Goal: Task Accomplishment & Management: Manage account settings

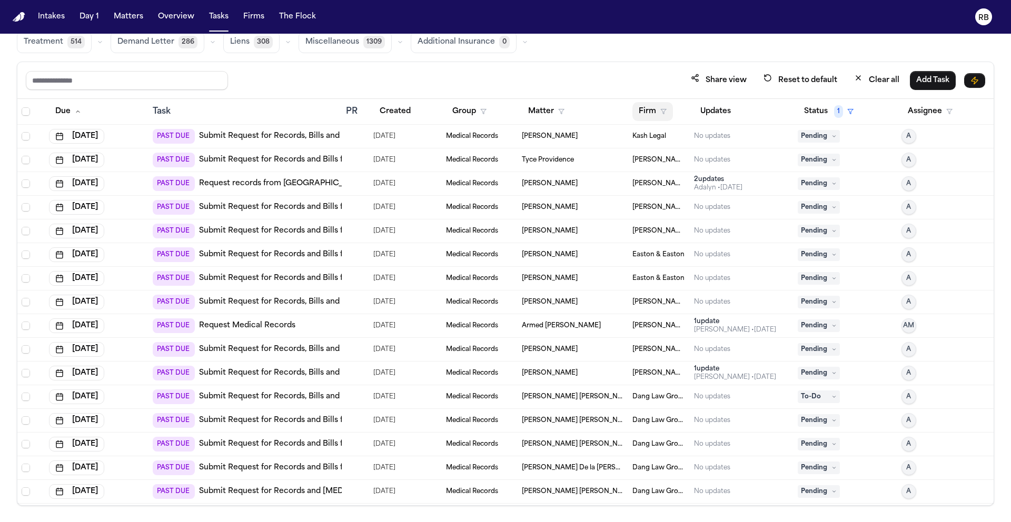
click at [644, 110] on button "Firm" at bounding box center [652, 111] width 41 height 19
click at [654, 141] on input "text" at bounding box center [704, 138] width 143 height 19
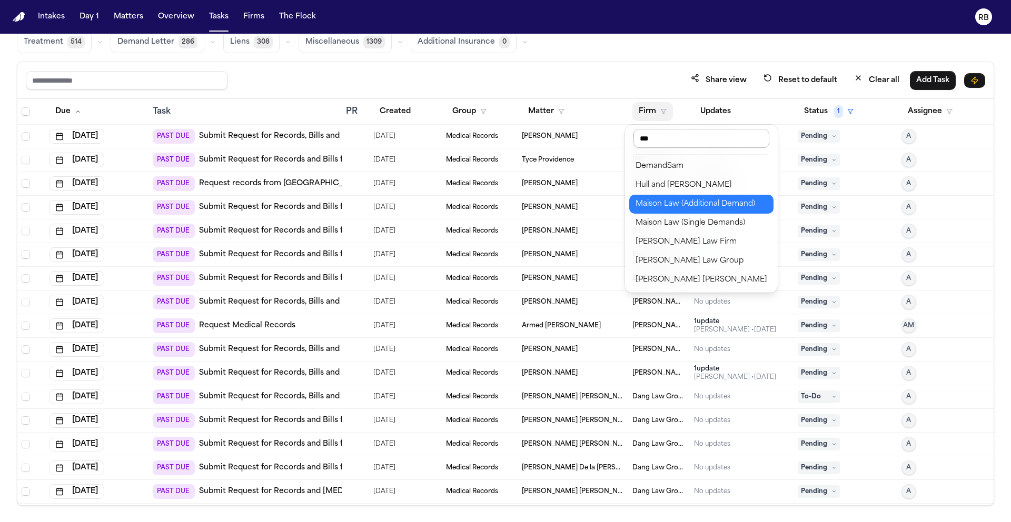
type input "****"
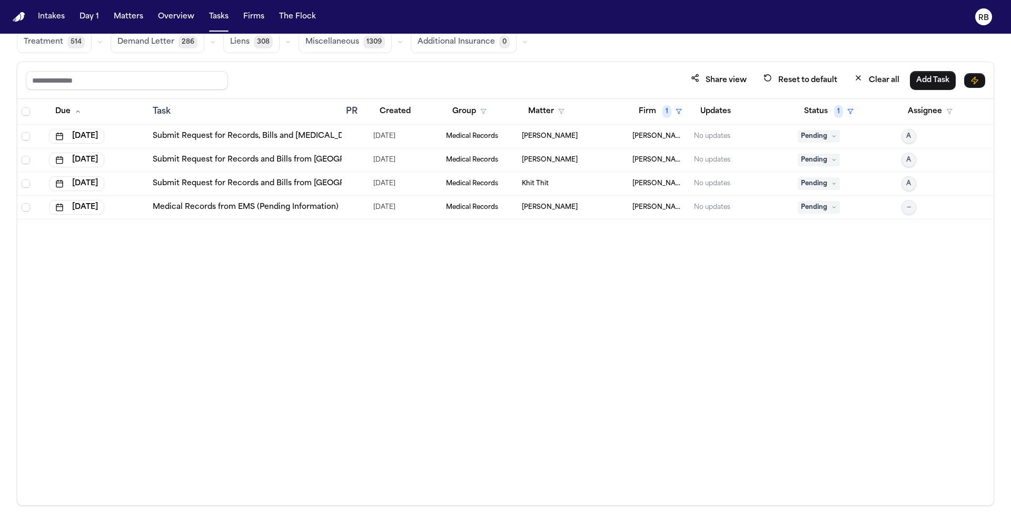
click at [355, 138] on div at bounding box center [355, 136] width 19 height 8
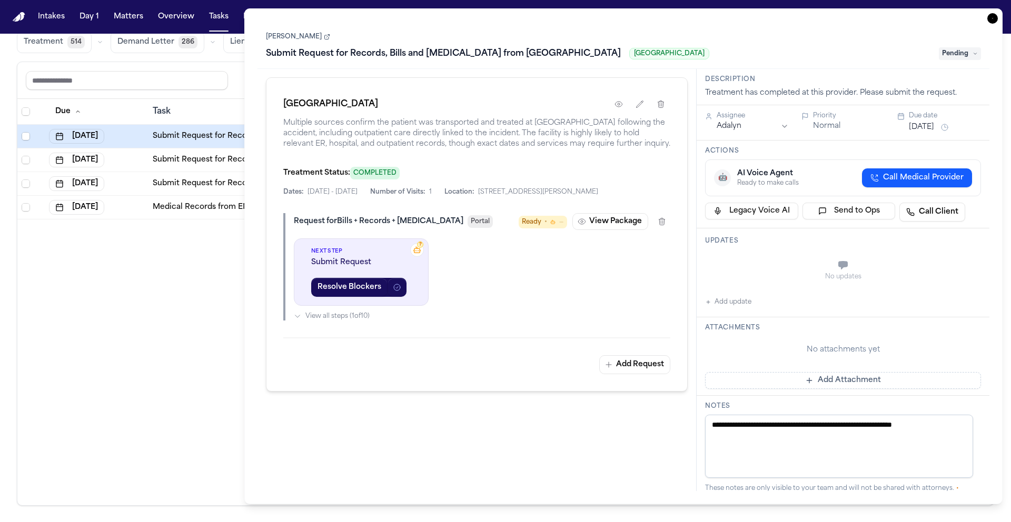
click at [990, 21] on icon "button" at bounding box center [992, 18] width 11 height 11
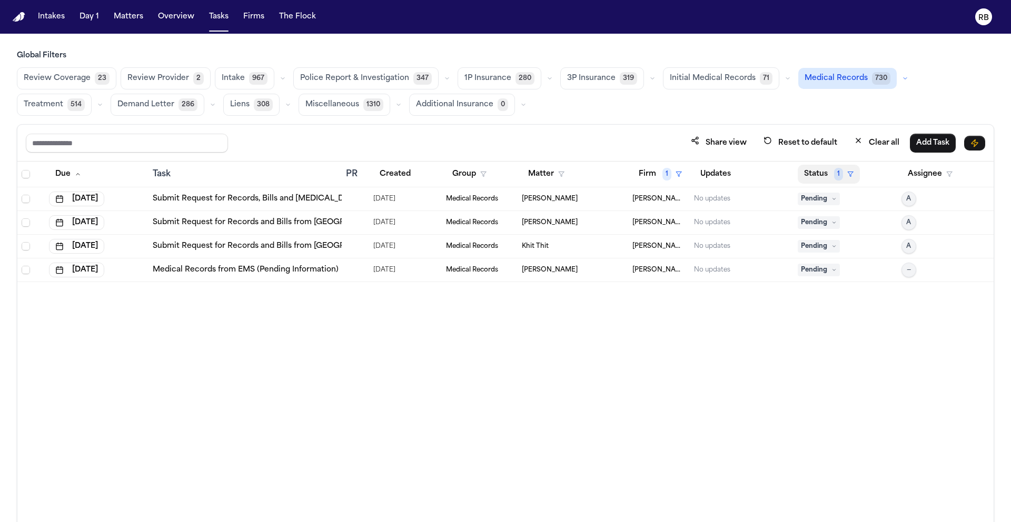
click at [826, 171] on button "Status 1" at bounding box center [829, 174] width 62 height 19
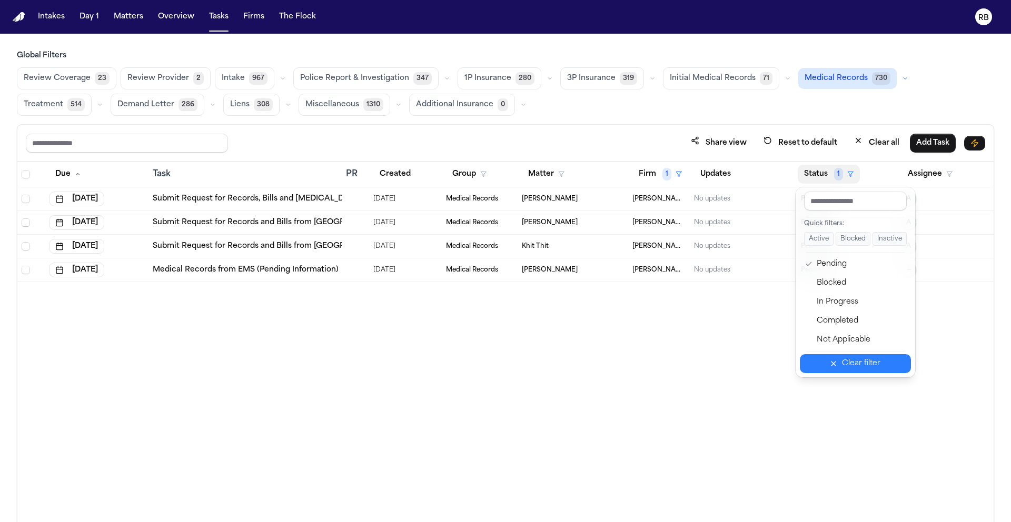
click at [865, 363] on div "Clear filter" at bounding box center [861, 363] width 38 height 13
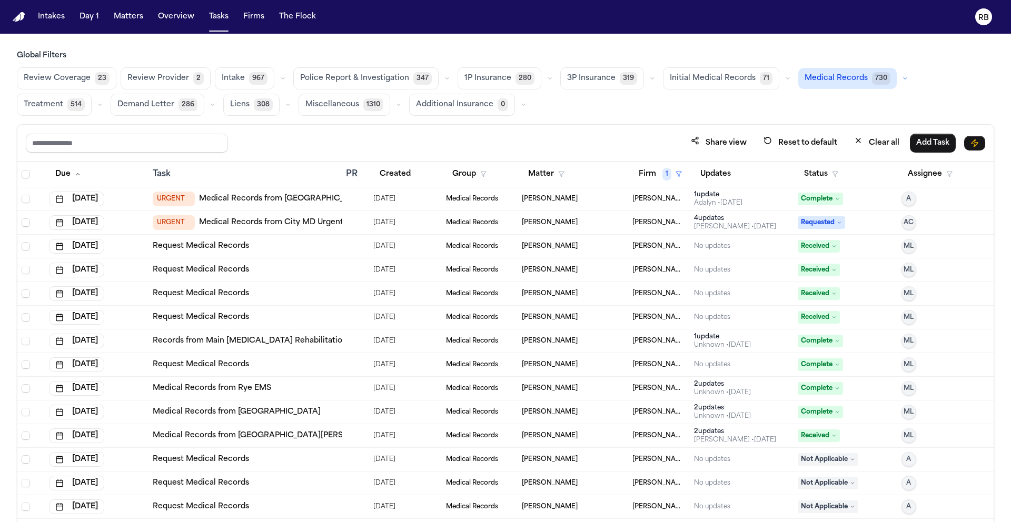
click at [819, 175] on button "Status" at bounding box center [821, 174] width 47 height 19
click at [818, 175] on button "Status" at bounding box center [821, 174] width 47 height 19
drag, startPoint x: 746, startPoint y: 120, endPoint x: 724, endPoint y: 88, distance: 38.7
click at [746, 120] on div "Global Filters Review Coverage 23 Review Provider 2 Intake 967 Police Report & …" at bounding box center [505, 310] width 977 height 518
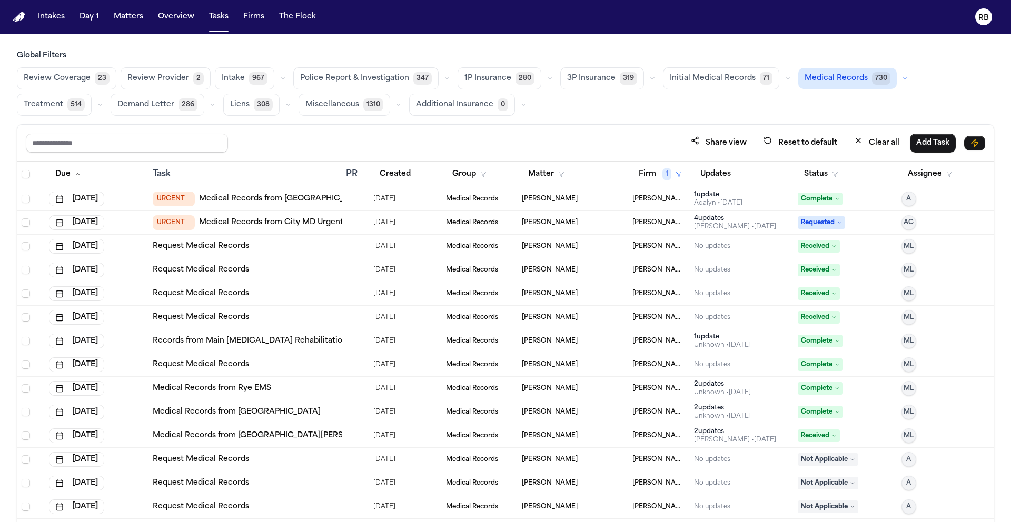
click at [721, 79] on span "Initial Medical Records" at bounding box center [713, 78] width 86 height 11
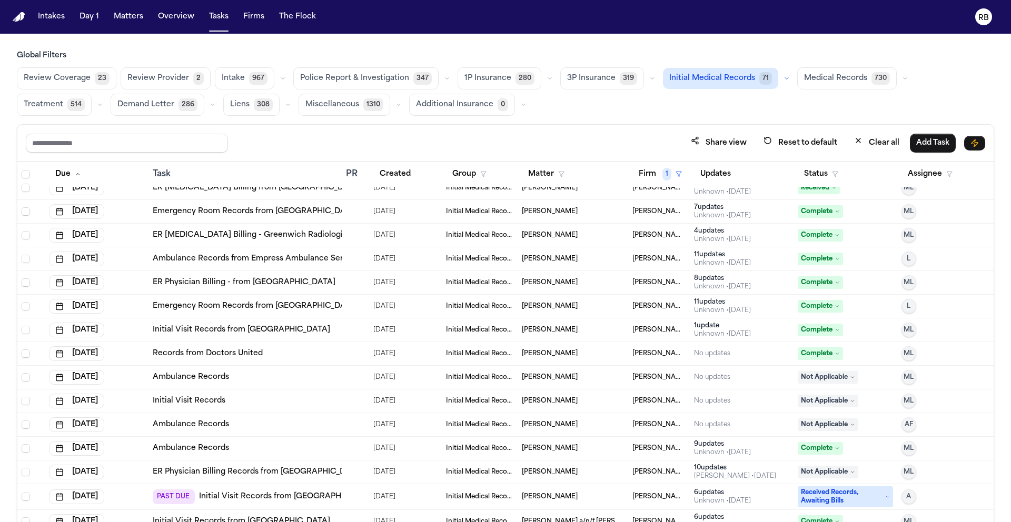
scroll to position [24, 0]
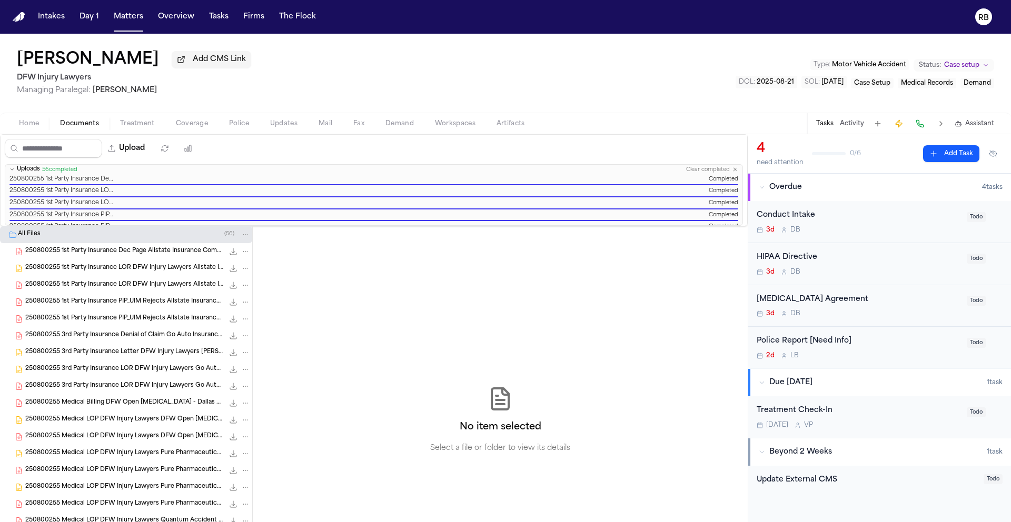
click at [430, 58] on div "[PERSON_NAME] Add CMS Link DFW Injury Lawyers Managing Paralegal: [PERSON_NAME]…" at bounding box center [505, 73] width 1011 height 79
drag, startPoint x: 346, startPoint y: 53, endPoint x: 325, endPoint y: 53, distance: 21.1
click at [345, 53] on div "Robert Montes Add CMS Link DFW Injury Lawyers Managing Paralegal: Violette Pati…" at bounding box center [505, 73] width 1011 height 79
click at [138, 19] on button "Matters" at bounding box center [129, 16] width 38 height 19
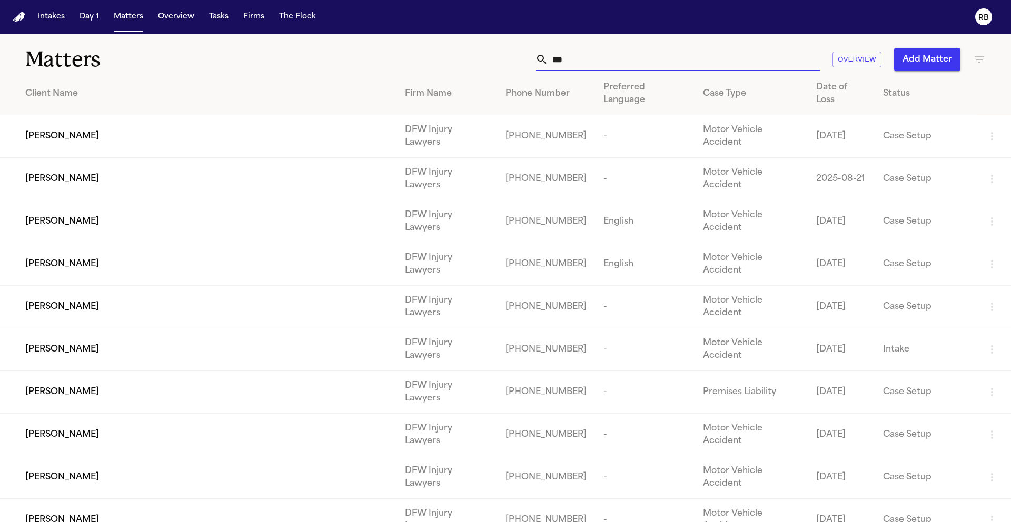
click at [613, 62] on input "***" at bounding box center [684, 59] width 272 height 23
drag, startPoint x: 500, startPoint y: 53, endPoint x: 490, endPoint y: 43, distance: 14.5
click at [494, 51] on div "*** Overview Add Matter" at bounding box center [645, 59] width 681 height 23
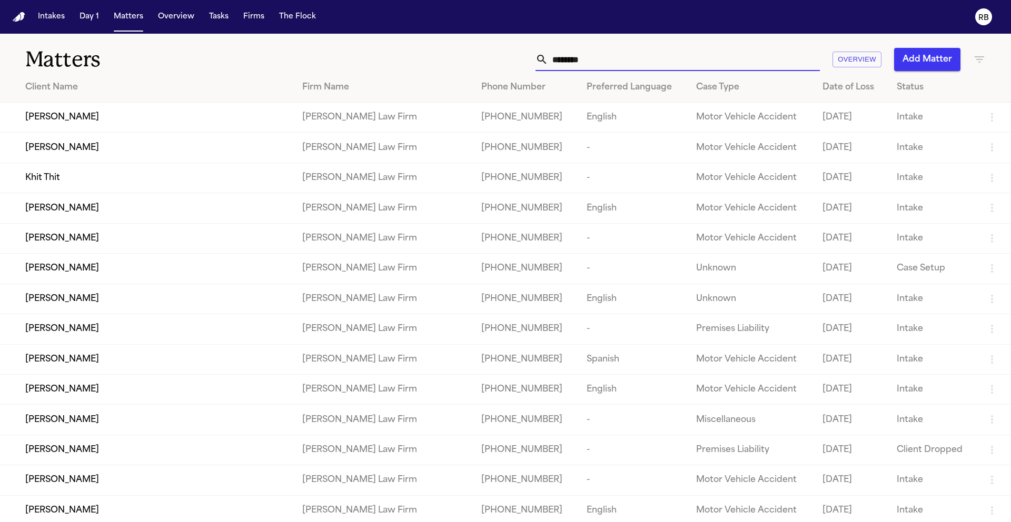
type input "********"
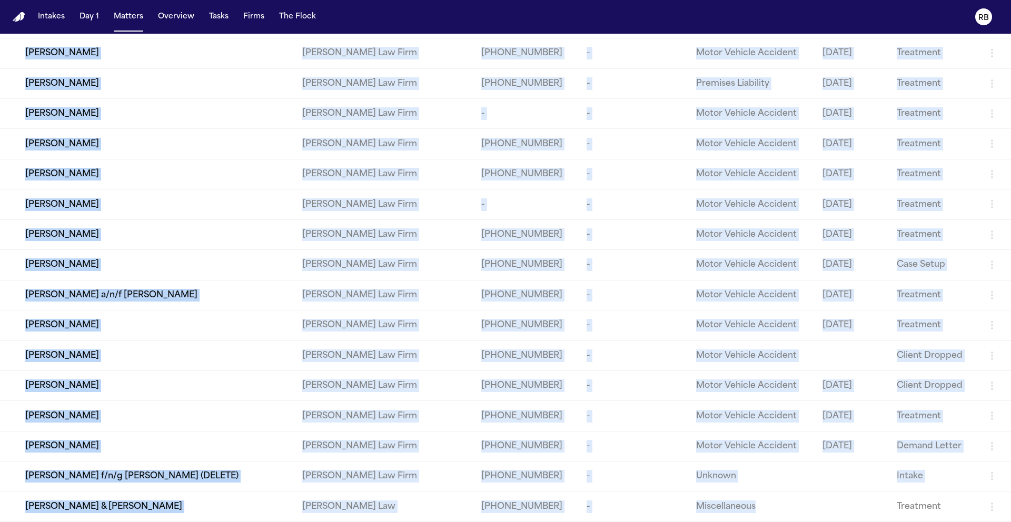
scroll to position [1047, 0]
drag, startPoint x: 14, startPoint y: 117, endPoint x: 953, endPoint y: 513, distance: 1018.7
copy tbody "Janus Persaud Martello Law Firm +19145648761 English Motor Vehicle Accident 202…"
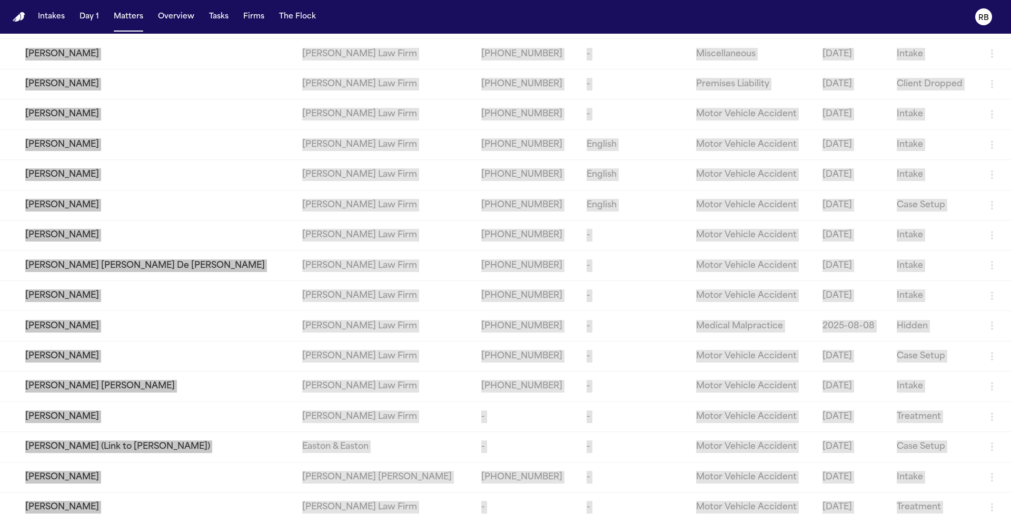
scroll to position [0, 0]
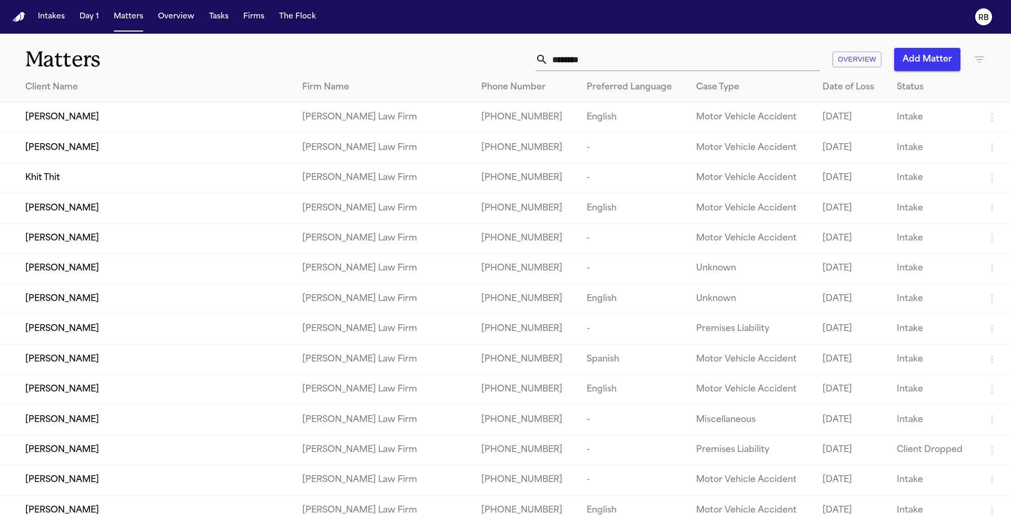
click at [245, 57] on h1 "Matters" at bounding box center [165, 59] width 280 height 26
click at [218, 14] on button "Tasks" at bounding box center [219, 16] width 28 height 19
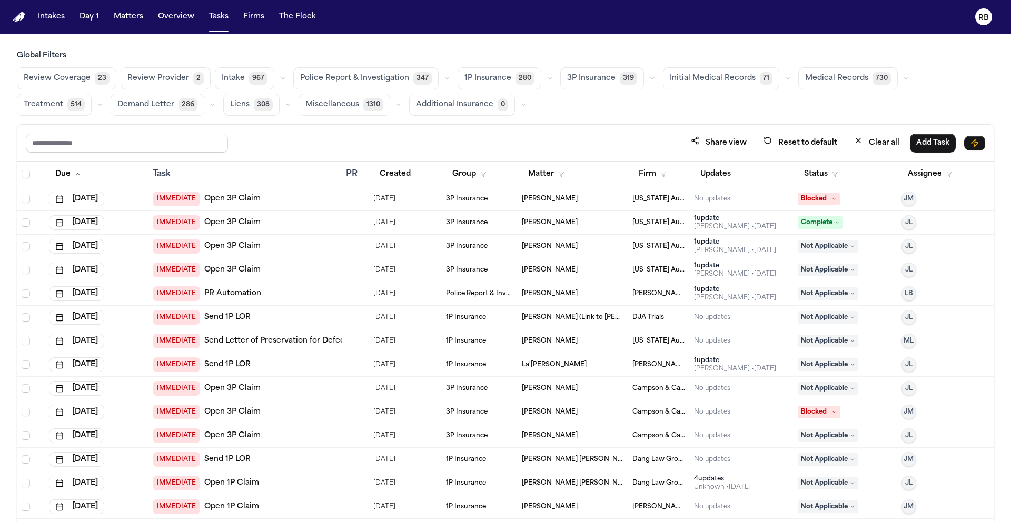
drag, startPoint x: 737, startPoint y: 99, endPoint x: 732, endPoint y: 98, distance: 5.4
click at [737, 99] on div "Review Coverage 23 Review Provider 2 Intake 967 Police Report & Investigation 3…" at bounding box center [505, 91] width 977 height 48
click at [698, 77] on span "Initial Medical Records" at bounding box center [713, 78] width 86 height 11
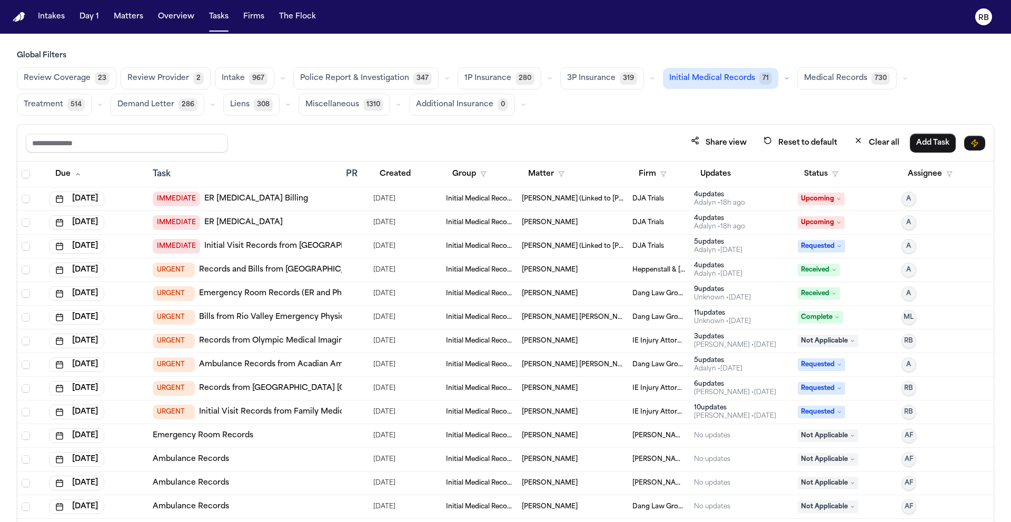
click at [550, 121] on div "Global Filters Review Coverage 23 Review Provider 2 Intake 967 Police Report & …" at bounding box center [505, 310] width 977 height 518
click at [533, 165] on button "Matter" at bounding box center [546, 174] width 49 height 19
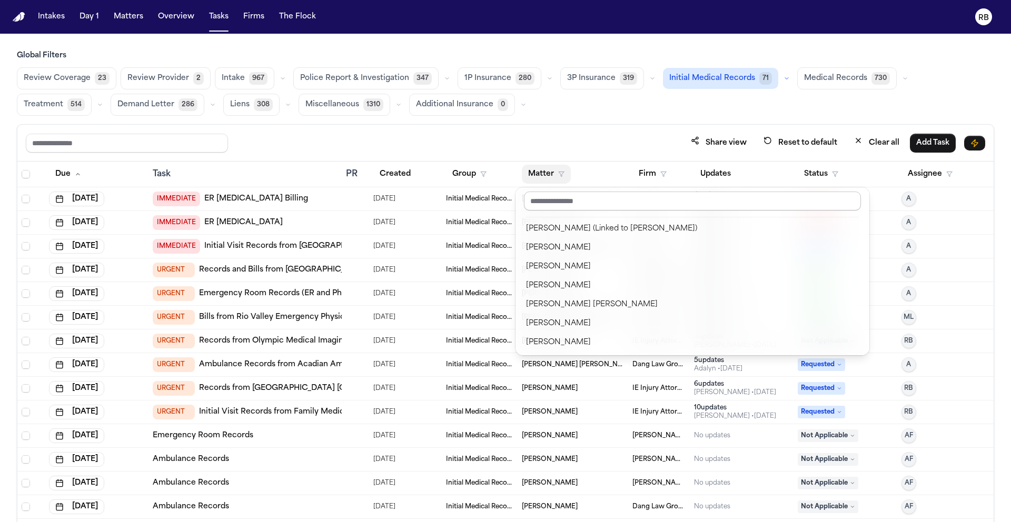
click at [584, 203] on input "text" at bounding box center [692, 201] width 337 height 19
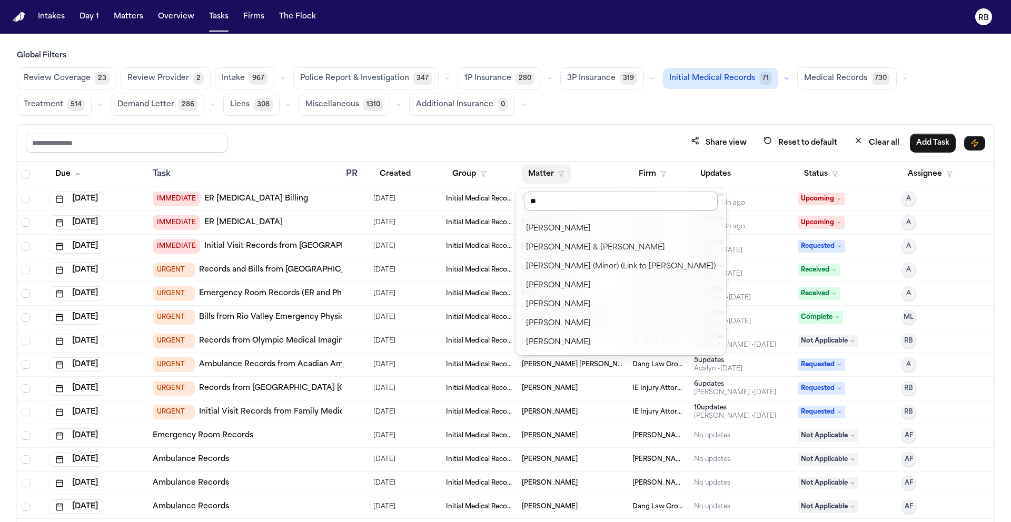
type input "*"
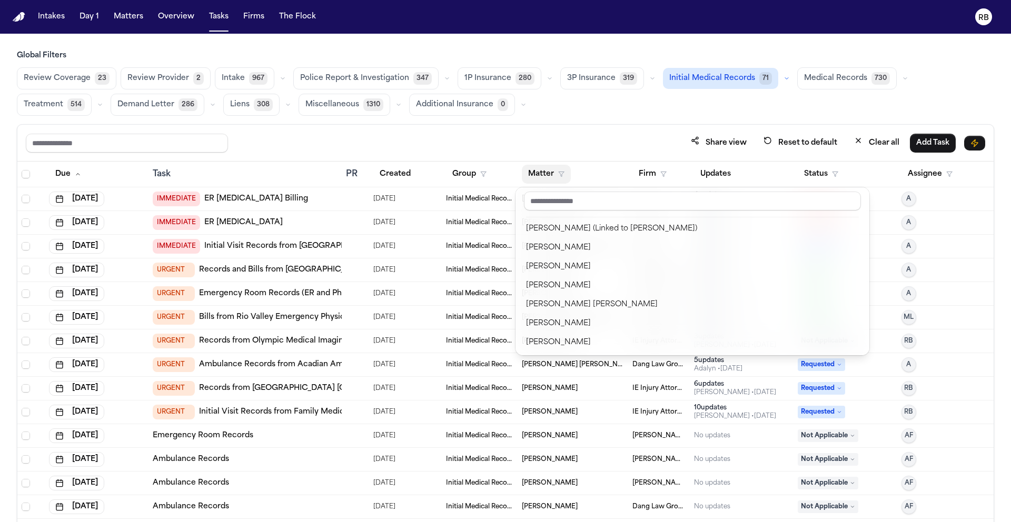
click at [645, 118] on div "Global Filters Review Coverage 23 Review Provider 2 Intake 967 Police Report & …" at bounding box center [505, 310] width 977 height 518
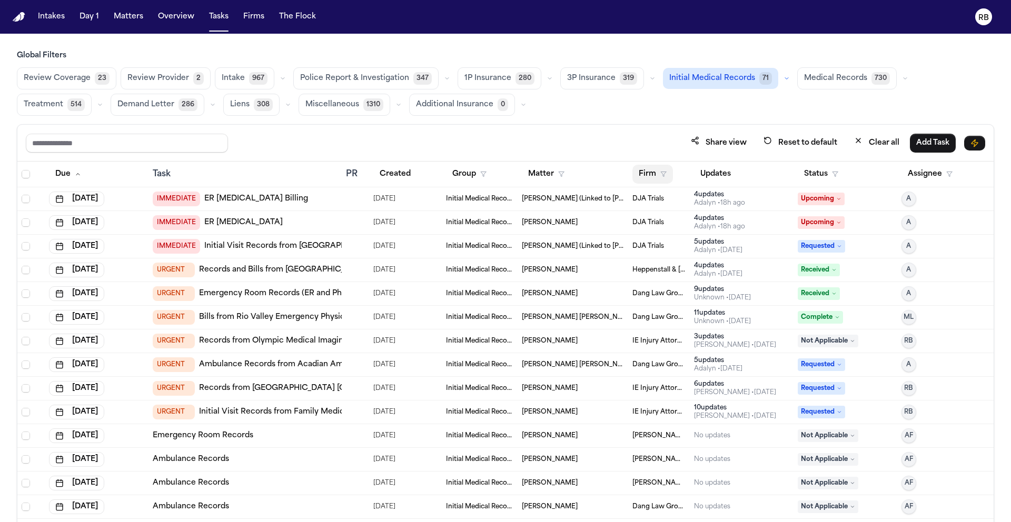
click at [648, 172] on button "Firm" at bounding box center [652, 174] width 41 height 19
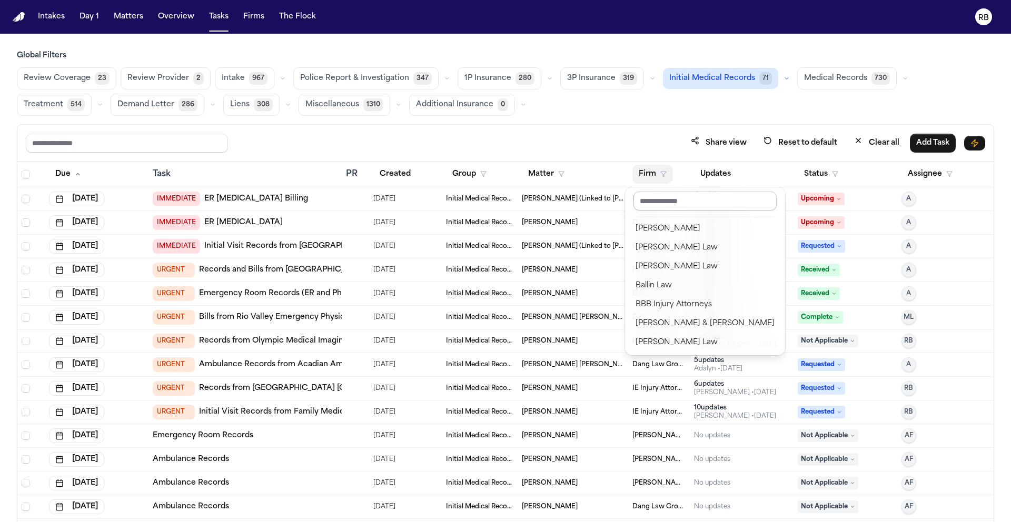
click at [679, 206] on input "text" at bounding box center [704, 201] width 143 height 19
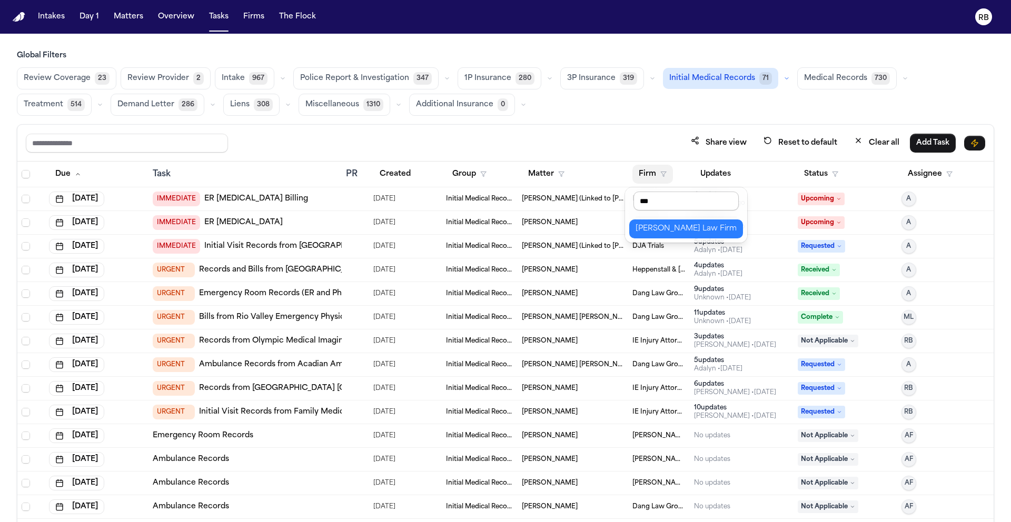
type input "****"
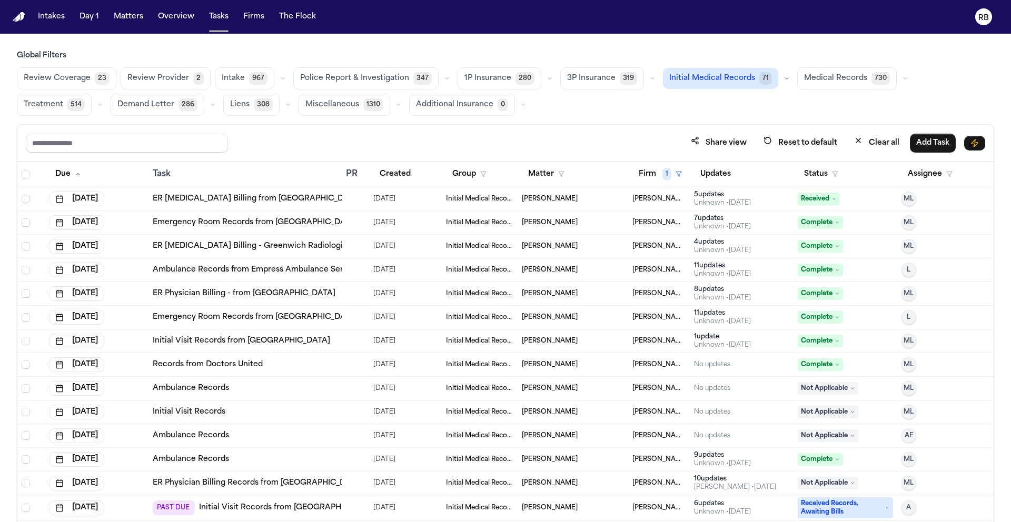
click at [355, 198] on div at bounding box center [355, 199] width 19 height 8
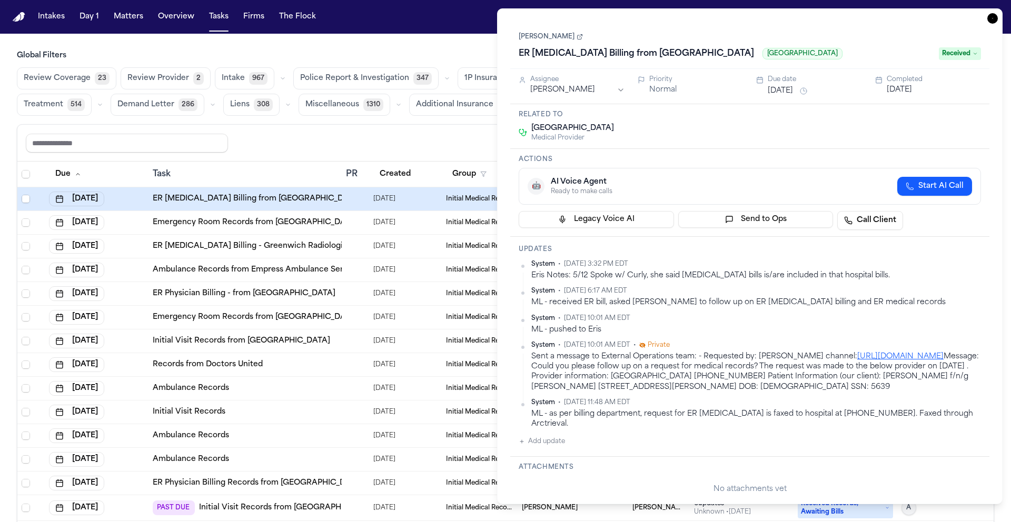
click at [528, 39] on link "Laila Peterson" at bounding box center [551, 37] width 64 height 8
click at [425, 125] on div "Share view Reset to default Clear all Add Task" at bounding box center [505, 143] width 976 height 37
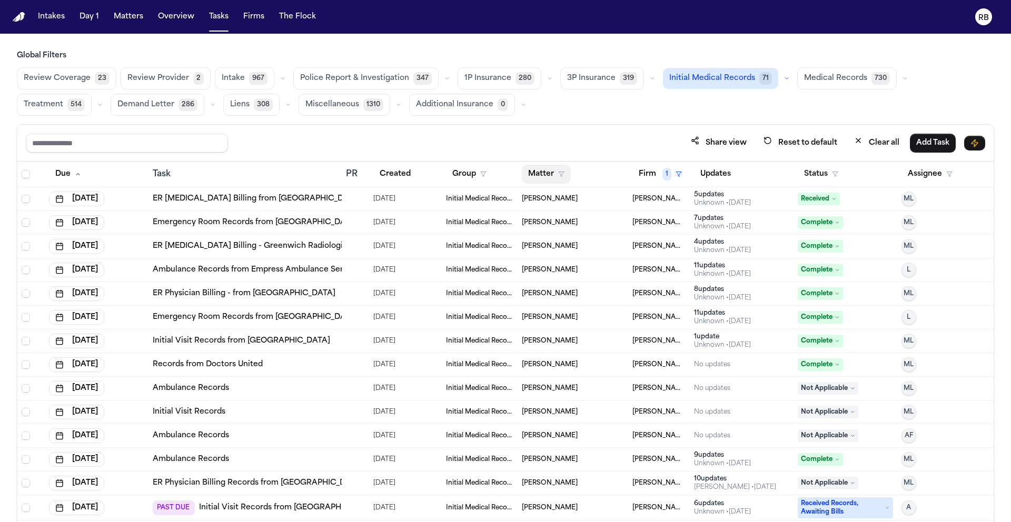
click at [539, 171] on button "Matter" at bounding box center [546, 174] width 49 height 19
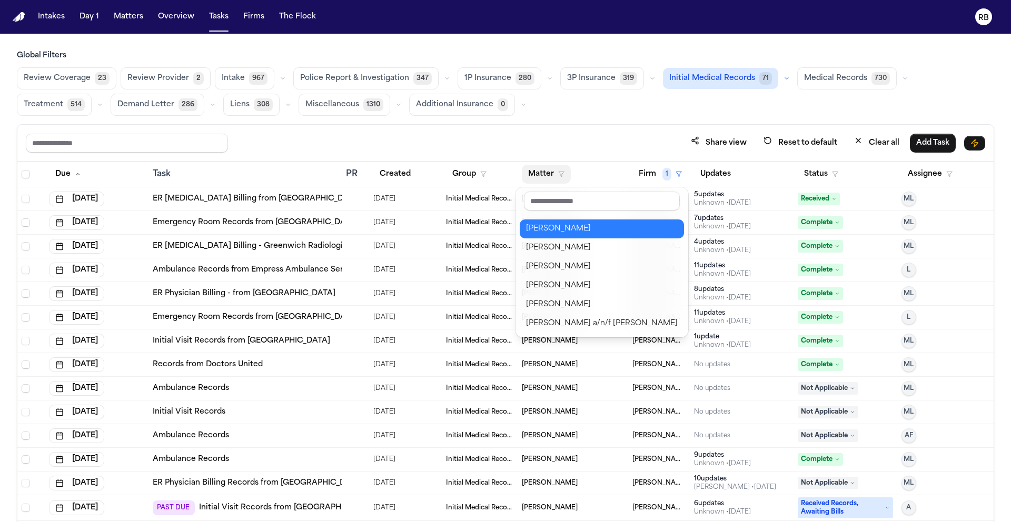
click at [564, 232] on div "[PERSON_NAME]" at bounding box center [602, 229] width 152 height 13
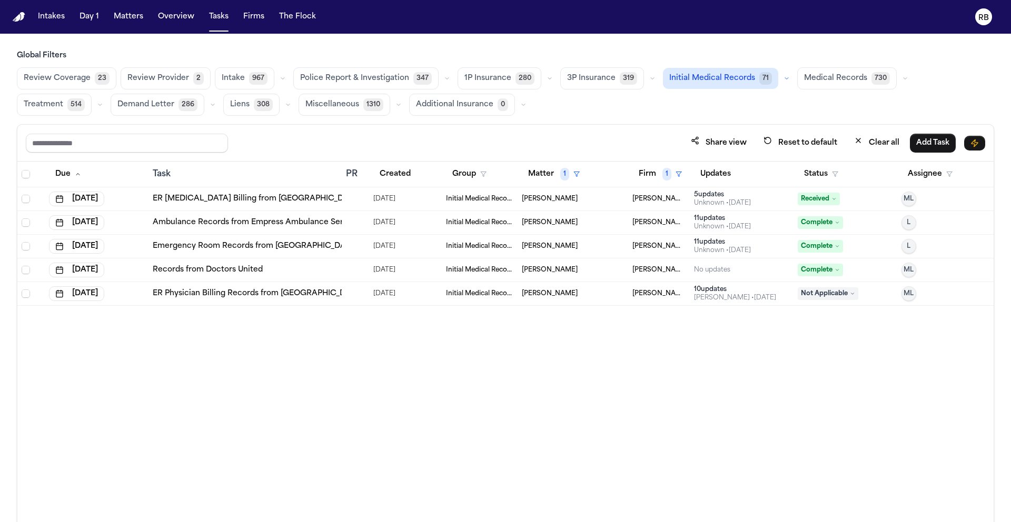
click at [350, 206] on td at bounding box center [355, 199] width 27 height 24
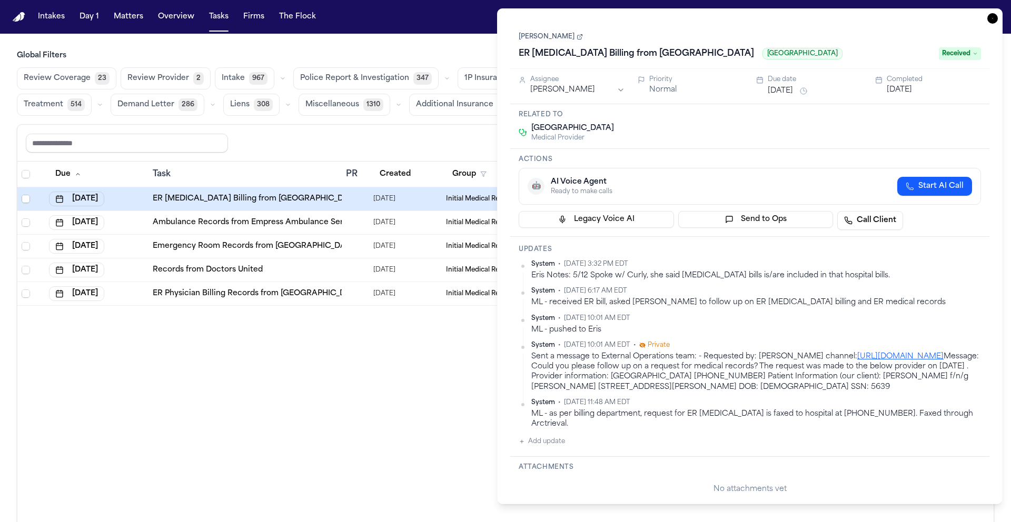
click at [819, 129] on div "Westchester Medical Center Medical Provider" at bounding box center [750, 132] width 462 height 19
click at [560, 441] on button "Add update" at bounding box center [542, 441] width 46 height 13
click at [614, 441] on textarea "Add your update" at bounding box center [755, 450] width 441 height 21
type textarea "**********"
click at [543, 38] on link "[PERSON_NAME]" at bounding box center [551, 37] width 64 height 8
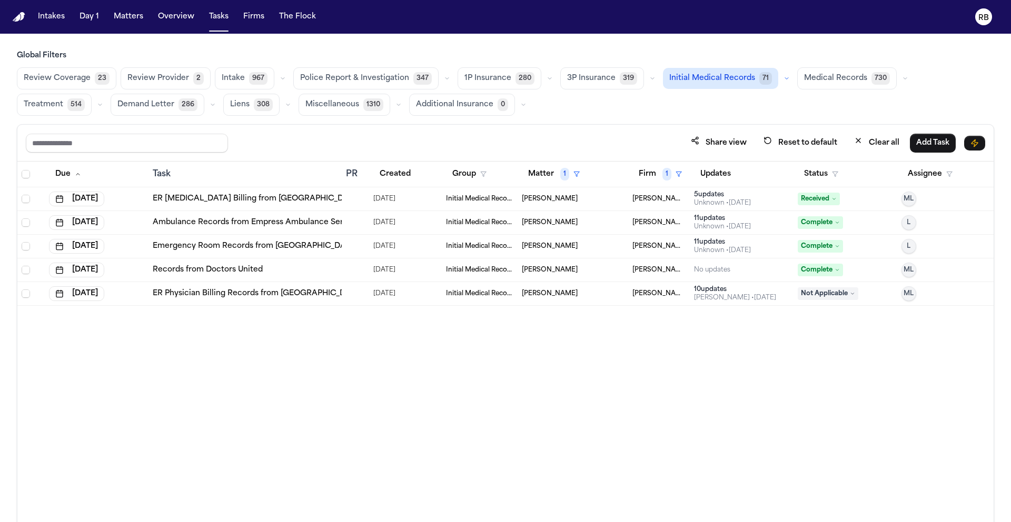
click at [385, 386] on div "Due Task PR Created Group Matter 1 Firm 1 Updates Status Assignee May 12, 2025 …" at bounding box center [505, 365] width 976 height 406
click at [838, 406] on div "Due Task PR Created Group Matter 1 Firm 1 Updates Status Assignee May 12, 2025 …" at bounding box center [505, 365] width 976 height 406
click at [841, 74] on span "Medical Records" at bounding box center [835, 78] width 63 height 11
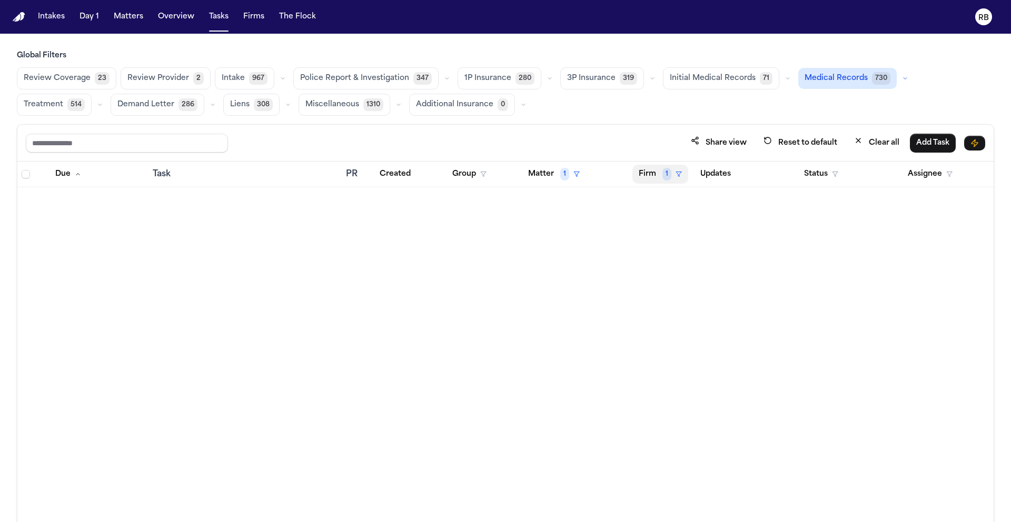
click at [655, 175] on button "Firm 1" at bounding box center [660, 174] width 56 height 19
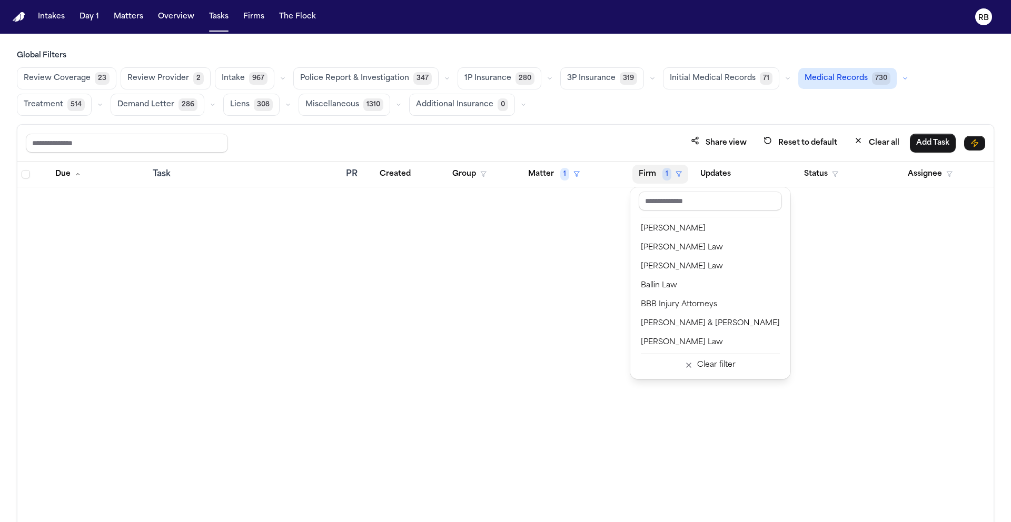
click at [657, 174] on button "Firm 1" at bounding box center [660, 174] width 56 height 19
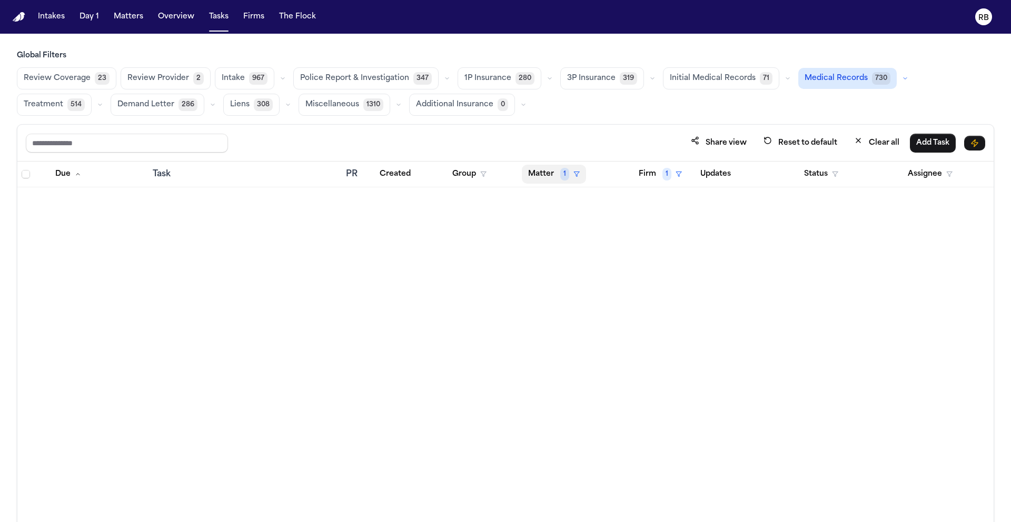
click at [532, 172] on button "Matter 1" at bounding box center [554, 174] width 64 height 19
click at [583, 252] on div "Clear filter" at bounding box center [578, 252] width 38 height 13
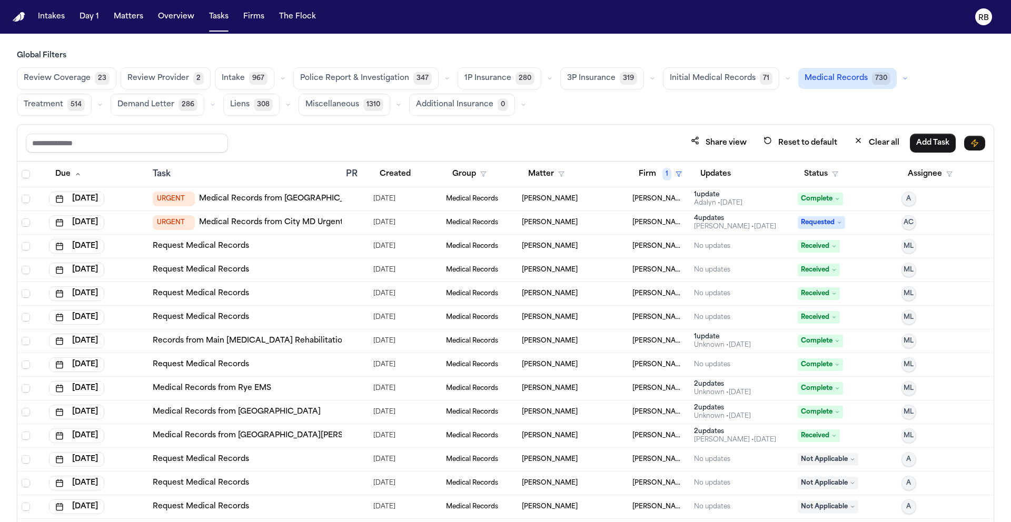
click at [574, 135] on div "Share view Reset to default Clear all Add Task" at bounding box center [505, 142] width 959 height 19
click at [798, 168] on button "Status" at bounding box center [821, 174] width 47 height 19
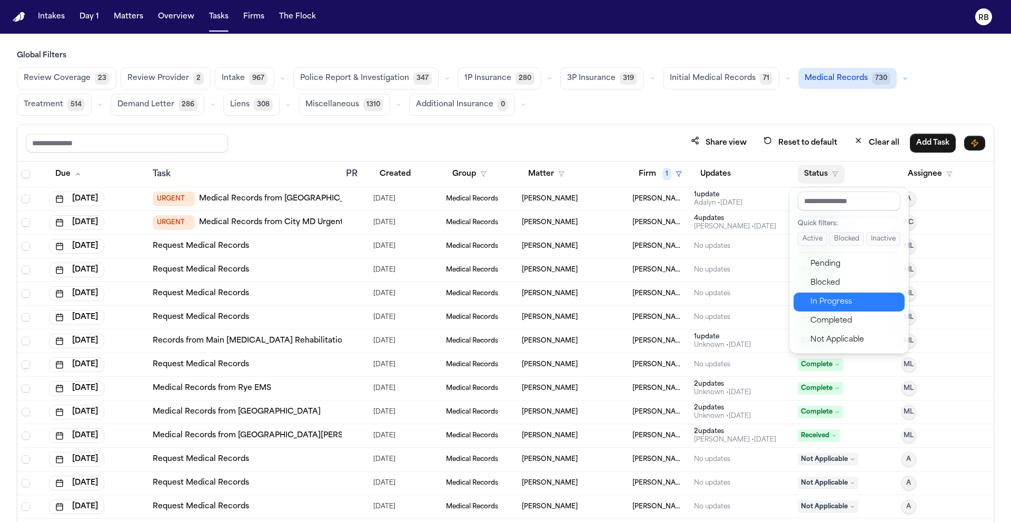
click at [853, 305] on div "In Progress" at bounding box center [854, 302] width 88 height 13
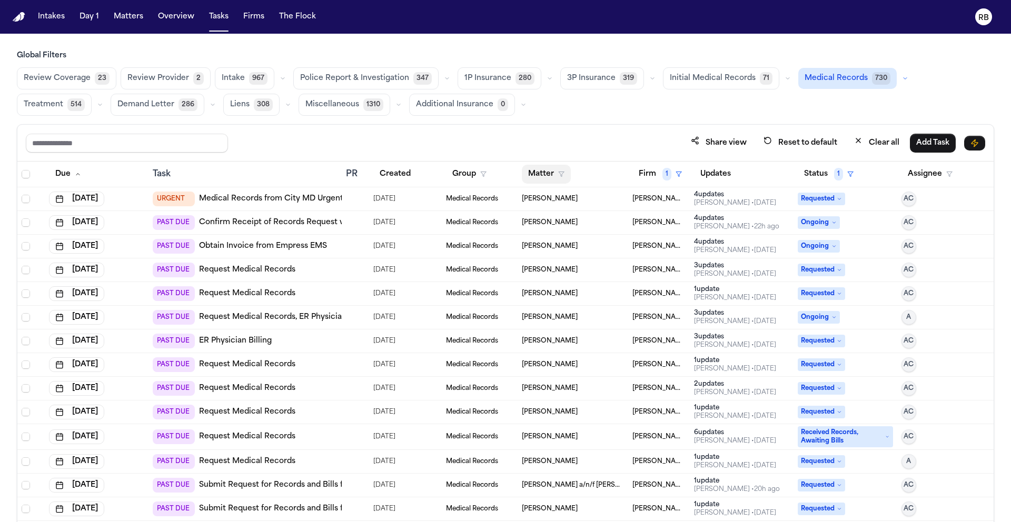
click at [540, 170] on button "Matter" at bounding box center [546, 174] width 49 height 19
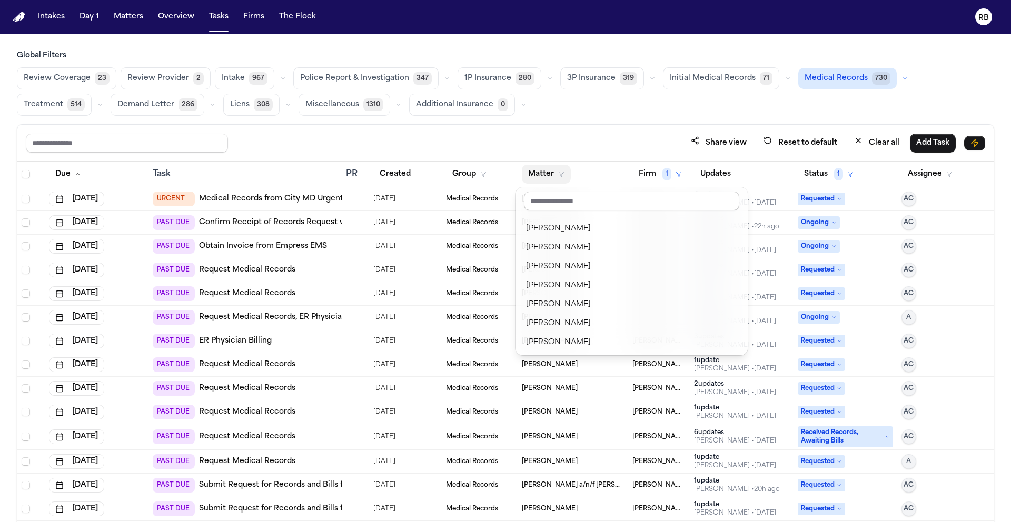
click at [612, 199] on input "text" at bounding box center [631, 201] width 215 height 19
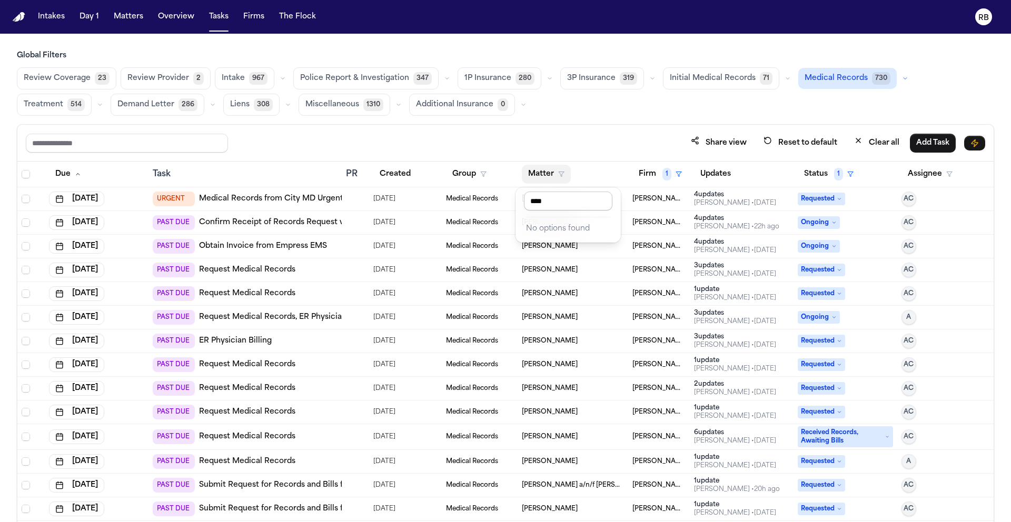
type input "*****"
click at [545, 169] on button "Matter" at bounding box center [546, 174] width 49 height 19
click at [619, 146] on div "Share view Reset to default Clear all Add Task Due Task PR Created Group Matter…" at bounding box center [505, 346] width 977 height 444
click at [544, 172] on button "Matter" at bounding box center [546, 174] width 49 height 19
click at [568, 196] on input "******" at bounding box center [568, 201] width 88 height 19
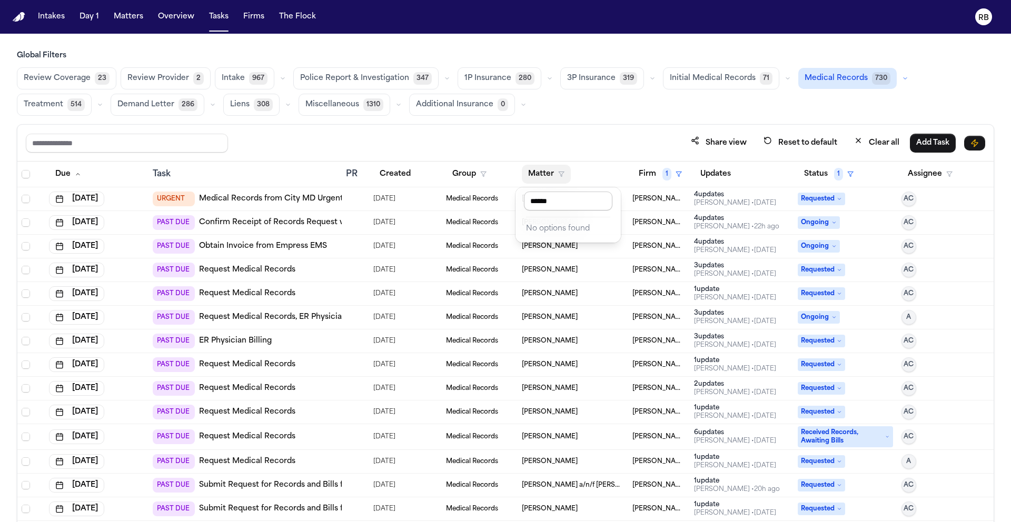
type input "*****"
click at [535, 177] on button "Matter" at bounding box center [546, 174] width 49 height 19
click at [556, 199] on input "*****" at bounding box center [568, 201] width 88 height 19
drag, startPoint x: 539, startPoint y: 200, endPoint x: 487, endPoint y: 195, distance: 51.8
click at [489, 194] on body "Intakes Day 1 Matters Overview Tasks Firms The Flock RB Global Filters Review C…" at bounding box center [505, 261] width 1011 height 522
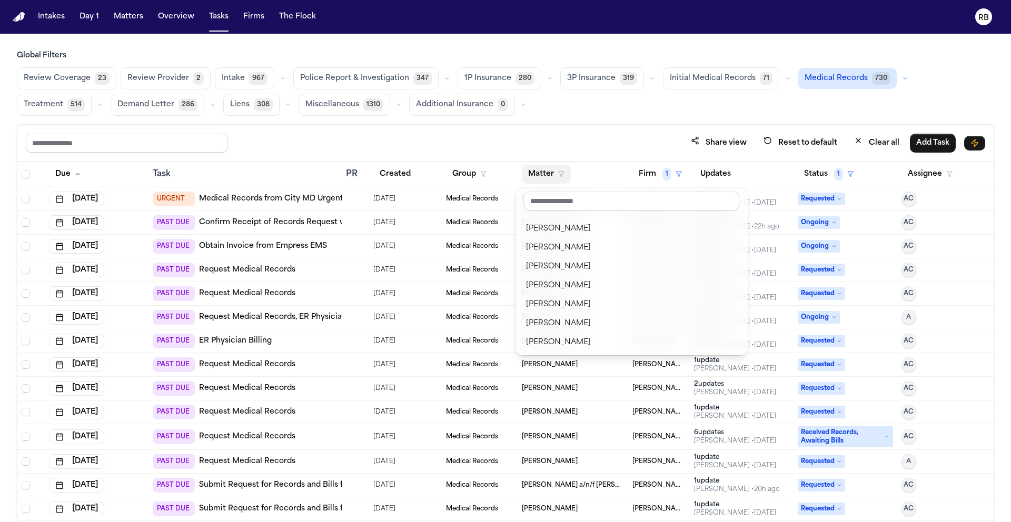
drag, startPoint x: 596, startPoint y: 133, endPoint x: 613, endPoint y: 130, distance: 16.6
click at [596, 132] on div "Share view Reset to default Clear all Add Task Due Task PR Created Group Matter…" at bounding box center [505, 346] width 977 height 444
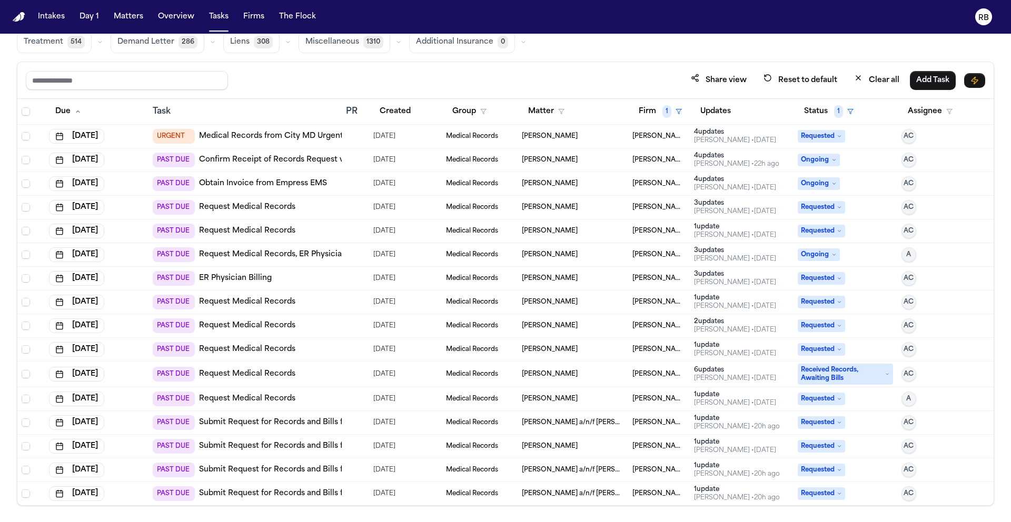
click at [599, 71] on div "Share view Reset to default Clear all Add Task" at bounding box center [505, 80] width 959 height 19
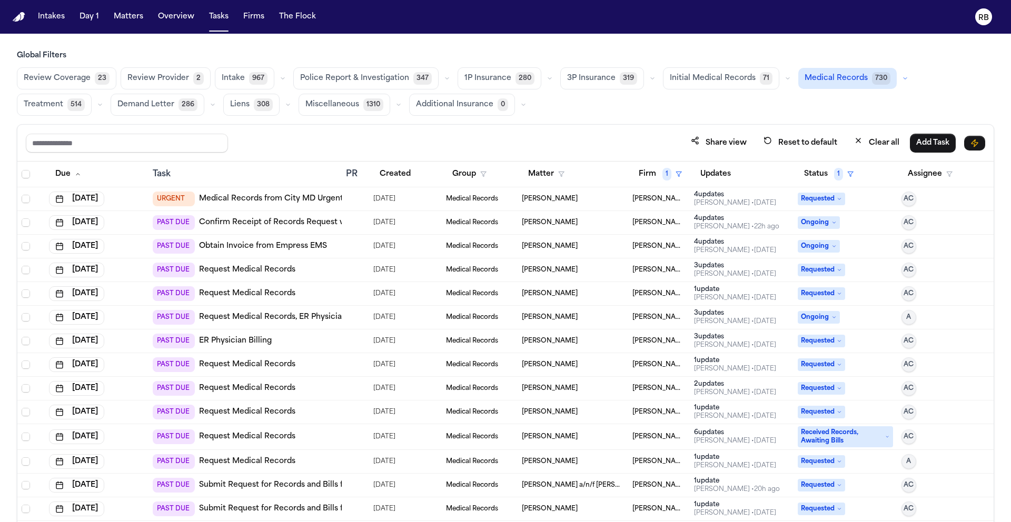
click at [699, 82] on span "Initial Medical Records" at bounding box center [713, 78] width 86 height 11
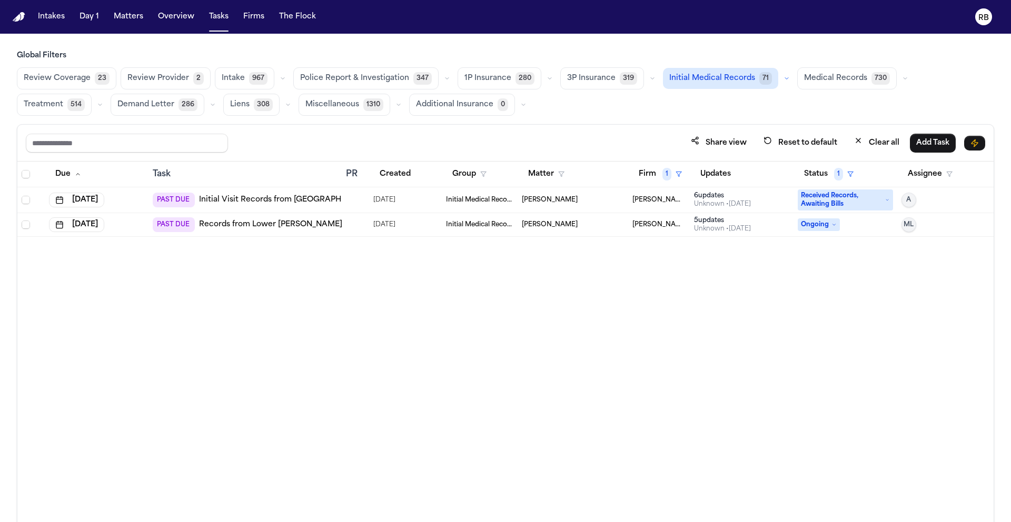
click at [780, 331] on div "Due Task PR Created Group Matter Firm 1 Updates Status 1 Assignee Aug 1, 2025 P…" at bounding box center [505, 365] width 976 height 406
click at [820, 176] on button "Status 1" at bounding box center [829, 174] width 62 height 19
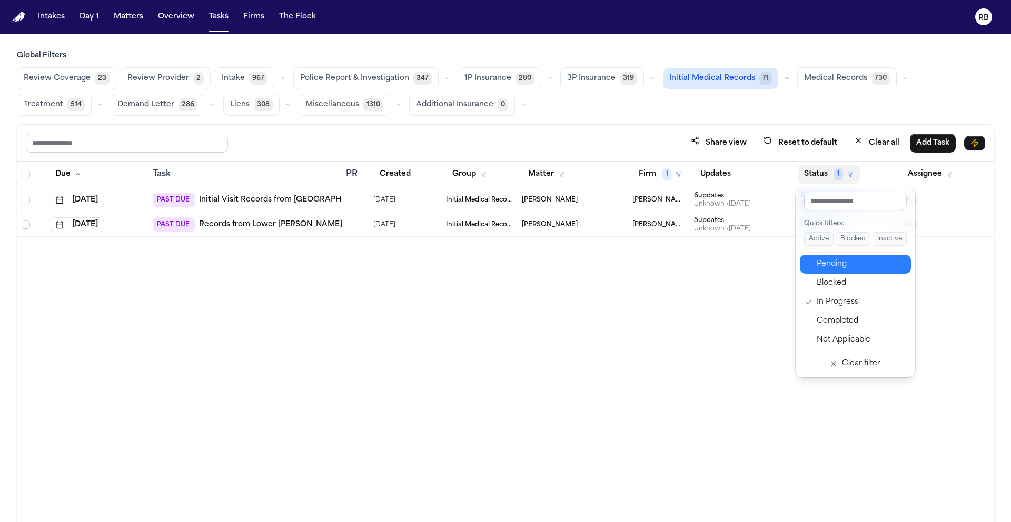
click at [846, 260] on div "Pending" at bounding box center [861, 264] width 88 height 13
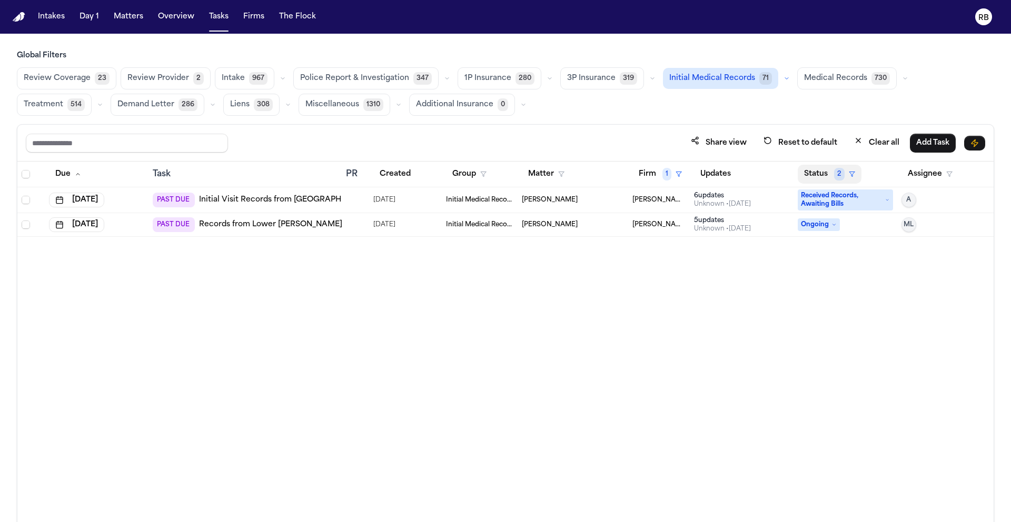
click at [822, 171] on button "Status 2" at bounding box center [830, 174] width 64 height 19
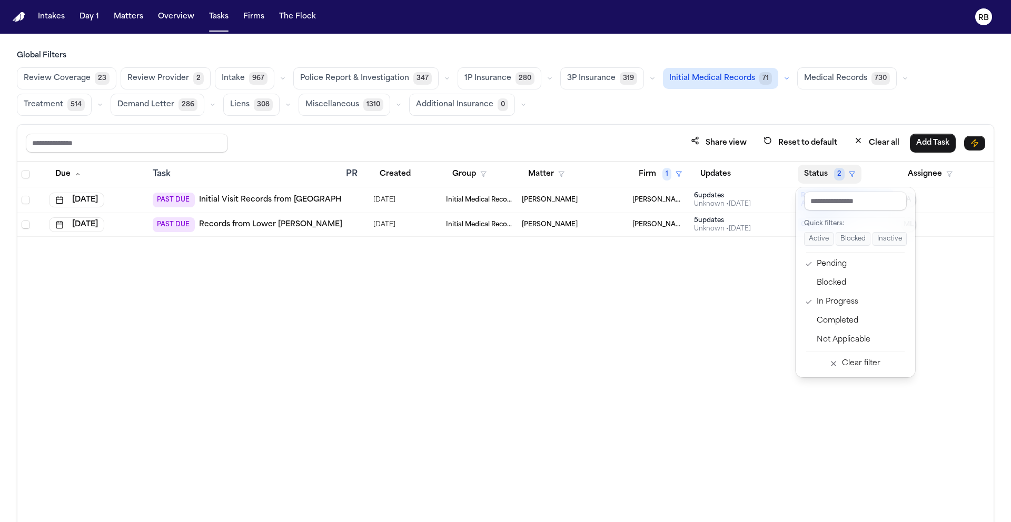
click at [665, 340] on div "Due Task PR Created Group Matter Firm 1 Updates Status 2 Assignee Aug 1, 2025 P…" at bounding box center [505, 365] width 976 height 406
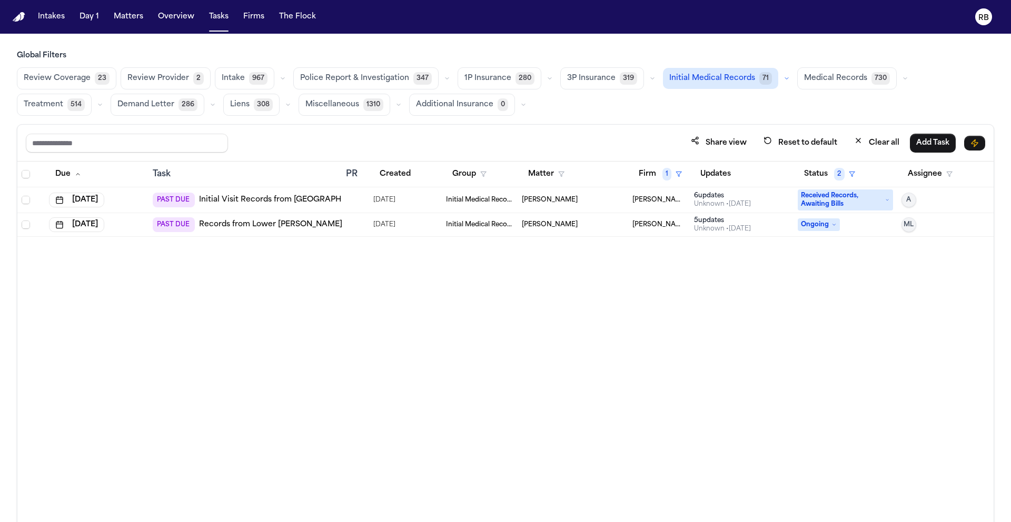
click at [641, 114] on div "Review Coverage 23 Review Provider 2 Intake 967 Police Report & Investigation 3…" at bounding box center [505, 91] width 977 height 48
click at [127, 19] on button "Matters" at bounding box center [129, 16] width 38 height 19
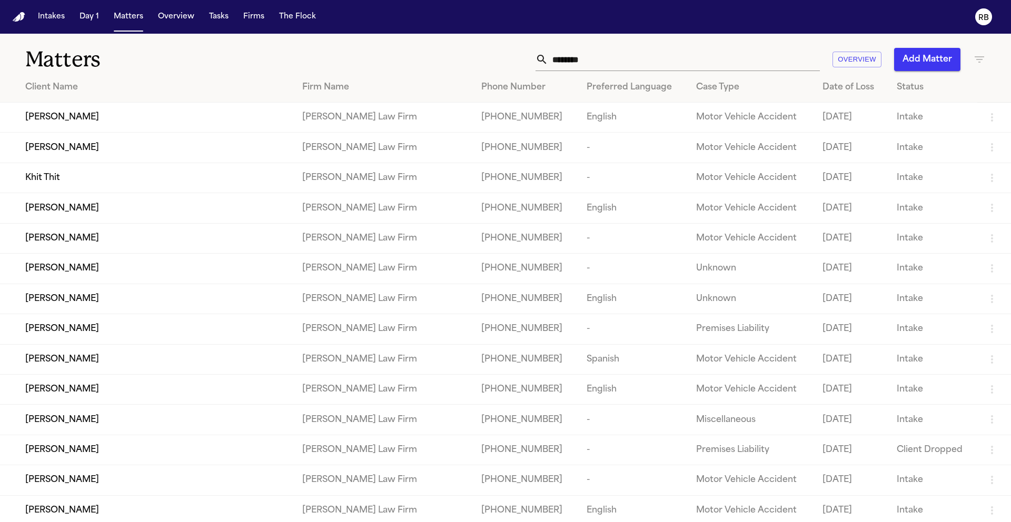
click at [615, 55] on input "********" at bounding box center [684, 59] width 272 height 23
drag, startPoint x: 610, startPoint y: 64, endPoint x: 519, endPoint y: 66, distance: 91.1
click at [519, 66] on div "******** Overview Add Matter" at bounding box center [645, 59] width 681 height 23
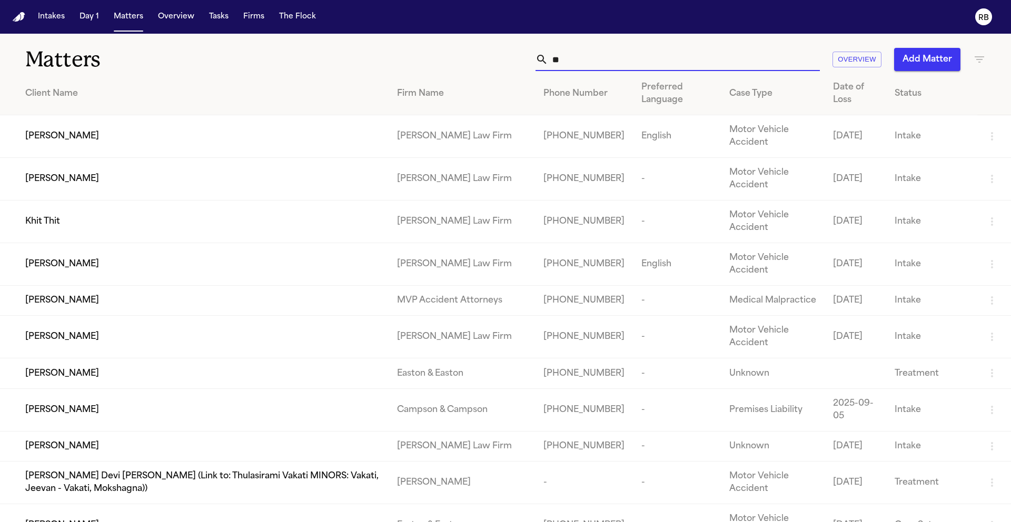
type input "*"
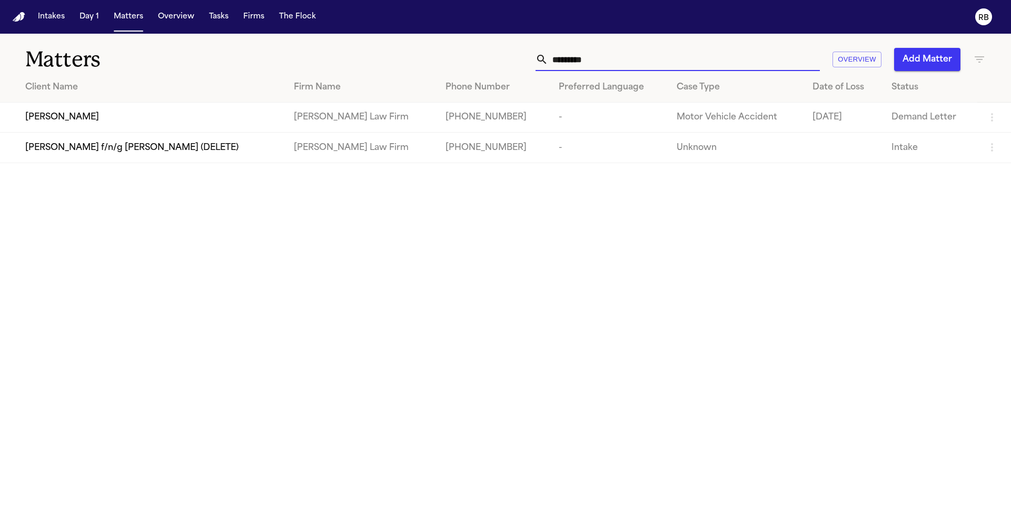
type input "*********"
click at [191, 119] on div "Laila Peterson" at bounding box center [151, 117] width 252 height 13
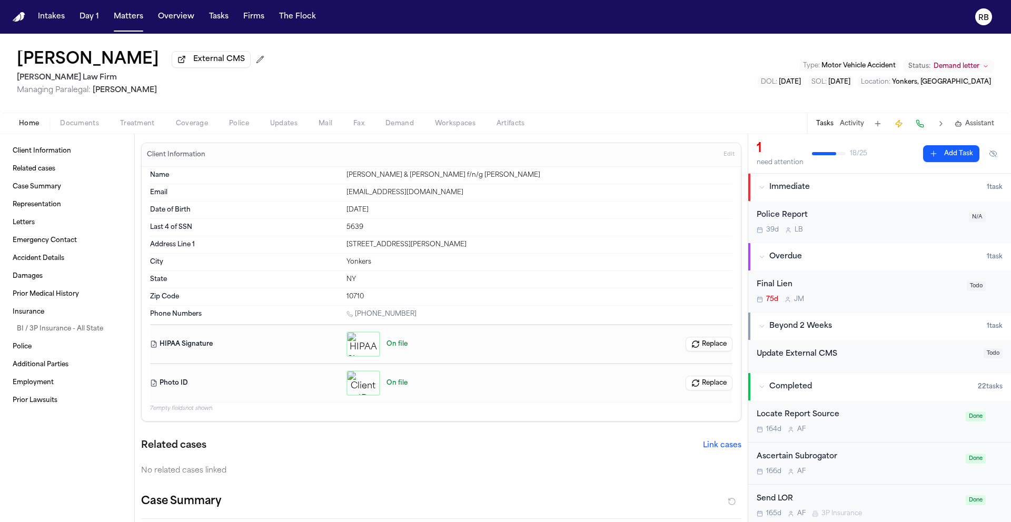
click at [407, 95] on div "Laila Peterson External CMS Martello Law Firm Managing Paralegal: Michelle Land…" at bounding box center [505, 73] width 1011 height 79
click at [983, 68] on icon "Change status from Demand letter" at bounding box center [985, 66] width 6 height 6
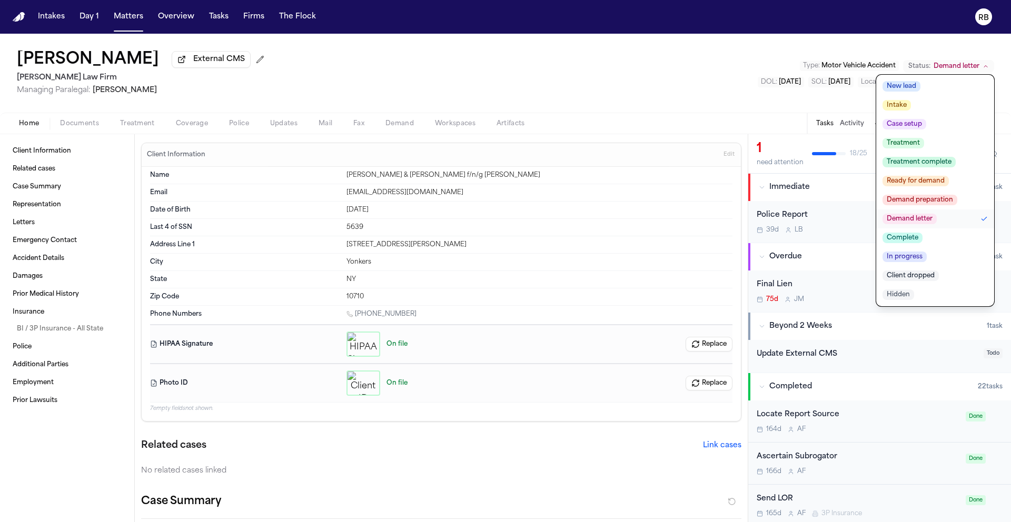
click at [765, 83] on div "Laila Peterson External CMS Martello Law Firm Managing Paralegal: Michelle Land…" at bounding box center [505, 73] width 1011 height 79
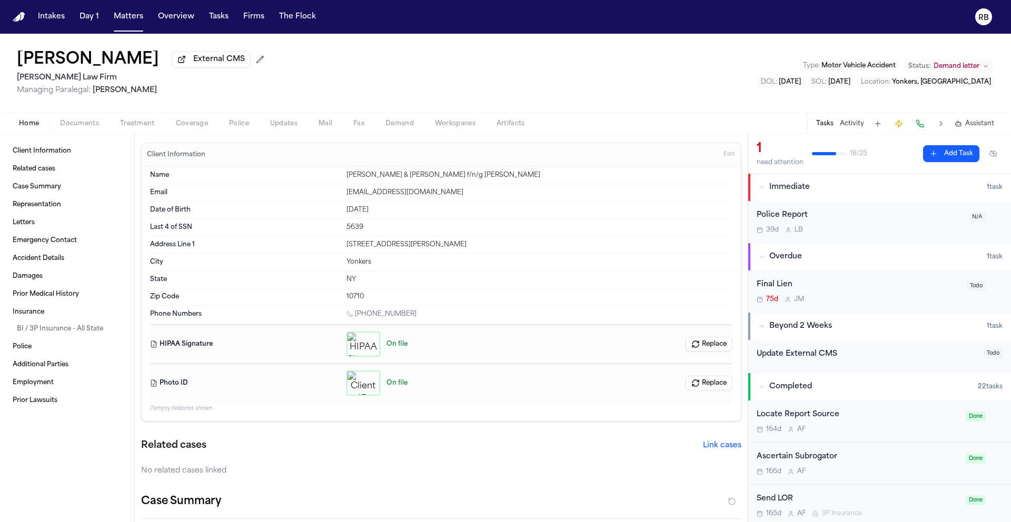
drag, startPoint x: 450, startPoint y: 87, endPoint x: 253, endPoint y: 46, distance: 200.6
click at [450, 87] on div "Laila Peterson External CMS Martello Law Firm Managing Paralegal: Michelle Land…" at bounding box center [505, 73] width 1011 height 79
click at [213, 19] on button "Tasks" at bounding box center [219, 16] width 28 height 19
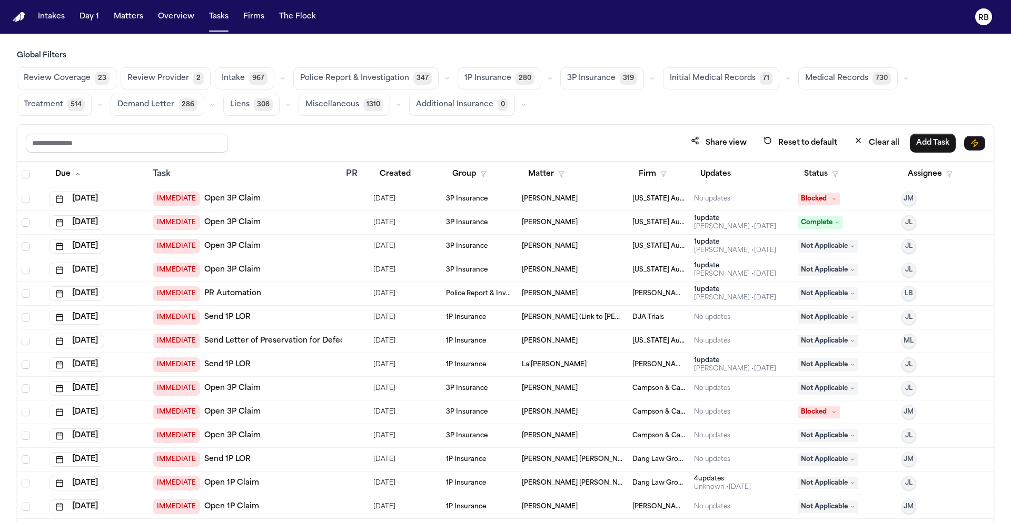
click at [603, 131] on div "Share view Reset to default Clear all Add Task" at bounding box center [505, 143] width 976 height 37
click at [805, 80] on span "Medical Records" at bounding box center [836, 78] width 63 height 11
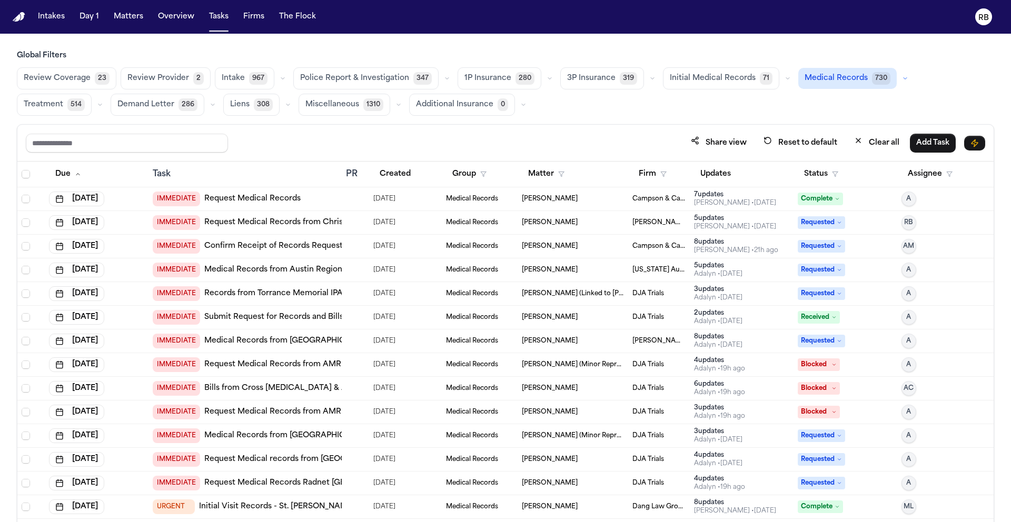
click at [696, 84] on span "Initial Medical Records" at bounding box center [713, 78] width 86 height 11
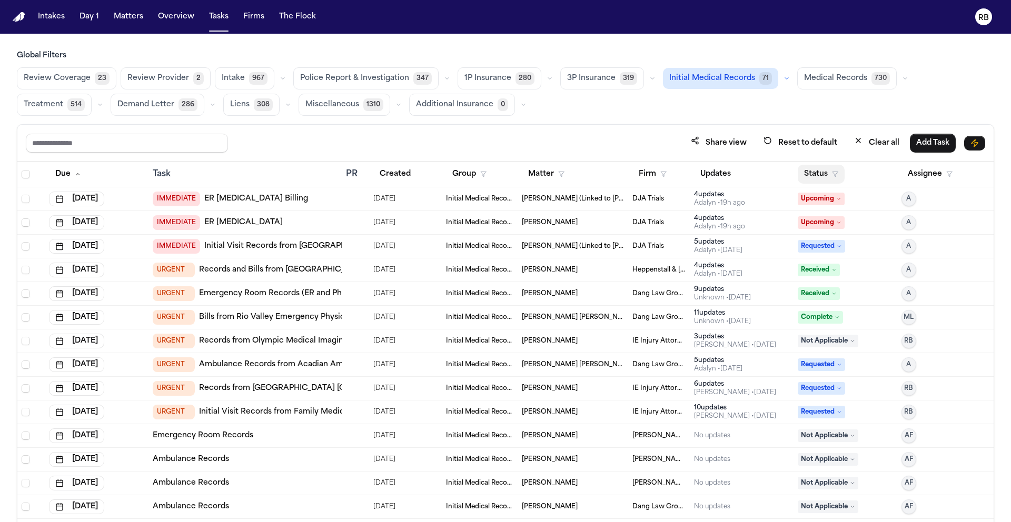
click at [814, 176] on button "Status" at bounding box center [821, 174] width 47 height 19
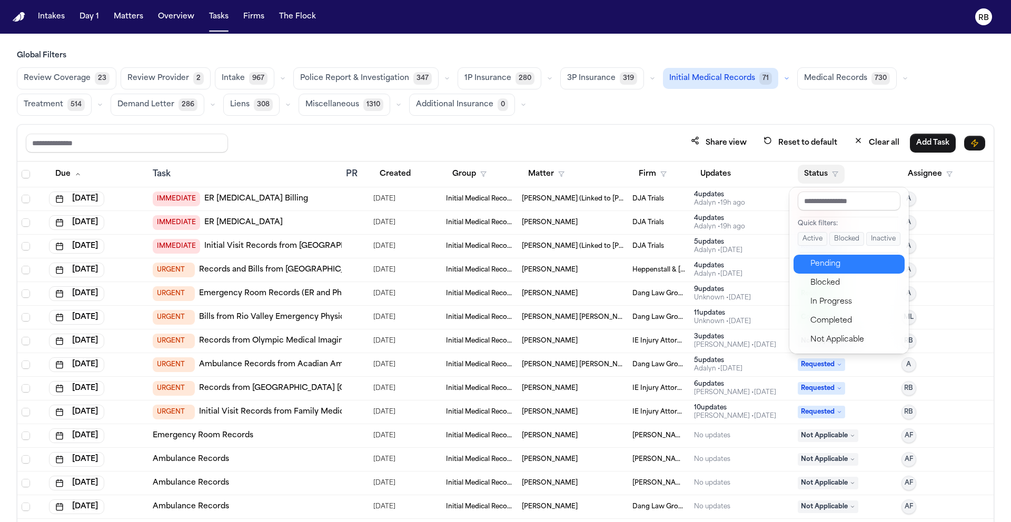
click at [841, 260] on div "Pending" at bounding box center [854, 264] width 88 height 13
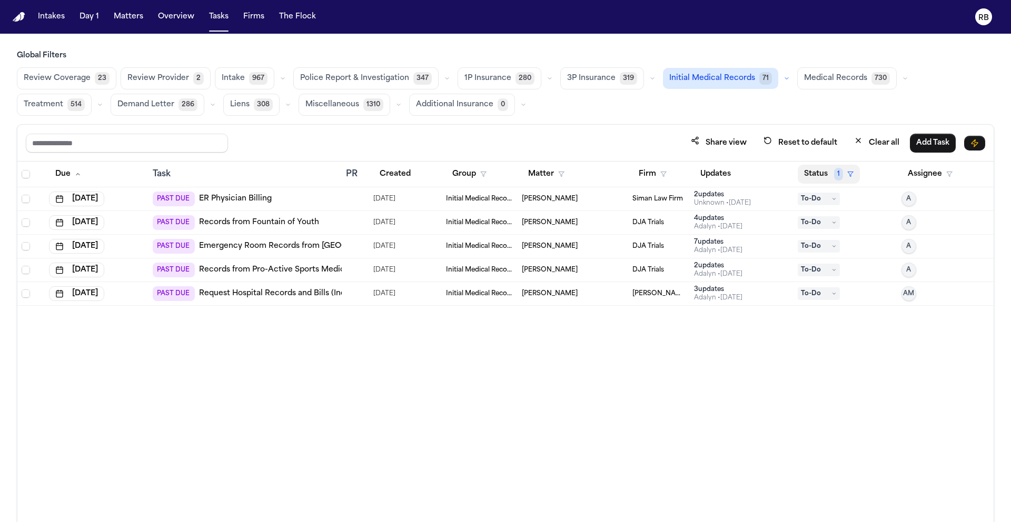
click at [822, 173] on button "Status 1" at bounding box center [829, 174] width 62 height 19
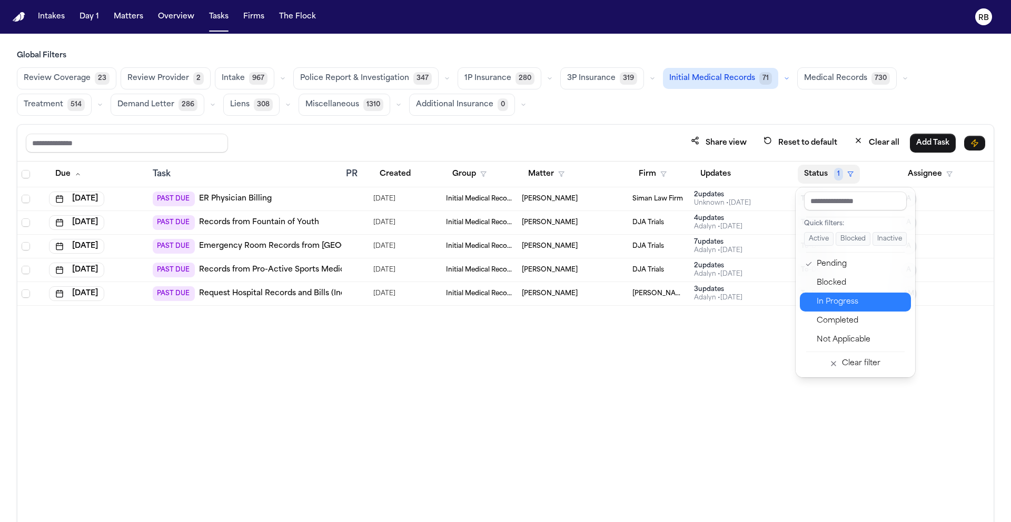
click at [856, 296] on div "In Progress" at bounding box center [861, 302] width 88 height 13
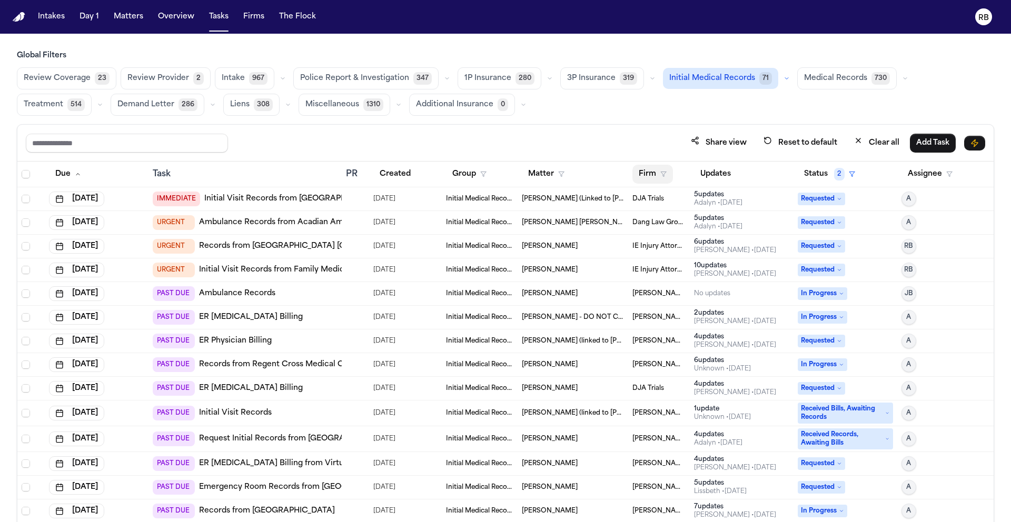
click at [644, 170] on button "Firm" at bounding box center [652, 174] width 41 height 19
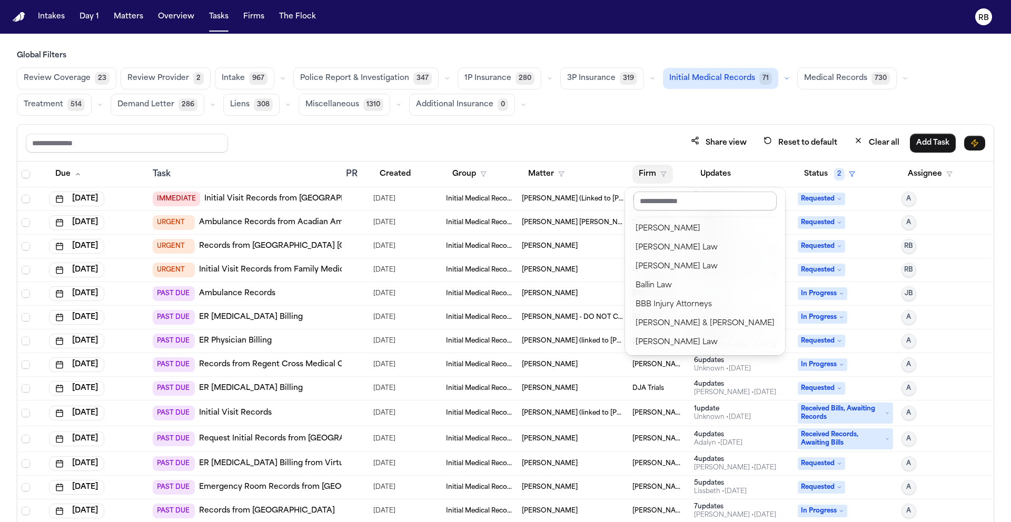
click at [673, 195] on input "text" at bounding box center [704, 201] width 143 height 19
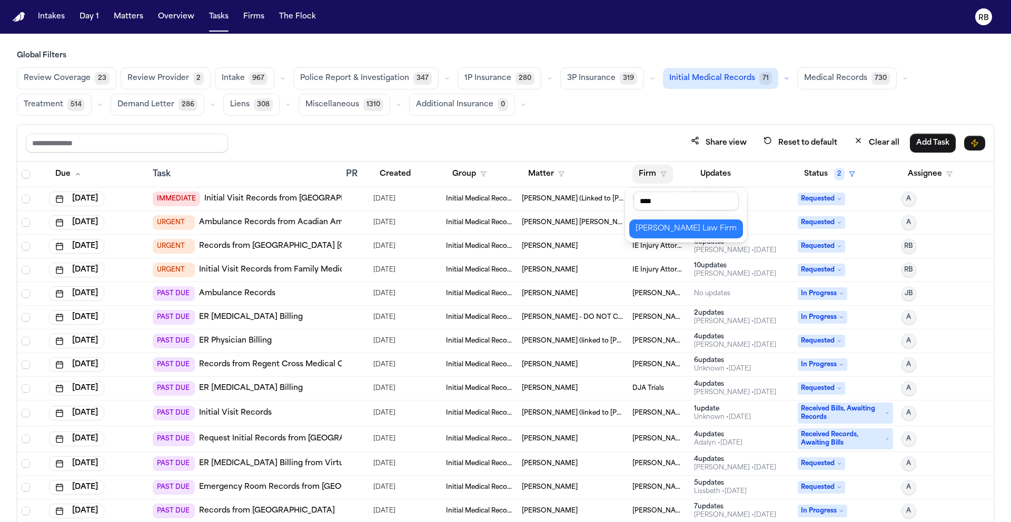
type input "****"
click at [672, 227] on div "[PERSON_NAME] Law Firm" at bounding box center [685, 229] width 101 height 13
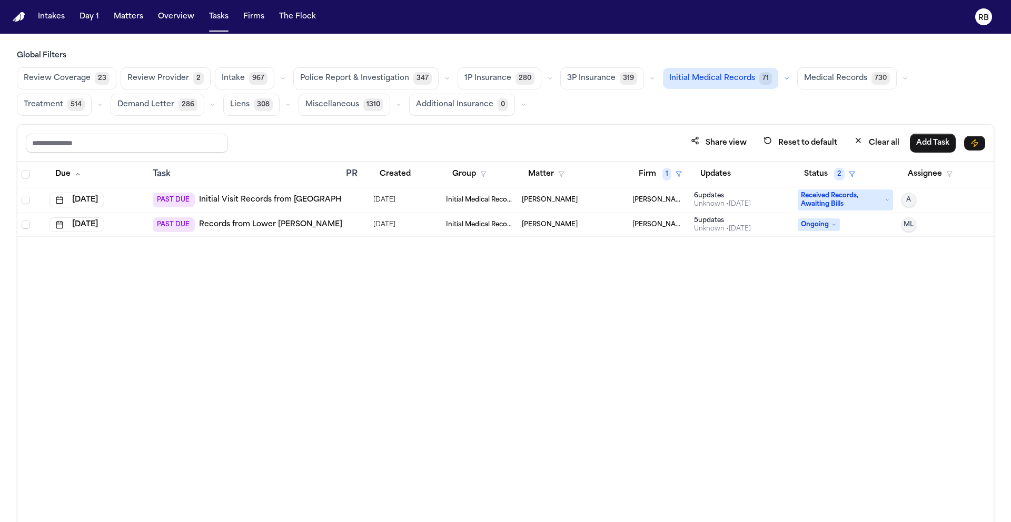
click at [570, 309] on div "Due Task PR Created Group Matter Firm 1 Updates Status 2 Assignee Aug 1, 2025 P…" at bounding box center [505, 365] width 976 height 406
click at [364, 195] on td at bounding box center [355, 200] width 27 height 26
drag, startPoint x: 367, startPoint y: 274, endPoint x: 369, endPoint y: 235, distance: 39.5
click at [369, 272] on div "Due Task PR Created Group Matter Firm 1 Updates Status 2 Assignee Aug 1, 2025 P…" at bounding box center [505, 365] width 976 height 406
click at [696, 308] on div "Due Task PR Created Group Matter Firm 1 Updates Status 2 Assignee Aug 1, 2025 P…" at bounding box center [505, 365] width 976 height 406
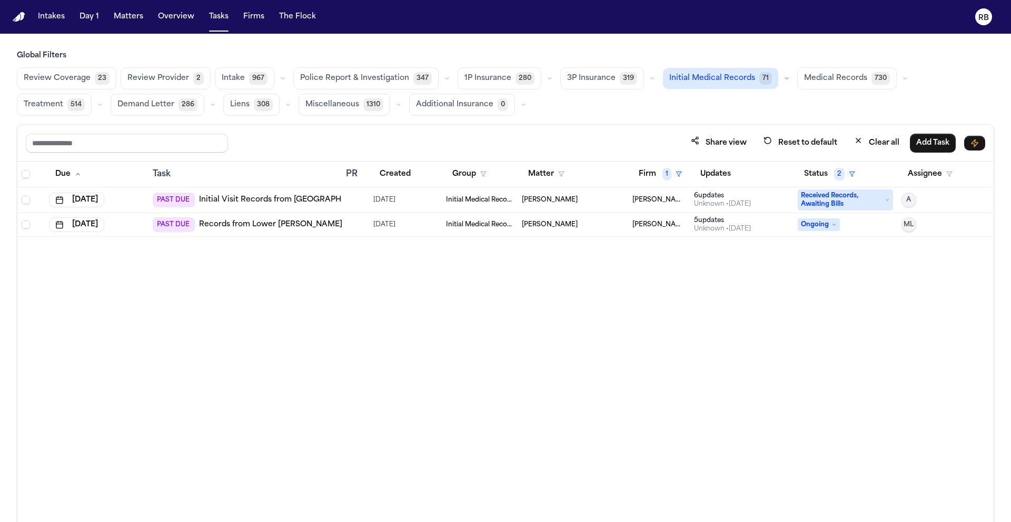
click at [359, 202] on div at bounding box center [355, 200] width 19 height 8
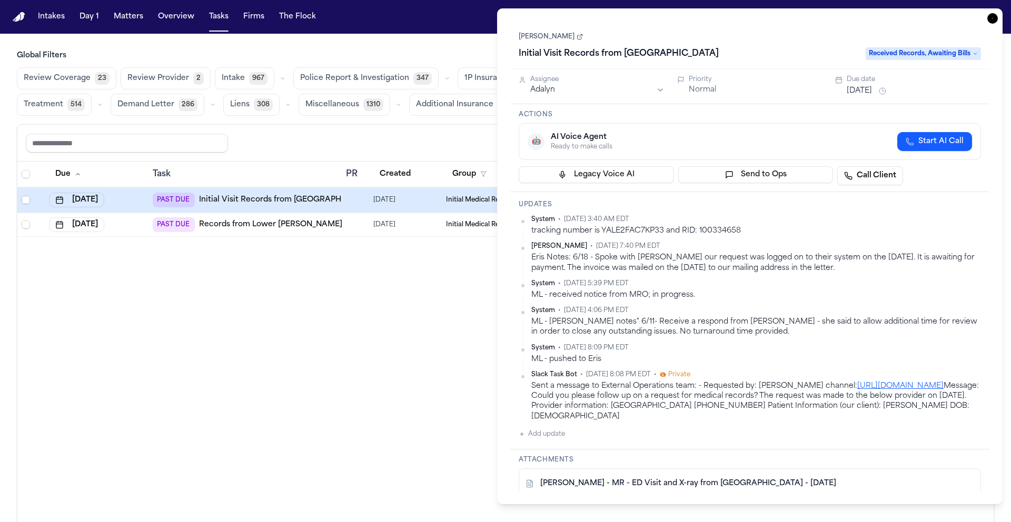
click at [550, 35] on link "Felicia Campbell" at bounding box center [551, 37] width 64 height 8
click at [992, 19] on icon "button" at bounding box center [992, 18] width 11 height 11
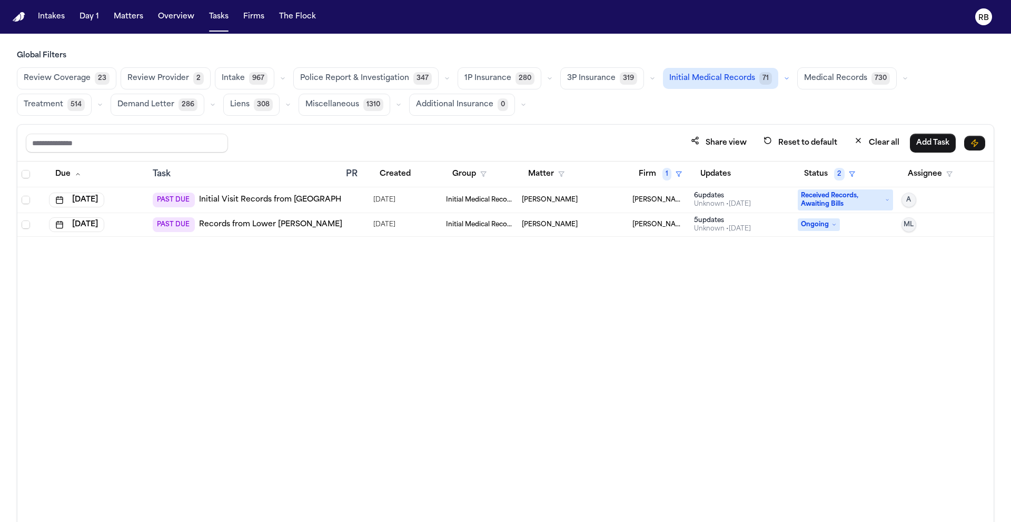
click at [517, 47] on main "Global Filters Review Coverage 23 Review Provider 2 Intake 967 Police Report & …" at bounding box center [505, 278] width 1011 height 489
click at [521, 396] on div "Due Task PR Created Group Matter Firm 1 Updates Status 2 Assignee Aug 1, 2025 P…" at bounding box center [505, 365] width 976 height 406
click at [600, 201] on div "Felicia Campbell" at bounding box center [573, 200] width 102 height 8
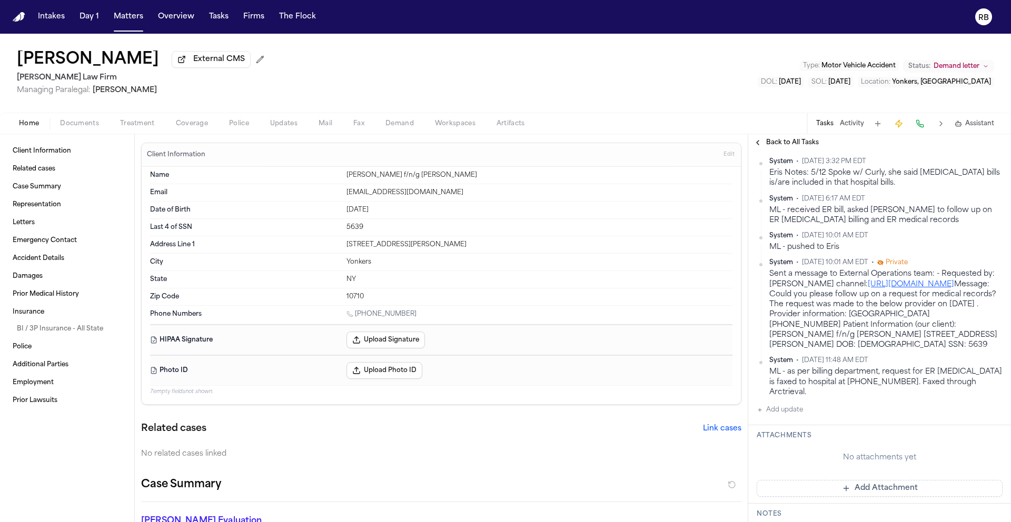
scroll to position [270, 0]
click at [826, 126] on button "Tasks" at bounding box center [824, 124] width 17 height 8
click at [777, 147] on span "Back to All Tasks" at bounding box center [792, 142] width 53 height 8
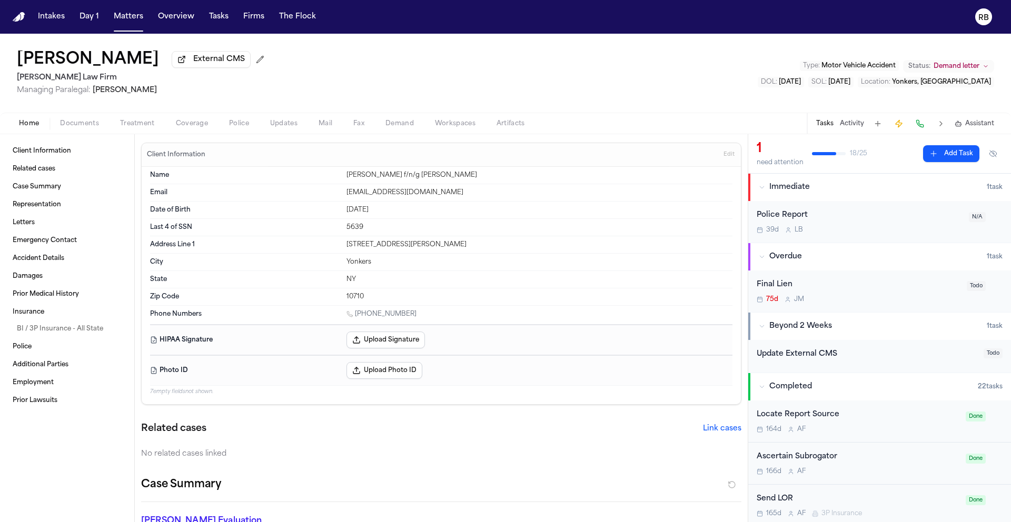
click at [404, 371] on button "Upload Photo ID" at bounding box center [384, 370] width 76 height 17
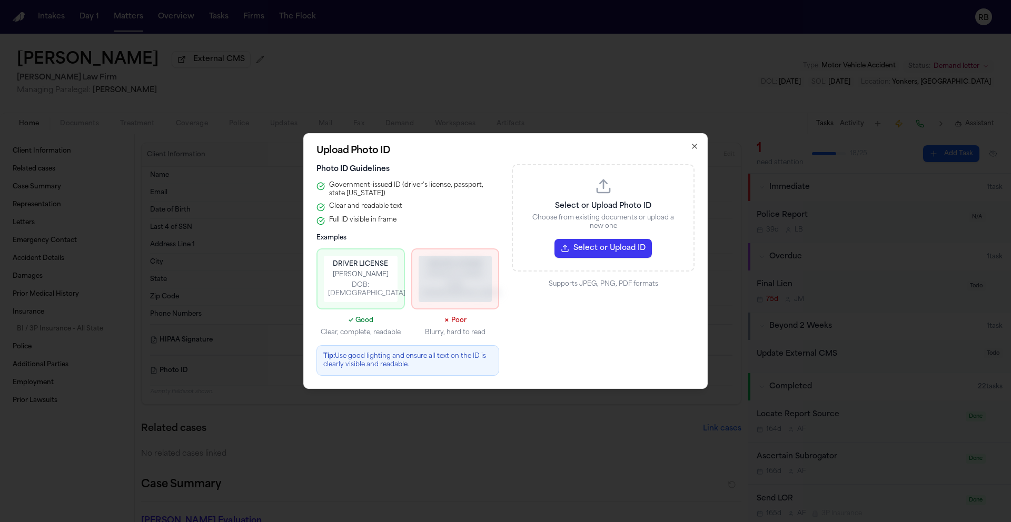
click at [613, 254] on button "Select or Upload ID" at bounding box center [602, 248] width 97 height 19
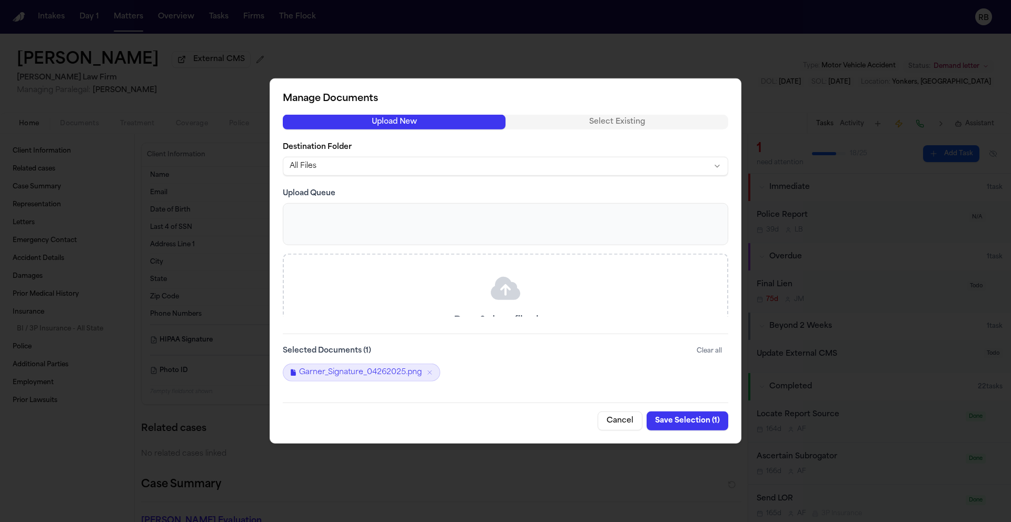
click at [677, 417] on button "Save Selection ( 1 )" at bounding box center [687, 421] width 82 height 19
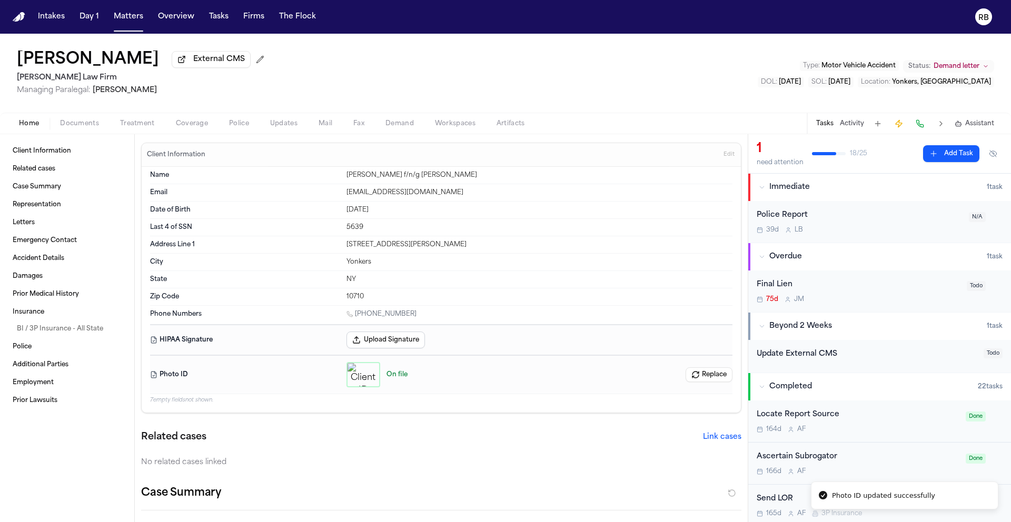
click at [711, 376] on button "Replace" at bounding box center [708, 374] width 47 height 15
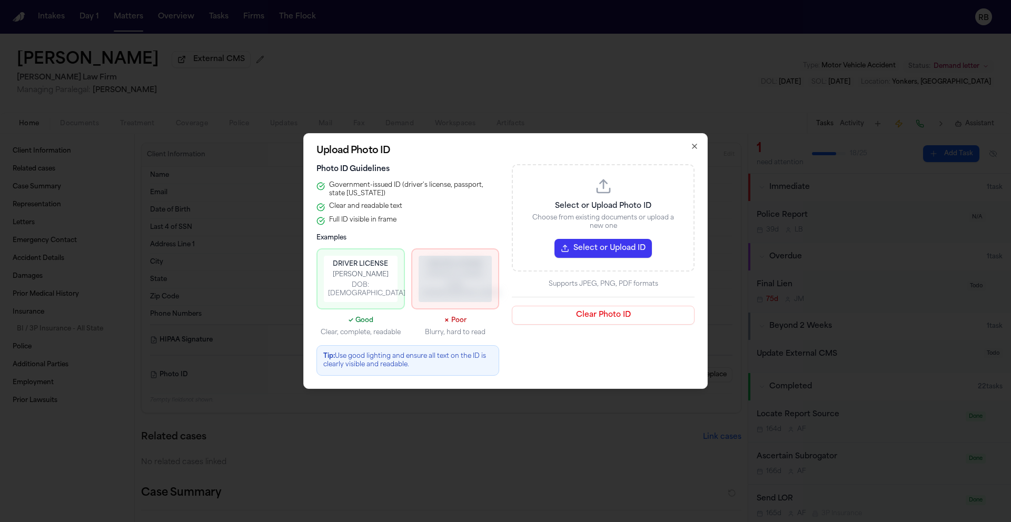
click at [695, 150] on icon "button" at bounding box center [694, 146] width 8 height 8
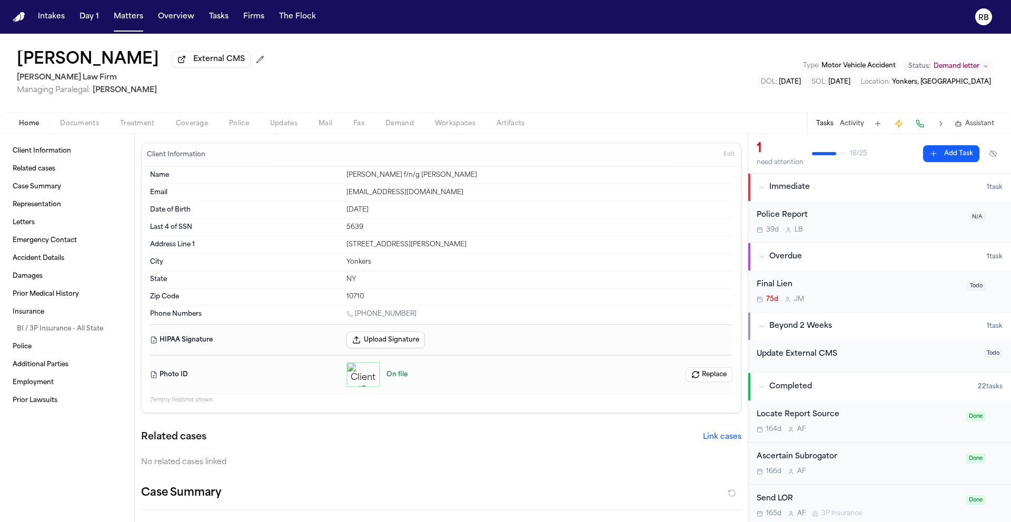
click at [406, 340] on button "Upload Signature" at bounding box center [385, 340] width 78 height 17
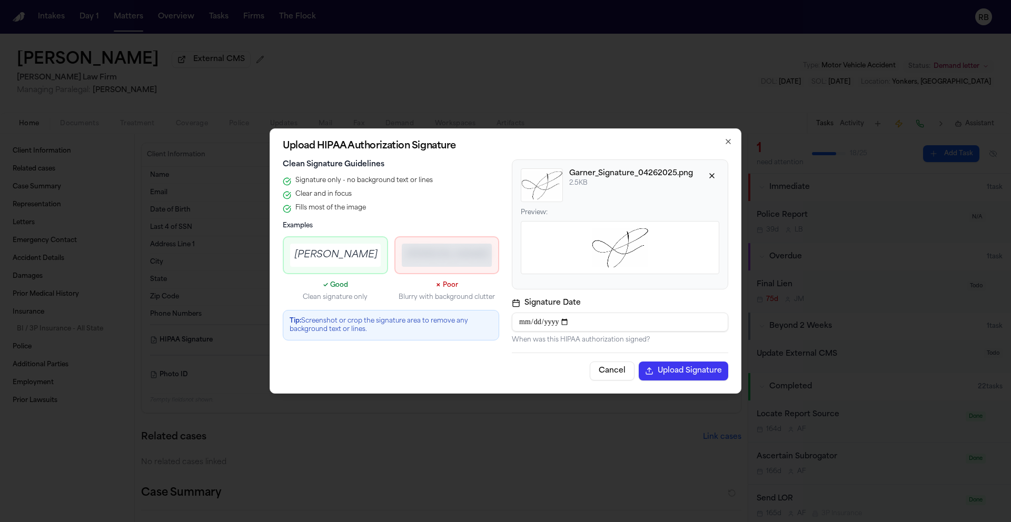
click at [686, 372] on button "Upload Signature" at bounding box center [683, 371] width 89 height 19
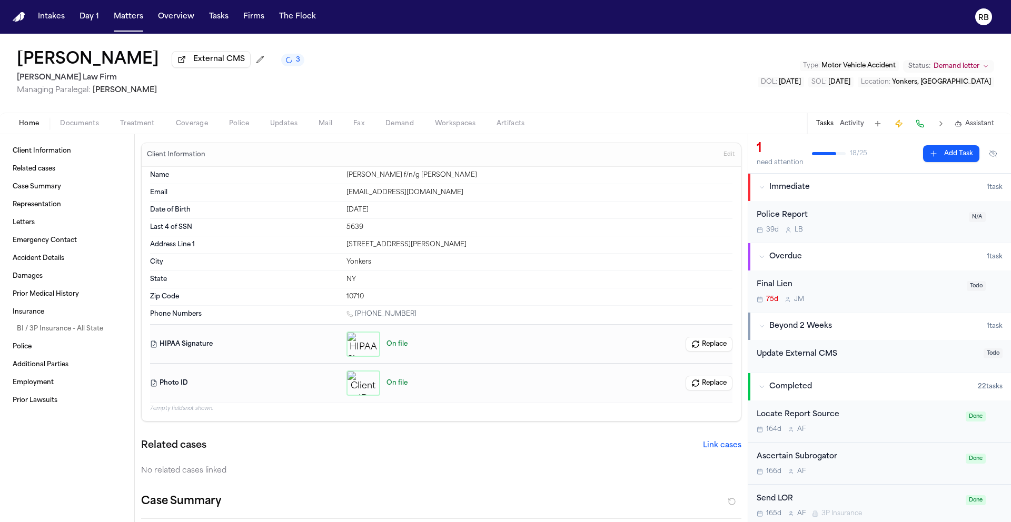
click at [711, 385] on button "Replace" at bounding box center [708, 383] width 47 height 15
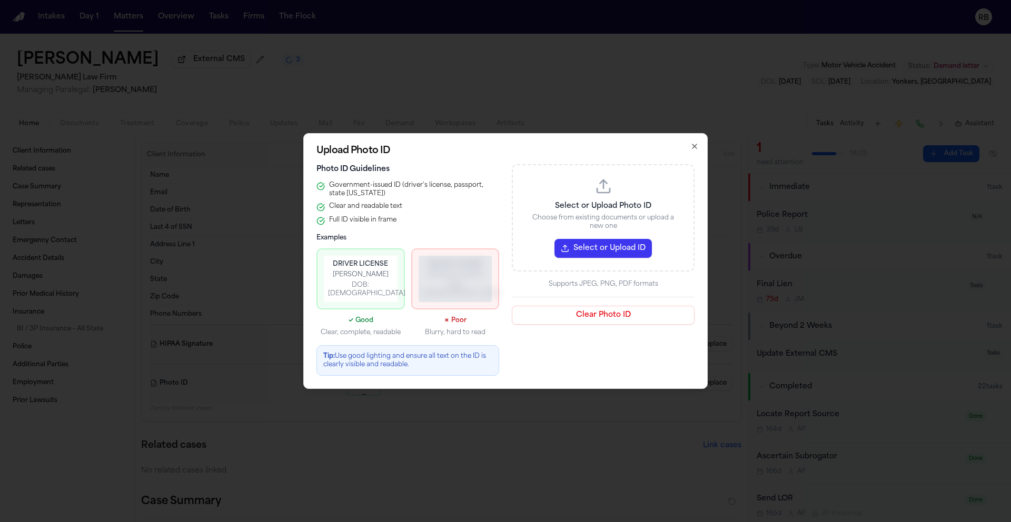
click at [649, 211] on p "Select or Upload Photo ID" at bounding box center [602, 206] width 155 height 11
click at [614, 244] on button "Select or Upload ID" at bounding box center [602, 248] width 97 height 19
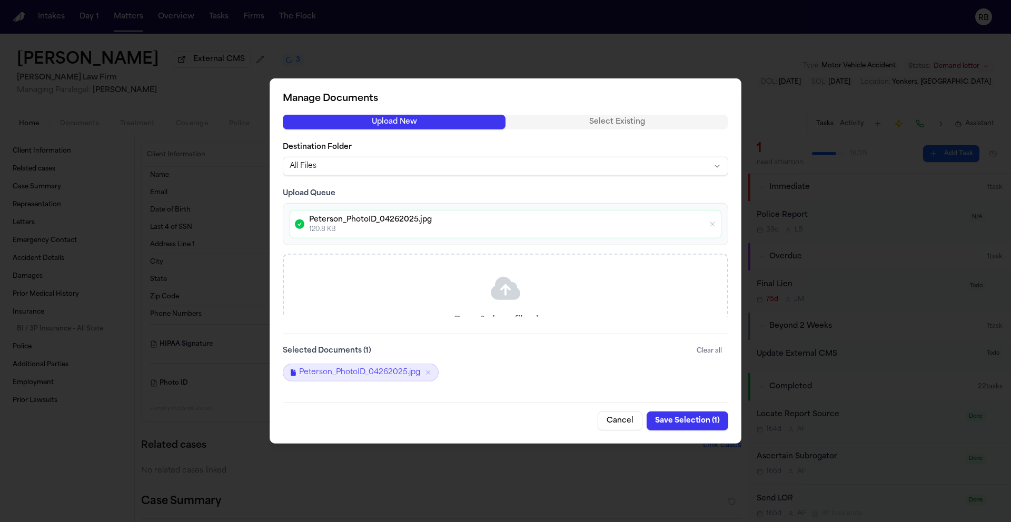
click at [675, 419] on button "Save Selection ( 1 )" at bounding box center [687, 421] width 82 height 19
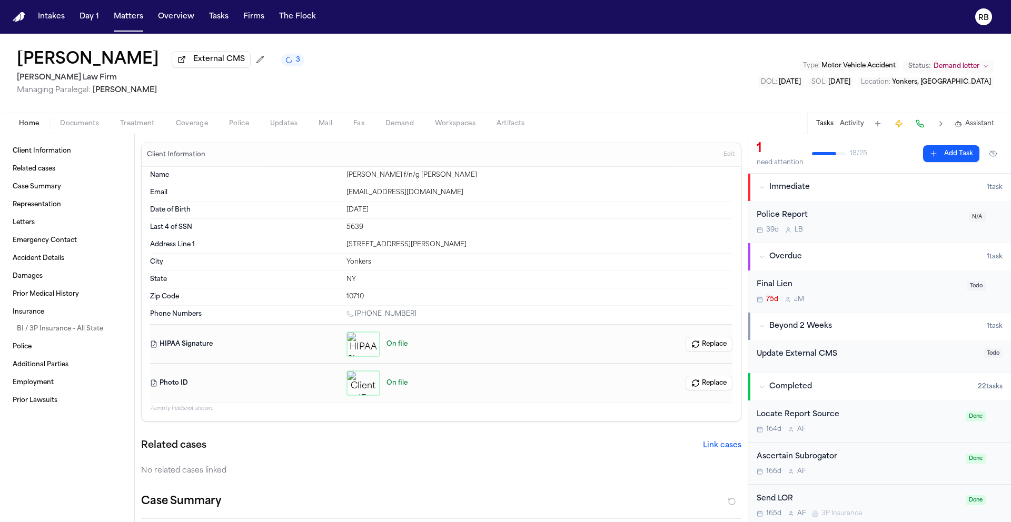
click at [367, 370] on div "Photo ID On file Replace" at bounding box center [441, 382] width 582 height 39
click at [367, 379] on div "button" at bounding box center [363, 383] width 34 height 25
click at [361, 380] on icon "button" at bounding box center [363, 383] width 8 height 8
click at [723, 155] on span "Edit" at bounding box center [728, 154] width 11 height 7
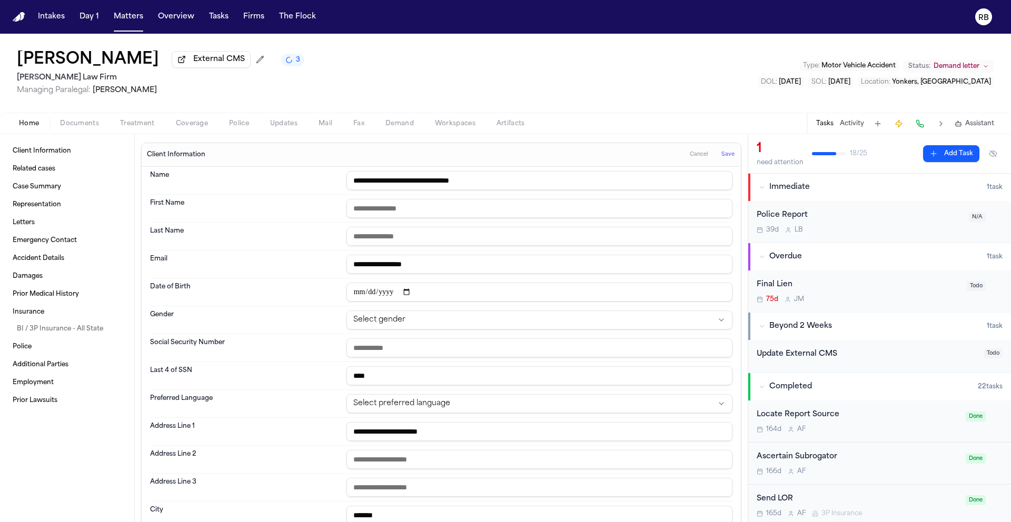
click at [426, 179] on input "**********" at bounding box center [539, 180] width 386 height 19
drag, startPoint x: 413, startPoint y: 183, endPoint x: 440, endPoint y: 179, distance: 27.2
click at [413, 183] on input "**********" at bounding box center [539, 180] width 386 height 19
type input "**********"
click at [721, 155] on span "Save" at bounding box center [727, 154] width 13 height 7
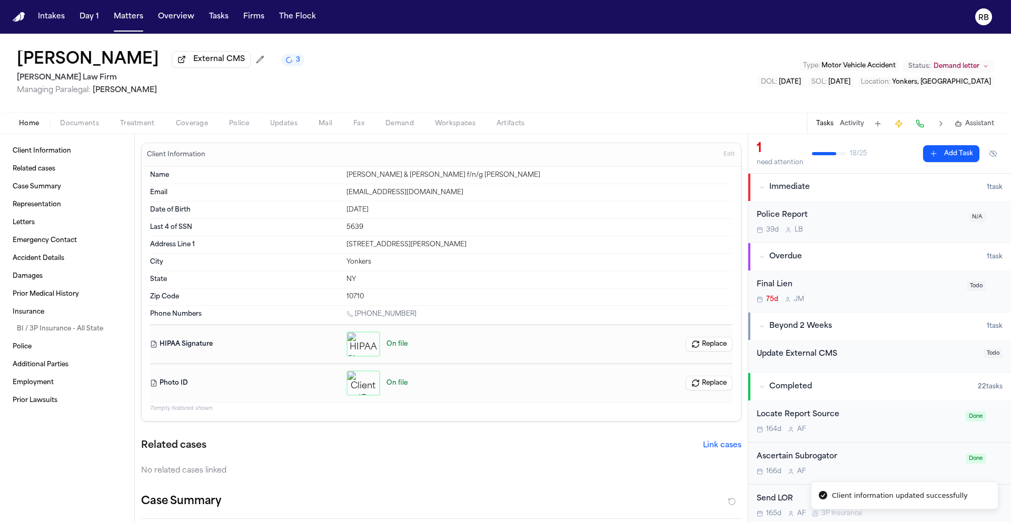
click at [723, 153] on span "Edit" at bounding box center [728, 154] width 11 height 7
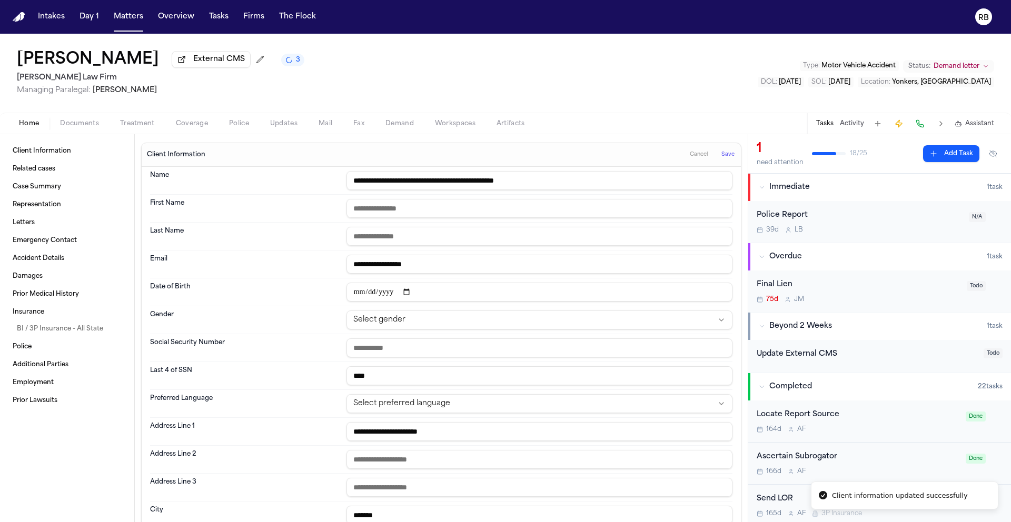
click at [377, 212] on input "text" at bounding box center [539, 208] width 386 height 19
type input "*****"
drag, startPoint x: 474, startPoint y: 187, endPoint x: 419, endPoint y: 188, distance: 54.8
click at [419, 188] on input "**********" at bounding box center [539, 180] width 386 height 19
drag, startPoint x: 475, startPoint y: 183, endPoint x: 420, endPoint y: 183, distance: 55.8
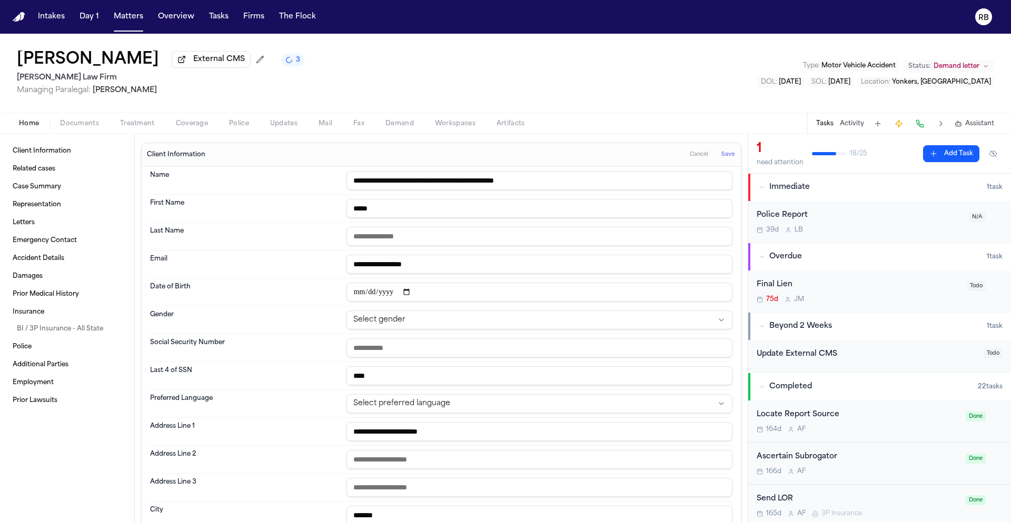
click at [420, 183] on input "**********" at bounding box center [539, 180] width 386 height 19
type input "**********"
type input "*****"
type input "********"
click at [343, 72] on div "Laila Peterson External CMS Martello Law Firm Managing Paralegal: Michelle Land…" at bounding box center [505, 73] width 1011 height 79
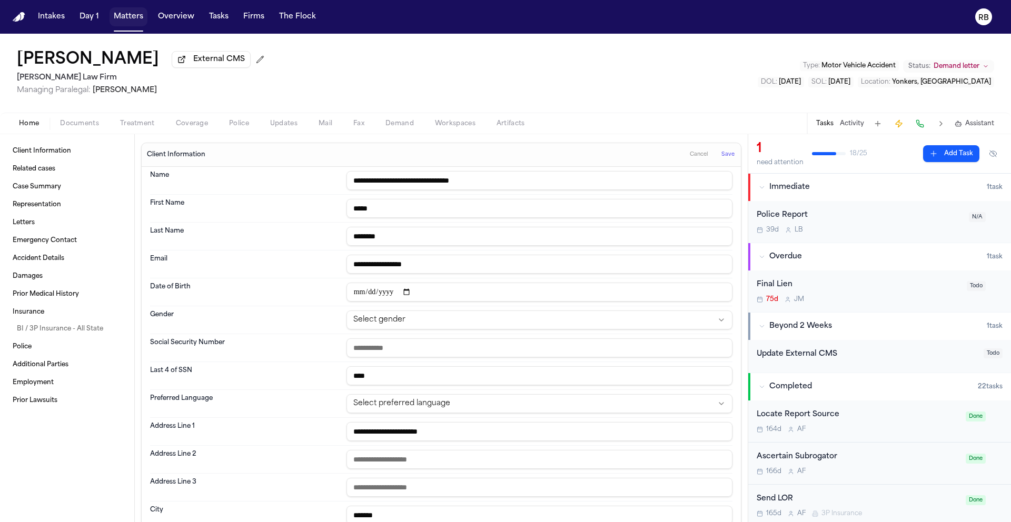
click at [119, 14] on button "Matters" at bounding box center [129, 16] width 38 height 19
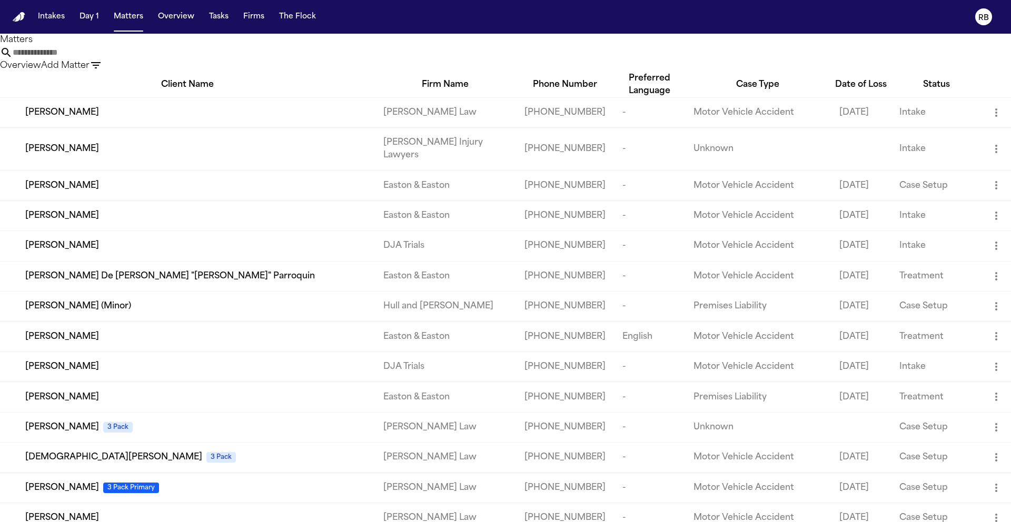
click at [97, 59] on input "text" at bounding box center [55, 52] width 84 height 13
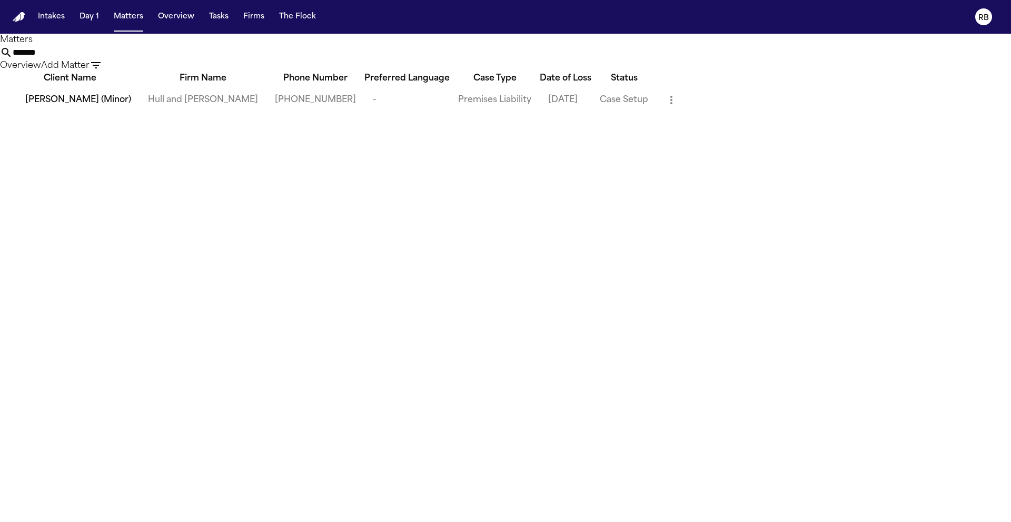
type input "*******"
click at [117, 106] on span "Zoie Bree Queneau (Minor)" at bounding box center [78, 100] width 106 height 13
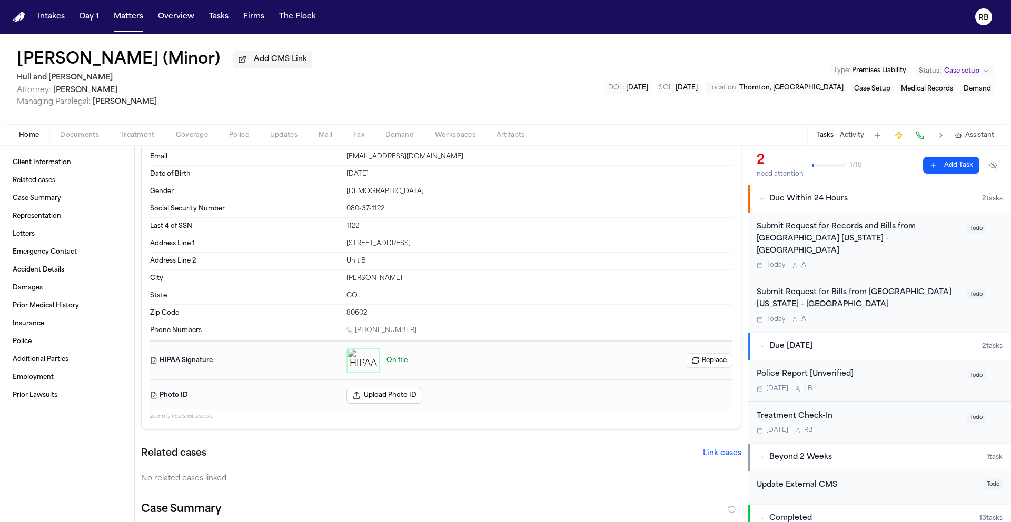
scroll to position [88, 0]
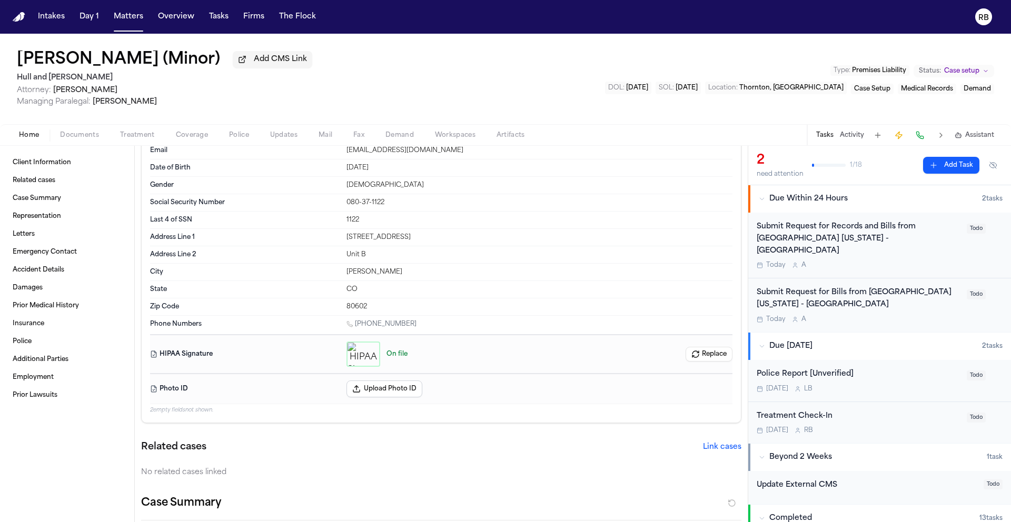
click at [413, 391] on button "Upload Photo ID" at bounding box center [384, 389] width 76 height 17
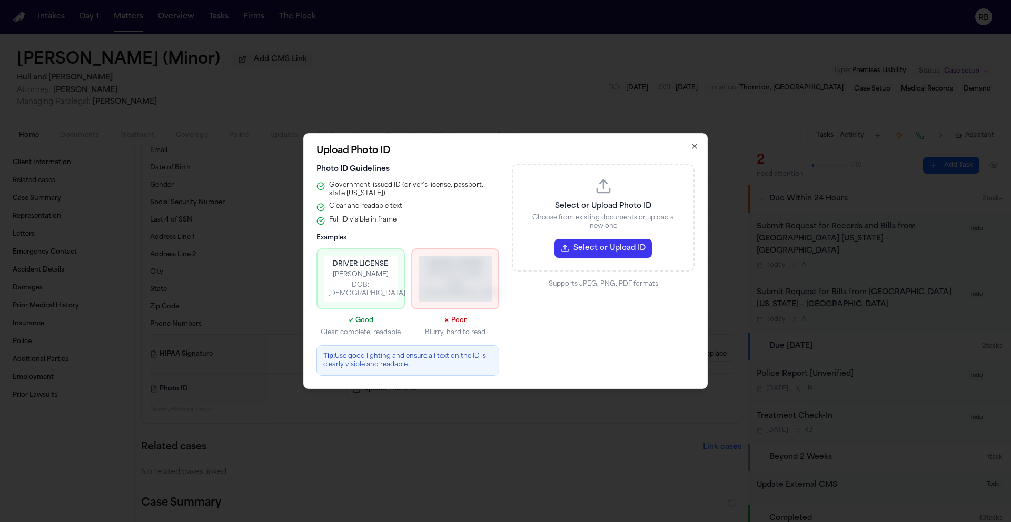
click at [612, 254] on button "Select or Upload ID" at bounding box center [602, 248] width 97 height 19
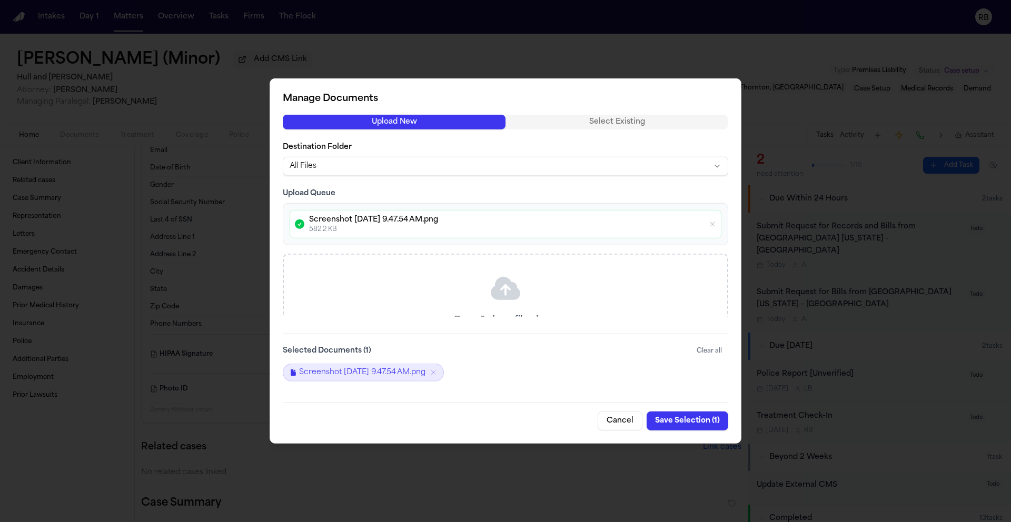
click at [673, 418] on button "Save Selection ( 1 )" at bounding box center [687, 421] width 82 height 19
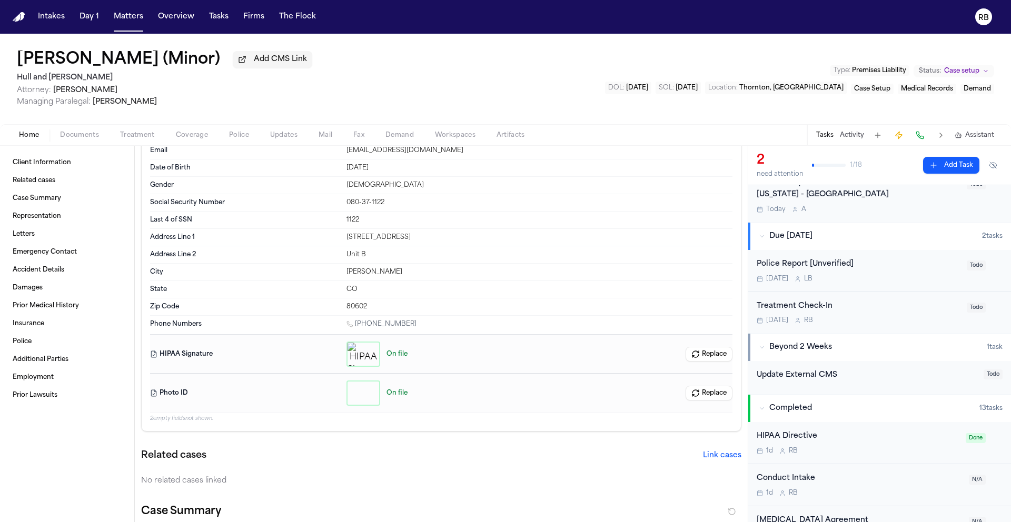
scroll to position [123, 0]
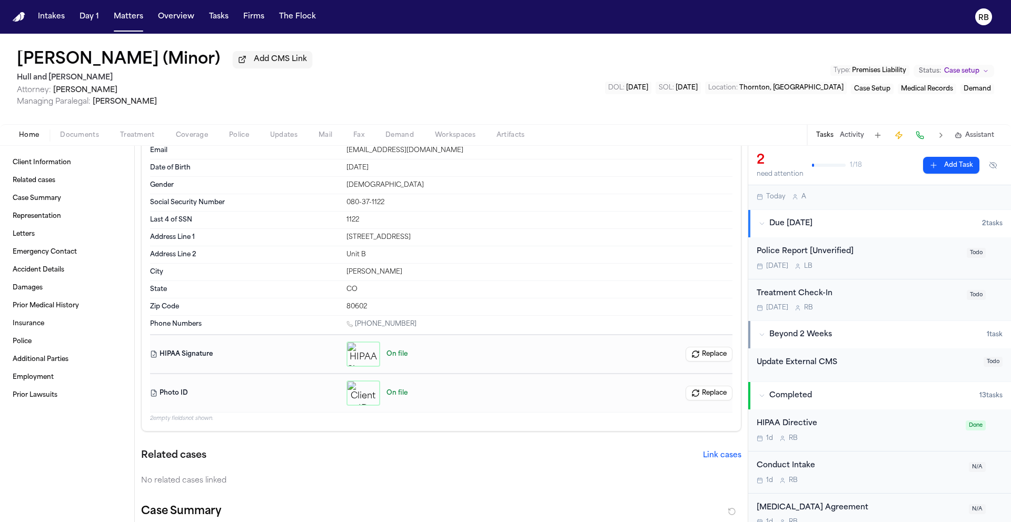
click at [872, 290] on div "Treatment Check-In" at bounding box center [859, 294] width 204 height 12
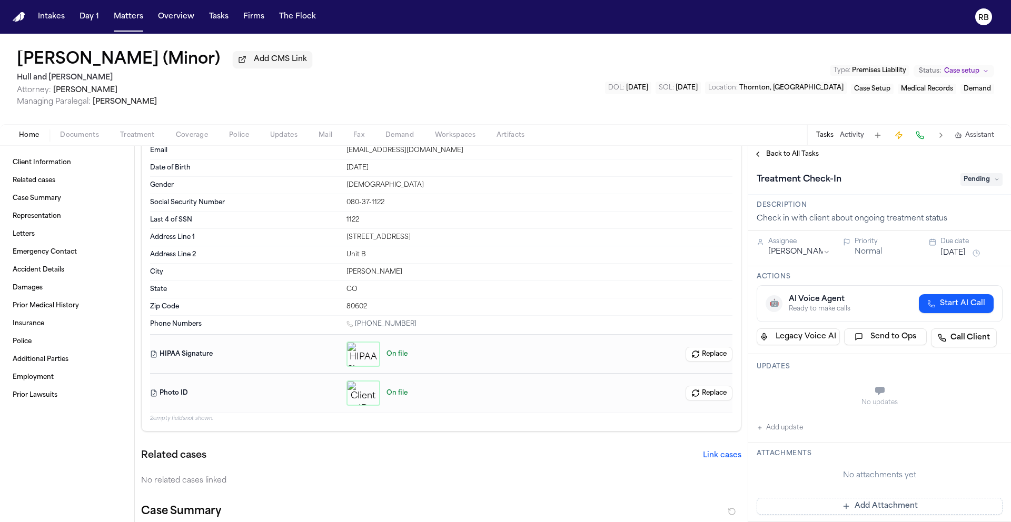
click at [790, 431] on button "Add update" at bounding box center [780, 428] width 46 height 13
click at [820, 392] on textarea "Add your update" at bounding box center [885, 392] width 225 height 21
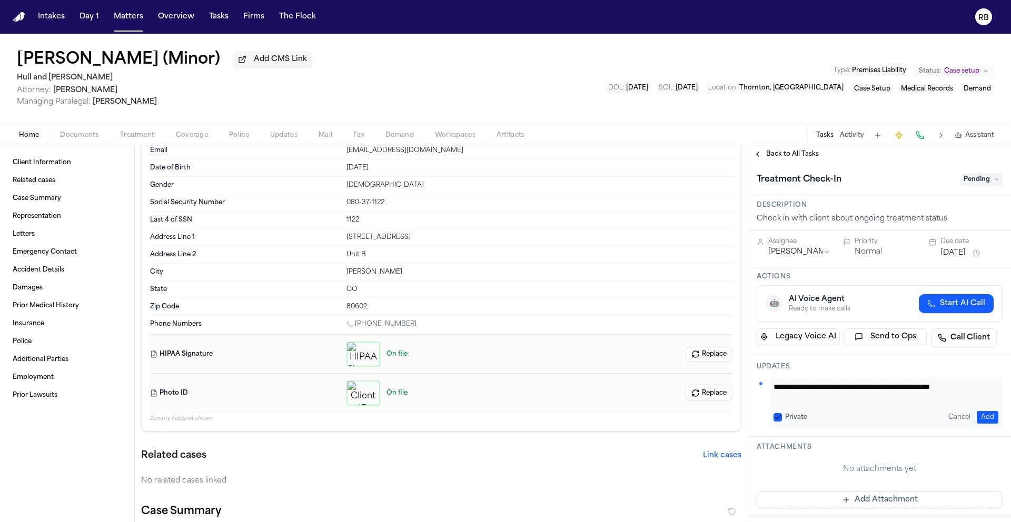
scroll to position [1, 0]
type textarea "**********"
click at [940, 253] on button "[DATE]" at bounding box center [952, 253] width 25 height 11
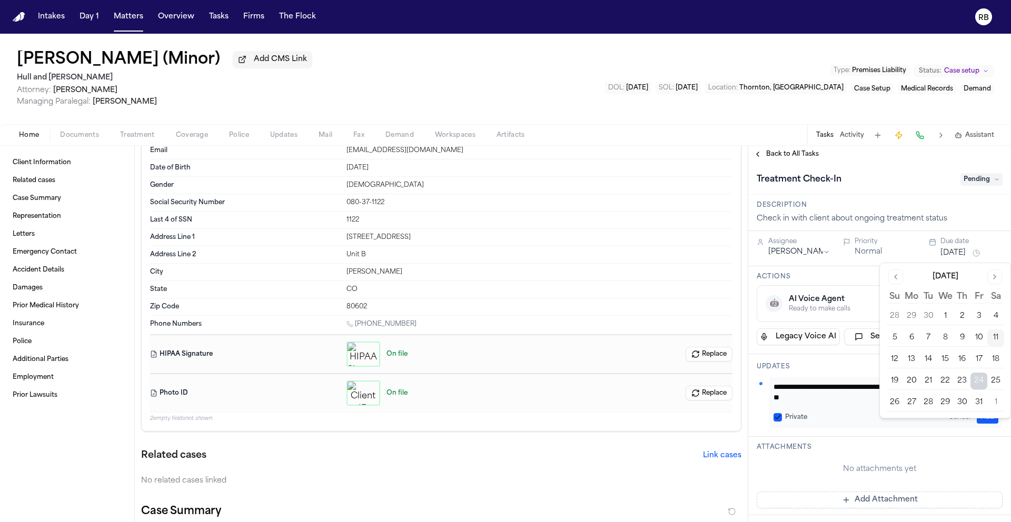
click at [940, 253] on button "[DATE]" at bounding box center [952, 253] width 25 height 11
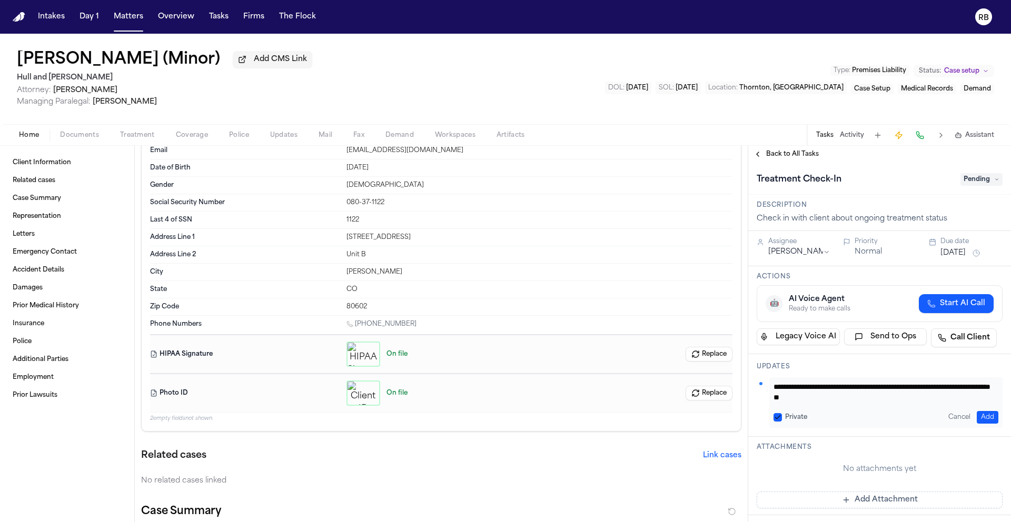
click at [888, 250] on div "Normal" at bounding box center [885, 252] width 62 height 11
click at [973, 186] on span "Pending" at bounding box center [981, 179] width 42 height 13
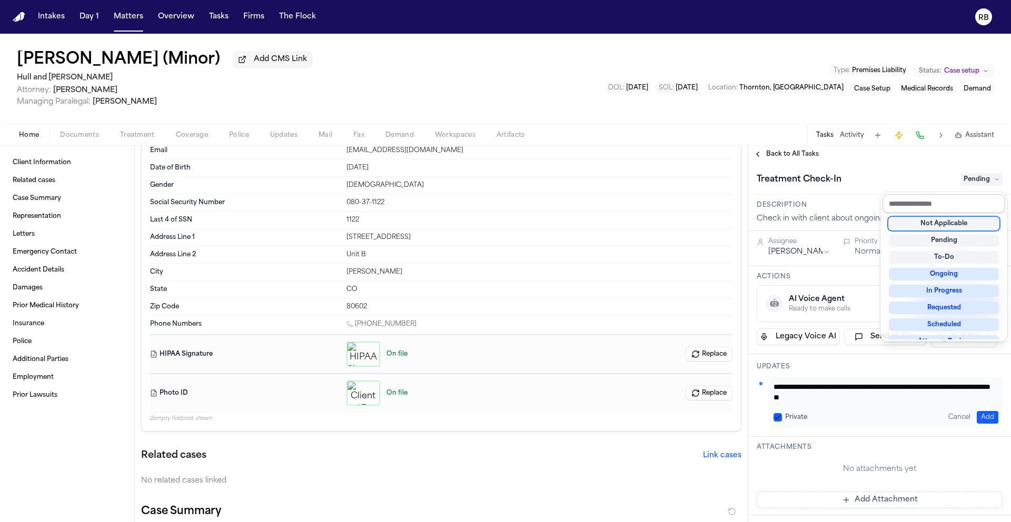
click at [961, 205] on input "text" at bounding box center [943, 203] width 123 height 19
click at [962, 271] on div "Ongoing" at bounding box center [944, 274] width 110 height 13
click at [857, 283] on div "**********" at bounding box center [879, 499] width 263 height 673
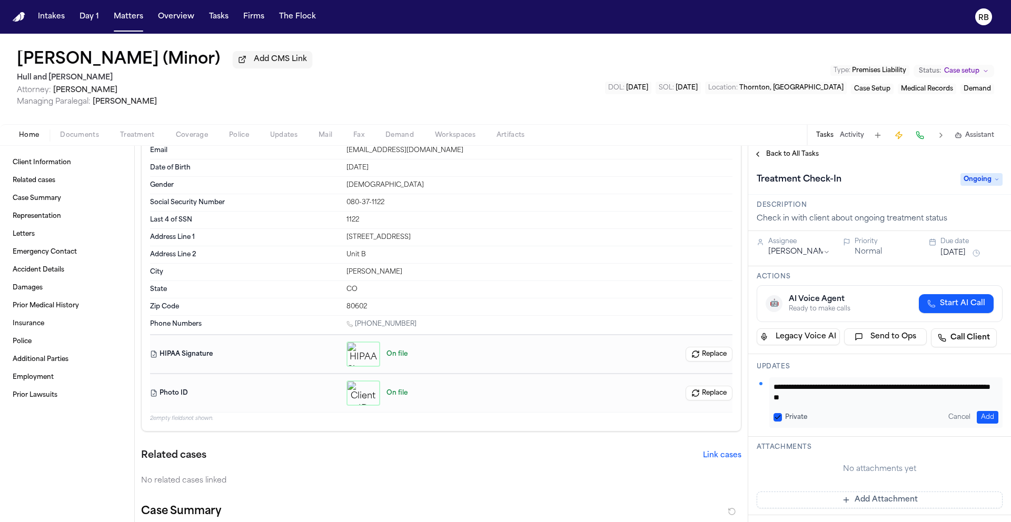
click at [984, 420] on button "Add" at bounding box center [988, 417] width 22 height 13
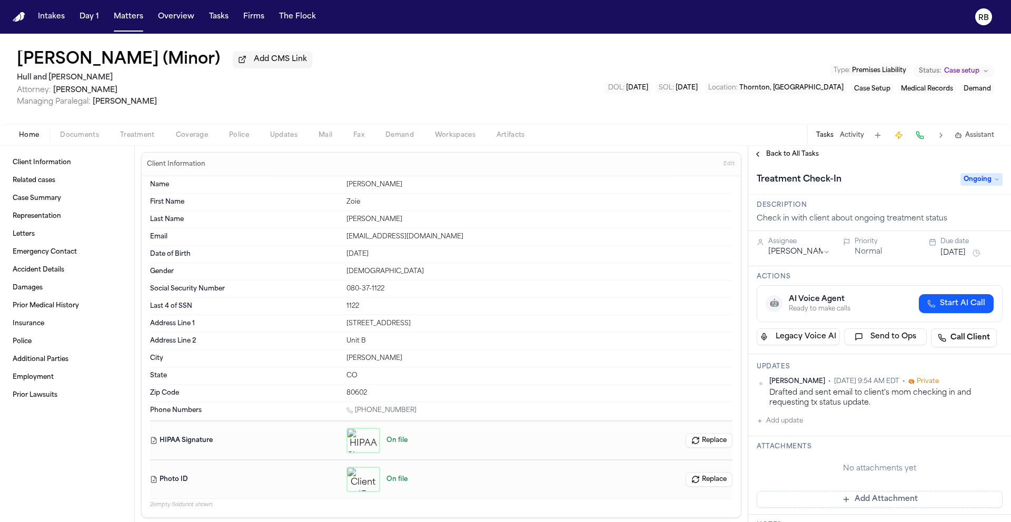
scroll to position [0, 0]
click at [541, 61] on div "Zoie Bree Queneau (Minor) Add CMS Link Hull and Zimmerman Attorney: Alex Zimmer…" at bounding box center [505, 79] width 1011 height 91
click at [782, 158] on span "Back to All Tasks" at bounding box center [792, 154] width 53 height 8
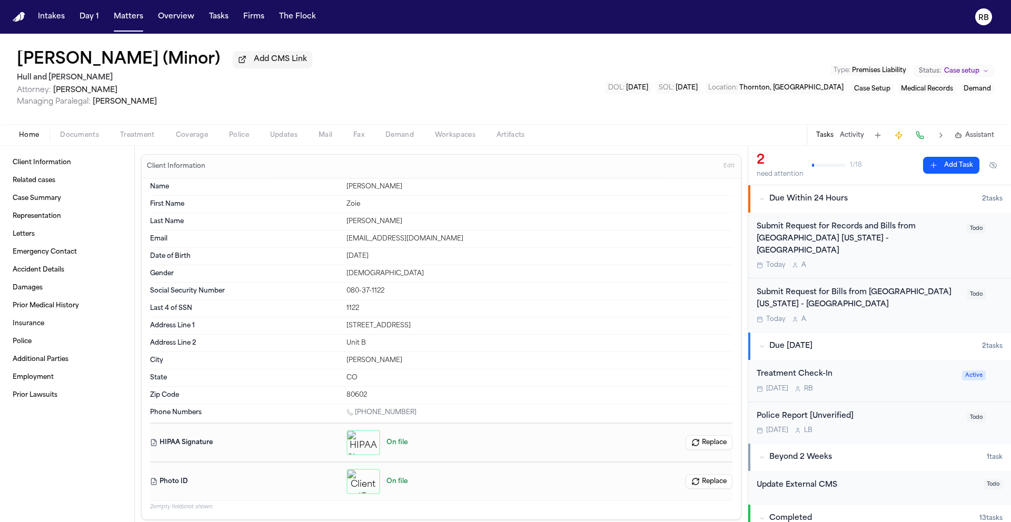
click at [622, 91] on div "Zoie Bree Queneau (Minor) Add CMS Link Hull and Zimmerman Attorney: Alex Zimmer…" at bounding box center [505, 79] width 1011 height 91
click at [916, 261] on div "Today A" at bounding box center [859, 265] width 204 height 8
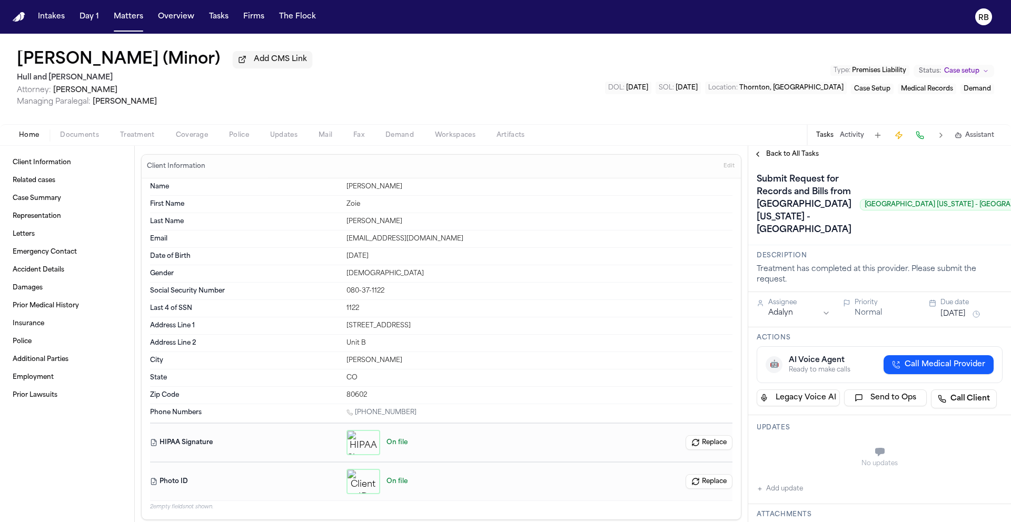
click at [944, 320] on button "Oct 11, 2025" at bounding box center [952, 314] width 25 height 11
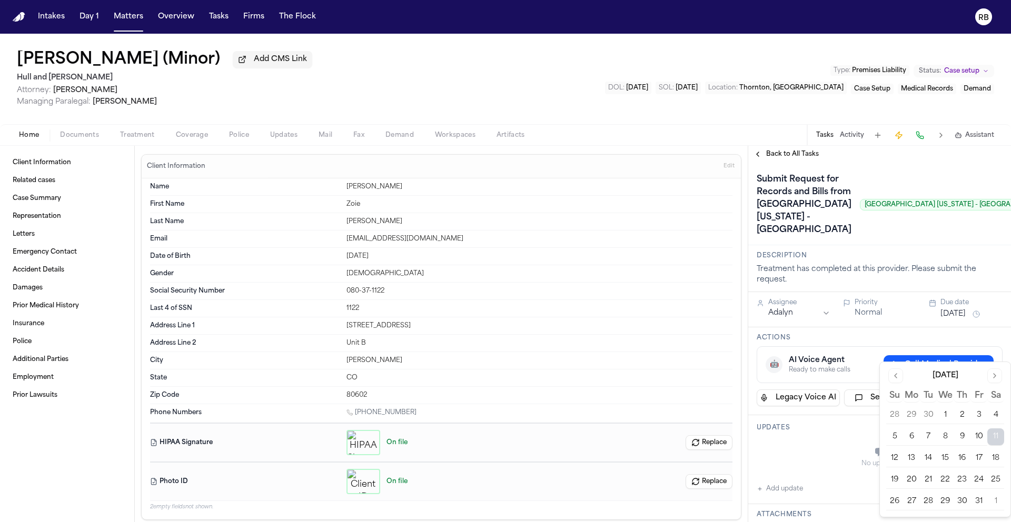
click at [983, 461] on button "17" at bounding box center [978, 458] width 17 height 17
click at [1000, 458] on button "18" at bounding box center [995, 458] width 17 height 17
click at [927, 238] on div "Submit Request for Records and Bills from Children's Hospital Colorado - Aurora…" at bounding box center [906, 204] width 298 height 67
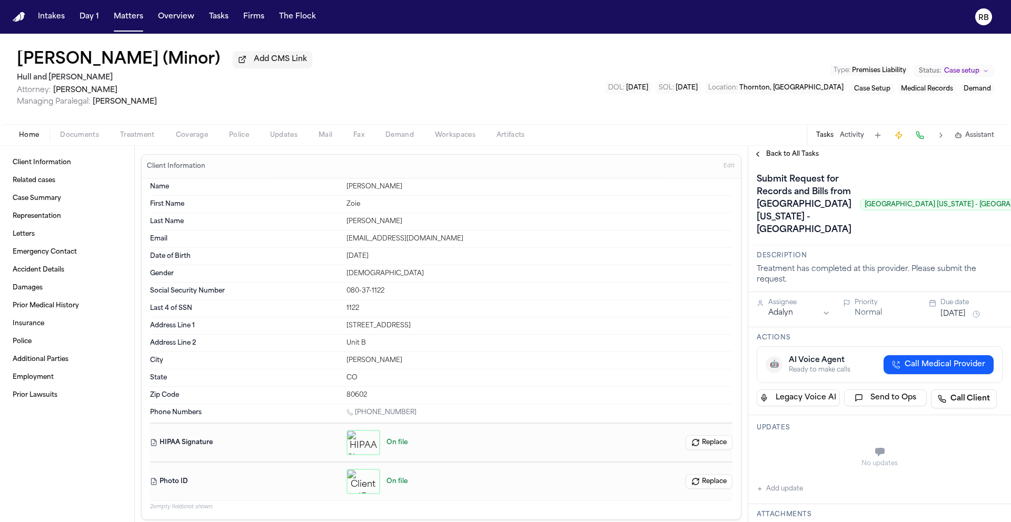
click at [769, 153] on span "Back to All Tasks" at bounding box center [792, 154] width 53 height 8
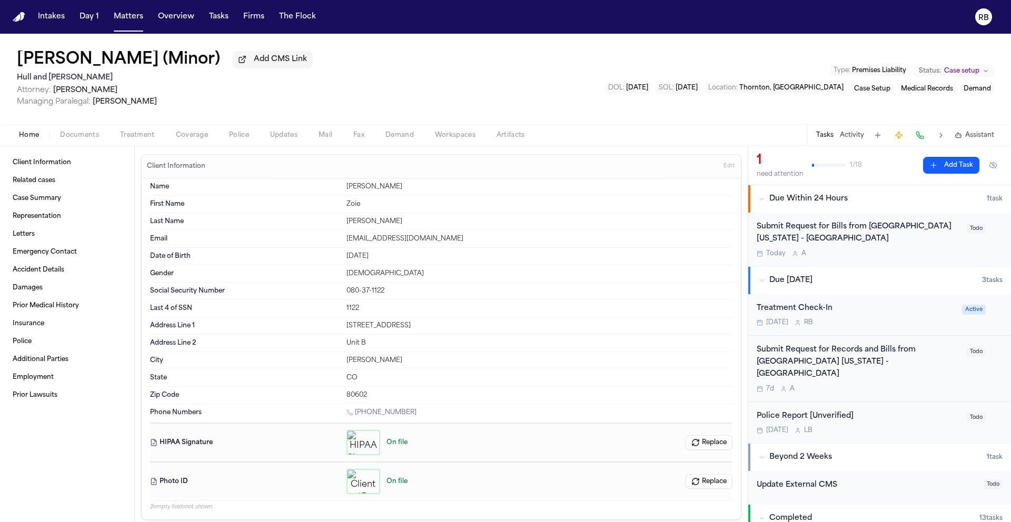
click at [940, 243] on div "Submit Request for Bills from Children's Hospital Colorado - Aurora" at bounding box center [859, 233] width 204 height 24
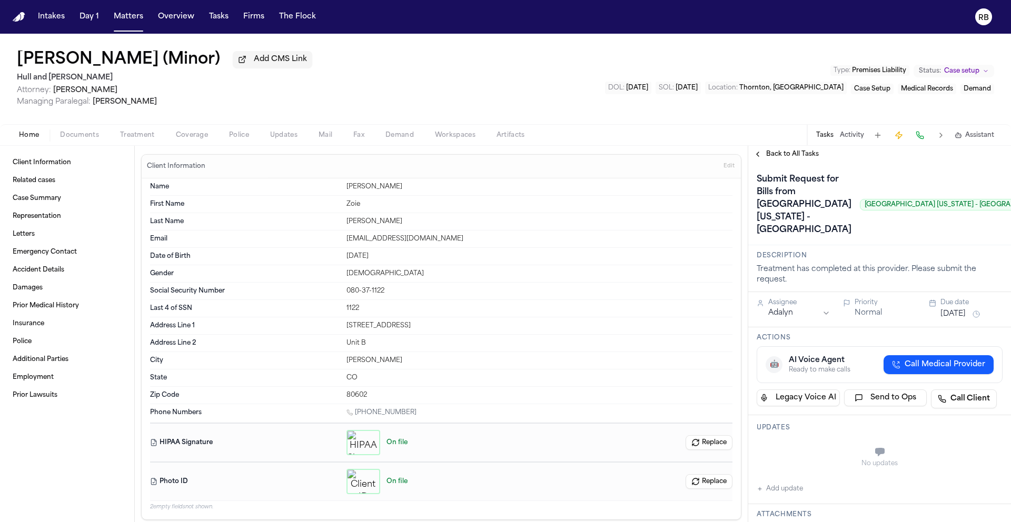
click at [965, 320] on button "Oct 11, 2025" at bounding box center [952, 314] width 25 height 11
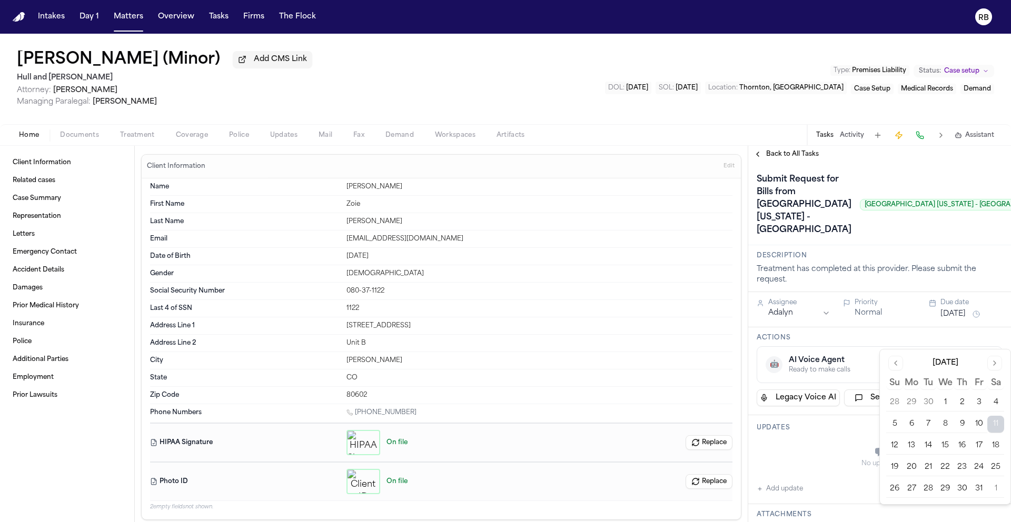
click at [995, 447] on button "18" at bounding box center [995, 445] width 17 height 17
click at [884, 260] on h3 "Description" at bounding box center [880, 256] width 246 height 8
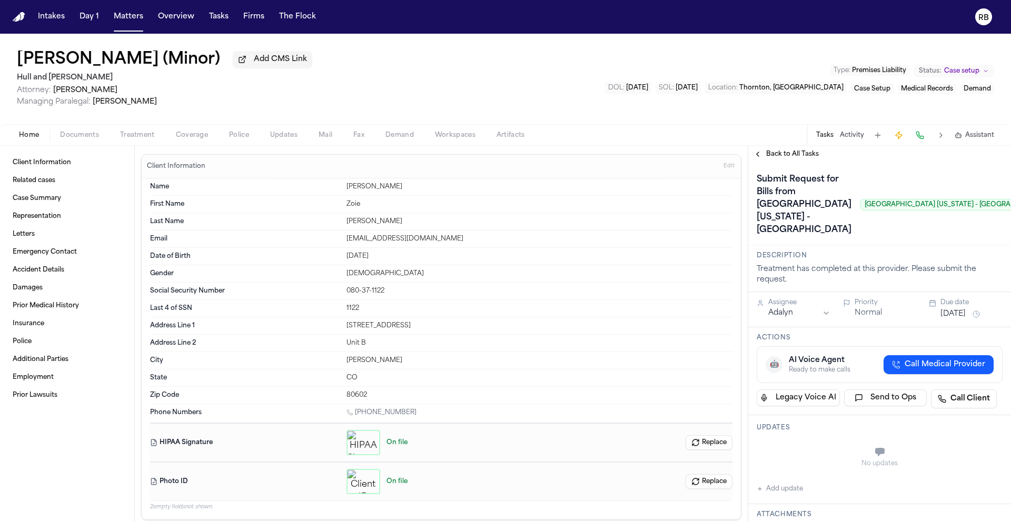
click at [787, 155] on span "Back to All Tasks" at bounding box center [792, 154] width 53 height 8
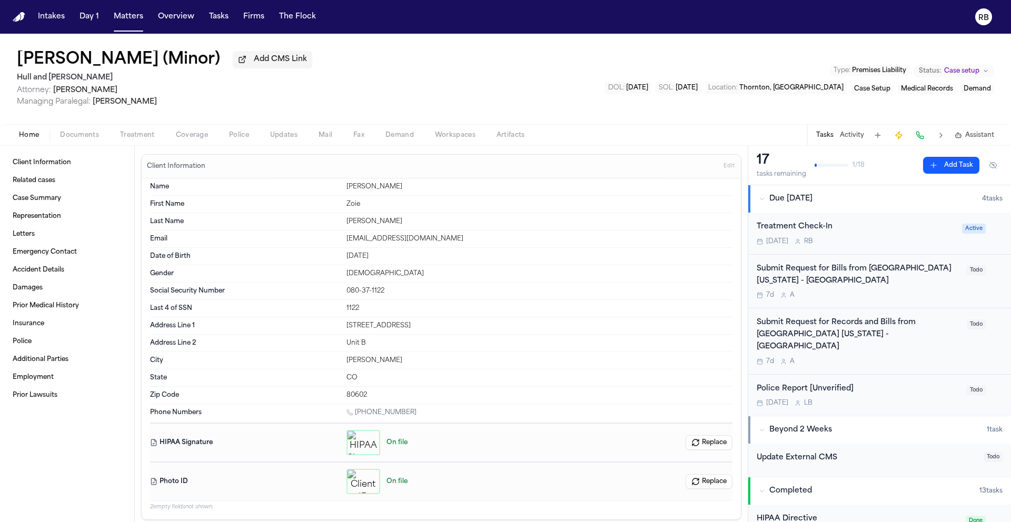
click at [785, 115] on div "Zoie Bree Queneau (Minor) Add CMS Link Hull and Zimmerman Attorney: Alex Zimmer…" at bounding box center [505, 79] width 1011 height 91
click at [467, 50] on div "Zoie Bree Queneau (Minor) Add CMS Link Hull and Zimmerman Attorney: Alex Zimmer…" at bounding box center [505, 79] width 1011 height 91
click at [429, 82] on div "Zoie Bree Queneau (Minor) Add CMS Link Hull and Zimmerman Attorney: Alex Zimmer…" at bounding box center [505, 79] width 1011 height 91
click at [422, 85] on div "Zoie Bree Queneau (Minor) Add CMS Link Hull and Zimmerman Attorney: Alex Zimmer…" at bounding box center [505, 79] width 1011 height 91
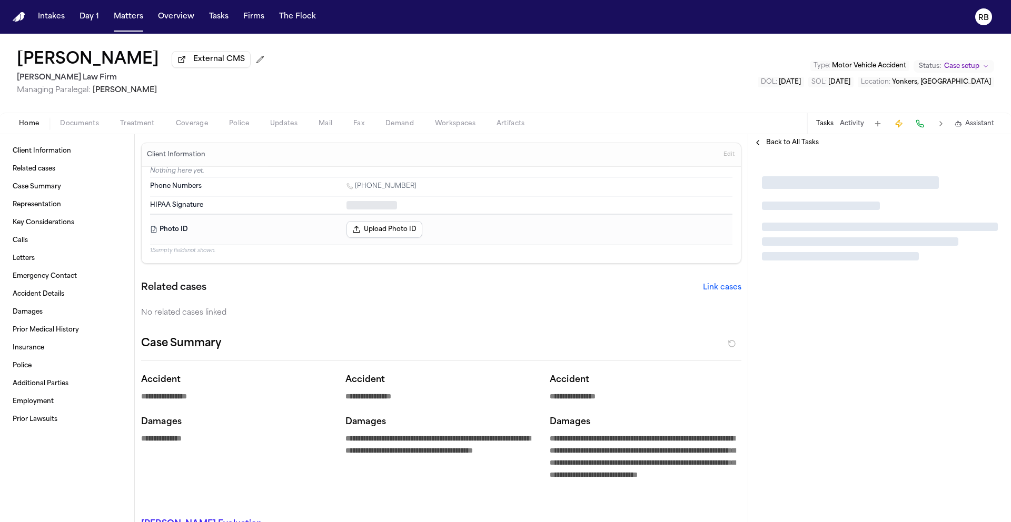
type textarea "*"
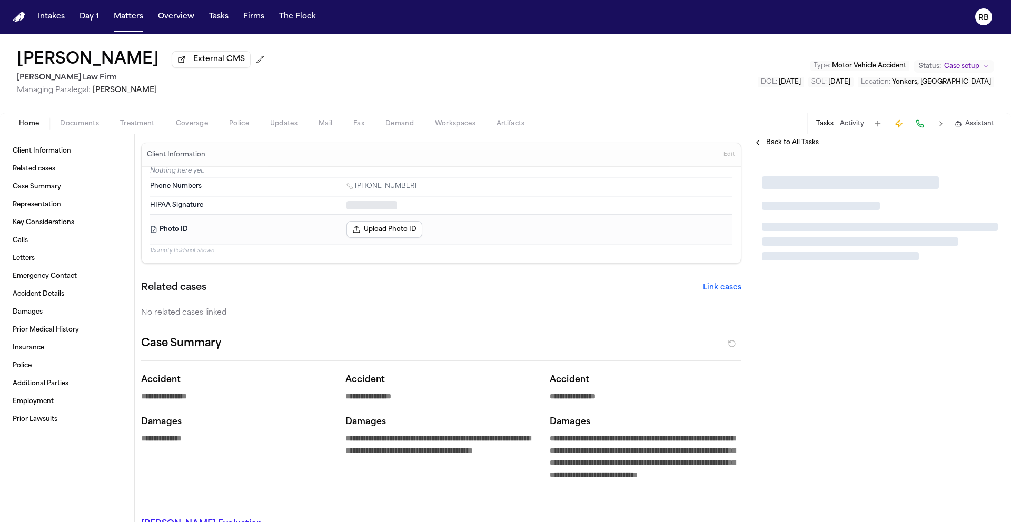
type textarea "*"
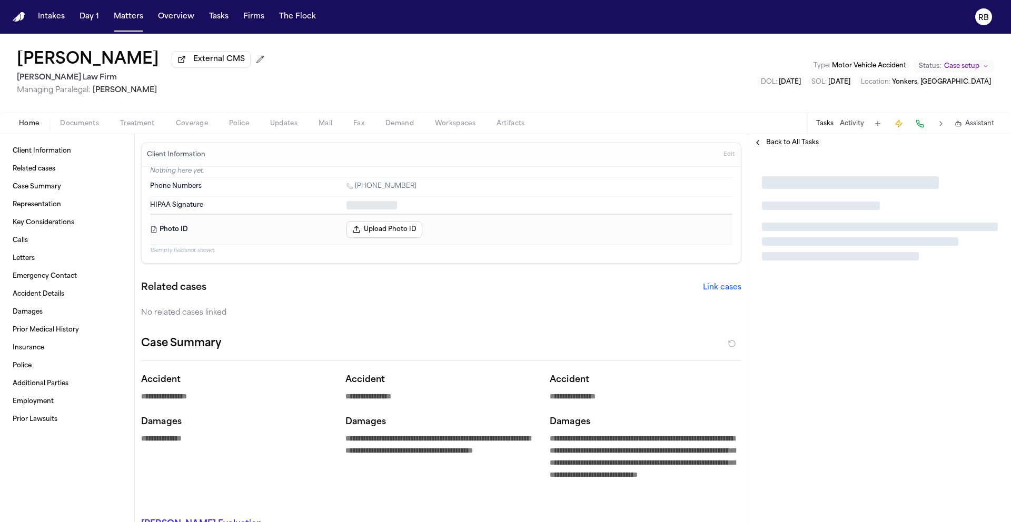
type textarea "*"
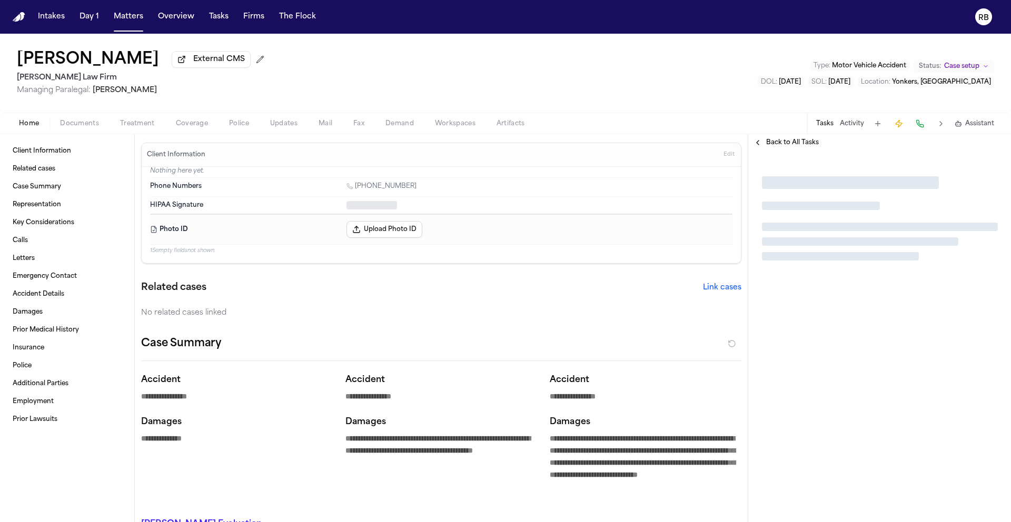
type textarea "*"
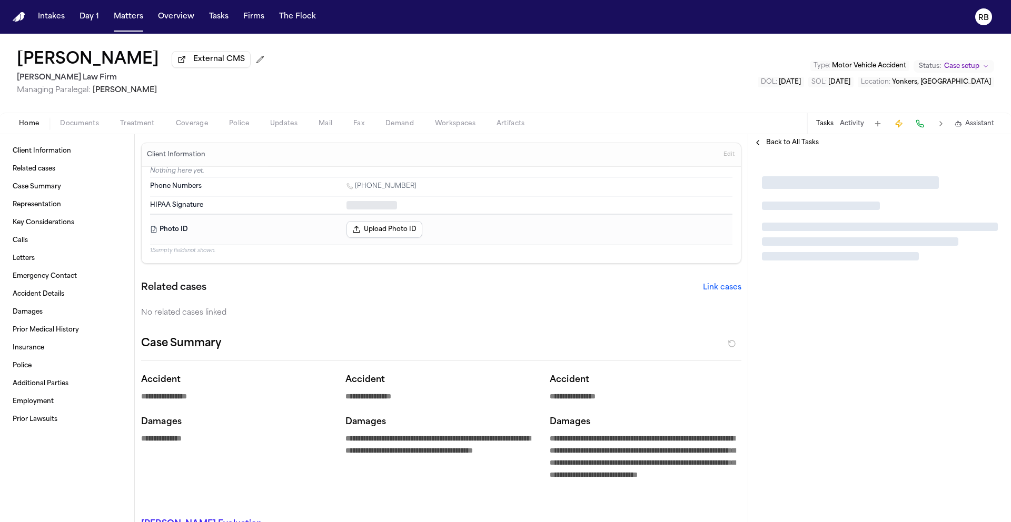
type textarea "*"
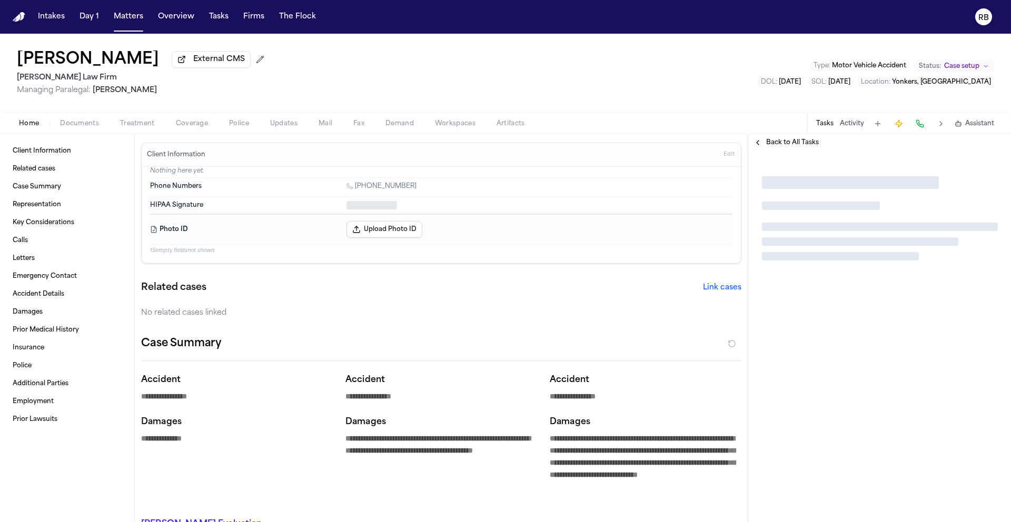
type textarea "*"
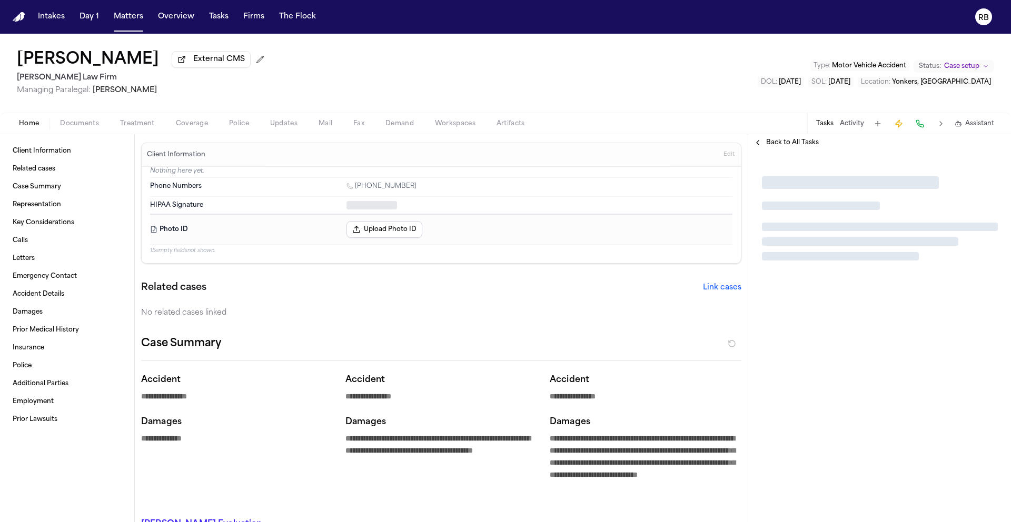
type textarea "*"
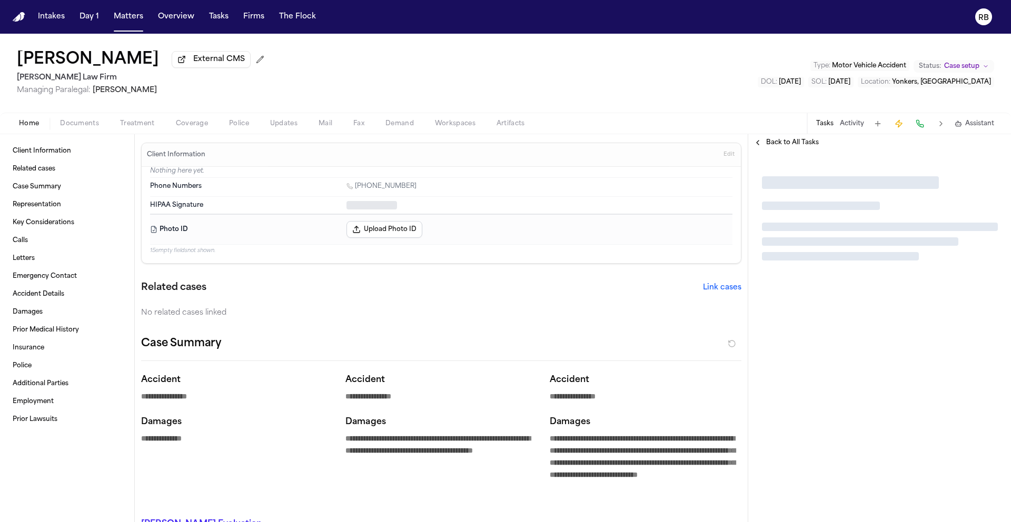
type textarea "*"
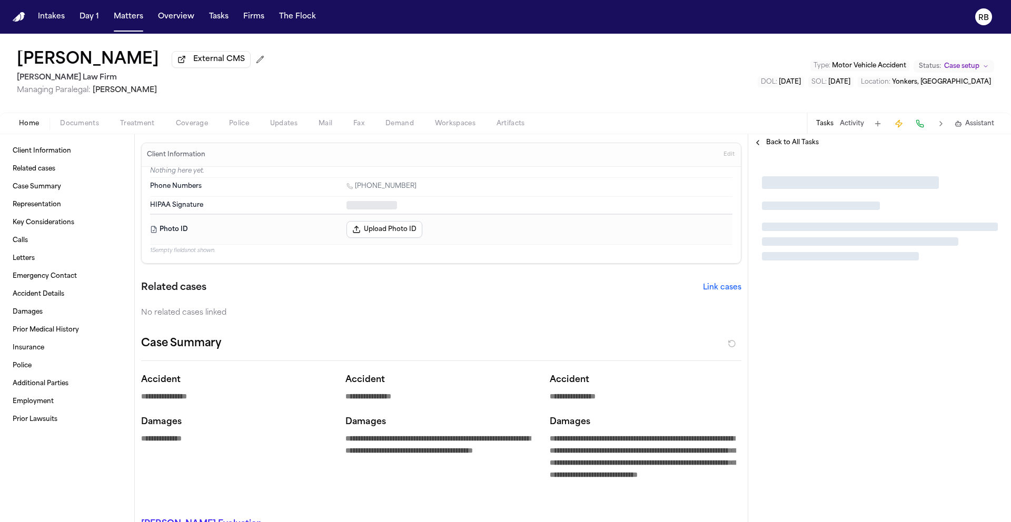
type textarea "*"
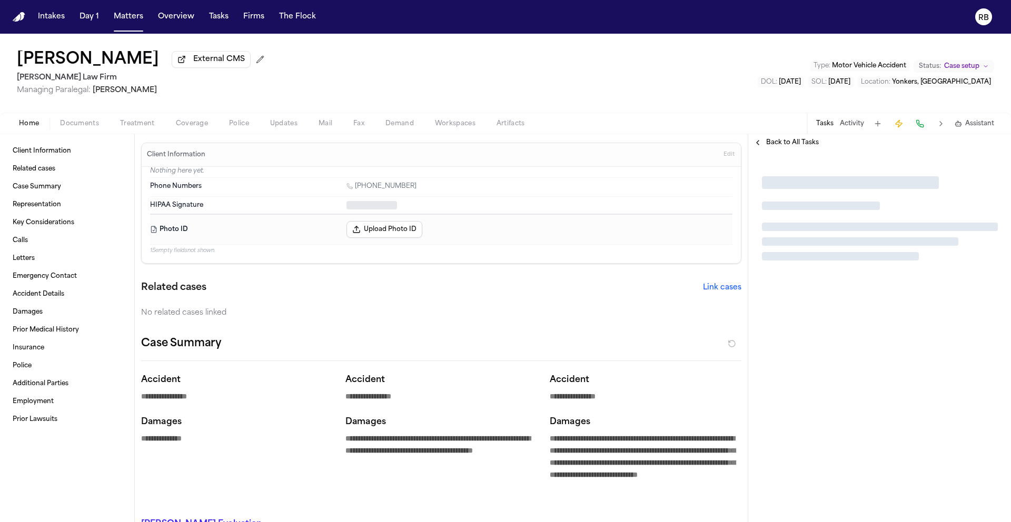
type textarea "*"
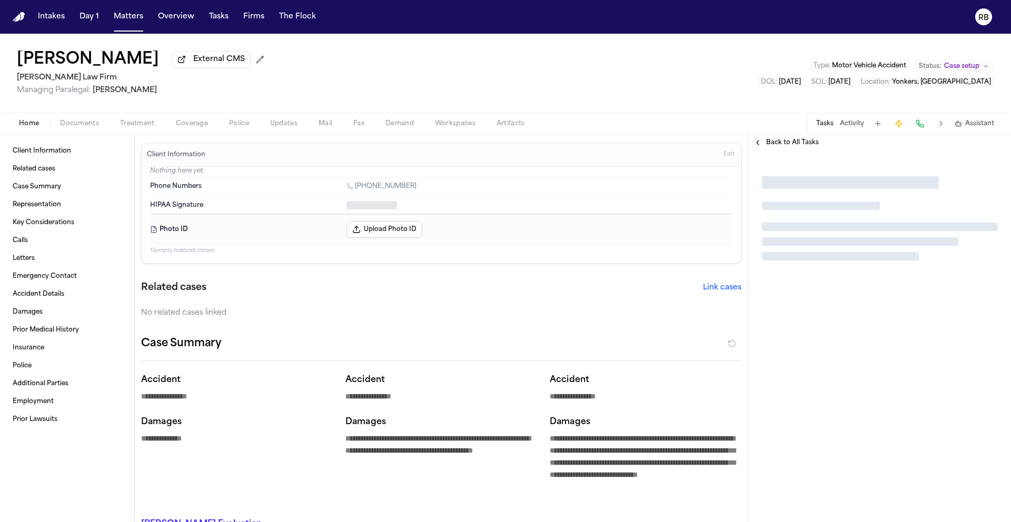
type textarea "*"
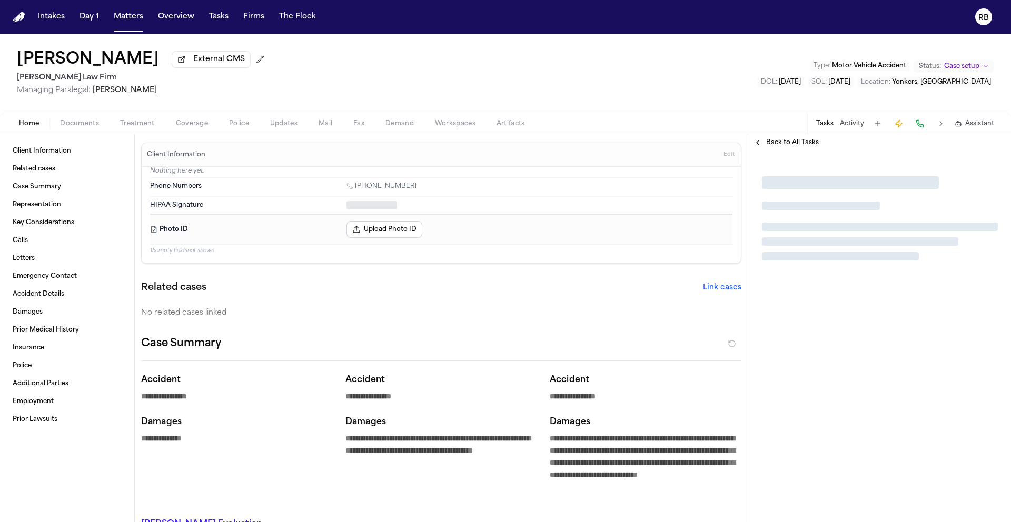
type textarea "*"
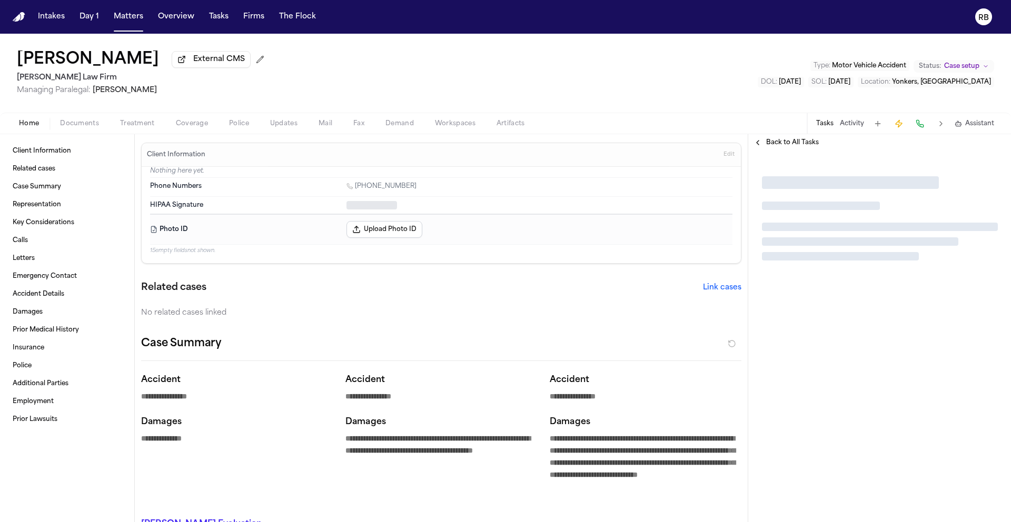
type textarea "*"
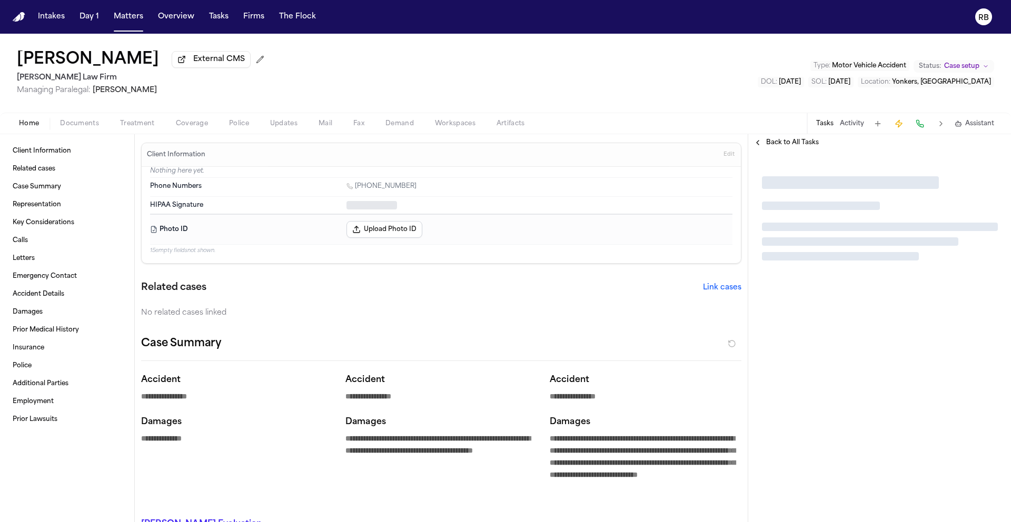
type textarea "*"
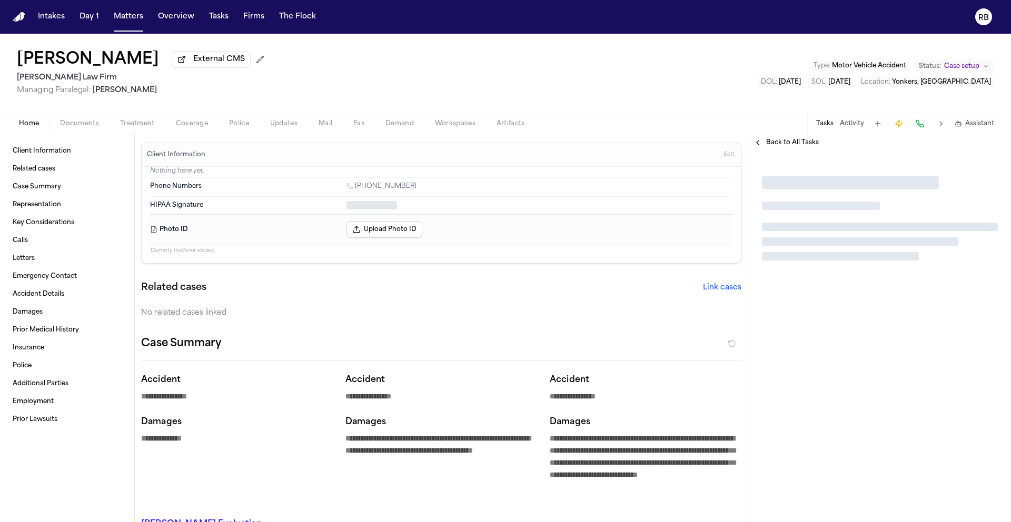
type textarea "*"
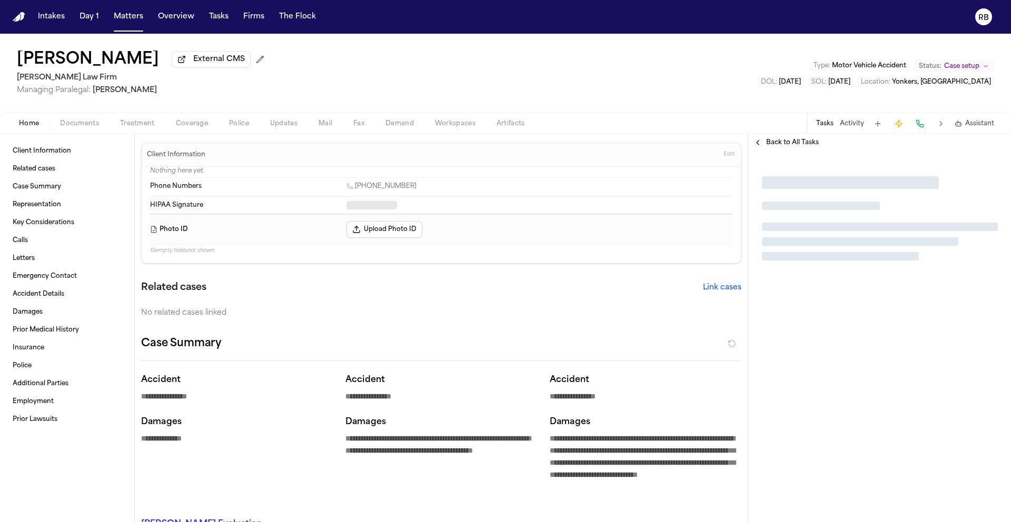
type textarea "*"
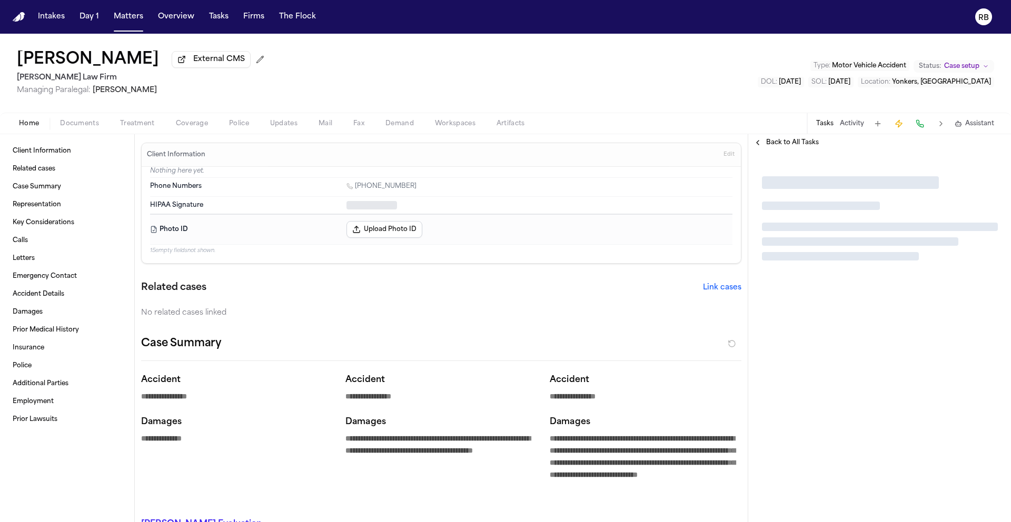
type textarea "*"
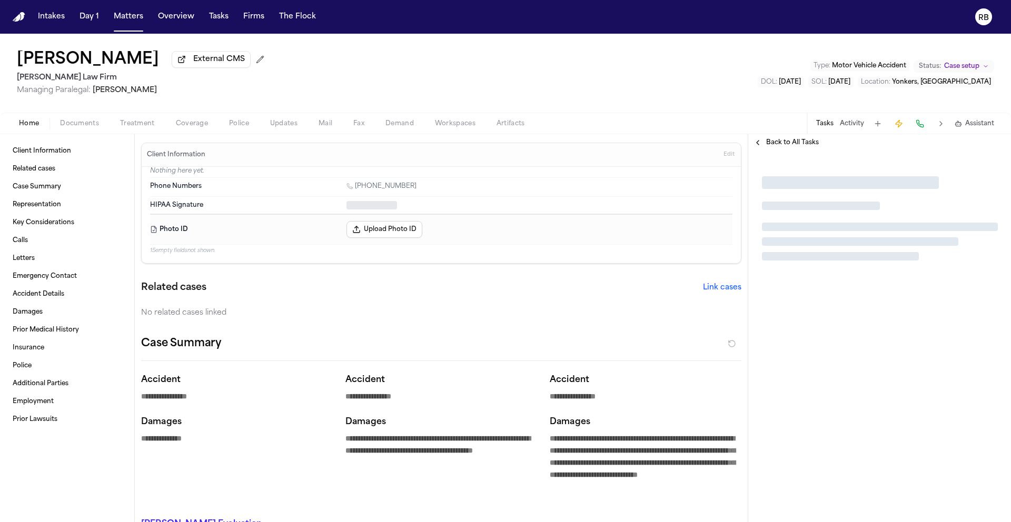
type textarea "*"
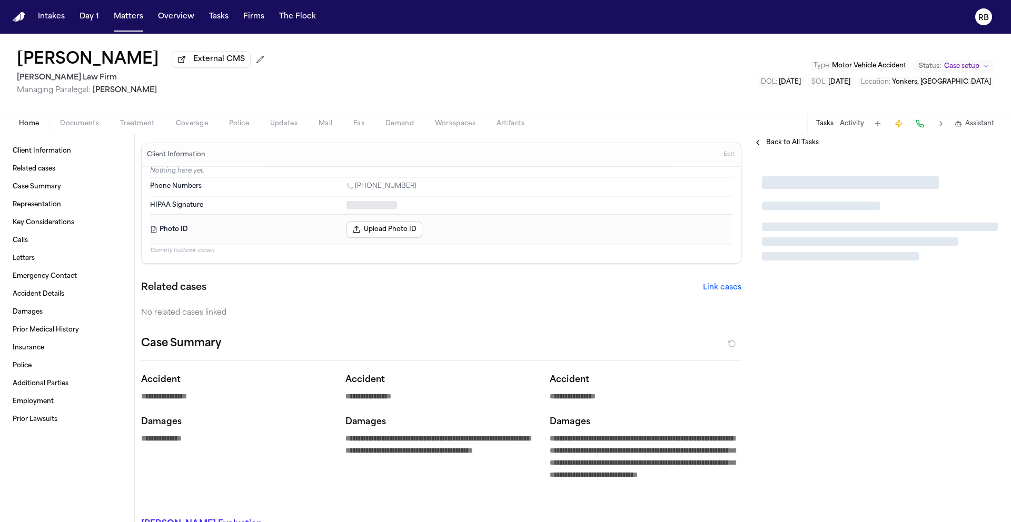
type textarea "*"
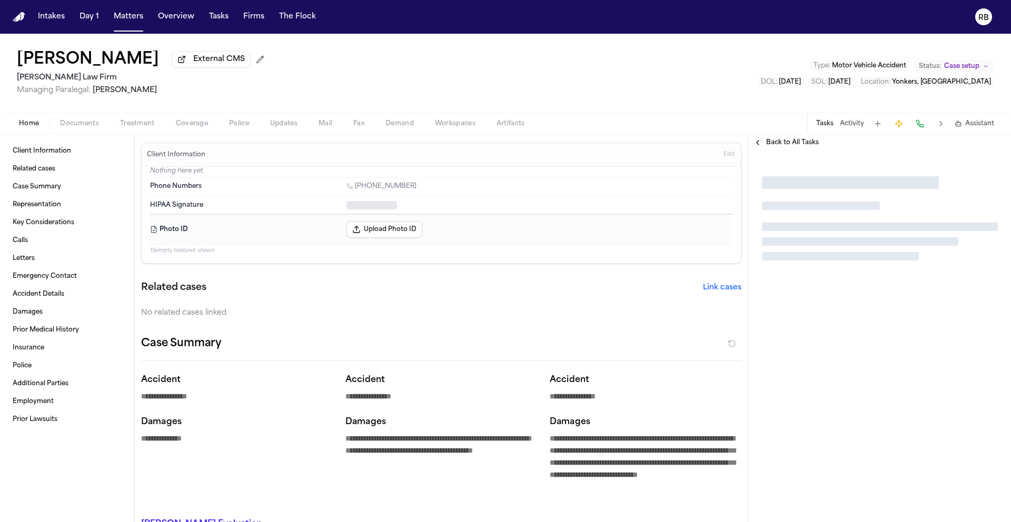
type textarea "*"
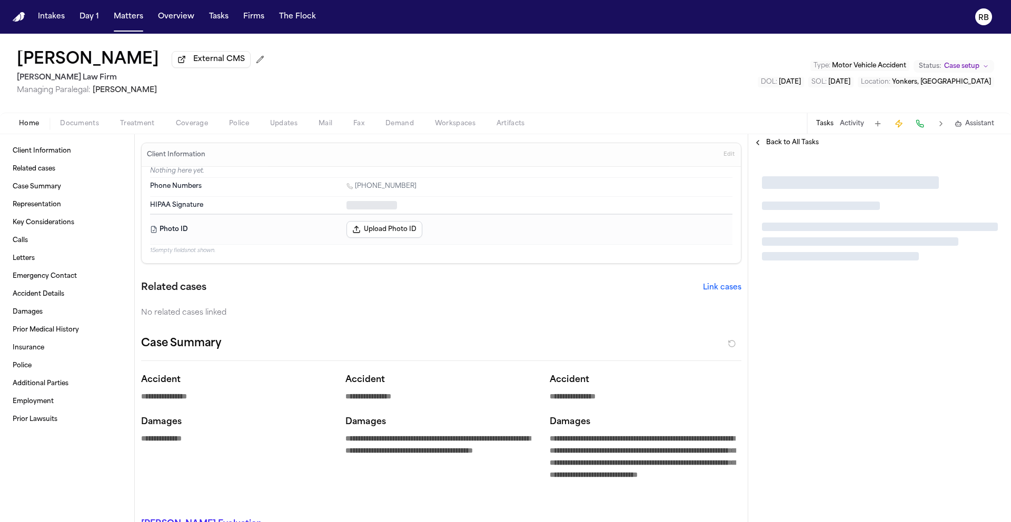
type textarea "*"
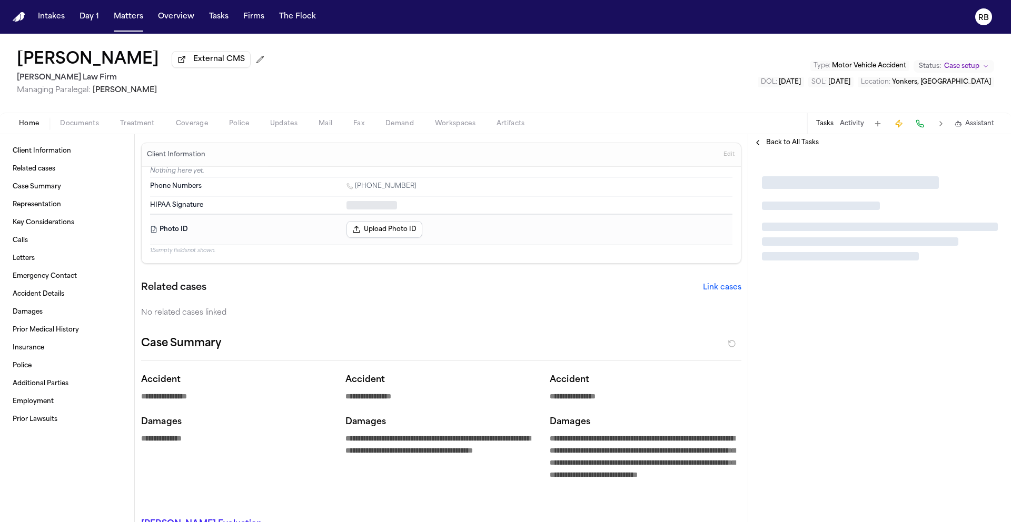
type textarea "*"
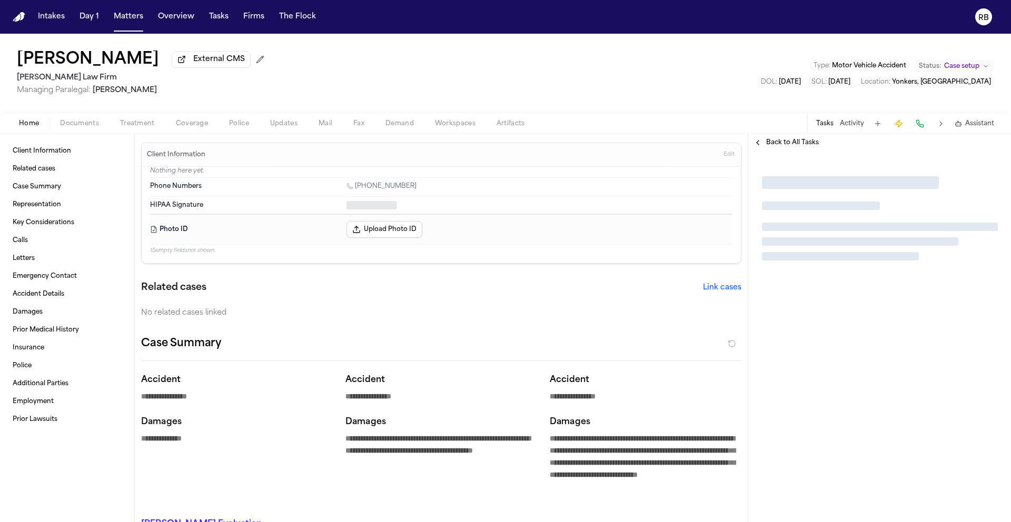
type textarea "*"
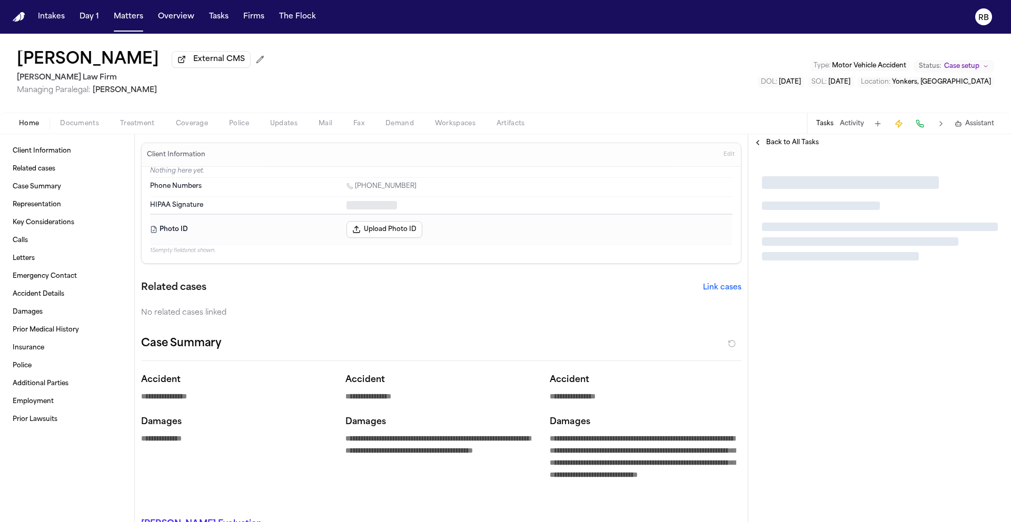
type textarea "*"
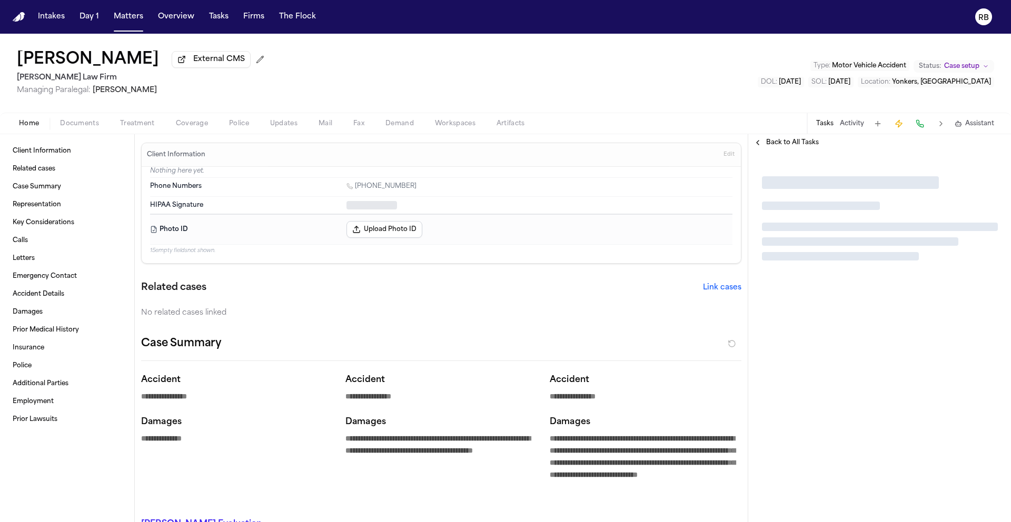
type textarea "*"
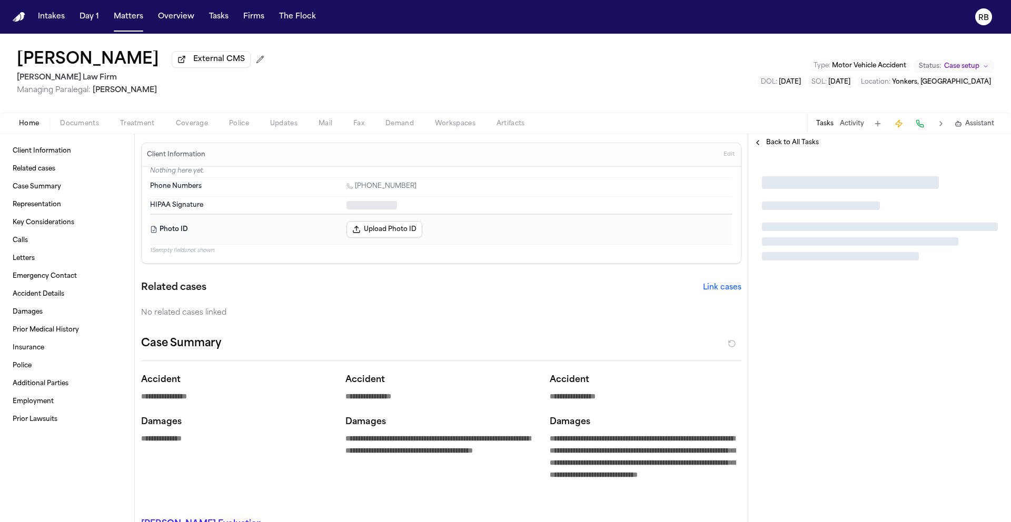
type textarea "*"
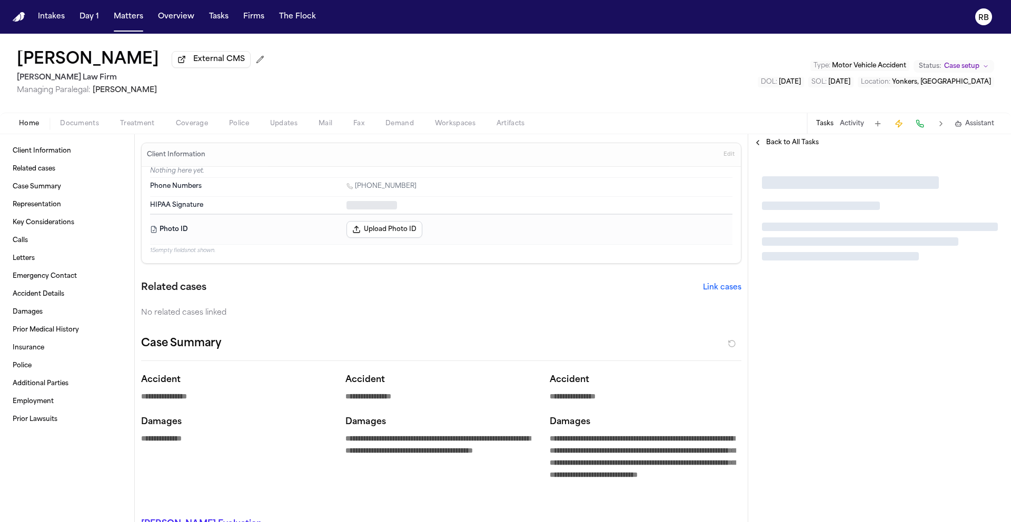
type textarea "*"
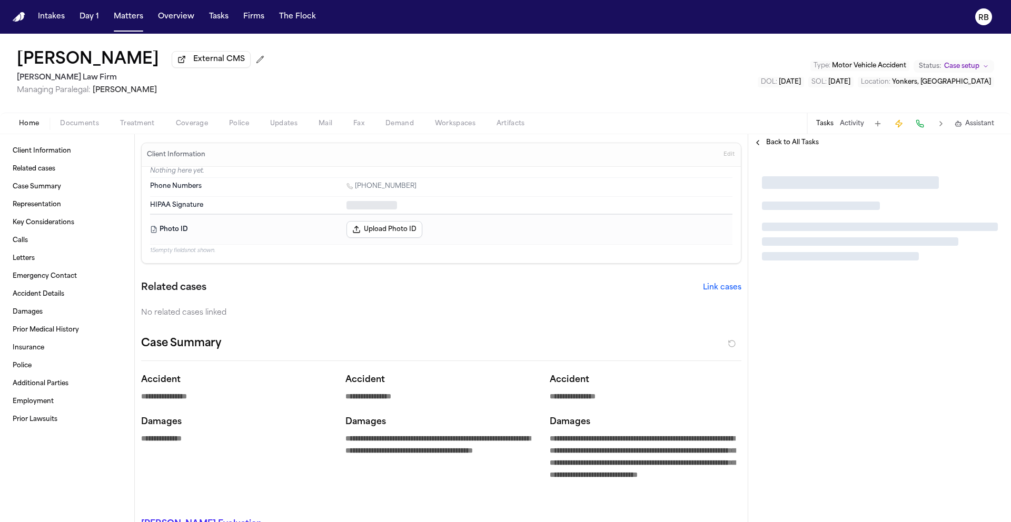
type textarea "*"
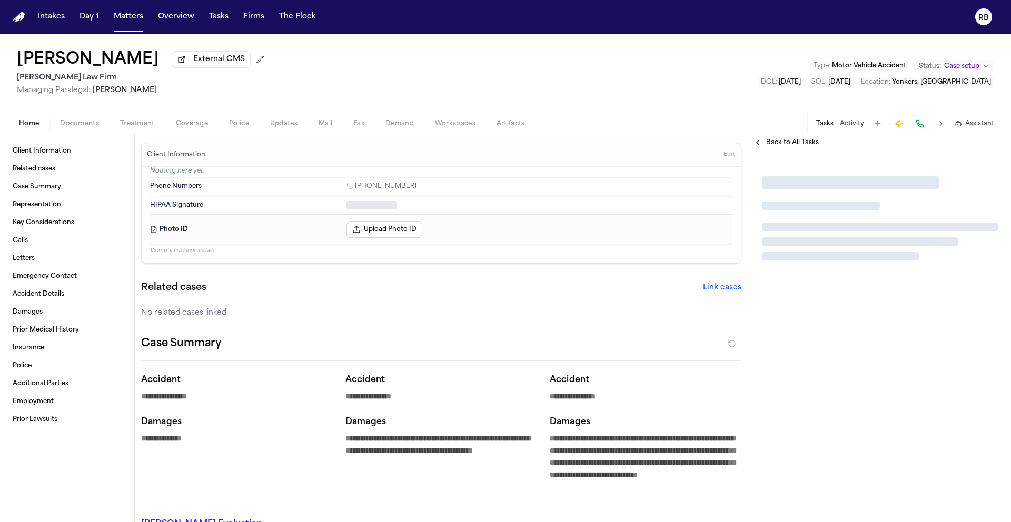
type textarea "*"
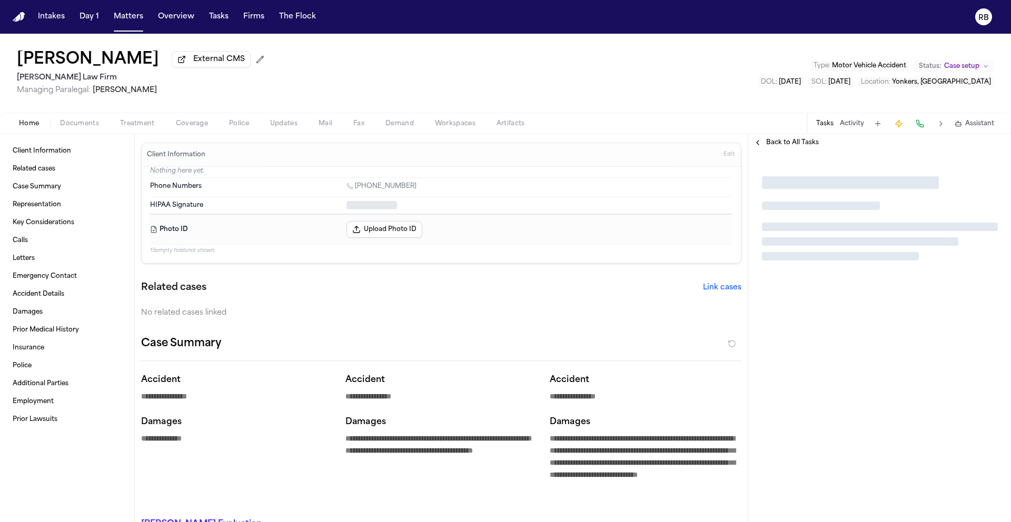
type textarea "*"
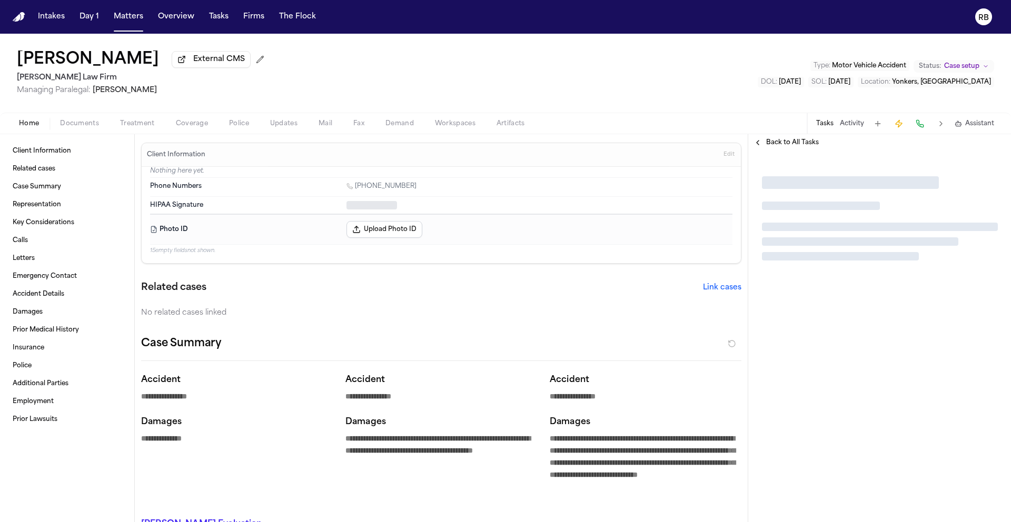
type textarea "*"
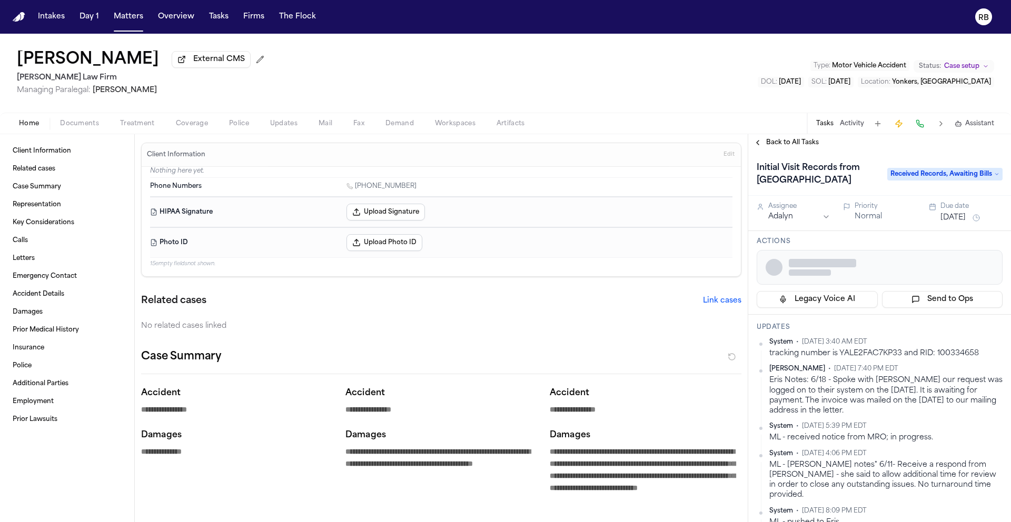
type textarea "*"
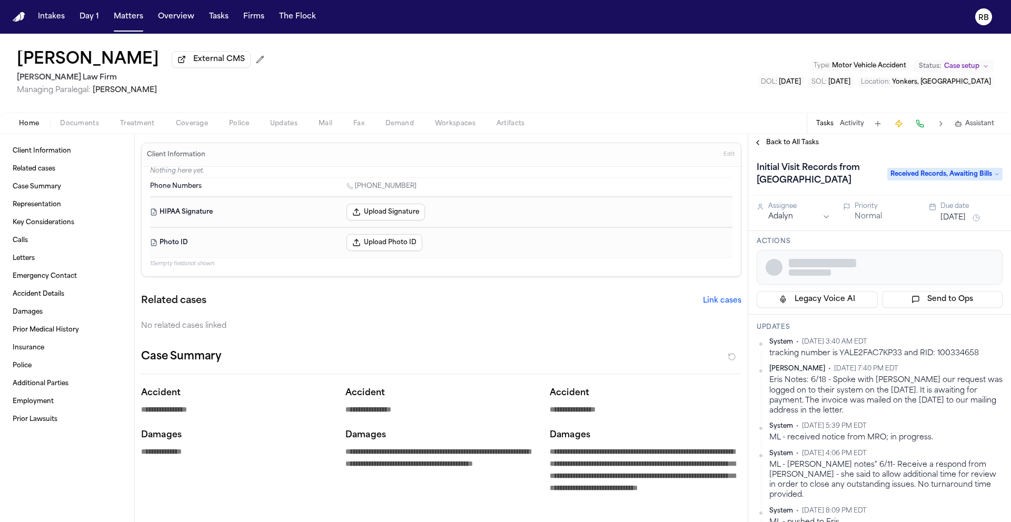
type textarea "*"
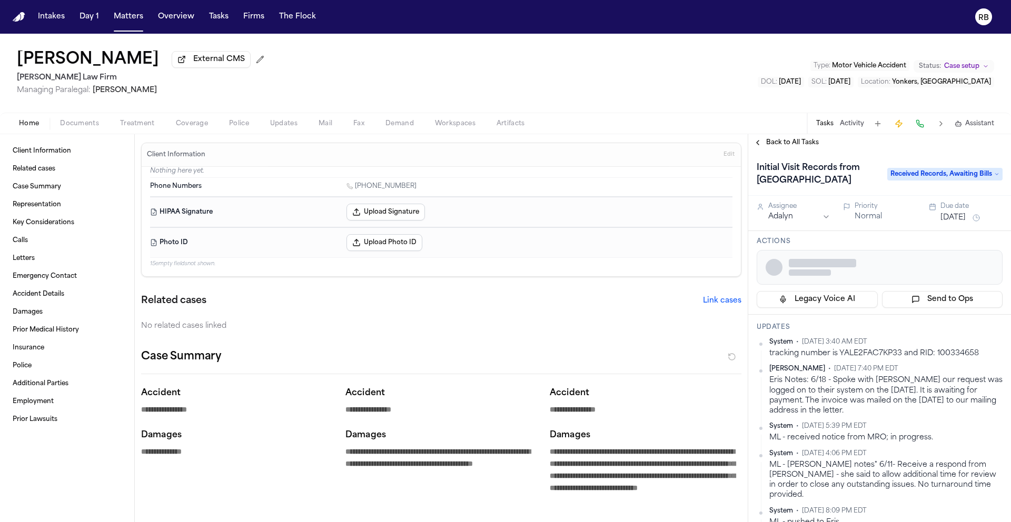
type textarea "*"
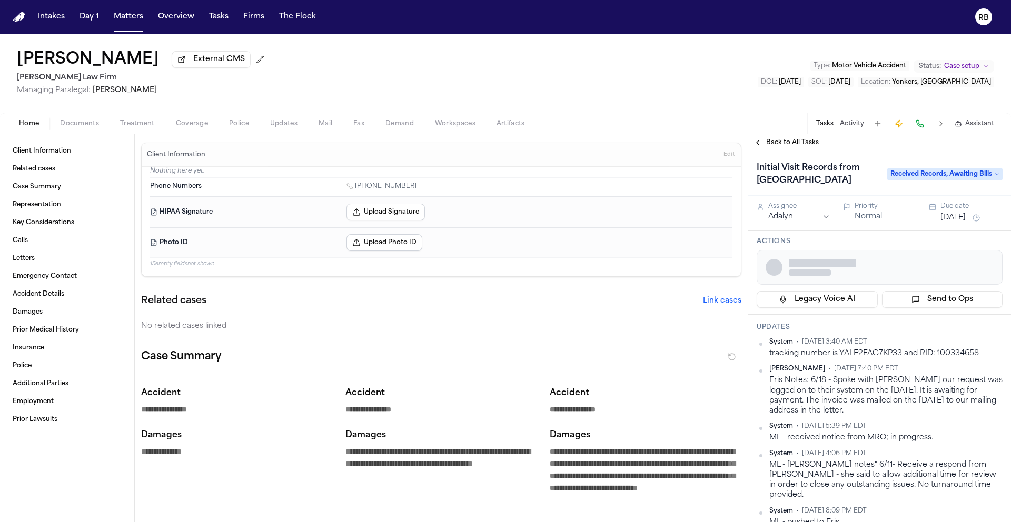
type textarea "*"
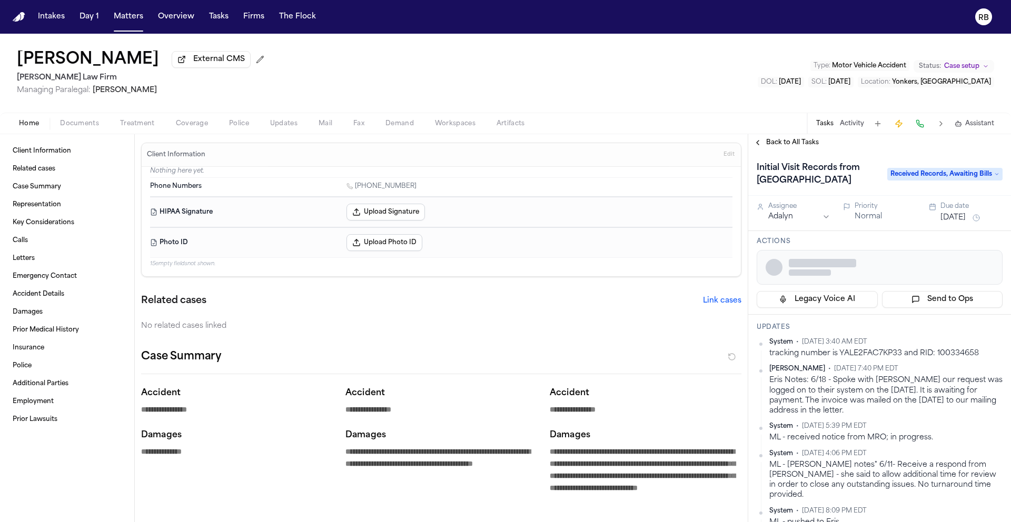
type textarea "*"
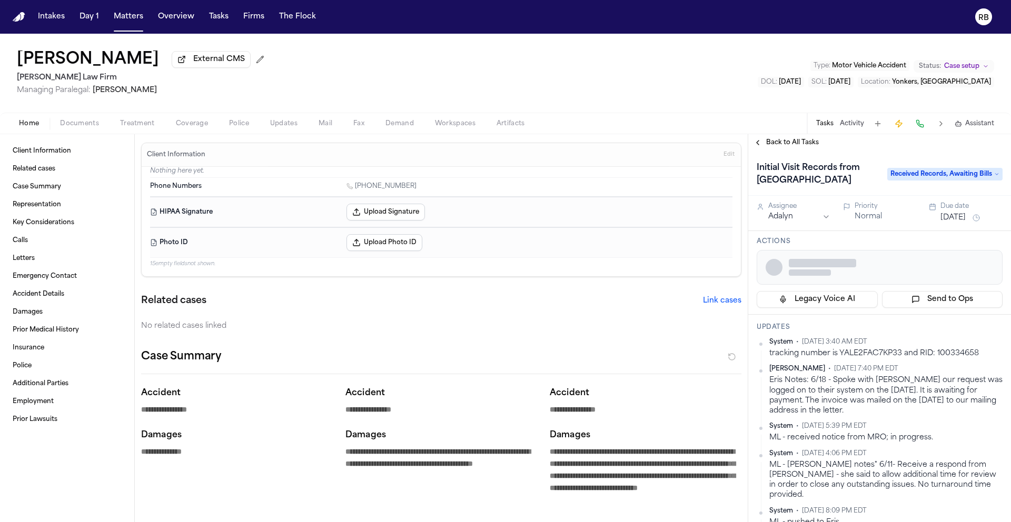
type textarea "*"
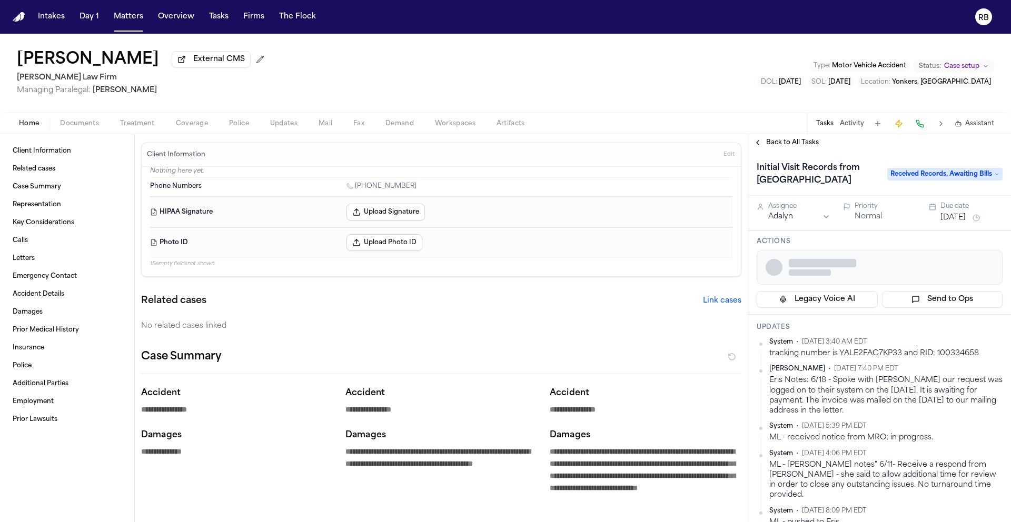
type textarea "*"
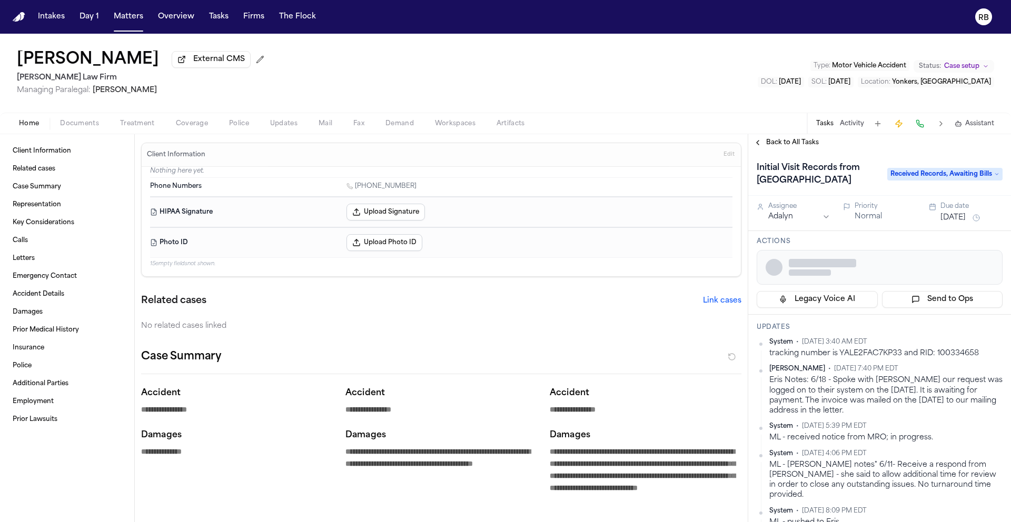
type textarea "*"
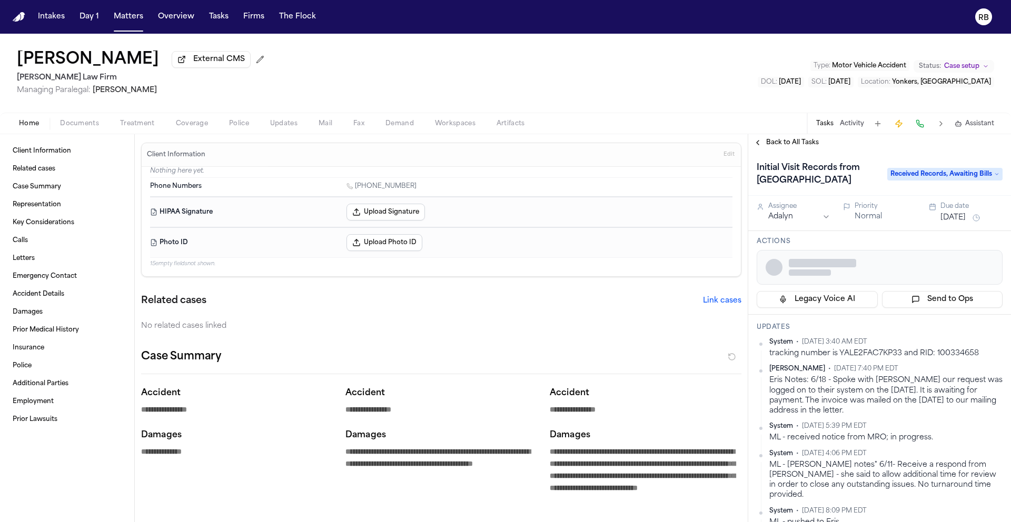
type textarea "*"
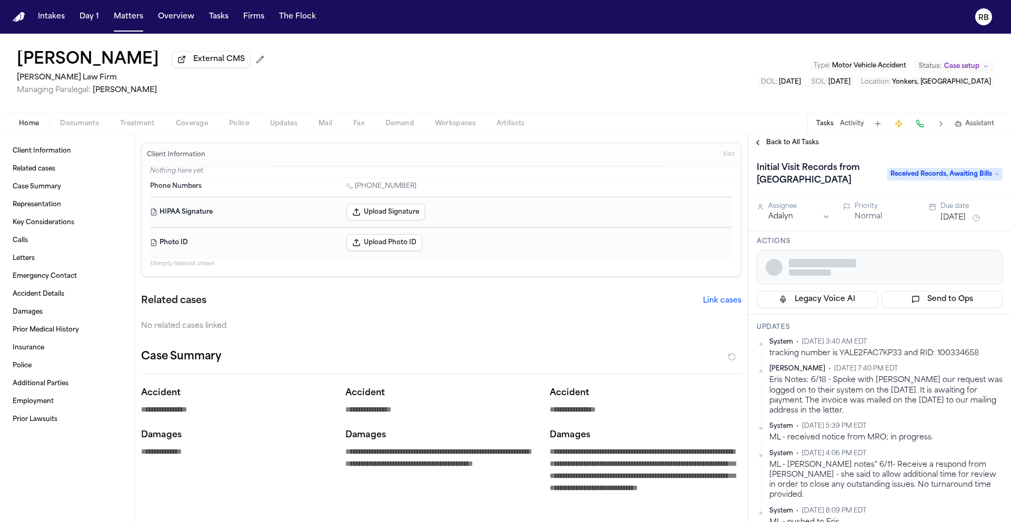
type textarea "*"
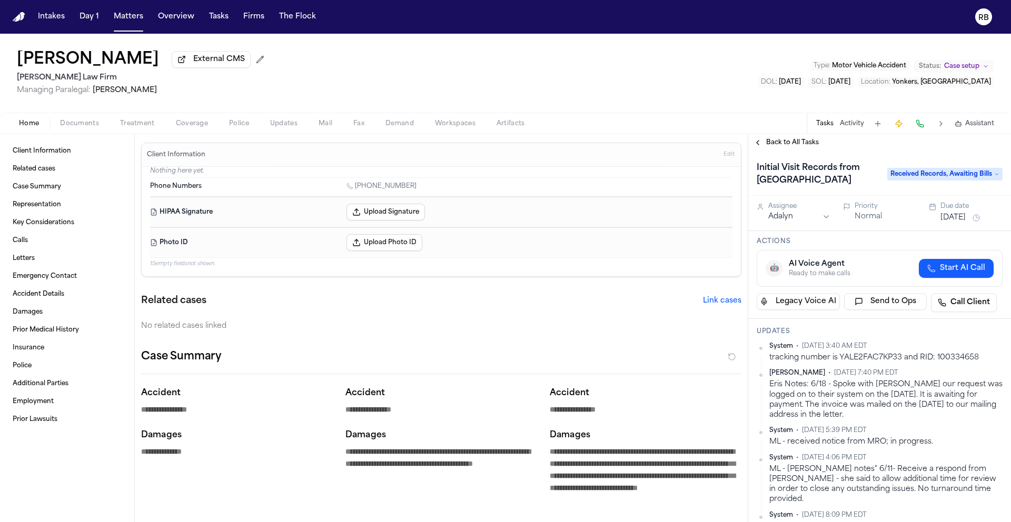
click at [560, 49] on div "Felicia Campbell External CMS Martello Law Firm Managing Paralegal: Michelle La…" at bounding box center [505, 73] width 1011 height 79
click at [406, 210] on button "Upload Signature" at bounding box center [385, 212] width 78 height 17
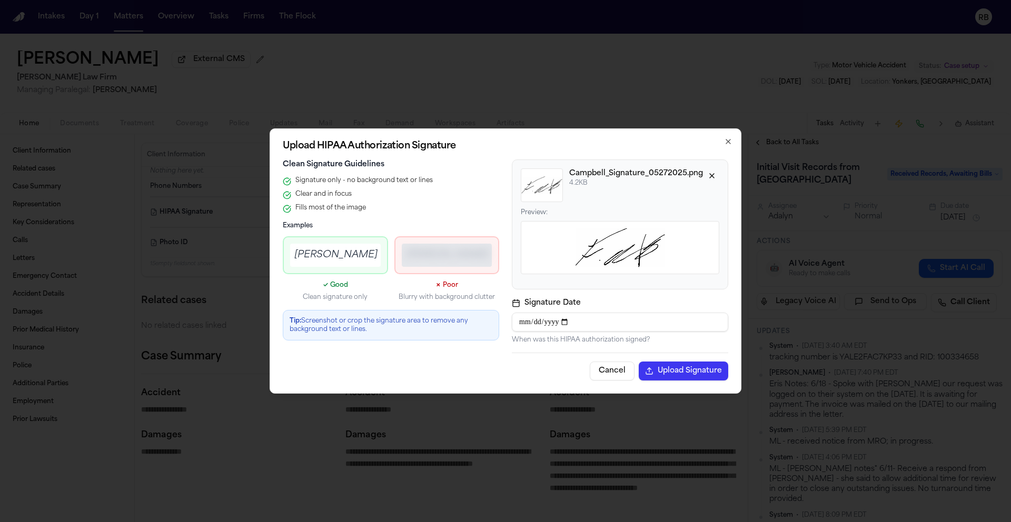
click at [684, 370] on button "Upload Signature" at bounding box center [683, 371] width 89 height 19
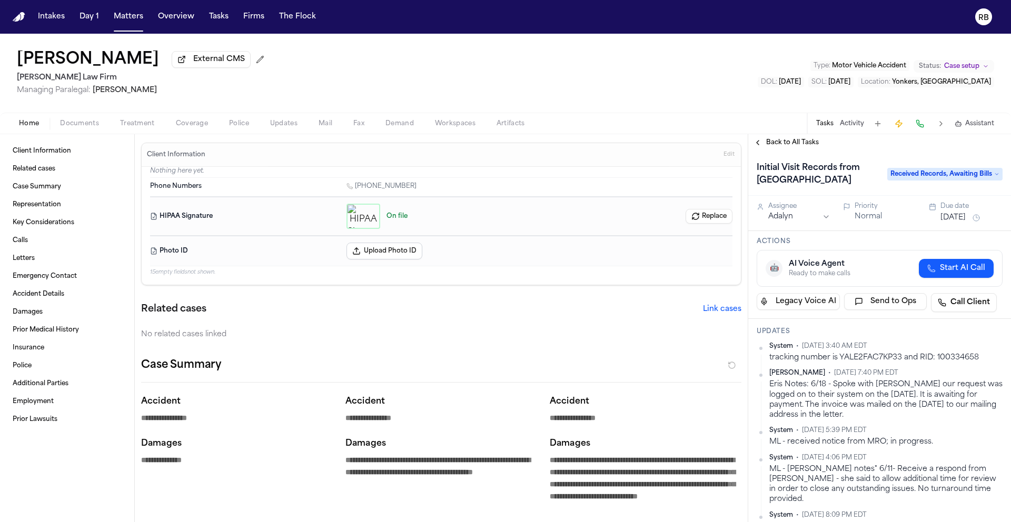
click at [723, 158] on span "Edit" at bounding box center [728, 154] width 11 height 7
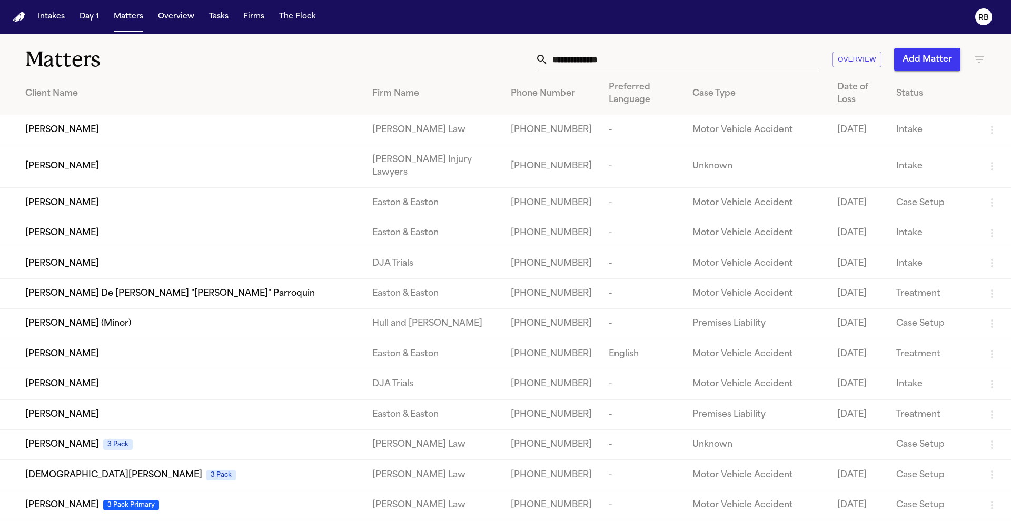
click at [669, 62] on input "text" at bounding box center [684, 59] width 272 height 23
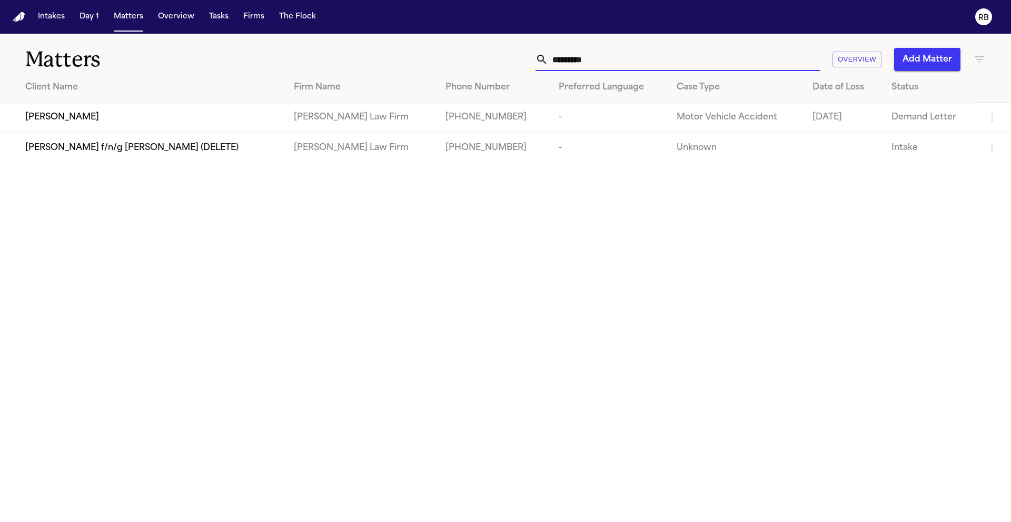
type input "*********"
click at [221, 113] on div "Laila Peterson" at bounding box center [151, 117] width 252 height 13
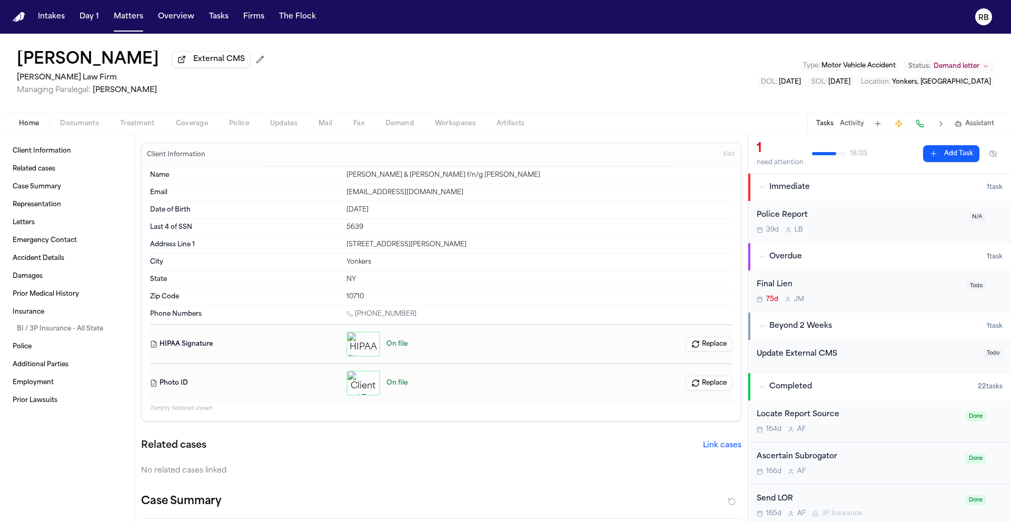
click at [523, 73] on div "Laila Peterson External CMS Martello Law Firm Managing Paralegal: Michelle Land…" at bounding box center [505, 73] width 1011 height 79
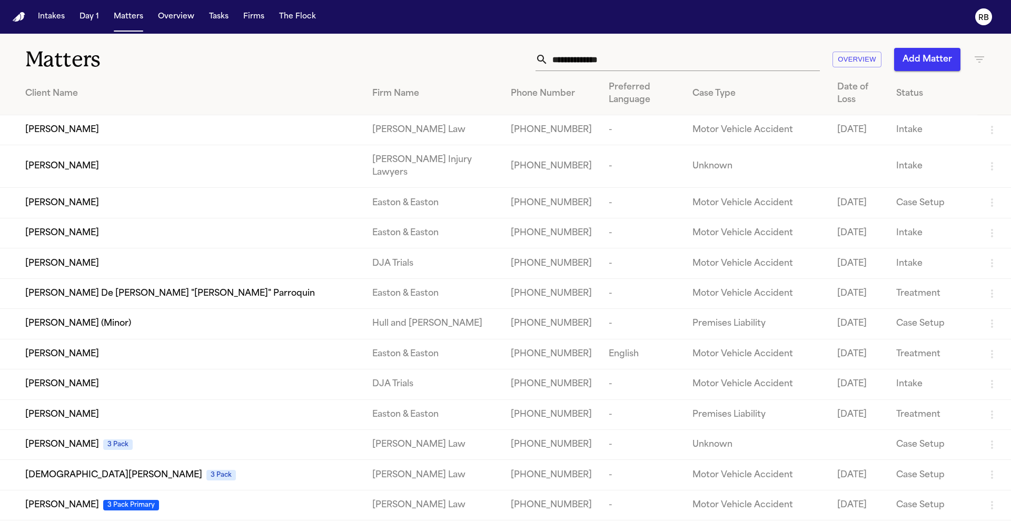
click at [596, 57] on input "text" at bounding box center [684, 59] width 272 height 23
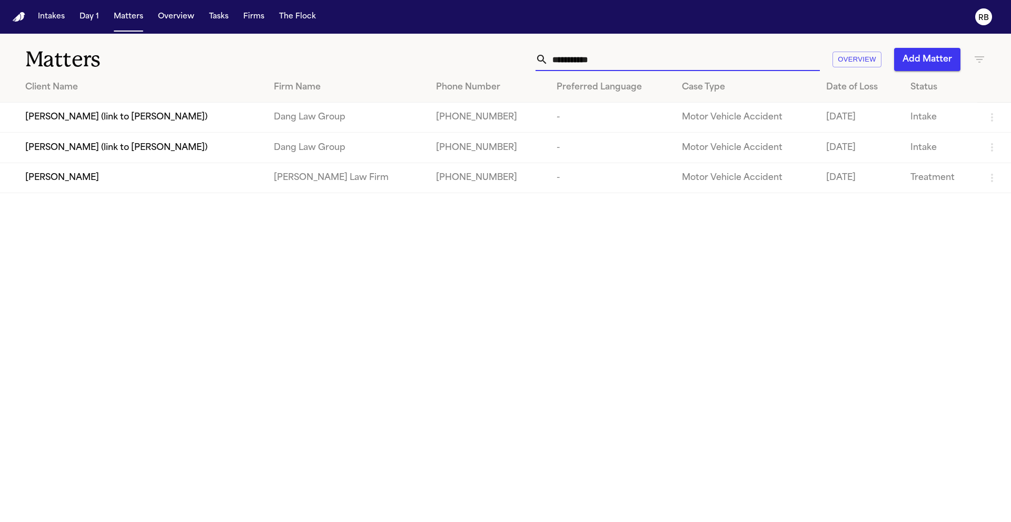
type input "**********"
click at [334, 166] on td "[PERSON_NAME] Law Firm" at bounding box center [346, 178] width 162 height 30
click at [257, 179] on div "[PERSON_NAME]" at bounding box center [141, 178] width 232 height 13
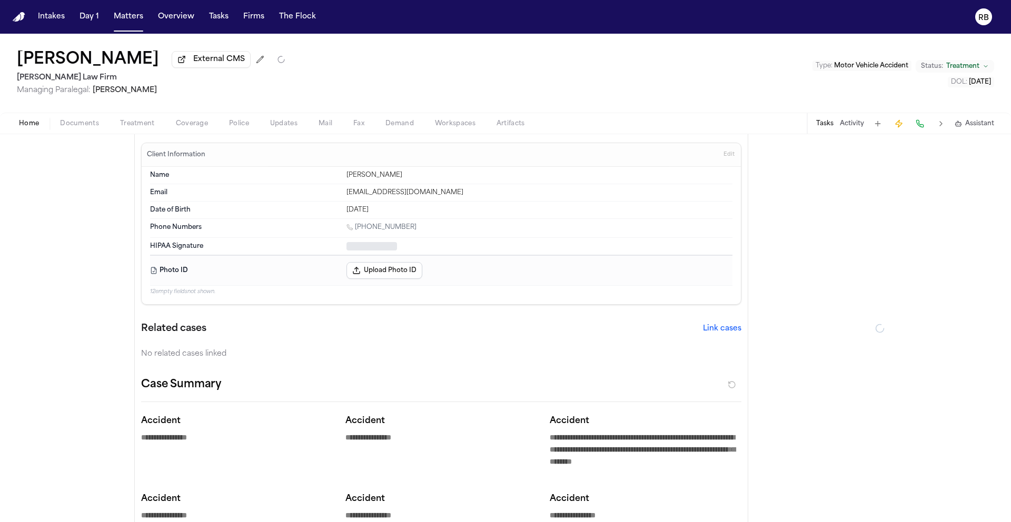
type textarea "*"
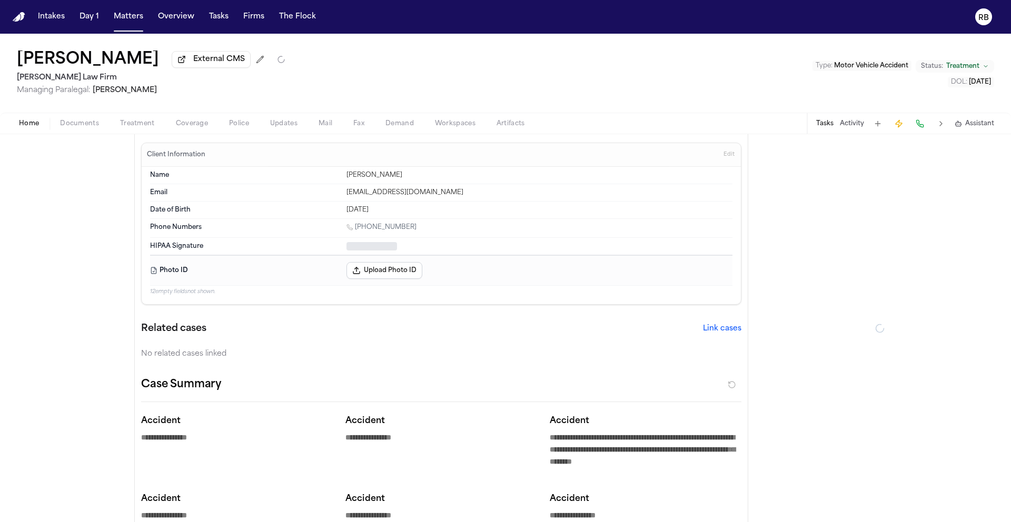
type textarea "*"
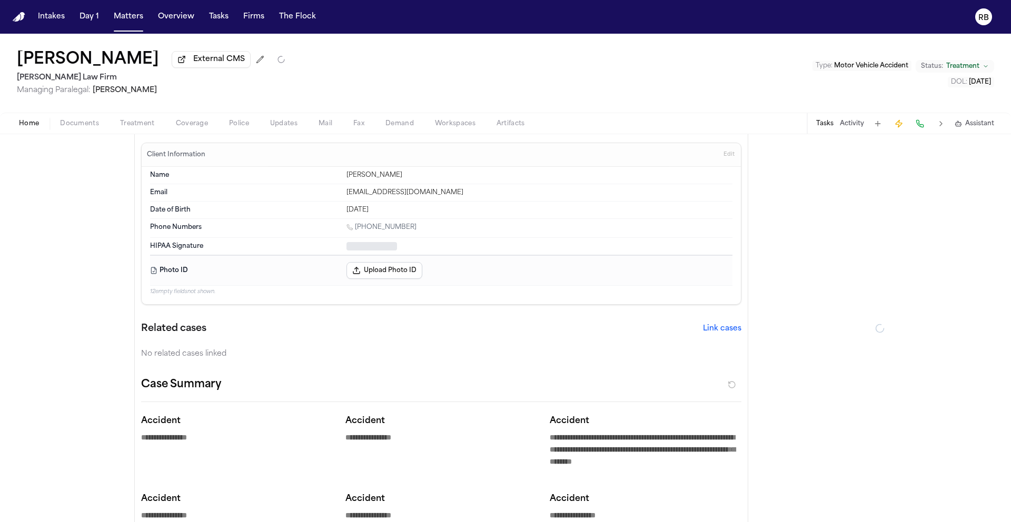
type textarea "*"
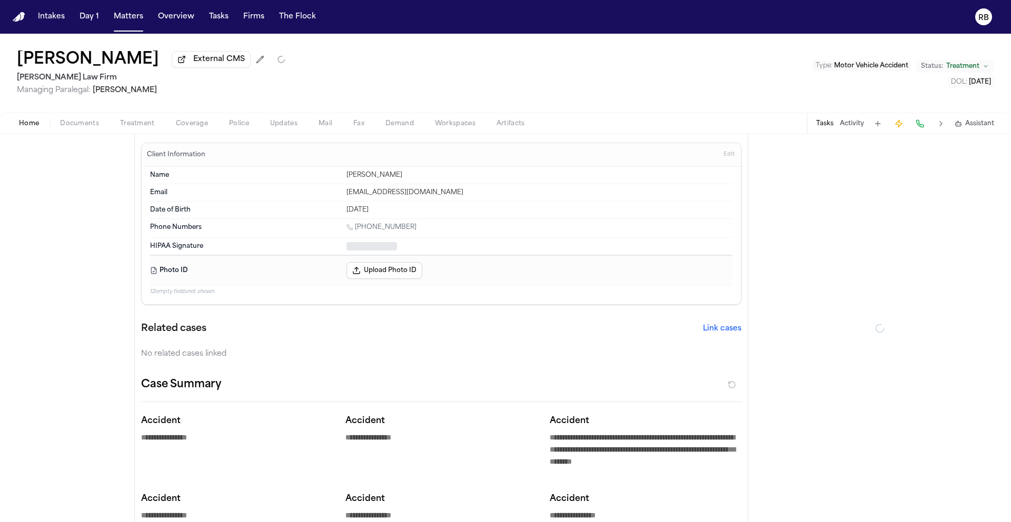
type textarea "*"
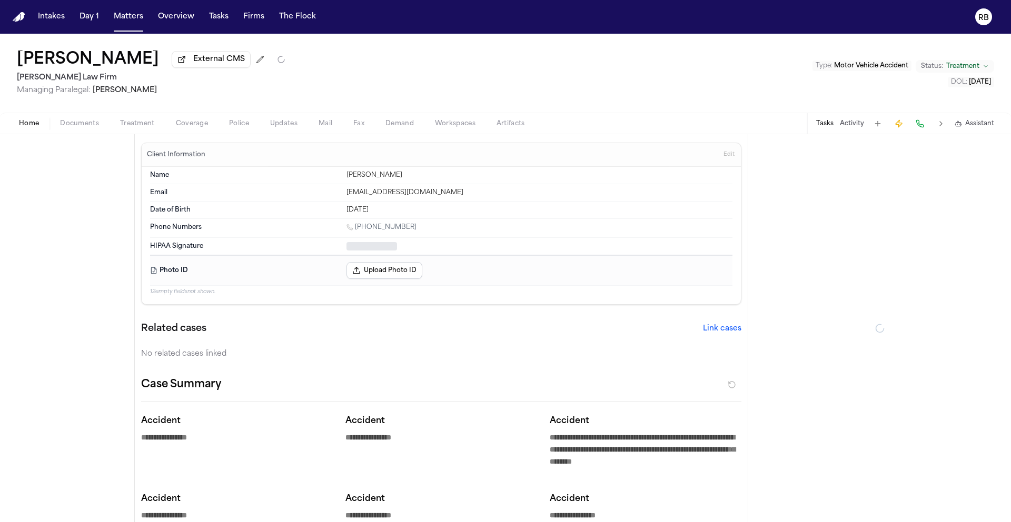
type textarea "*"
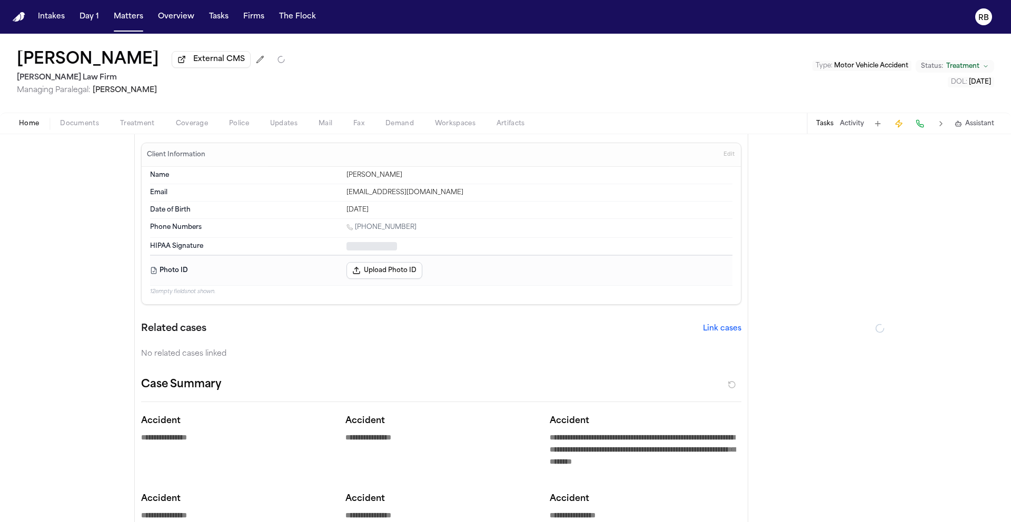
type textarea "*"
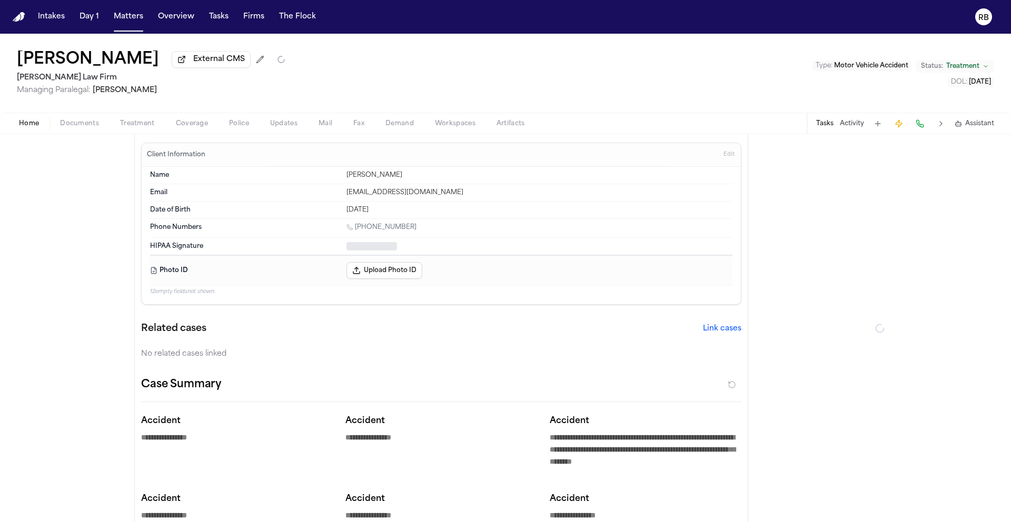
type textarea "*"
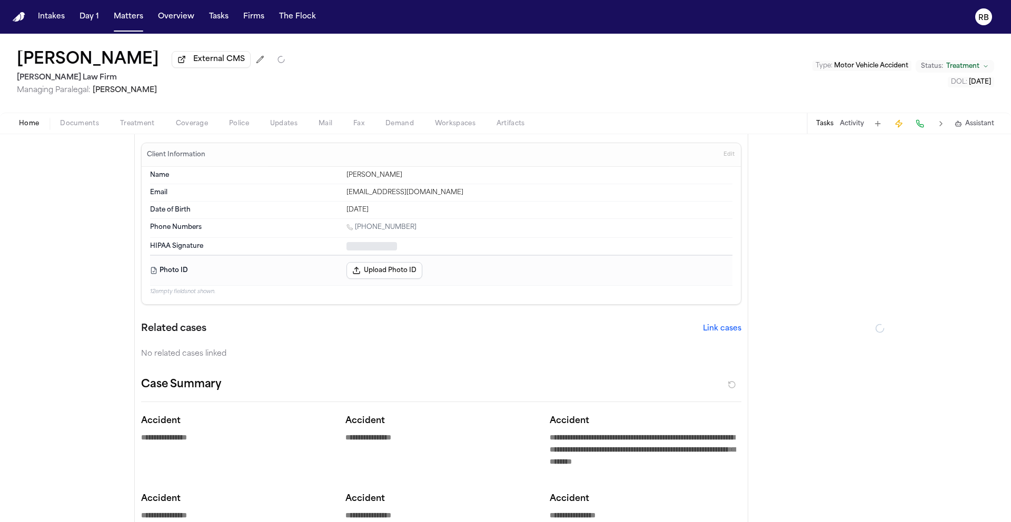
type textarea "*"
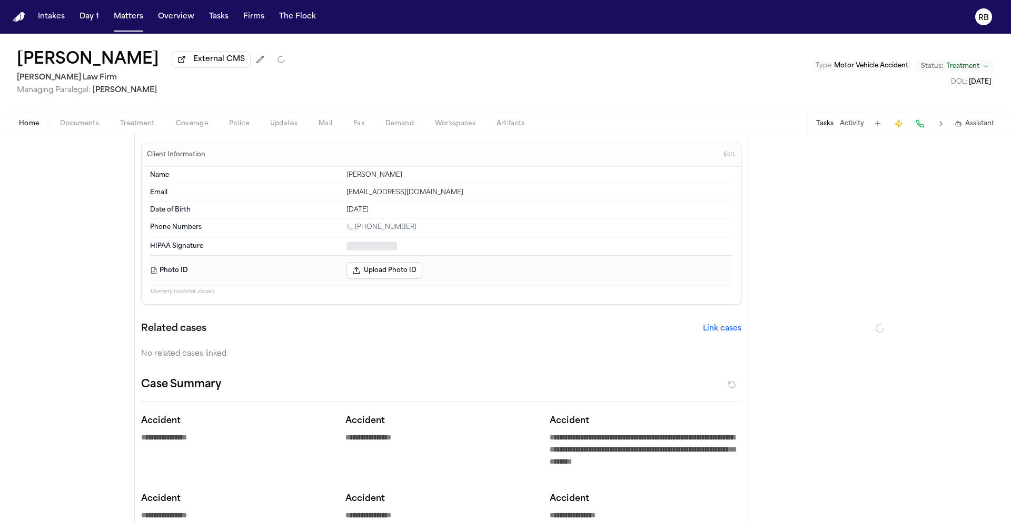
type textarea "*"
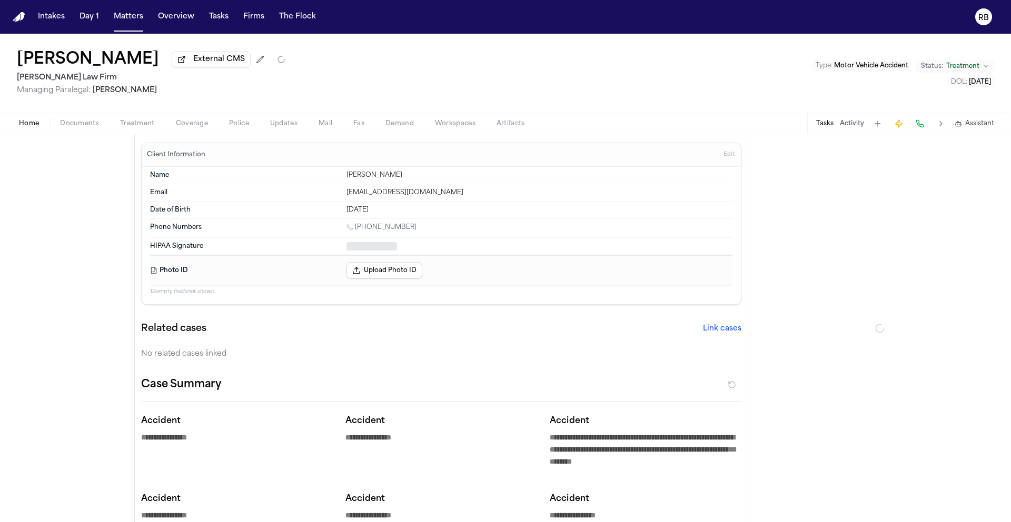
type textarea "*"
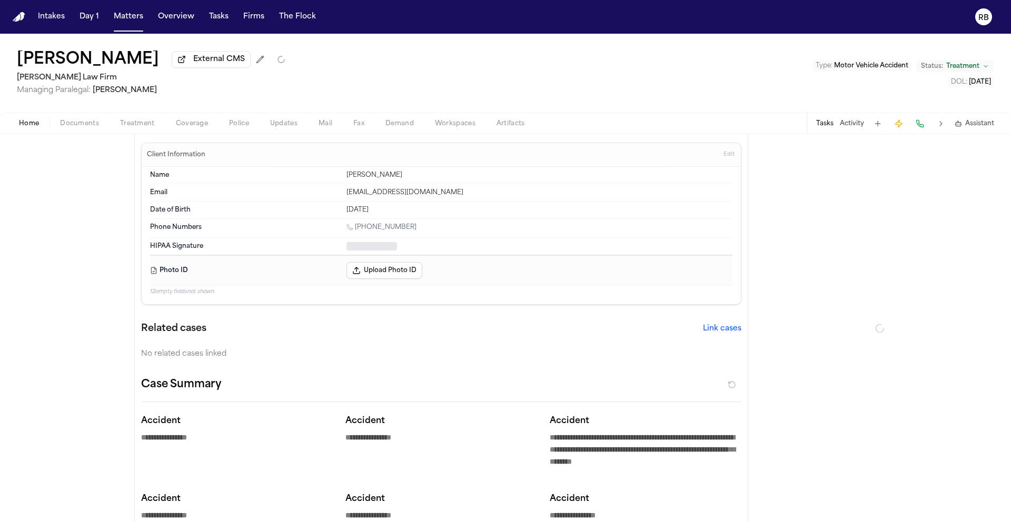
type textarea "*"
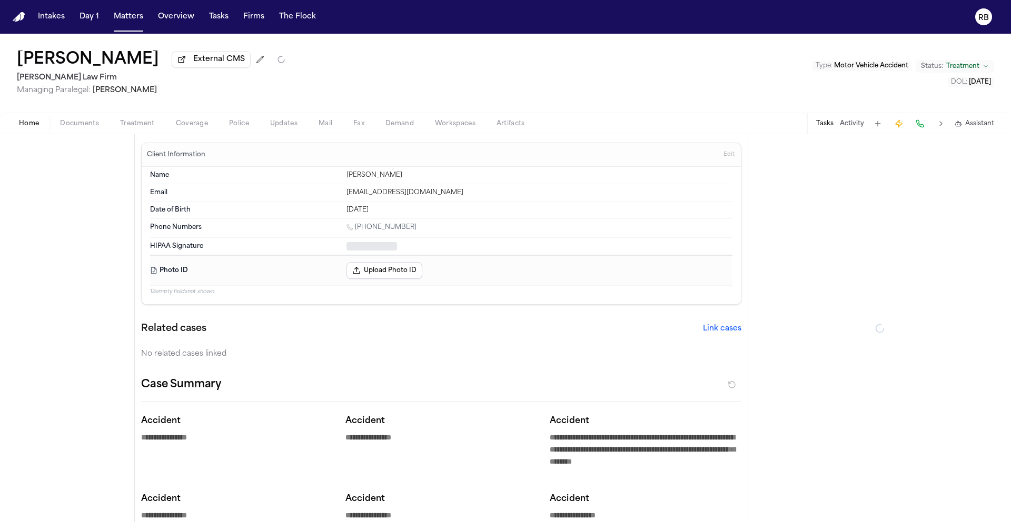
type textarea "*"
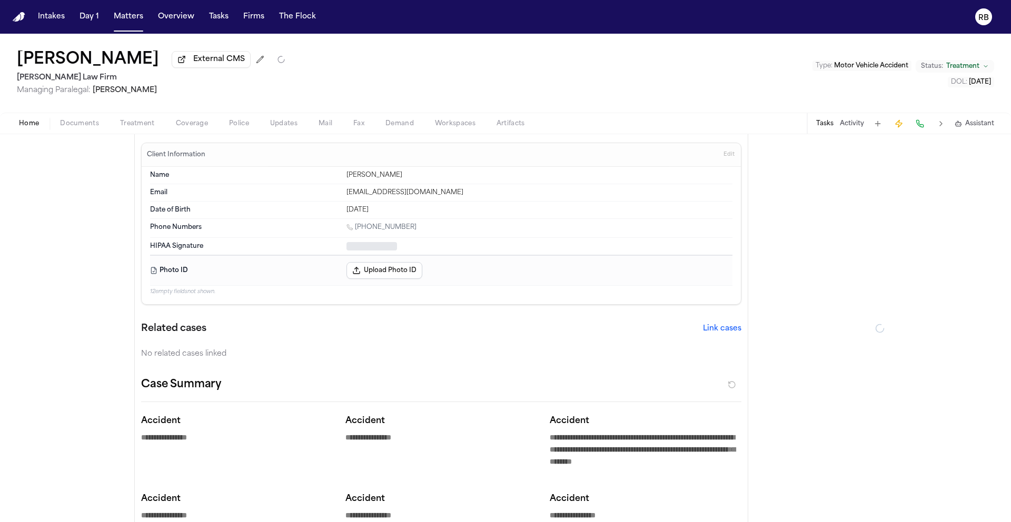
type textarea "*"
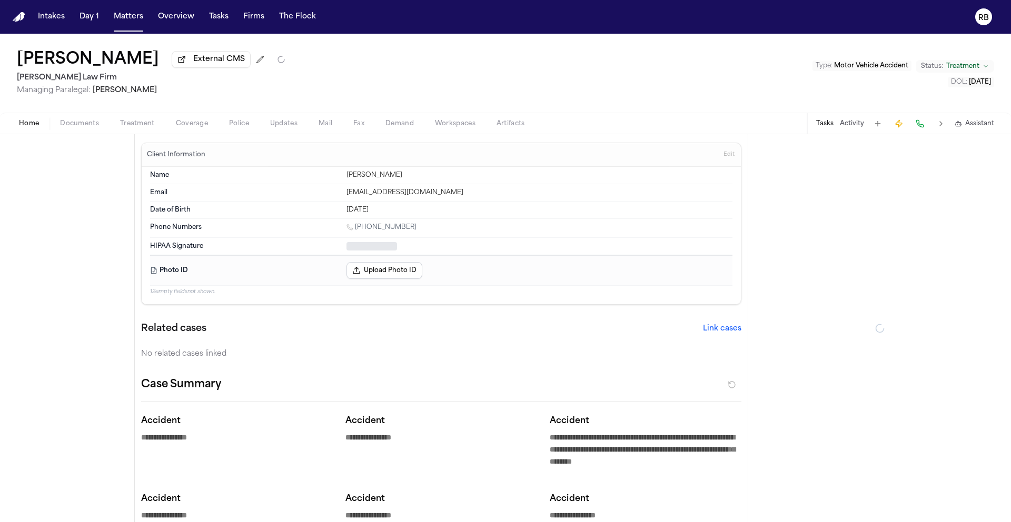
type textarea "*"
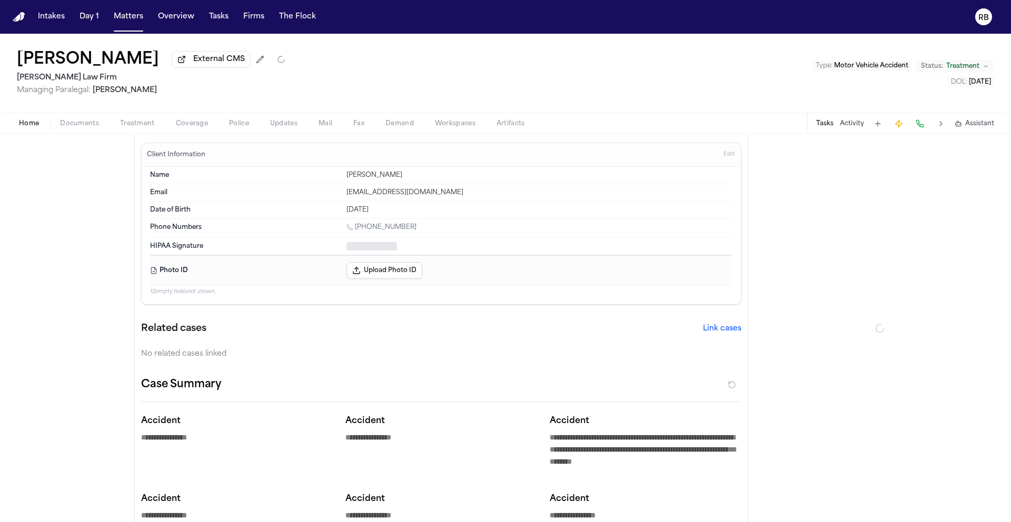
type textarea "*"
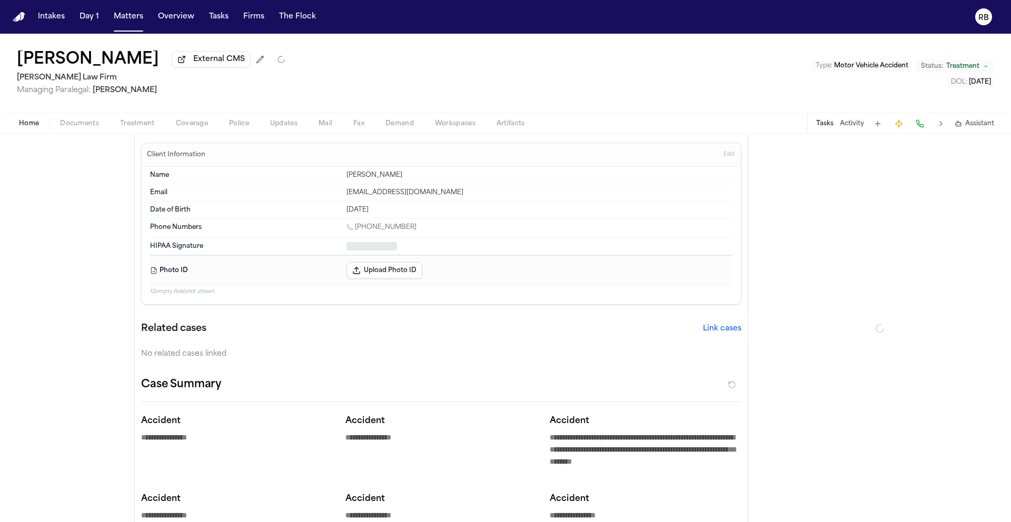
type textarea "*"
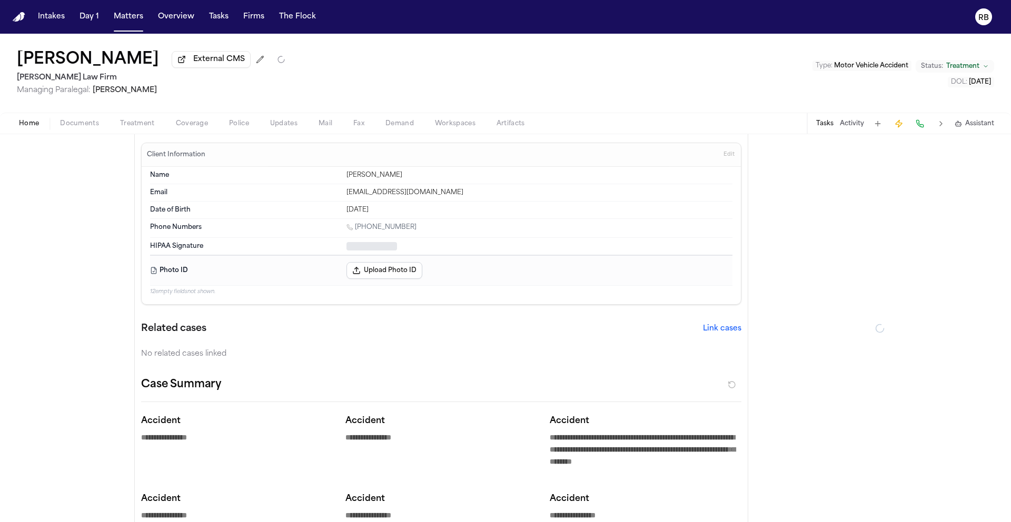
type textarea "*"
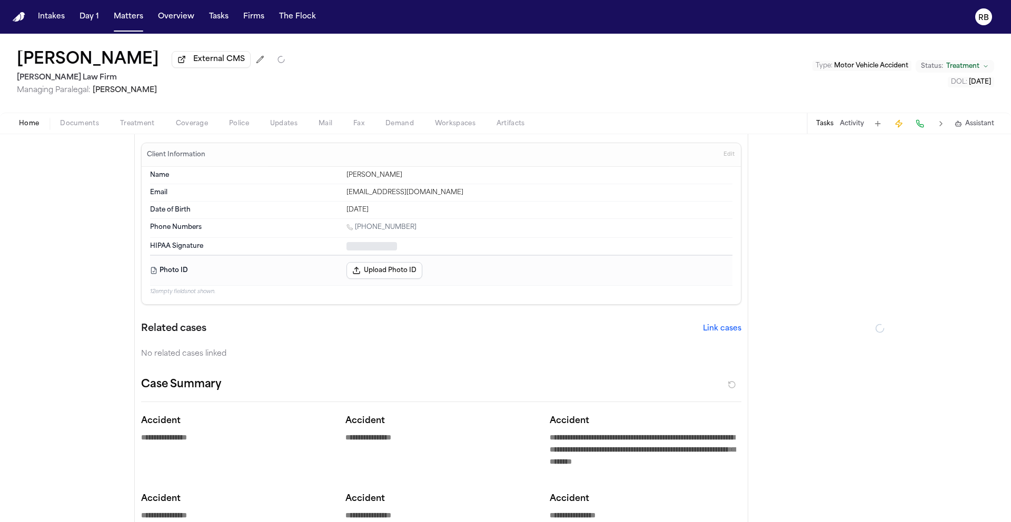
type textarea "*"
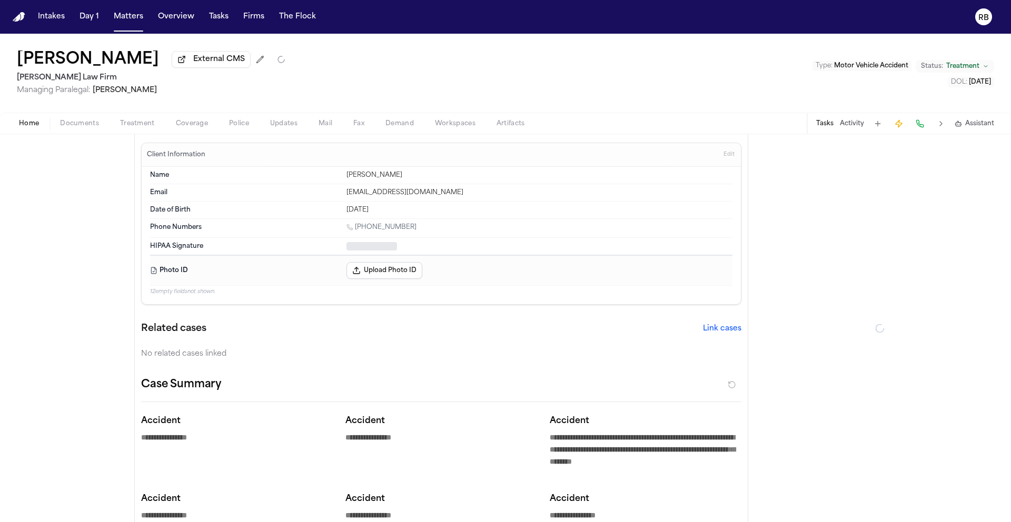
type textarea "*"
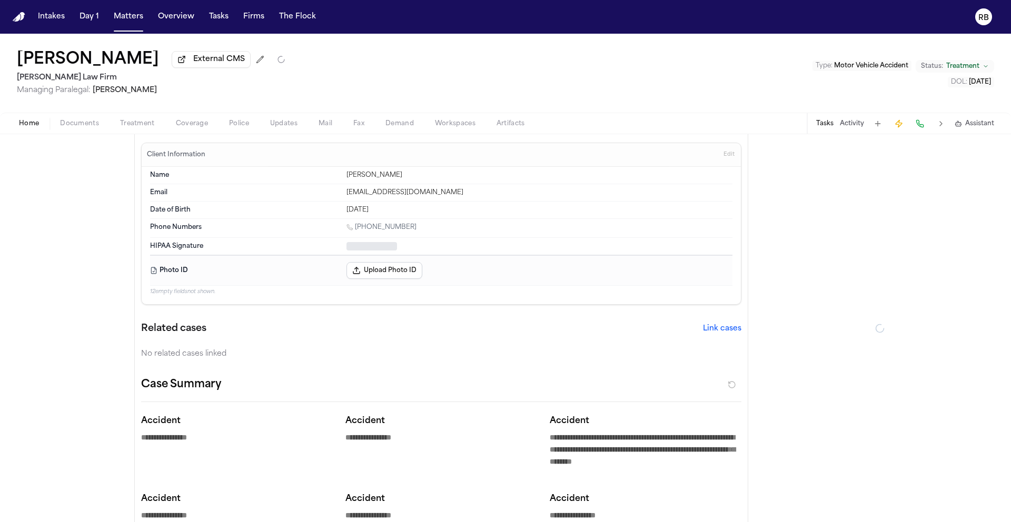
type textarea "*"
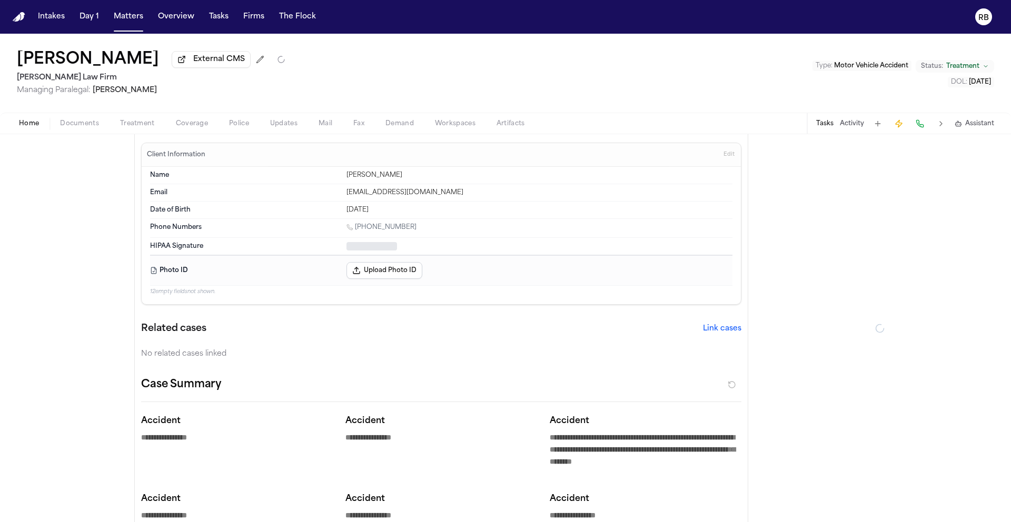
type textarea "*"
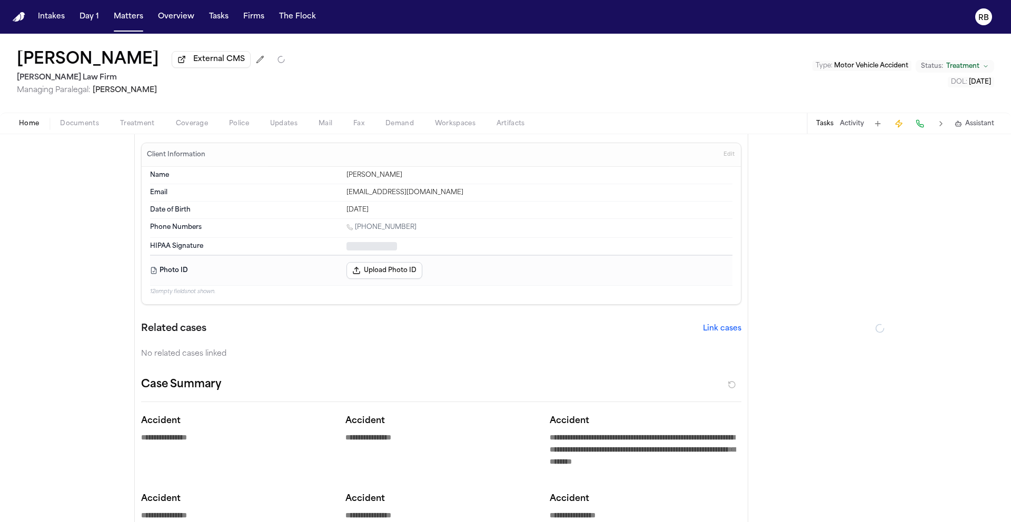
type textarea "*"
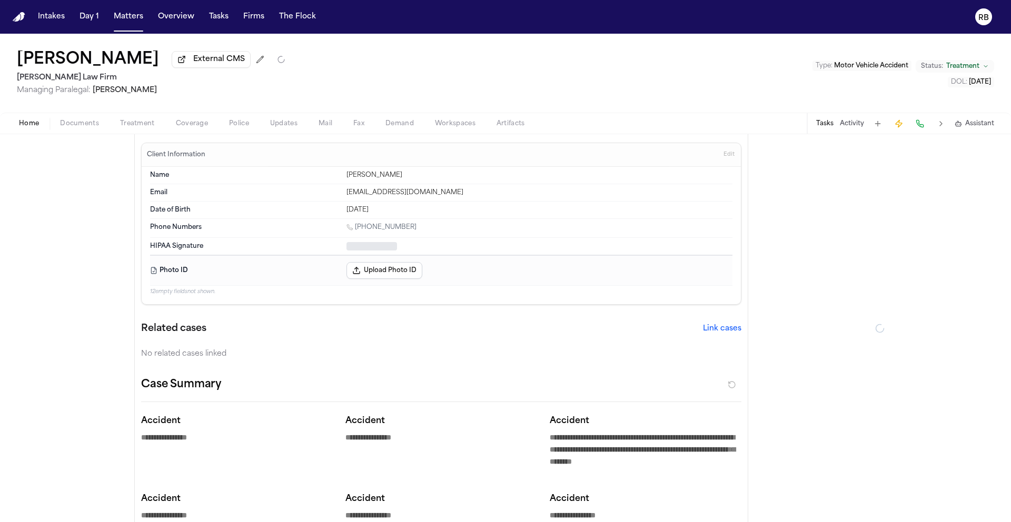
type textarea "*"
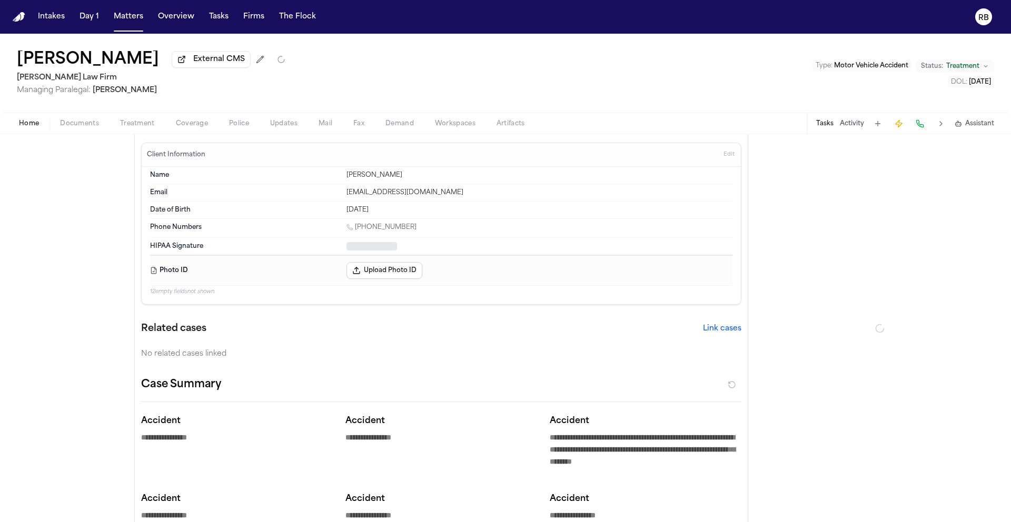
type textarea "*"
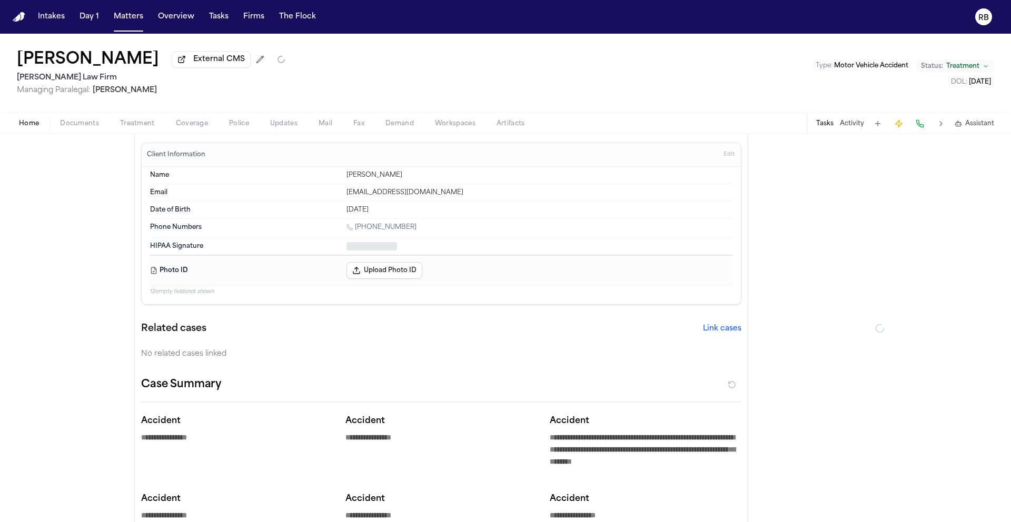
type textarea "*"
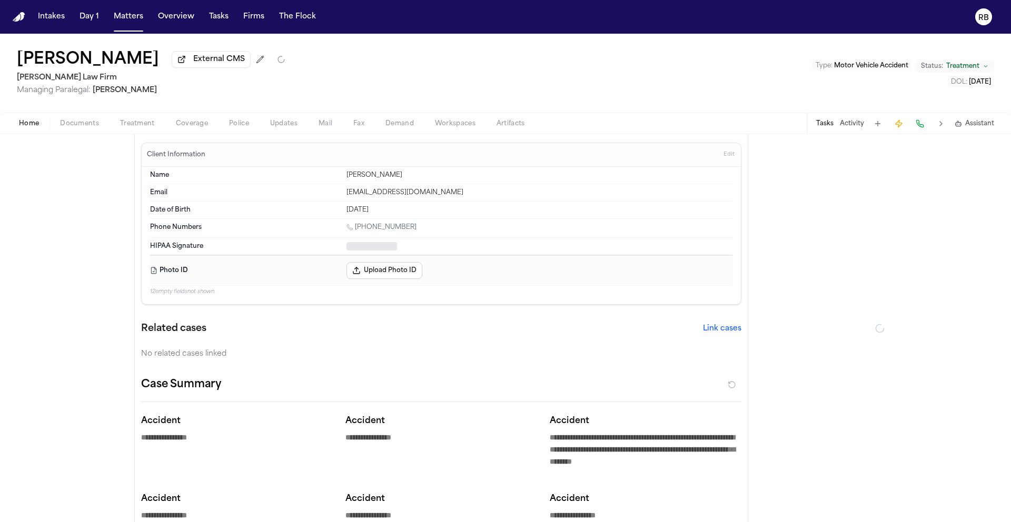
type textarea "*"
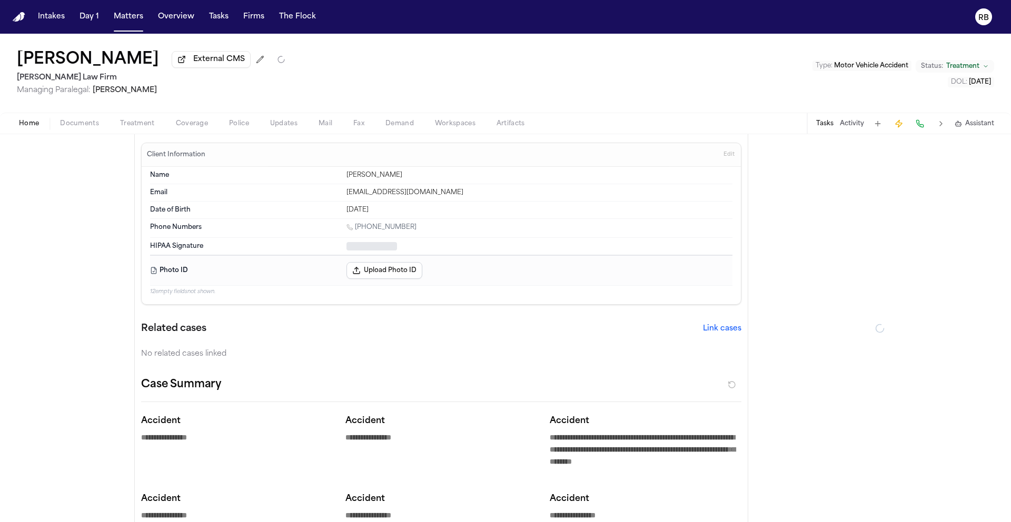
type textarea "*"
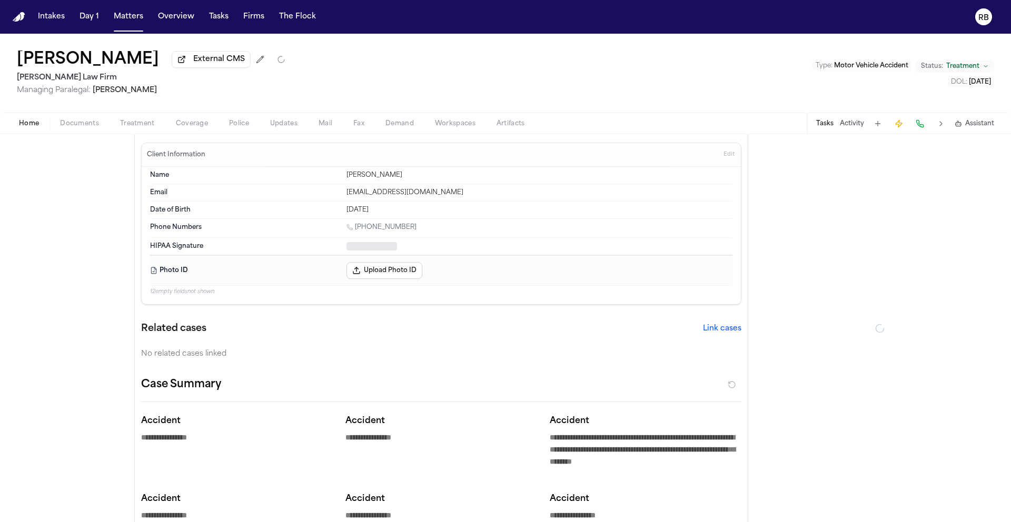
type textarea "*"
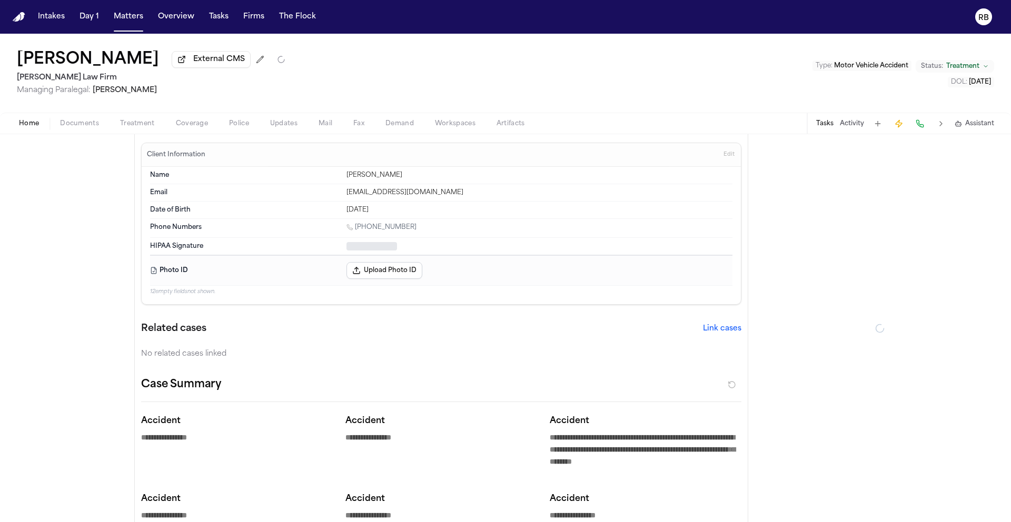
type textarea "*"
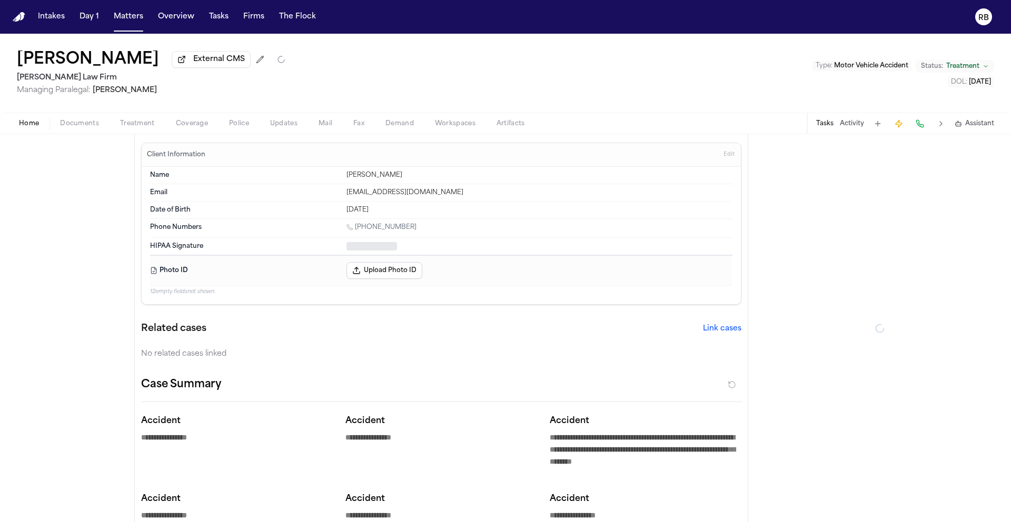
type textarea "*"
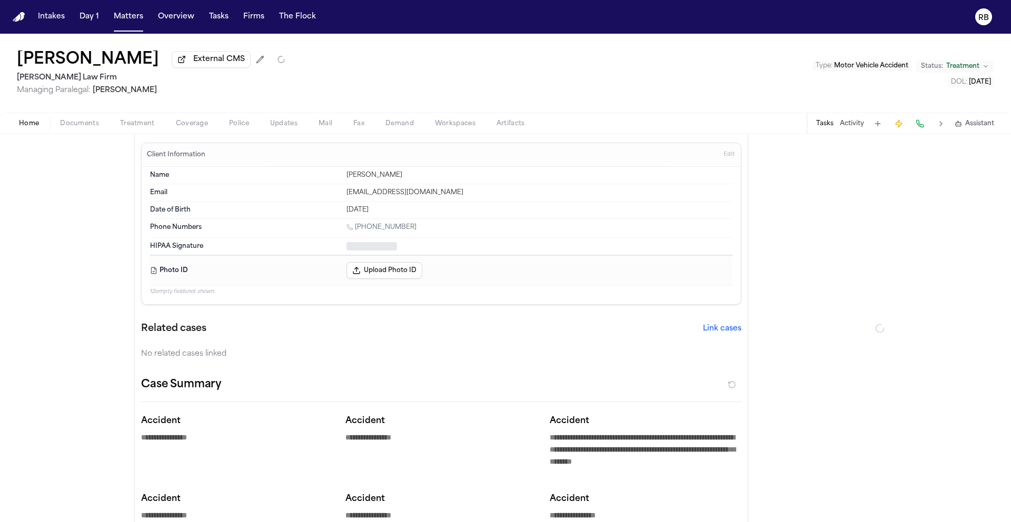
type textarea "*"
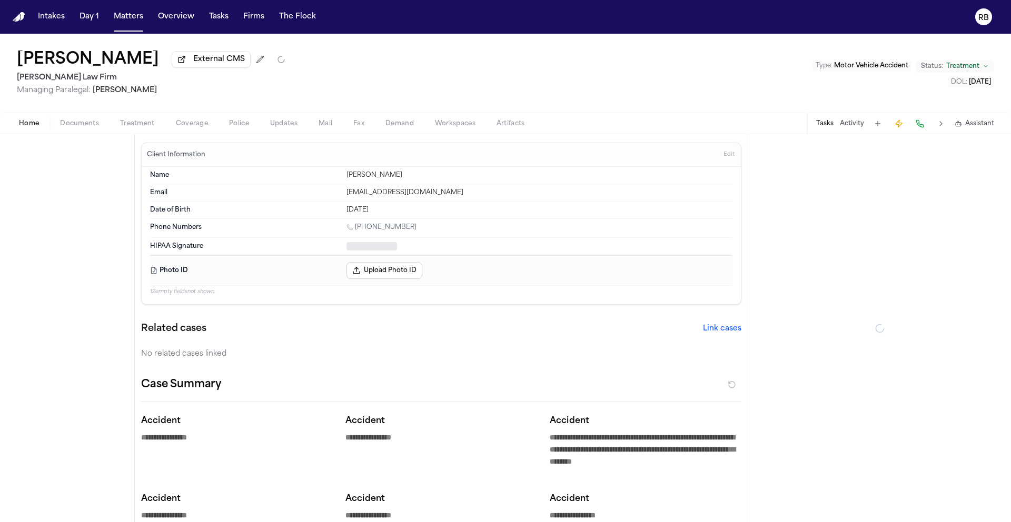
type textarea "*"
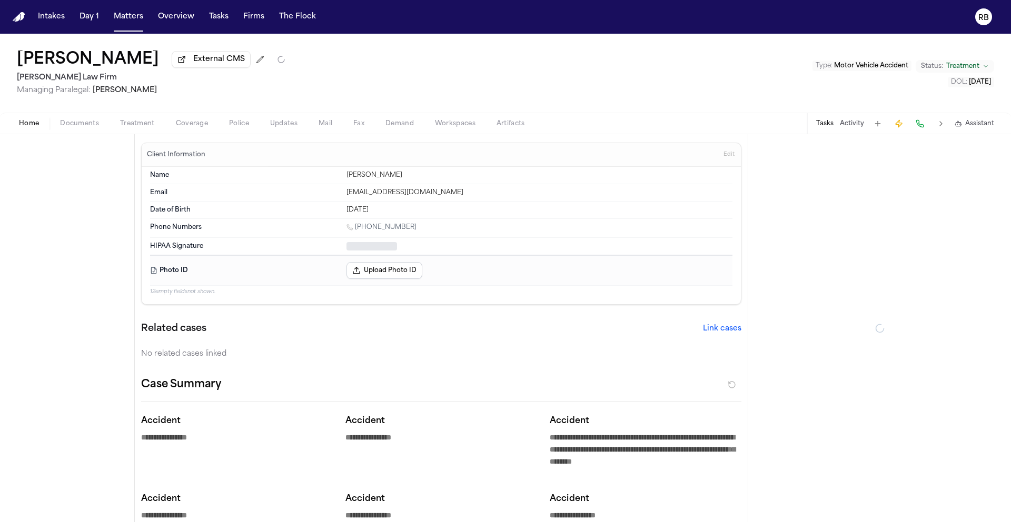
type textarea "*"
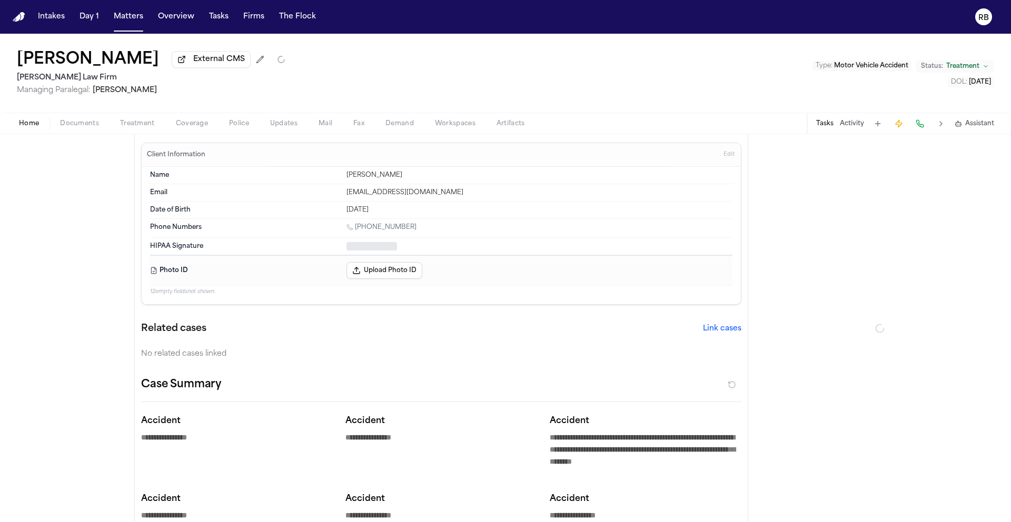
type textarea "*"
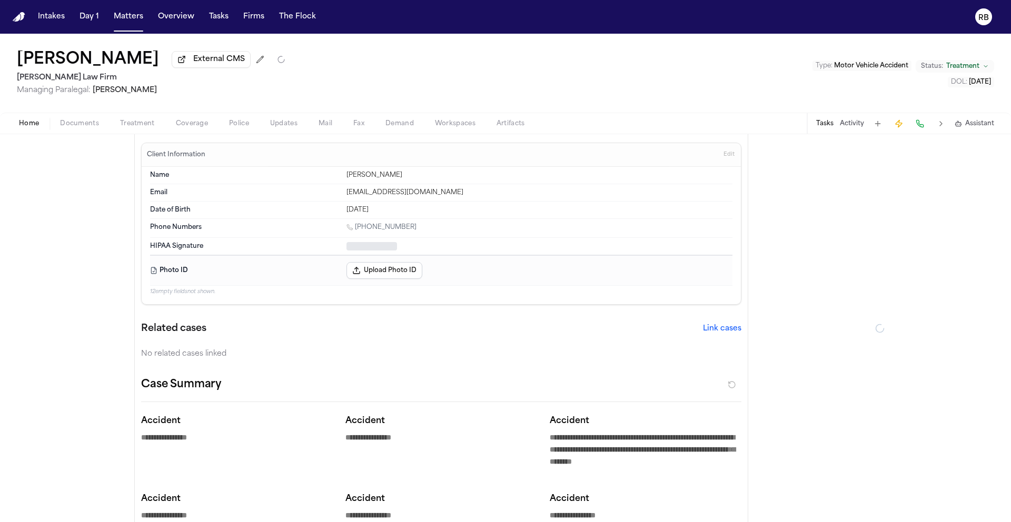
type textarea "*"
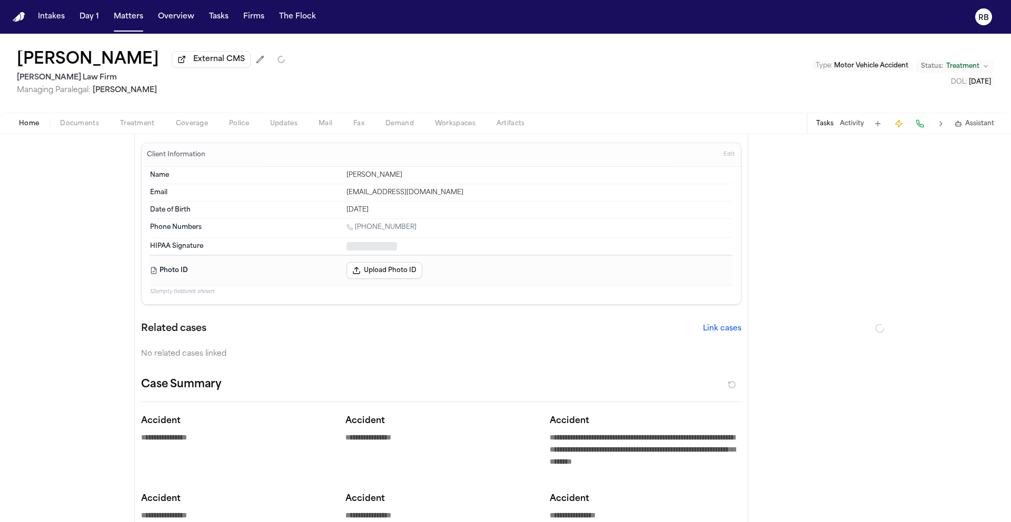
type textarea "*"
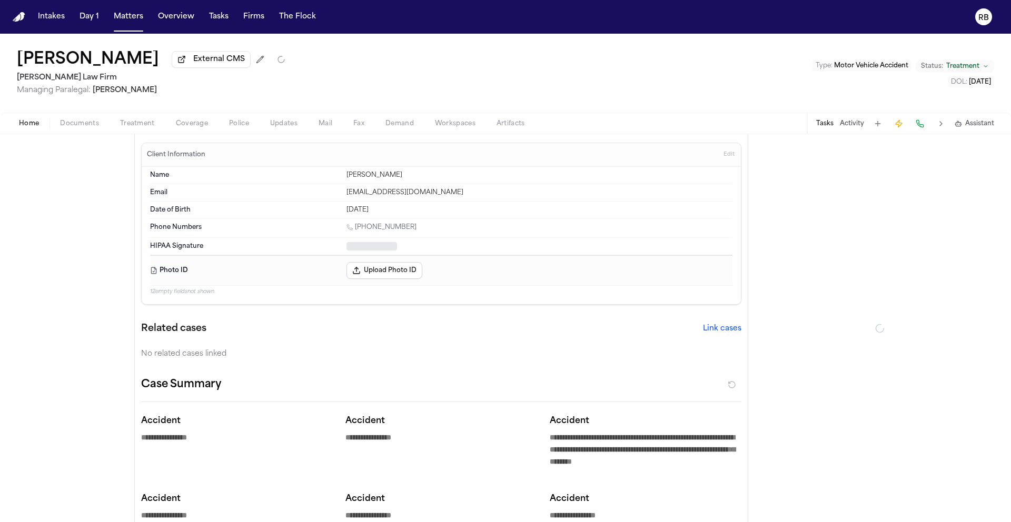
type textarea "*"
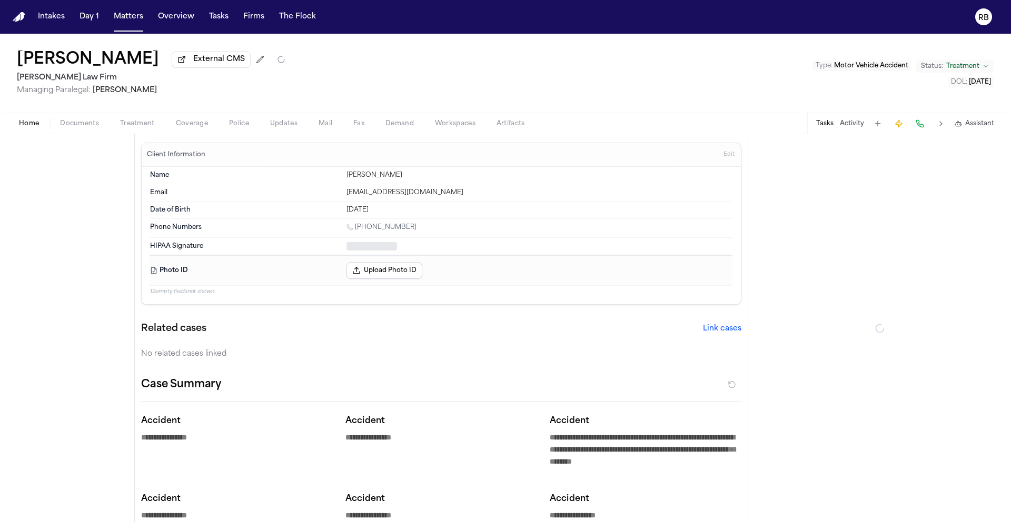
type textarea "*"
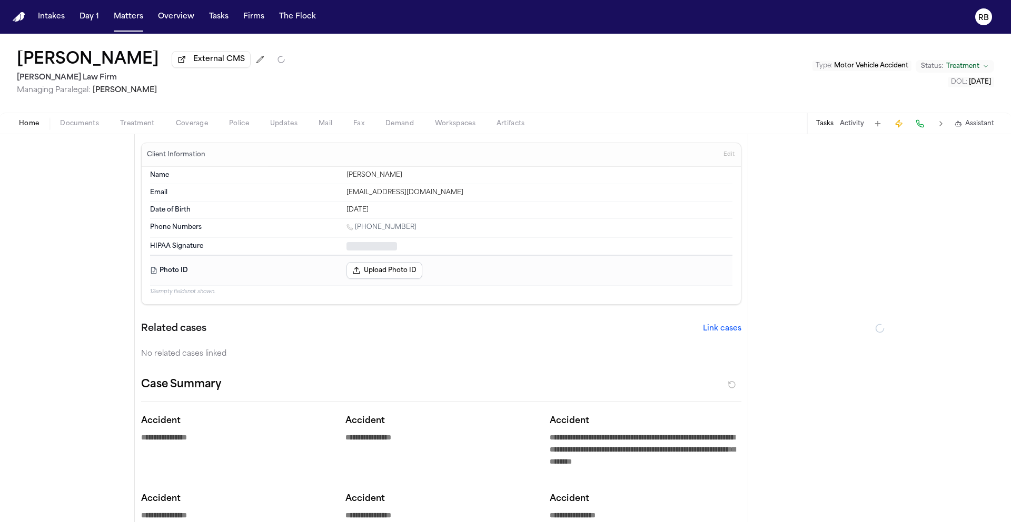
type textarea "*"
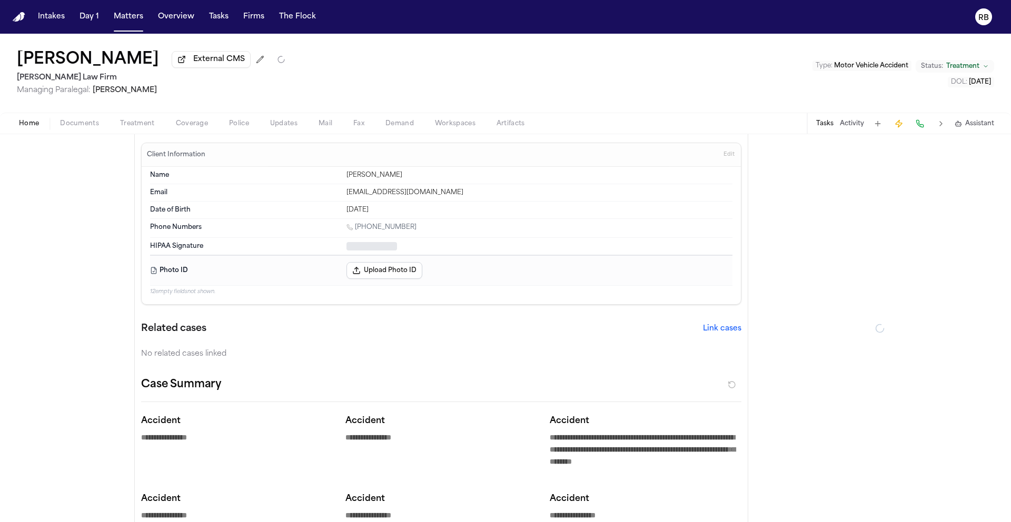
type textarea "*"
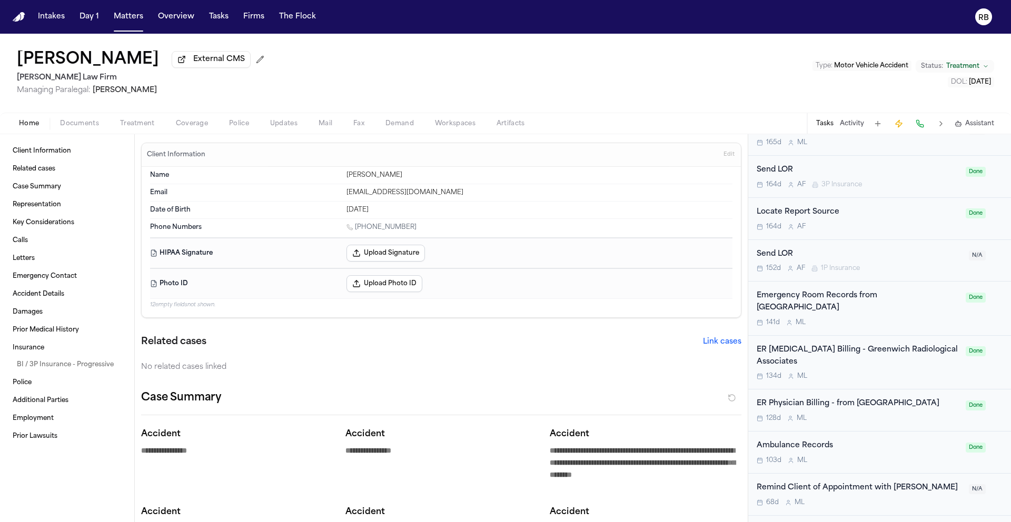
scroll to position [566, 0]
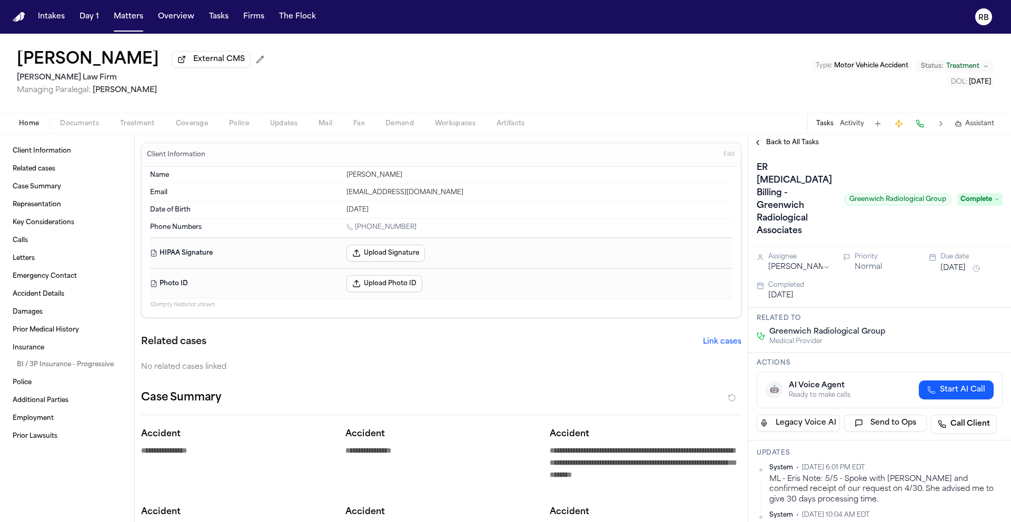
scroll to position [372, 0]
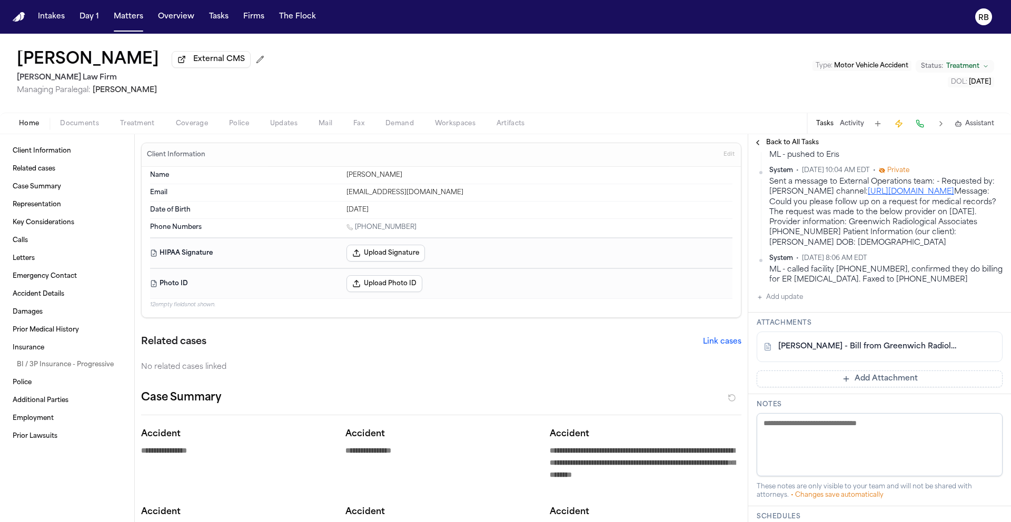
click at [780, 144] on span "Back to All Tasks" at bounding box center [792, 142] width 53 height 8
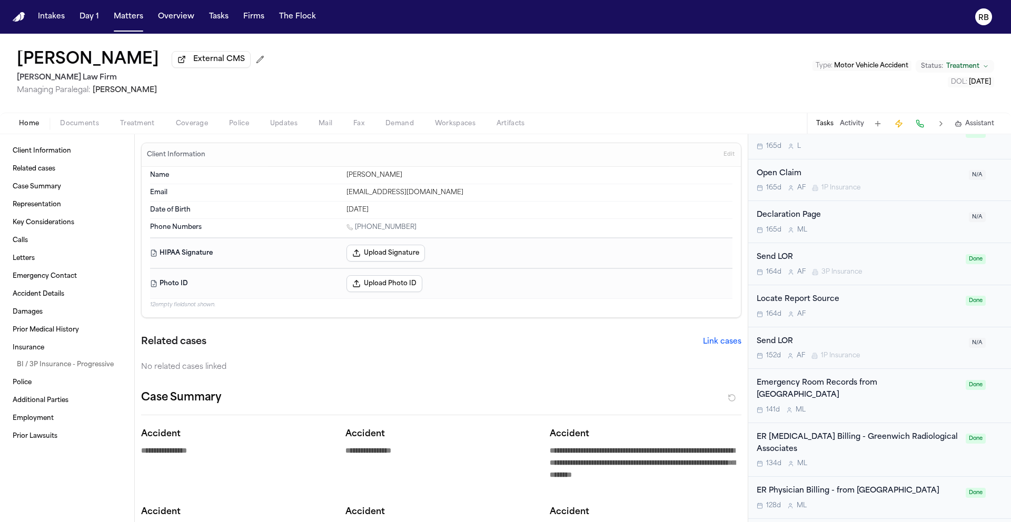
scroll to position [481, 0]
click at [943, 403] on div "141d M L" at bounding box center [858, 407] width 203 height 8
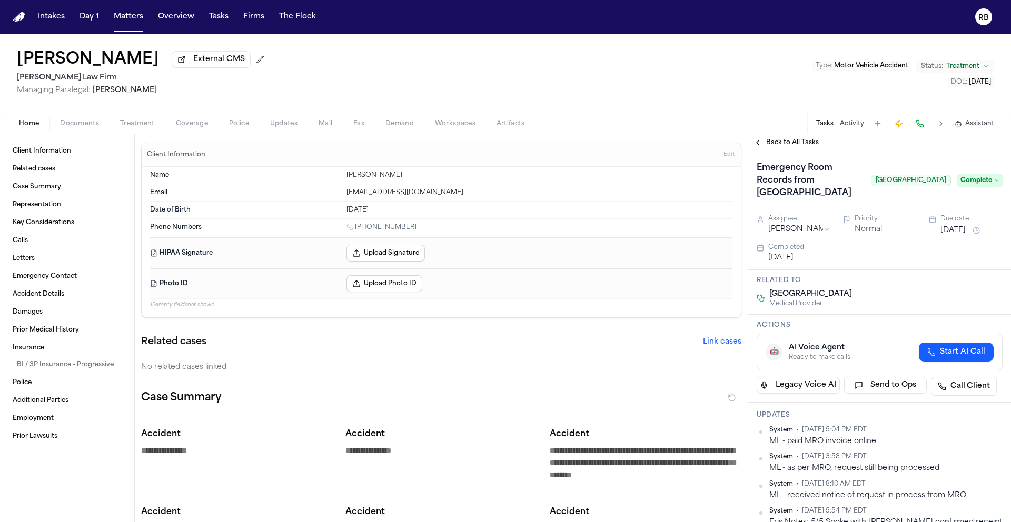
click at [783, 144] on span "Back to All Tasks" at bounding box center [792, 142] width 53 height 8
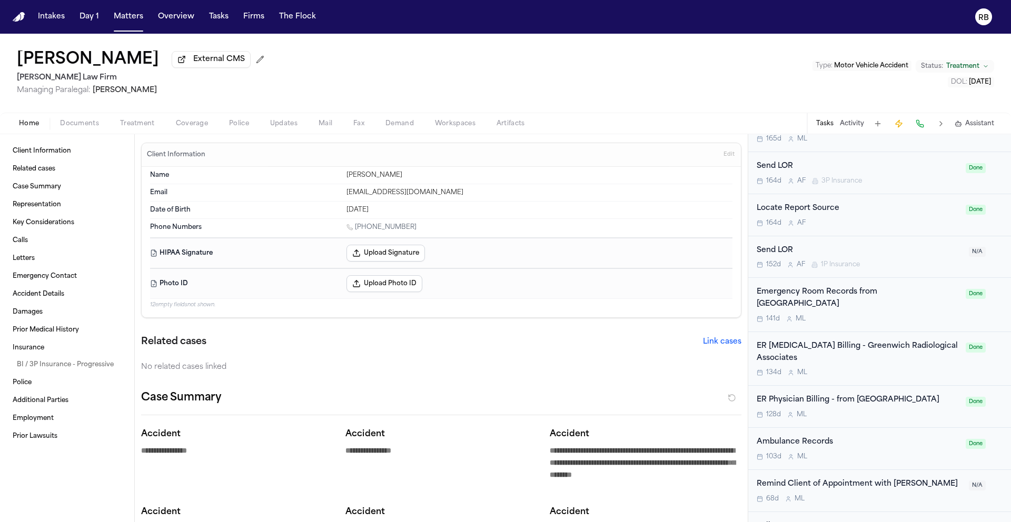
scroll to position [592, 0]
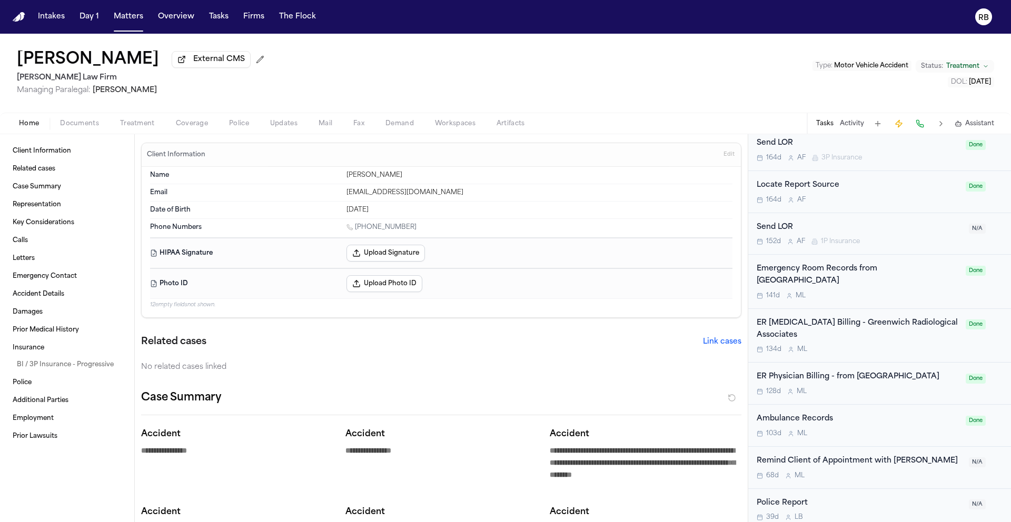
click at [929, 375] on div "ER Physician Billing - from [GEOGRAPHIC_DATA] 128d M L Done" at bounding box center [879, 384] width 263 height 42
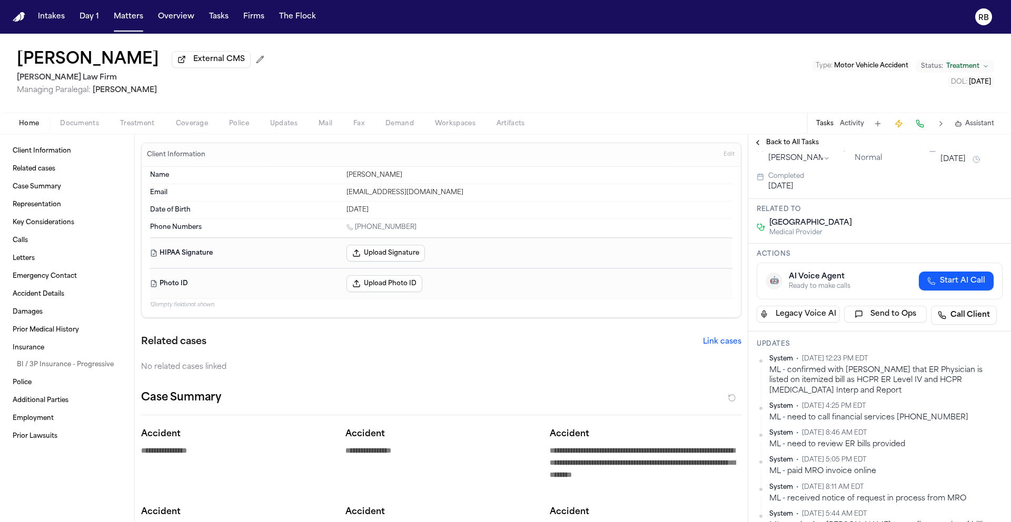
scroll to position [72, 0]
click at [789, 147] on span "Back to All Tasks" at bounding box center [792, 142] width 53 height 8
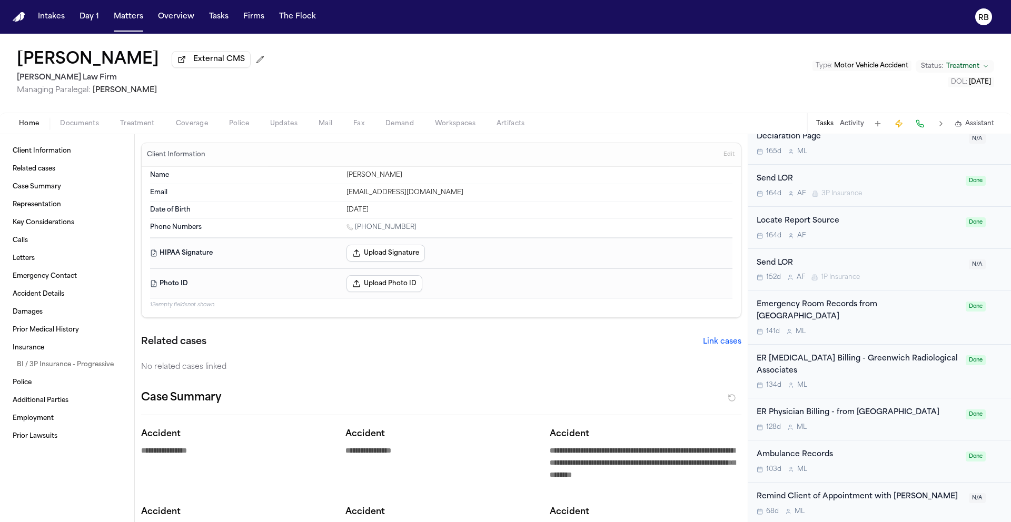
scroll to position [559, 0]
click at [892, 325] on div "141d M L" at bounding box center [858, 329] width 203 height 8
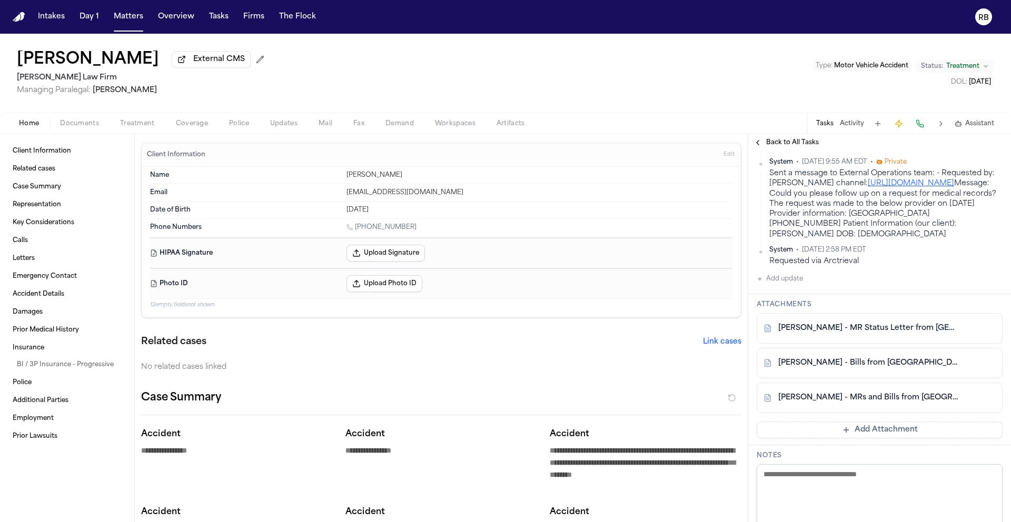
scroll to position [439, 0]
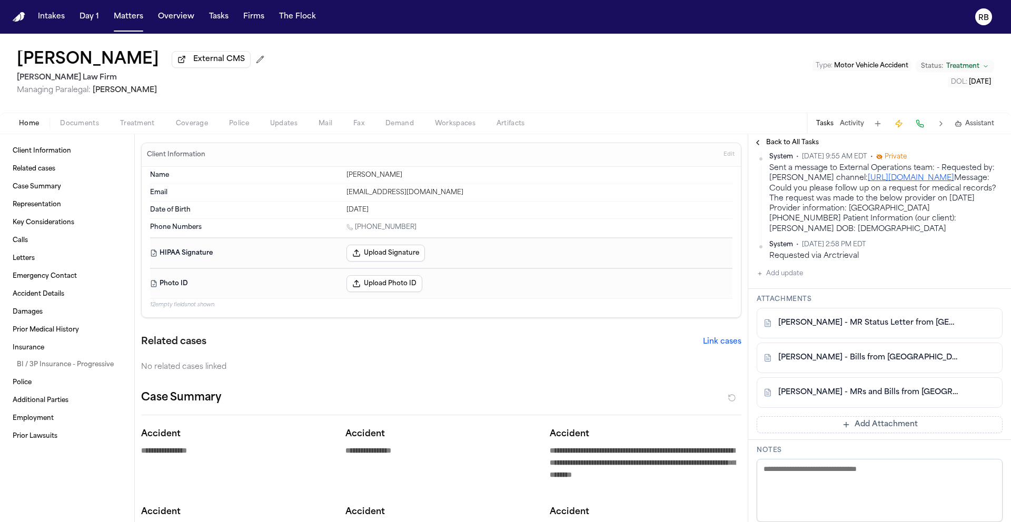
click at [872, 408] on div "[PERSON_NAME] - MRs and Bills from [GEOGRAPHIC_DATA] and [GEOGRAPHIC_DATA][PERS…" at bounding box center [880, 392] width 246 height 31
click at [873, 398] on link "[PERSON_NAME] - MRs and Bills from [GEOGRAPHIC_DATA] and [GEOGRAPHIC_DATA][PERS…" at bounding box center [869, 392] width 182 height 11
click at [834, 398] on link "[PERSON_NAME] - MRs and Bills from [GEOGRAPHIC_DATA] and [GEOGRAPHIC_DATA][PERS…" at bounding box center [869, 392] width 182 height 11
click at [896, 280] on div "System • [DATE] 5:04 PM EDT ML - paid MRO invoice online System • [DATE] 3:58 P…" at bounding box center [880, 133] width 246 height 293
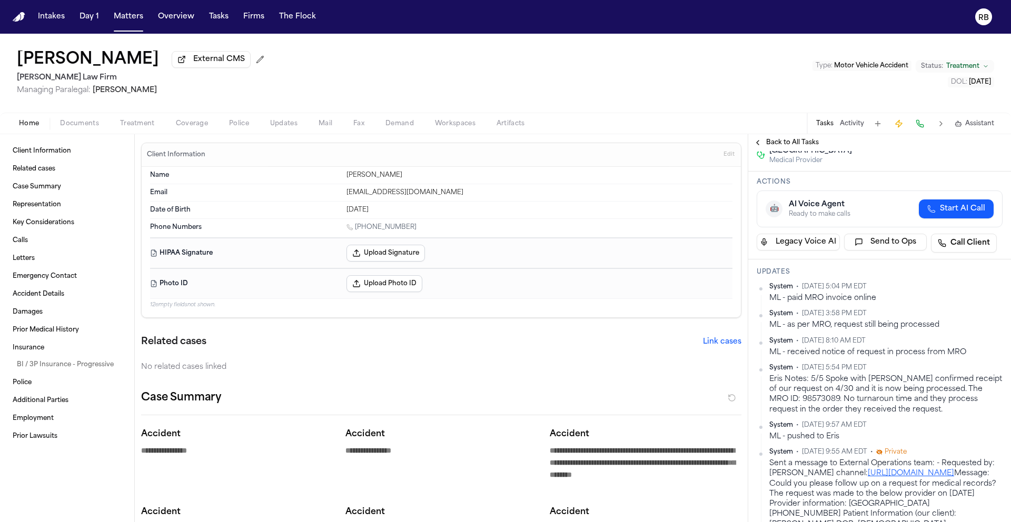
scroll to position [115, 0]
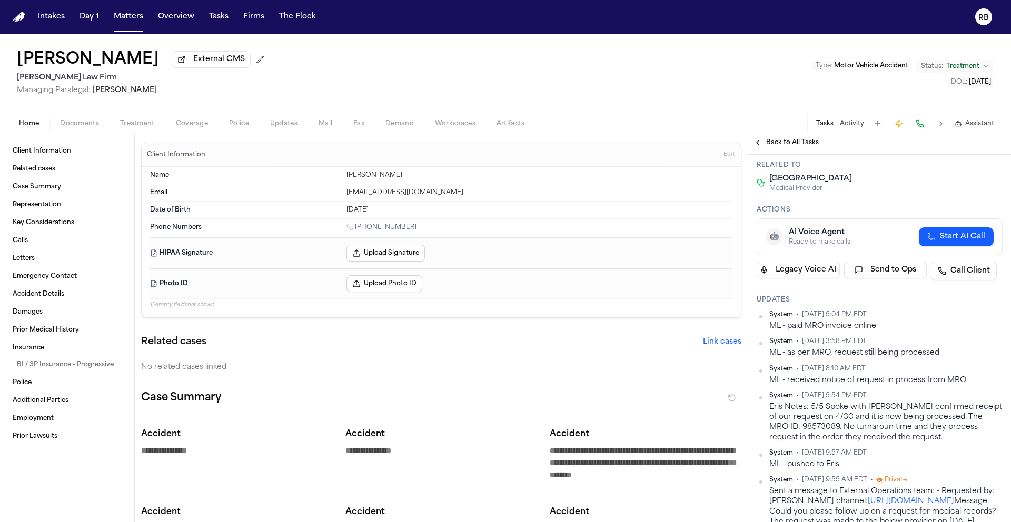
click at [762, 146] on button "Back to All Tasks" at bounding box center [786, 142] width 76 height 8
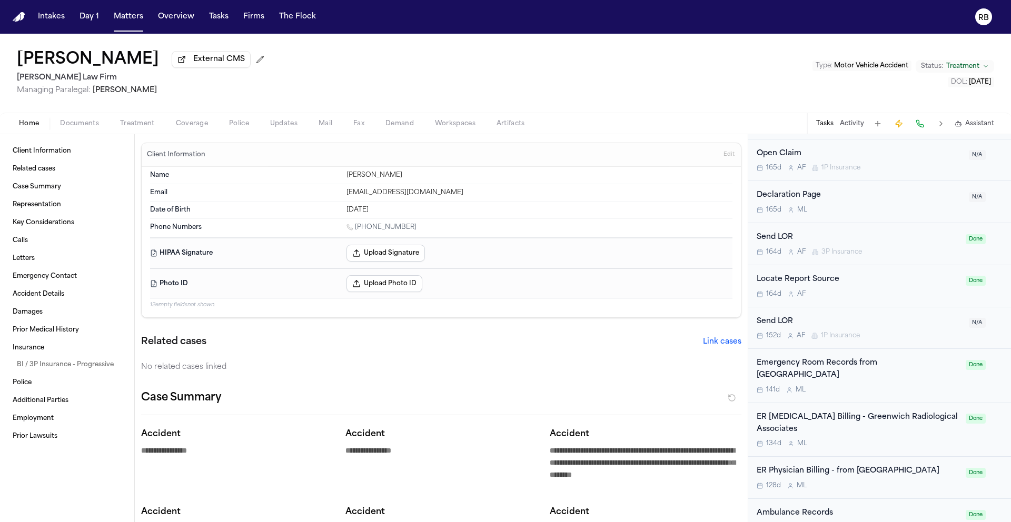
scroll to position [550, 0]
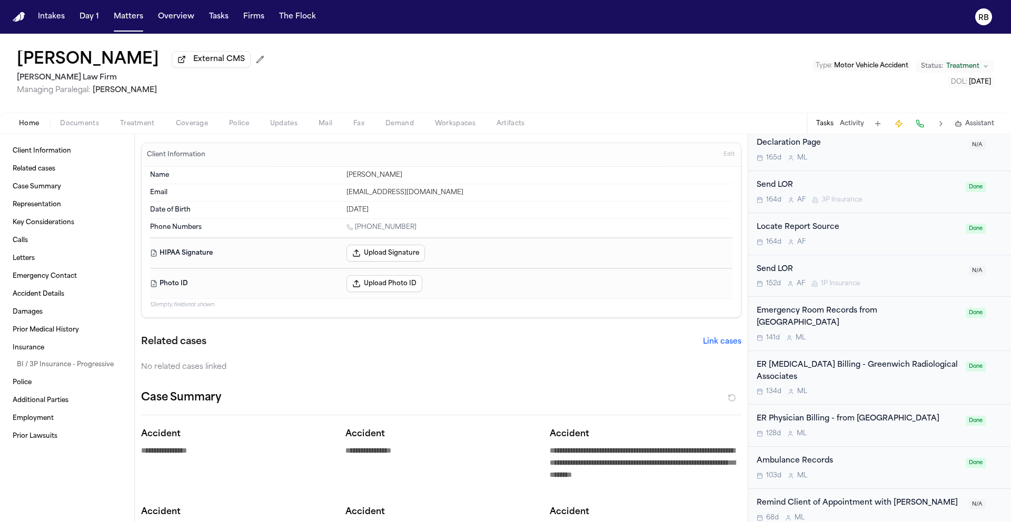
click at [920, 387] on div "134d M L" at bounding box center [858, 391] width 203 height 8
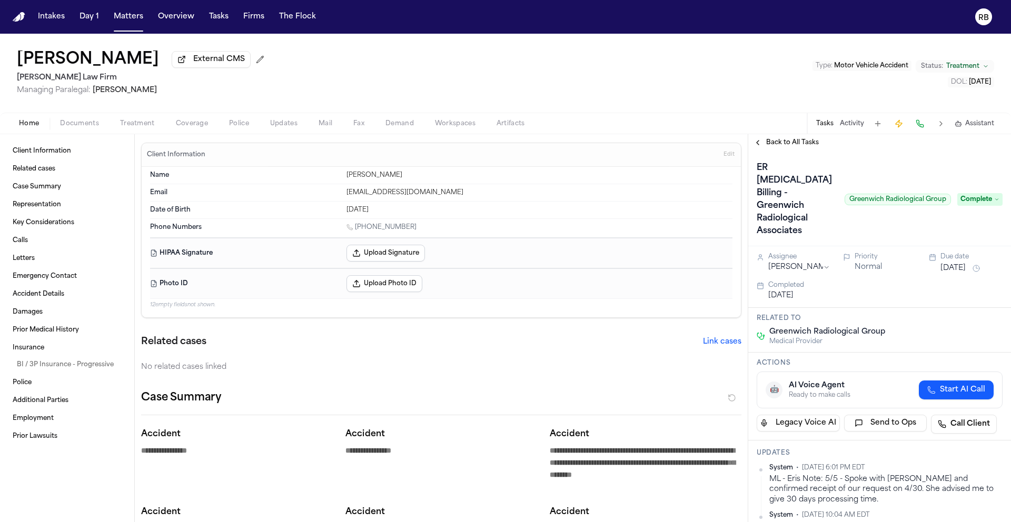
click at [768, 146] on span "Back to All Tasks" at bounding box center [792, 142] width 53 height 8
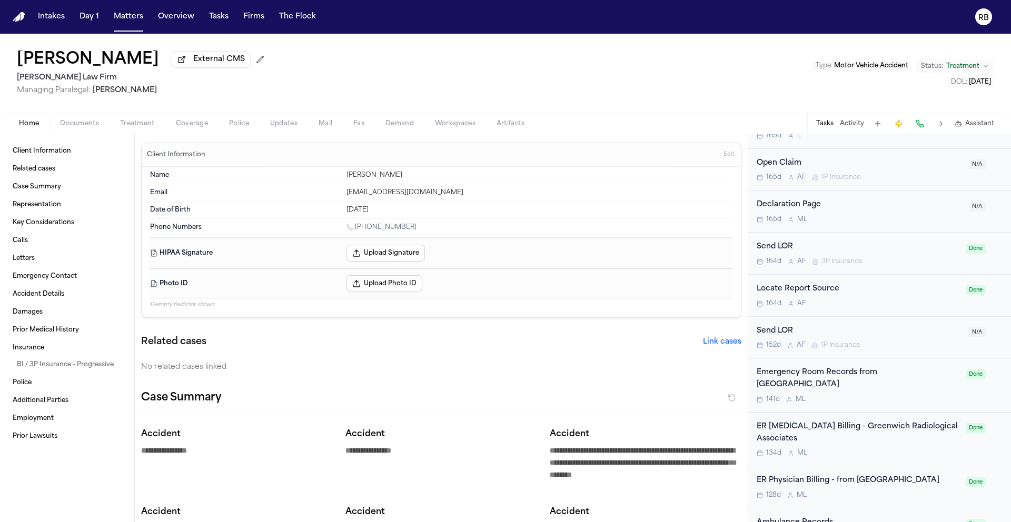
scroll to position [492, 0]
click at [909, 471] on div "ER Physician Billing - from Greenwich Hospital" at bounding box center [858, 477] width 203 height 12
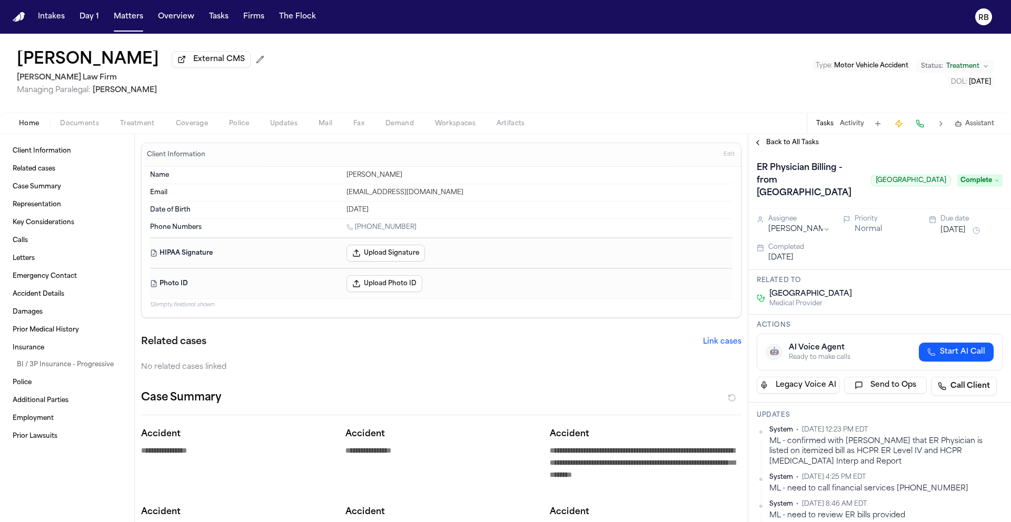
click at [790, 144] on span "Back to All Tasks" at bounding box center [792, 142] width 53 height 8
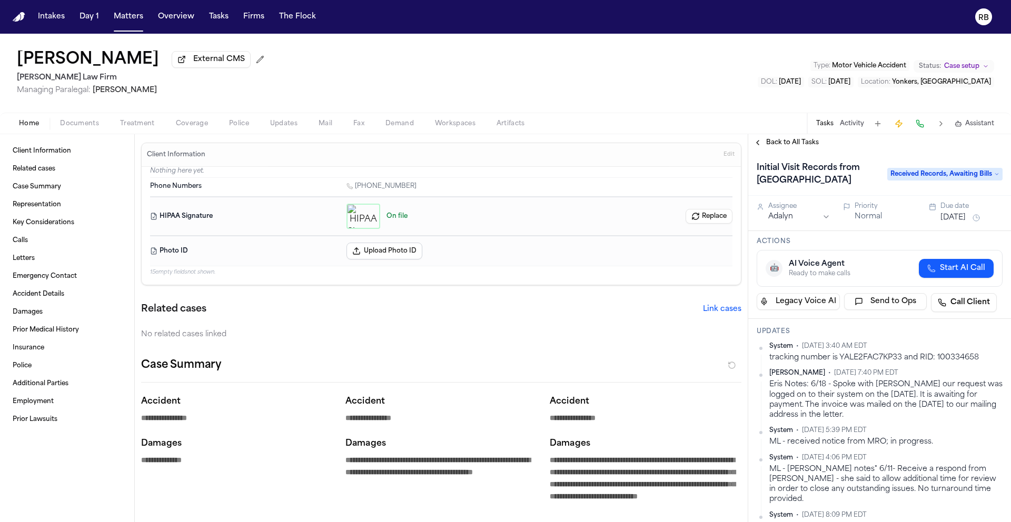
click at [723, 158] on span "Edit" at bounding box center [728, 154] width 11 height 7
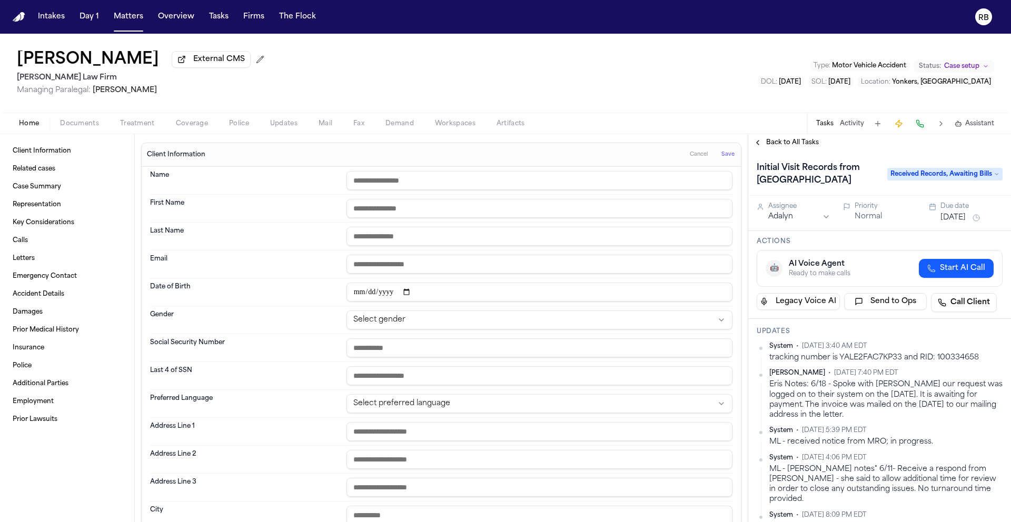
click at [389, 183] on input "text" at bounding box center [539, 180] width 386 height 19
type input "**********"
type input "*******"
type input "********"
type input "**********"
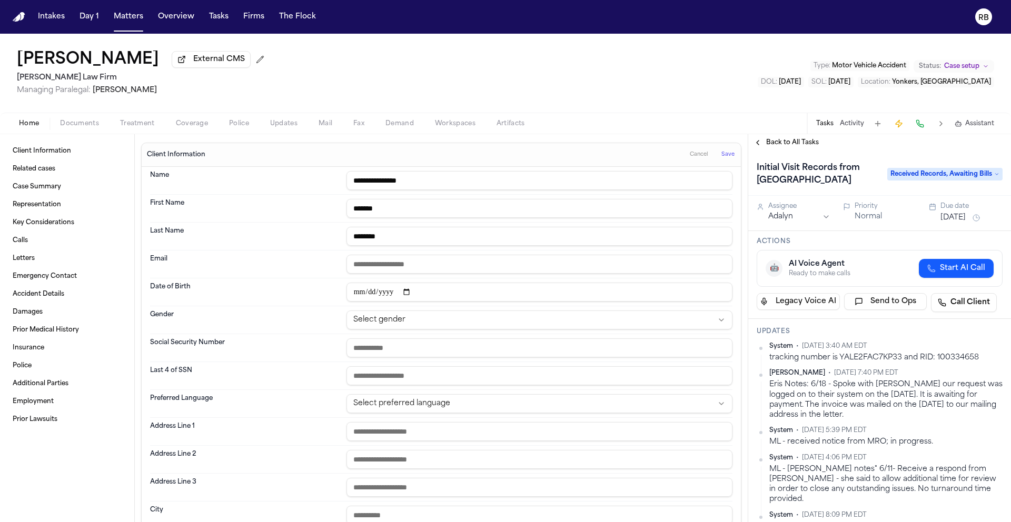
click at [461, 324] on html "**********" at bounding box center [505, 261] width 1011 height 522
click at [407, 352] on input "text" at bounding box center [539, 348] width 386 height 19
type input "**********"
type input "****"
type input "**********"
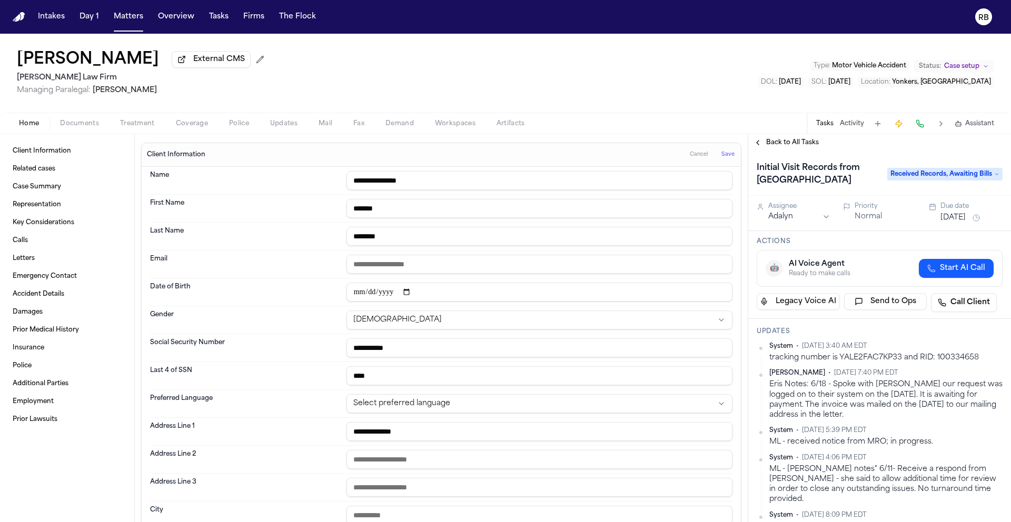
scroll to position [5, 0]
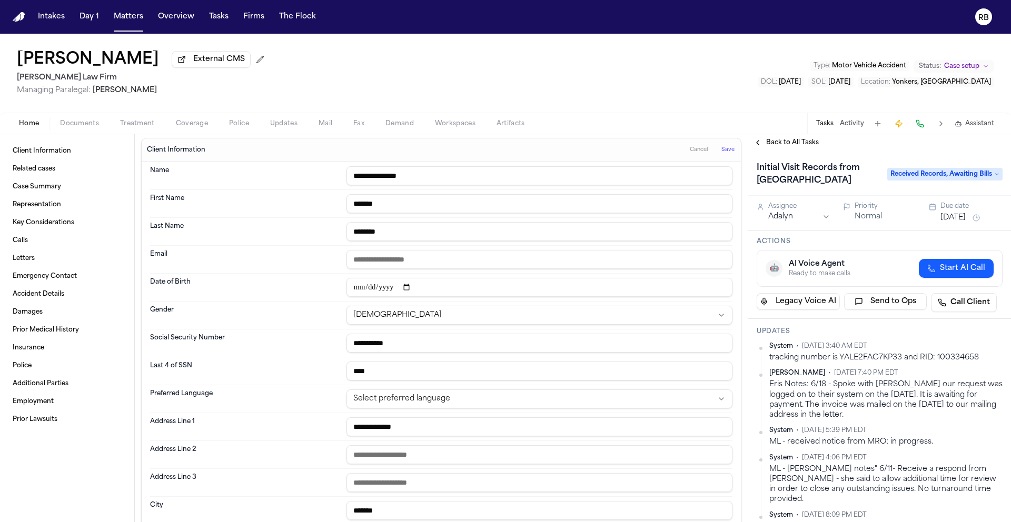
type input "*******"
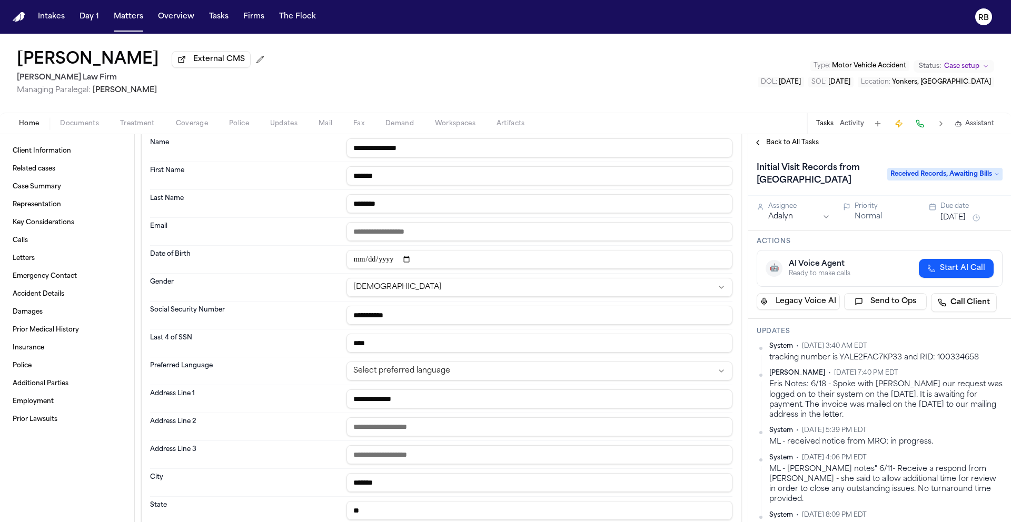
type input "**"
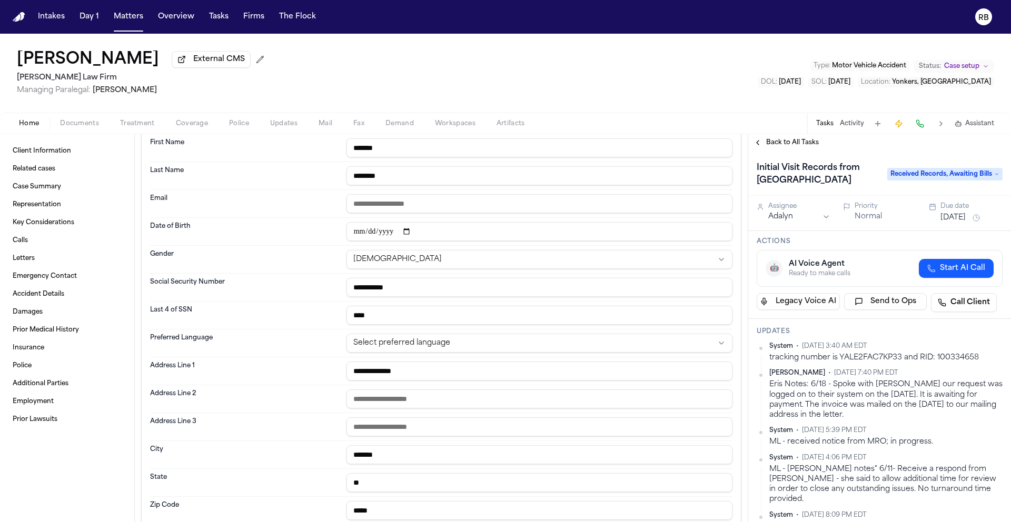
type input "*****"
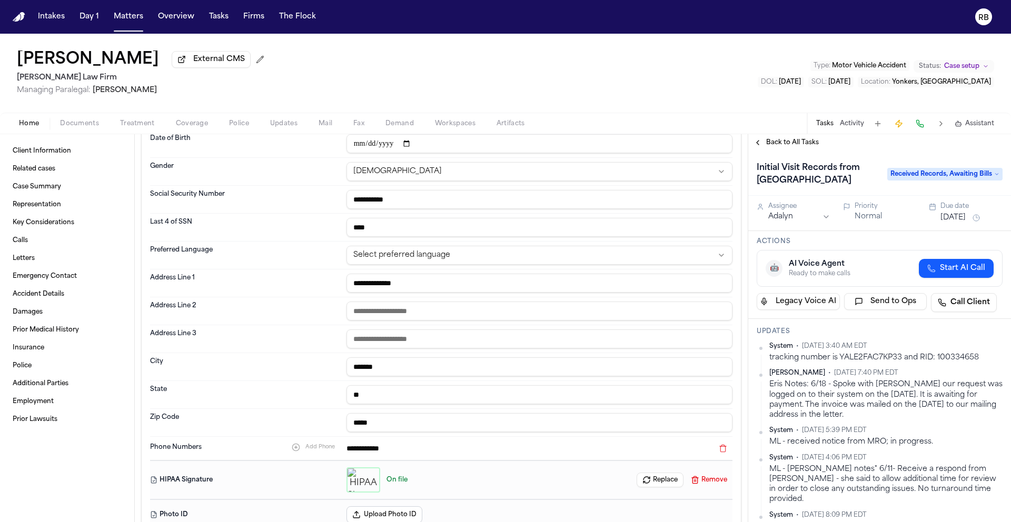
scroll to position [0, 0]
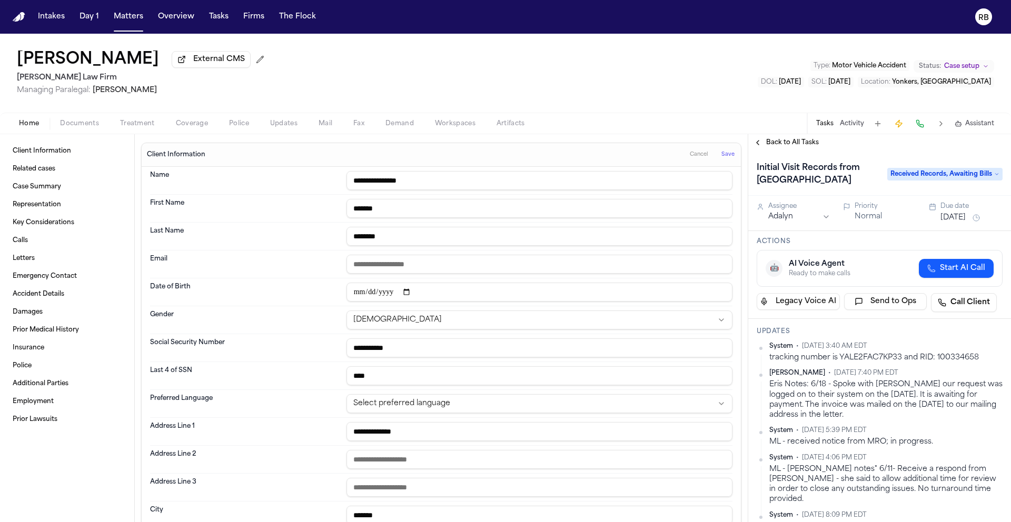
click at [721, 158] on span "Save" at bounding box center [727, 154] width 13 height 7
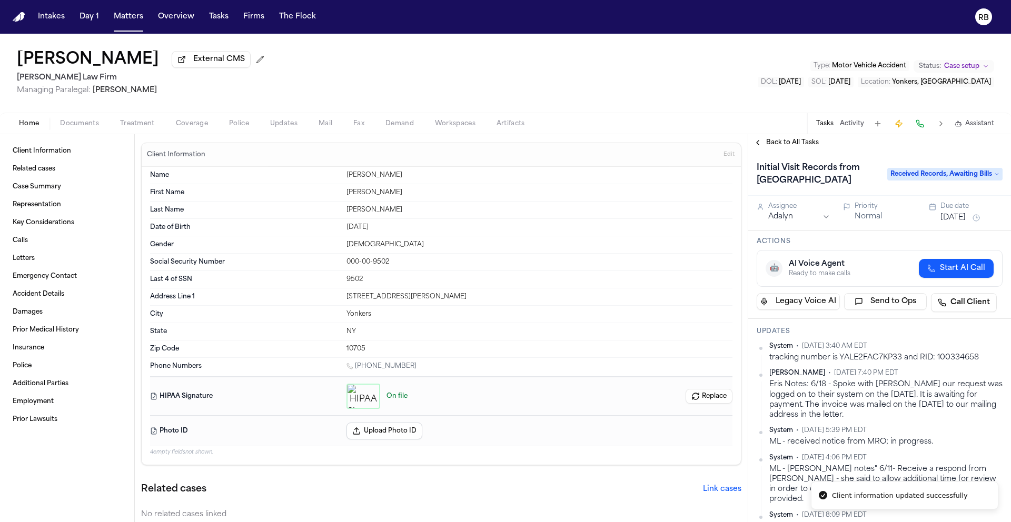
click at [127, 125] on span "Treatment" at bounding box center [137, 124] width 35 height 8
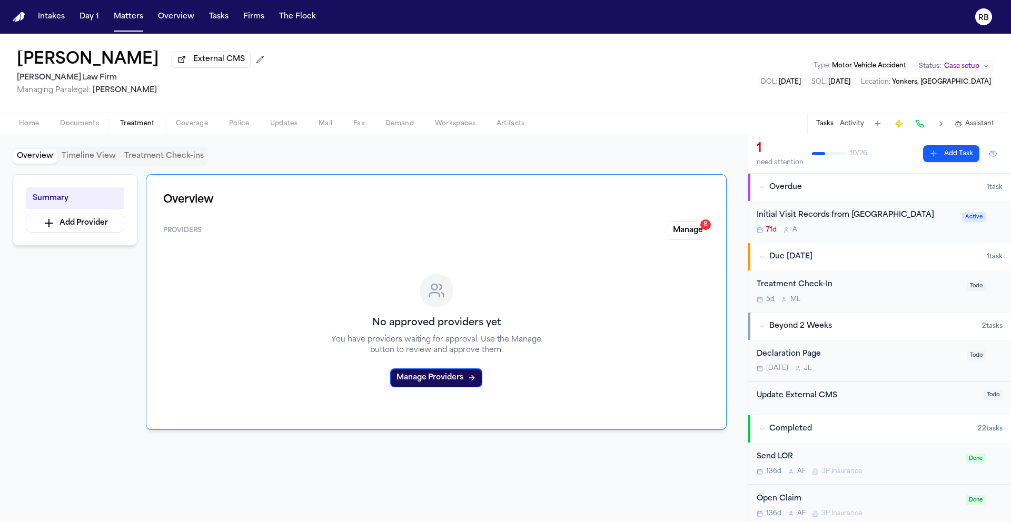
click at [912, 225] on div "Initial Visit Records from [GEOGRAPHIC_DATA] 71d A" at bounding box center [856, 222] width 199 height 25
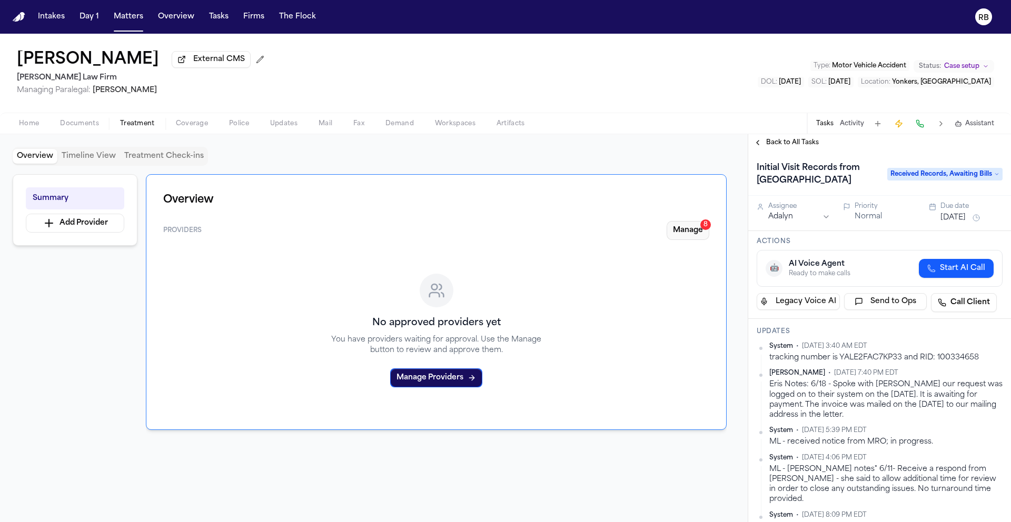
click at [678, 233] on button "Manage 8" at bounding box center [687, 230] width 43 height 19
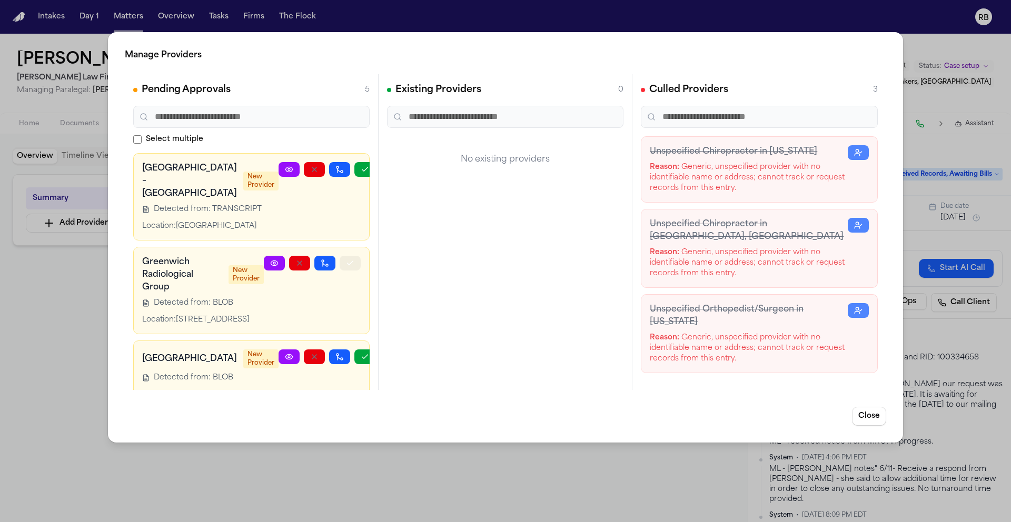
click at [346, 267] on icon "button" at bounding box center [350, 263] width 8 height 8
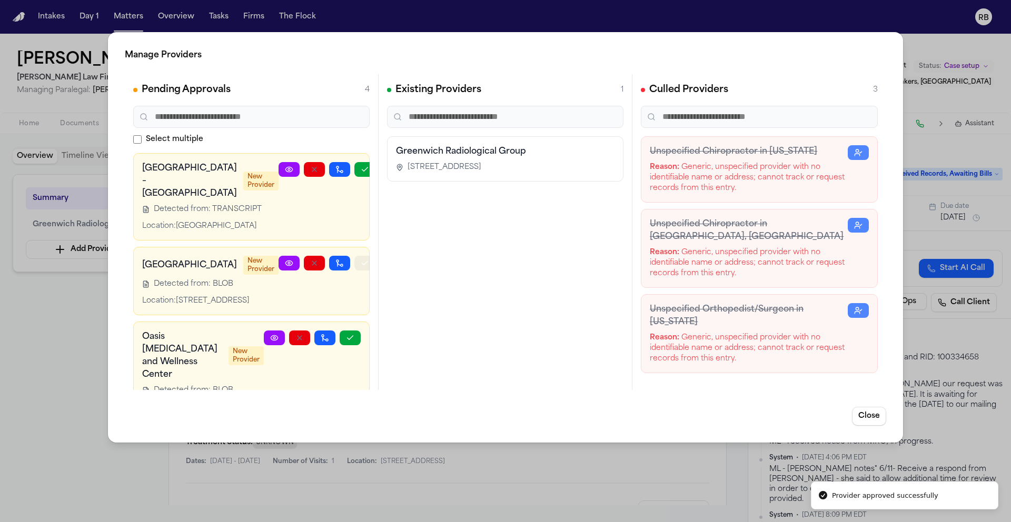
click at [361, 267] on icon "button" at bounding box center [365, 263] width 8 height 8
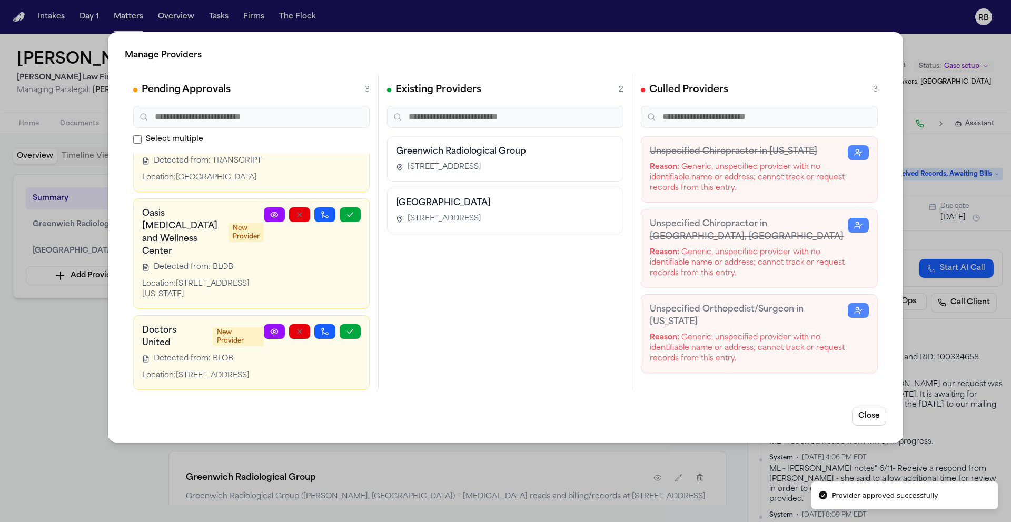
scroll to position [67, 0]
click at [875, 412] on button "Close" at bounding box center [869, 416] width 34 height 19
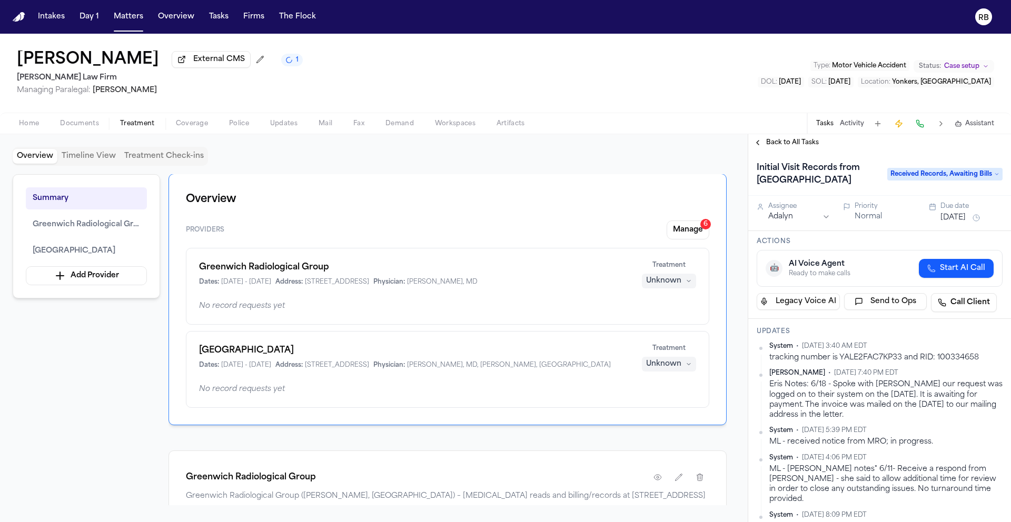
scroll to position [0, 0]
click at [681, 284] on button "Unknown" at bounding box center [669, 281] width 54 height 15
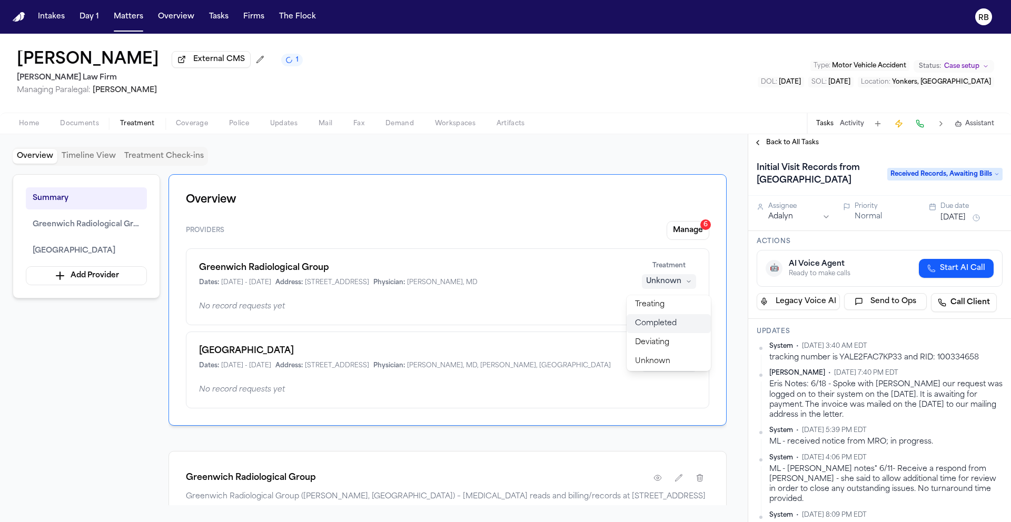
click at [678, 319] on button "Completed" at bounding box center [668, 323] width 84 height 19
click at [679, 366] on div "Unknown" at bounding box center [663, 365] width 35 height 11
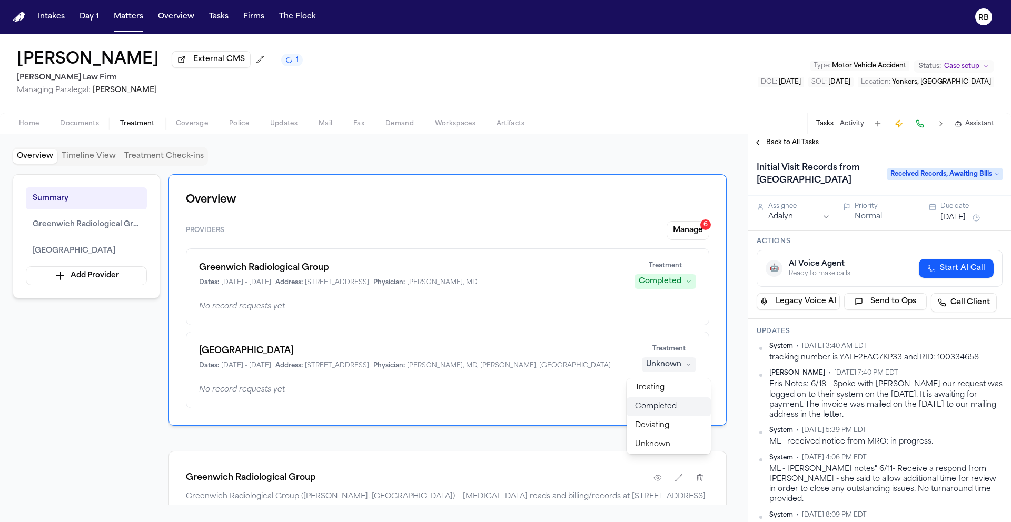
click at [671, 404] on span "Completed" at bounding box center [656, 407] width 42 height 11
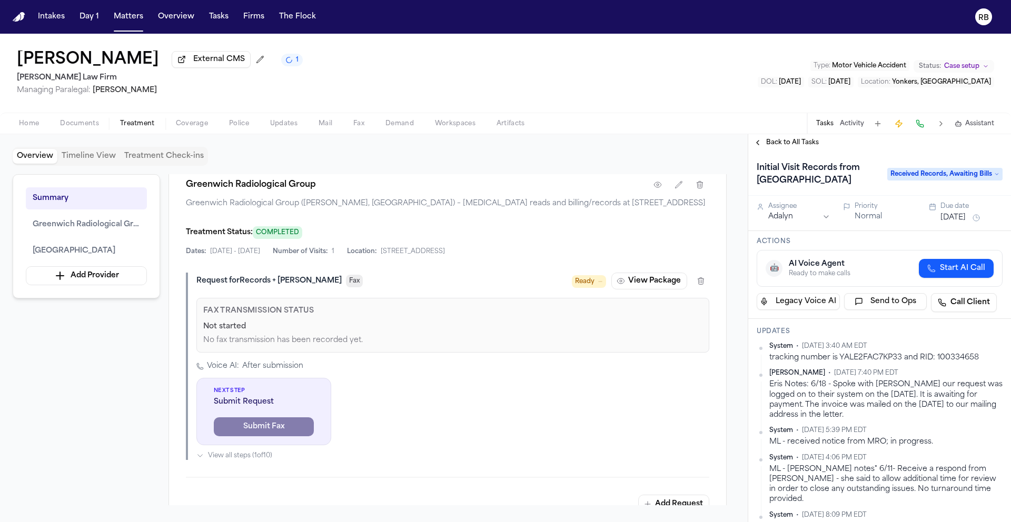
scroll to position [346, 0]
click at [657, 290] on button "View Package" at bounding box center [649, 281] width 76 height 17
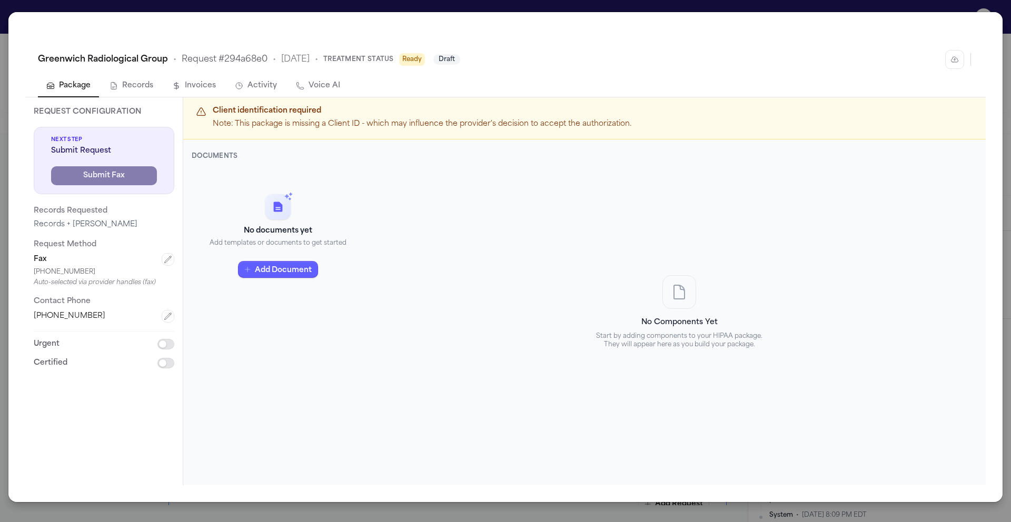
click at [348, 292] on div "No documents yet Add templates or documents to get started Add Document" at bounding box center [278, 236] width 173 height 135
click at [289, 272] on button "Add Document" at bounding box center [278, 269] width 80 height 17
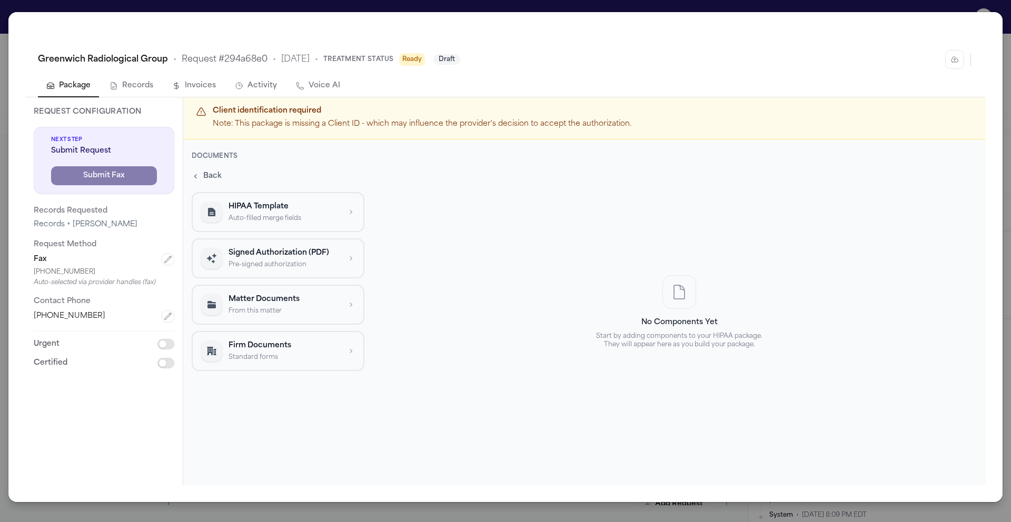
click at [402, 274] on div "No Components Yet Start by adding components to your HIPAA package. They will a…" at bounding box center [679, 312] width 613 height 321
click at [273, 212] on p "HIPAA Template" at bounding box center [284, 207] width 112 height 11
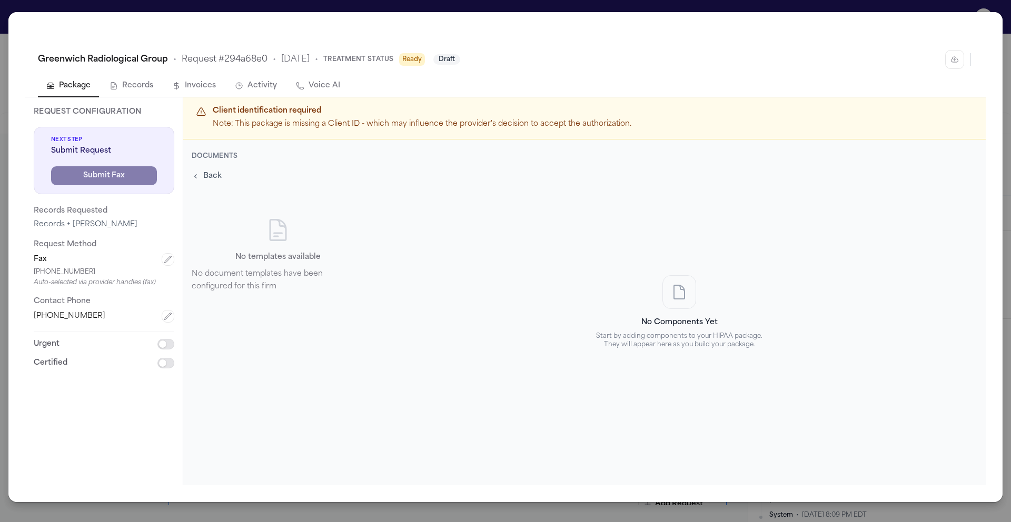
click at [211, 177] on span "Back" at bounding box center [212, 176] width 18 height 11
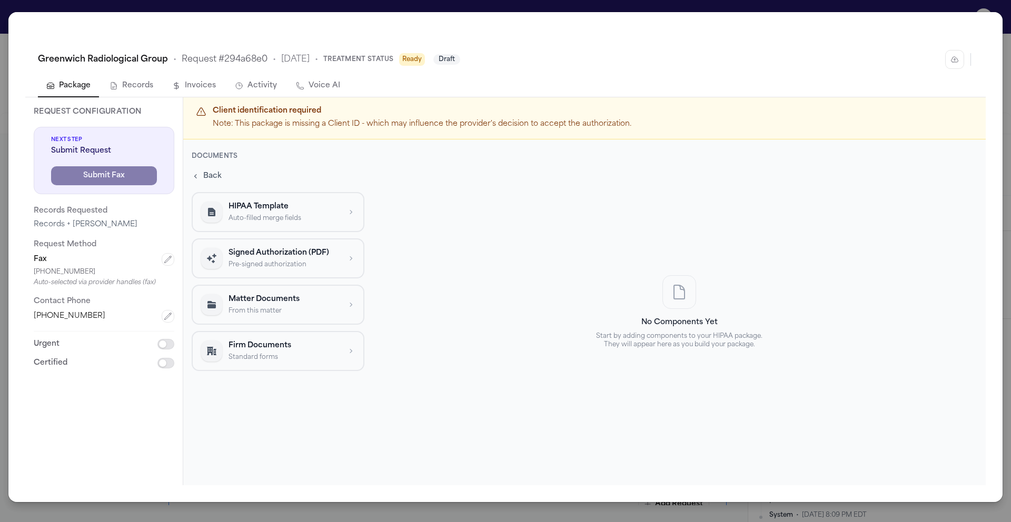
click at [288, 256] on p "Signed Authorization (PDF)" at bounding box center [284, 253] width 112 height 11
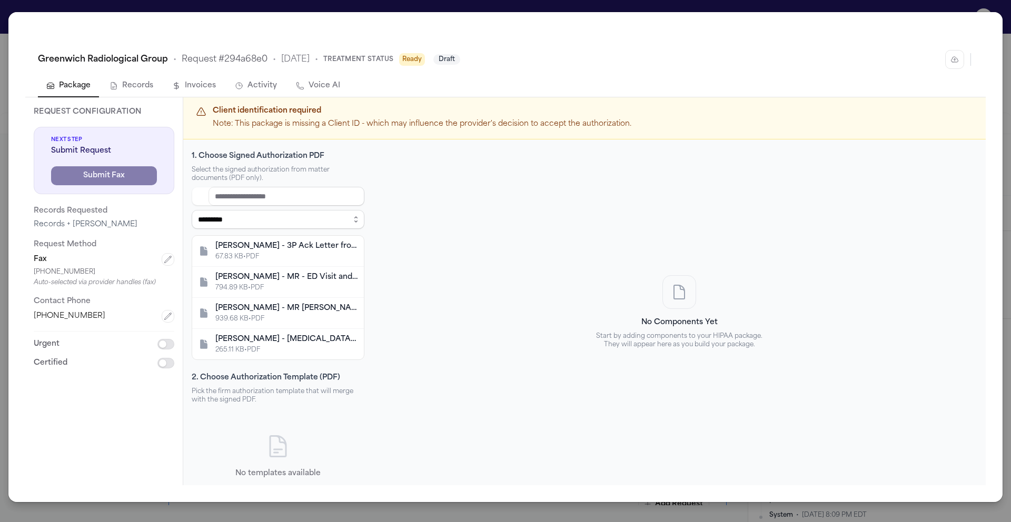
scroll to position [64, 0]
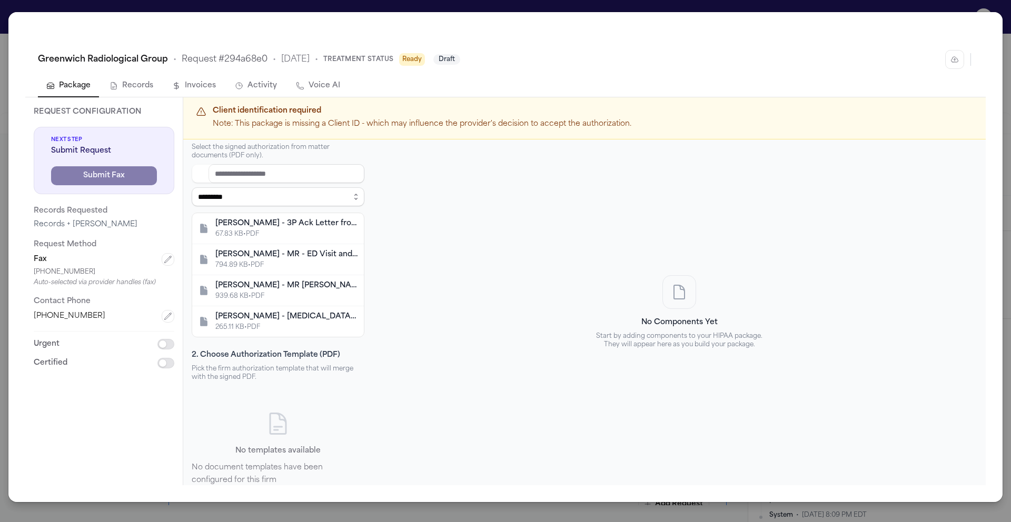
click at [279, 316] on div "F. Campbell - Retainer Agreement - 5.27.25" at bounding box center [286, 317] width 142 height 11
click at [293, 292] on div "939.68 KB • PDF" at bounding box center [286, 296] width 142 height 8
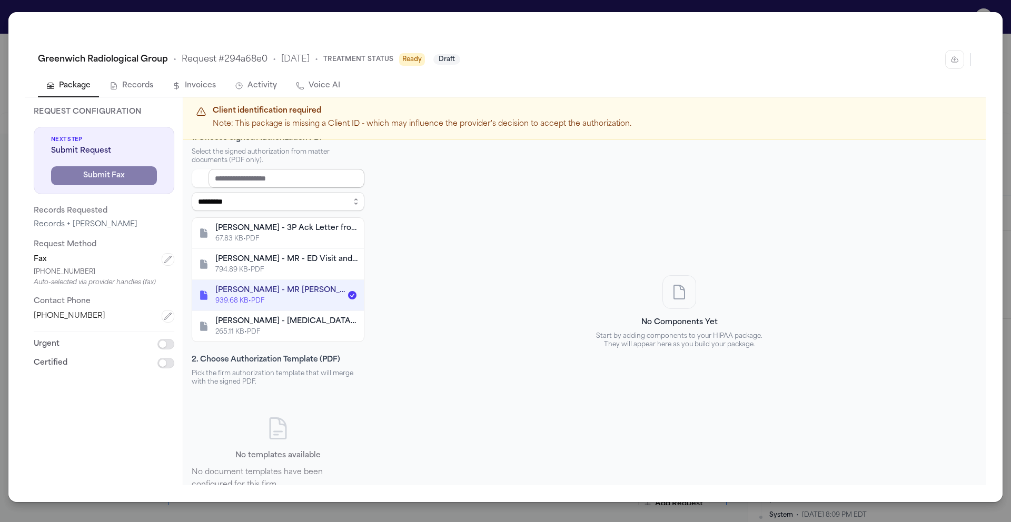
scroll to position [0, 0]
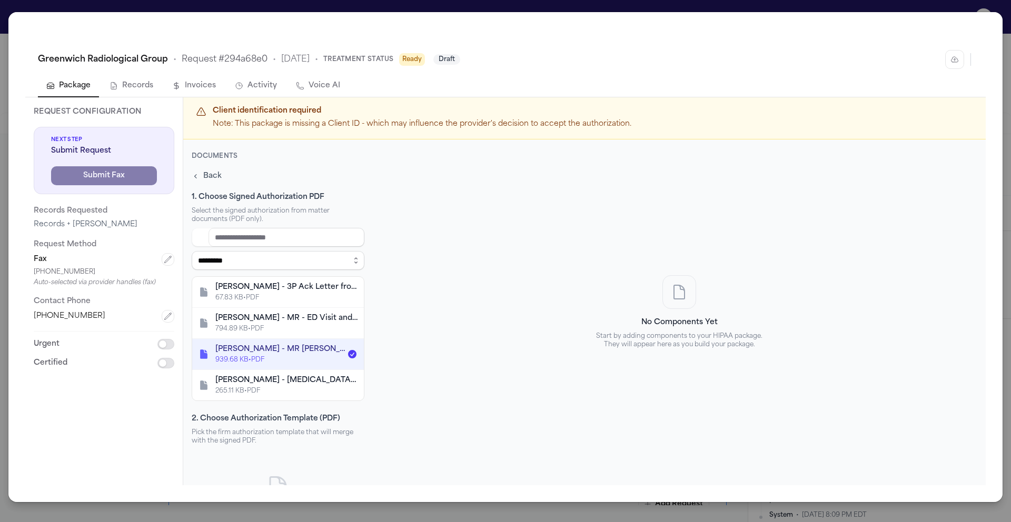
click at [200, 171] on button "Back" at bounding box center [207, 176] width 34 height 15
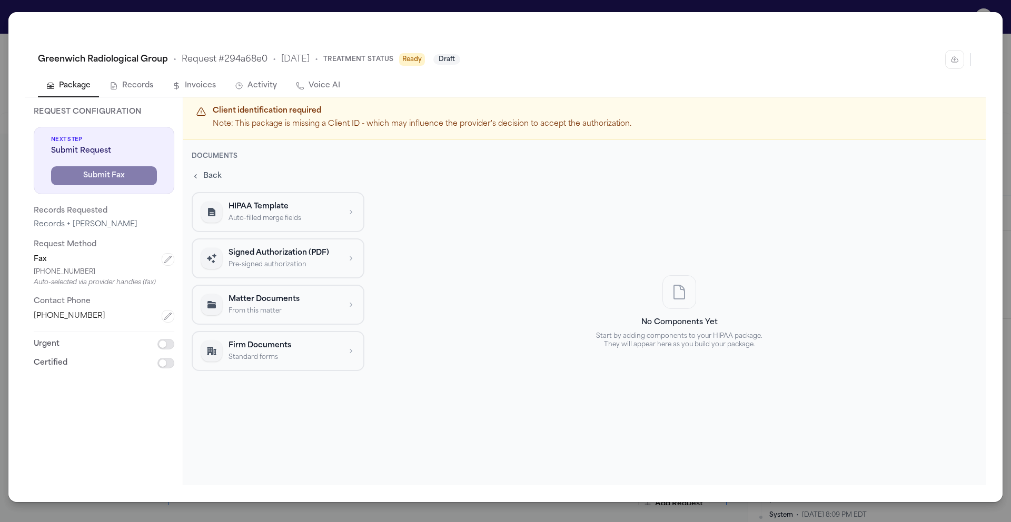
click at [2, 7] on div "Greenwich Radiological Group • Request # 294a68e0 • 10/11/2025 • Treatment Stat…" at bounding box center [505, 261] width 1011 height 522
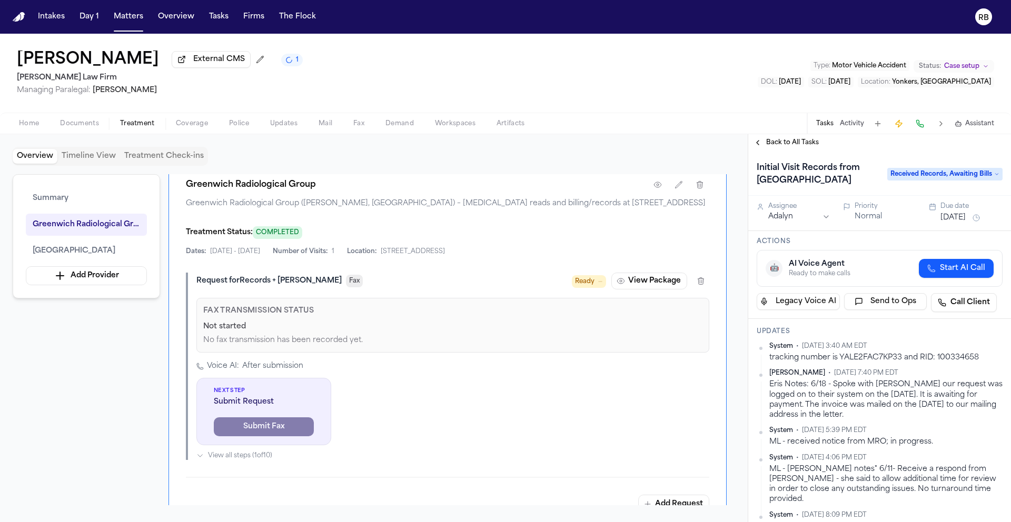
click at [60, 123] on span "Documents" at bounding box center [79, 124] width 39 height 8
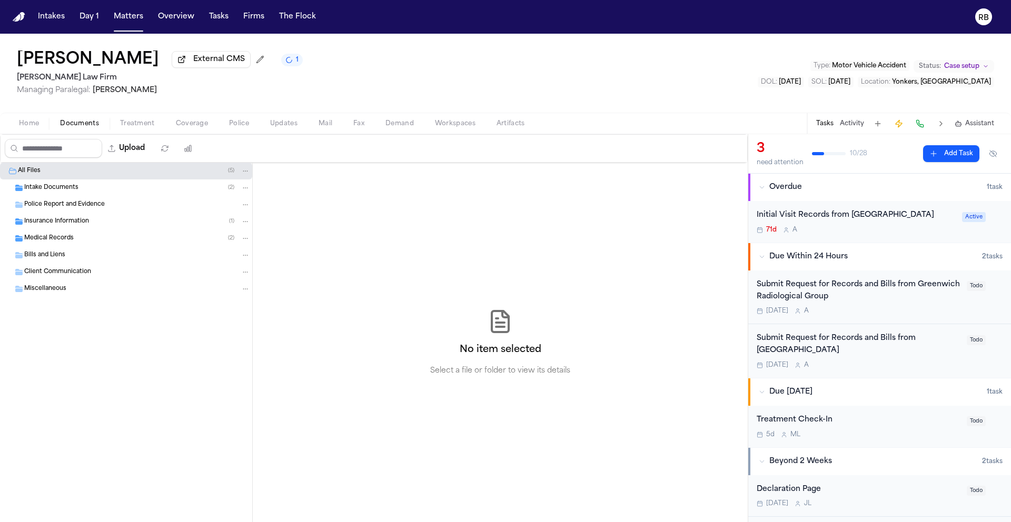
click at [71, 237] on span "Medical Records" at bounding box center [48, 238] width 49 height 9
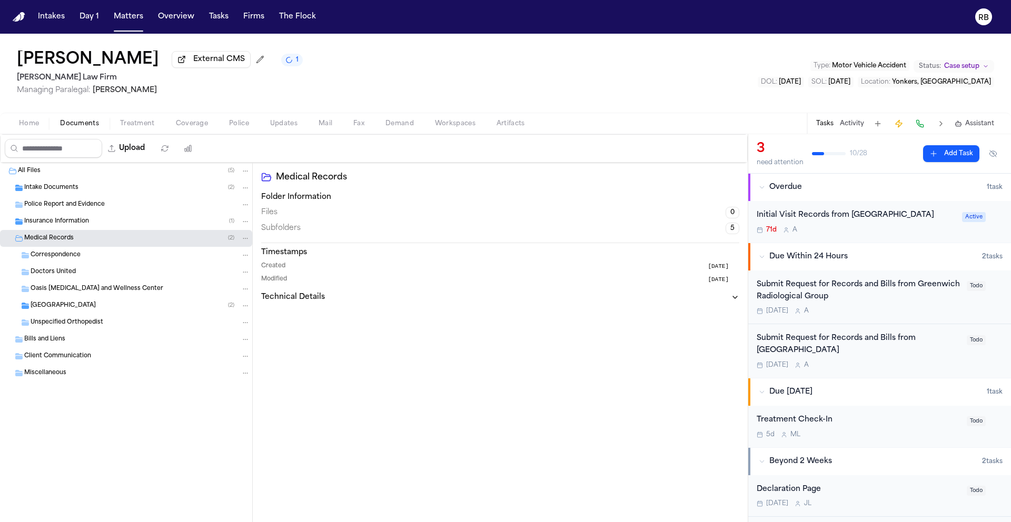
click at [89, 308] on div "Greenwich Hospital ( 2 )" at bounding box center [141, 305] width 220 height 9
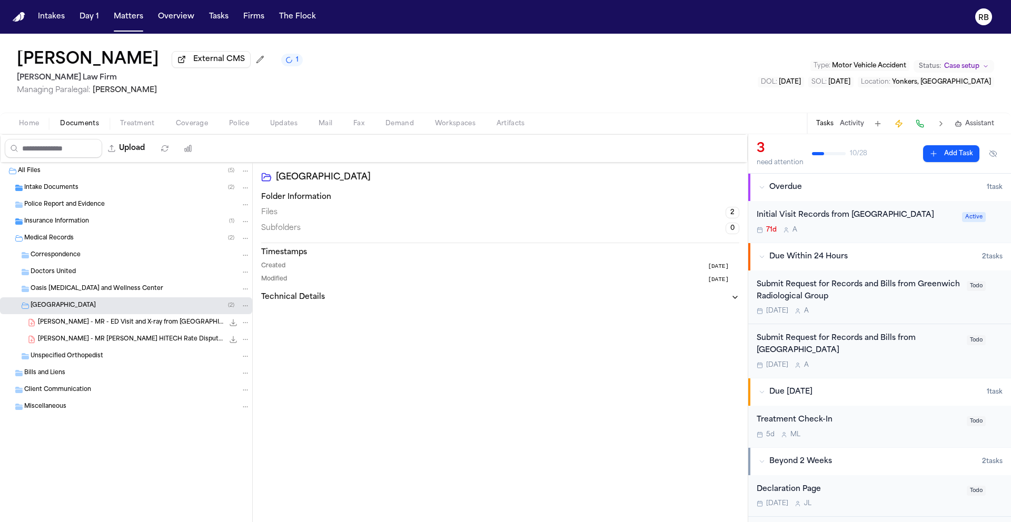
click at [156, 343] on span "[PERSON_NAME] - MR [PERSON_NAME] HITECH Rate Dispute Letter from MRO - [DATE]" at bounding box center [131, 339] width 186 height 9
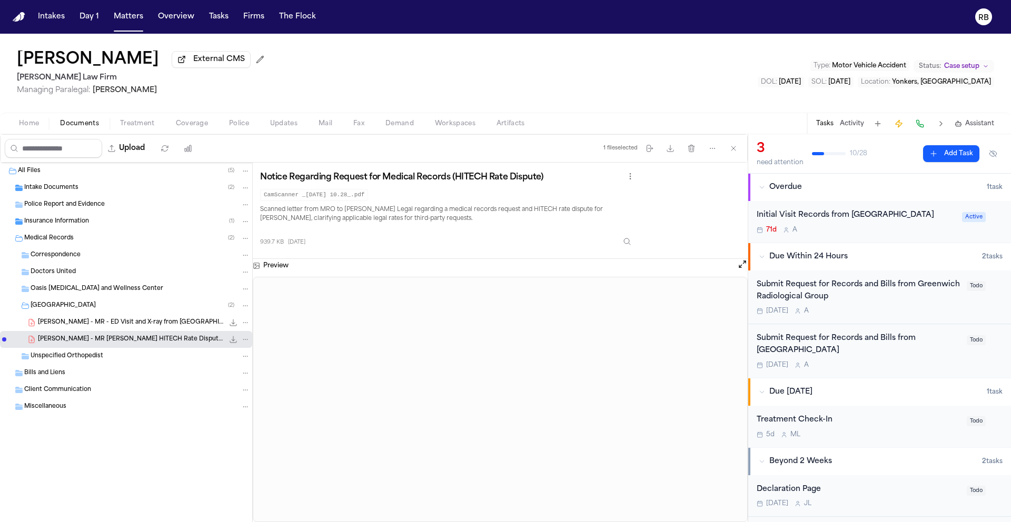
click at [166, 330] on div "F. Campbell - MR - ED Visit and X-ray from Greenwich Hospital - 6.4.25 794.9 KB…" at bounding box center [126, 322] width 252 height 17
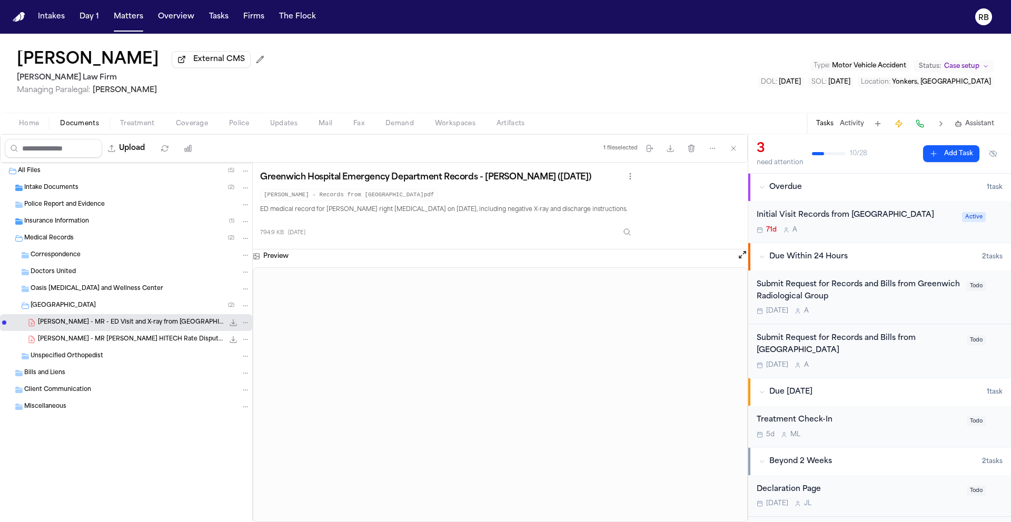
click at [148, 341] on span "[PERSON_NAME] - MR [PERSON_NAME] HITECH Rate Dispute Letter from MRO - [DATE]" at bounding box center [131, 339] width 186 height 9
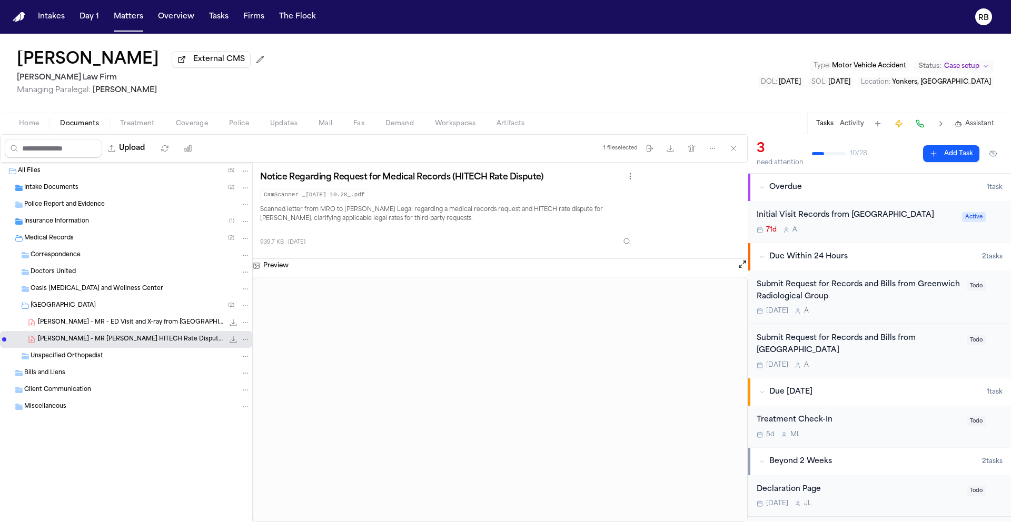
click at [64, 225] on span "Insurance Information" at bounding box center [56, 221] width 65 height 9
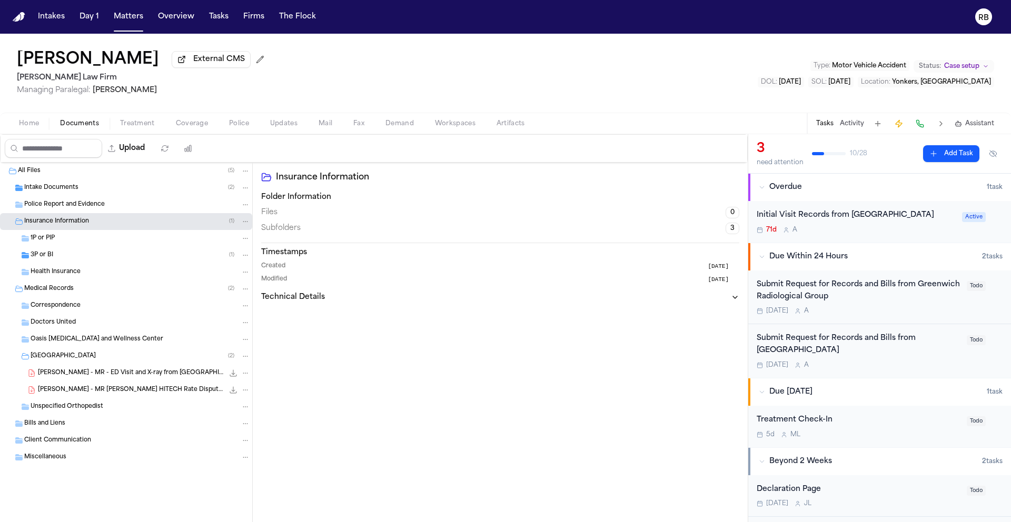
click at [39, 260] on span "3P or BI" at bounding box center [42, 255] width 23 height 9
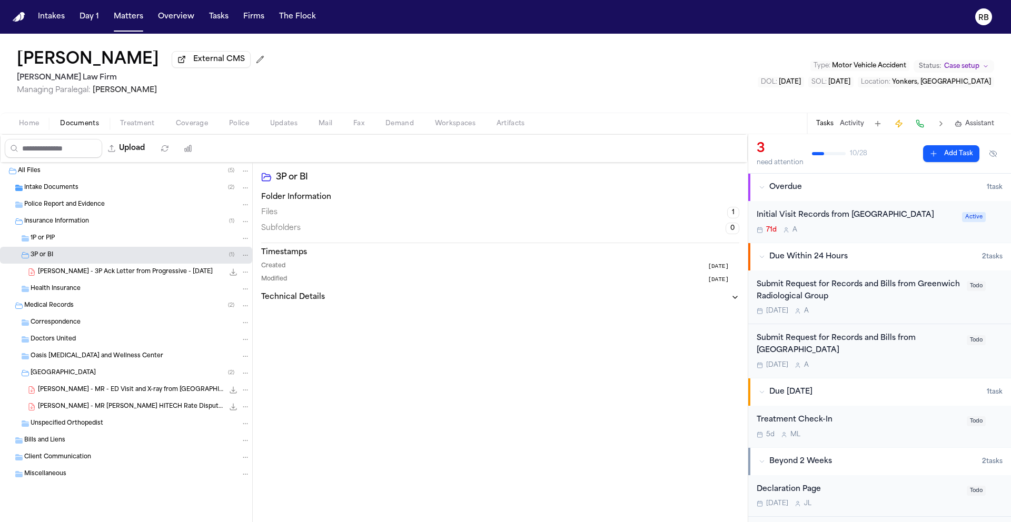
click at [154, 393] on span "[PERSON_NAME] - MR - ED Visit and X-ray from [GEOGRAPHIC_DATA] - [DATE]" at bounding box center [131, 390] width 186 height 9
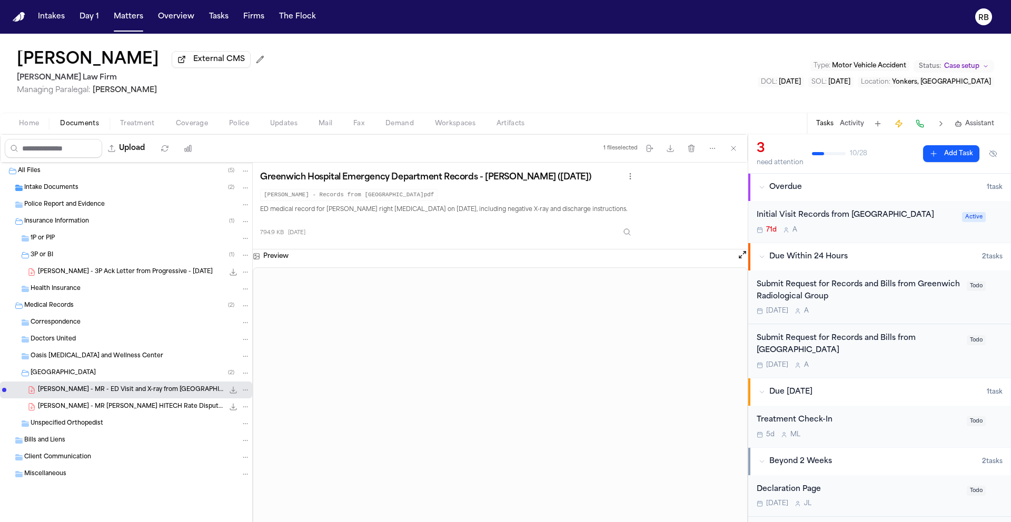
click at [154, 407] on span "[PERSON_NAME] - MR [PERSON_NAME] HITECH Rate Dispute Letter from MRO - [DATE]" at bounding box center [131, 407] width 186 height 9
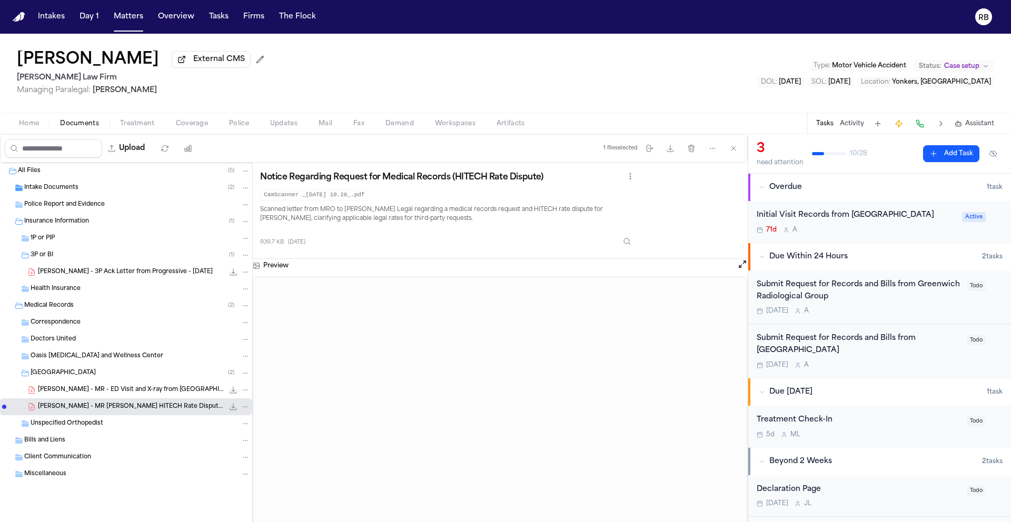
click at [67, 193] on span "Intake Documents" at bounding box center [51, 188] width 54 height 9
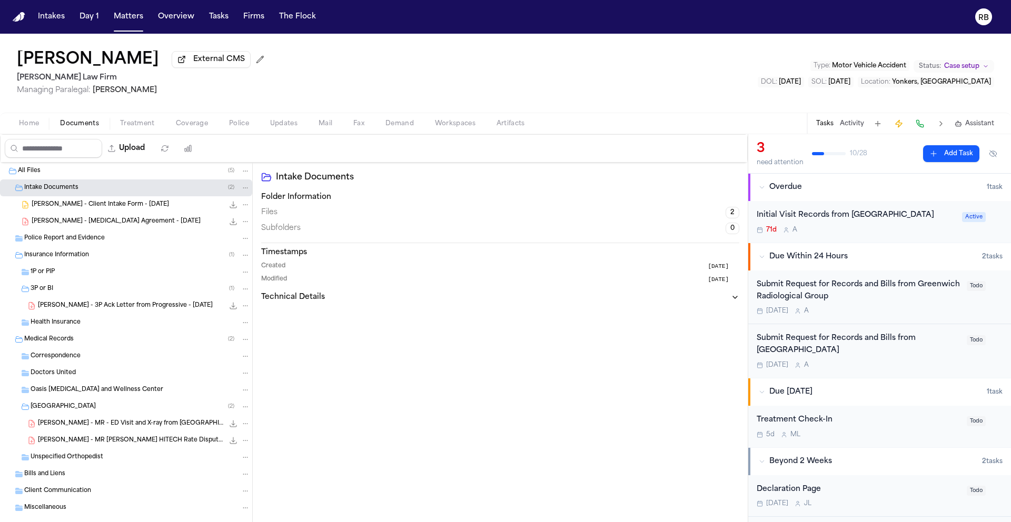
click at [134, 222] on span "F. Campbell - Retainer Agreement - 5.27.25" at bounding box center [116, 221] width 169 height 9
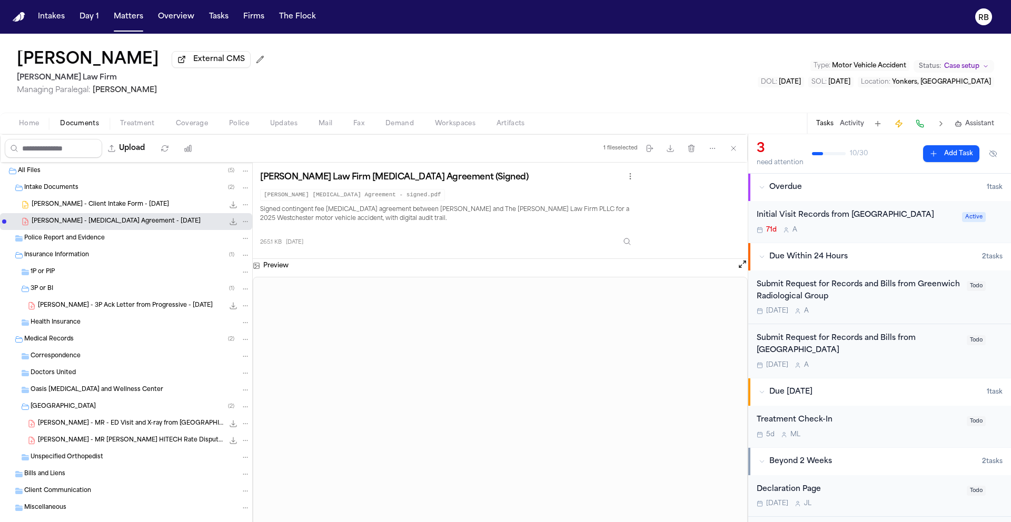
click at [34, 123] on span "Home" at bounding box center [29, 124] width 20 height 8
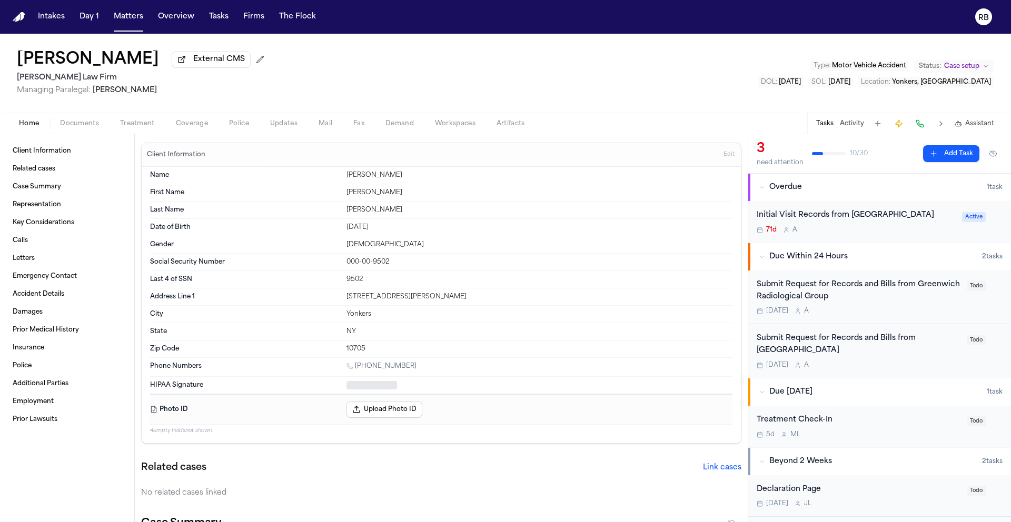
type textarea "*"
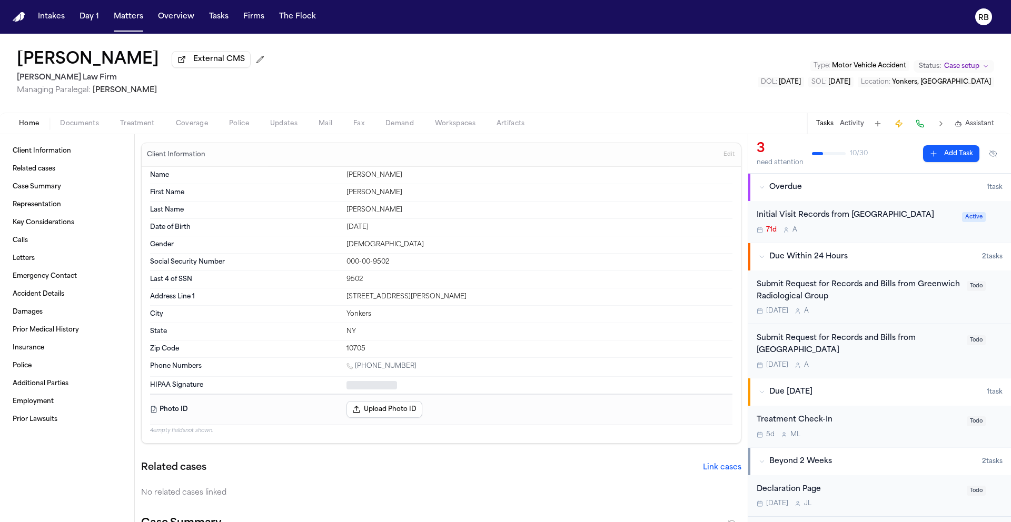
type textarea "*"
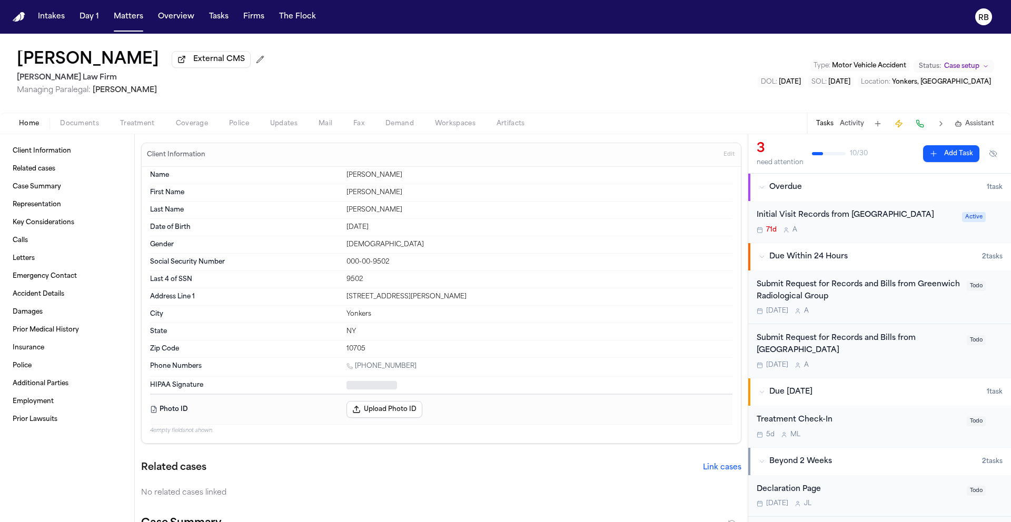
type textarea "*"
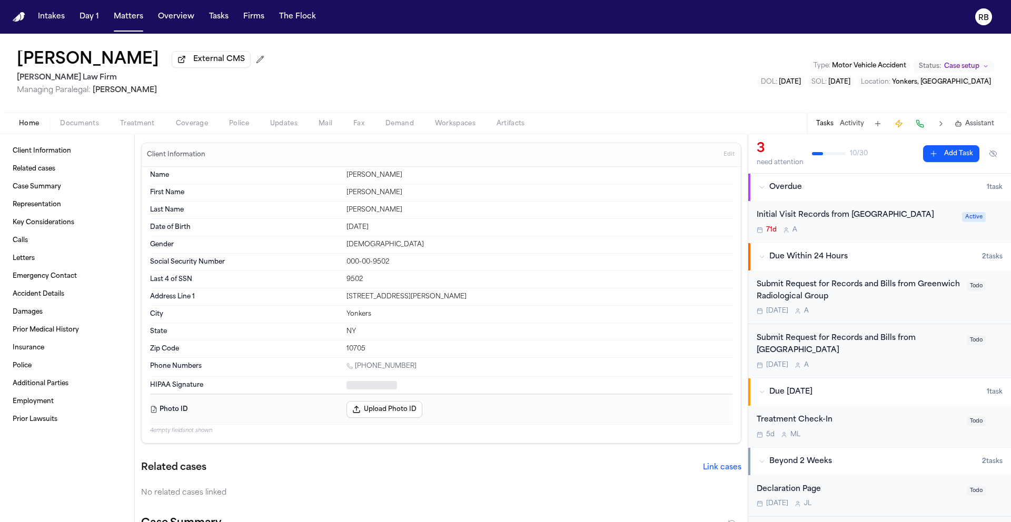
type textarea "*"
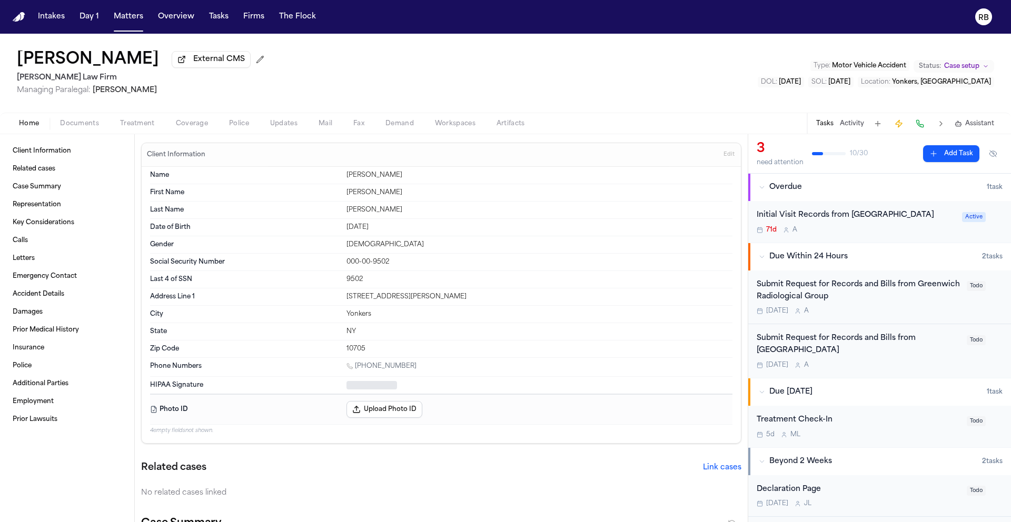
type textarea "*"
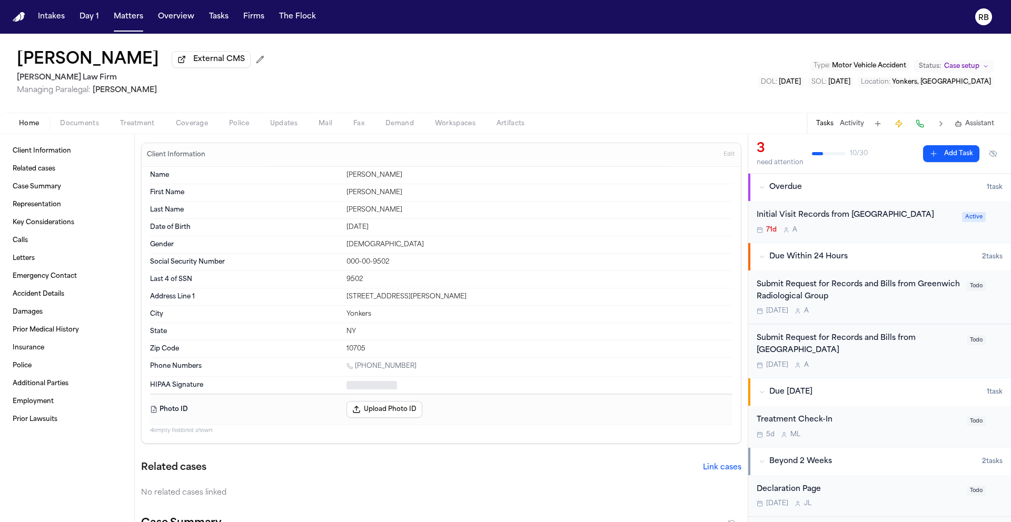
type textarea "*"
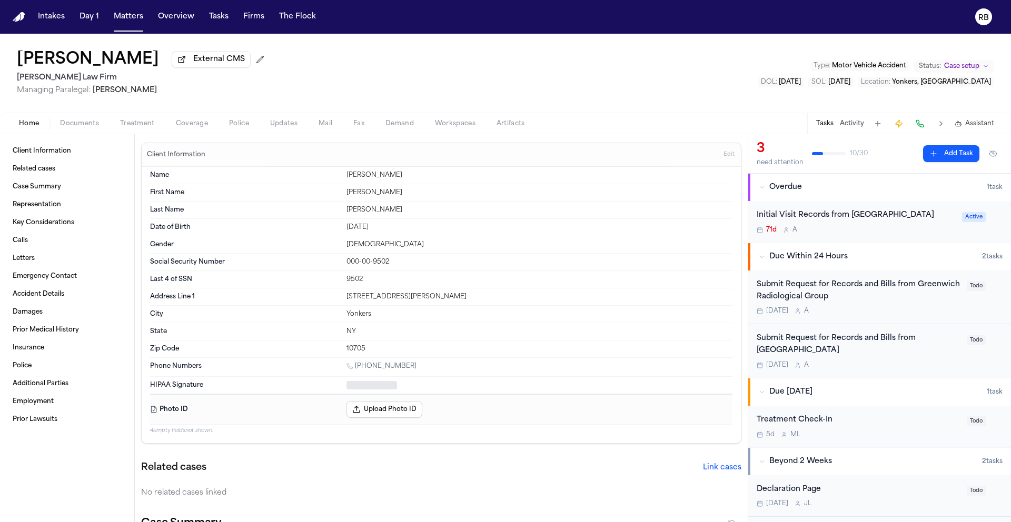
type textarea "*"
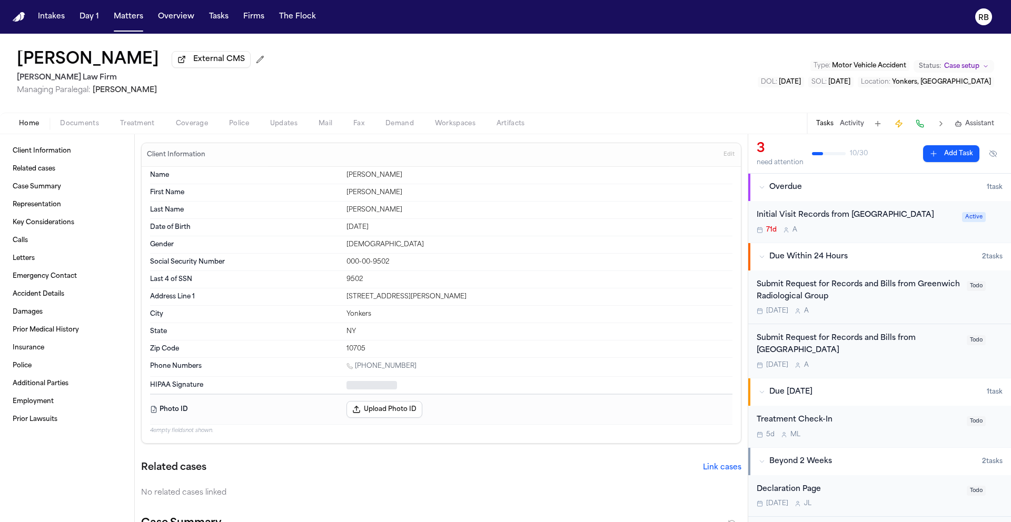
type textarea "*"
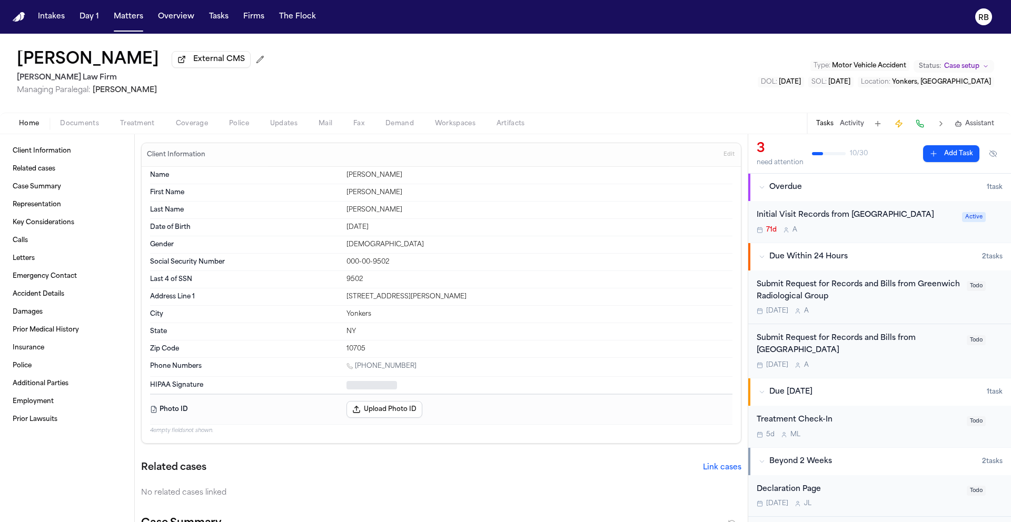
type textarea "*"
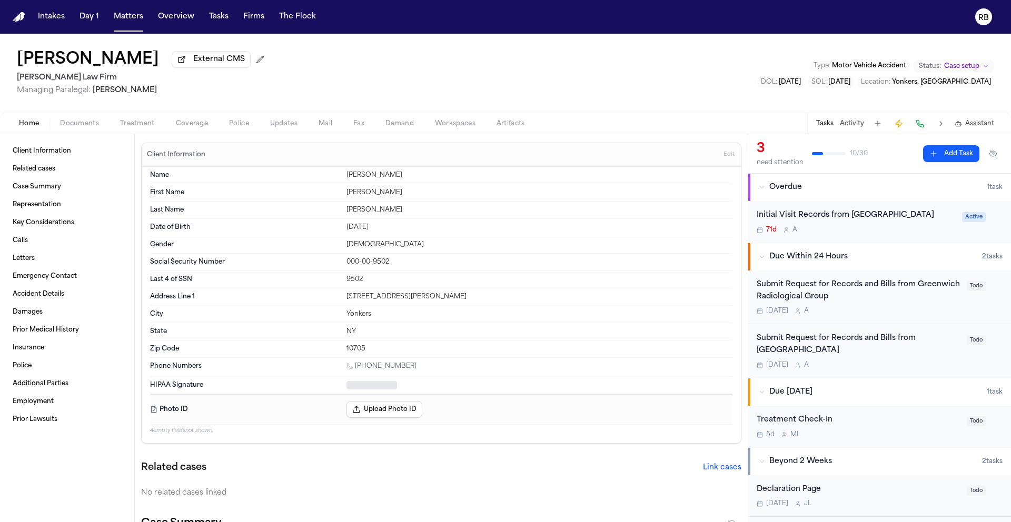
type textarea "*"
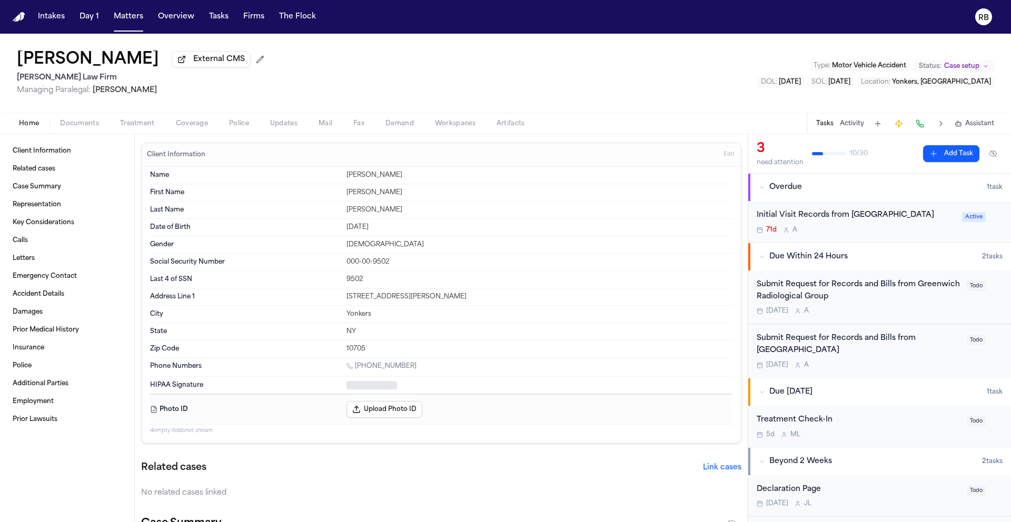
type textarea "*"
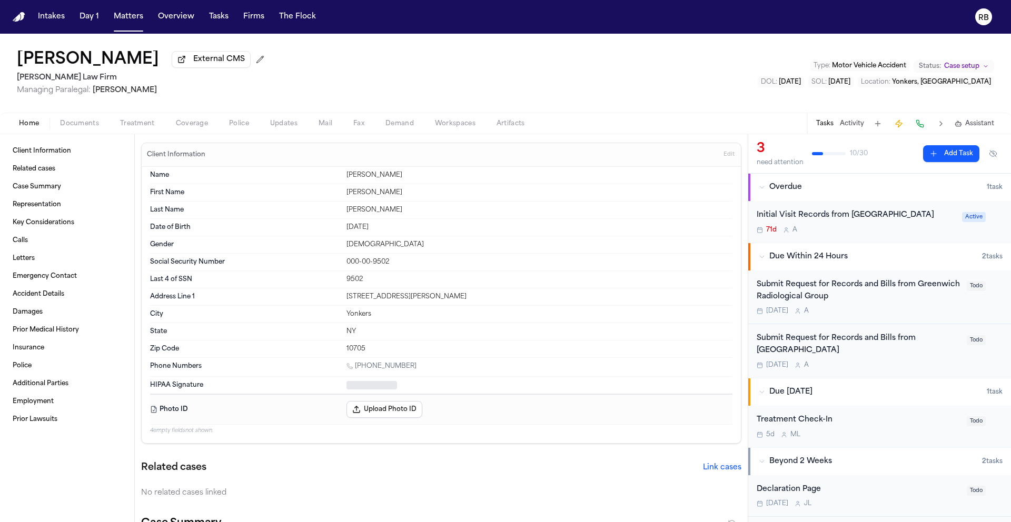
type textarea "*"
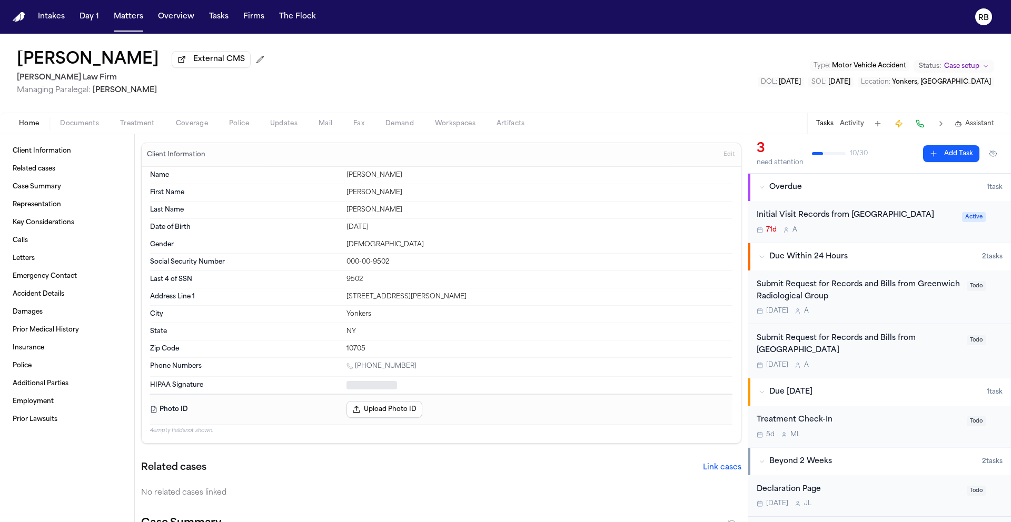
type textarea "*"
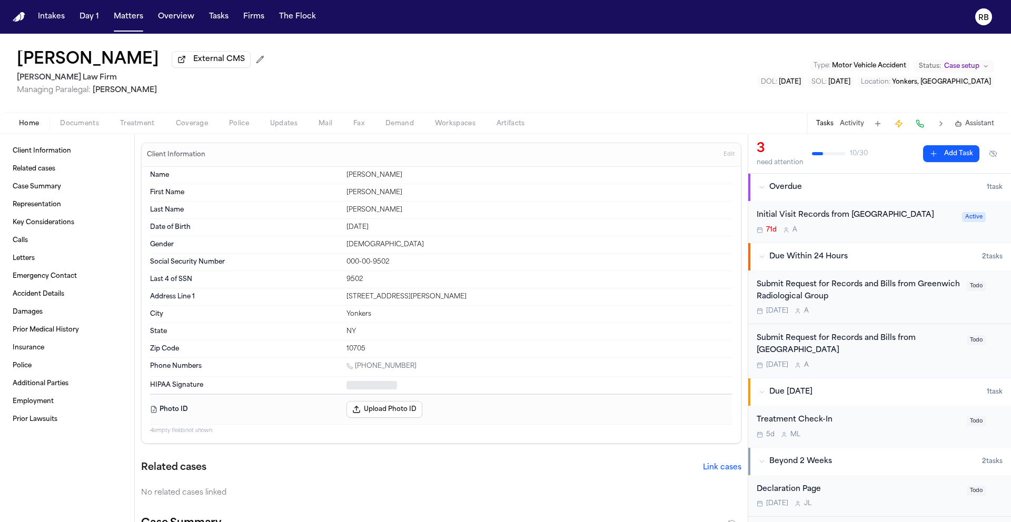
type textarea "*"
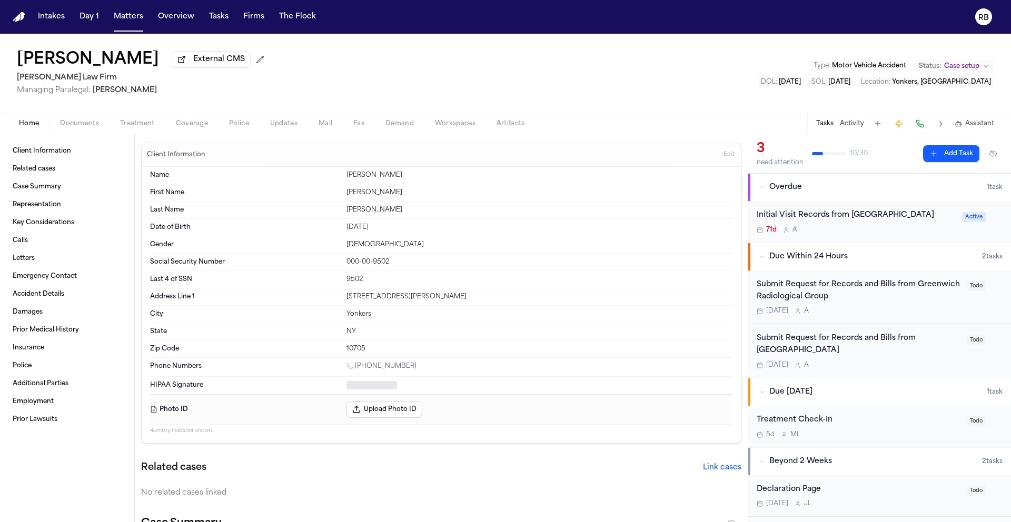
type textarea "*"
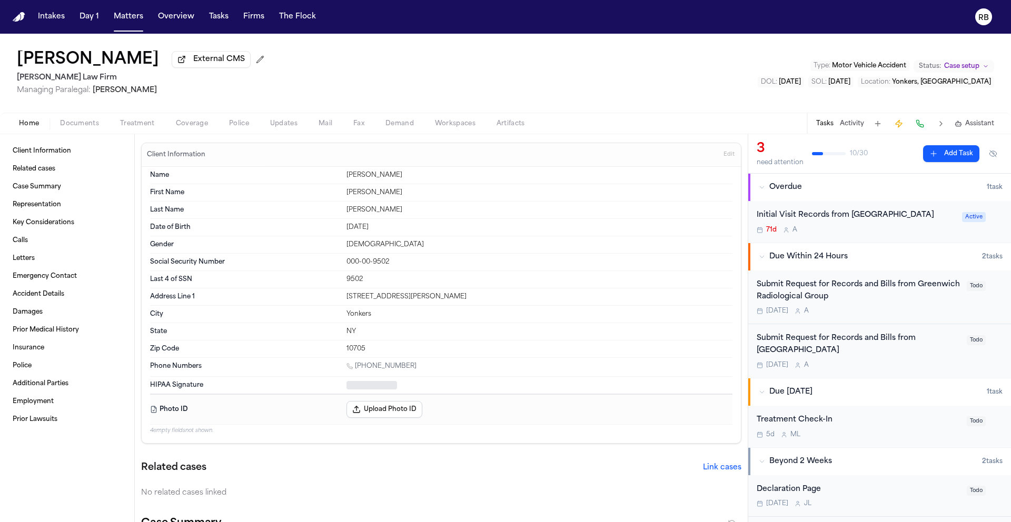
type textarea "*"
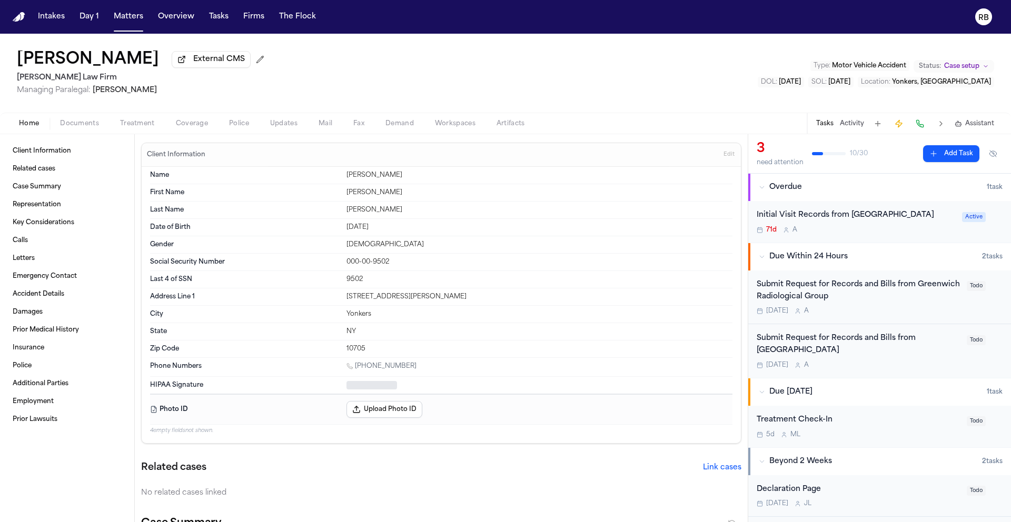
type textarea "*"
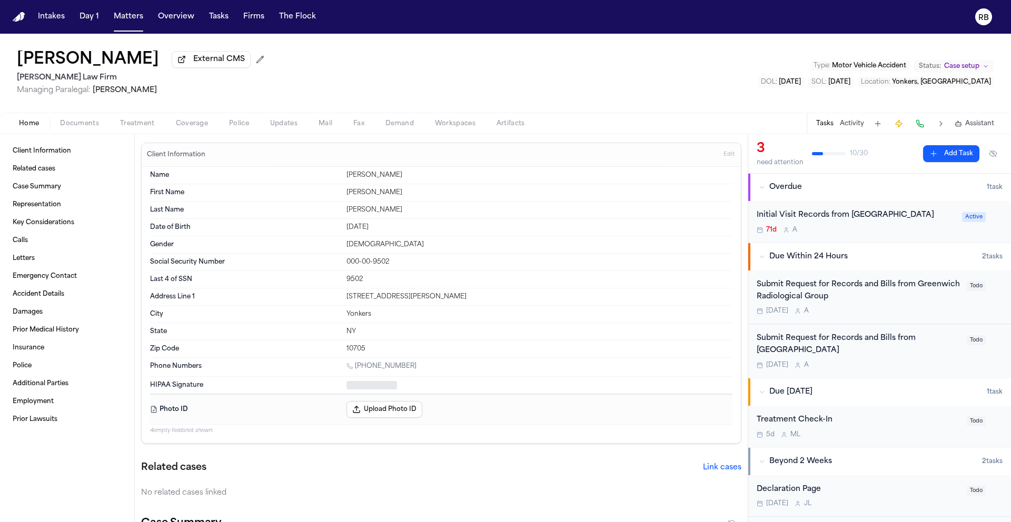
type textarea "*"
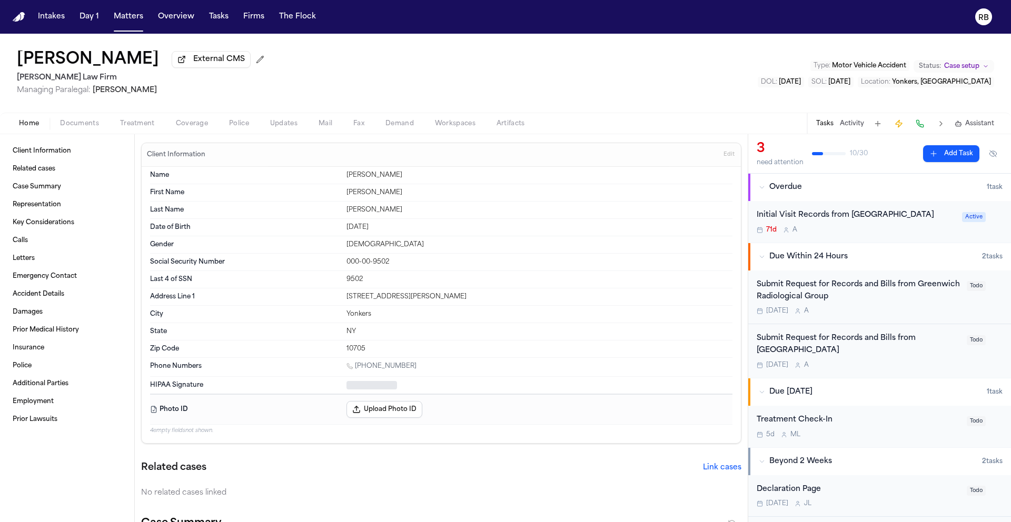
type textarea "*"
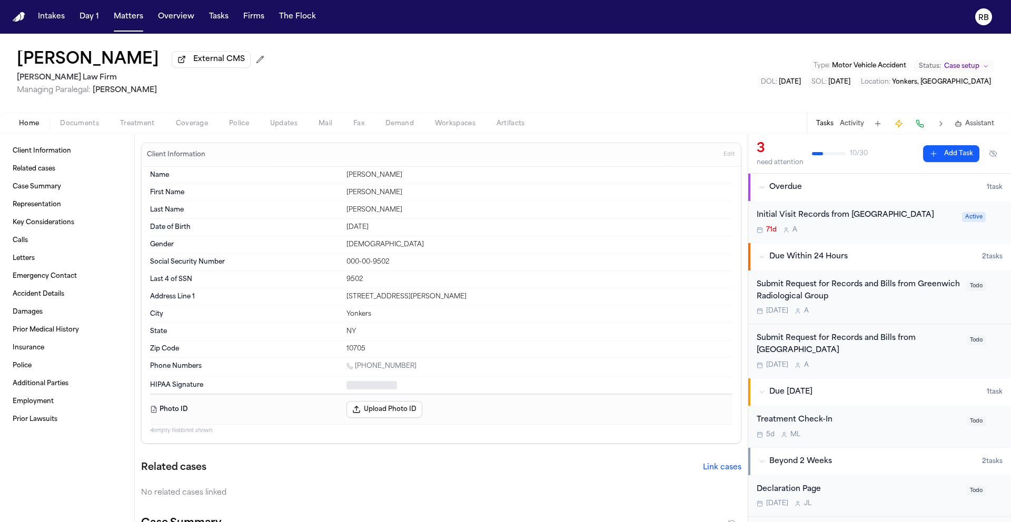
type textarea "*"
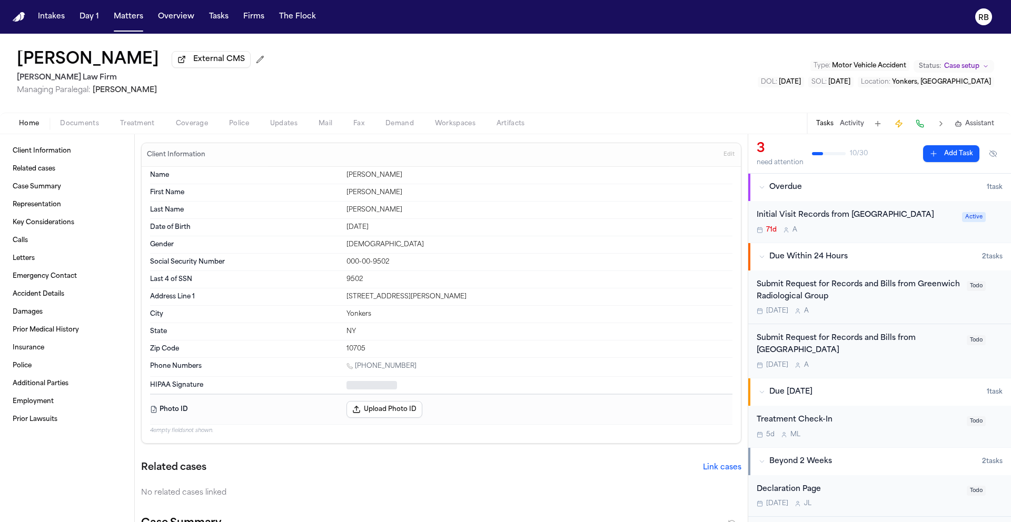
type textarea "*"
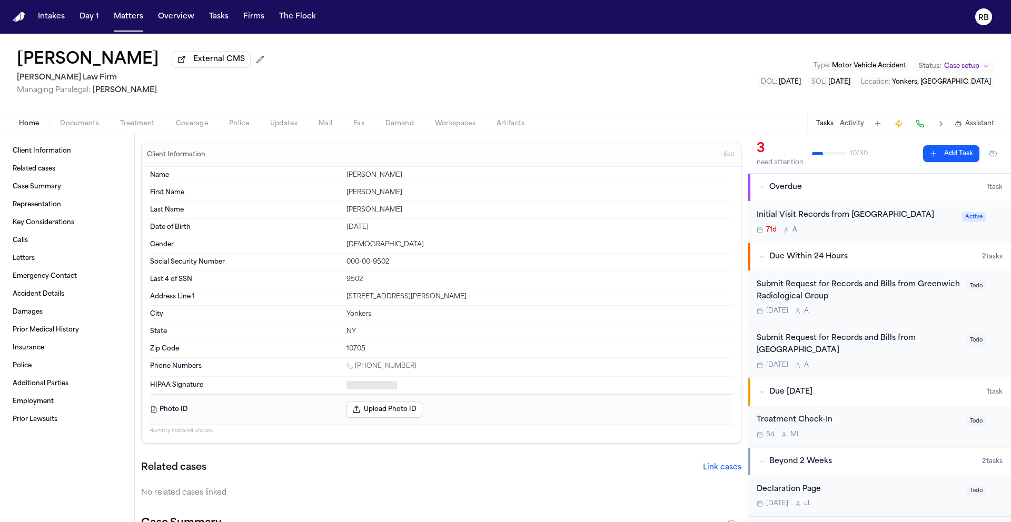
type textarea "*"
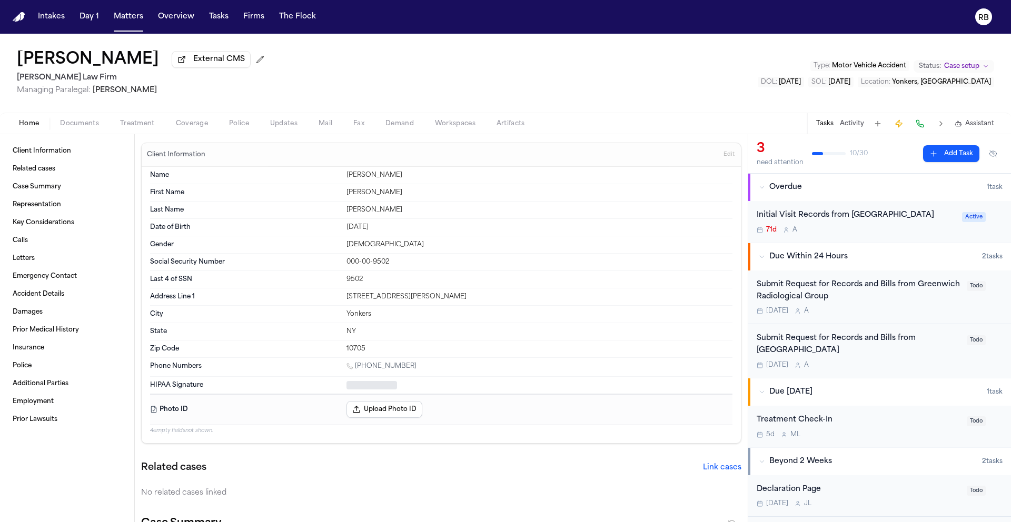
type textarea "*"
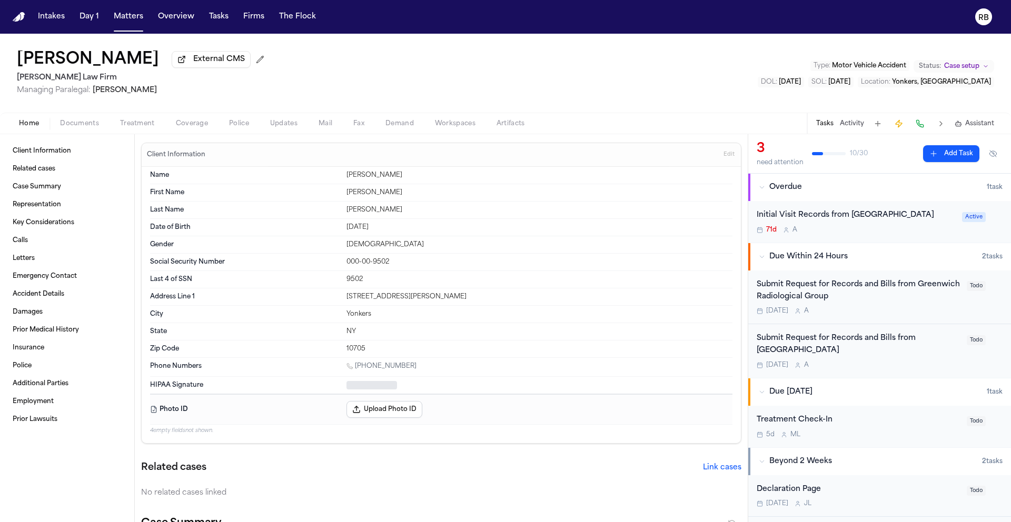
type textarea "*"
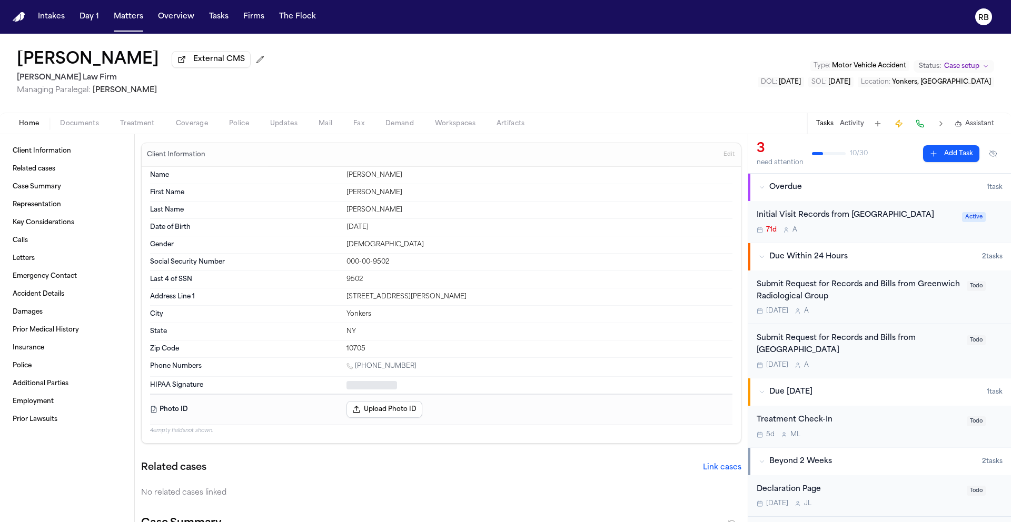
type textarea "*"
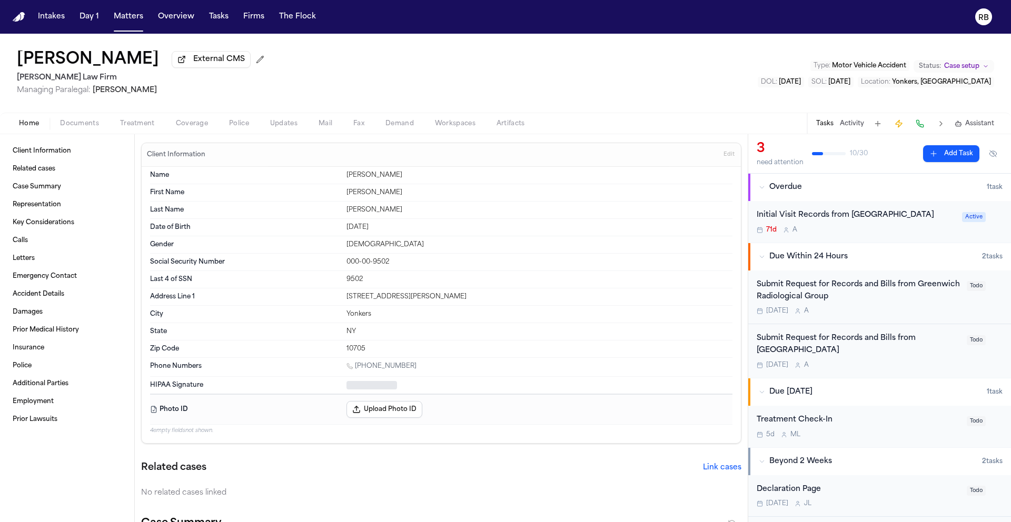
type textarea "*"
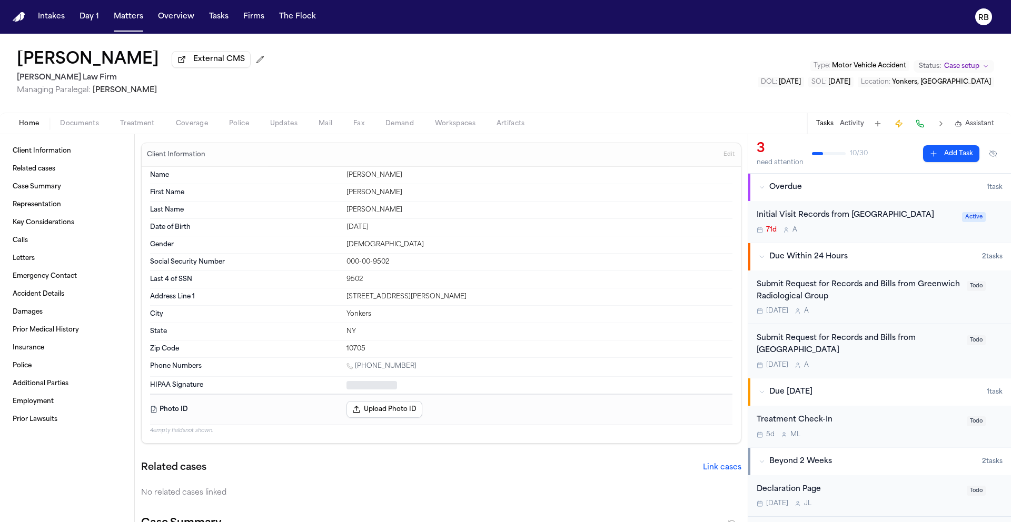
type textarea "*"
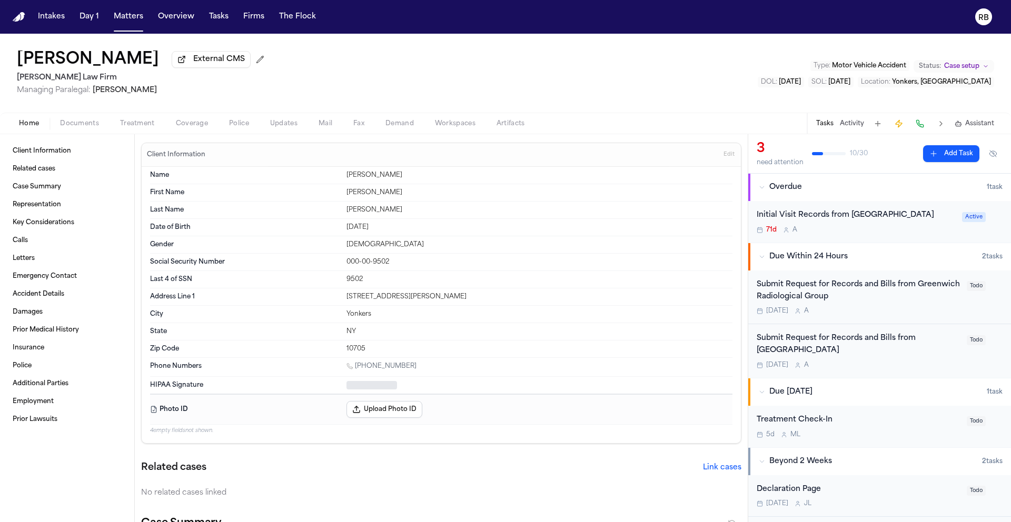
type textarea "*"
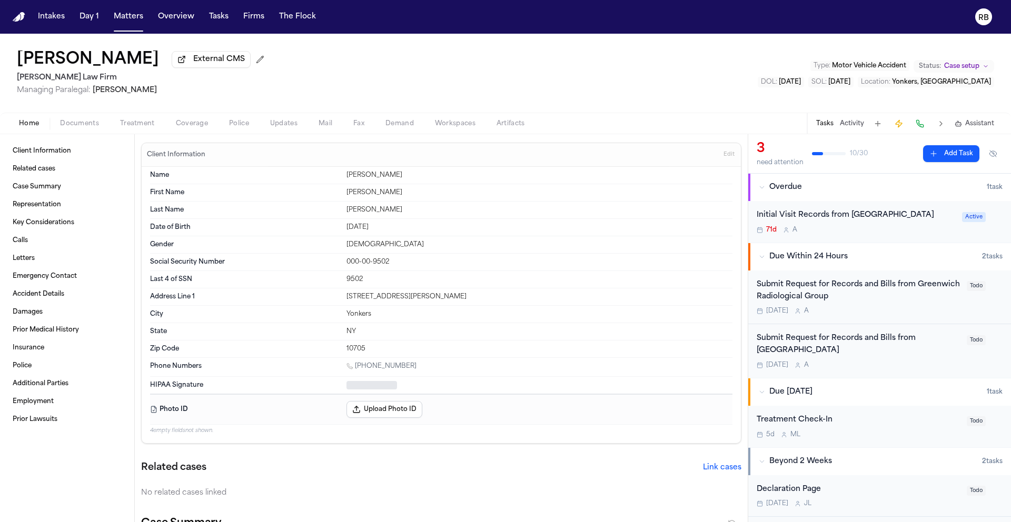
type textarea "*"
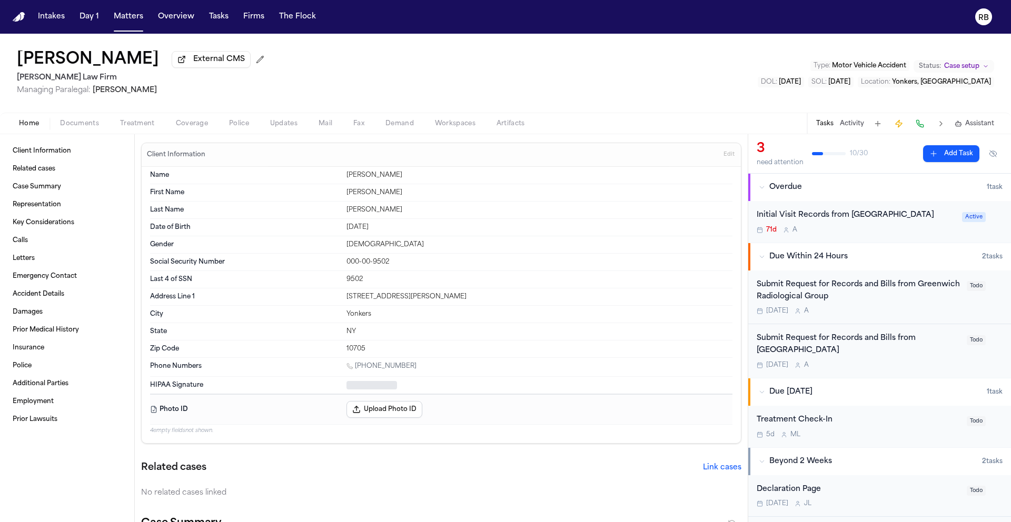
type textarea "*"
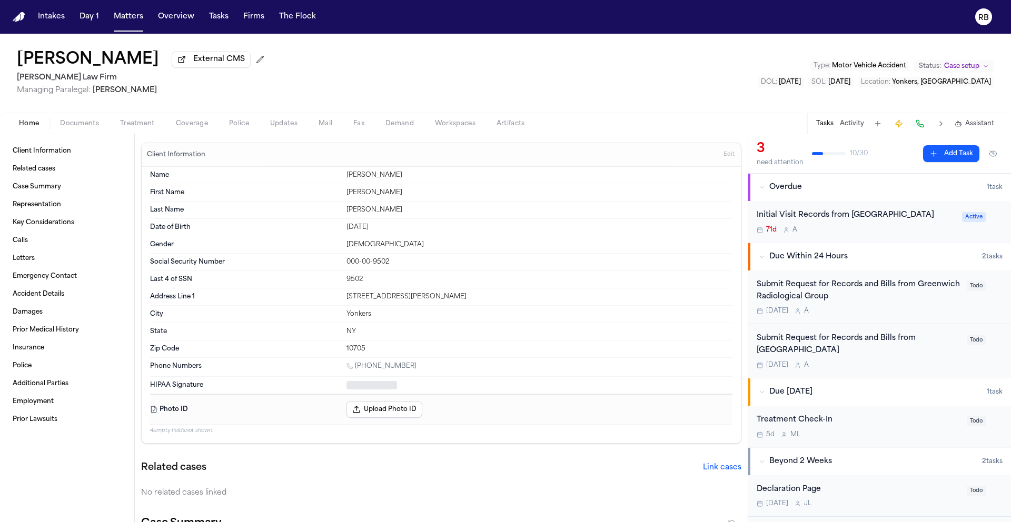
type textarea "*"
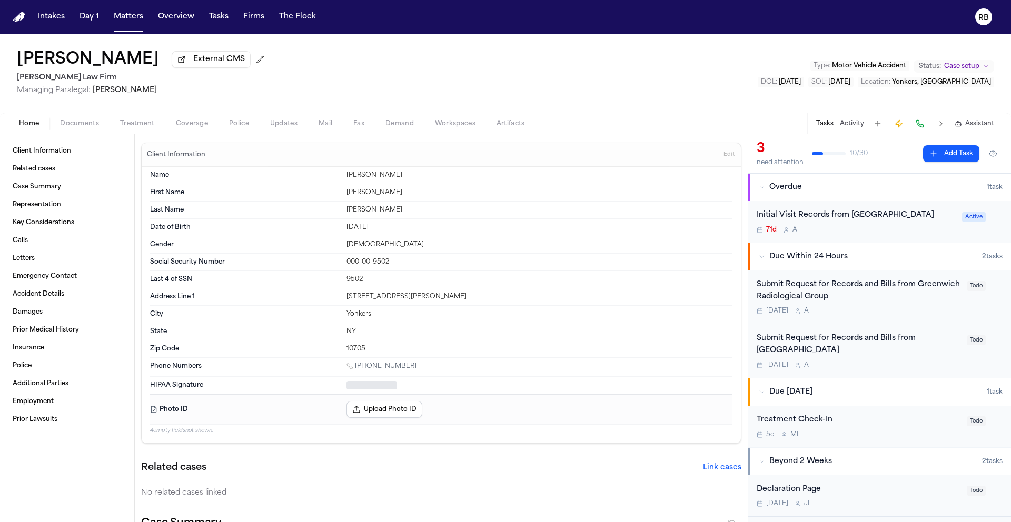
type textarea "*"
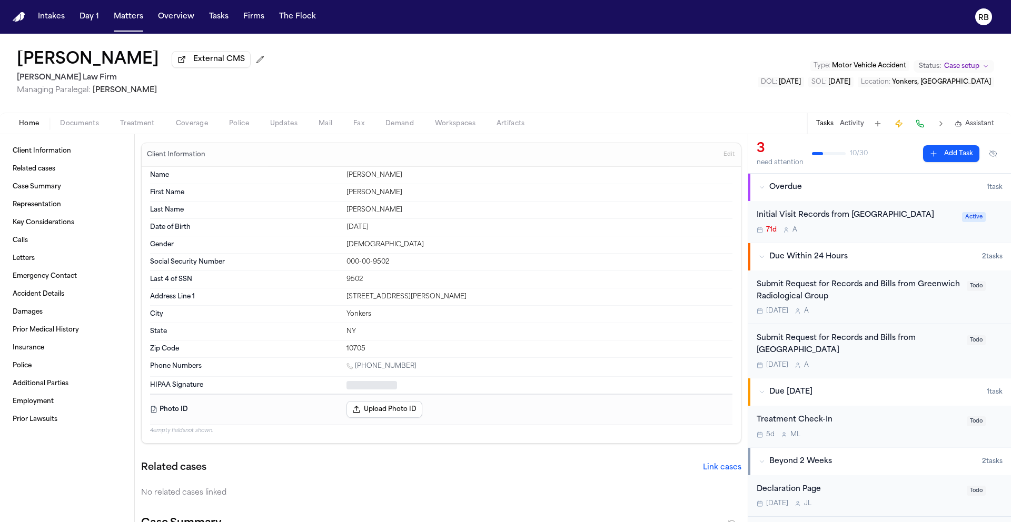
type textarea "*"
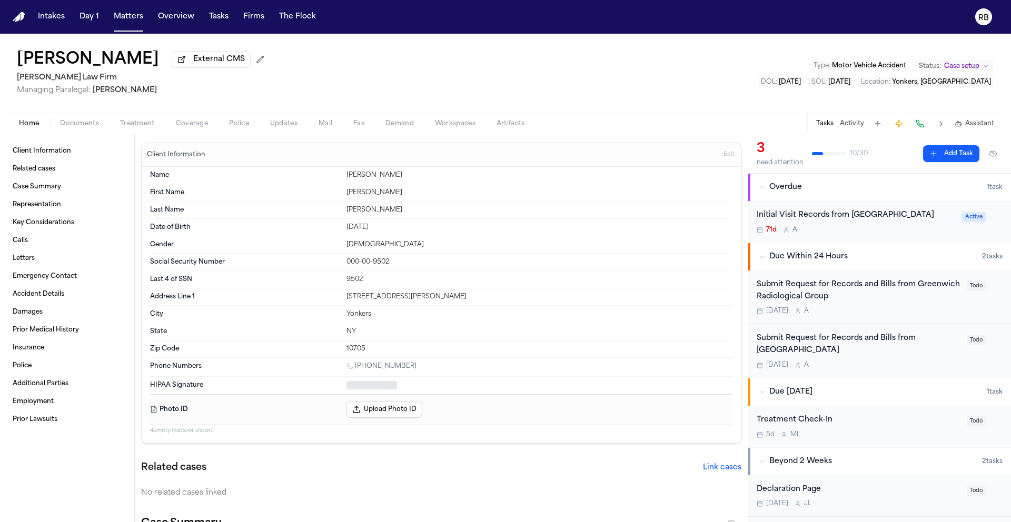
type textarea "*"
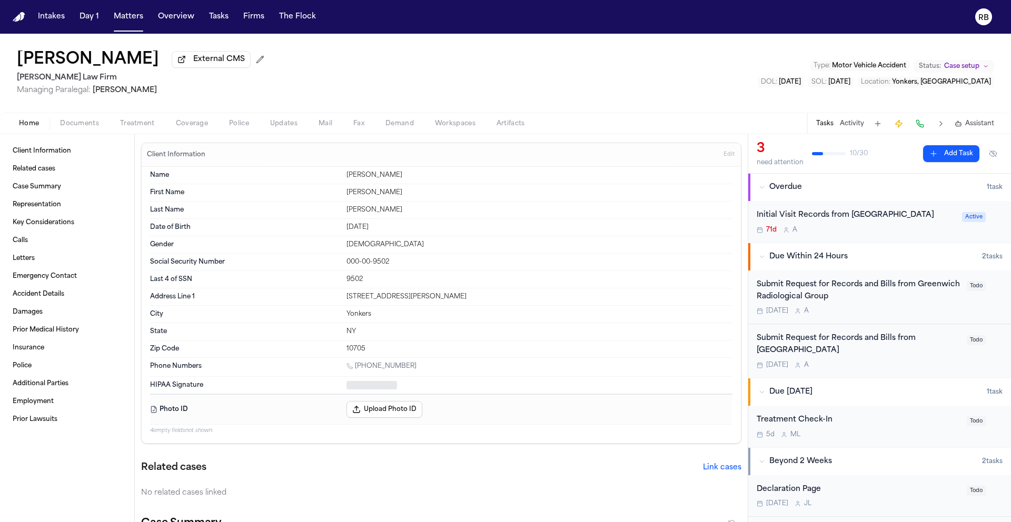
type textarea "*"
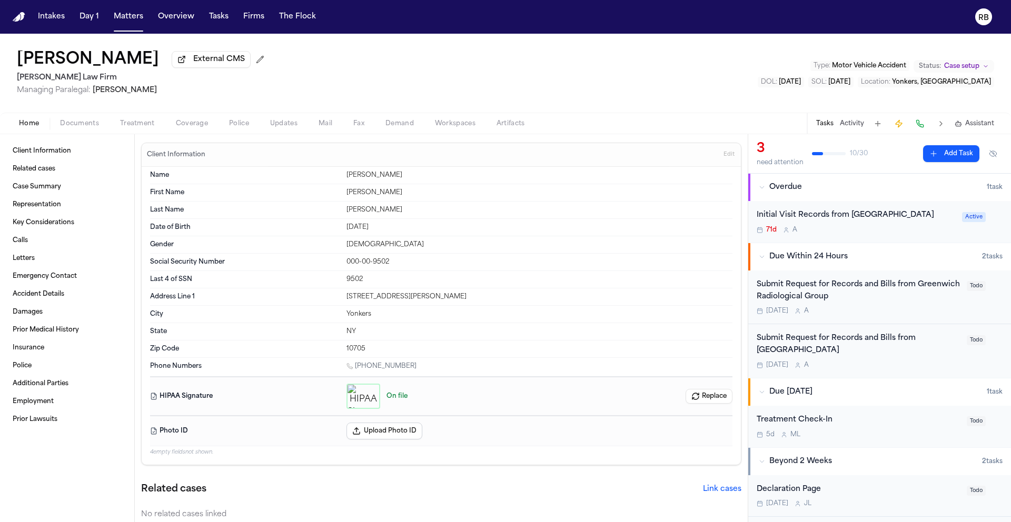
type textarea "*"
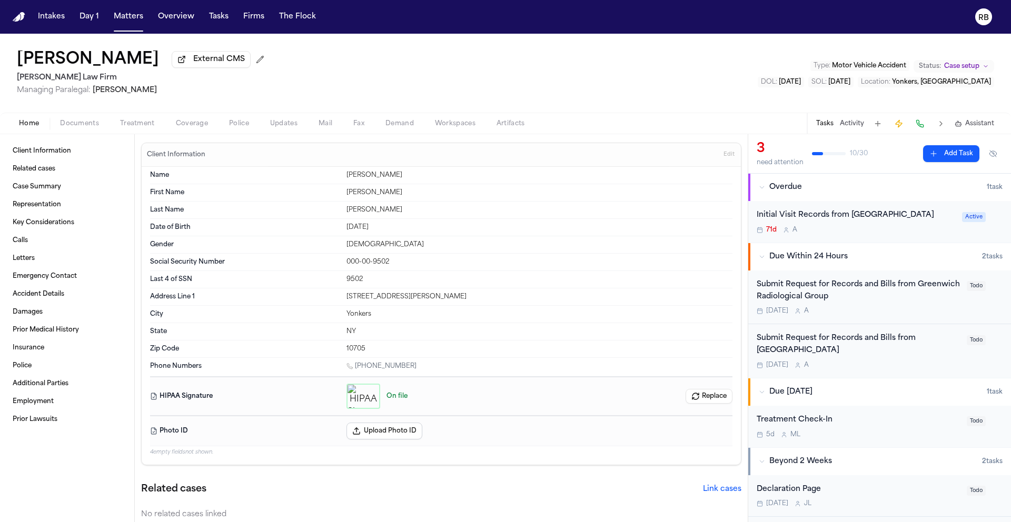
type textarea "*"
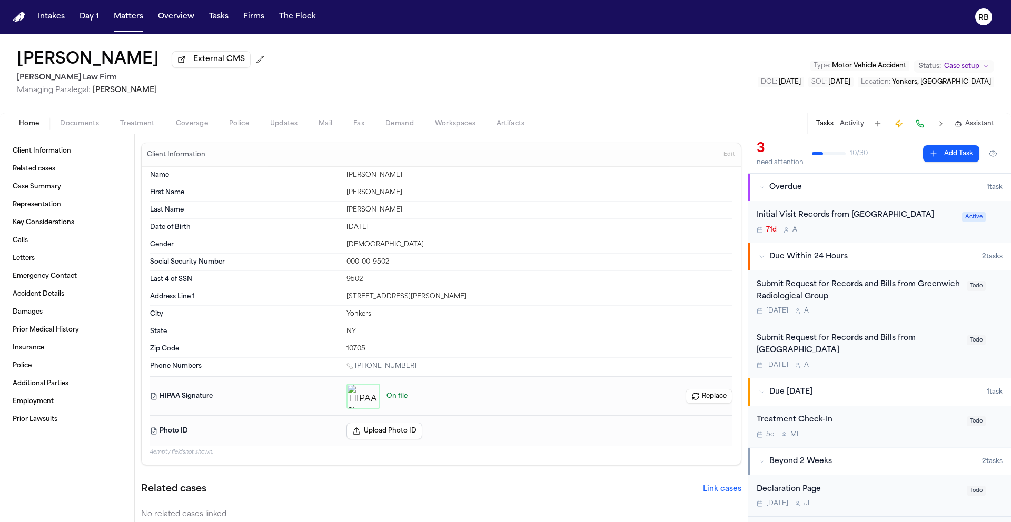
type textarea "*"
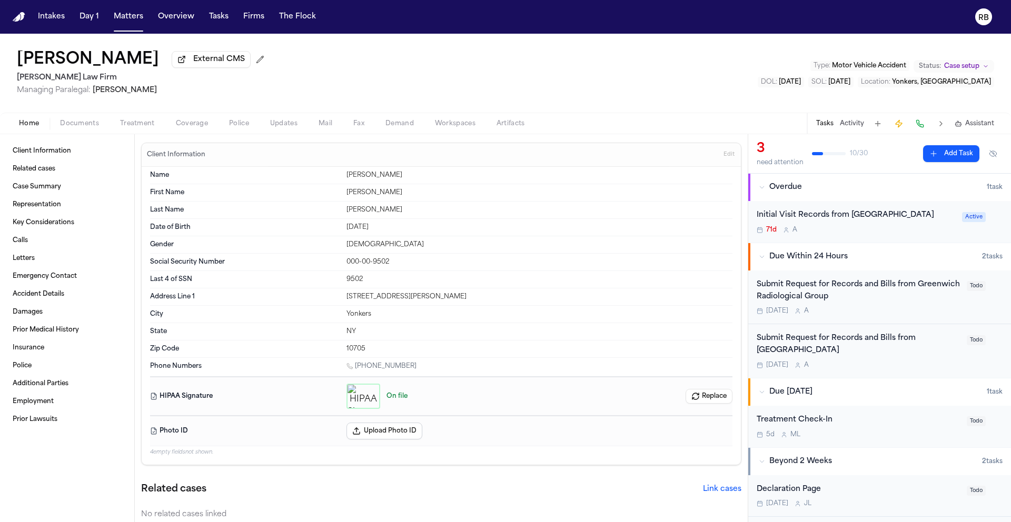
type textarea "*"
click at [940, 310] on div "Tomorrow A" at bounding box center [859, 311] width 204 height 8
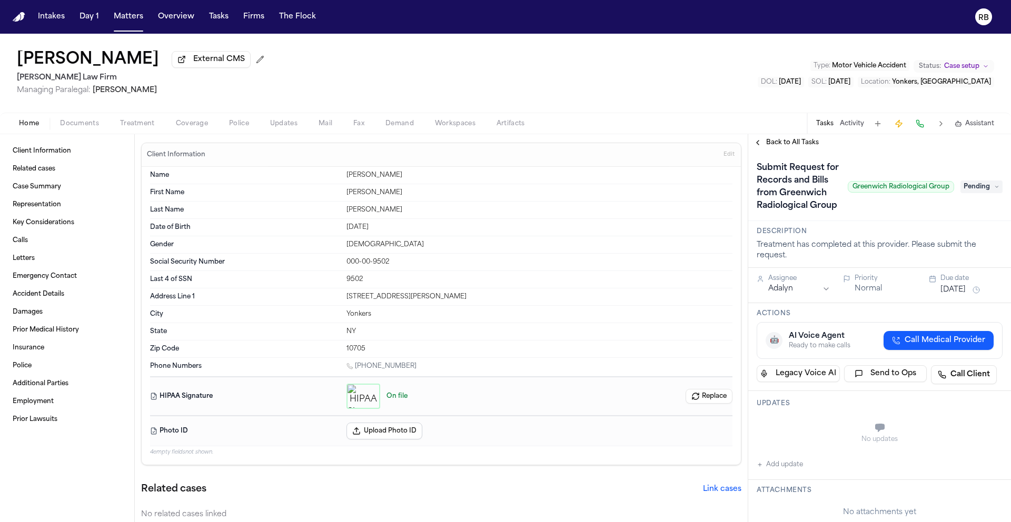
click at [979, 193] on span "Pending" at bounding box center [981, 187] width 42 height 13
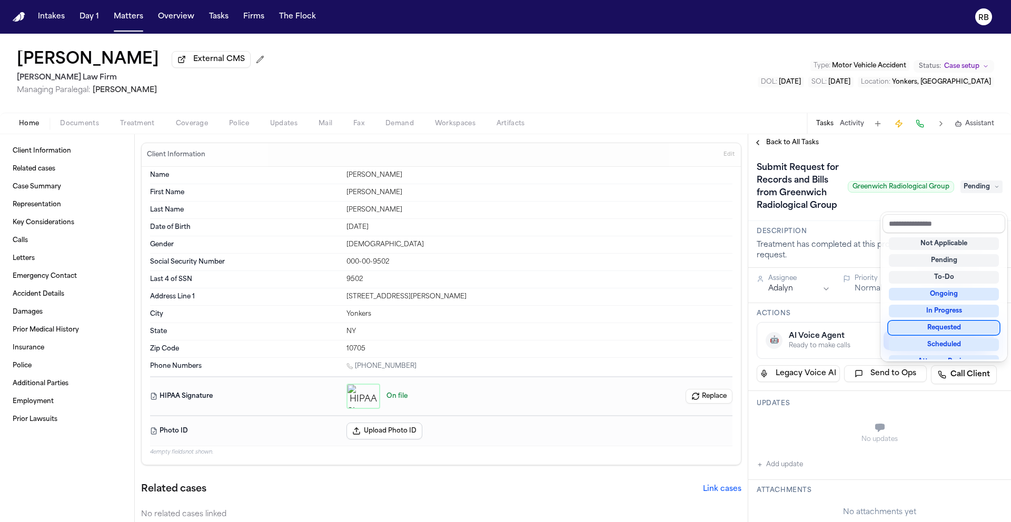
click at [962, 331] on div "Requested" at bounding box center [944, 328] width 110 height 13
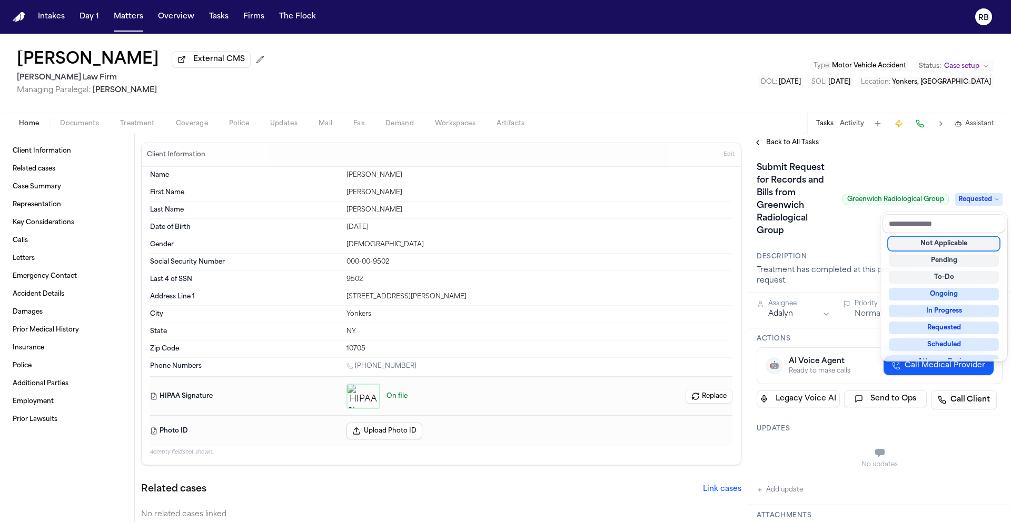
click at [815, 315] on div "**********" at bounding box center [879, 527] width 263 height 753
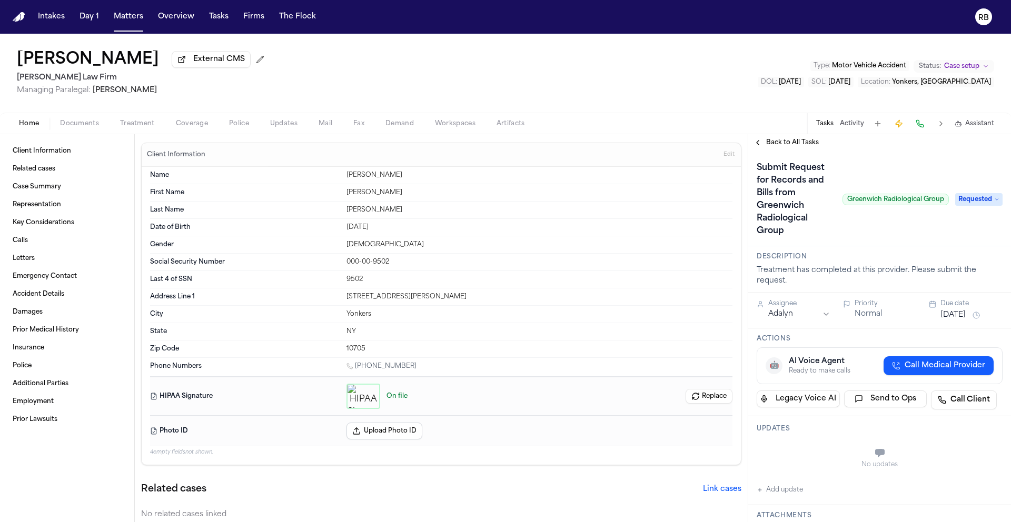
click at [965, 314] on button "Oct 12, 2025" at bounding box center [952, 315] width 25 height 11
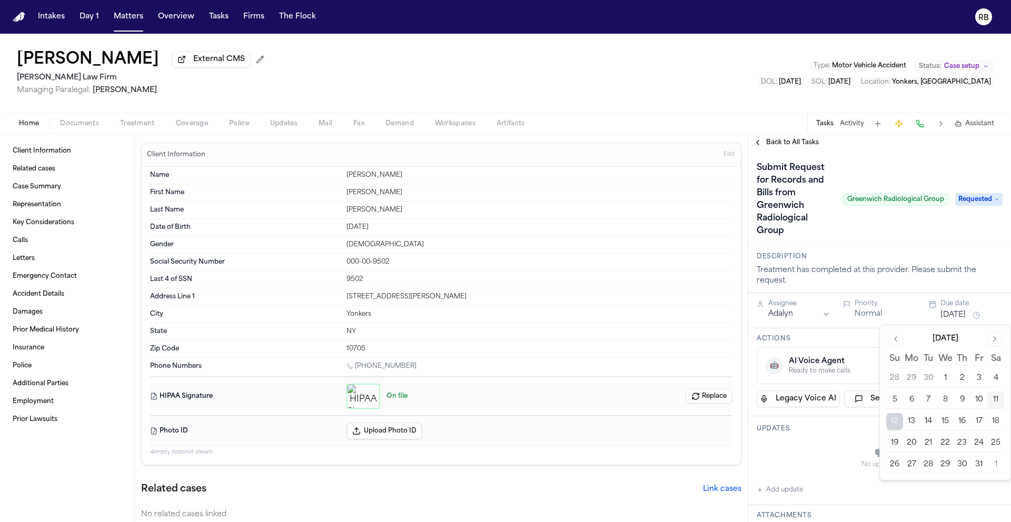
click at [973, 419] on button "17" at bounding box center [978, 421] width 17 height 17
click at [911, 235] on div "Submit Request for Records and Bills from Greenwich Radiological Group Greenwic…" at bounding box center [853, 200] width 192 height 80
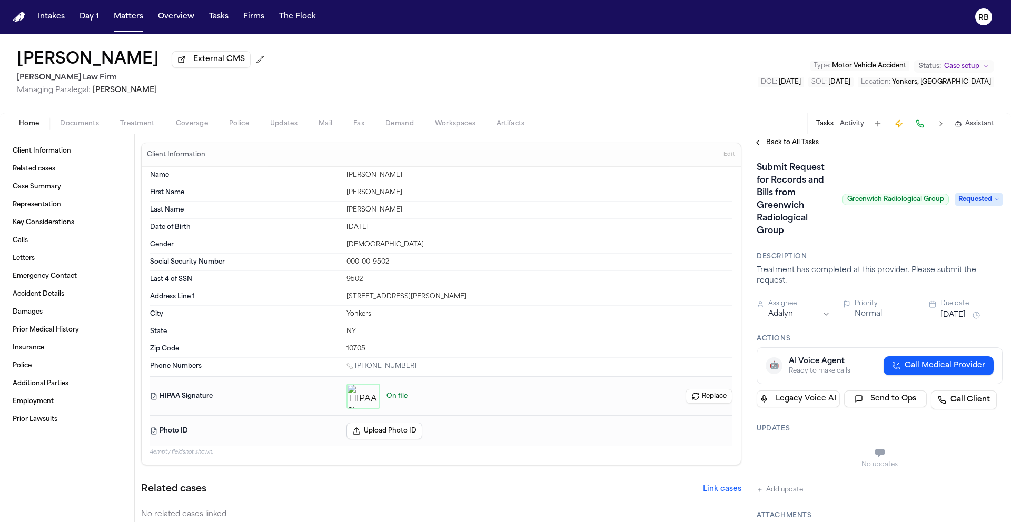
click at [795, 490] on button "Add update" at bounding box center [780, 490] width 46 height 13
click at [847, 463] on textarea "Add your update" at bounding box center [885, 454] width 225 height 21
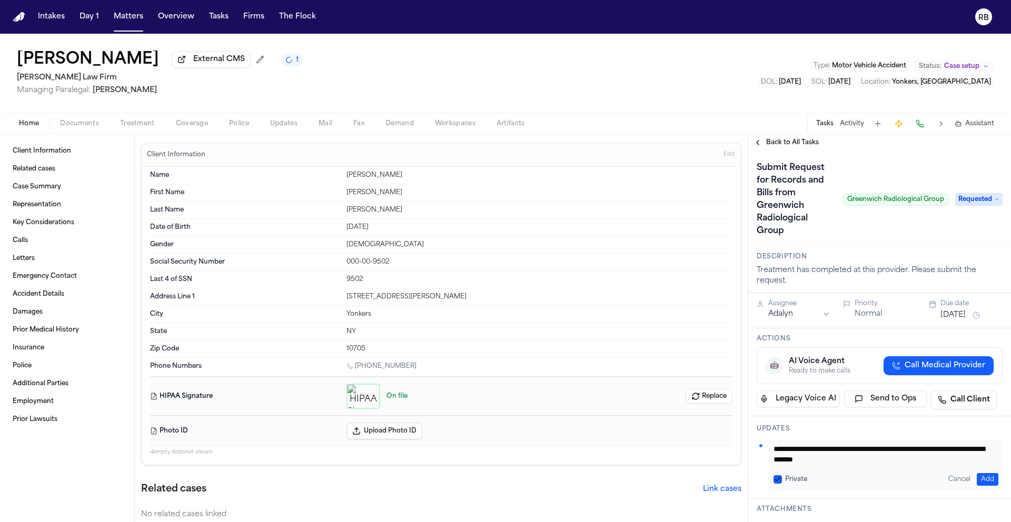
type textarea "**********"
click at [977, 476] on button "Add" at bounding box center [988, 479] width 22 height 13
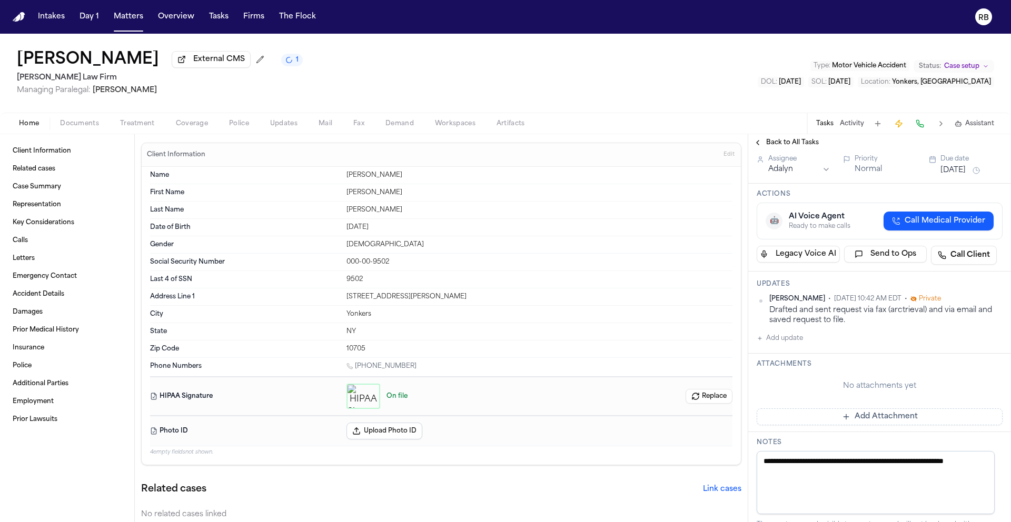
scroll to position [175, 0]
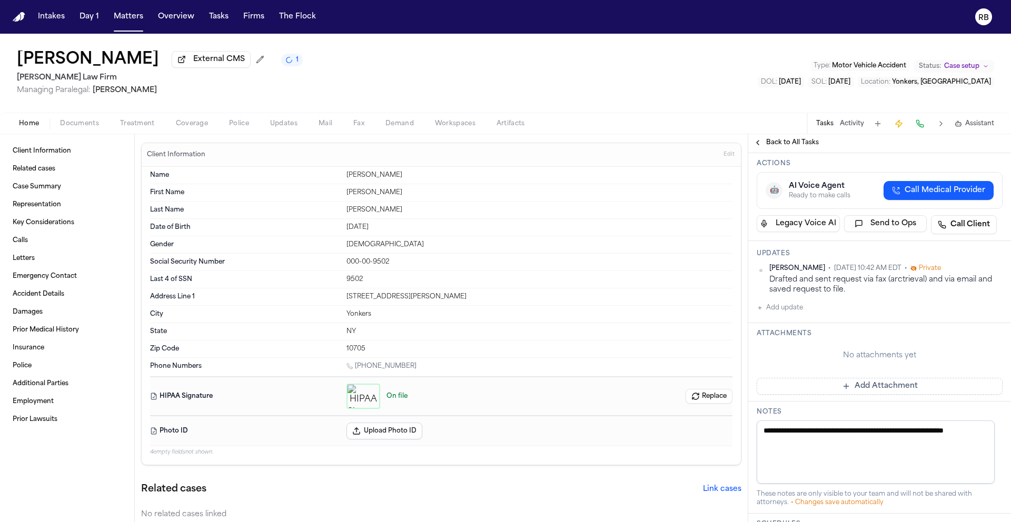
click at [869, 380] on button "Add Attachment" at bounding box center [880, 386] width 246 height 17
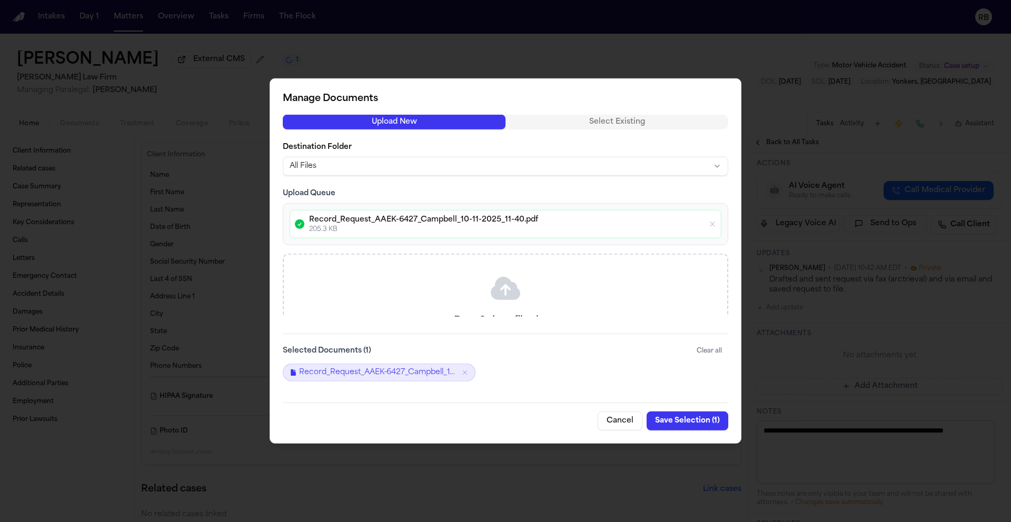
click at [692, 416] on button "Save Selection ( 1 )" at bounding box center [687, 421] width 82 height 19
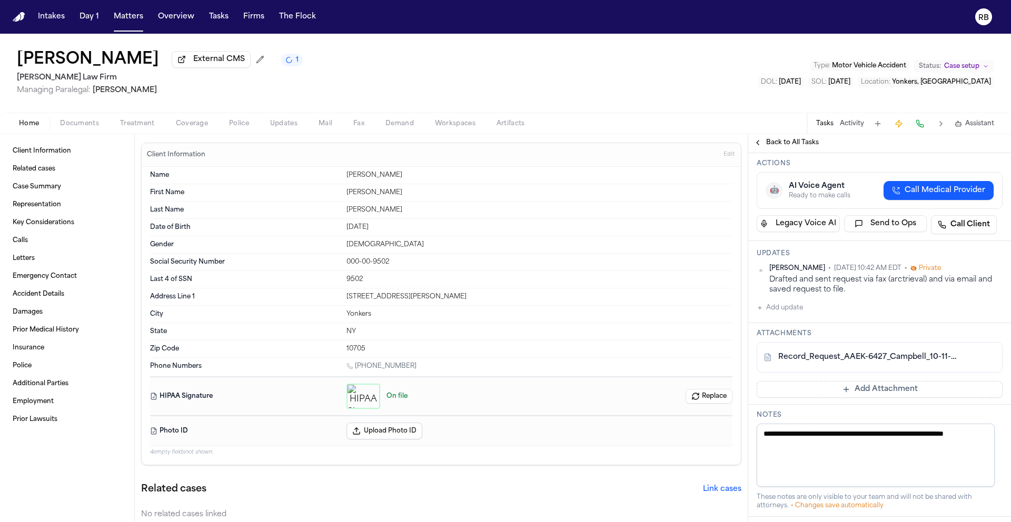
click at [794, 140] on span "Back to All Tasks" at bounding box center [792, 142] width 53 height 8
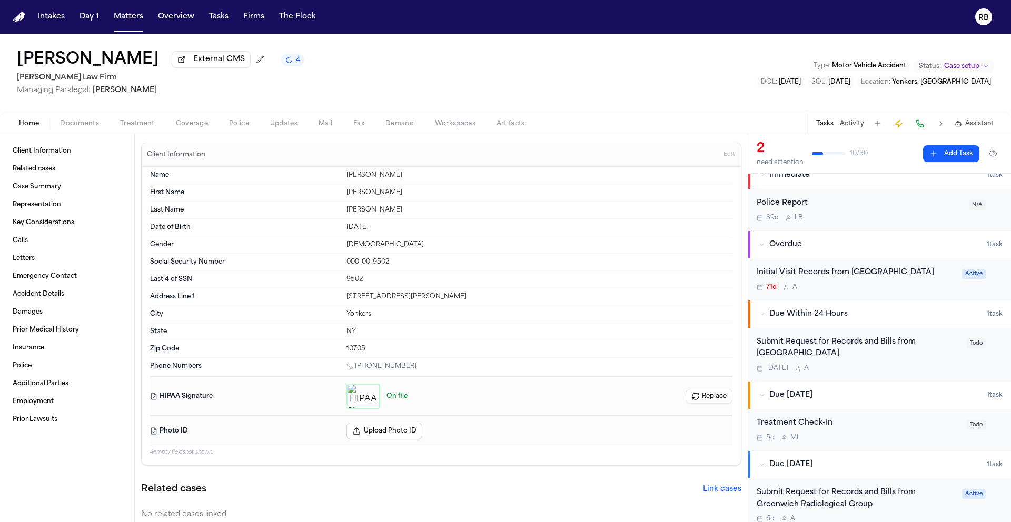
scroll to position [14, 0]
click at [927, 352] on div "Submit Request for Records and Bills from [GEOGRAPHIC_DATA]" at bounding box center [859, 347] width 204 height 24
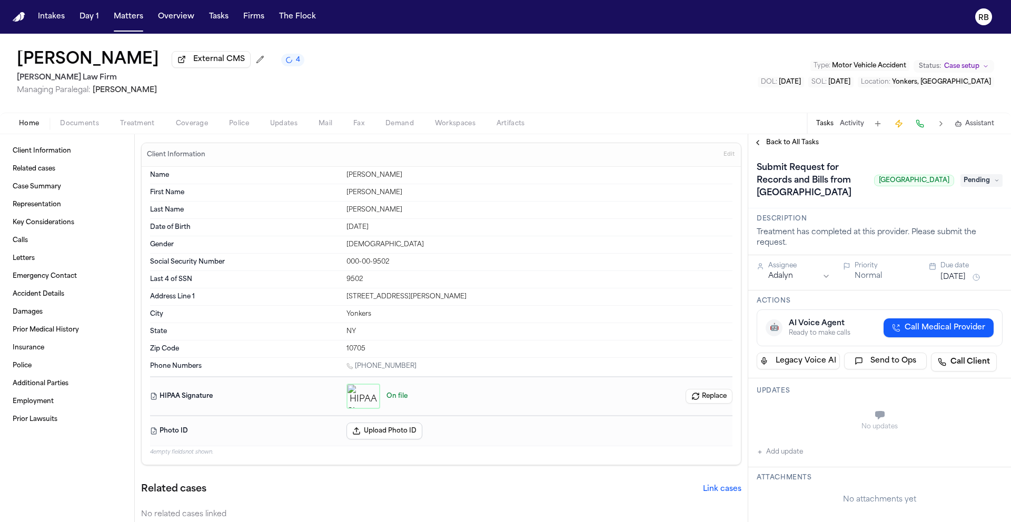
click at [976, 184] on span "Pending" at bounding box center [981, 180] width 42 height 13
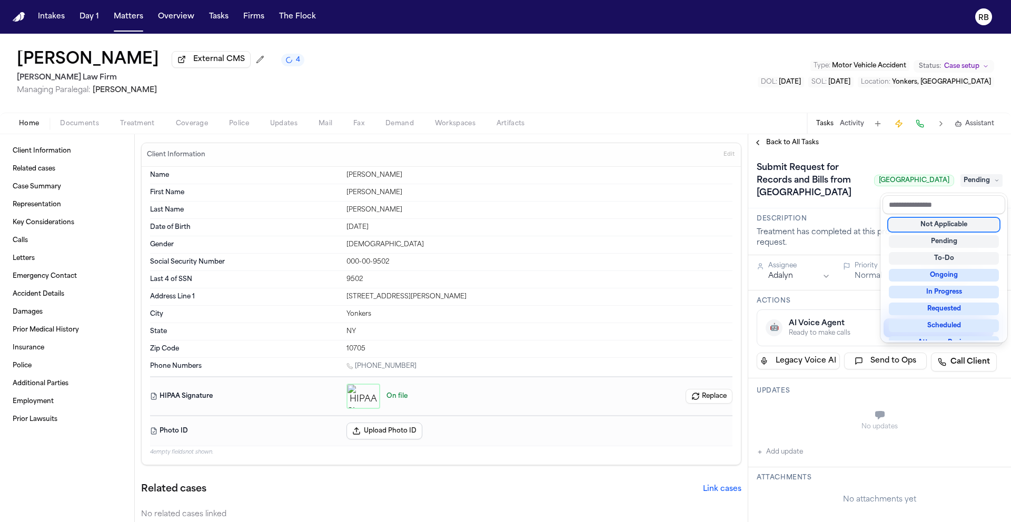
click at [971, 224] on div "Not Applicable" at bounding box center [944, 224] width 110 height 13
drag, startPoint x: 853, startPoint y: 211, endPoint x: 830, endPoint y: 191, distance: 30.6
click at [853, 202] on div "Submit Request for Records and Bills from [GEOGRAPHIC_DATA] [GEOGRAPHIC_DATA] N…" at bounding box center [880, 181] width 246 height 42
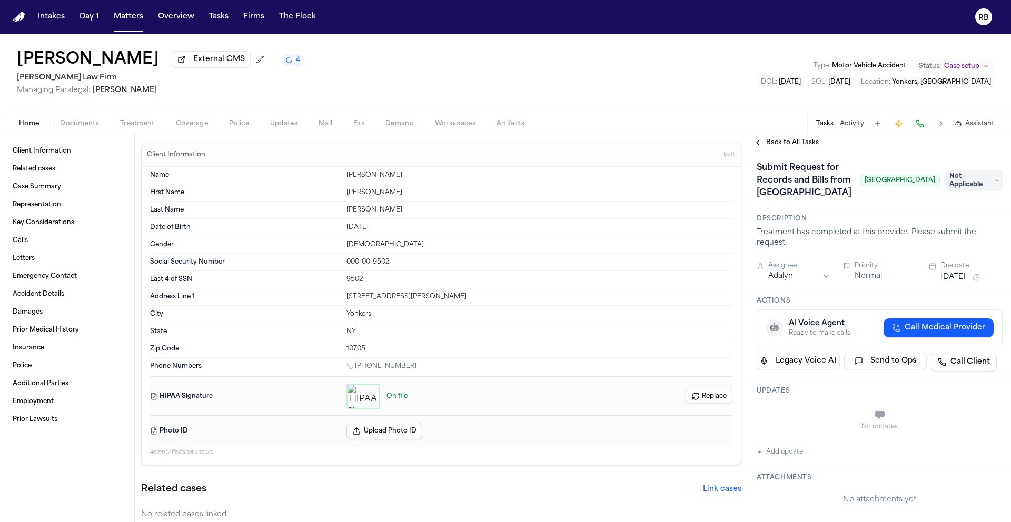
click at [781, 145] on span "Back to All Tasks" at bounding box center [792, 142] width 53 height 8
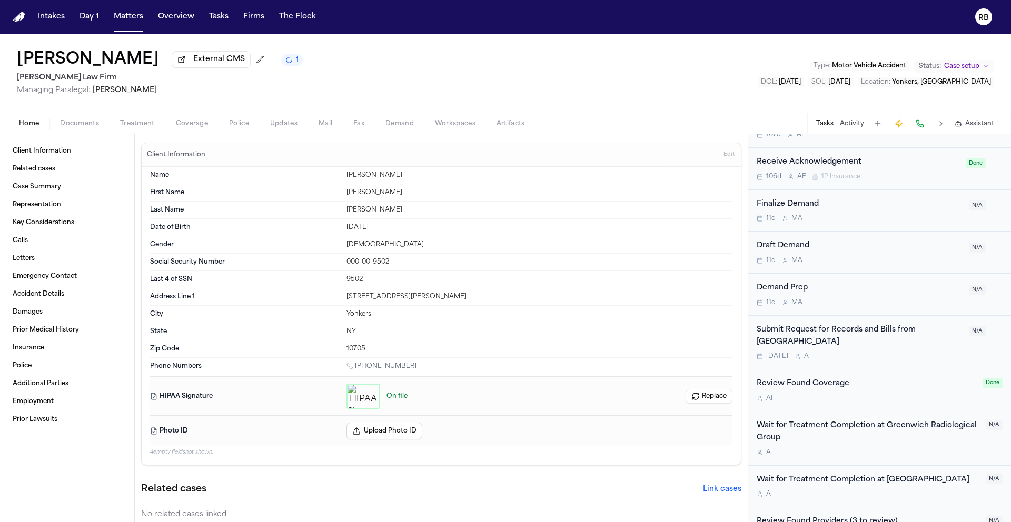
scroll to position [865, 0]
click at [919, 356] on div "[DATE] A" at bounding box center [860, 357] width 206 height 8
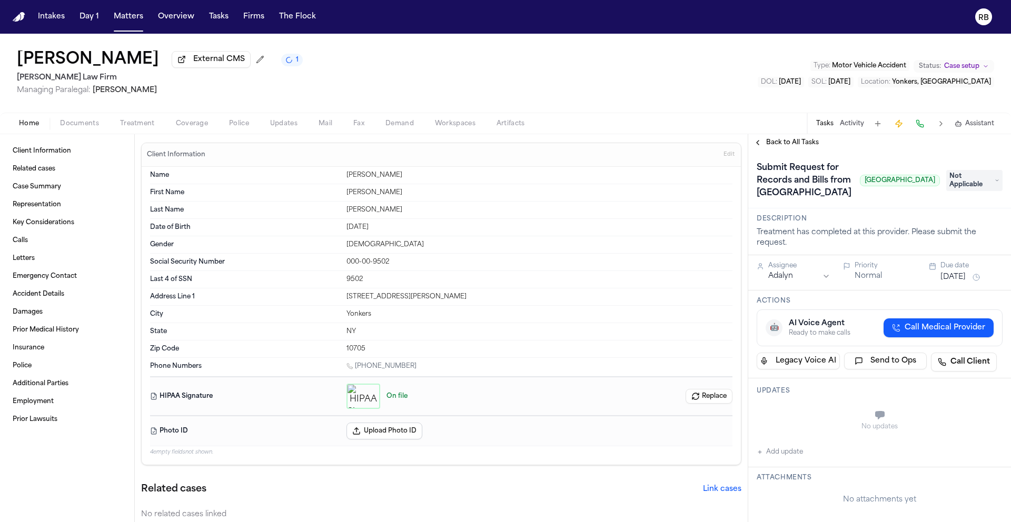
click at [789, 144] on span "Back to All Tasks" at bounding box center [792, 142] width 53 height 8
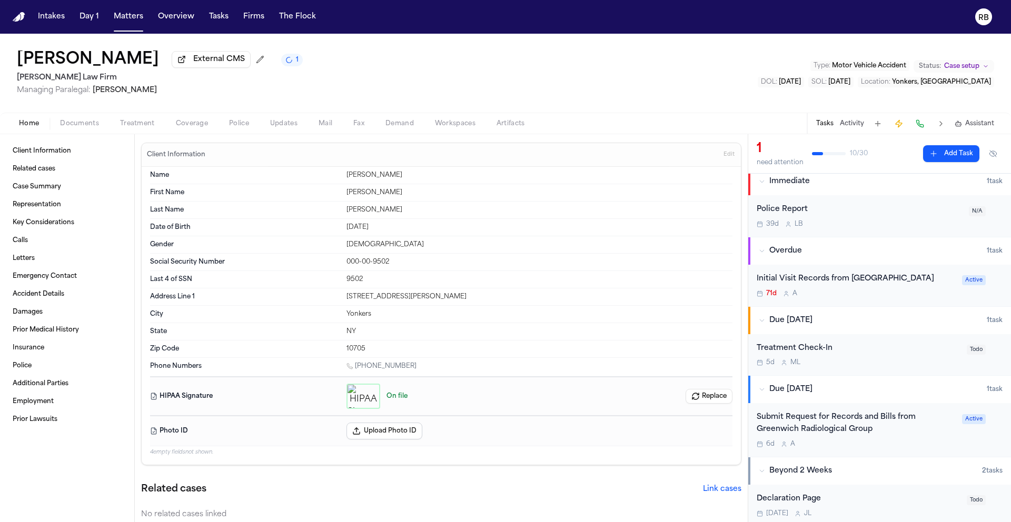
scroll to position [7, 0]
click at [929, 292] on div "71d A" at bounding box center [856, 292] width 199 height 8
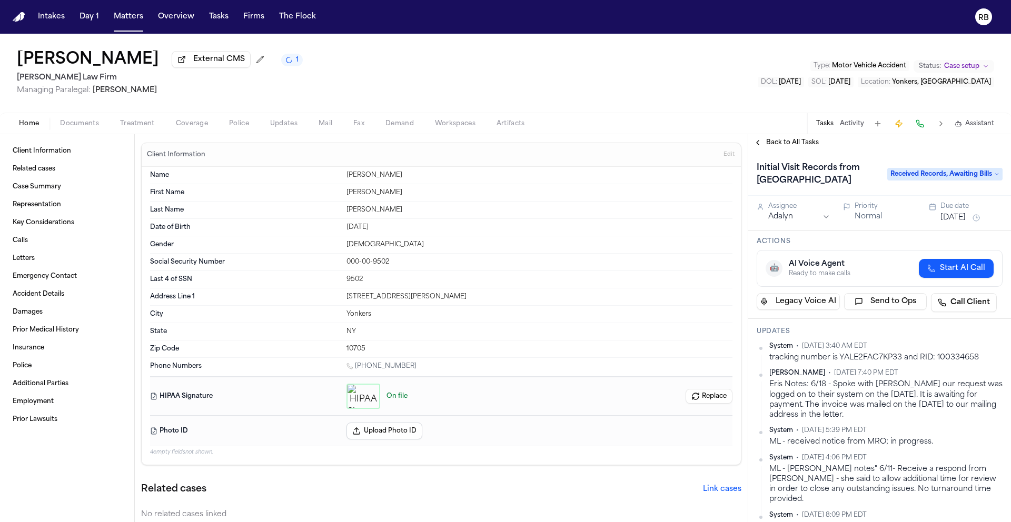
click at [791, 146] on span "Back to All Tasks" at bounding box center [792, 142] width 53 height 8
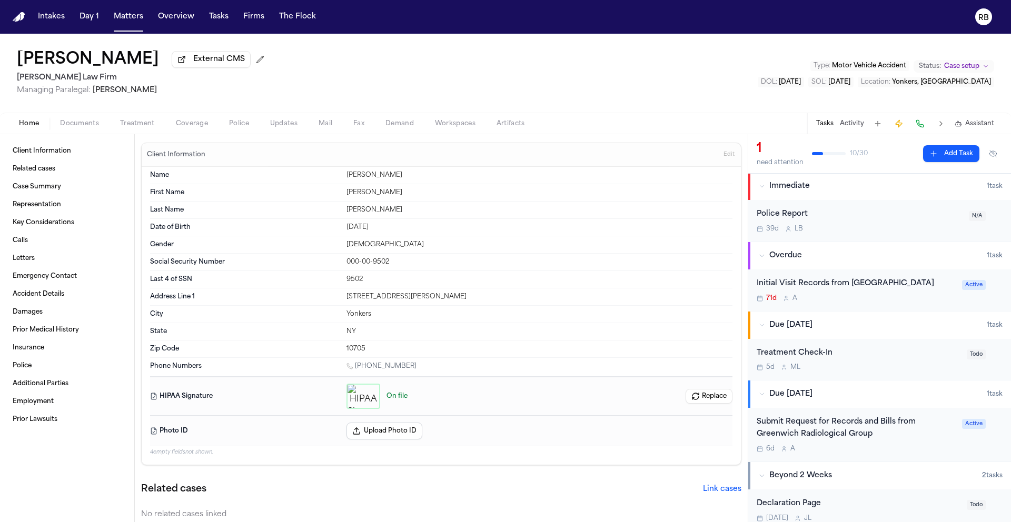
scroll to position [2, 0]
click at [910, 435] on div "Submit Request for Records and Bills from Greenwich Radiological Group" at bounding box center [856, 427] width 199 height 24
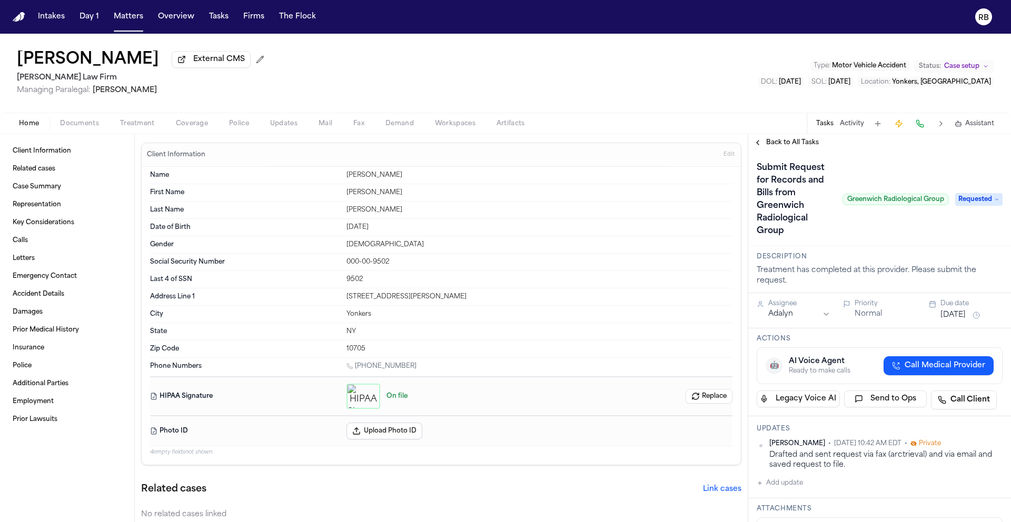
click at [989, 445] on html "Intakes Day 1 Matters Overview Tasks Firms The Flock RB [PERSON_NAME] External …" at bounding box center [505, 261] width 1011 height 522
click at [966, 461] on div "Edit" at bounding box center [961, 462] width 62 height 15
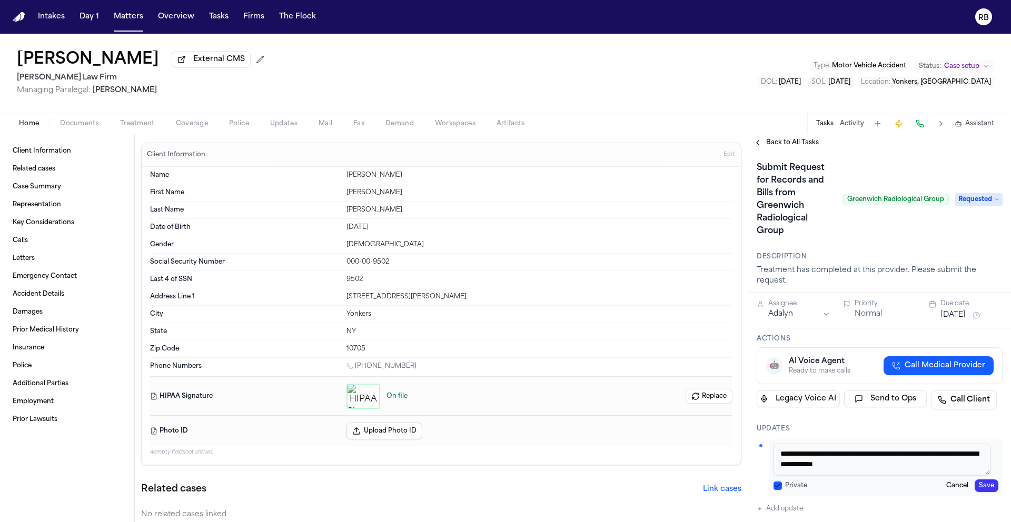
click at [934, 456] on textarea "**********" at bounding box center [881, 460] width 217 height 32
type textarea "**********"
click at [979, 486] on button "Save" at bounding box center [986, 486] width 24 height 13
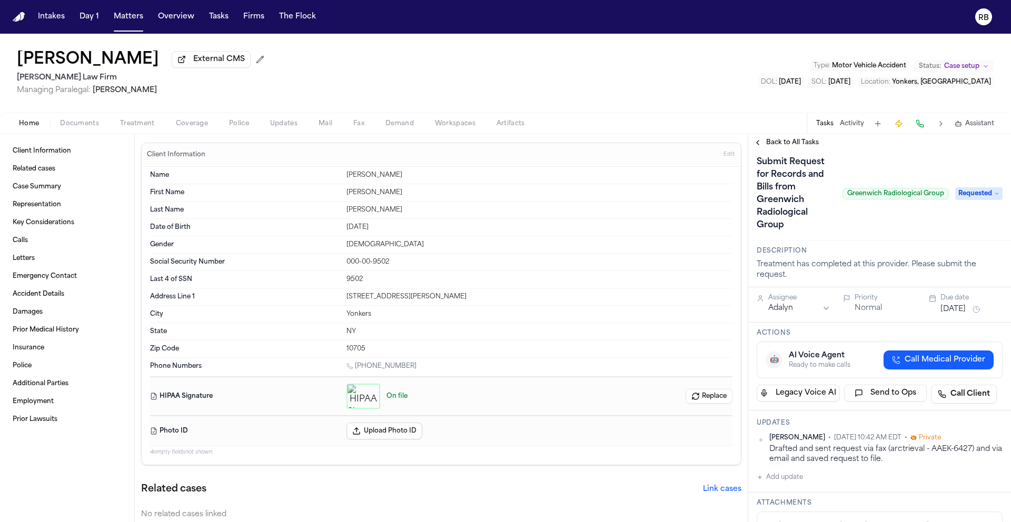
scroll to position [7, 0]
click at [767, 143] on span "Back to All Tasks" at bounding box center [792, 142] width 53 height 8
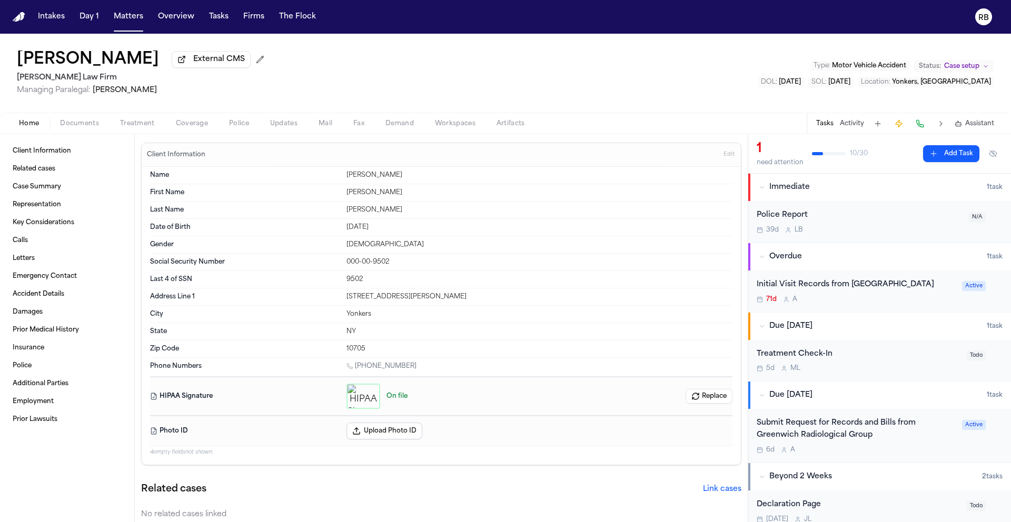
click at [897, 295] on div "Initial Visit Records from [GEOGRAPHIC_DATA] 71d A" at bounding box center [856, 291] width 199 height 25
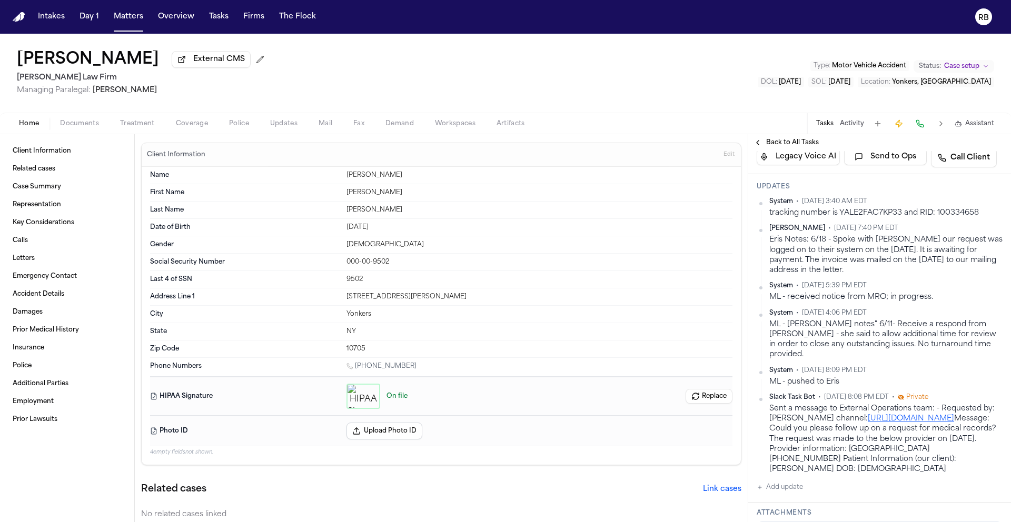
scroll to position [147, 0]
click at [796, 488] on button "Add update" at bounding box center [780, 485] width 46 height 13
click at [852, 497] on textarea "Add your update" at bounding box center [885, 493] width 225 height 21
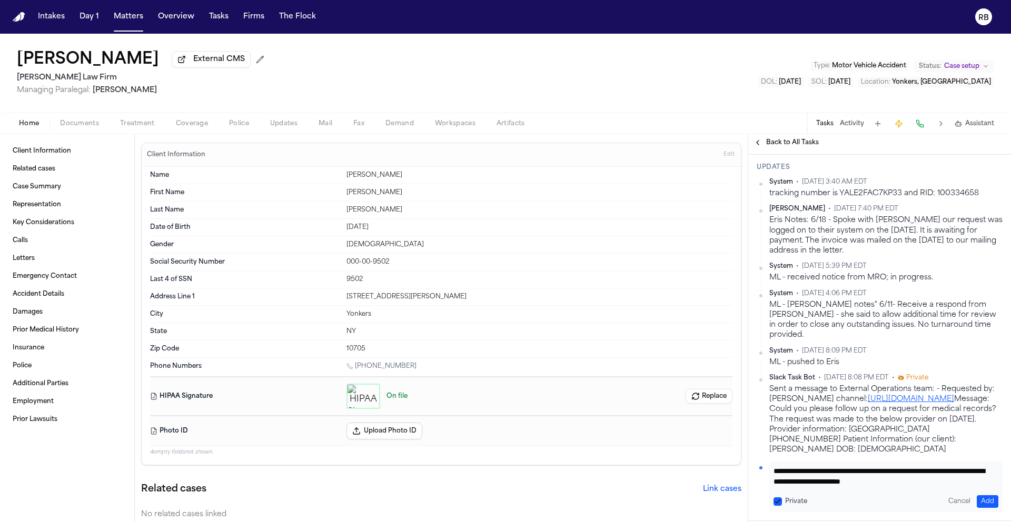
scroll to position [167, 0]
type textarea "**********"
click at [983, 501] on button "Add" at bounding box center [988, 499] width 22 height 13
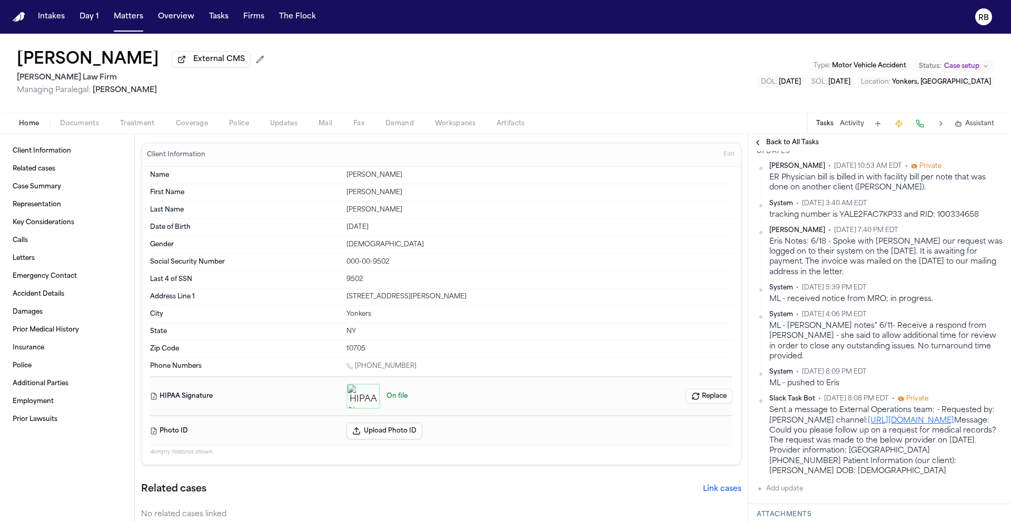
scroll to position [221, 0]
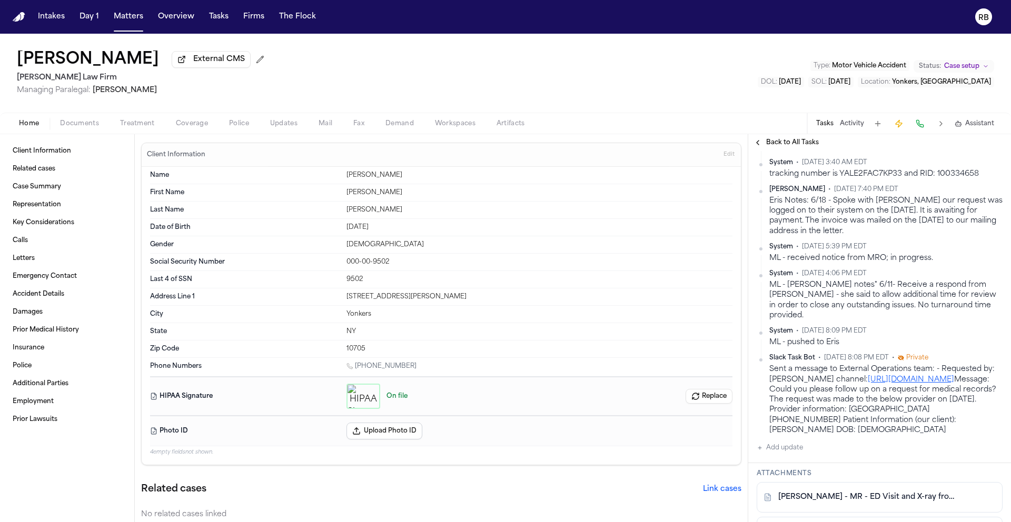
click at [793, 444] on button "Add update" at bounding box center [780, 448] width 46 height 13
click at [844, 456] on textarea "Add your update" at bounding box center [885, 456] width 225 height 21
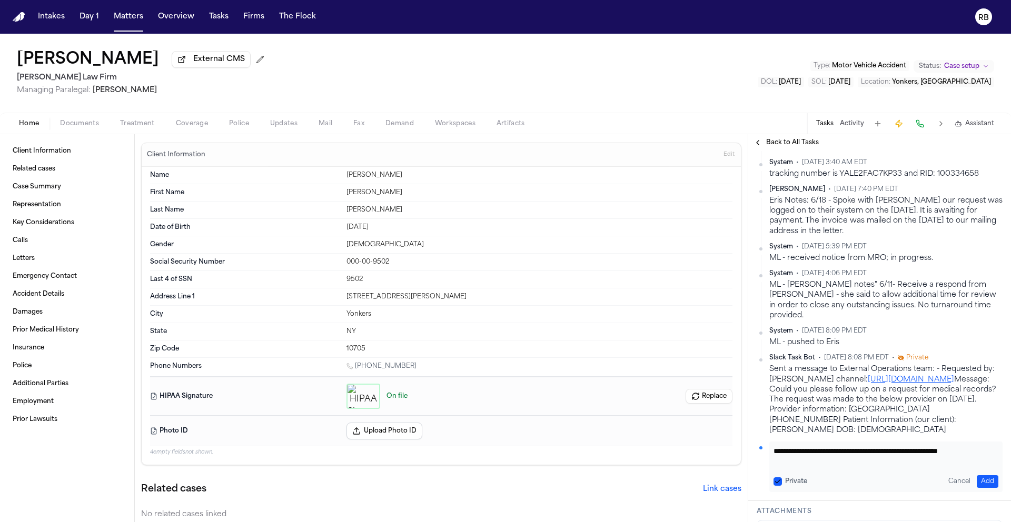
scroll to position [1, 0]
type textarea "**********"
click at [982, 477] on button "Add" at bounding box center [988, 481] width 22 height 13
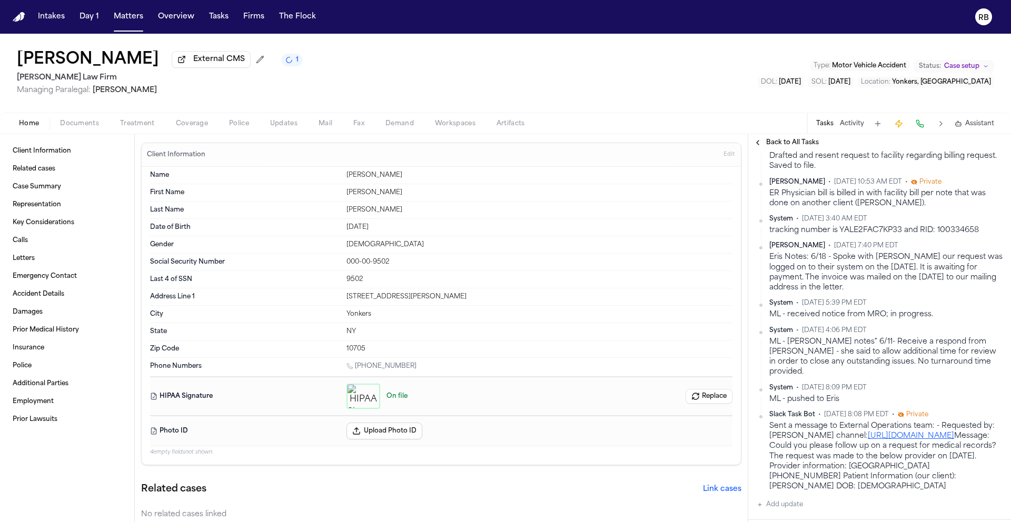
scroll to position [0, 0]
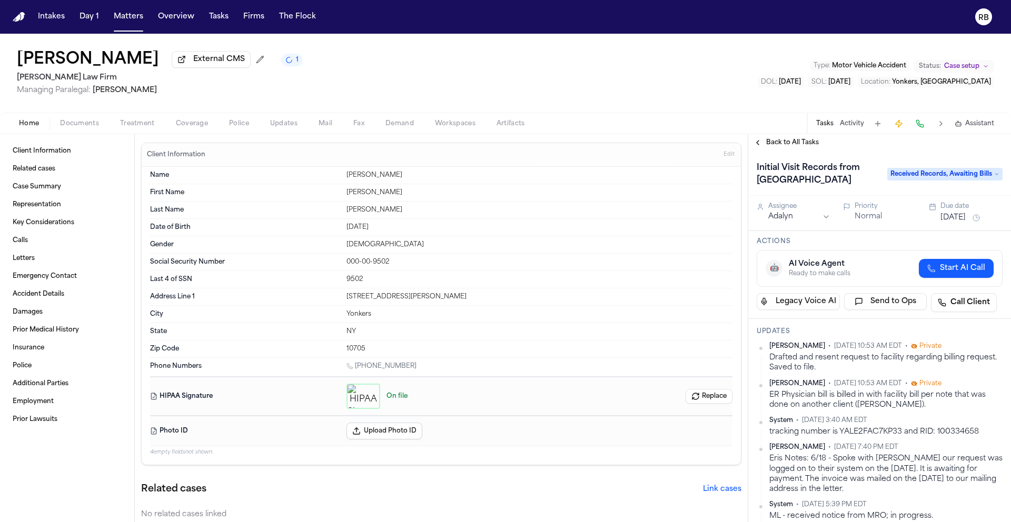
click at [964, 220] on button "[DATE]" at bounding box center [952, 218] width 25 height 11
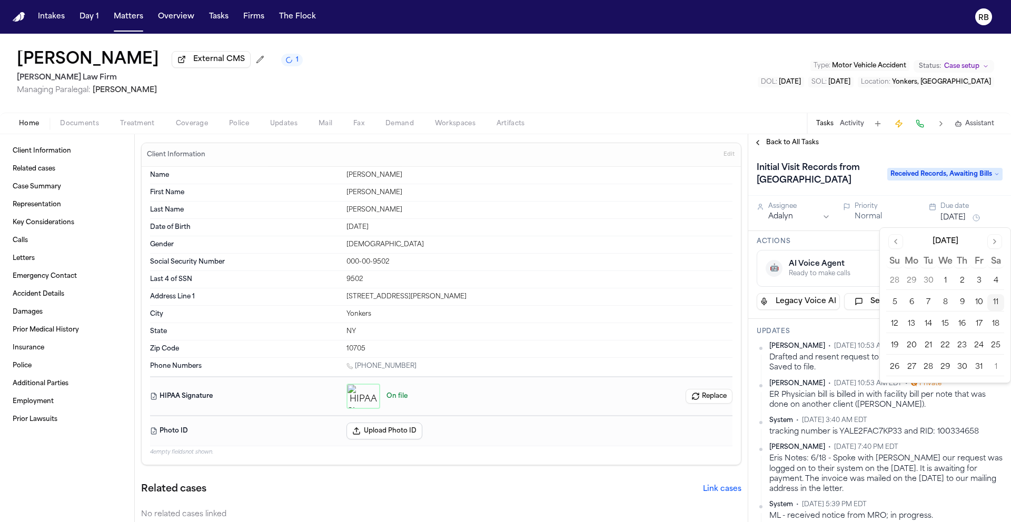
click at [978, 322] on button "17" at bounding box center [978, 324] width 17 height 17
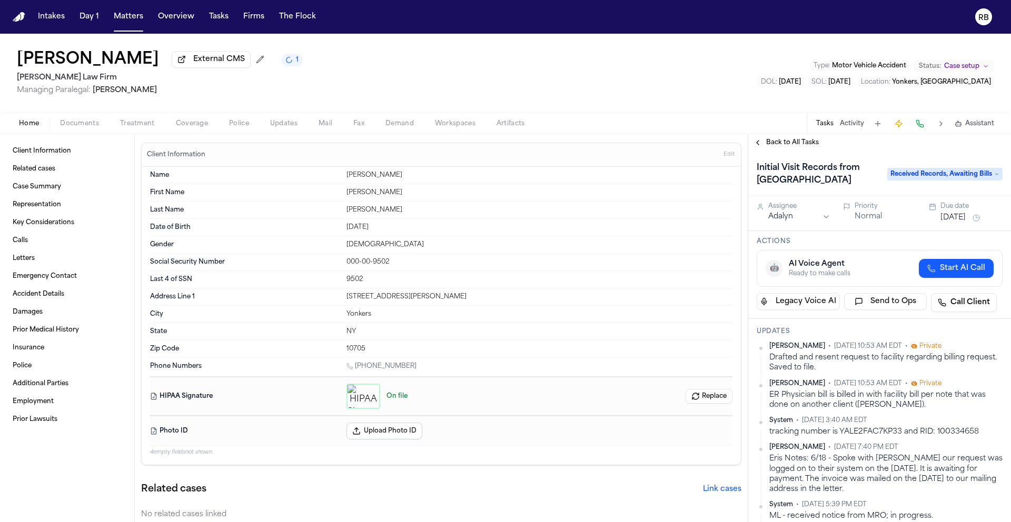
click at [852, 240] on h3 "Actions" at bounding box center [880, 241] width 246 height 8
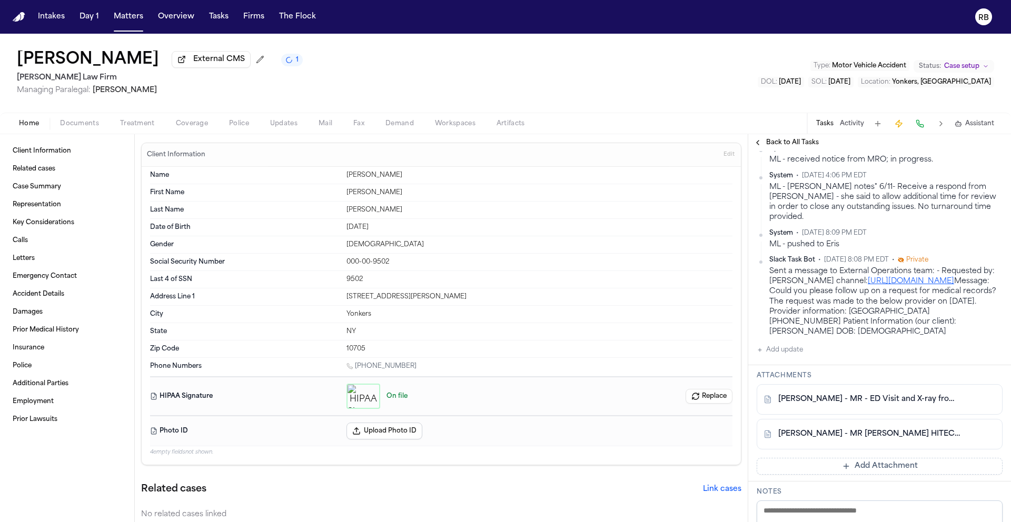
scroll to position [444, 0]
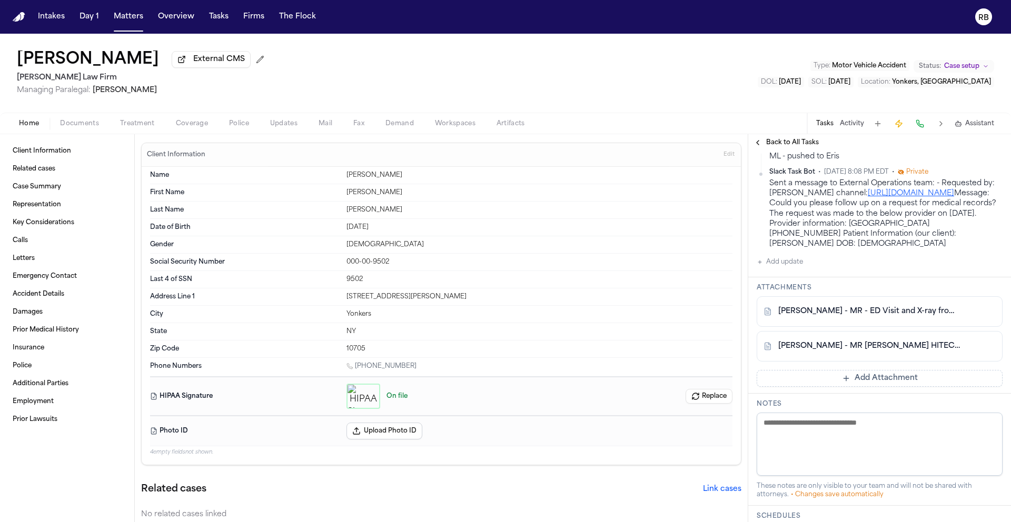
click at [759, 146] on button "Back to All Tasks" at bounding box center [786, 142] width 76 height 8
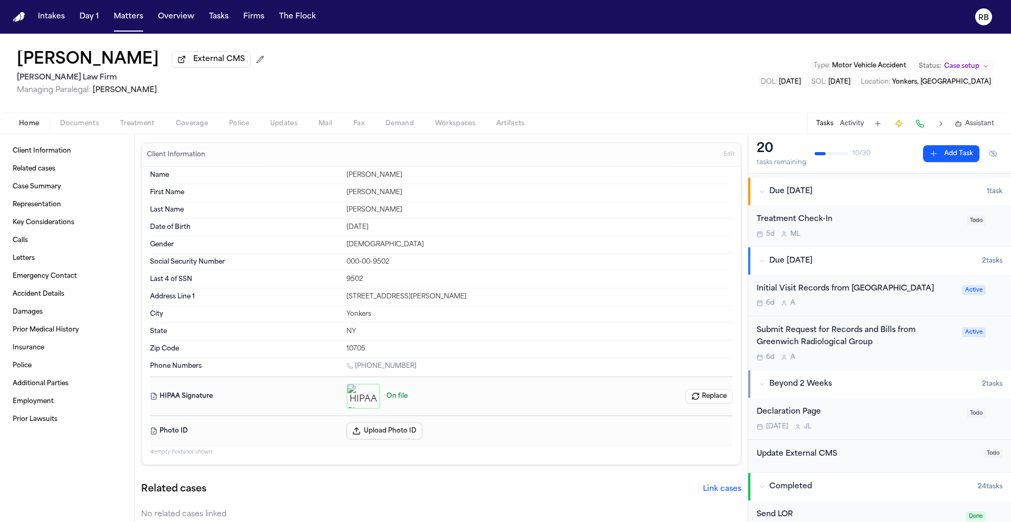
scroll to position [66, 0]
click at [913, 355] on div "6d A" at bounding box center [856, 356] width 199 height 8
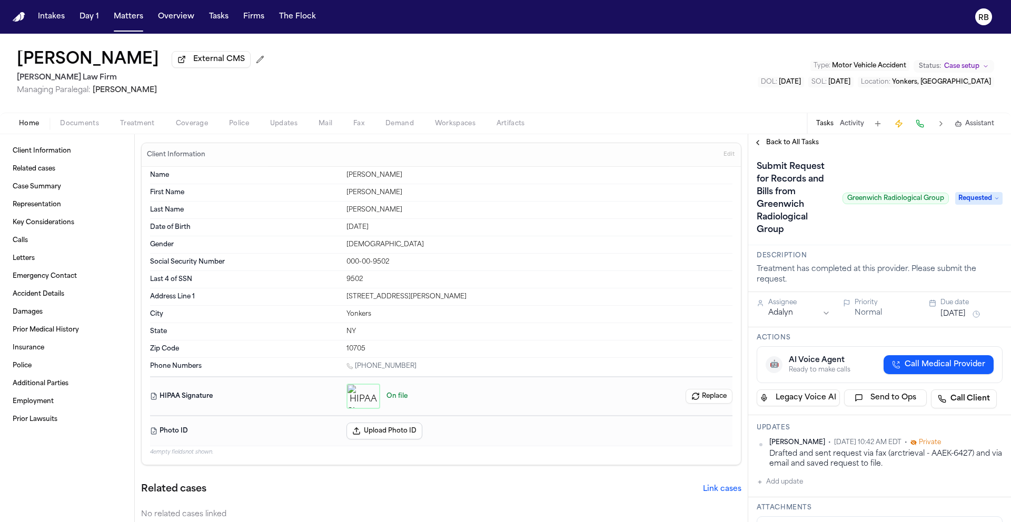
scroll to position [9, 0]
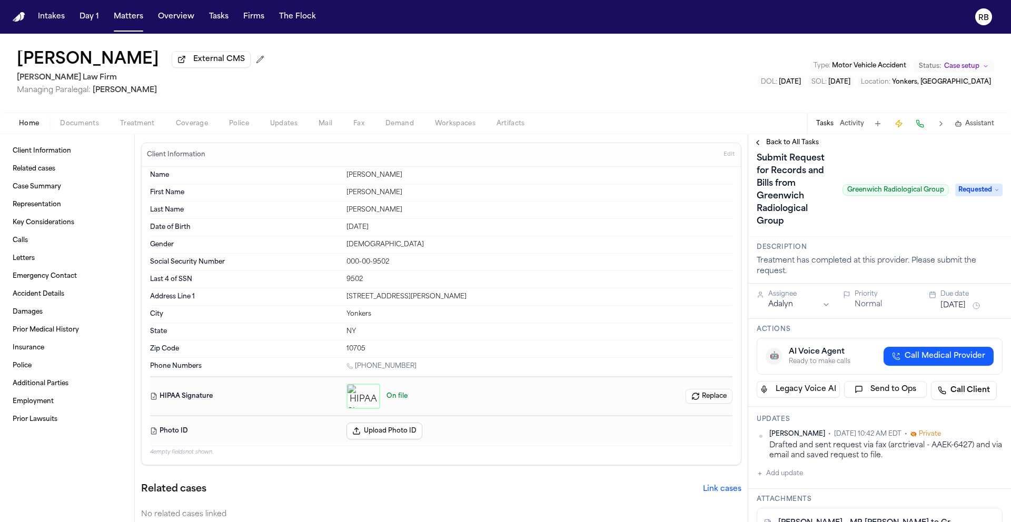
click at [789, 476] on button "Add update" at bounding box center [780, 473] width 46 height 13
click at [834, 465] on div "Richelle Bauman • Oct 11, 2025 10:42 AM EDT • Private Drafted and sent request …" at bounding box center [880, 474] width 246 height 88
click at [832, 476] on textarea "Add your update" at bounding box center [885, 482] width 225 height 21
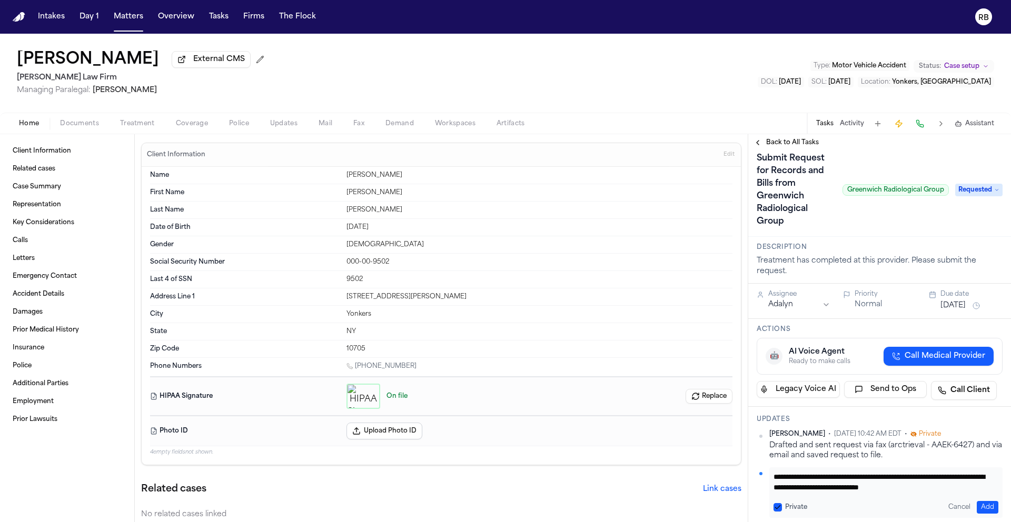
scroll to position [11, 0]
type textarea "**********"
click at [980, 507] on button "Add" at bounding box center [988, 507] width 22 height 13
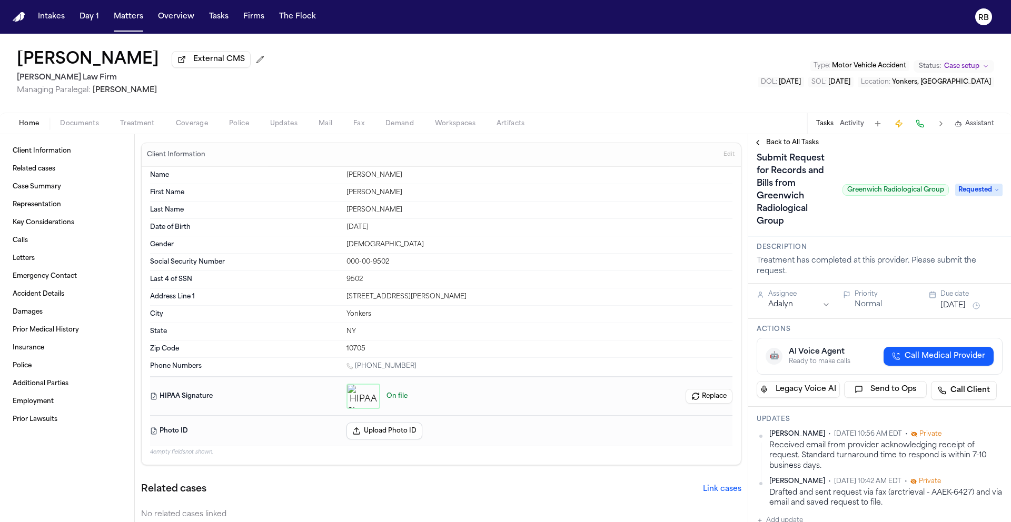
click at [965, 308] on button "[DATE]" at bounding box center [952, 306] width 25 height 11
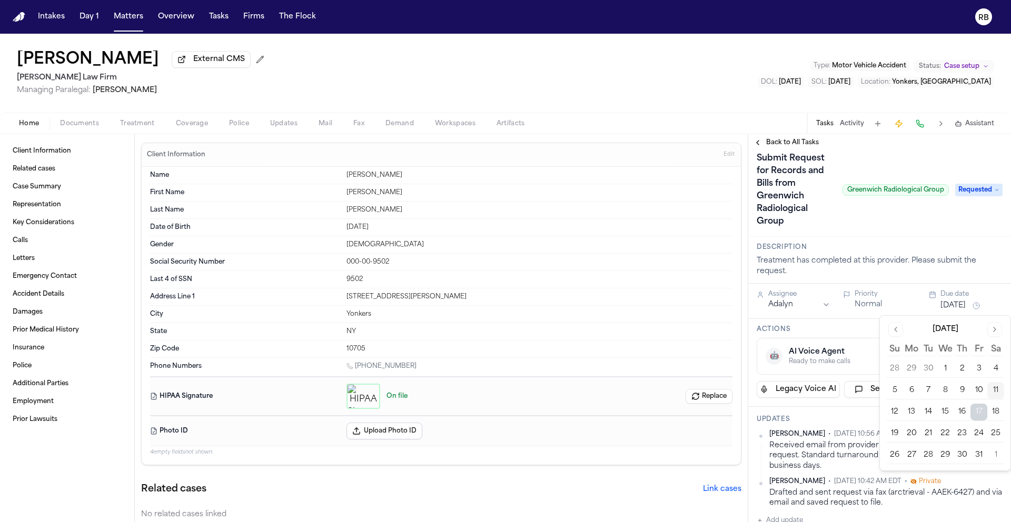
click at [979, 433] on button "24" at bounding box center [978, 433] width 17 height 17
click at [932, 227] on div "Submit Request for Records and Bills from Greenwich Radiological Group Greenwic…" at bounding box center [853, 190] width 192 height 80
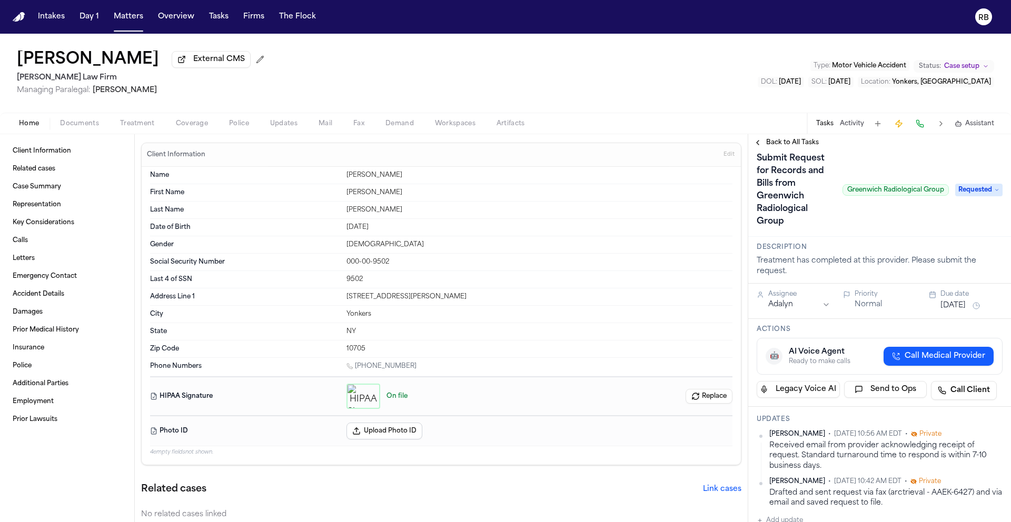
click at [789, 144] on span "Back to All Tasks" at bounding box center [792, 142] width 53 height 8
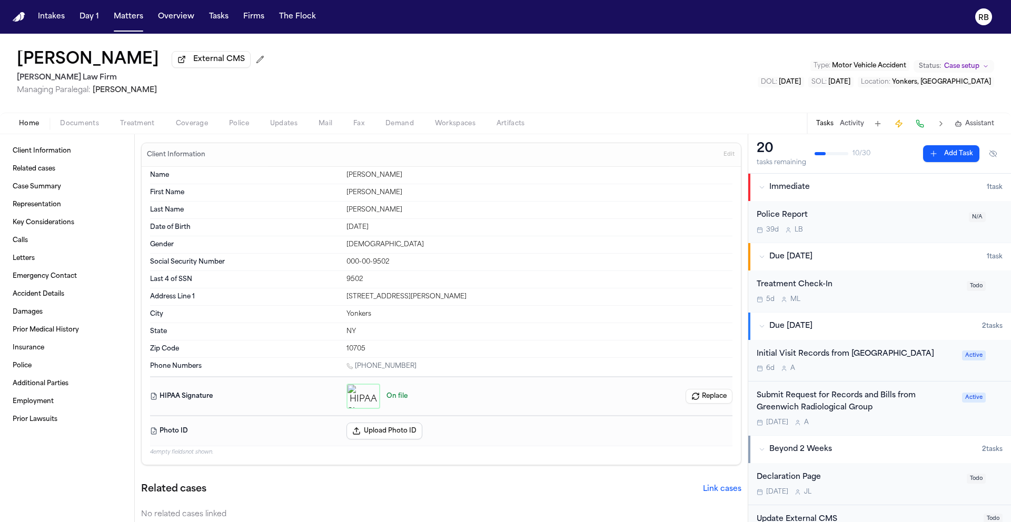
click at [915, 403] on div "Submit Request for Records and Bills from Greenwich Radiological Group" at bounding box center [856, 402] width 199 height 24
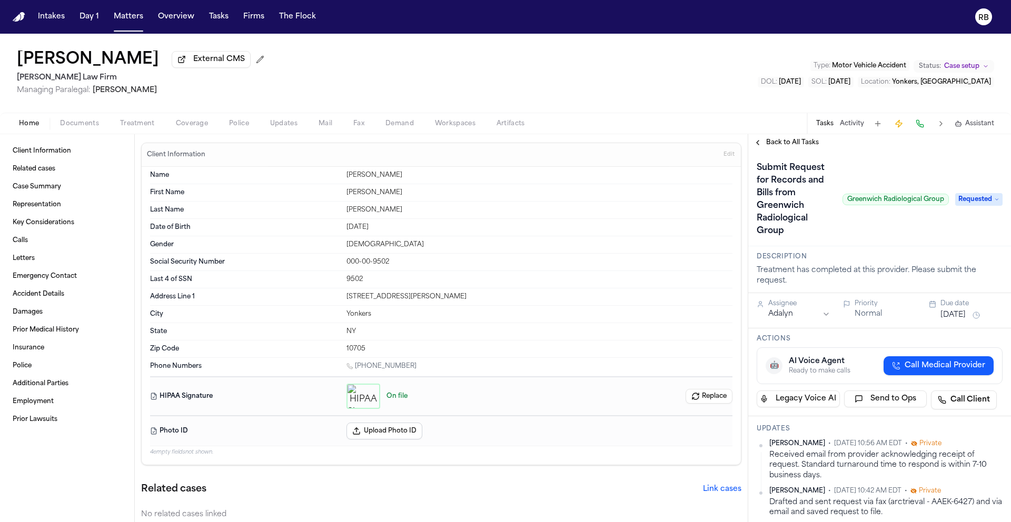
click at [789, 179] on h1 "Submit Request for Records and Bills from Greenwich Radiological Group" at bounding box center [795, 200] width 86 height 80
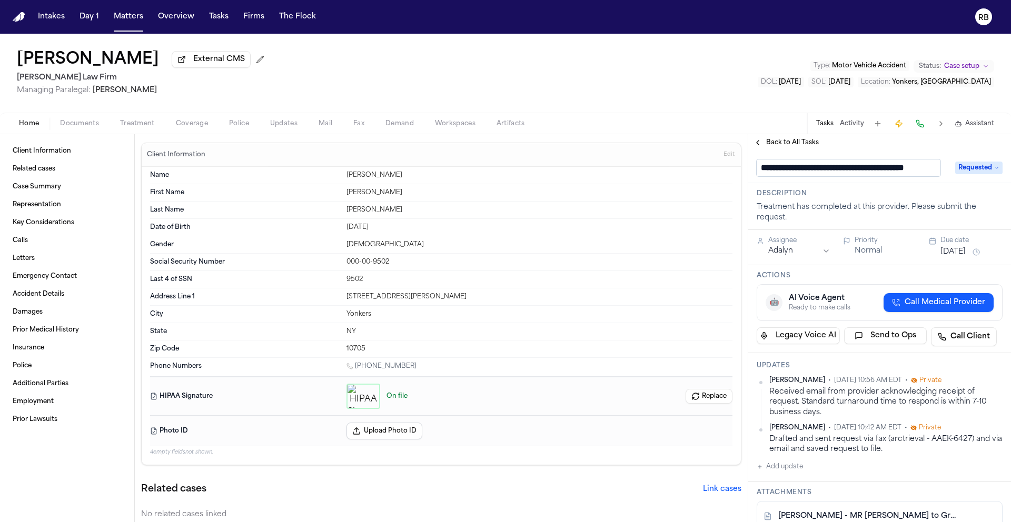
type input "**********"
click at [884, 195] on div "**********" at bounding box center [879, 517] width 263 height 733
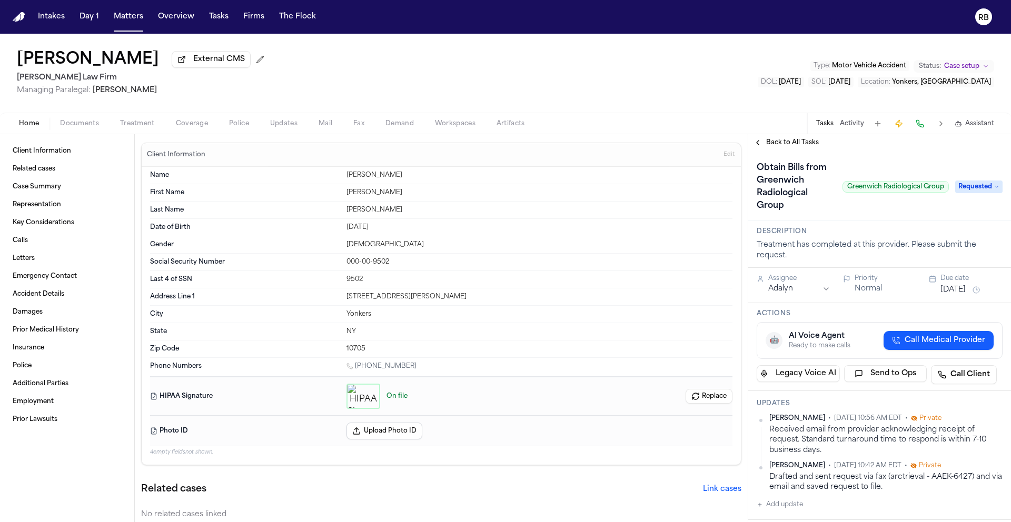
click at [775, 143] on span "Back to All Tasks" at bounding box center [792, 142] width 53 height 8
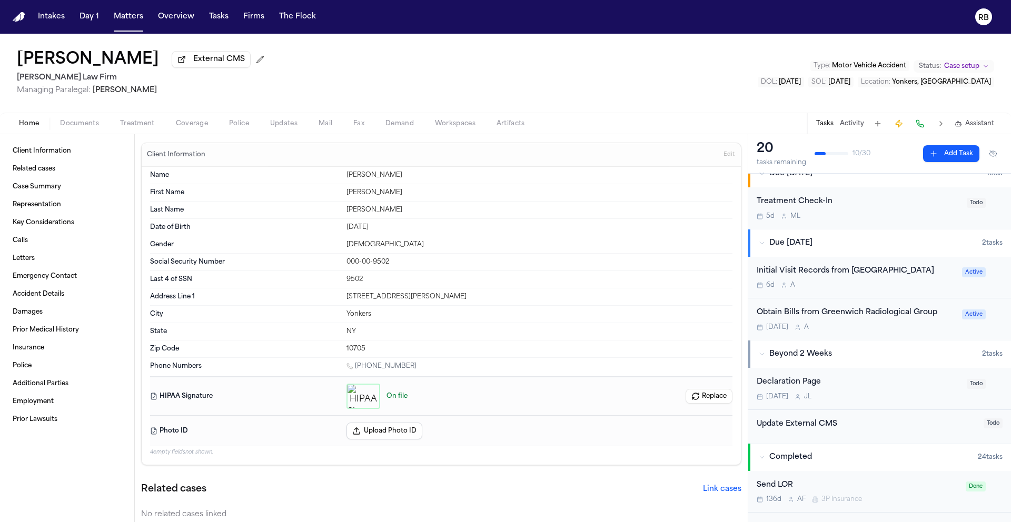
scroll to position [154, 0]
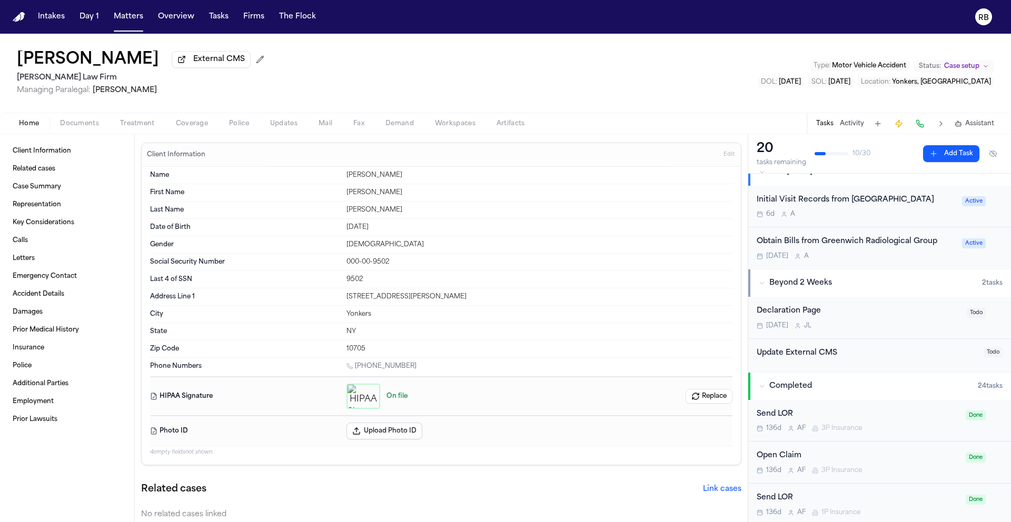
click at [915, 221] on div "Initial Visit Records from Greenwich Hospital 6d A Active" at bounding box center [879, 207] width 263 height 42
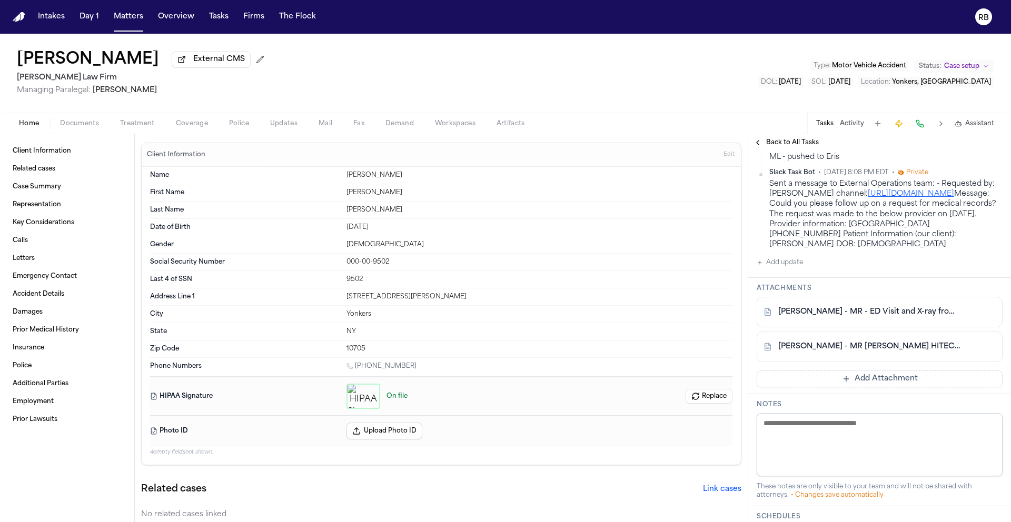
scroll to position [451, 0]
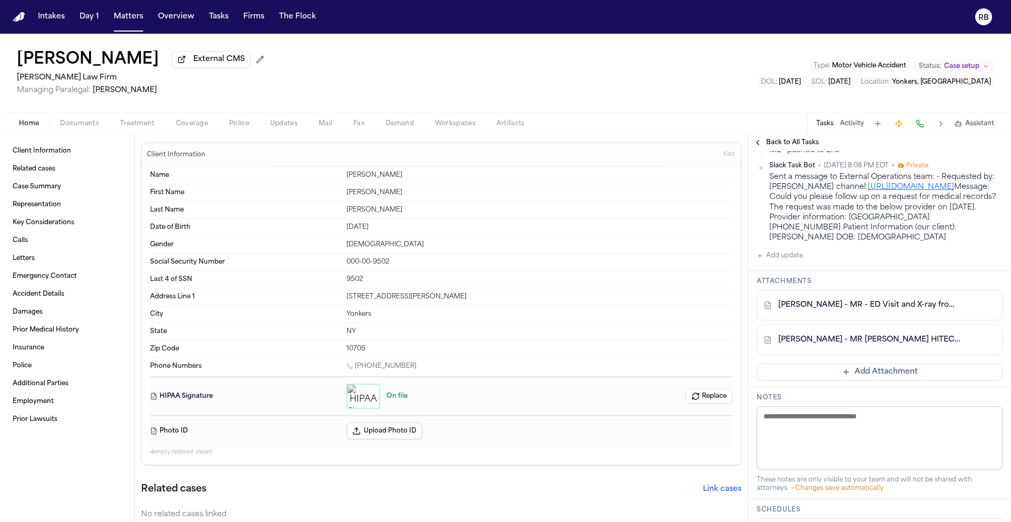
click at [879, 375] on button "Add Attachment" at bounding box center [880, 372] width 246 height 17
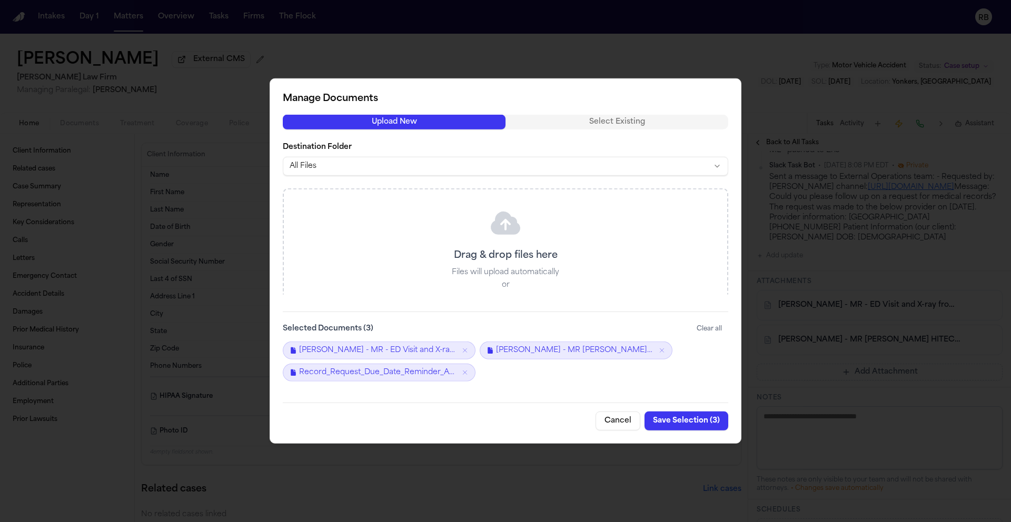
click at [698, 421] on button "Save Selection ( 3 )" at bounding box center [686, 421] width 84 height 19
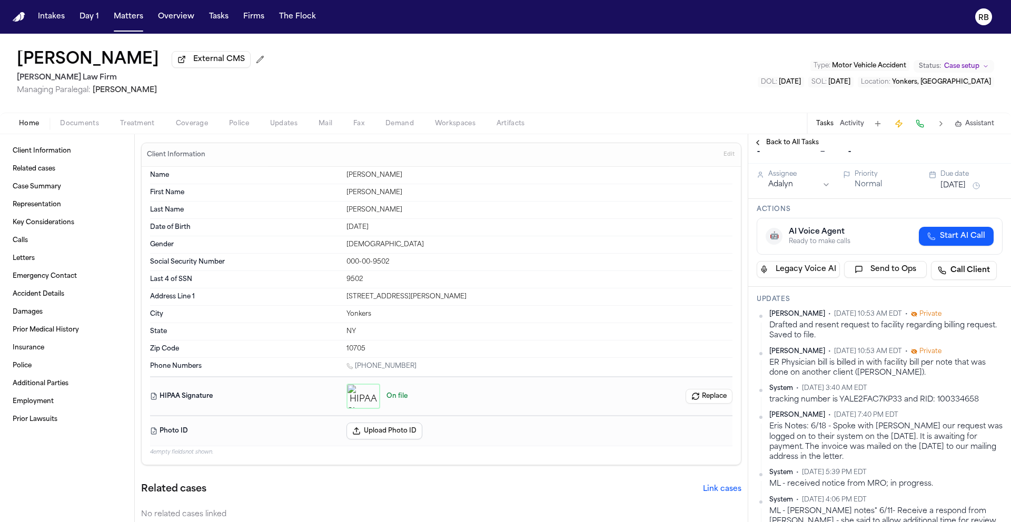
scroll to position [0, 0]
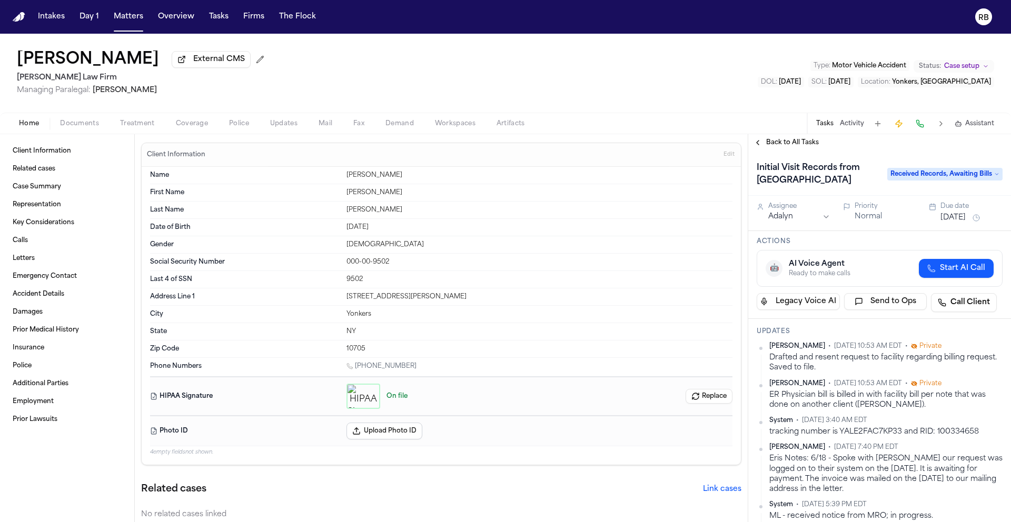
click at [641, 72] on div "Felicia Campbell External CMS Martello Law Firm Managing Paralegal: Michelle La…" at bounding box center [505, 73] width 1011 height 79
click at [437, 98] on div "Felicia Campbell External CMS Martello Law Firm Managing Paralegal: Michelle La…" at bounding box center [505, 73] width 1011 height 79
click at [601, 79] on div "Felicia Campbell External CMS 3 Martello Law Firm Managing Paralegal: Michelle …" at bounding box center [505, 73] width 1011 height 79
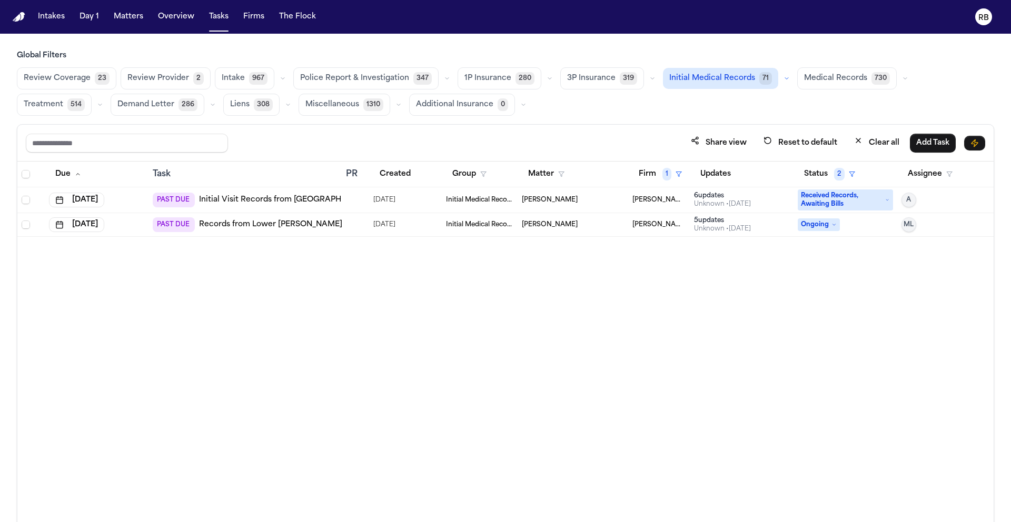
click at [479, 320] on div "Due Task PR Created Group Matter Firm 1 Updates Status 2 Assignee [DATE] PAST D…" at bounding box center [505, 365] width 976 height 406
click at [356, 196] on div at bounding box center [355, 200] width 19 height 8
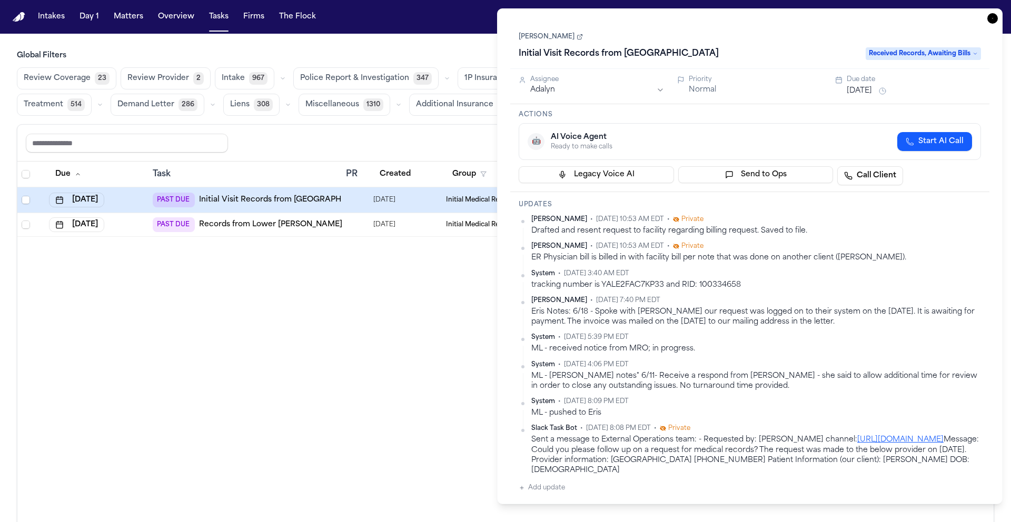
drag, startPoint x: 990, startPoint y: 17, endPoint x: 957, endPoint y: 26, distance: 34.0
click at [990, 17] on icon "button" at bounding box center [992, 18] width 11 height 11
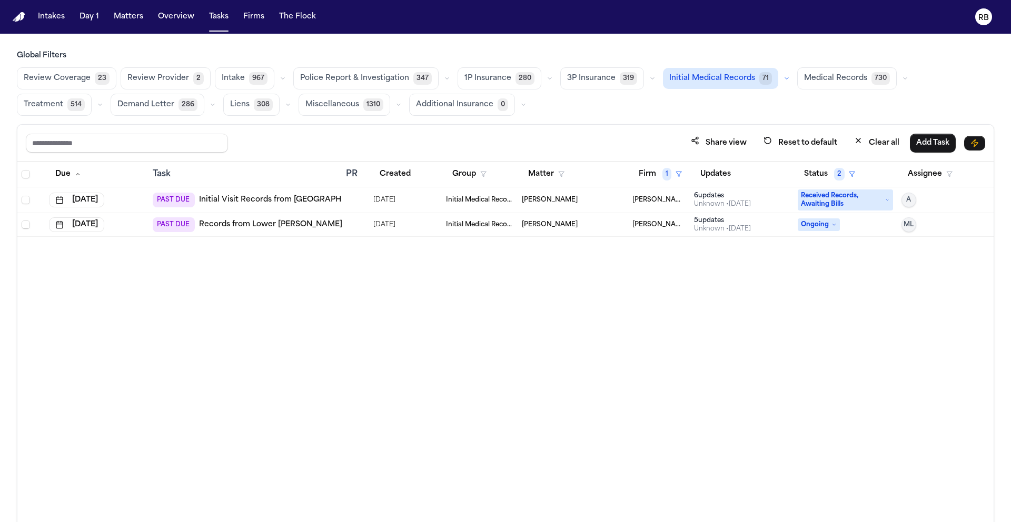
click at [486, 276] on div "Due Task PR Created Group Matter Firm 1 Updates Status 2 Assignee [DATE] PAST D…" at bounding box center [505, 365] width 976 height 406
click at [360, 203] on div at bounding box center [355, 200] width 19 height 8
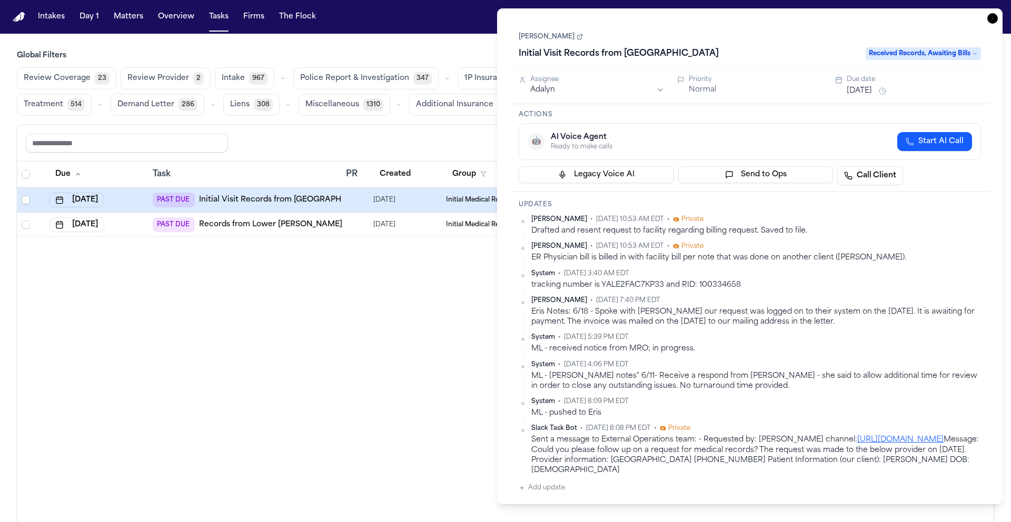
click at [830, 138] on div "🤖 AI Voice Agent Ready to make calls Start AI Call" at bounding box center [749, 141] width 444 height 19
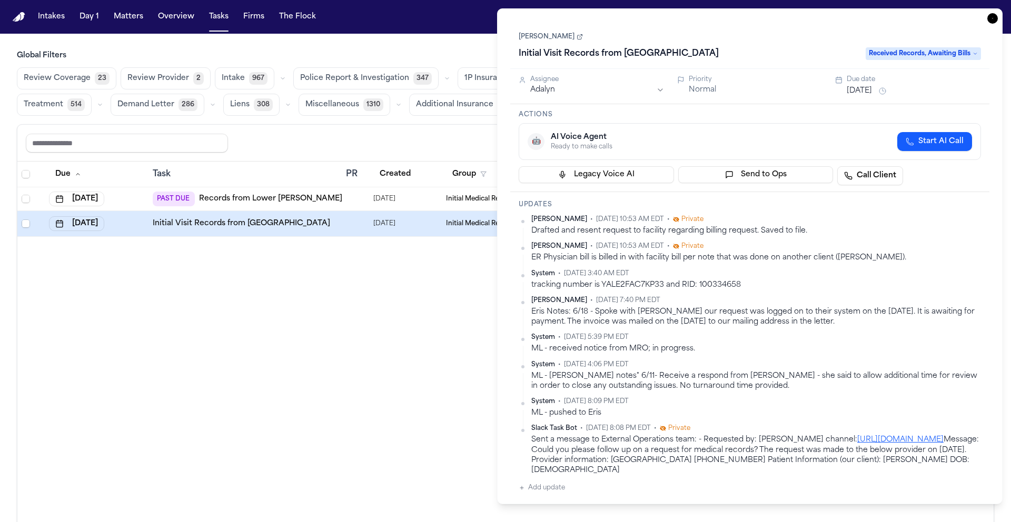
click at [997, 17] on icon "button" at bounding box center [992, 18] width 11 height 11
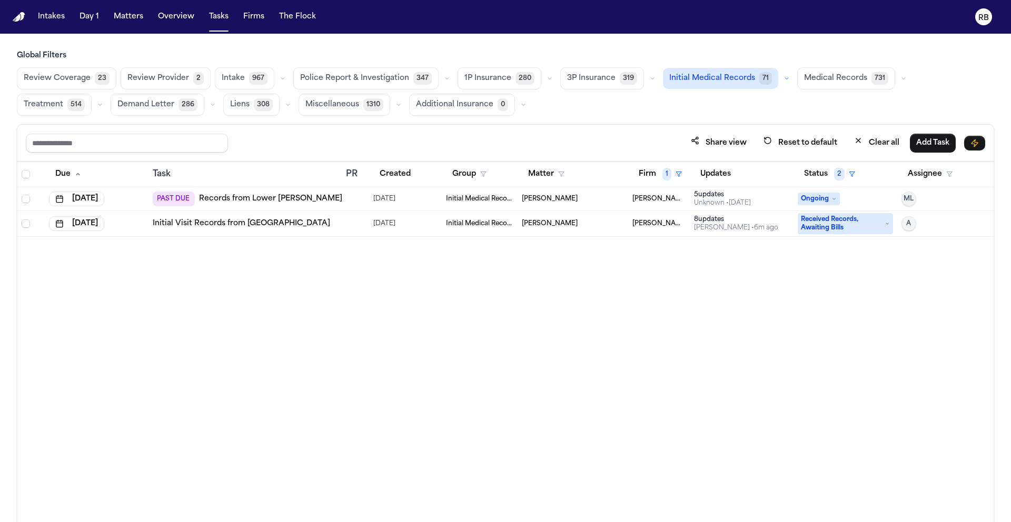
click at [618, 322] on div "Due Task PR Created Group Matter Firm 1 Updates Status 2 Assignee [DATE] PAST D…" at bounding box center [505, 365] width 976 height 406
click at [617, 323] on div "Due Task PR Created Group Matter Firm 1 Updates Status 2 Assignee [DATE] PAST D…" at bounding box center [505, 365] width 976 height 406
click at [586, 334] on div "Due Task PR Created Group Matter Firm 1 Updates Status 2 Assignee [DATE] PAST D…" at bounding box center [505, 365] width 976 height 406
click at [516, 314] on div "Due Task PR Created Group Matter Firm 1 Updates Status 2 Assignee [DATE] PAST D…" at bounding box center [505, 365] width 976 height 406
click at [483, 313] on div "Due Task PR Created Group Matter Firm 1 Updates Status 2 Assignee [DATE] PAST D…" at bounding box center [505, 365] width 976 height 406
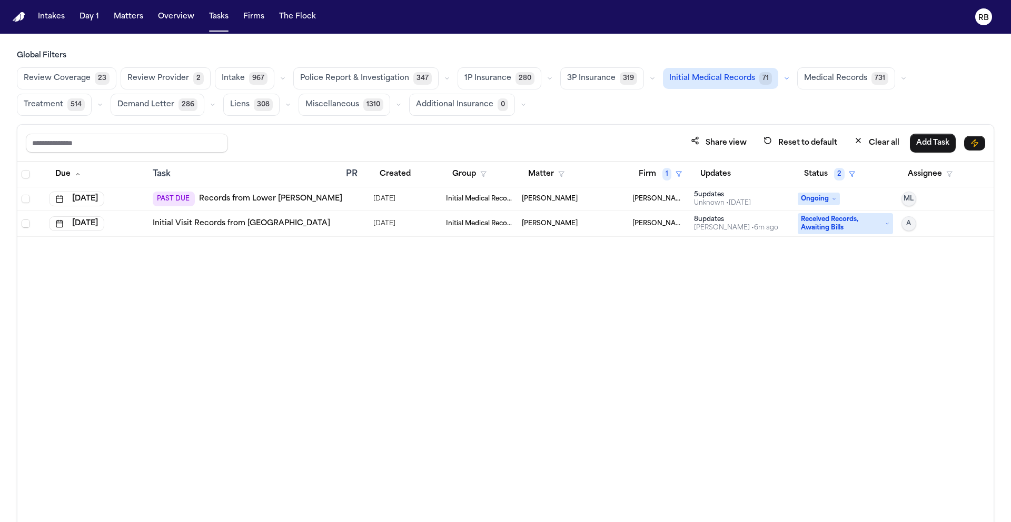
click at [353, 200] on div at bounding box center [350, 199] width 8 height 8
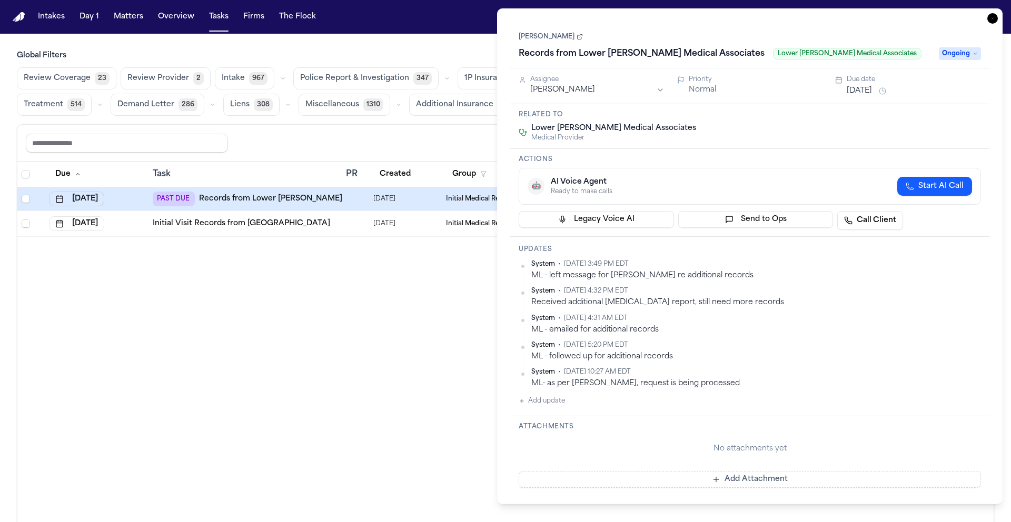
click at [988, 21] on icon "button" at bounding box center [992, 18] width 11 height 11
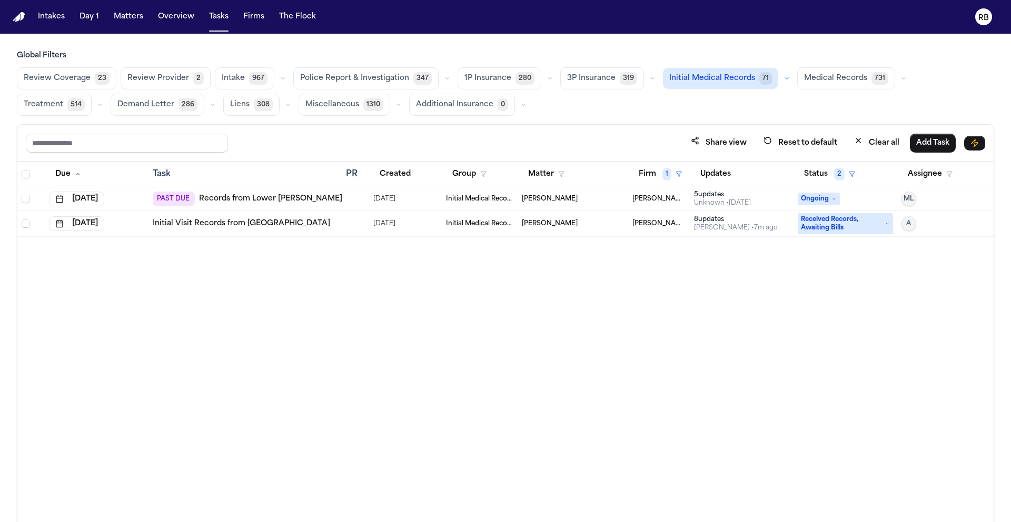
click at [441, 352] on div "Due Task PR Created Group Matter Firm 1 Updates Status 2 Assignee [DATE] PAST D…" at bounding box center [505, 365] width 976 height 406
click at [352, 201] on div at bounding box center [350, 199] width 8 height 8
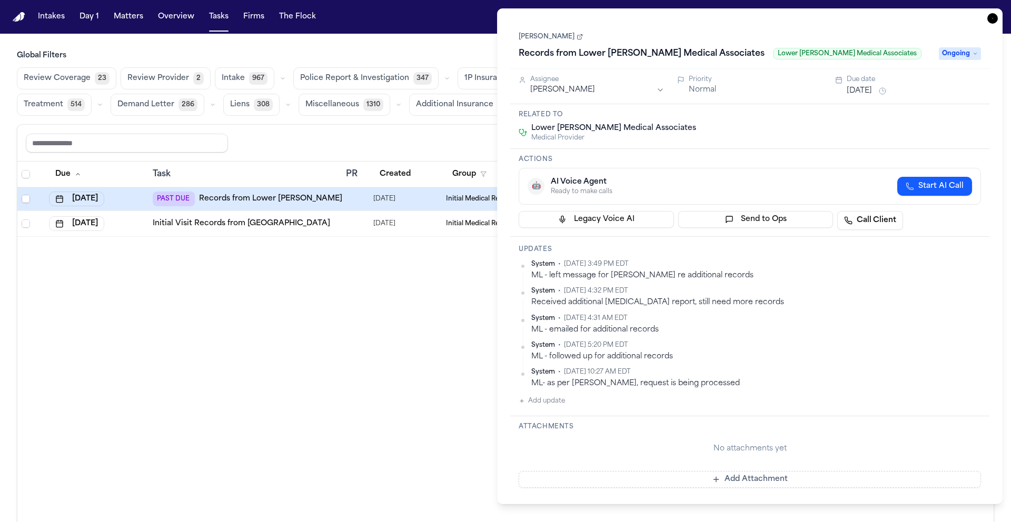
click at [525, 35] on link "[PERSON_NAME]" at bounding box center [551, 37] width 64 height 8
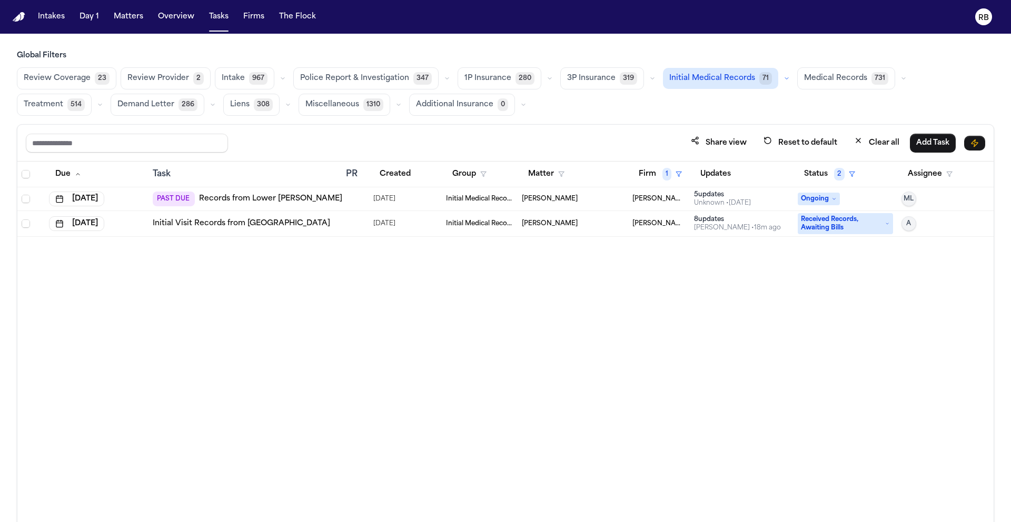
click at [387, 327] on div "Due Task PR Created Group Matter Firm 1 Updates Status 2 Assignee [DATE] PAST D…" at bounding box center [505, 365] width 976 height 406
click at [360, 200] on div at bounding box center [355, 199] width 19 height 8
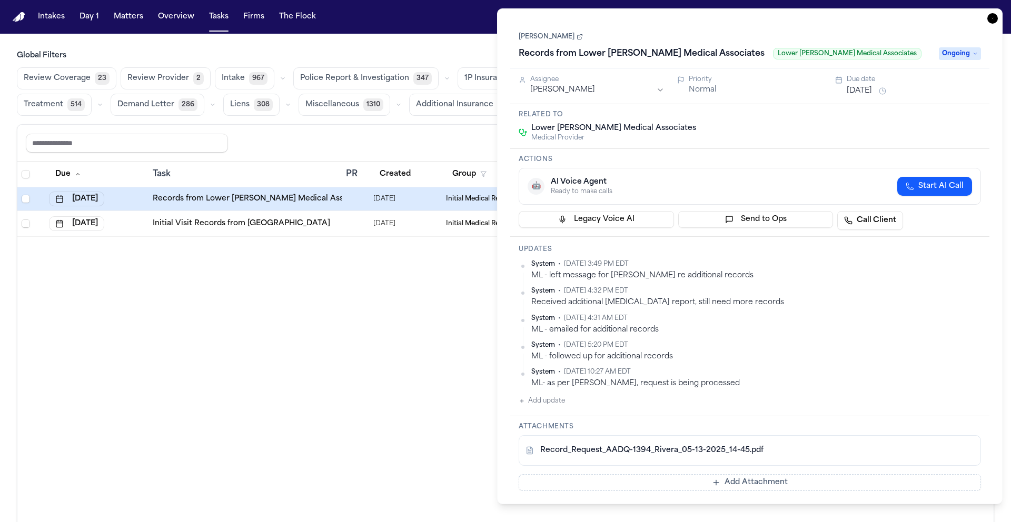
click at [993, 17] on icon "button" at bounding box center [992, 18] width 11 height 11
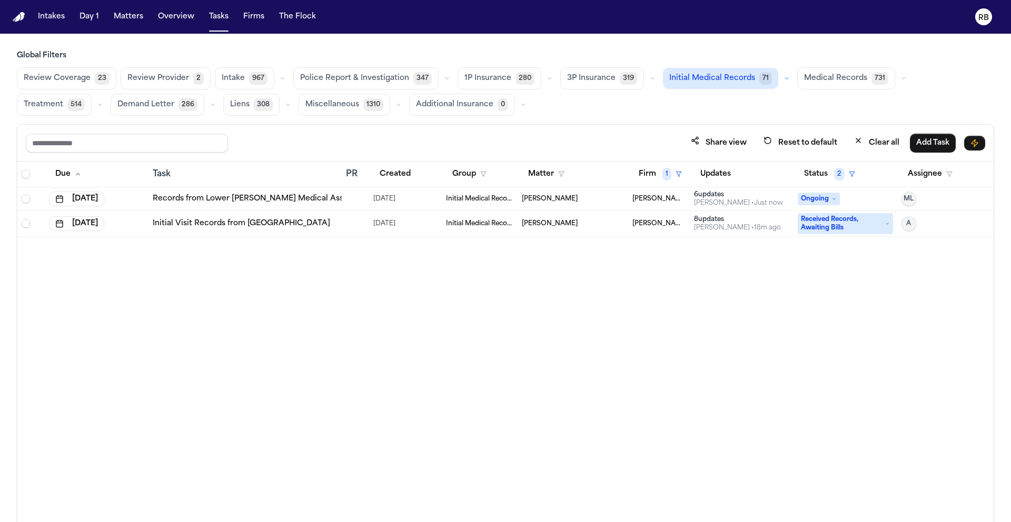
click at [836, 74] on span "Medical Records" at bounding box center [835, 78] width 63 height 11
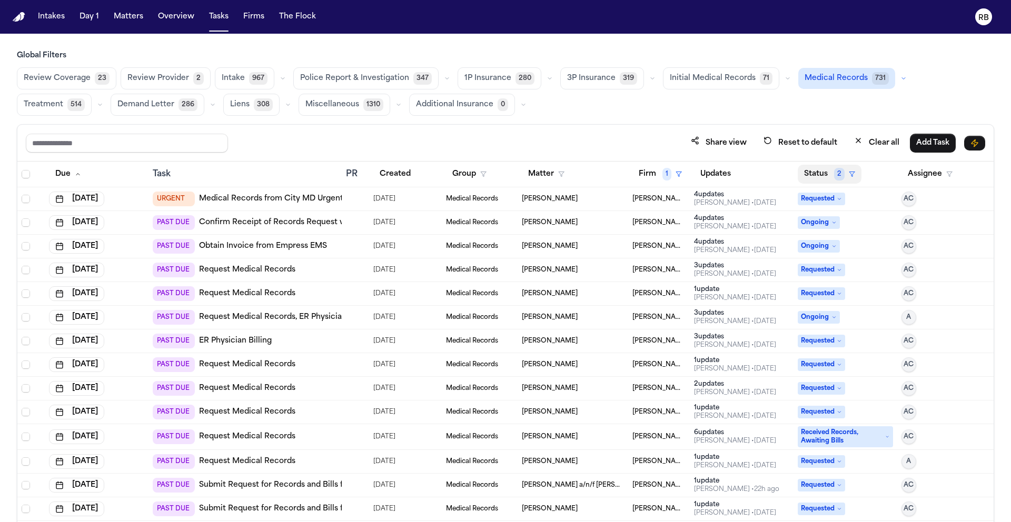
click at [808, 170] on button "Status 2" at bounding box center [830, 174] width 64 height 19
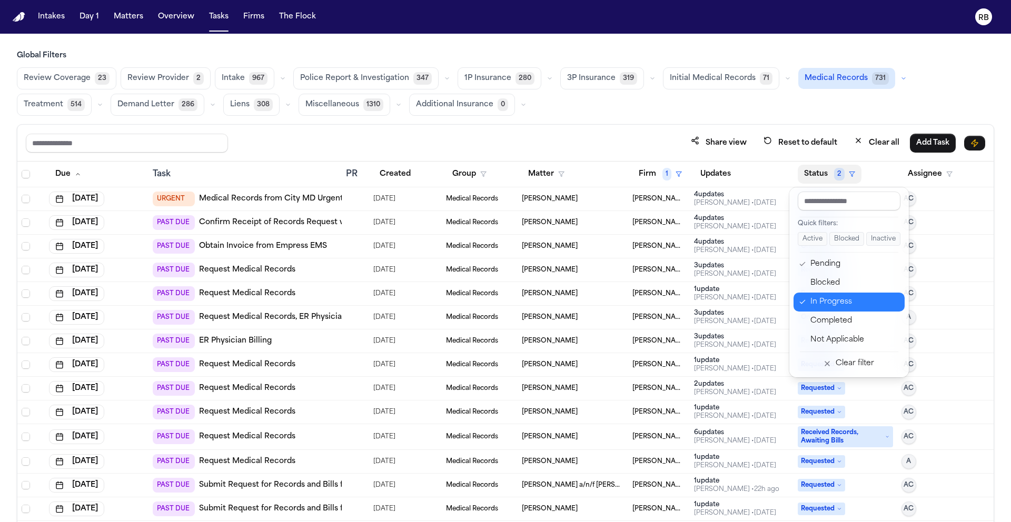
click at [840, 303] on div "In Progress" at bounding box center [854, 302] width 88 height 13
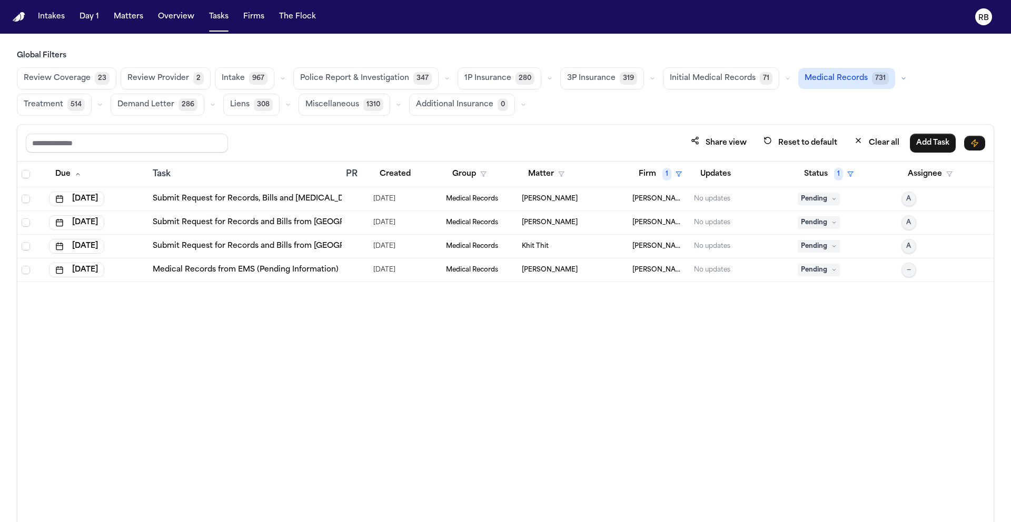
click at [357, 202] on div at bounding box center [355, 199] width 19 height 8
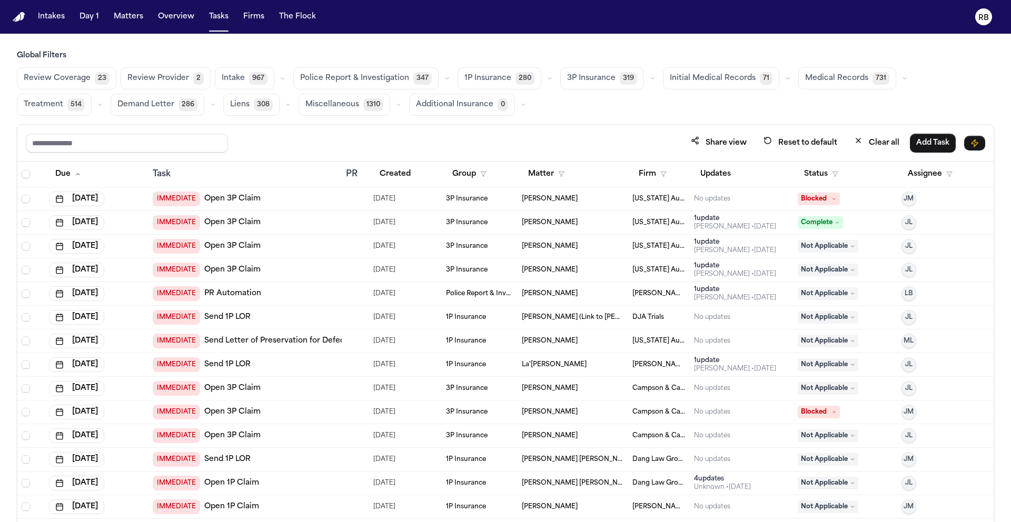
click at [839, 111] on div "Review Coverage 23 Review Provider 2 Intake 967 Police Report & Investigation 3…" at bounding box center [505, 91] width 977 height 48
click at [828, 85] on button "Medical Records 731" at bounding box center [847, 78] width 98 height 22
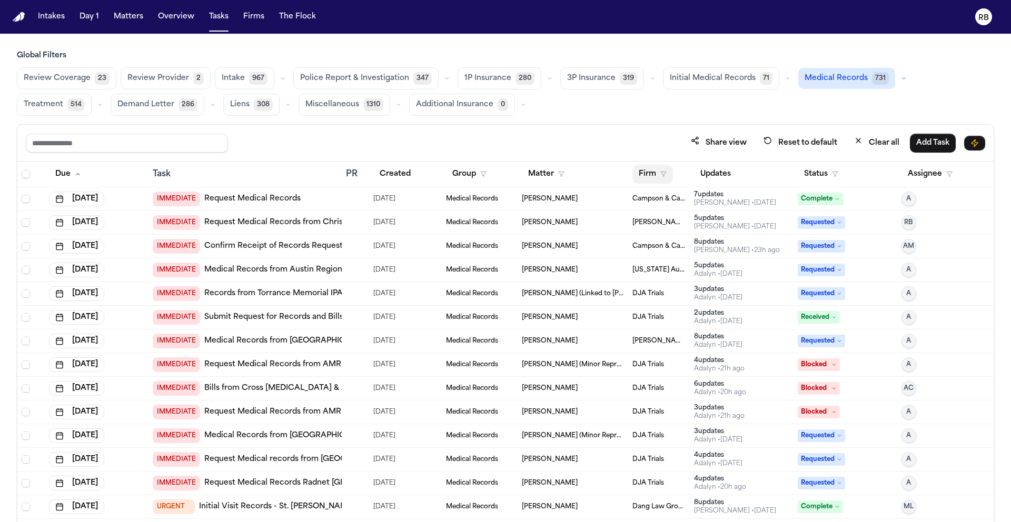
click at [638, 173] on button "Firm" at bounding box center [652, 174] width 41 height 19
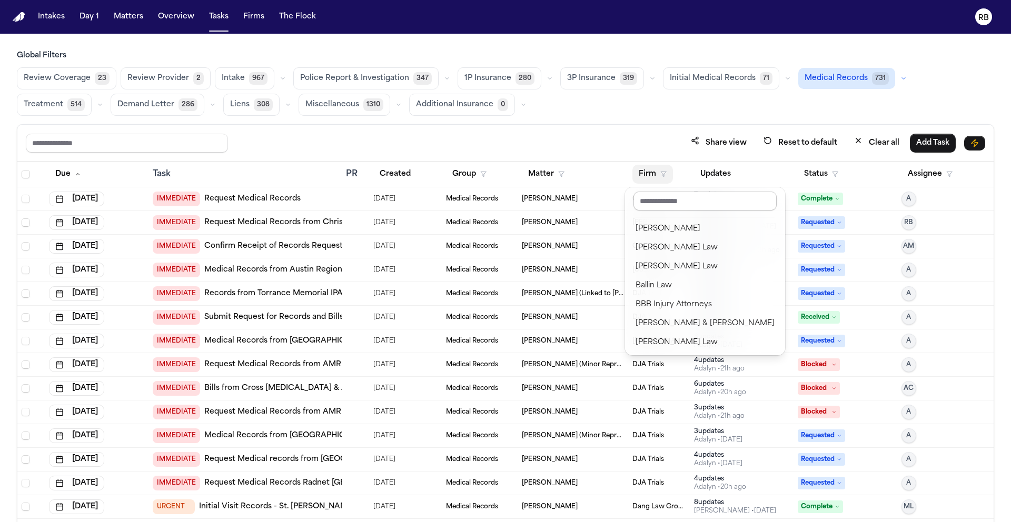
click at [663, 203] on input "text" at bounding box center [704, 201] width 143 height 19
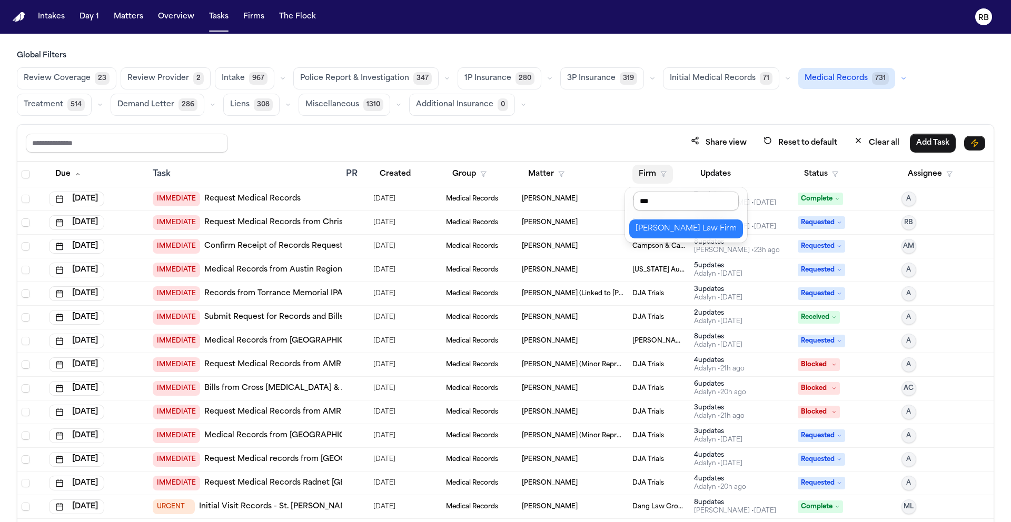
type input "****"
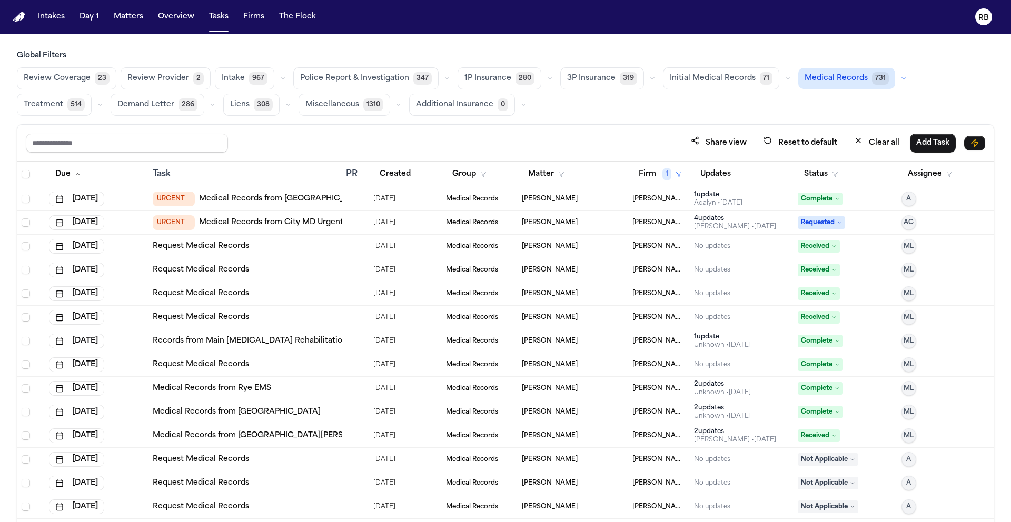
click at [288, 247] on div "Request Medical Records" at bounding box center [245, 246] width 185 height 11
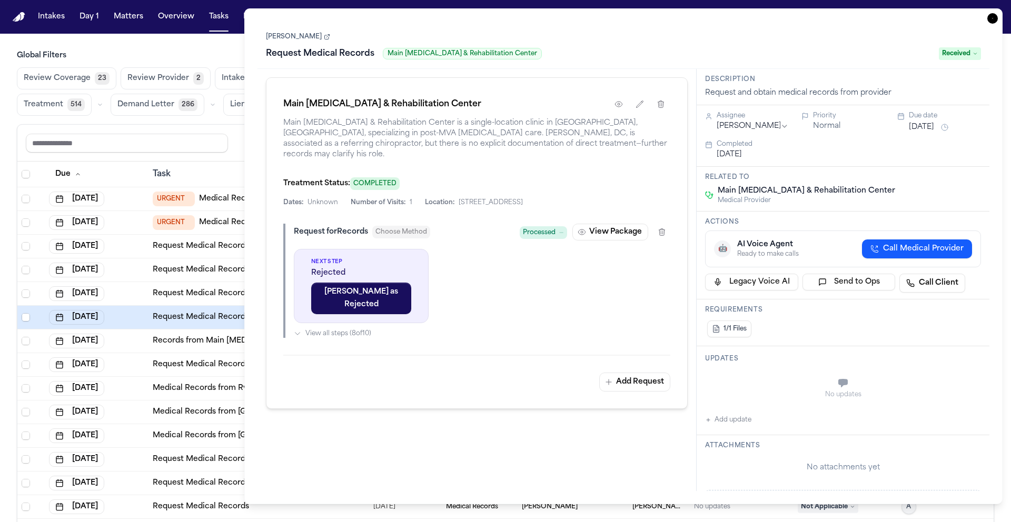
click at [274, 41] on link "[PERSON_NAME]" at bounding box center [298, 37] width 64 height 8
click at [224, 45] on main "Global Filters Review Coverage 23 Review Provider 2 Intake 967 Police Report & …" at bounding box center [505, 278] width 1011 height 489
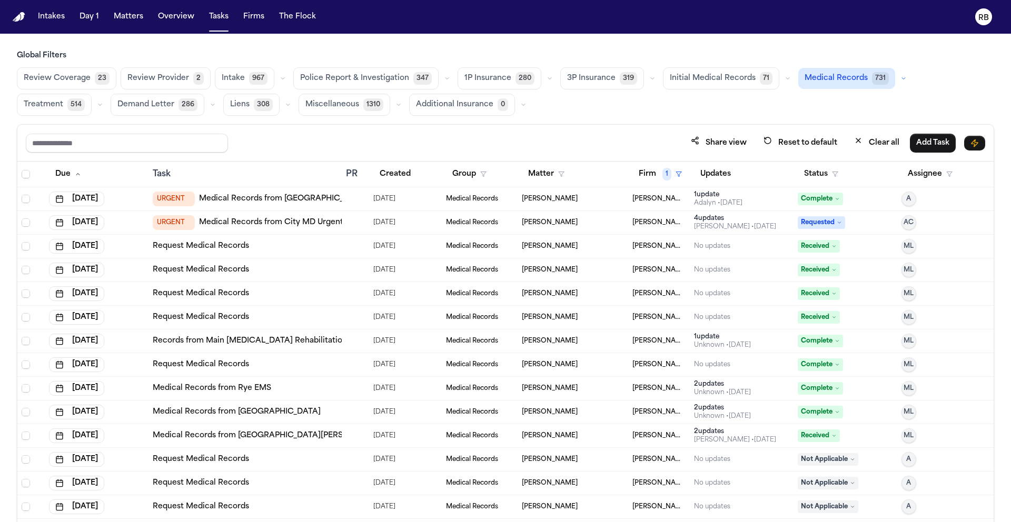
click at [315, 360] on div "Request Medical Records" at bounding box center [245, 365] width 185 height 11
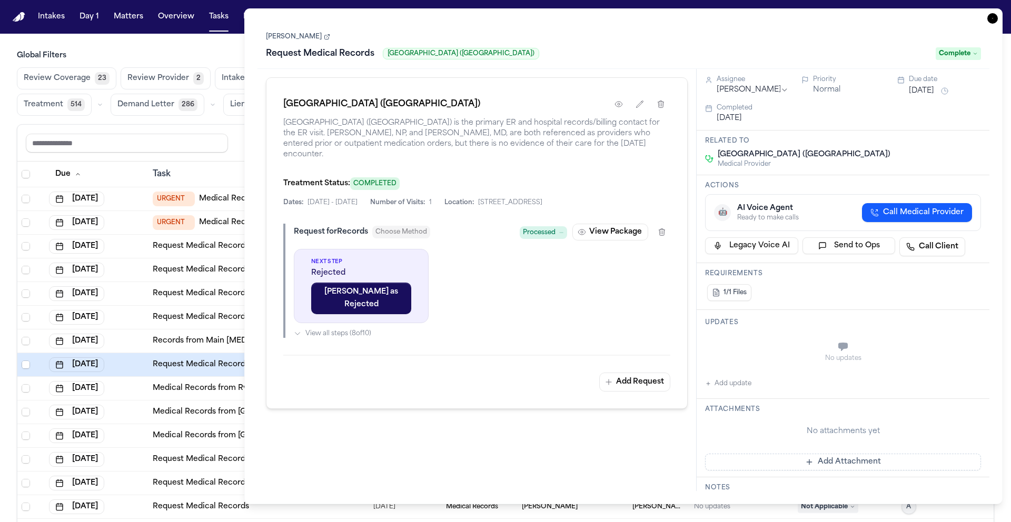
click at [991, 15] on icon "button" at bounding box center [992, 18] width 11 height 11
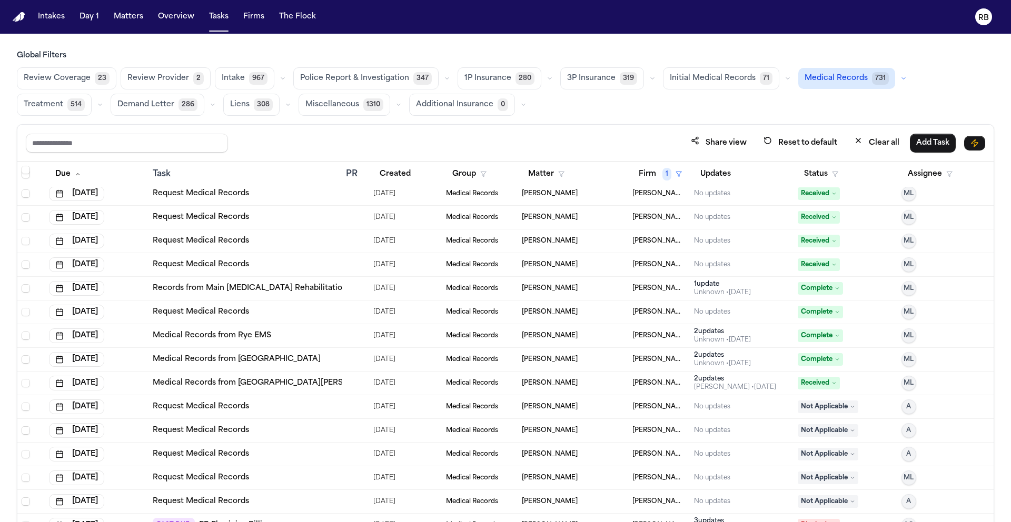
scroll to position [69, 0]
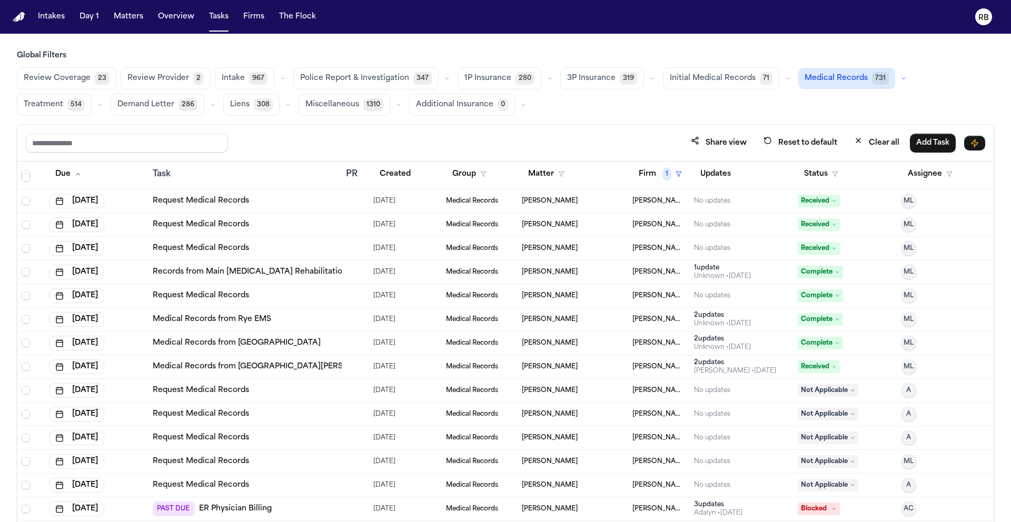
click at [320, 393] on div "Request Medical Records" at bounding box center [245, 390] width 185 height 11
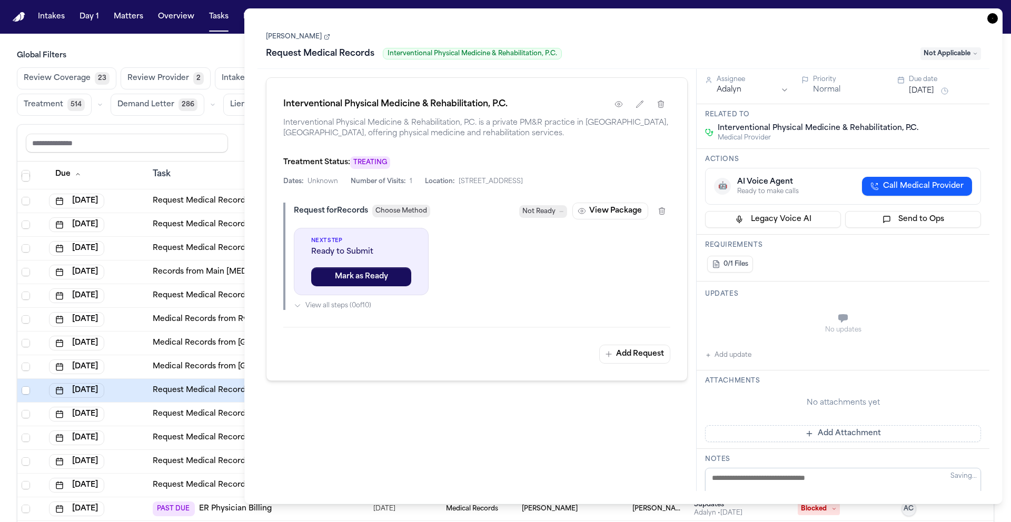
click at [137, 416] on div "Jul 18, 2025" at bounding box center [96, 414] width 95 height 15
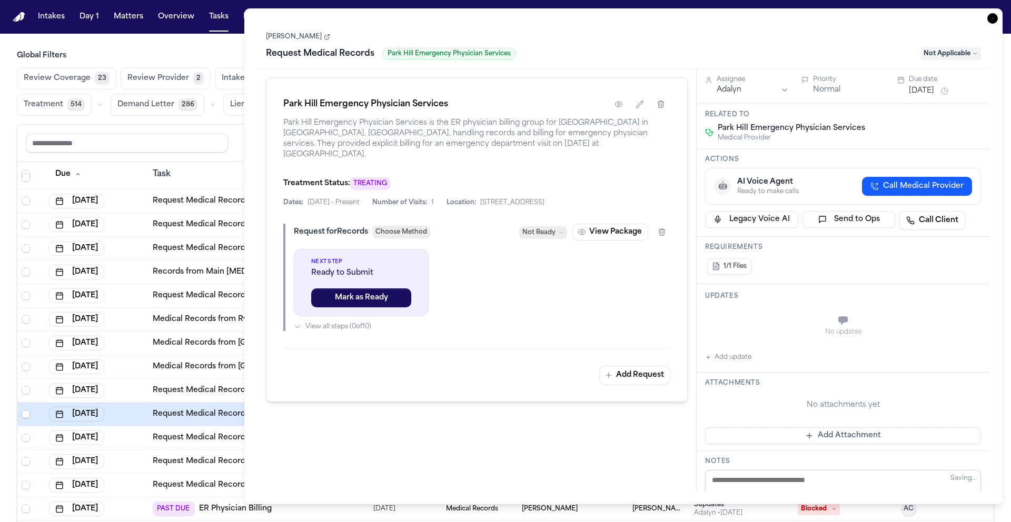
click at [140, 437] on div "Jul 18, 2025" at bounding box center [96, 438] width 95 height 15
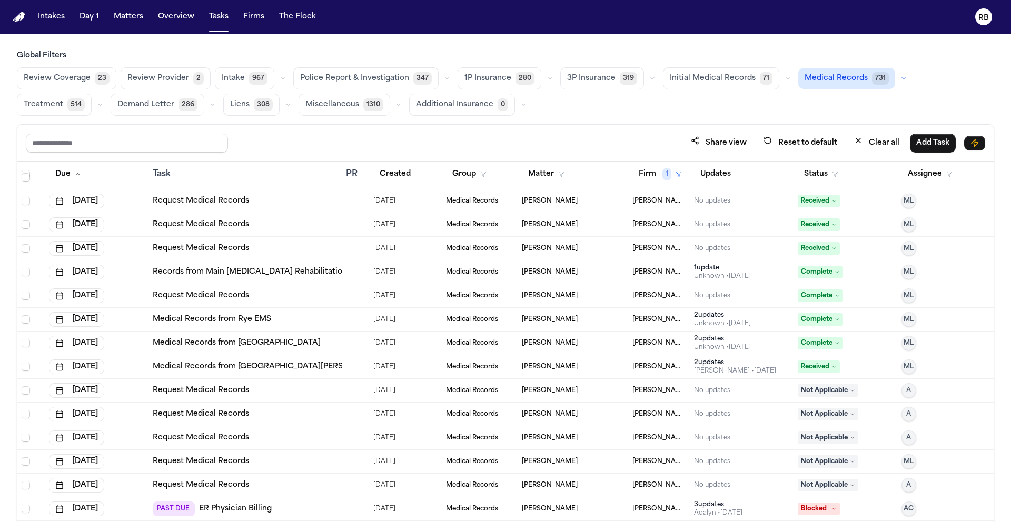
click at [138, 459] on div "Jul 28, 2025" at bounding box center [96, 461] width 95 height 15
click at [141, 483] on div "Jul 28, 2025" at bounding box center [96, 485] width 95 height 15
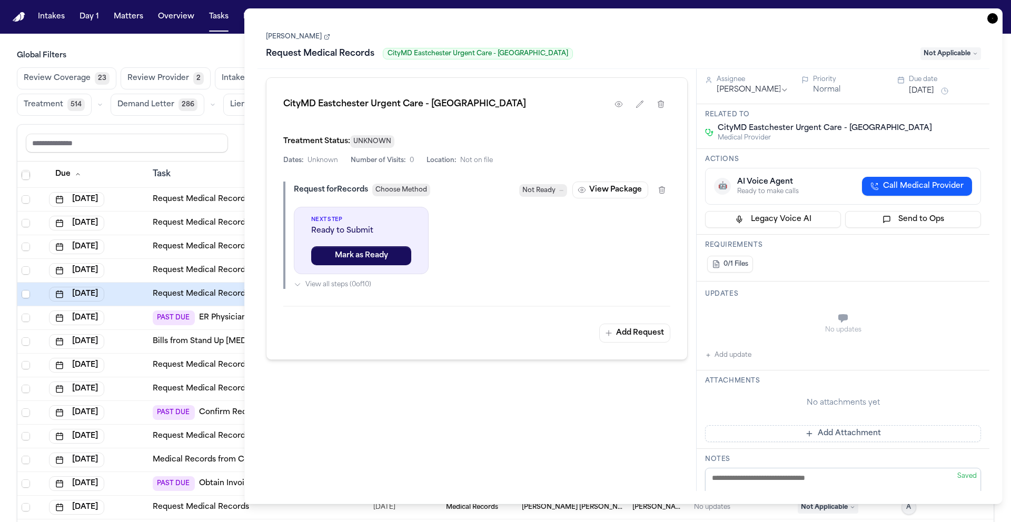
scroll to position [270, 0]
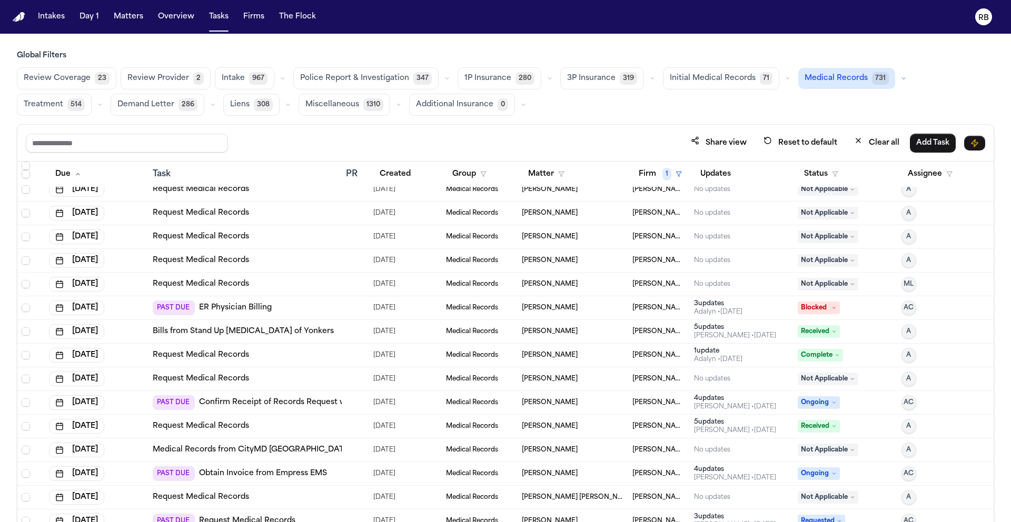
click at [144, 330] on td "Jul 29, 2025" at bounding box center [97, 332] width 104 height 24
click at [141, 354] on div "Jul 31, 2025" at bounding box center [96, 355] width 95 height 15
click at [137, 375] on div "Aug 6, 2025" at bounding box center [96, 379] width 95 height 15
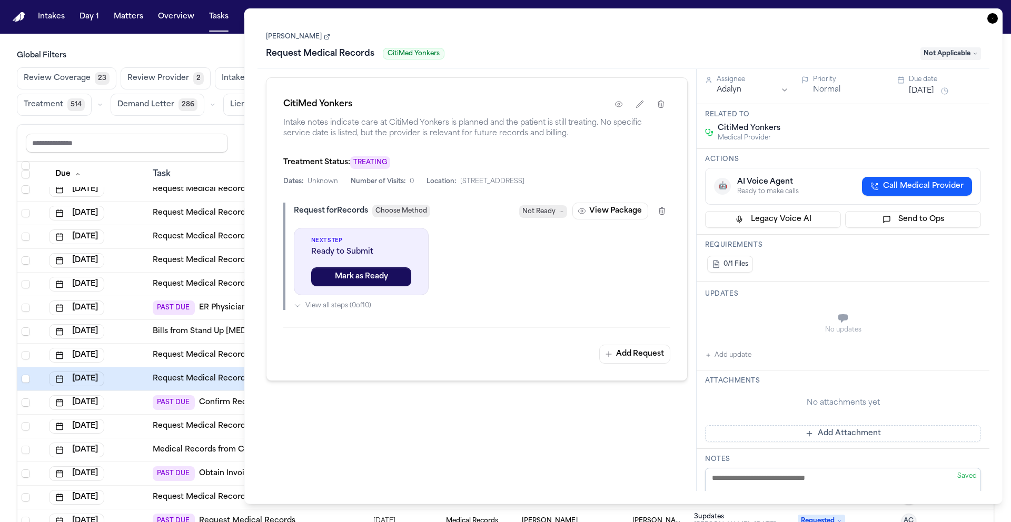
click at [138, 399] on div "Aug 7, 2025" at bounding box center [96, 402] width 95 height 15
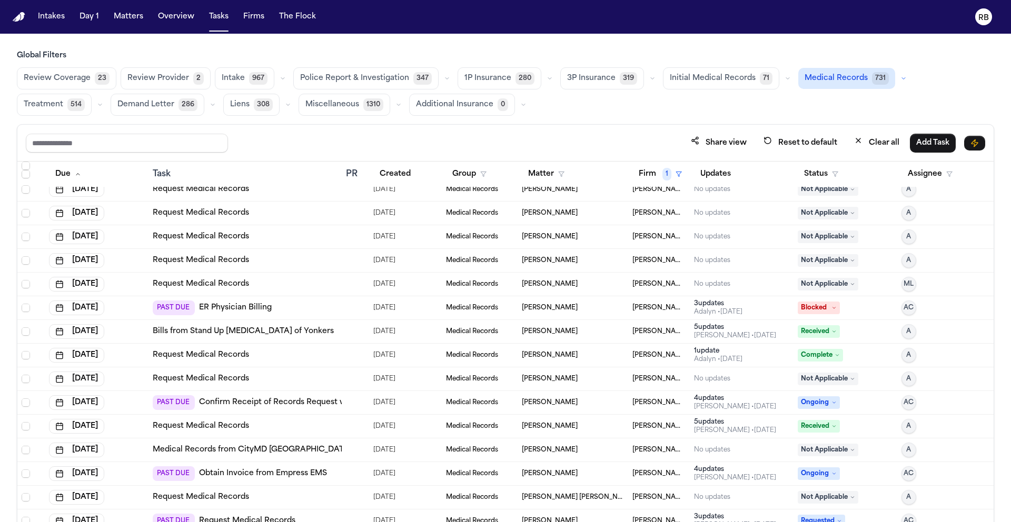
click at [142, 453] on div "Aug 8, 2025" at bounding box center [96, 450] width 95 height 15
click at [141, 472] on div "Aug 15, 2025" at bounding box center [96, 473] width 95 height 15
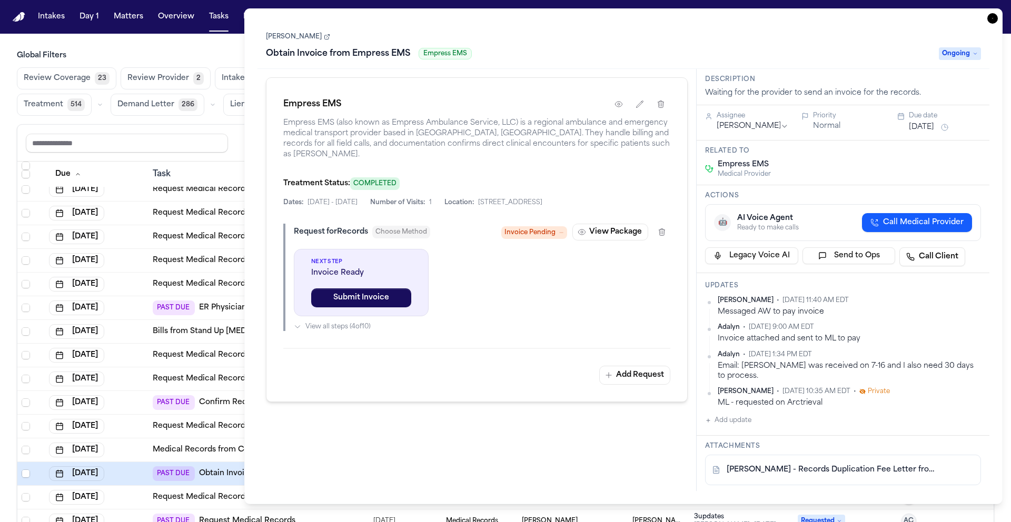
click at [141, 492] on div "Aug 18, 2025" at bounding box center [96, 497] width 95 height 15
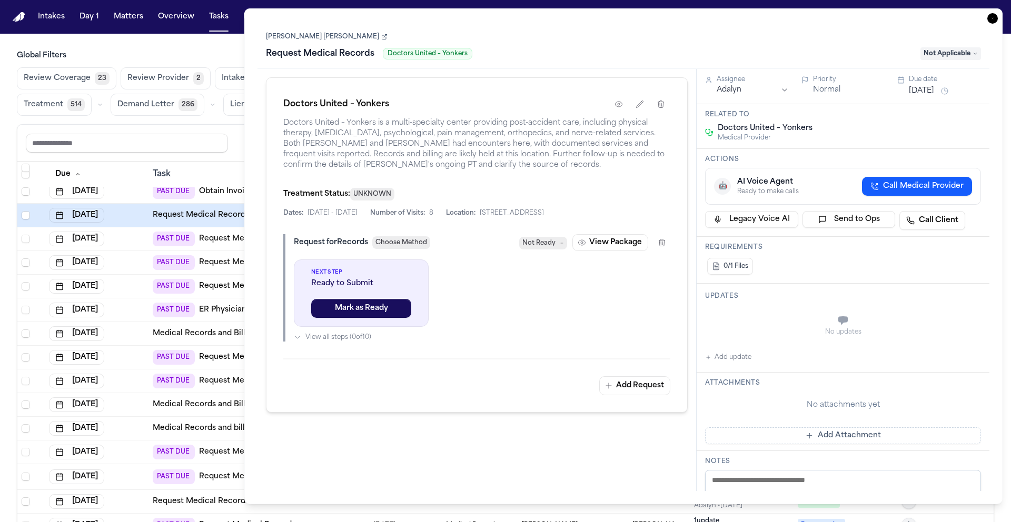
scroll to position [555, 0]
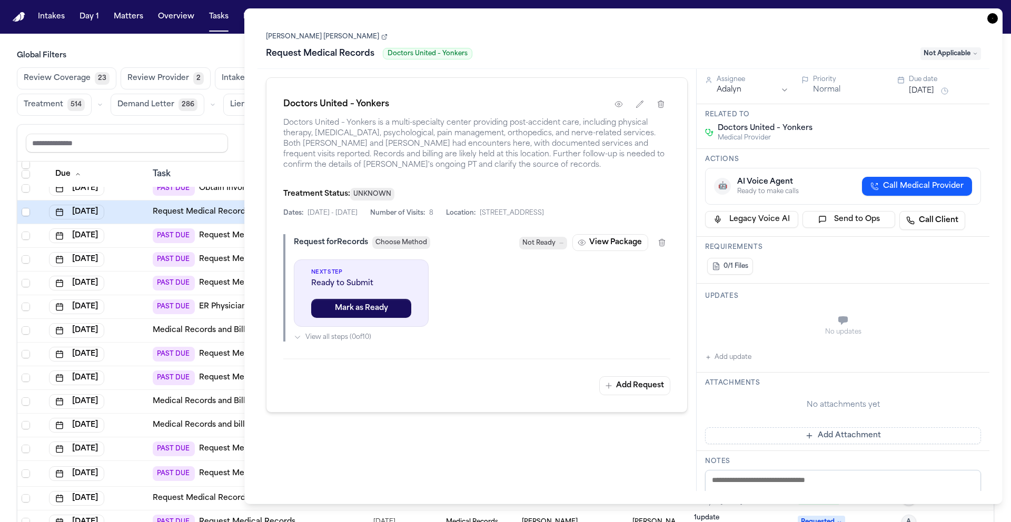
click at [144, 234] on td "Aug 21, 2025" at bounding box center [97, 236] width 104 height 24
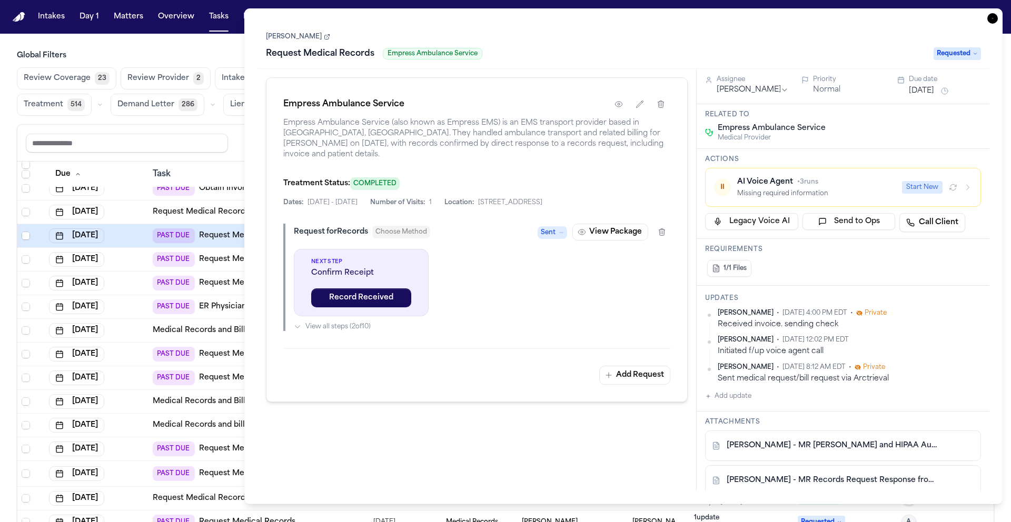
click at [140, 258] on div "Aug 25, 2025" at bounding box center [96, 259] width 95 height 15
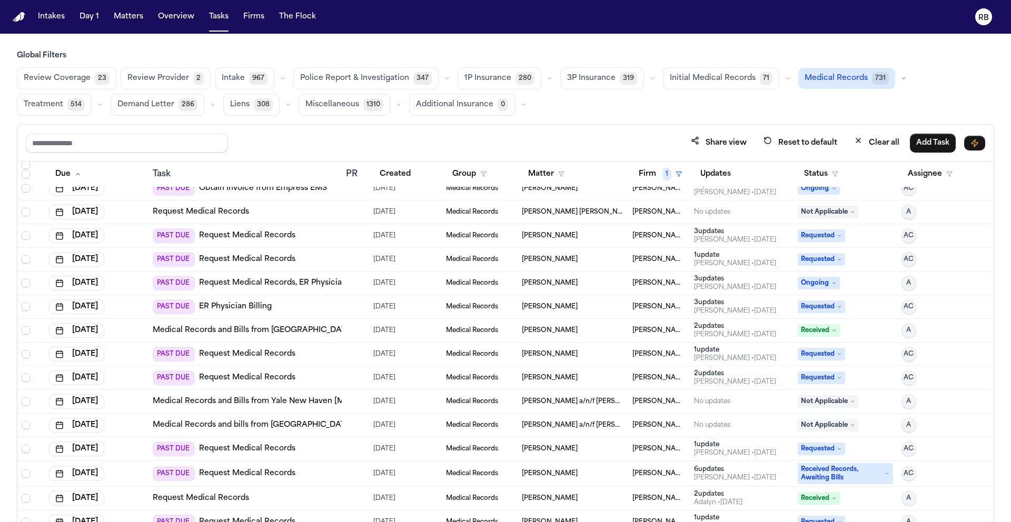
click at [145, 276] on td "Aug 28, 2025" at bounding box center [97, 284] width 104 height 24
click at [145, 303] on td "Aug 28, 2025" at bounding box center [97, 307] width 104 height 24
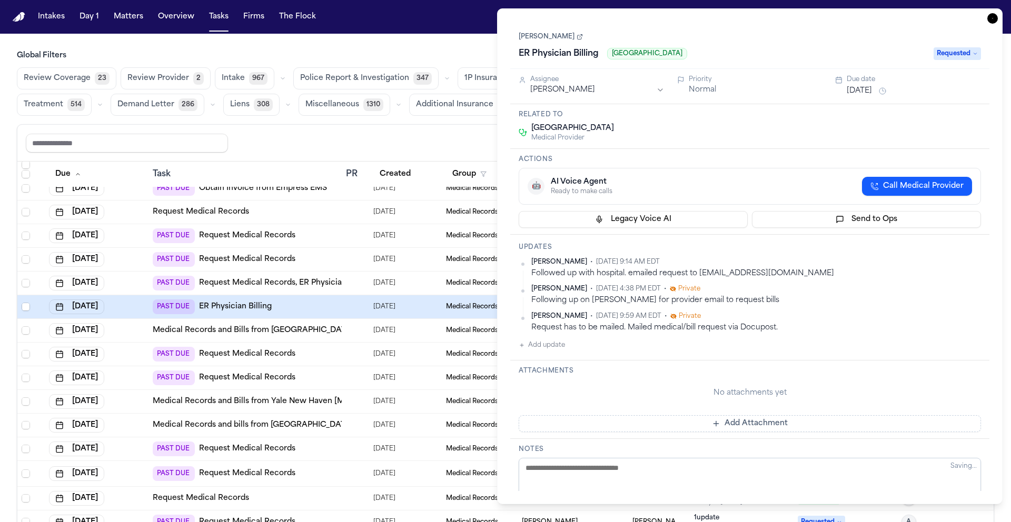
click at [144, 329] on td "Aug 28, 2025" at bounding box center [97, 331] width 104 height 24
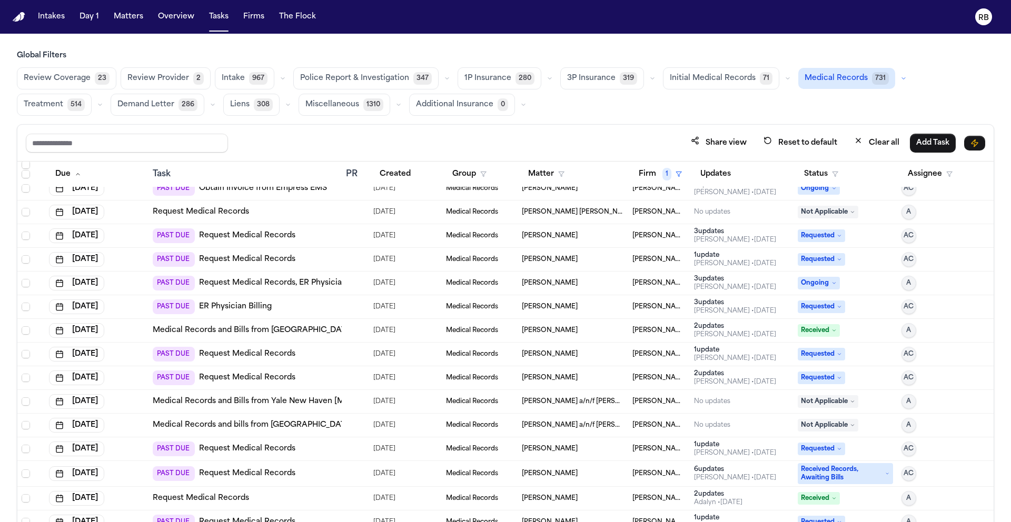
click at [142, 358] on div "Sep 2, 2025" at bounding box center [96, 354] width 95 height 15
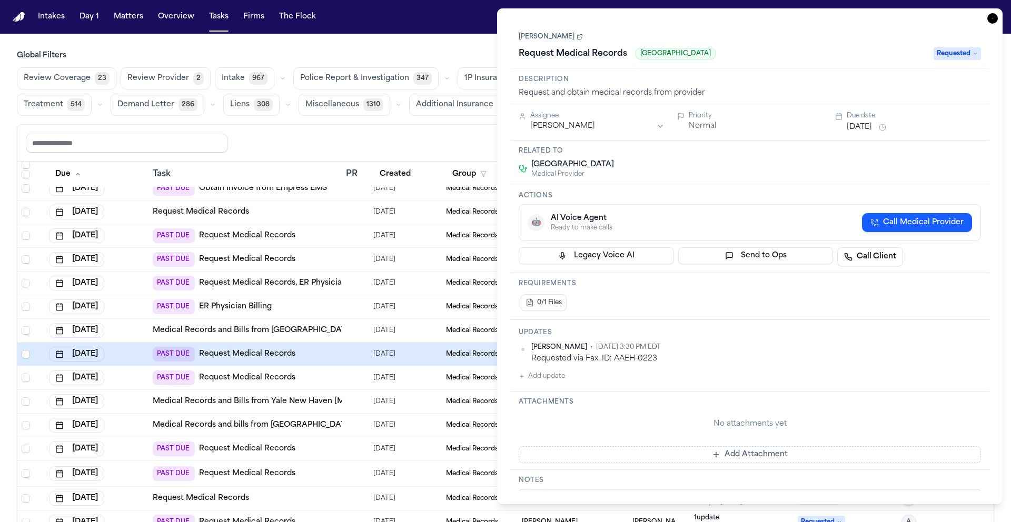
click at [134, 383] on div "Sep 2, 2025" at bounding box center [96, 378] width 95 height 15
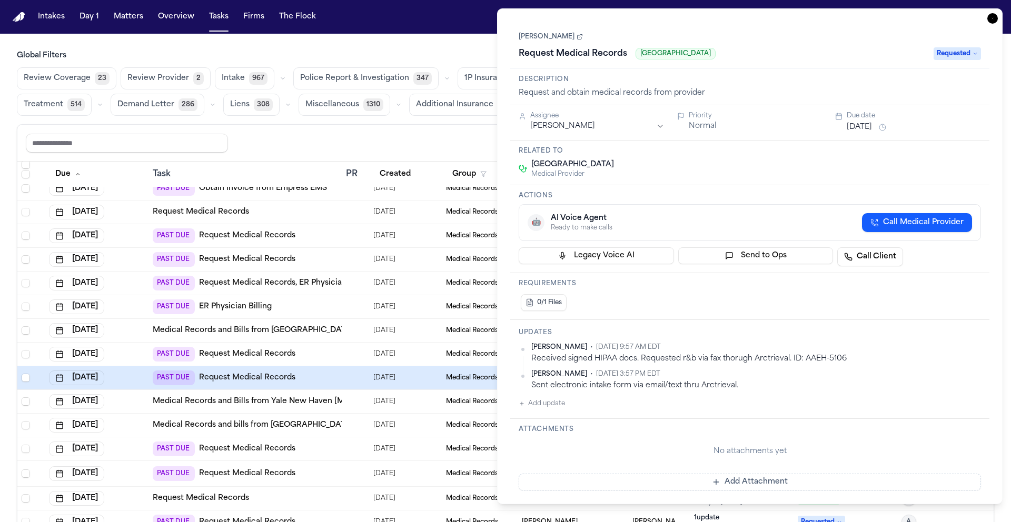
click at [137, 402] on div "Sep 4, 2025" at bounding box center [96, 401] width 95 height 15
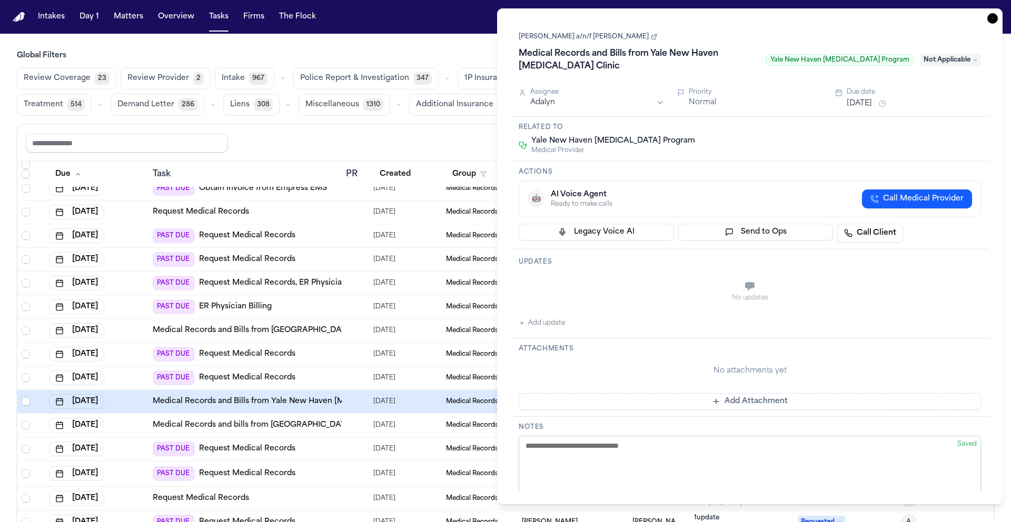
click at [143, 422] on div "Sep 4, 2025" at bounding box center [96, 425] width 95 height 15
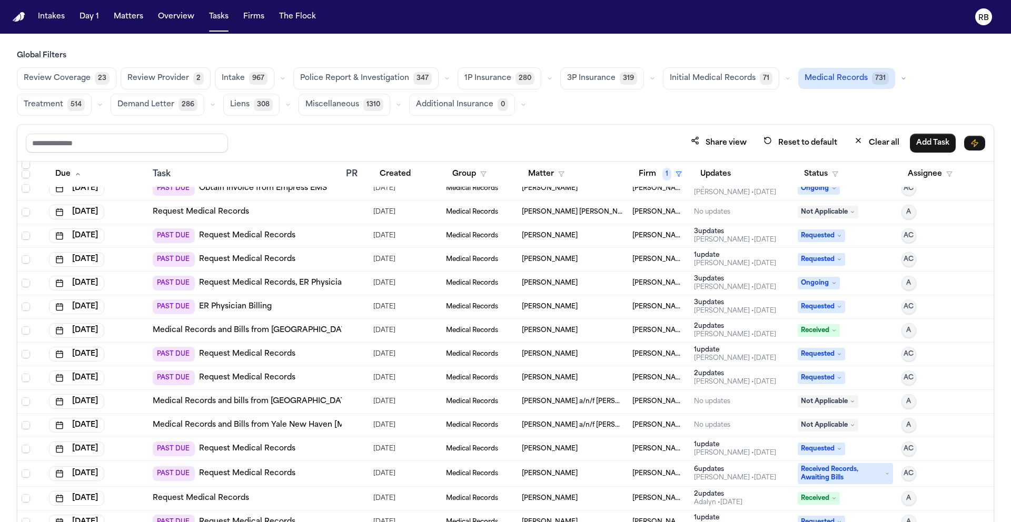
click at [135, 449] on div "Sep 5, 2025" at bounding box center [96, 449] width 95 height 15
click at [142, 472] on div "Sep 10, 2025" at bounding box center [96, 473] width 95 height 15
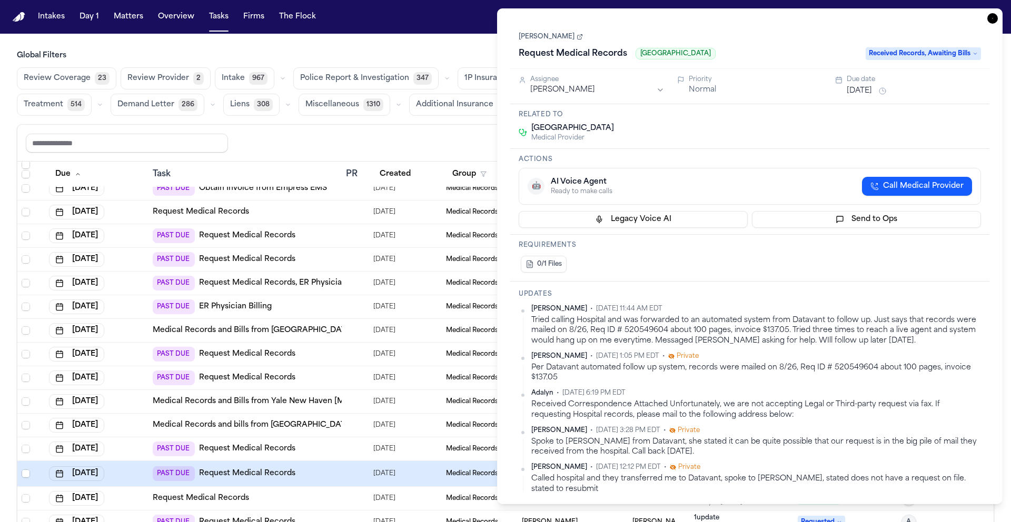
click at [136, 493] on div "Sep 11, 2025" at bounding box center [96, 498] width 95 height 15
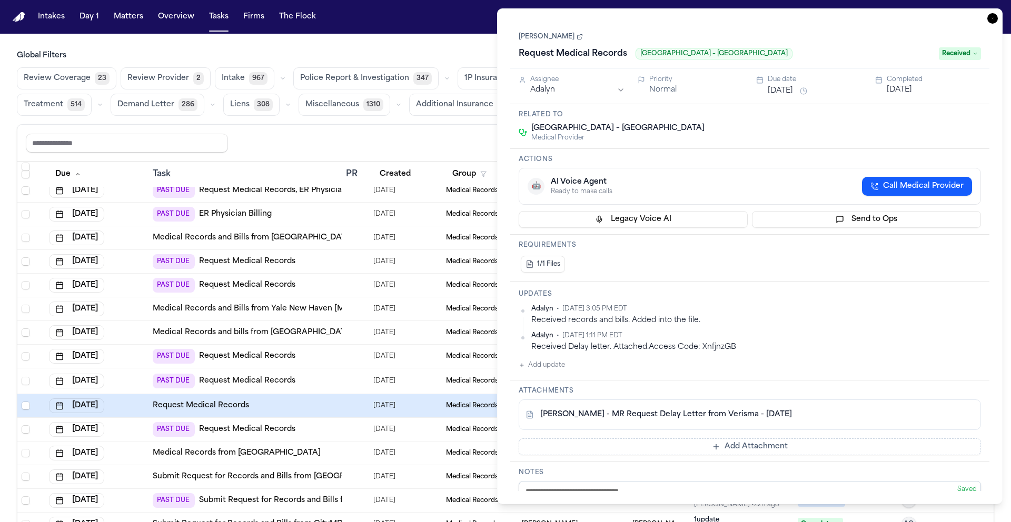
scroll to position [653, 0]
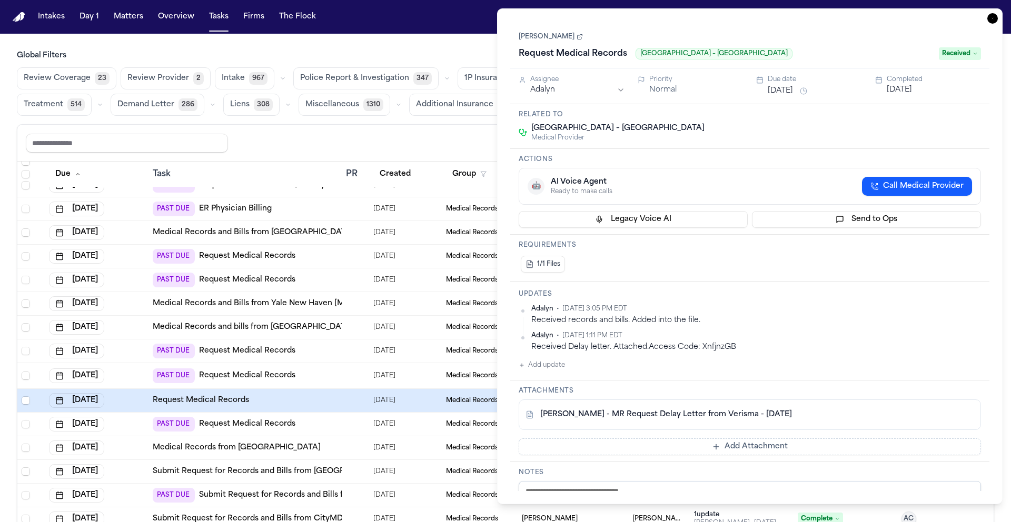
click at [142, 423] on div "Sep 11, 2025" at bounding box center [96, 424] width 95 height 15
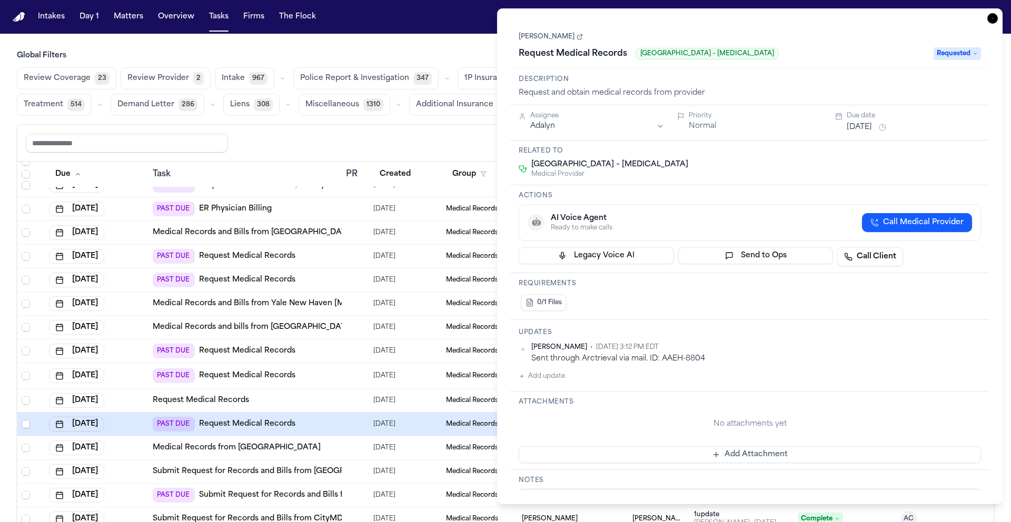
click at [143, 448] on td "Sep 17, 2025" at bounding box center [97, 448] width 104 height 24
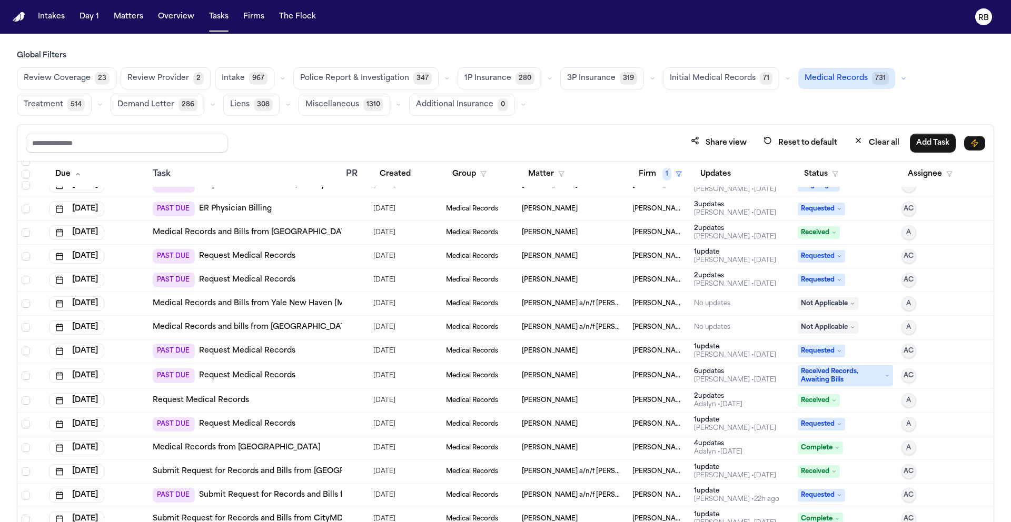
click at [142, 471] on div "Sep 20, 2025" at bounding box center [96, 471] width 95 height 15
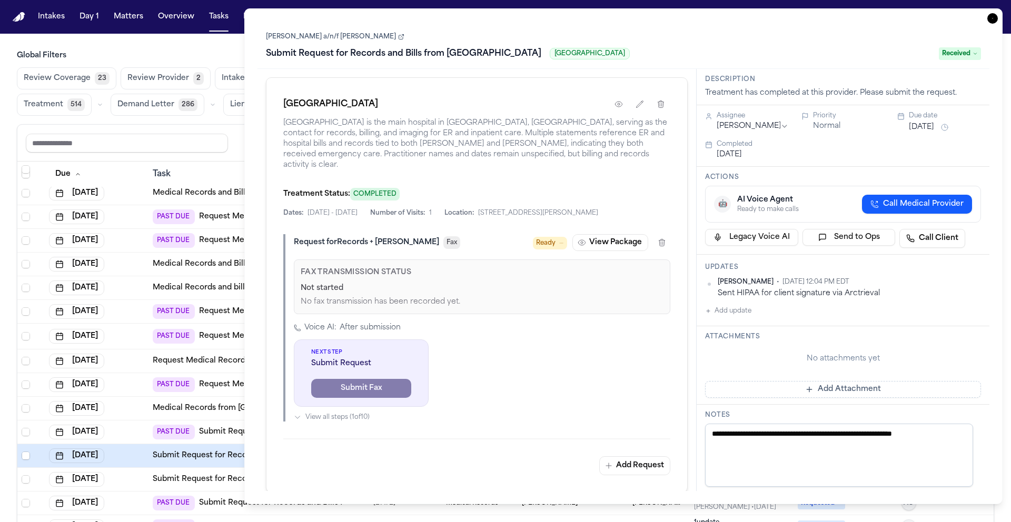
scroll to position [695, 0]
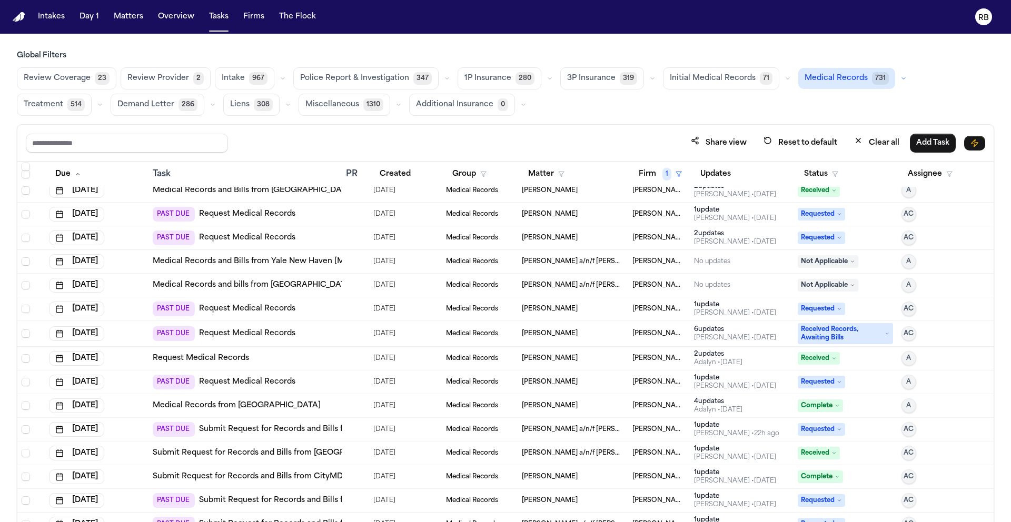
click at [139, 453] on div "Sep 20, 2025" at bounding box center [96, 453] width 95 height 15
click at [142, 475] on div "Sep 20, 2025" at bounding box center [96, 477] width 95 height 15
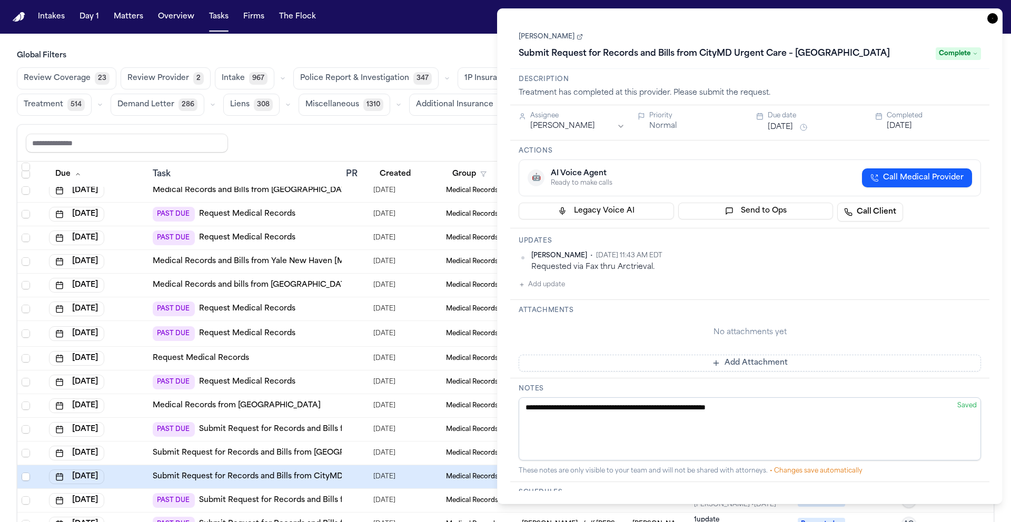
click at [143, 494] on div "Sep 20, 2025" at bounding box center [96, 500] width 95 height 15
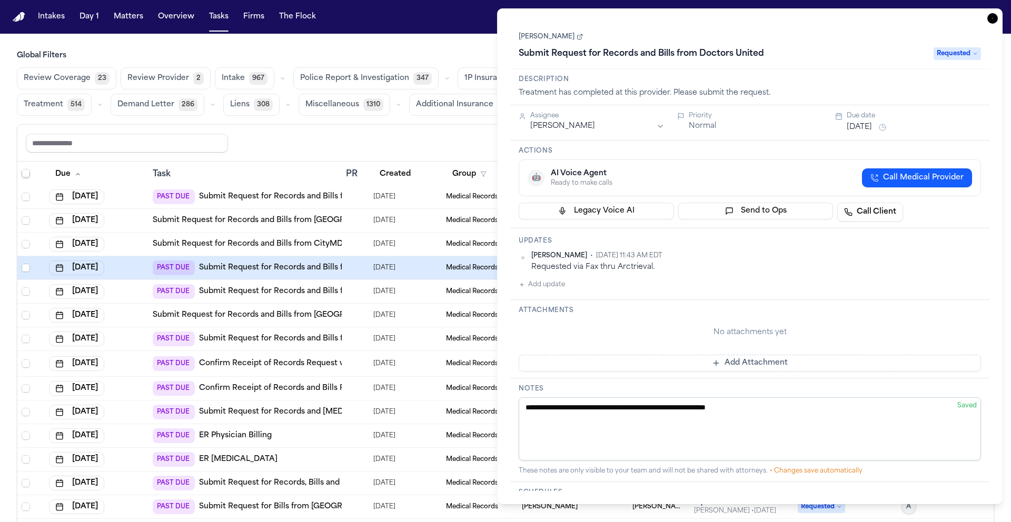
scroll to position [1005, 0]
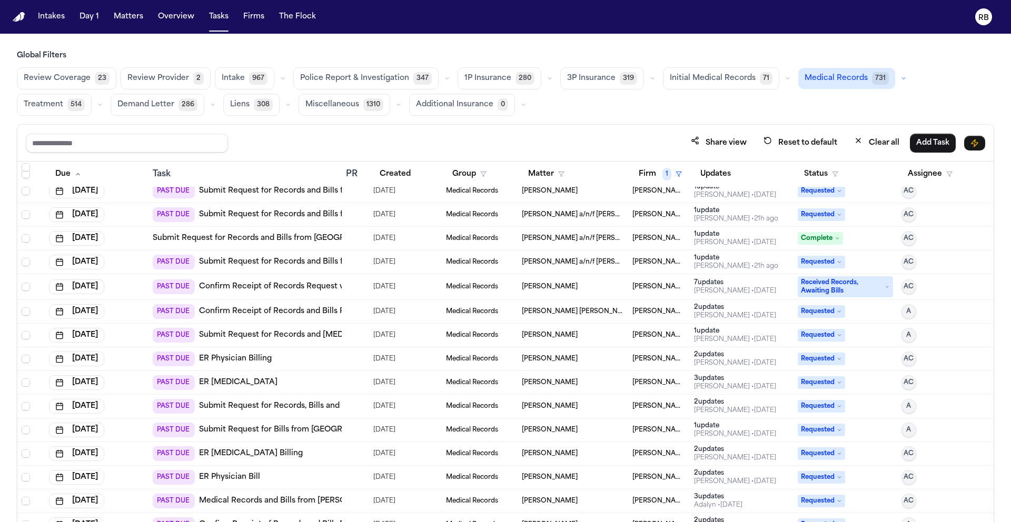
click at [141, 213] on div "Sep 20, 2025" at bounding box center [96, 214] width 95 height 15
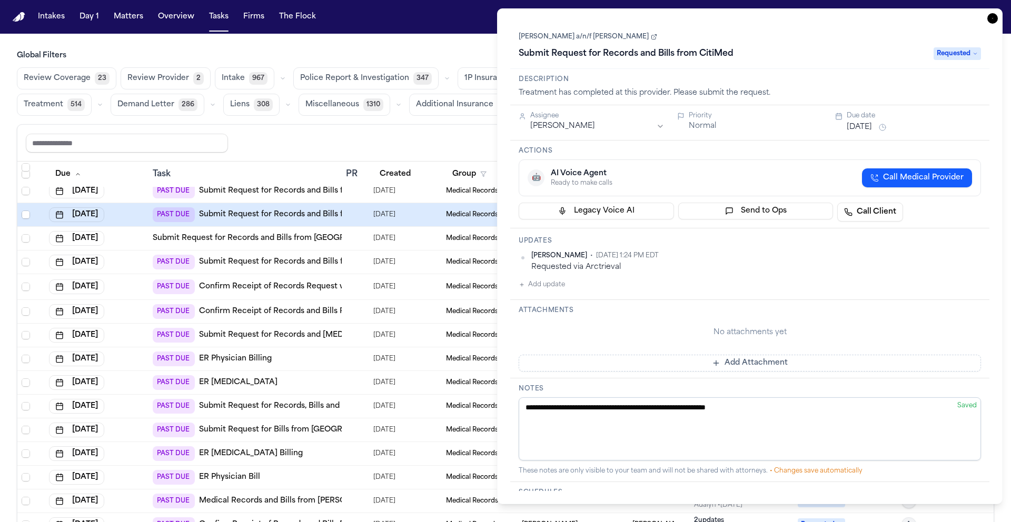
click at [144, 233] on td "Sep 20, 2025" at bounding box center [97, 239] width 104 height 24
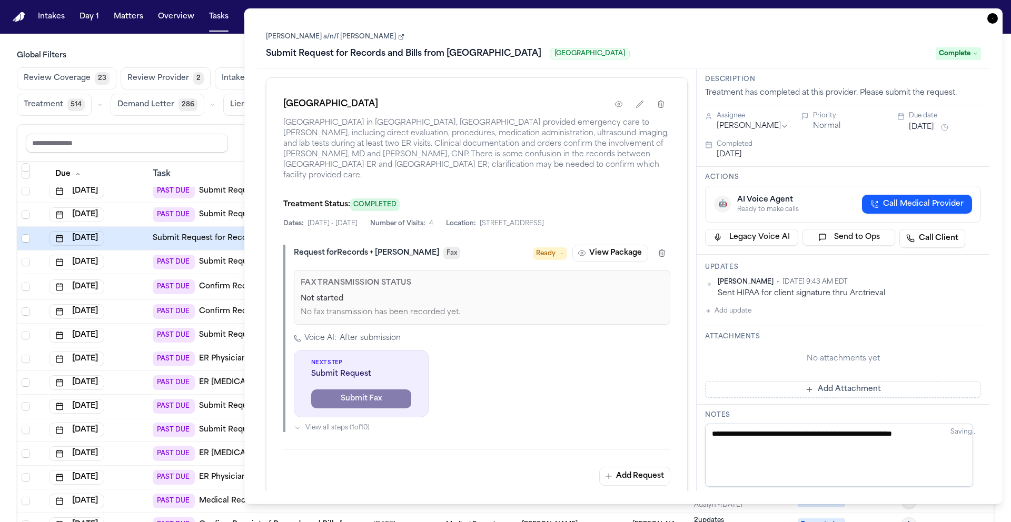
click at [144, 262] on td "Sep 20, 2025" at bounding box center [97, 263] width 104 height 24
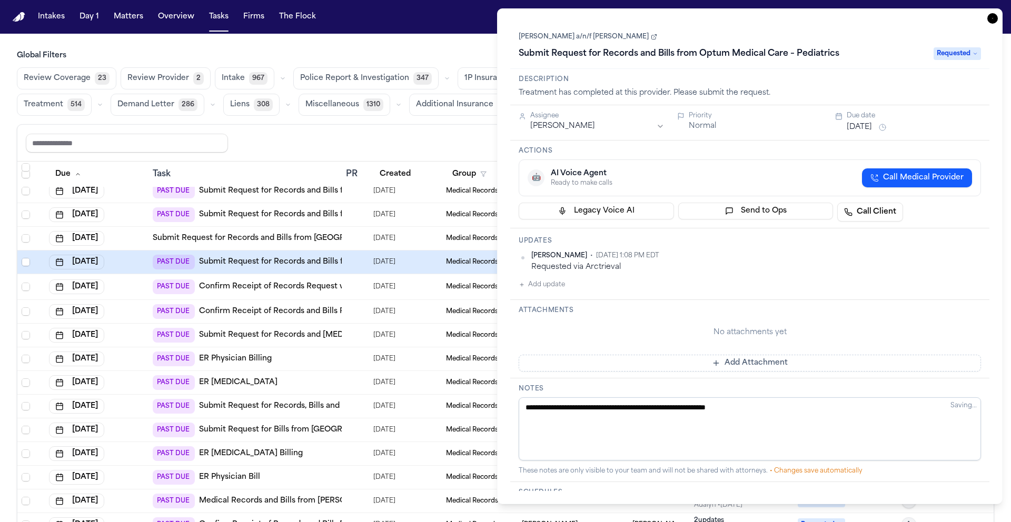
click at [141, 285] on div "Sep 23, 2025" at bounding box center [96, 287] width 95 height 15
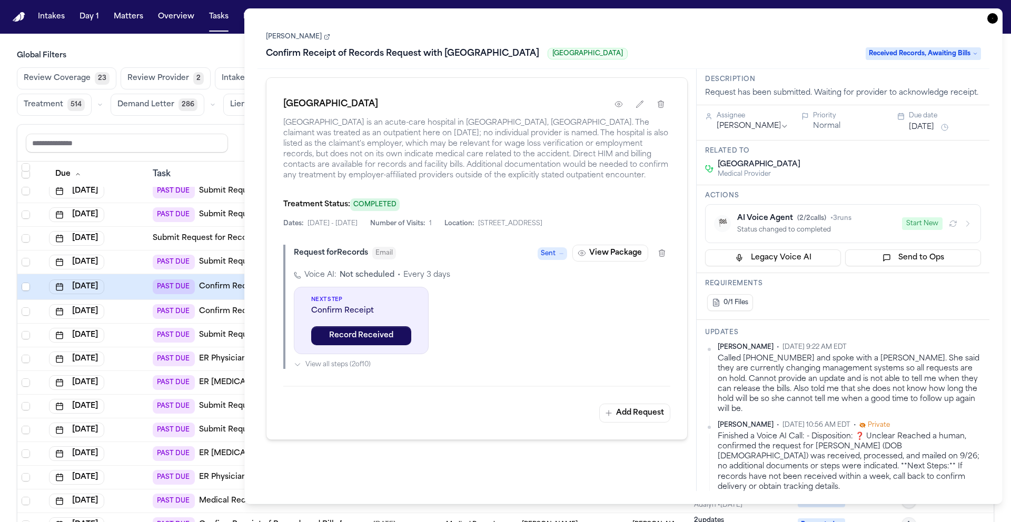
click at [141, 308] on div "Sep 24, 2025" at bounding box center [96, 311] width 95 height 15
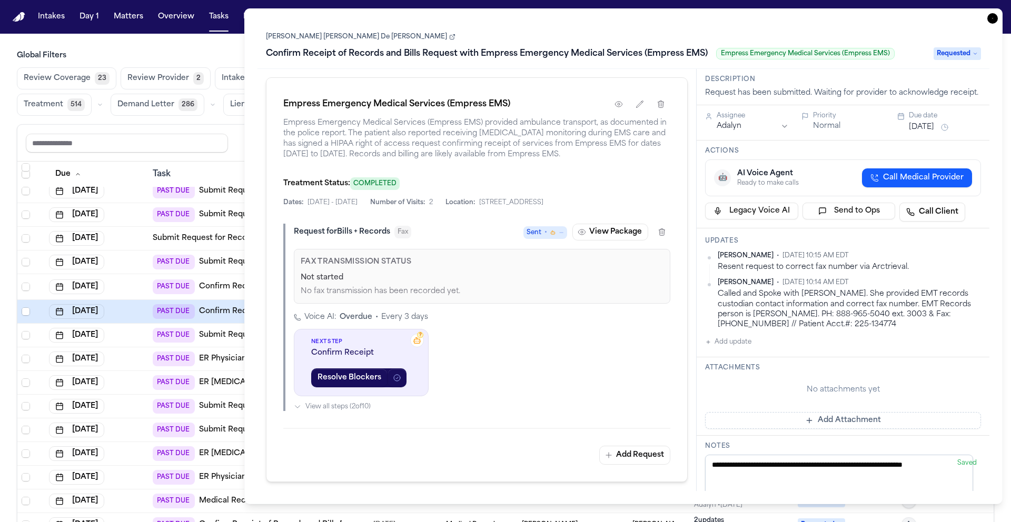
click at [135, 336] on div "Sep 25, 2025" at bounding box center [96, 335] width 95 height 15
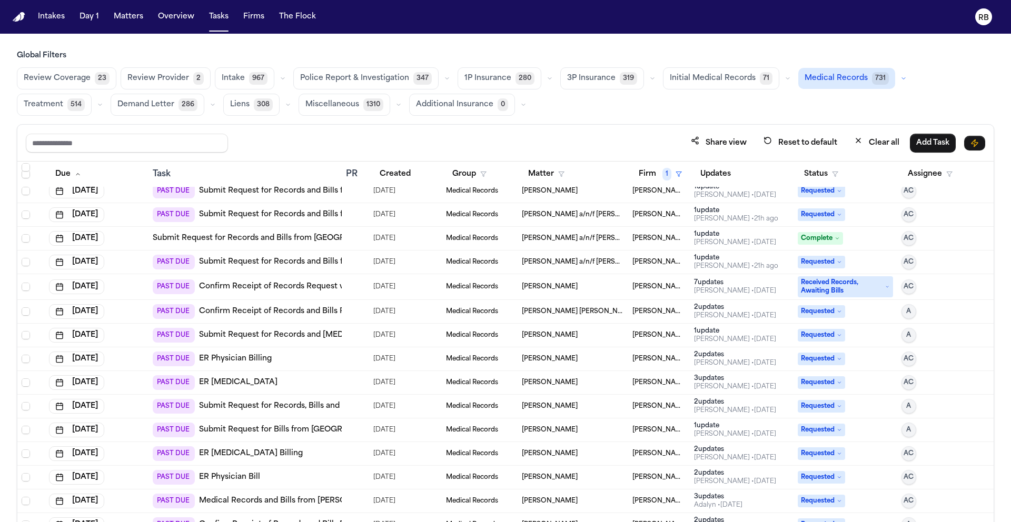
click at [139, 358] on div "Sep 25, 2025" at bounding box center [96, 359] width 95 height 15
click at [142, 406] on div "Sep 25, 2025" at bounding box center [96, 406] width 95 height 15
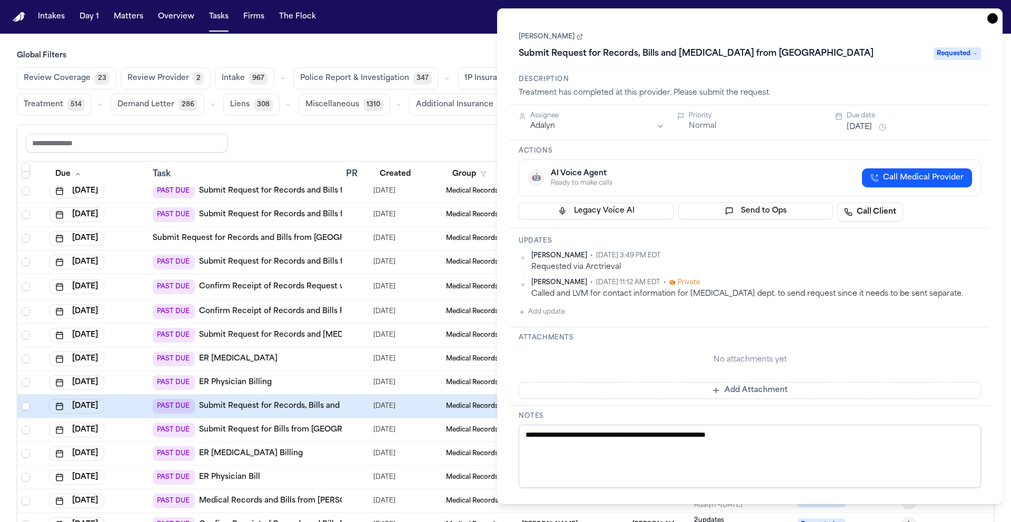
click at [146, 432] on td "Sep 25, 2025" at bounding box center [97, 431] width 104 height 24
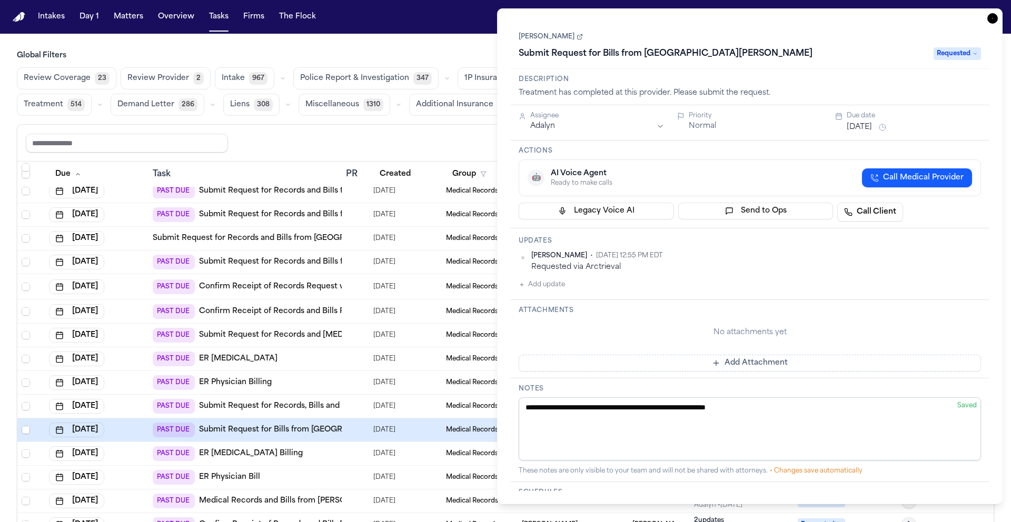
click at [138, 451] on div "Sep 26, 2025" at bounding box center [96, 453] width 95 height 15
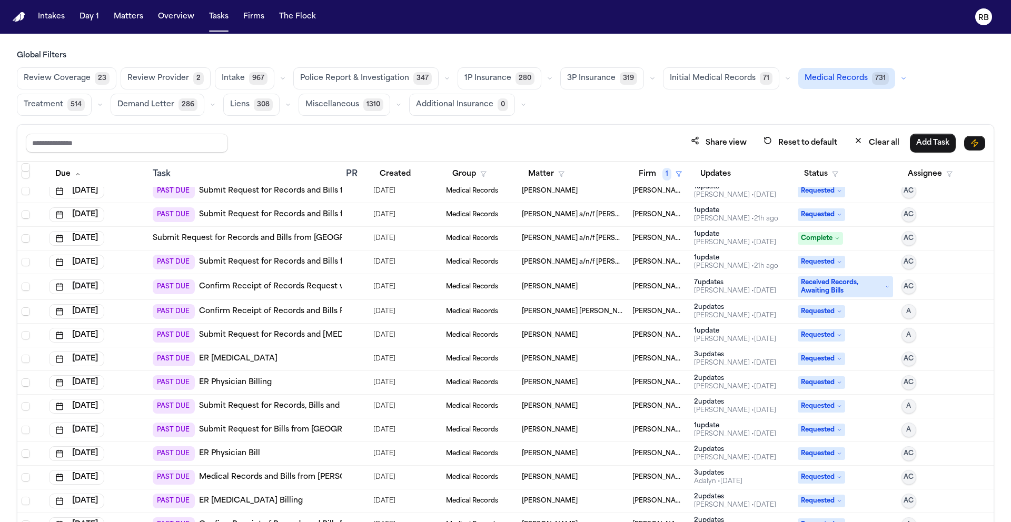
click at [140, 474] on div "Sep 26, 2025" at bounding box center [96, 477] width 95 height 15
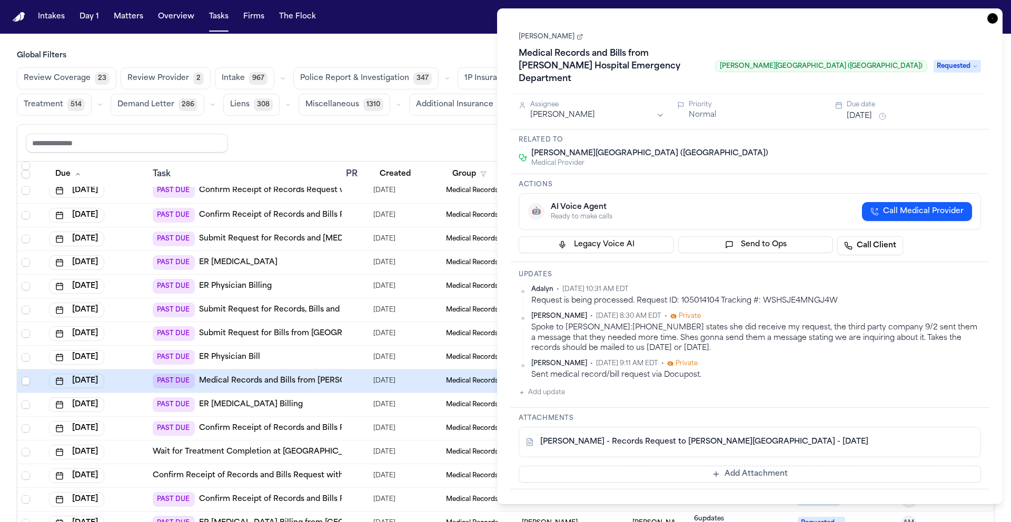
scroll to position [1102, 0]
click at [142, 407] on div "Sep 26, 2025" at bounding box center [96, 404] width 95 height 15
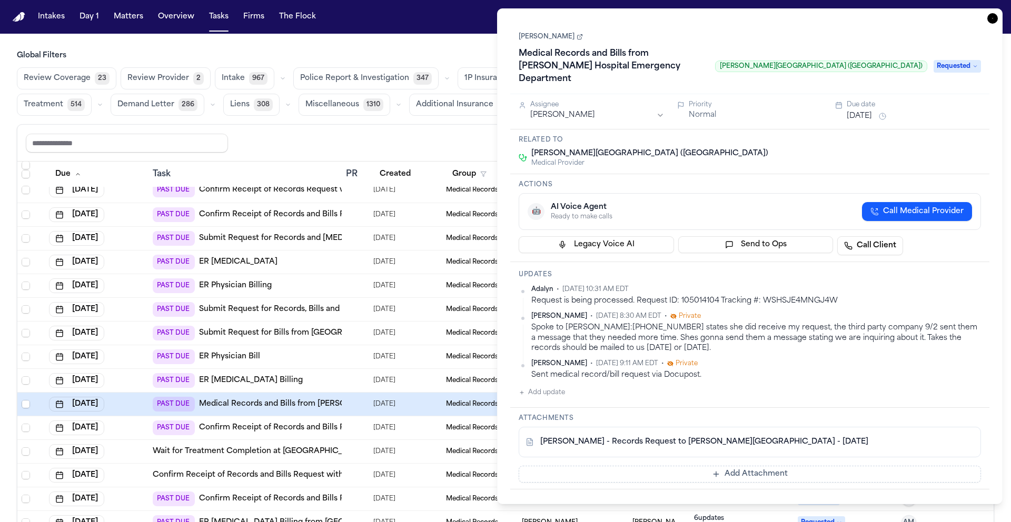
click at [141, 432] on div "Sep 26, 2025" at bounding box center [96, 428] width 95 height 15
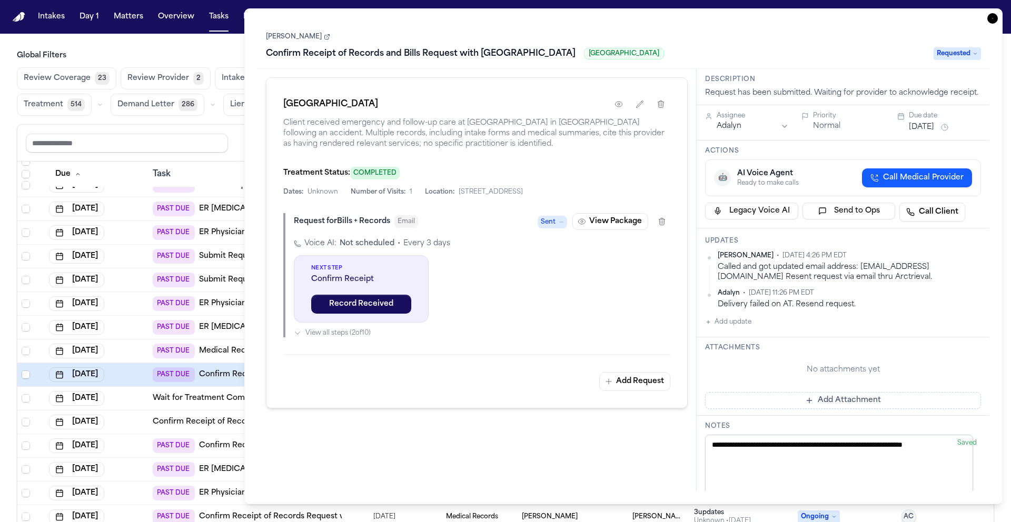
scroll to position [1159, 0]
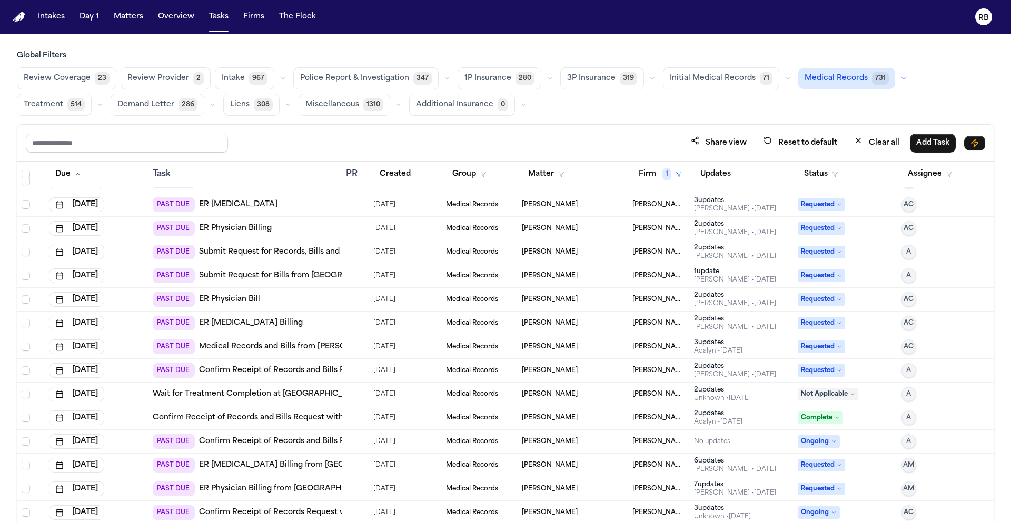
click at [143, 393] on div "Sep 27, 2025" at bounding box center [96, 394] width 95 height 15
click at [143, 415] on div "Sep 27, 2025" at bounding box center [96, 418] width 95 height 15
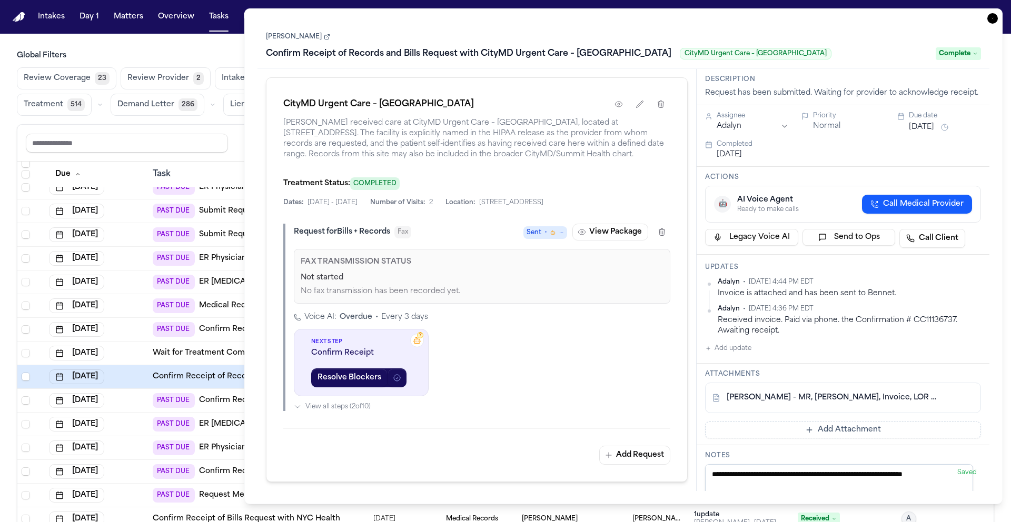
scroll to position [1267, 0]
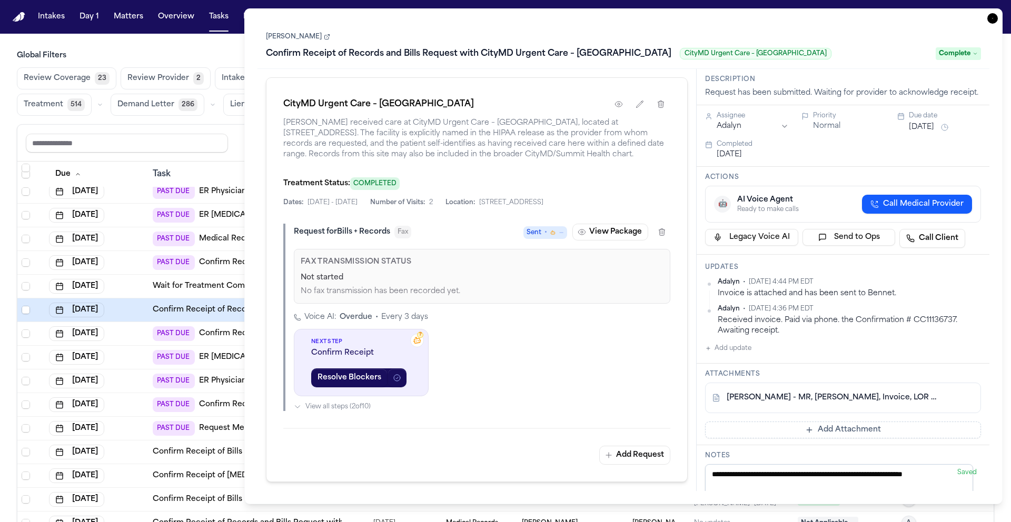
click at [136, 337] on div "Sep 27, 2025" at bounding box center [96, 333] width 95 height 15
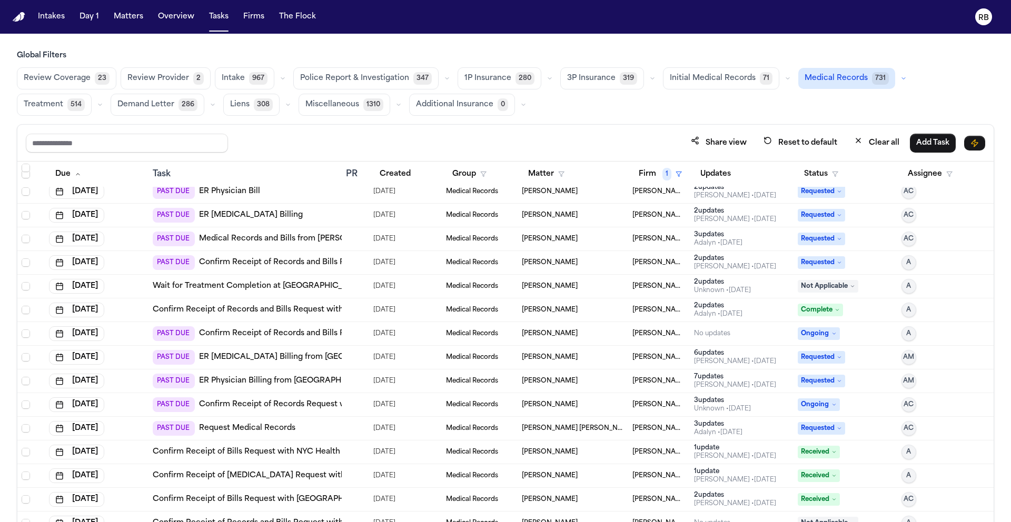
click at [140, 333] on div "Sep 27, 2025" at bounding box center [96, 333] width 95 height 15
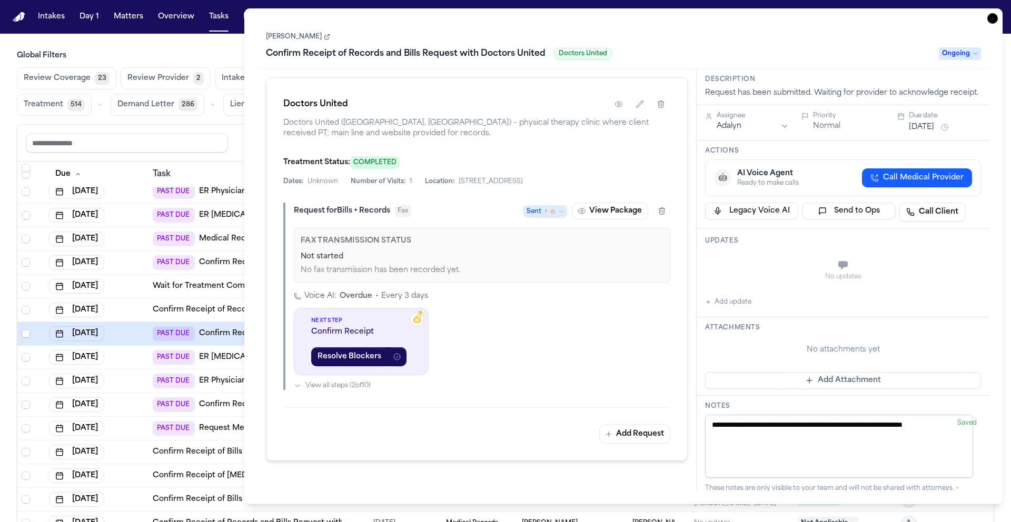
click at [139, 360] on div "Sep 29, 2025" at bounding box center [96, 357] width 95 height 15
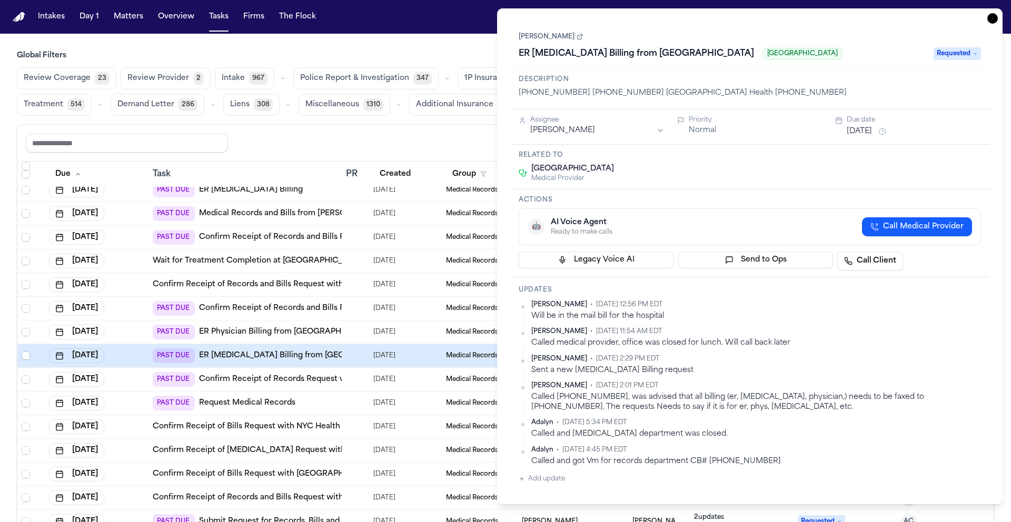
scroll to position [1405, 0]
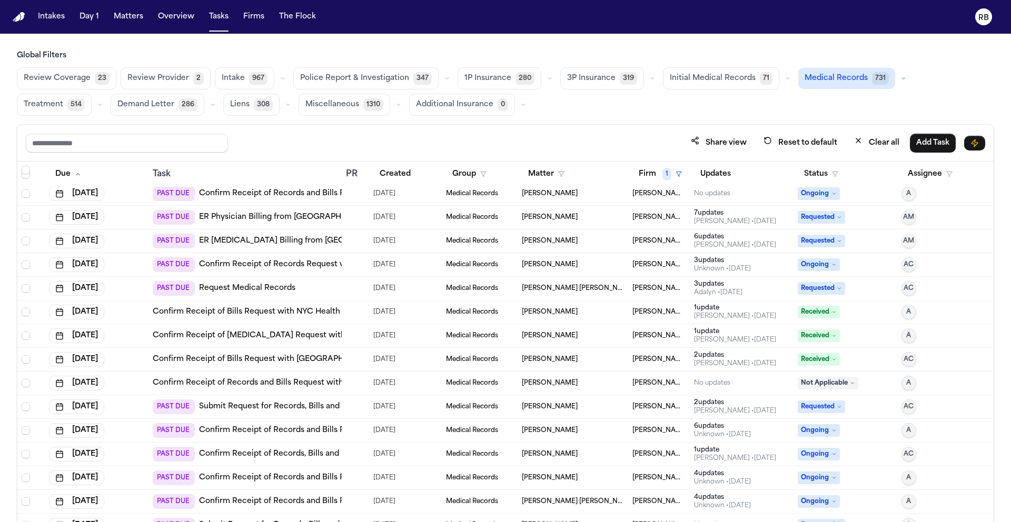
click at [142, 264] on div "Sep 30, 2025" at bounding box center [96, 264] width 95 height 15
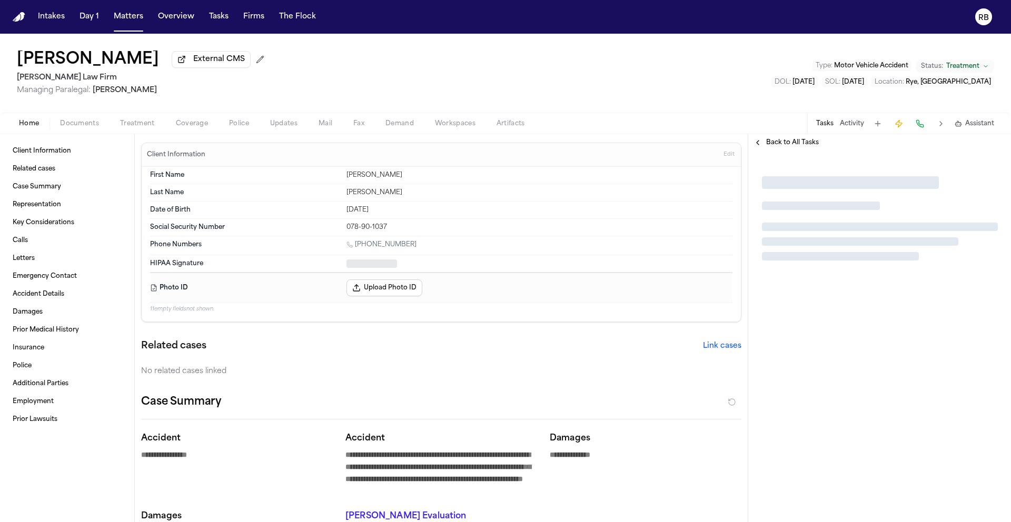
type textarea "*"
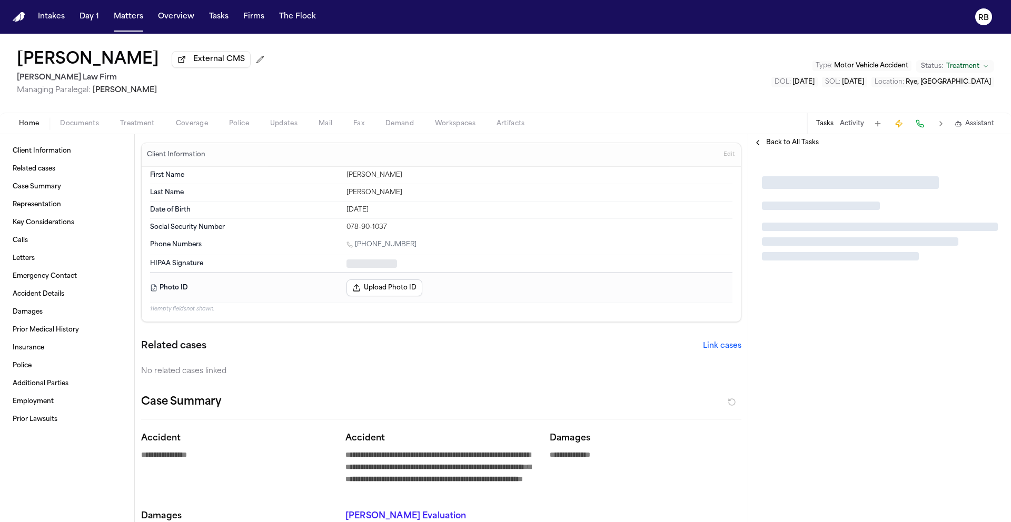
type textarea "*"
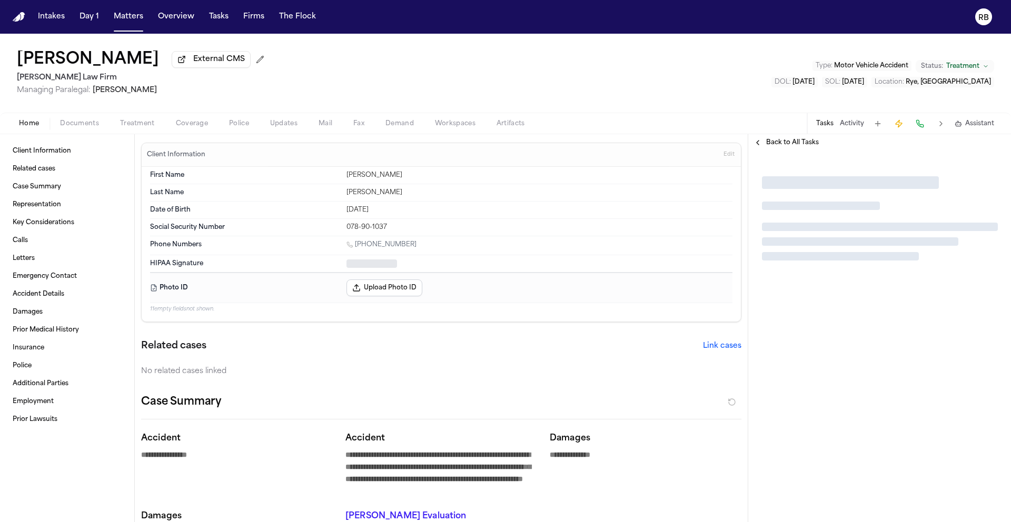
type textarea "*"
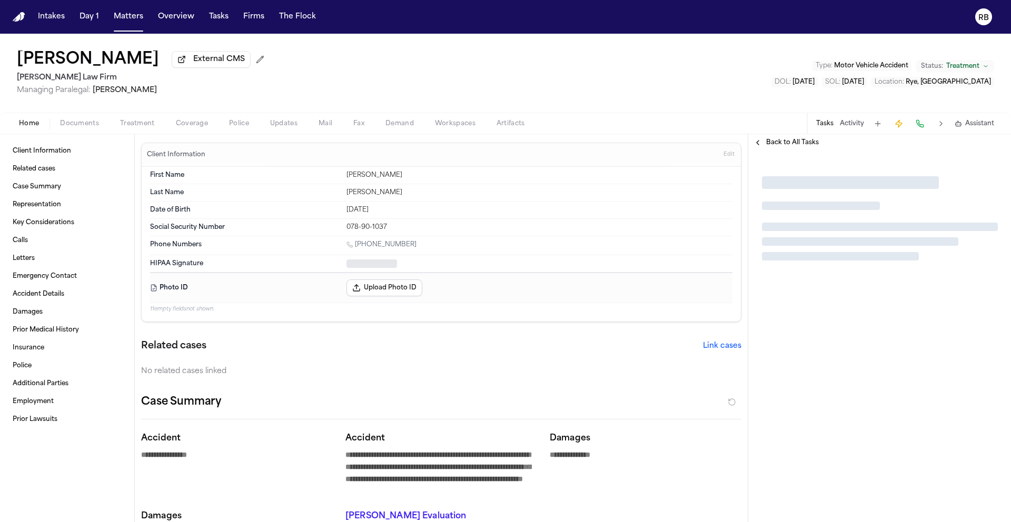
type textarea "*"
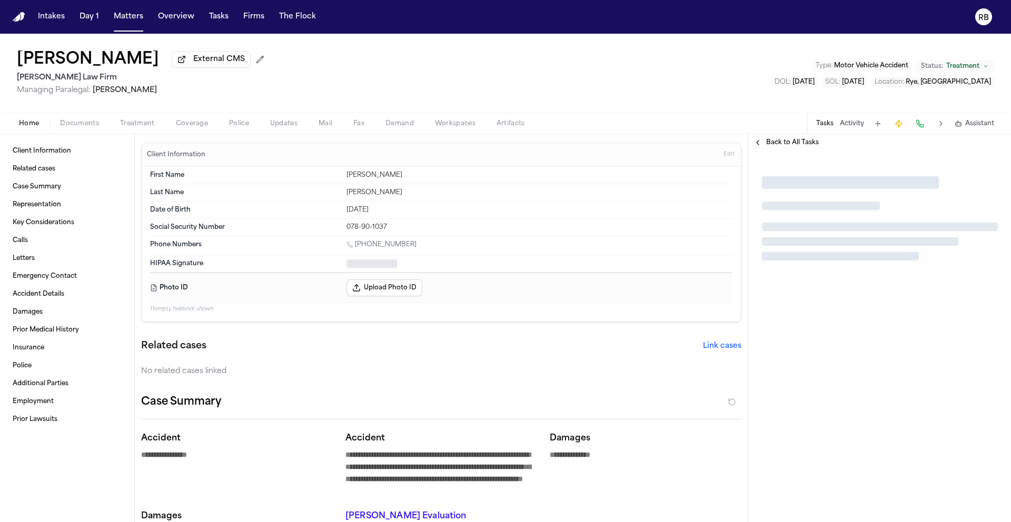
type textarea "*"
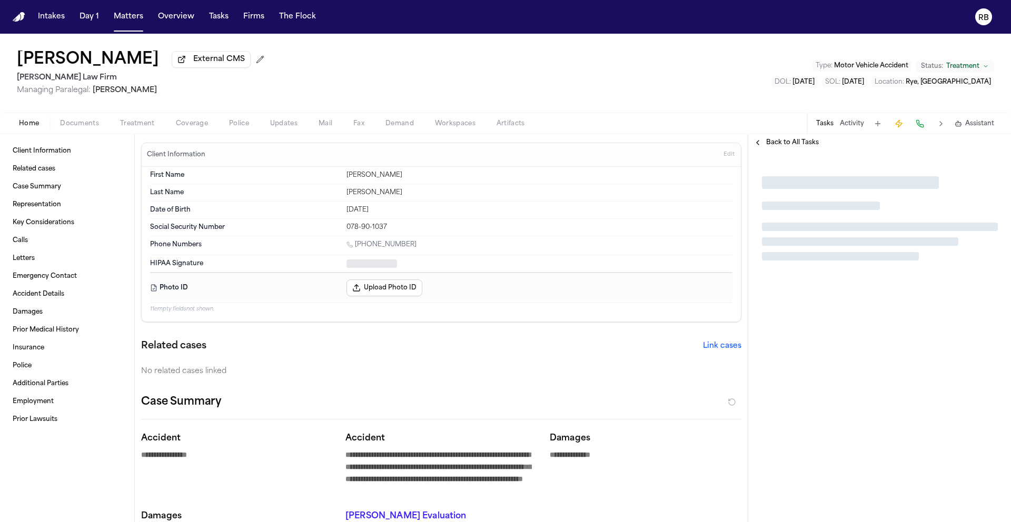
type textarea "*"
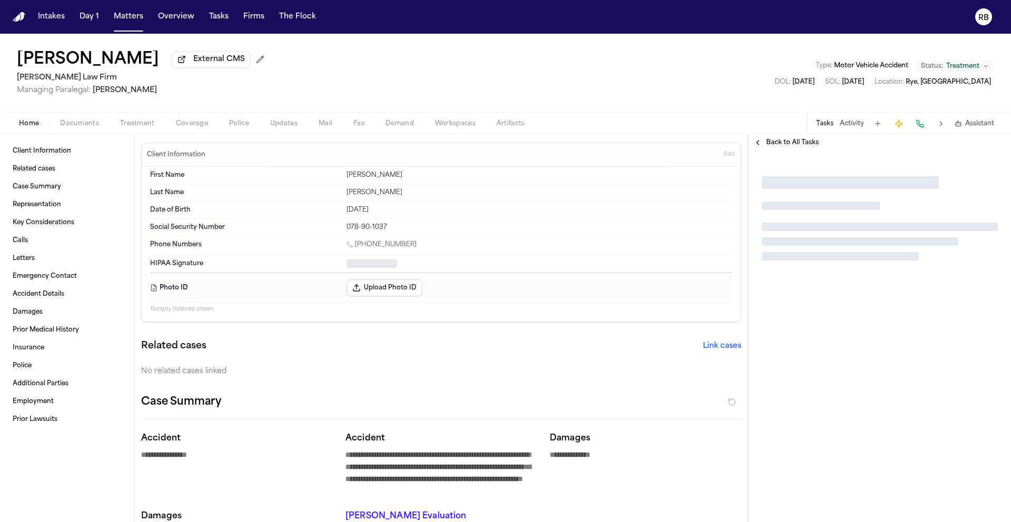
type textarea "*"
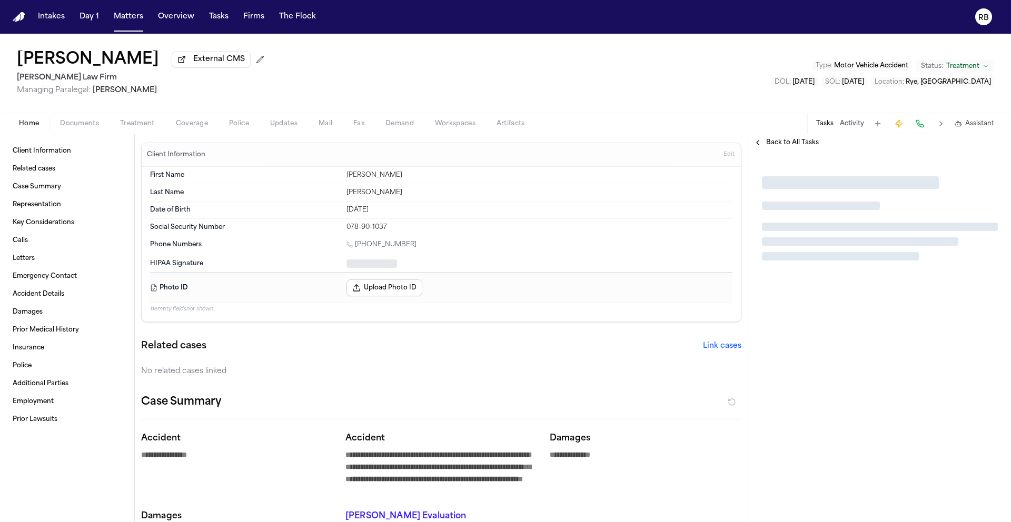
type textarea "*"
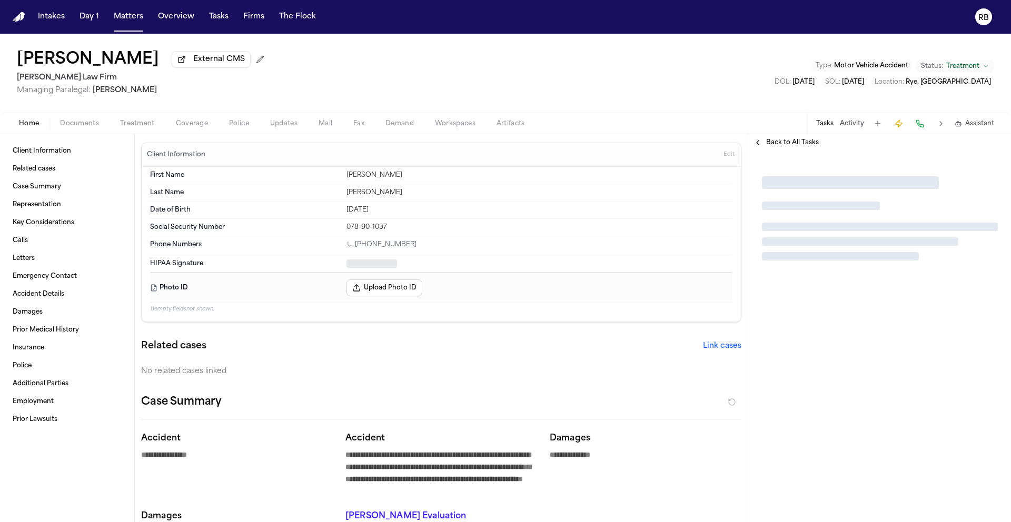
type textarea "*"
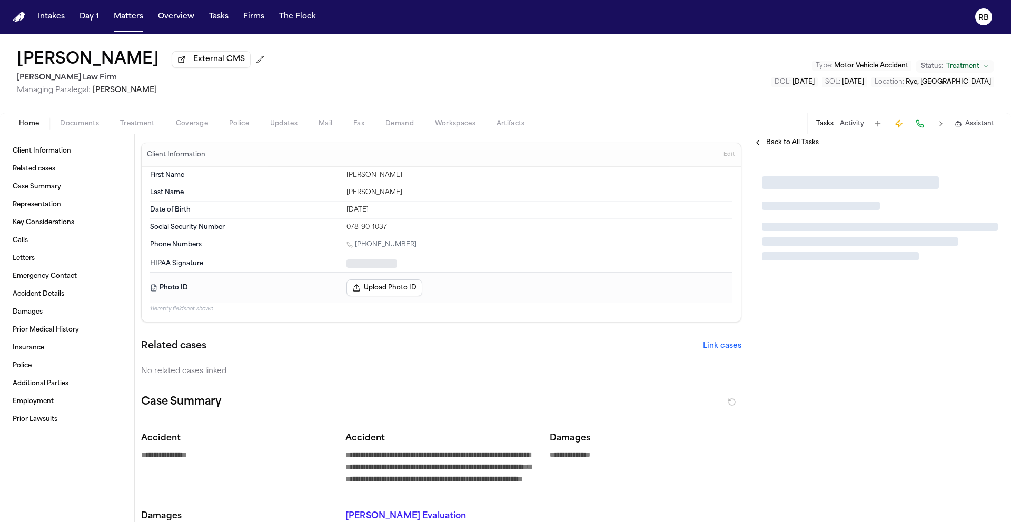
type textarea "*"
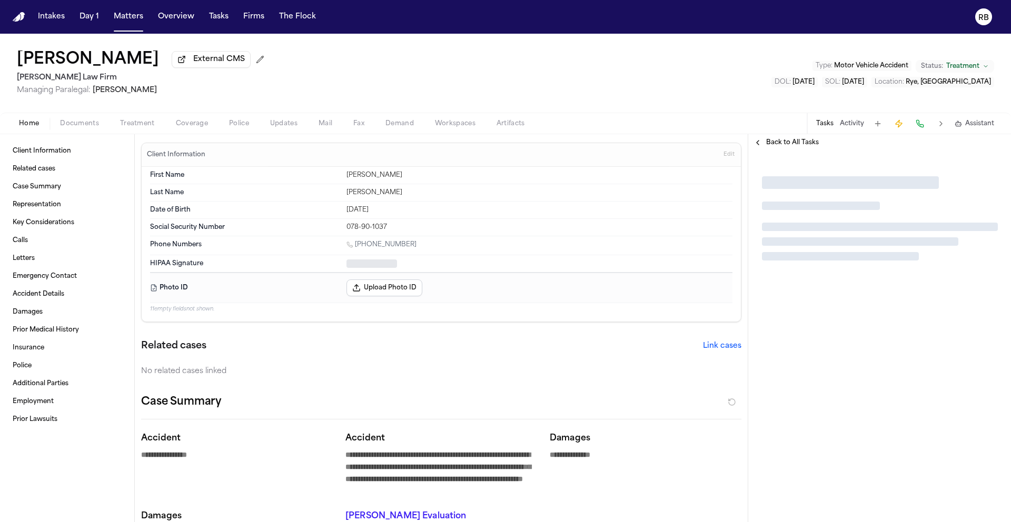
type textarea "*"
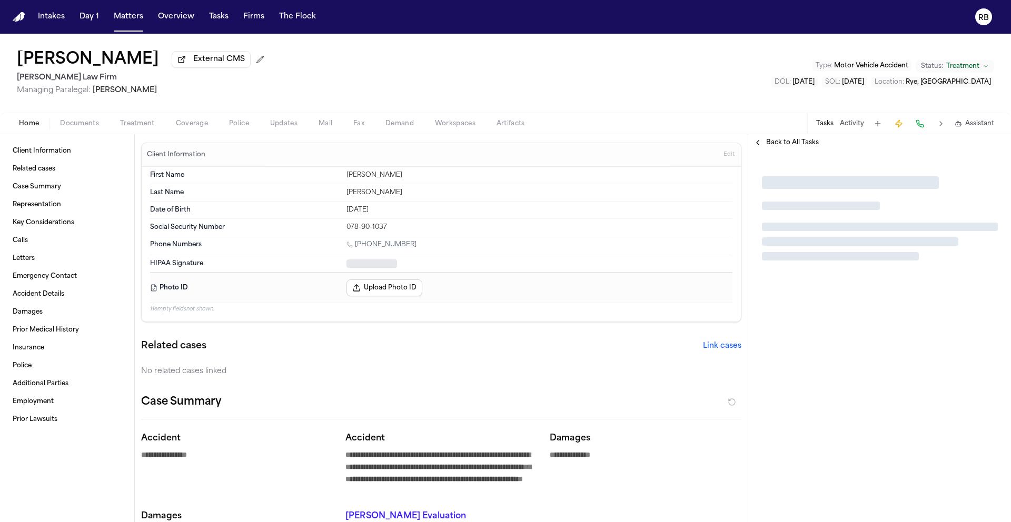
type textarea "*"
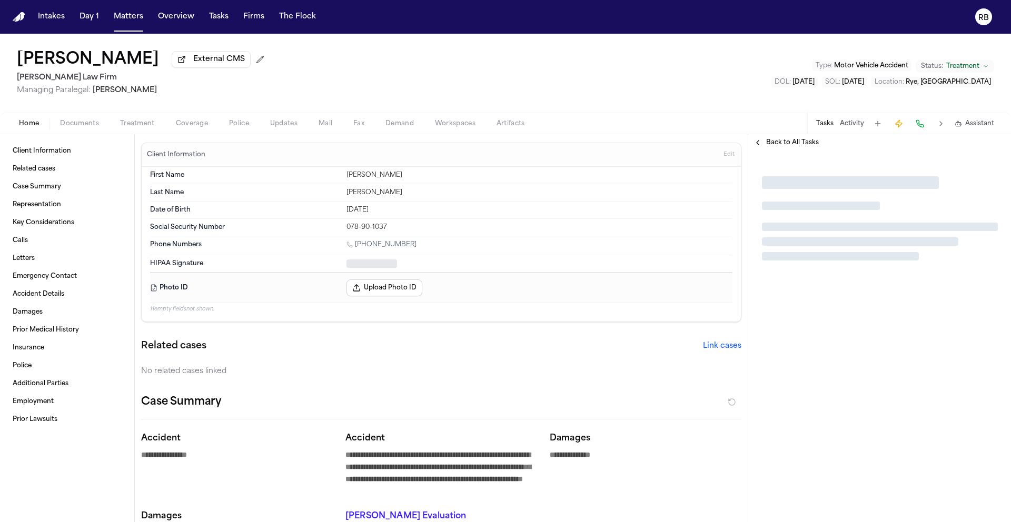
type textarea "*"
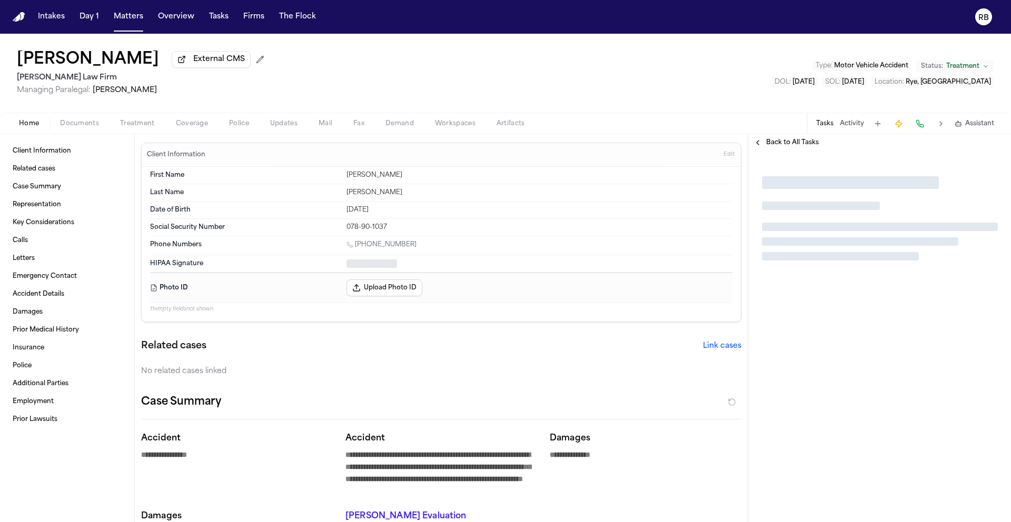
type textarea "*"
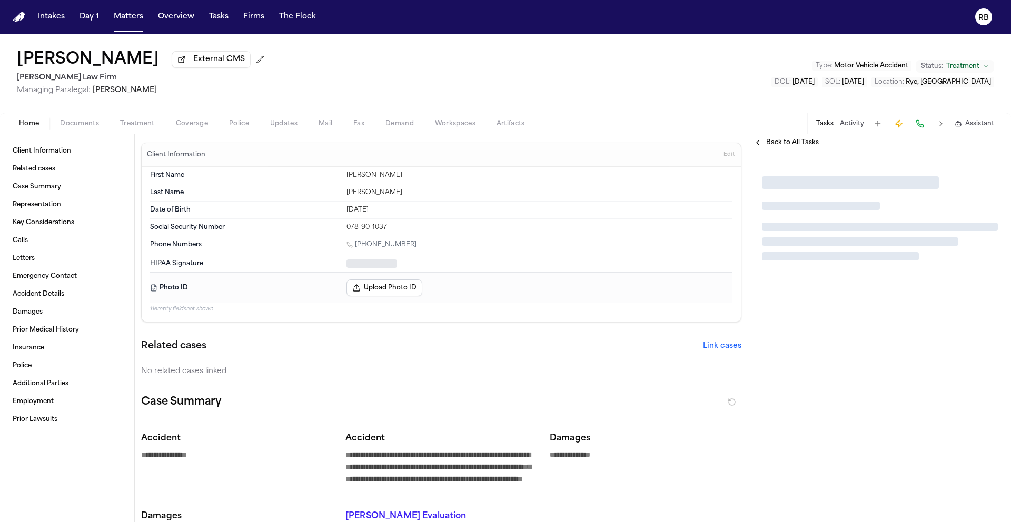
type textarea "*"
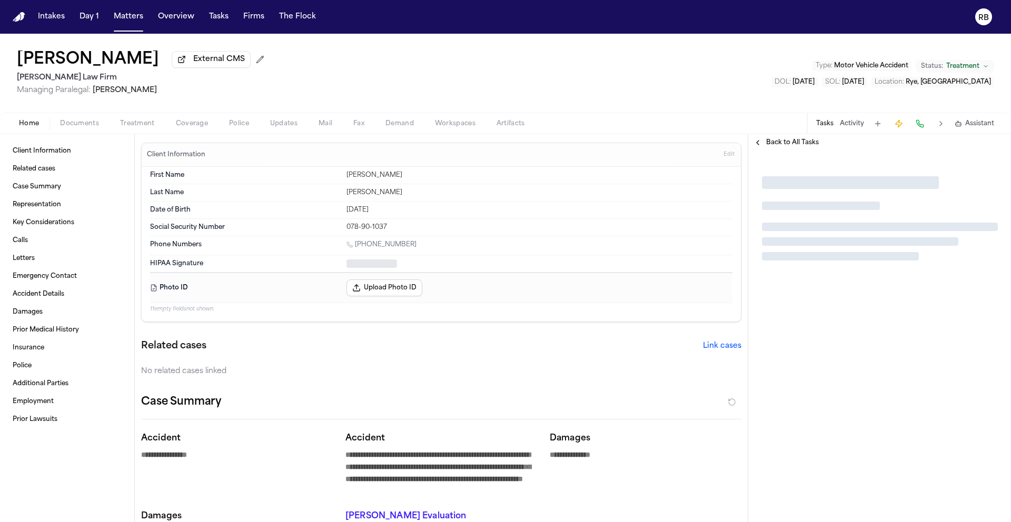
type textarea "*"
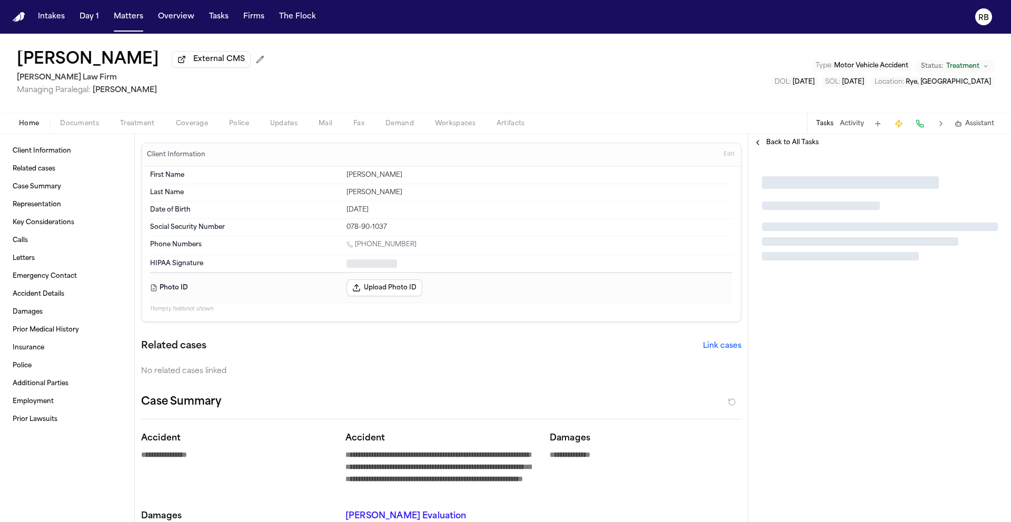
type textarea "*"
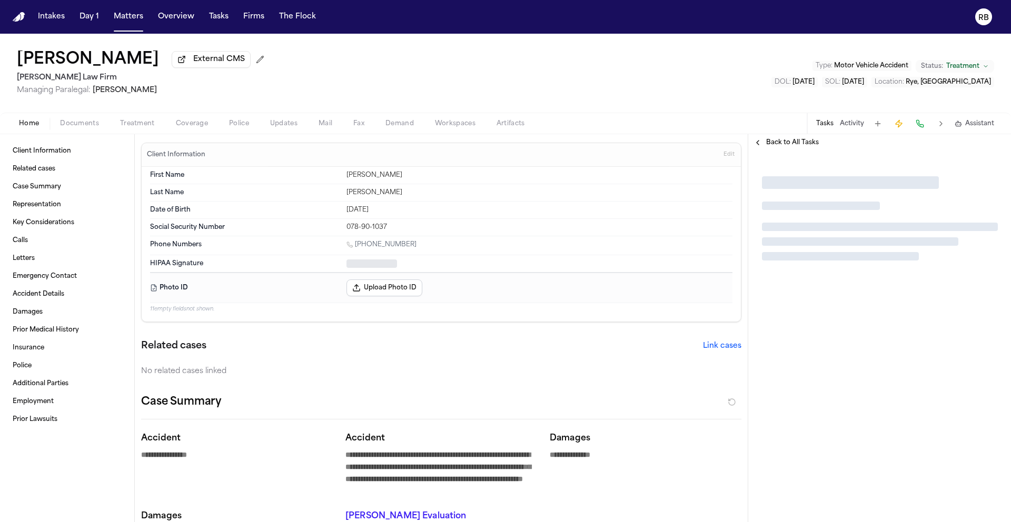
type textarea "*"
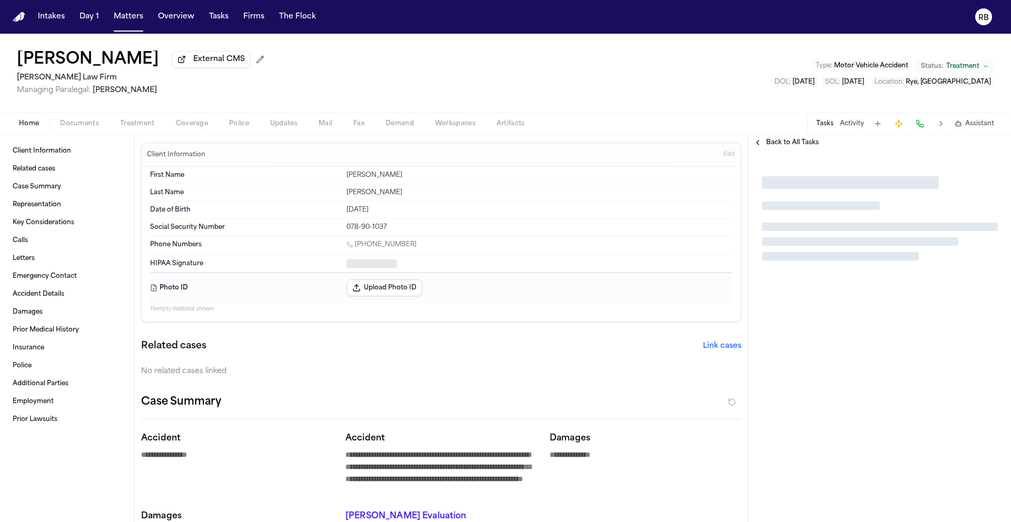
type textarea "*"
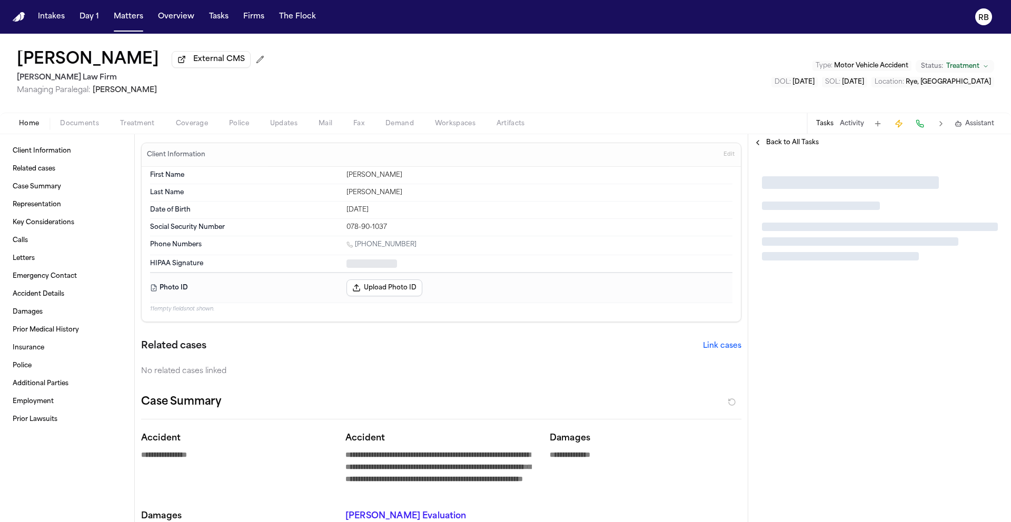
type textarea "*"
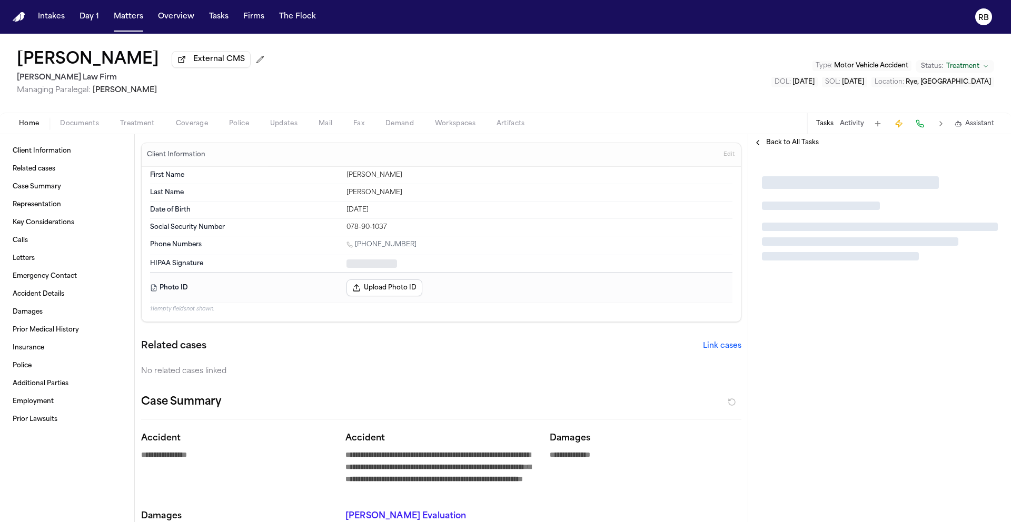
type textarea "*"
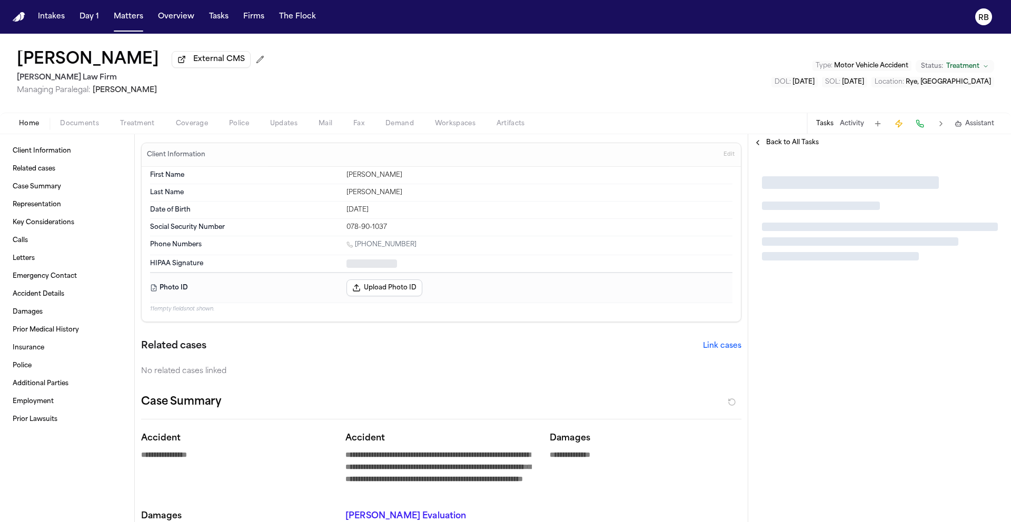
type textarea "*"
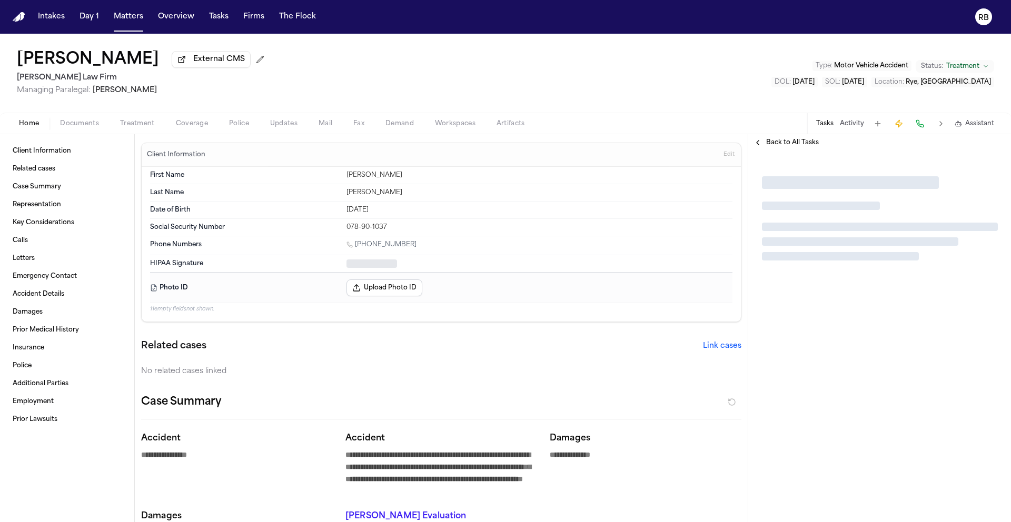
type textarea "*"
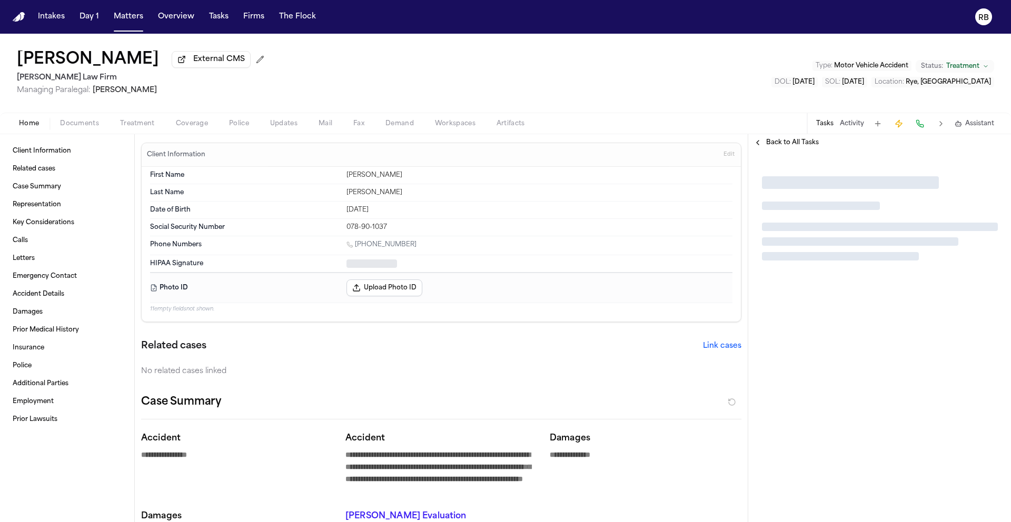
type textarea "*"
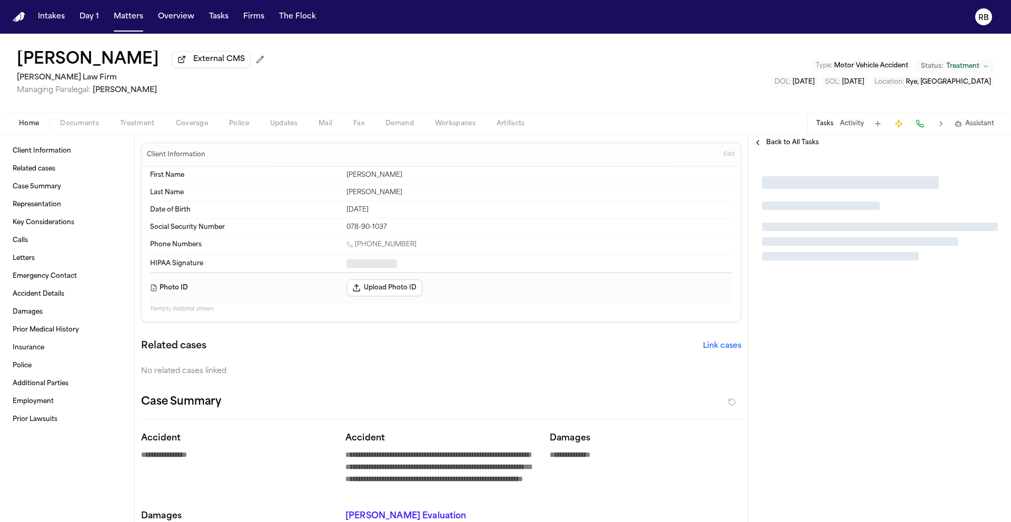
type textarea "*"
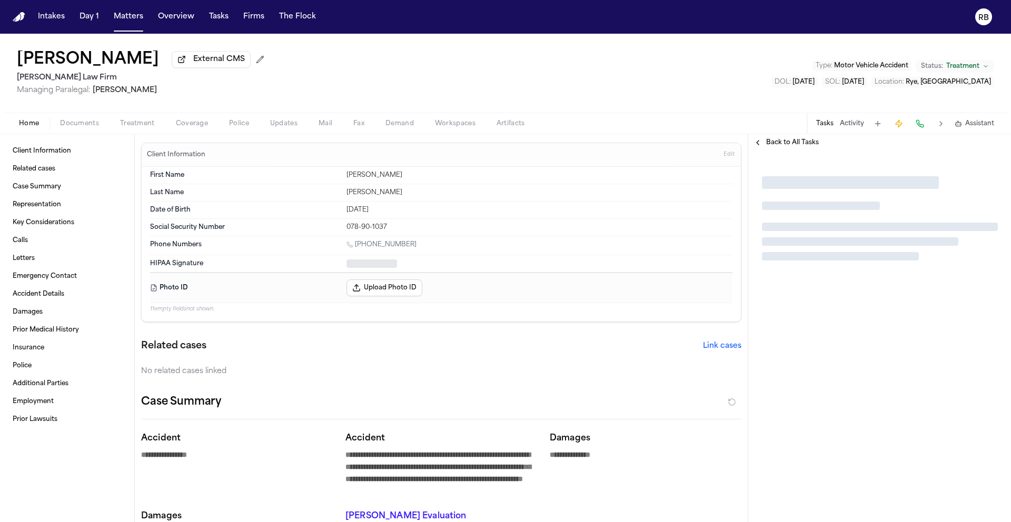
type textarea "*"
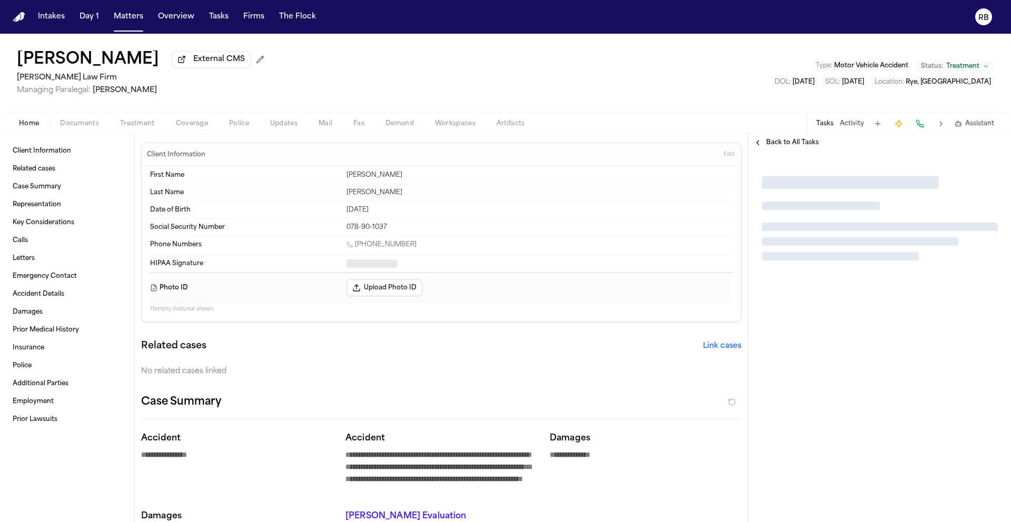
type textarea "*"
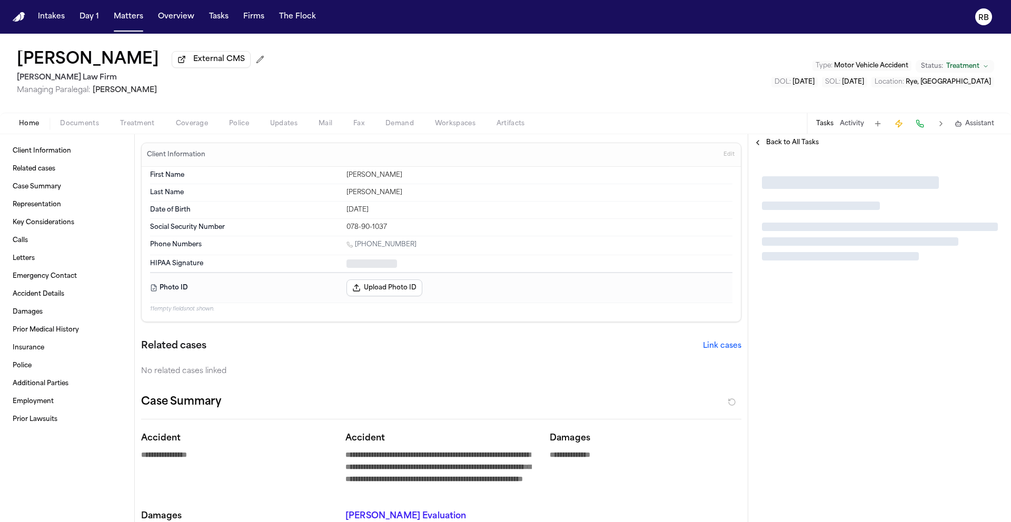
type textarea "*"
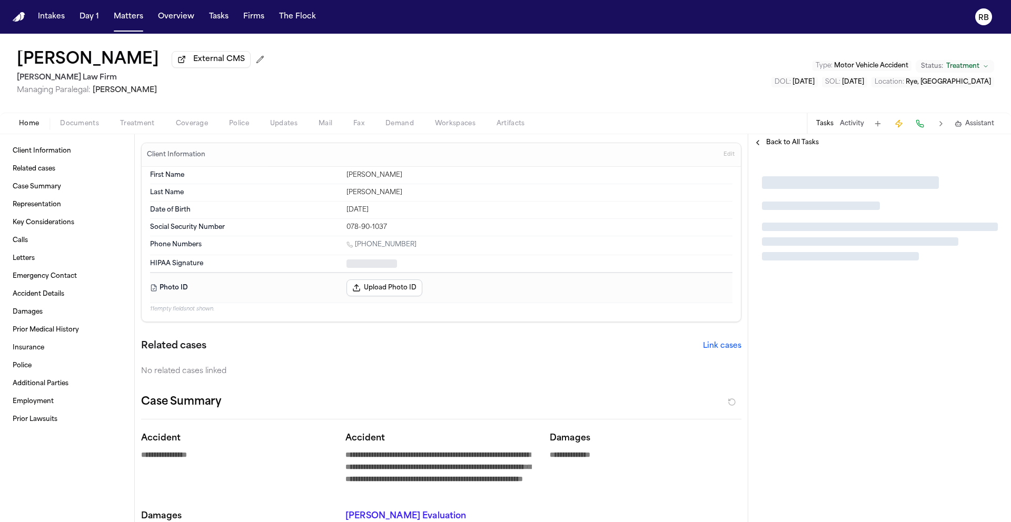
type textarea "*"
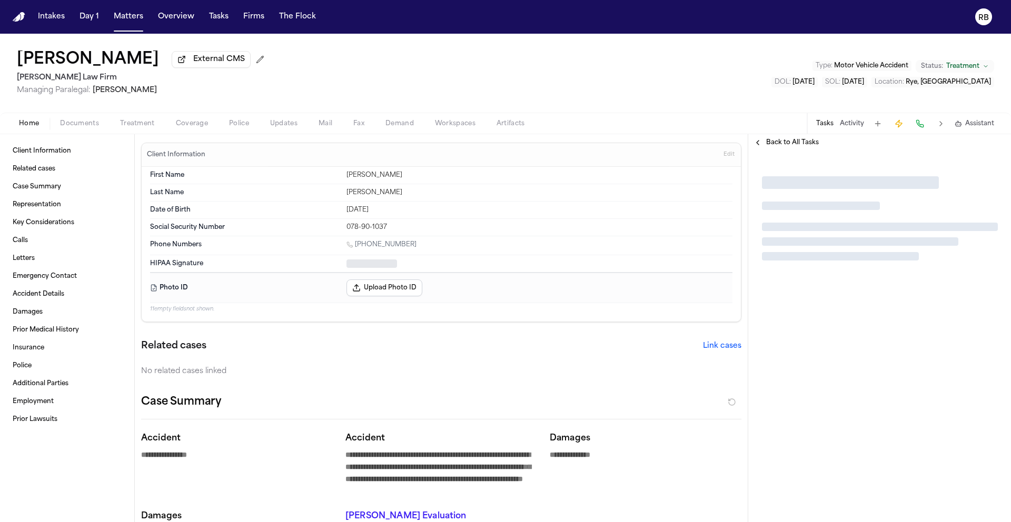
type textarea "*"
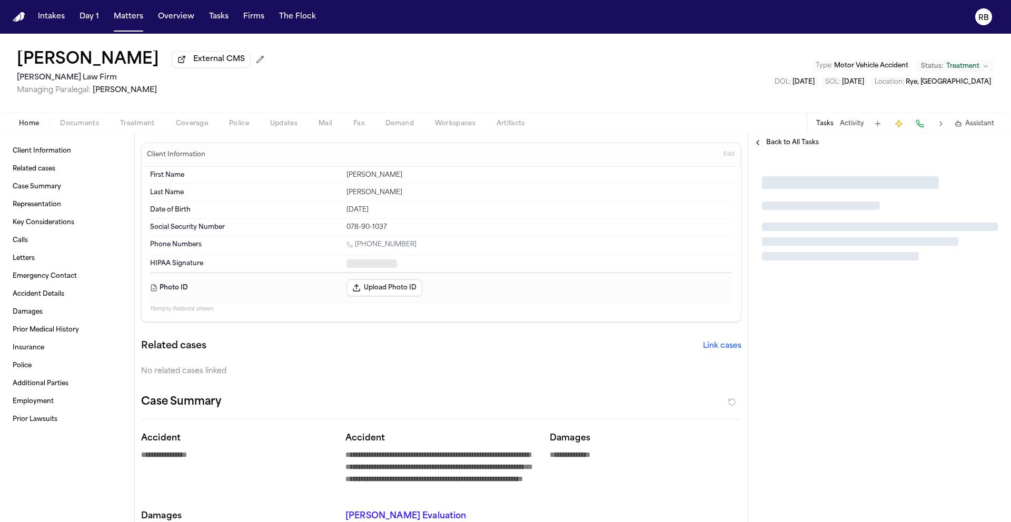
type textarea "*"
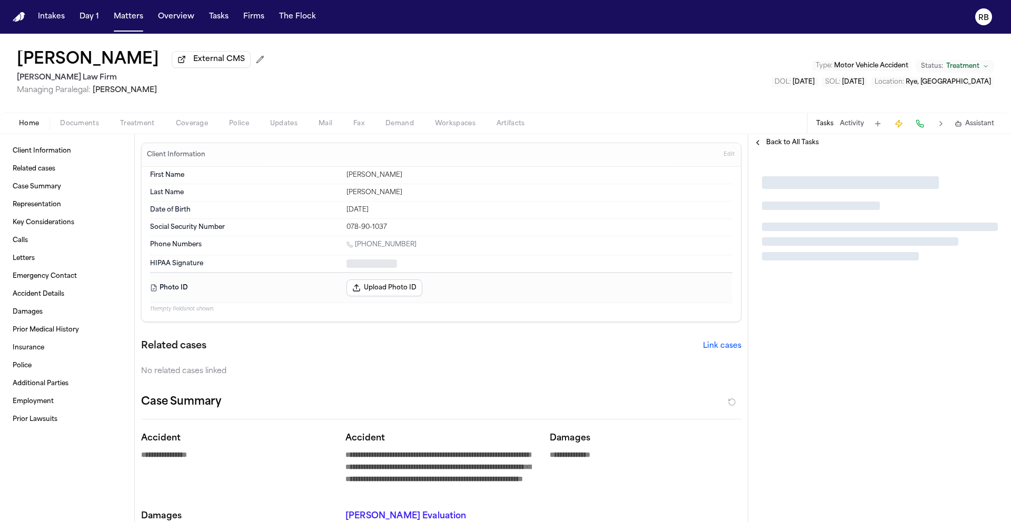
type textarea "*"
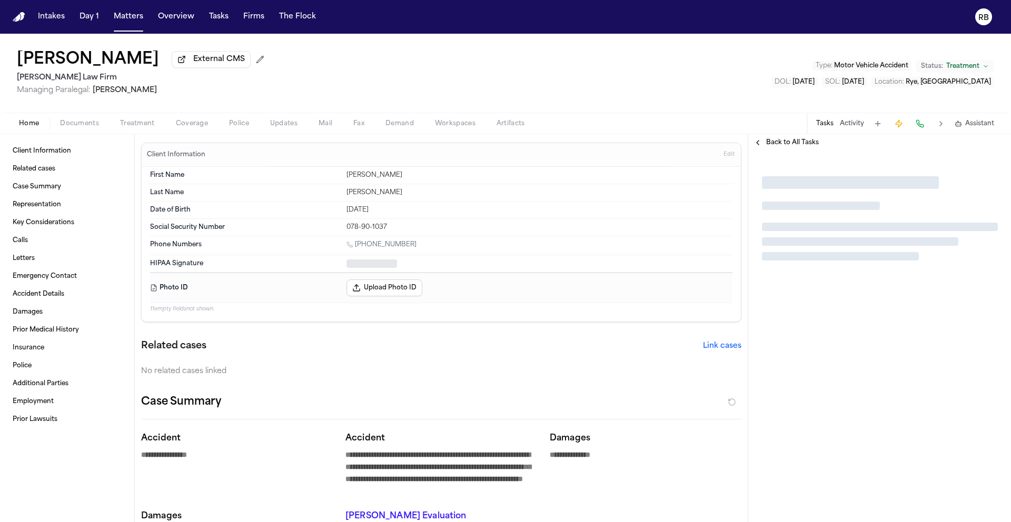
type textarea "*"
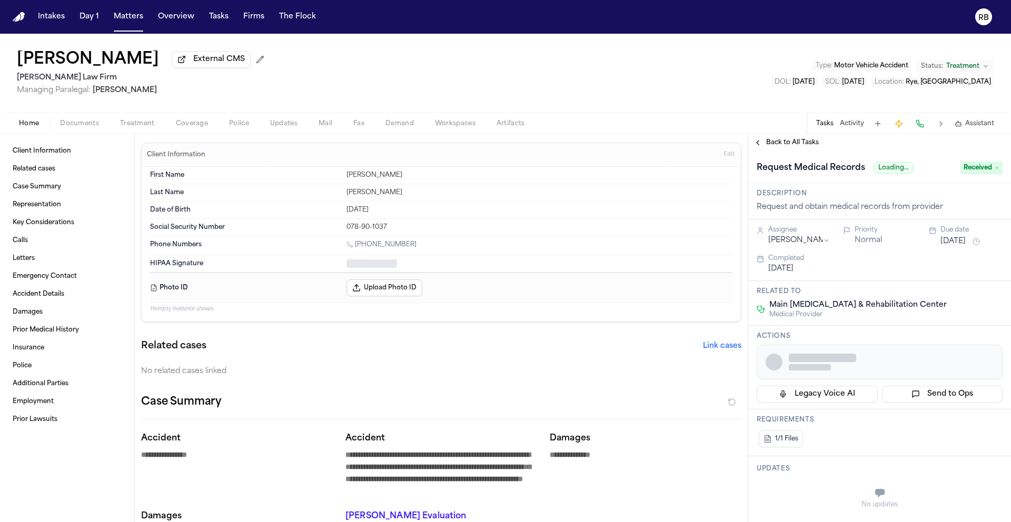
type textarea "*"
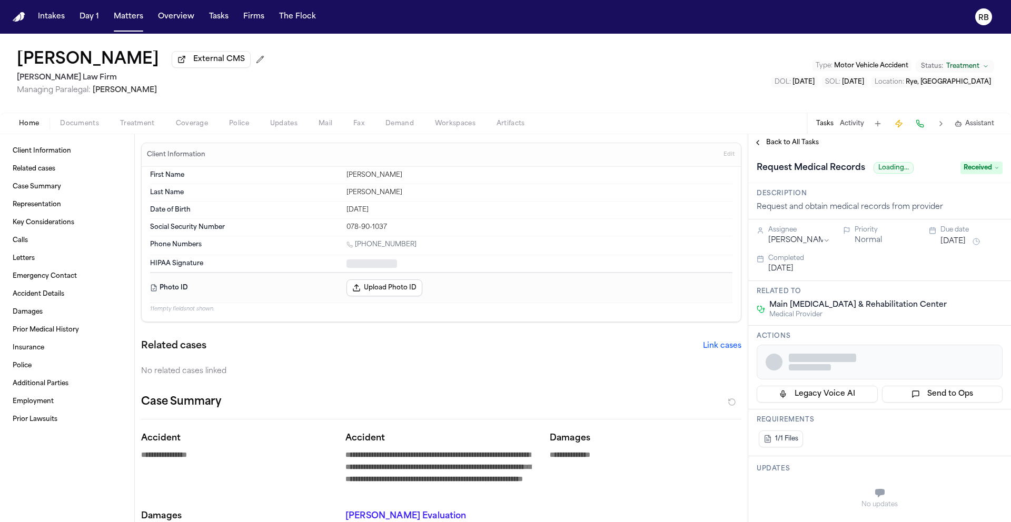
type textarea "*"
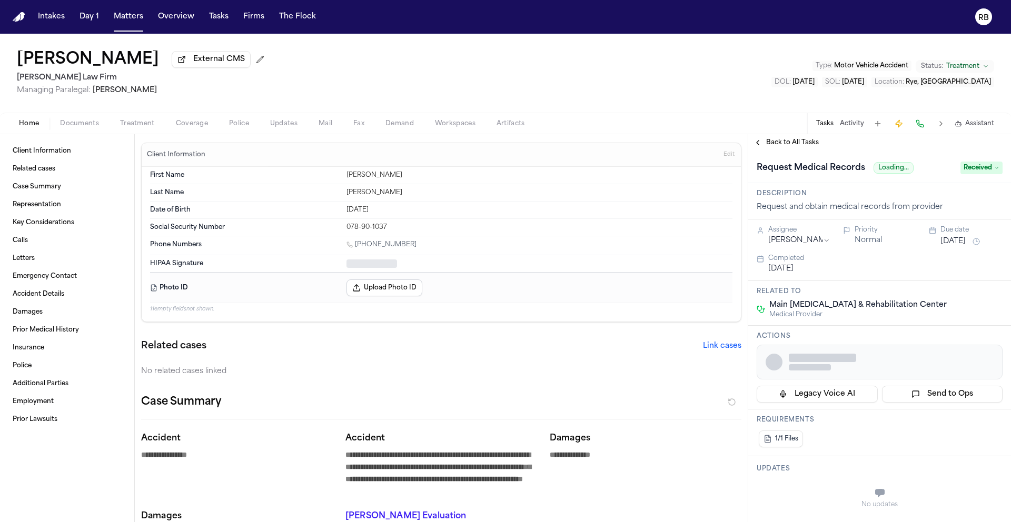
type textarea "*"
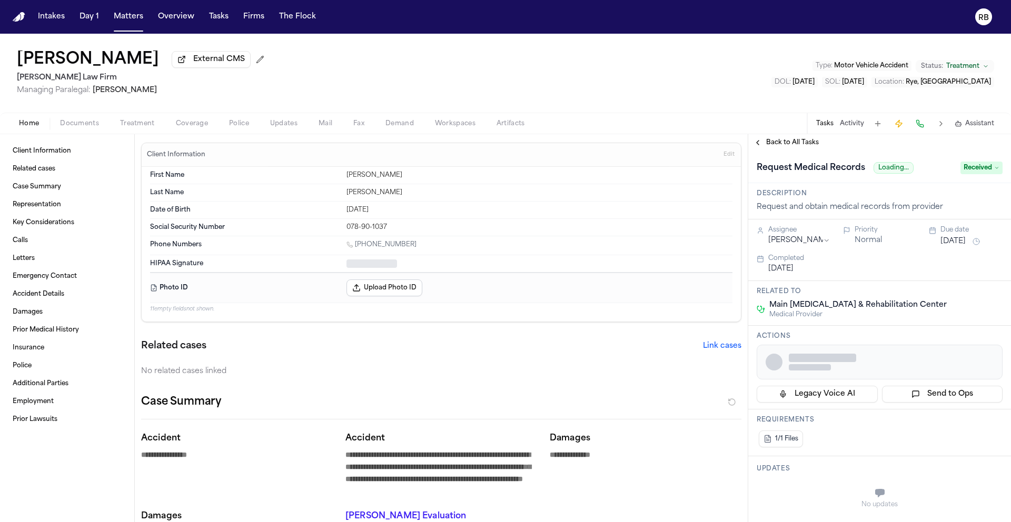
type textarea "*"
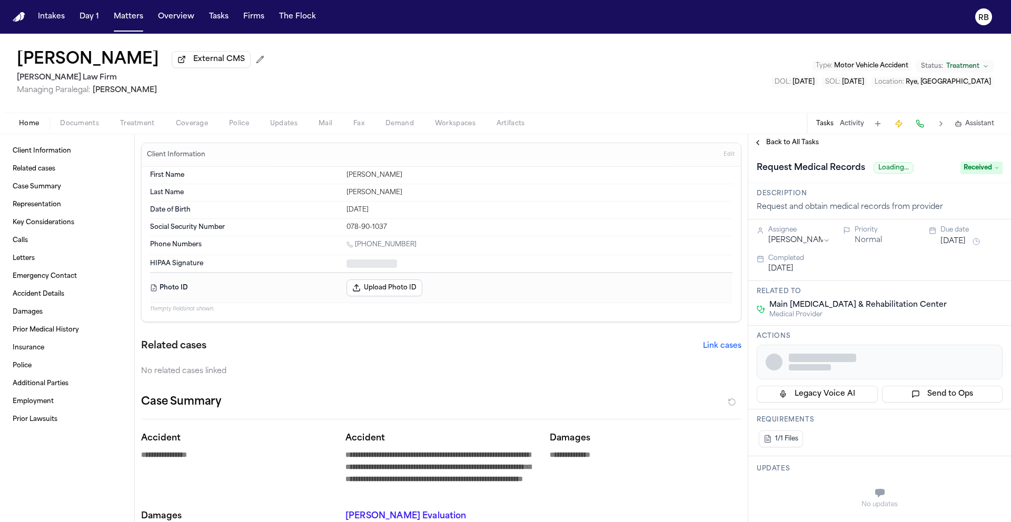
type textarea "*"
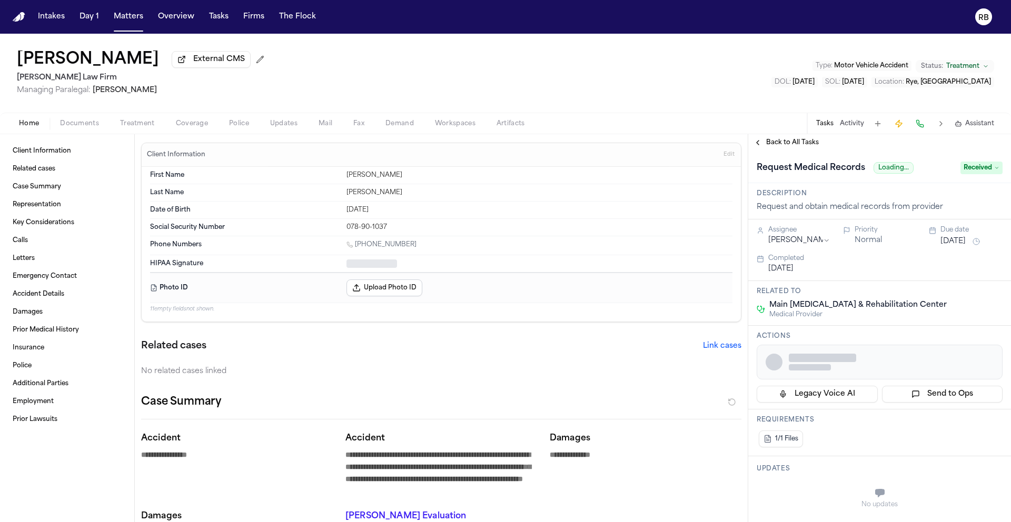
type textarea "*"
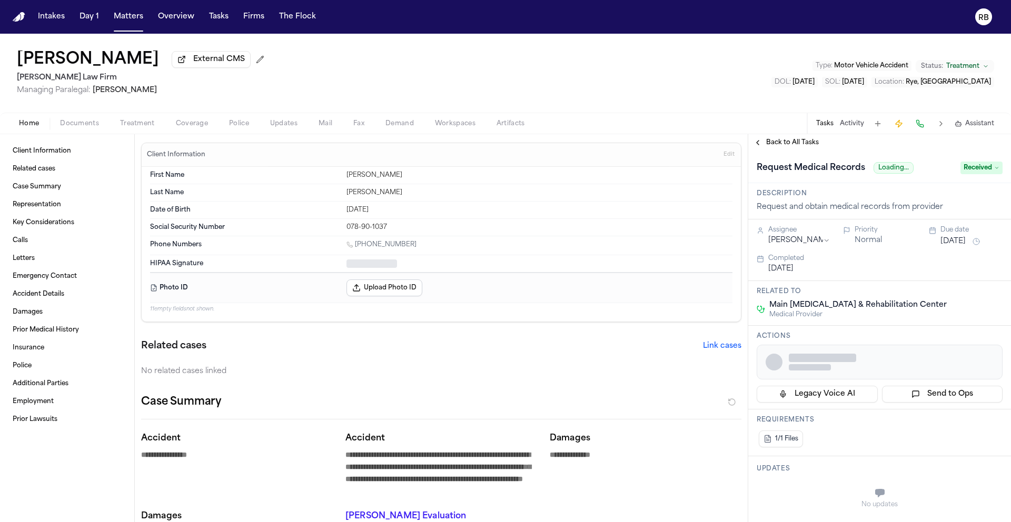
type textarea "*"
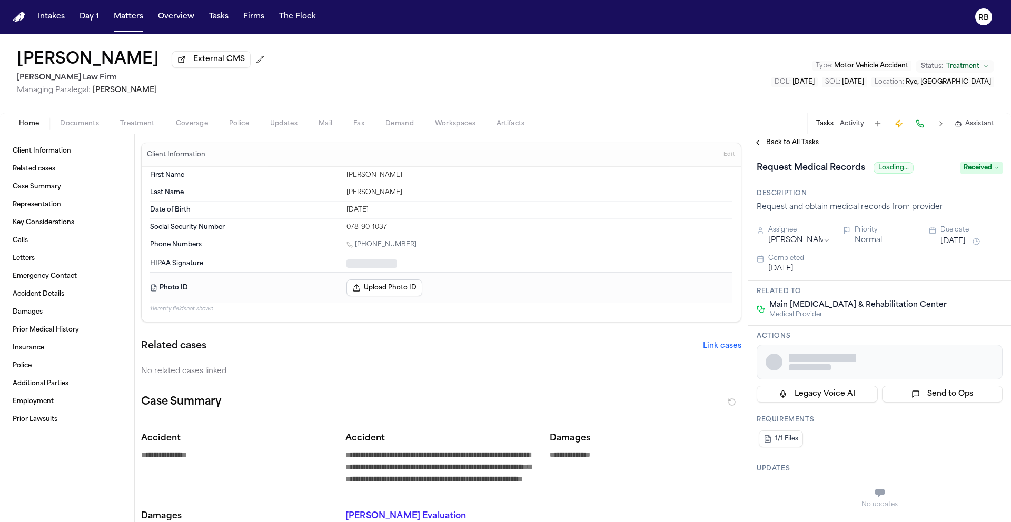
type textarea "*"
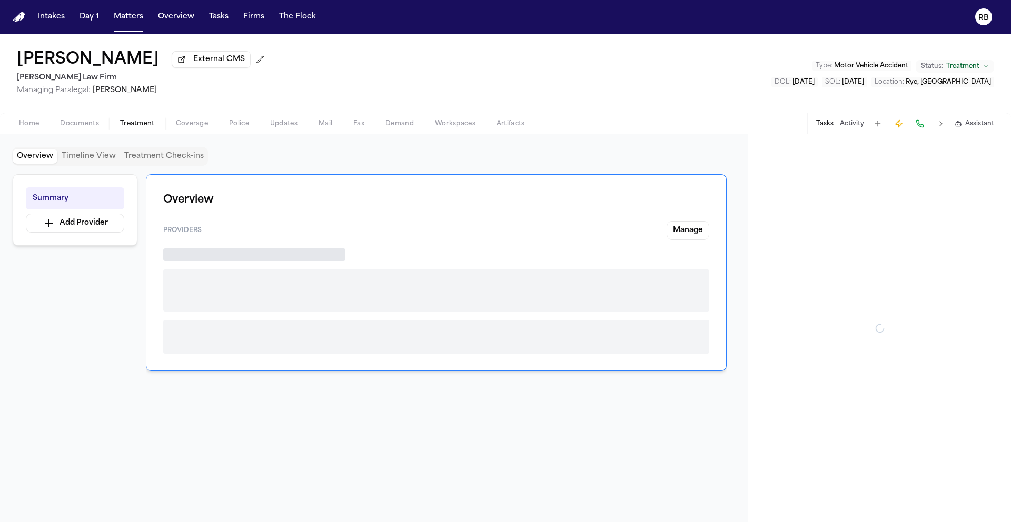
click at [144, 124] on span "Treatment" at bounding box center [137, 124] width 35 height 8
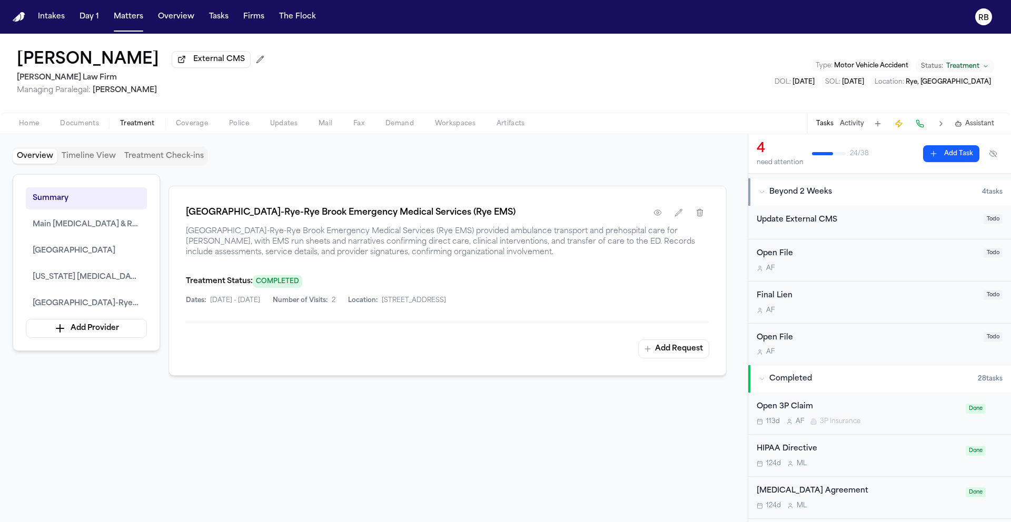
scroll to position [383, 0]
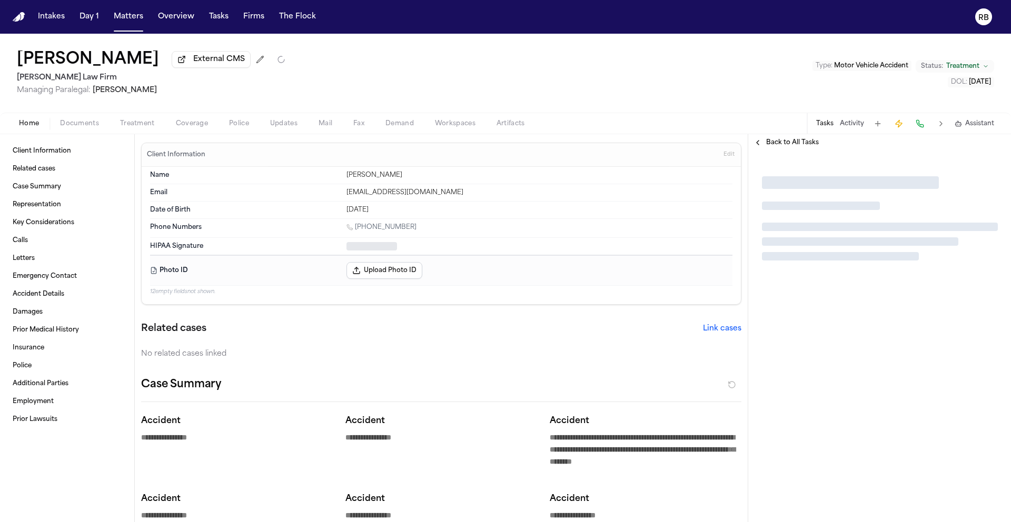
type textarea "*"
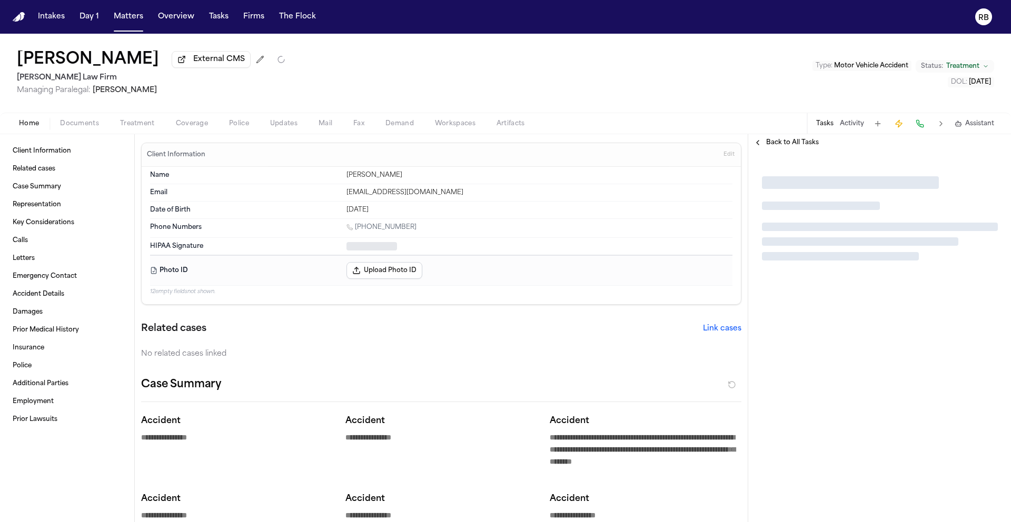
type textarea "*"
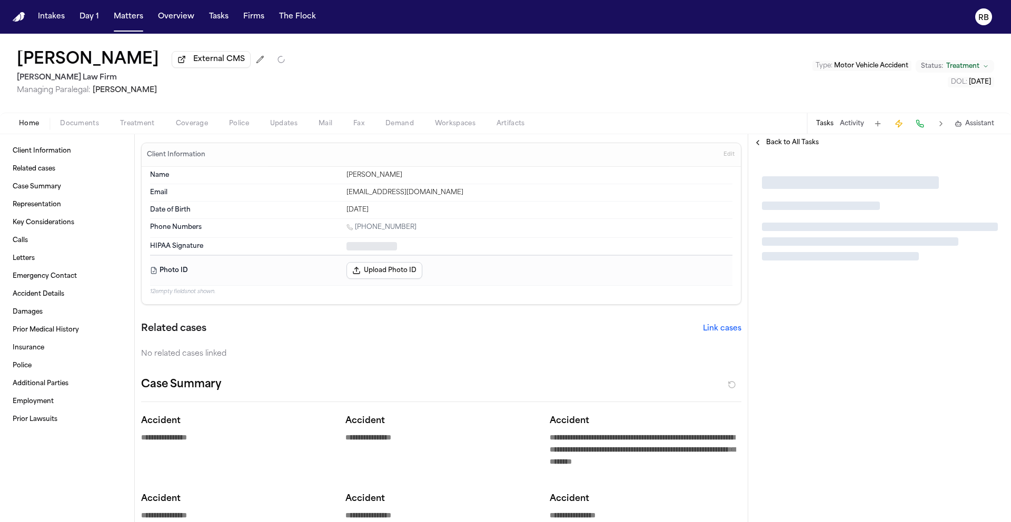
type textarea "*"
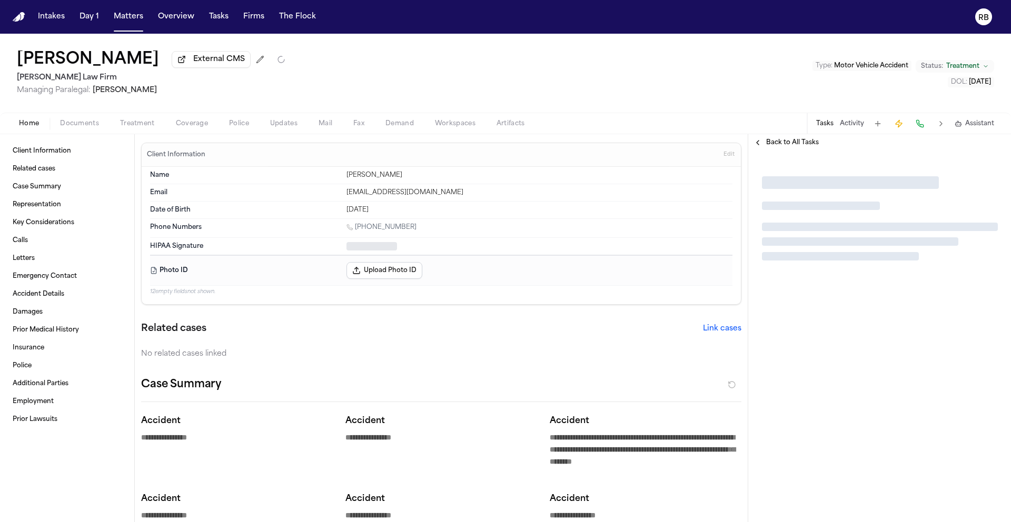
type textarea "*"
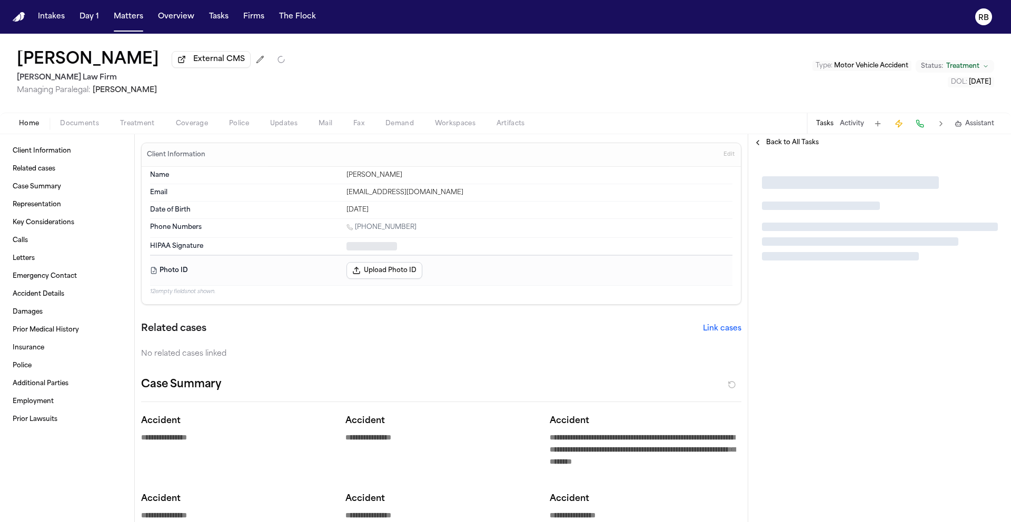
type textarea "*"
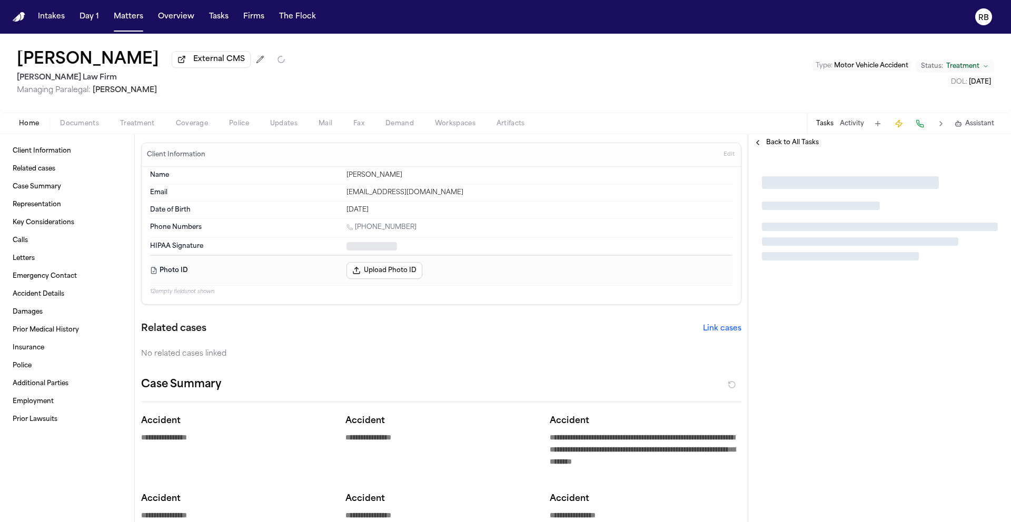
type textarea "*"
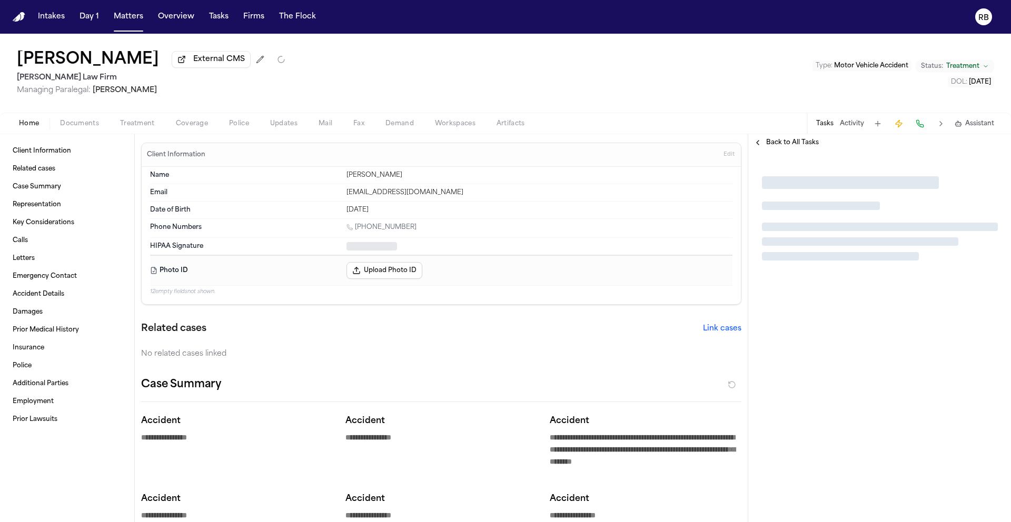
type textarea "*"
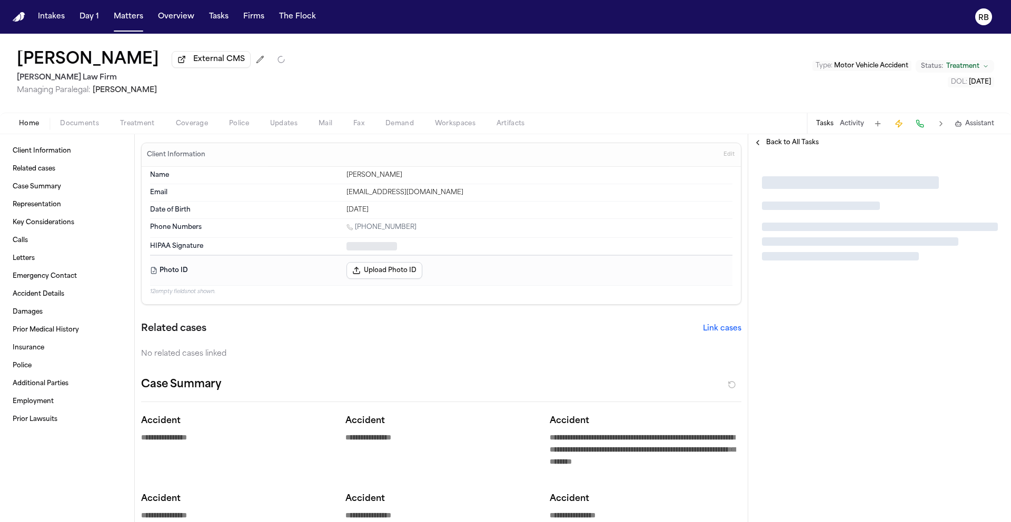
type textarea "*"
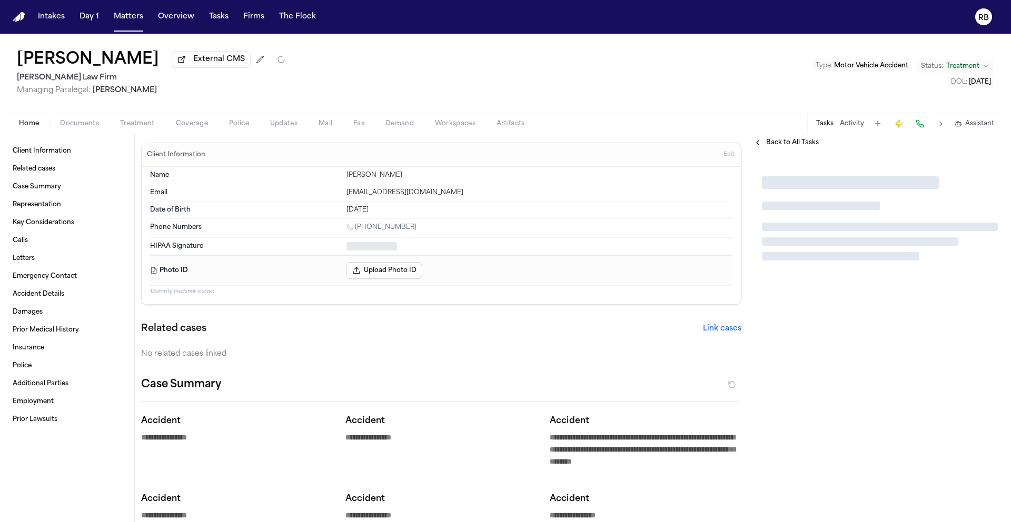
type textarea "*"
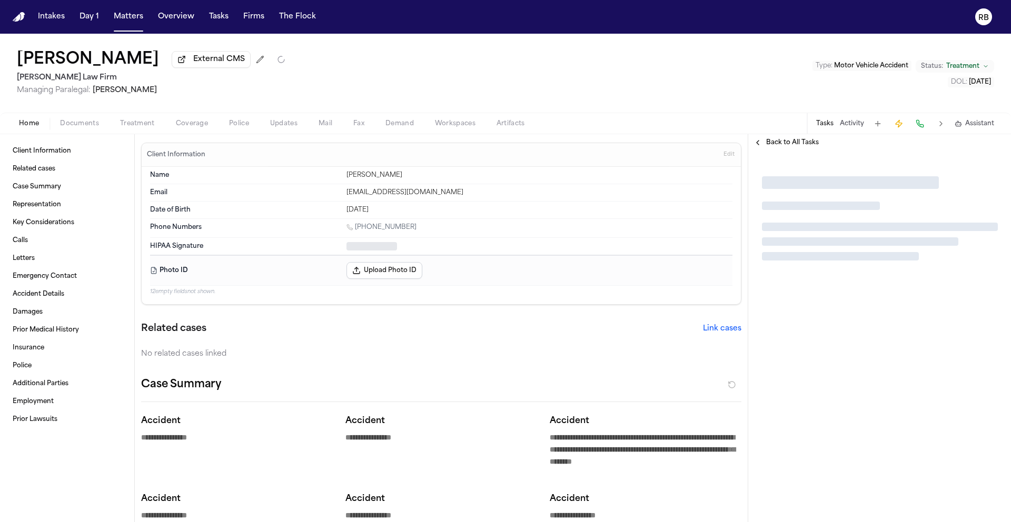
type textarea "*"
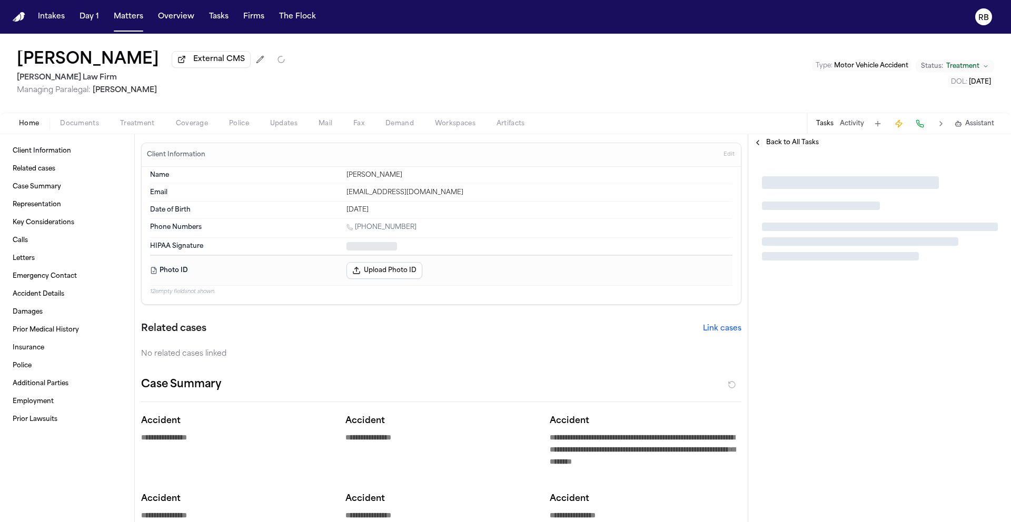
type textarea "*"
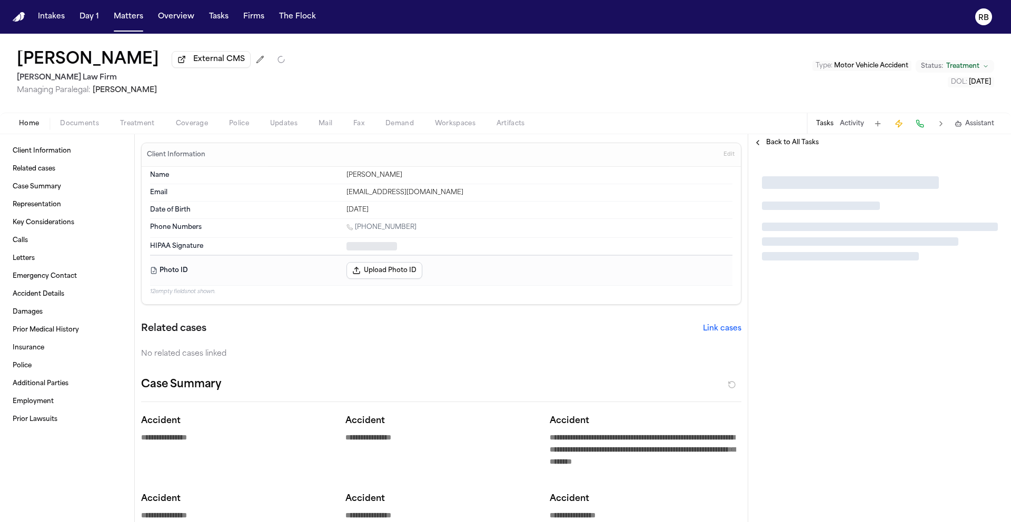
type textarea "*"
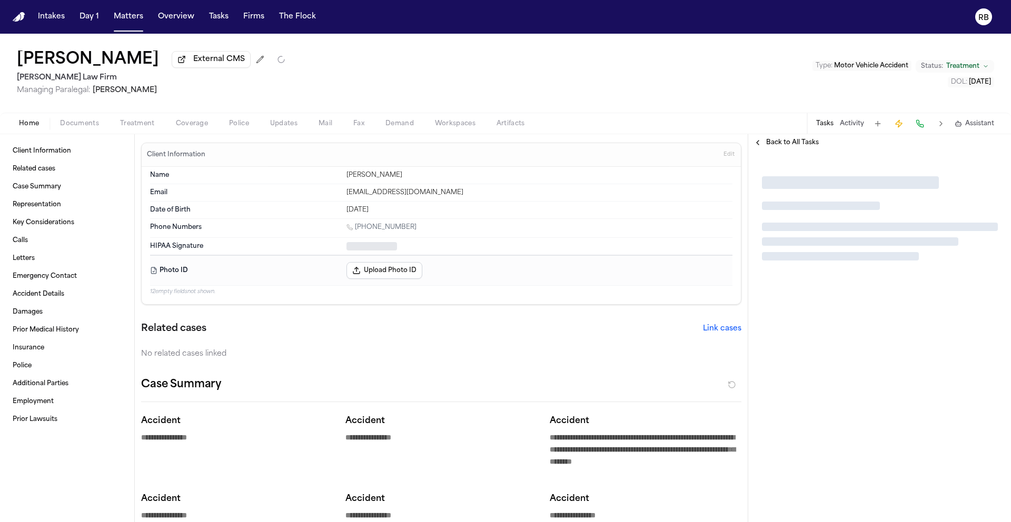
type textarea "*"
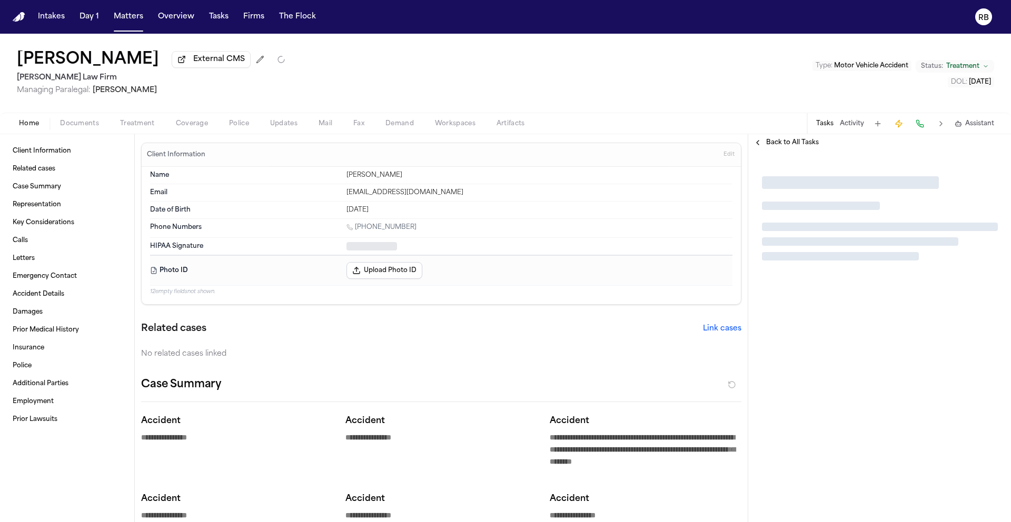
type textarea "*"
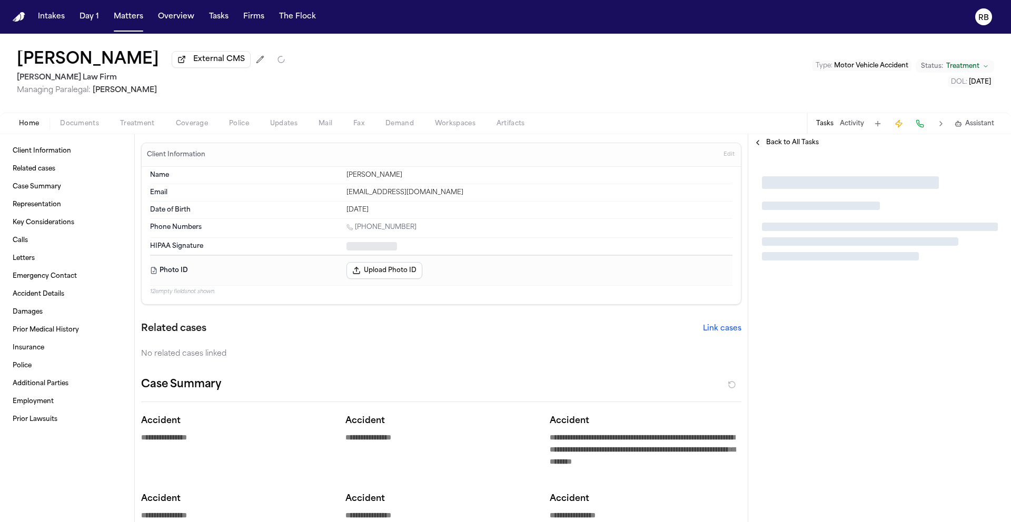
type textarea "*"
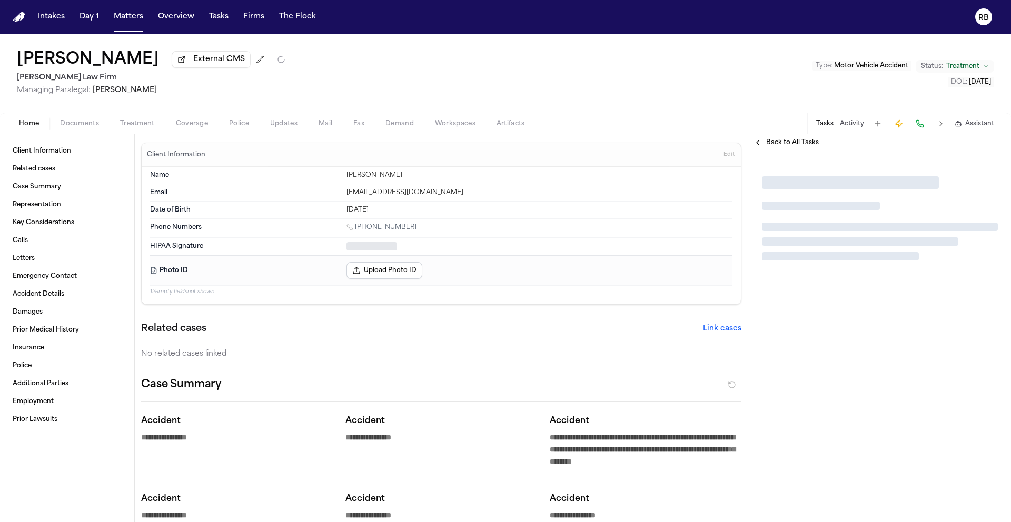
type textarea "*"
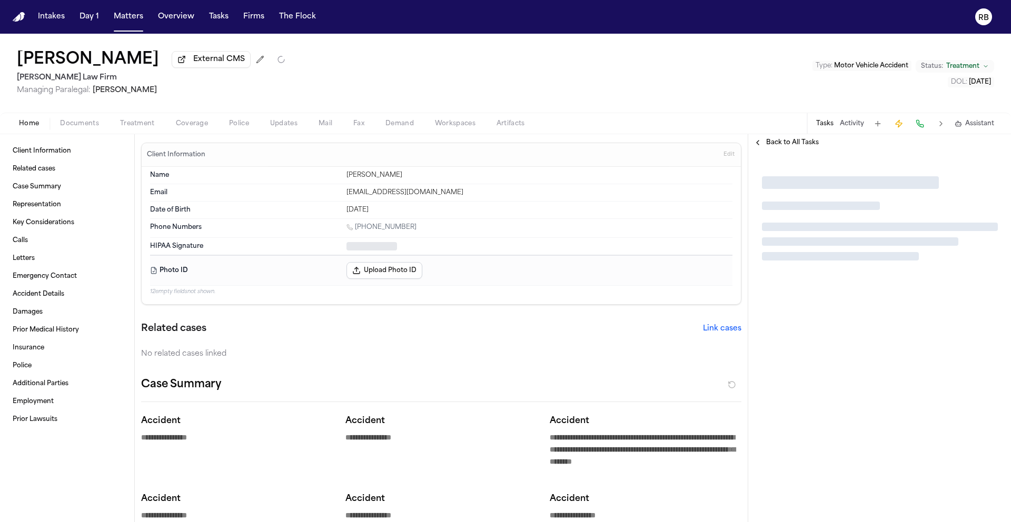
type textarea "*"
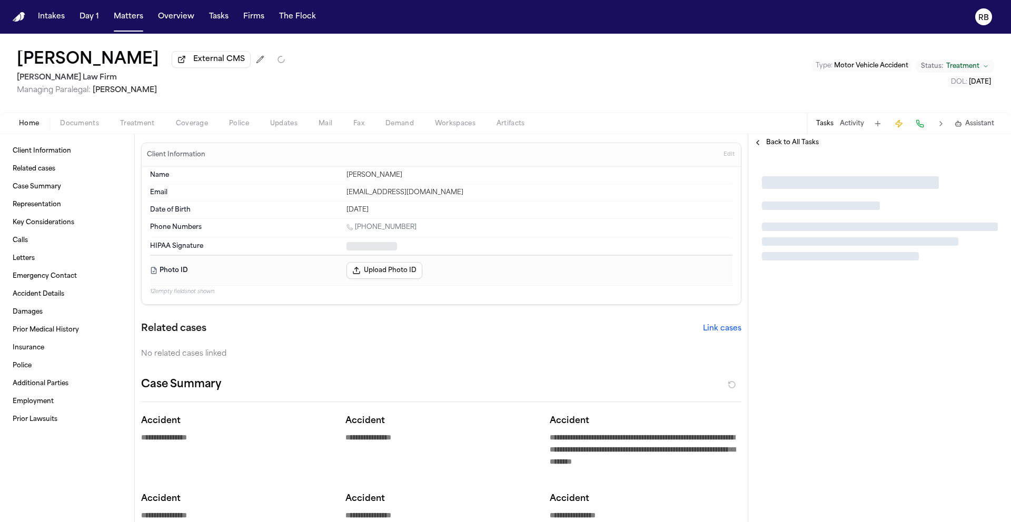
type textarea "*"
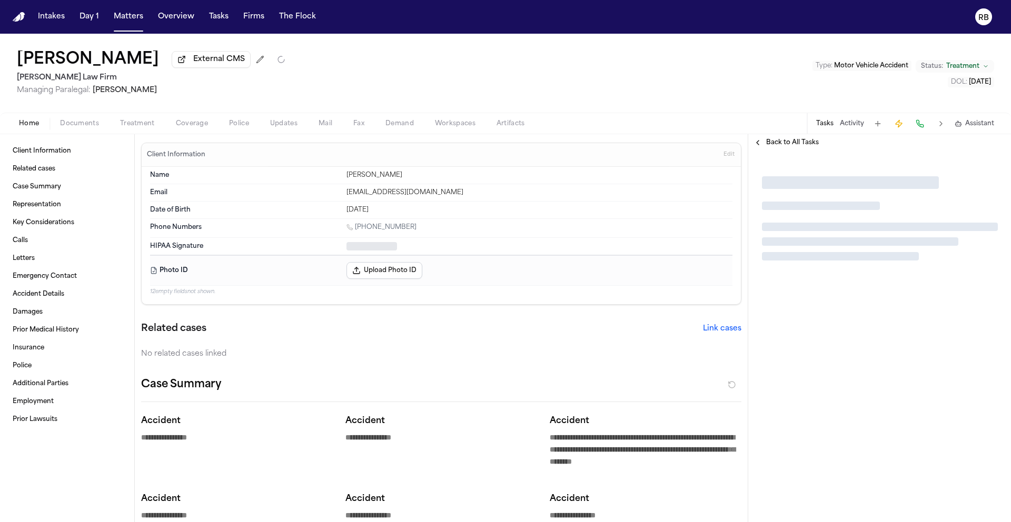
type textarea "*"
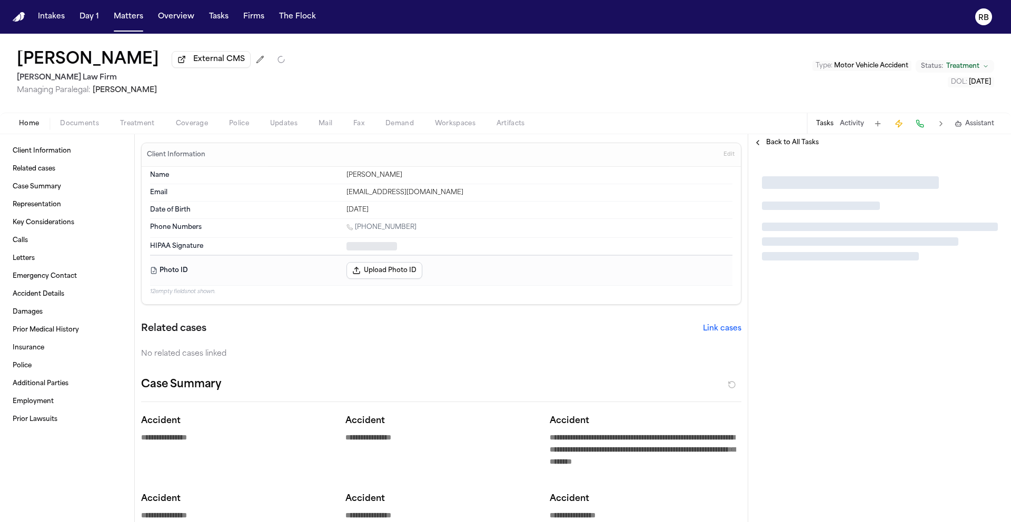
type textarea "*"
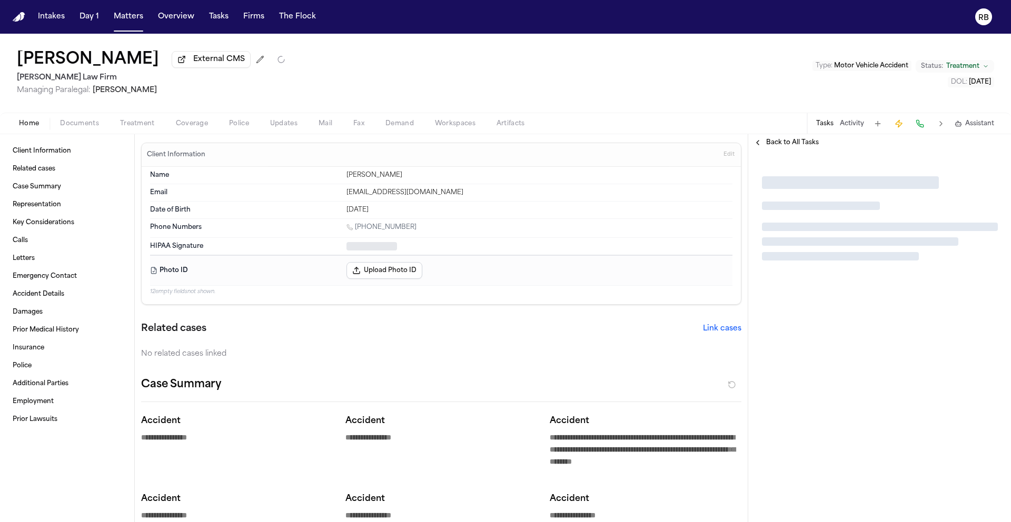
type textarea "*"
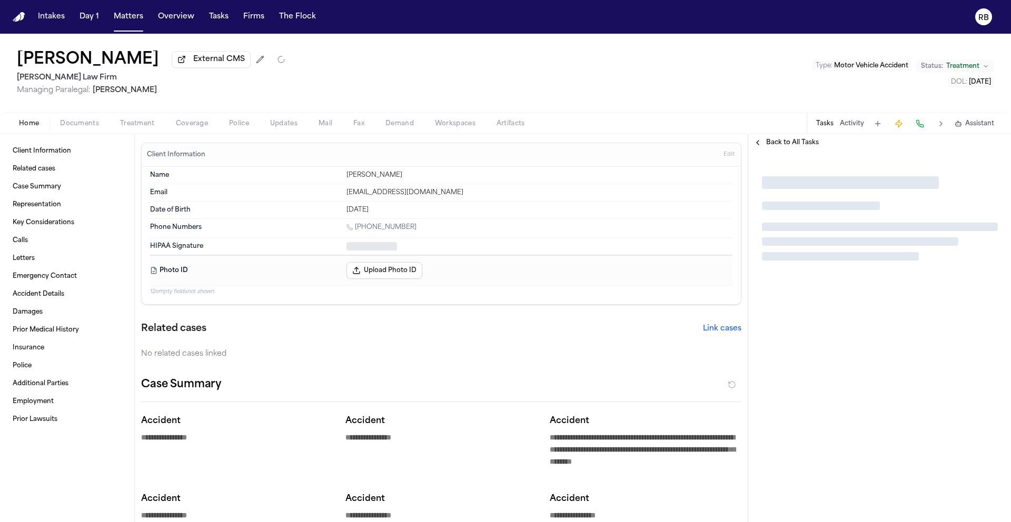
type textarea "*"
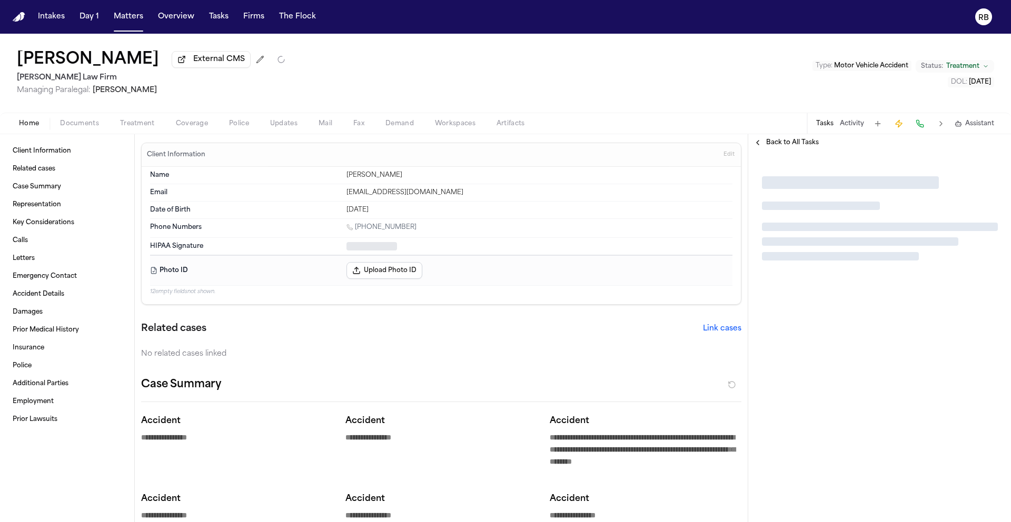
type textarea "*"
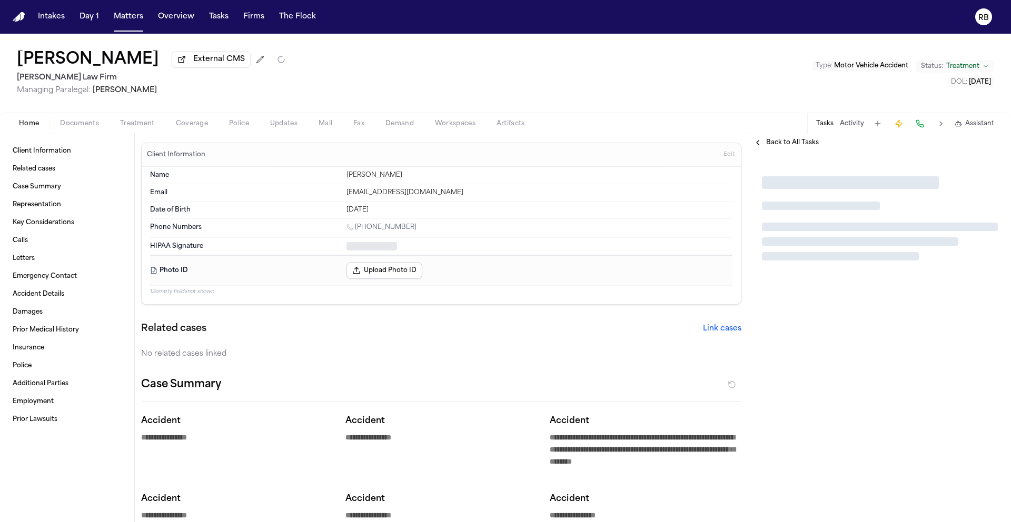
type textarea "*"
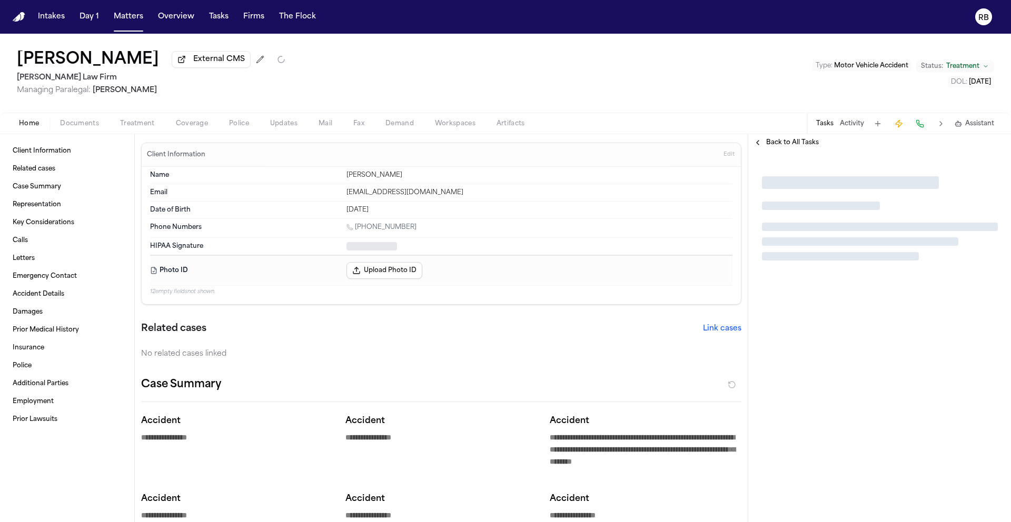
type textarea "*"
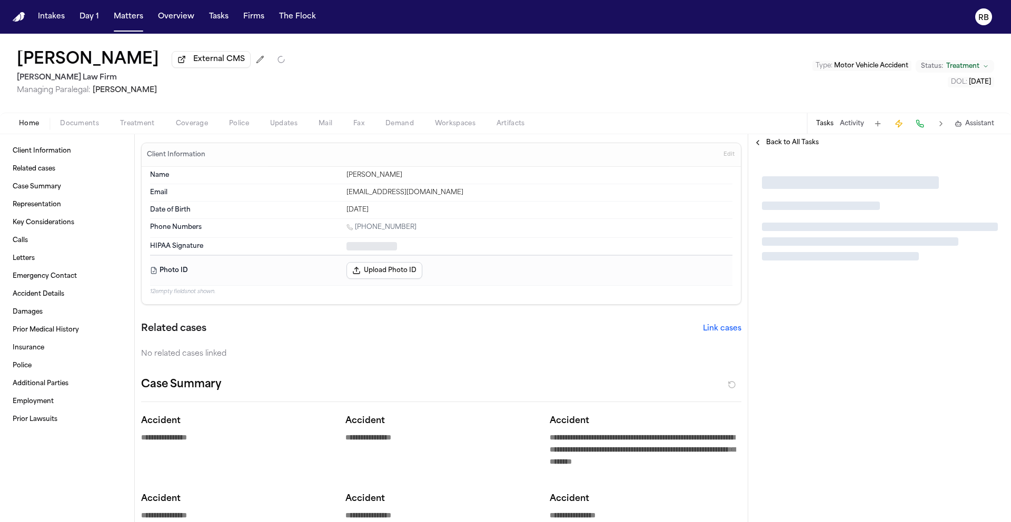
type textarea "*"
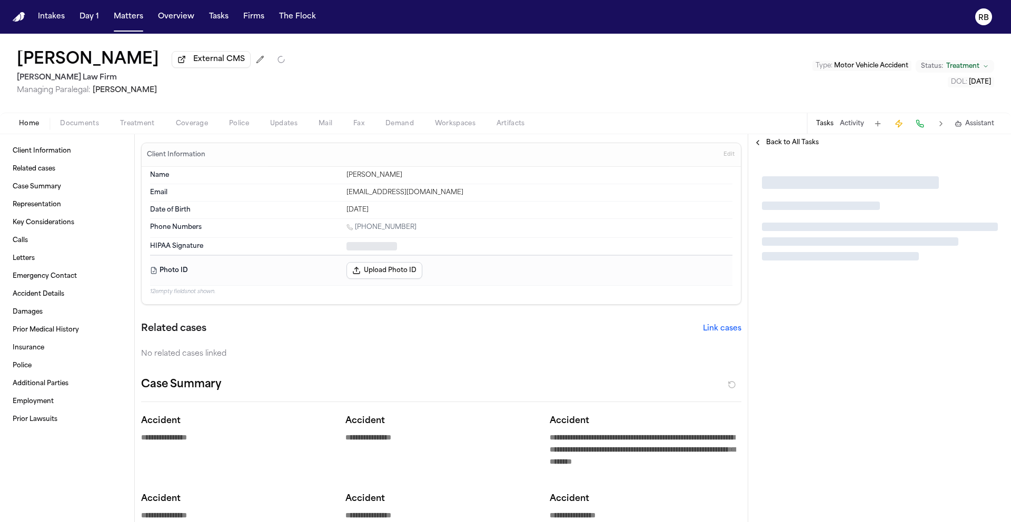
type textarea "*"
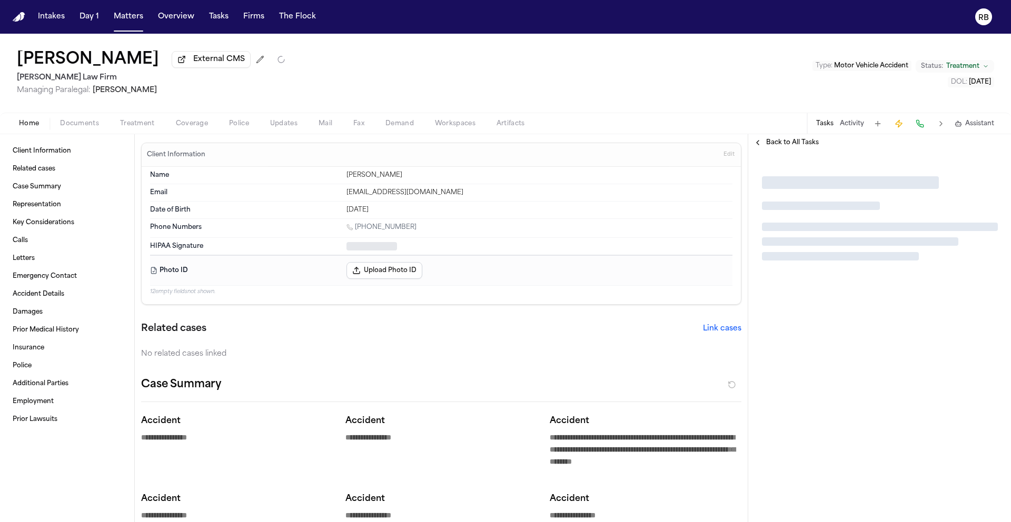
type textarea "*"
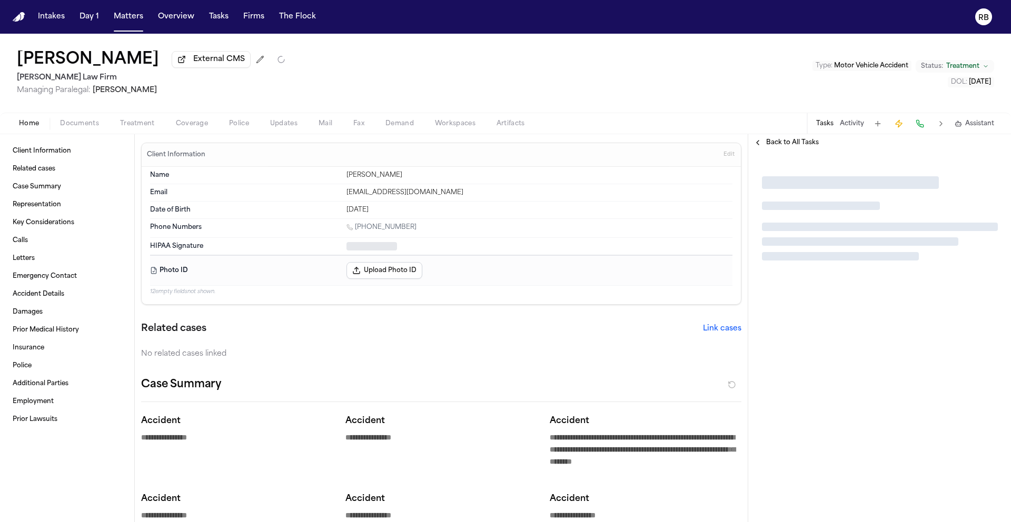
type textarea "*"
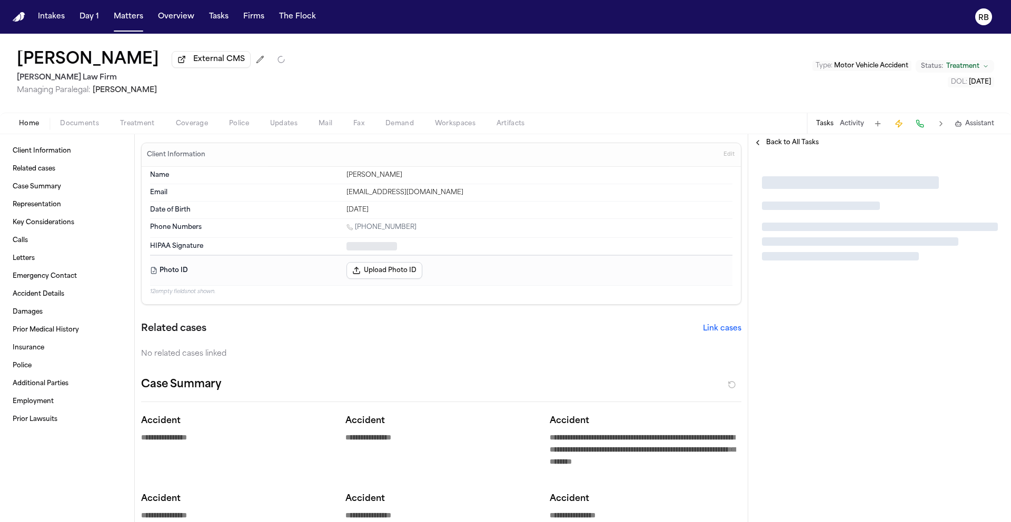
type textarea "*"
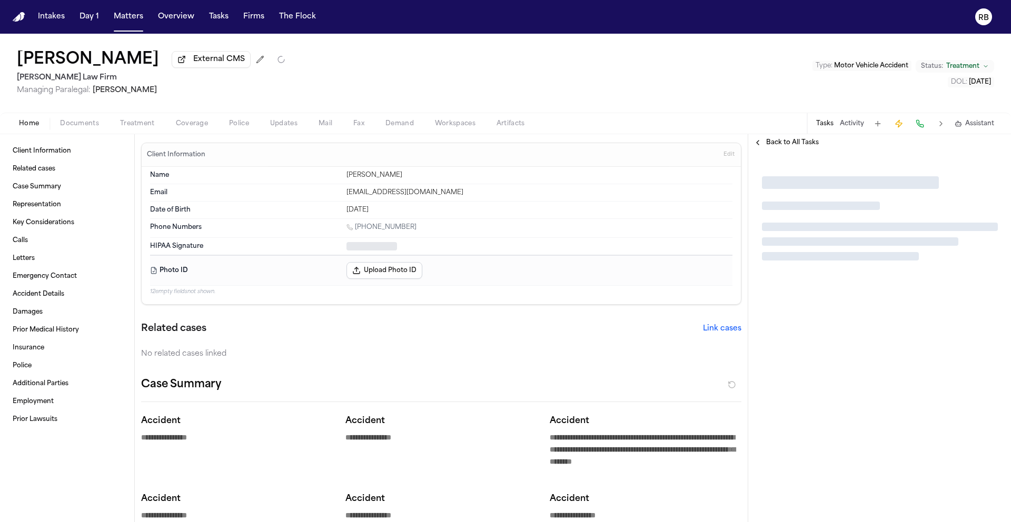
type textarea "*"
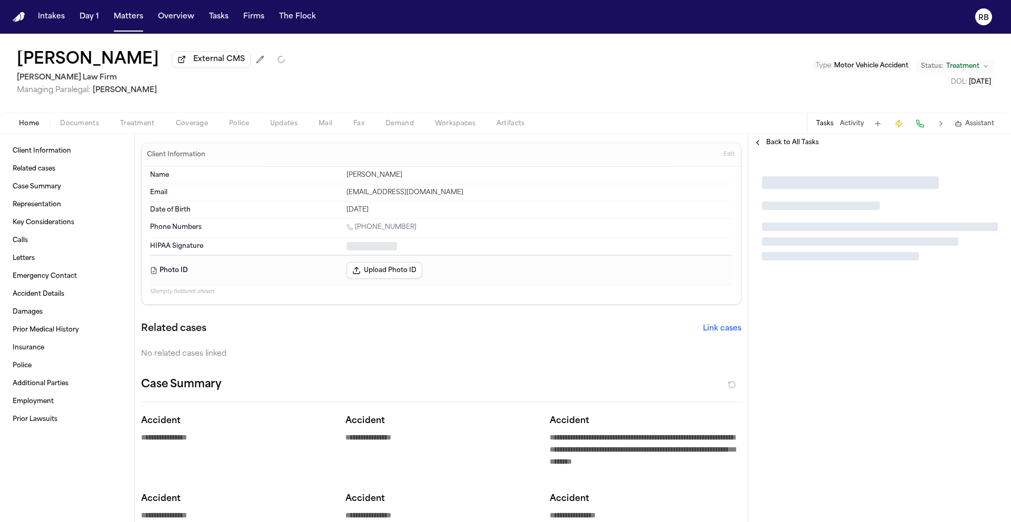
type textarea "*"
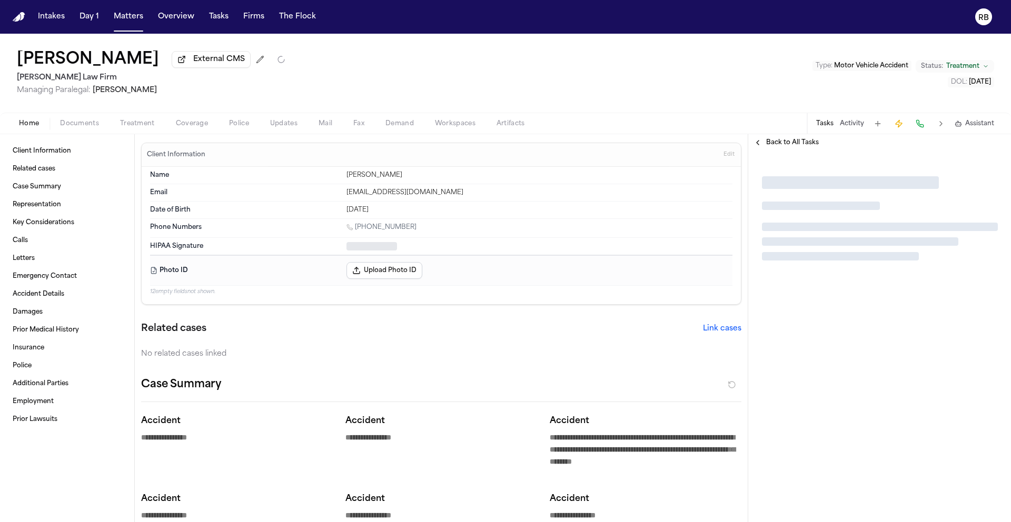
type textarea "*"
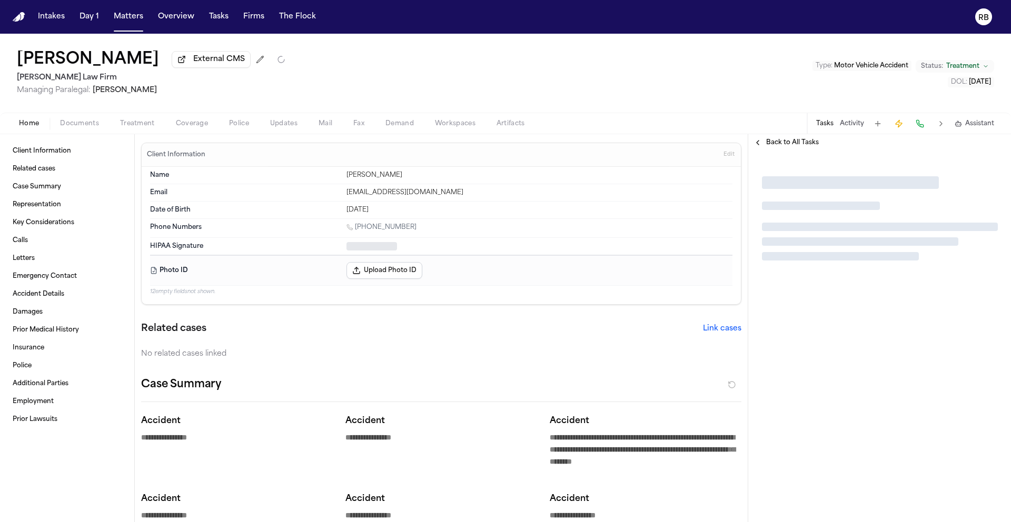
type textarea "*"
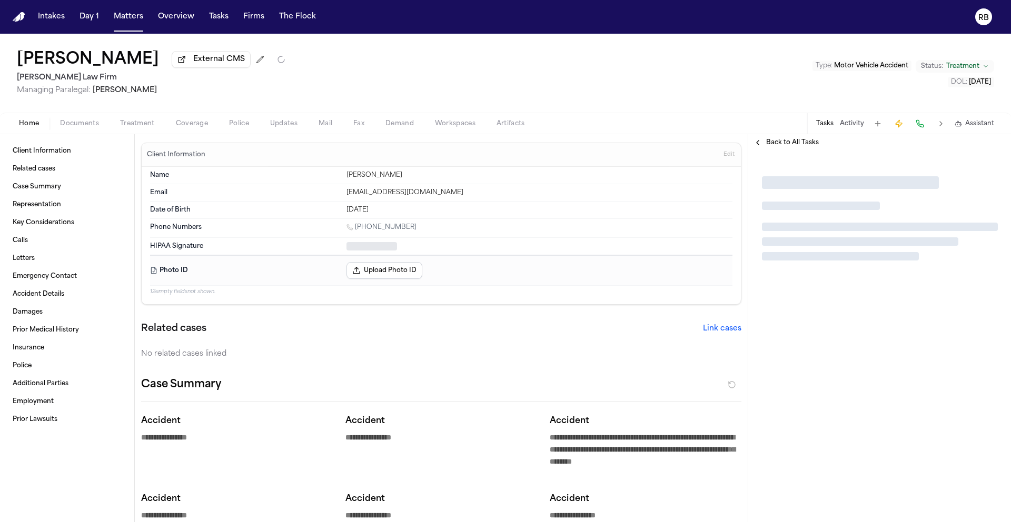
type textarea "*"
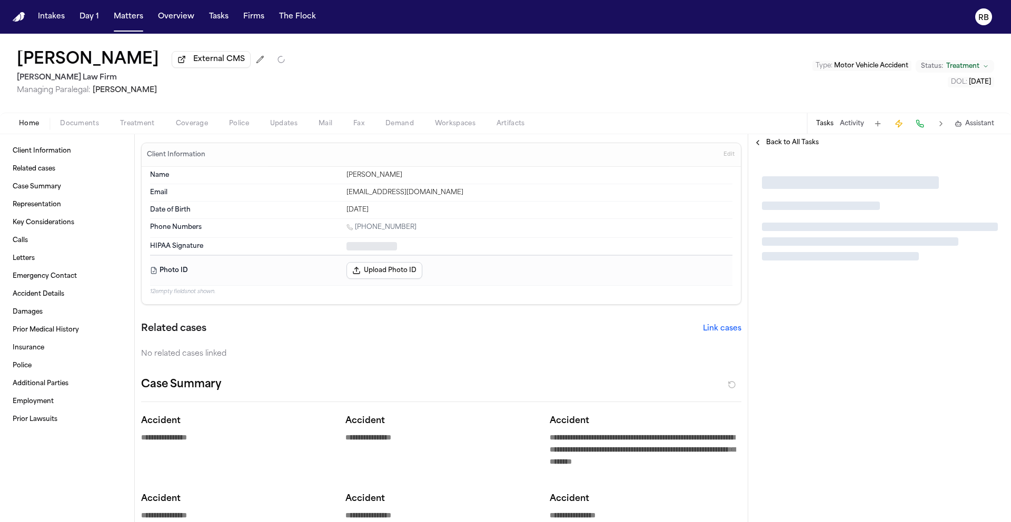
type textarea "*"
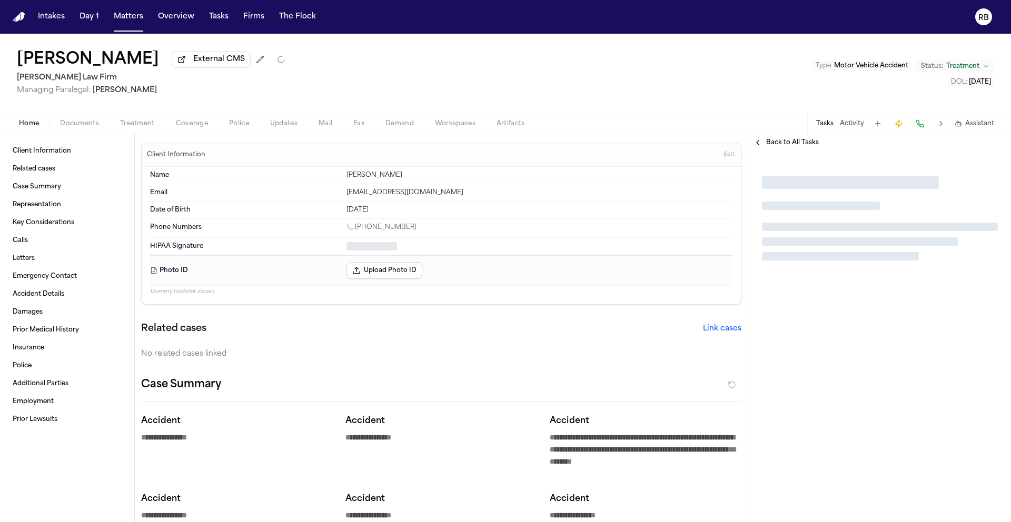
type textarea "*"
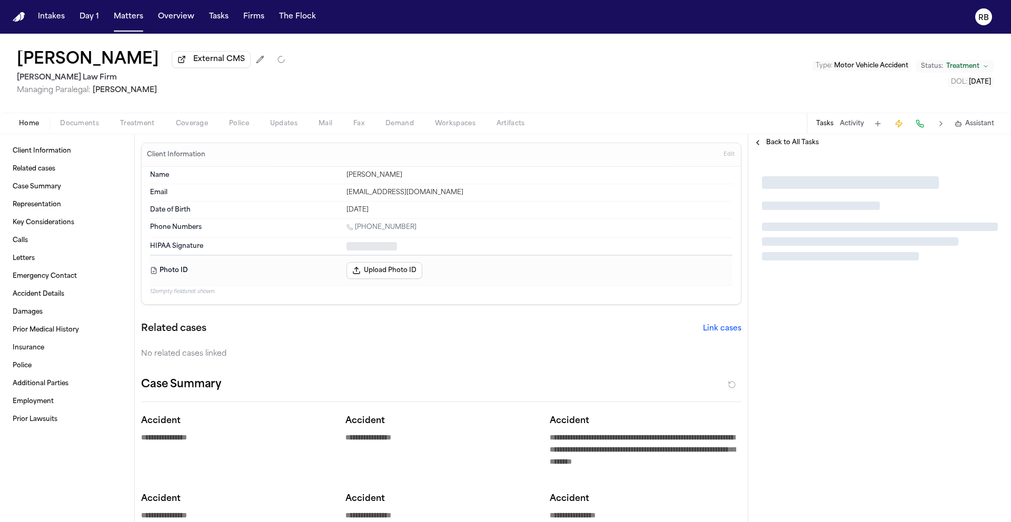
type textarea "*"
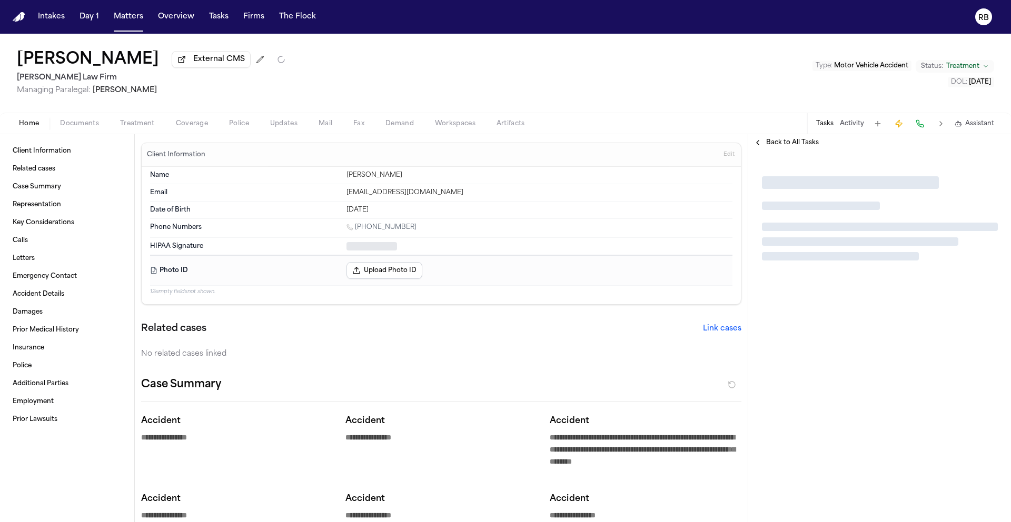
type textarea "*"
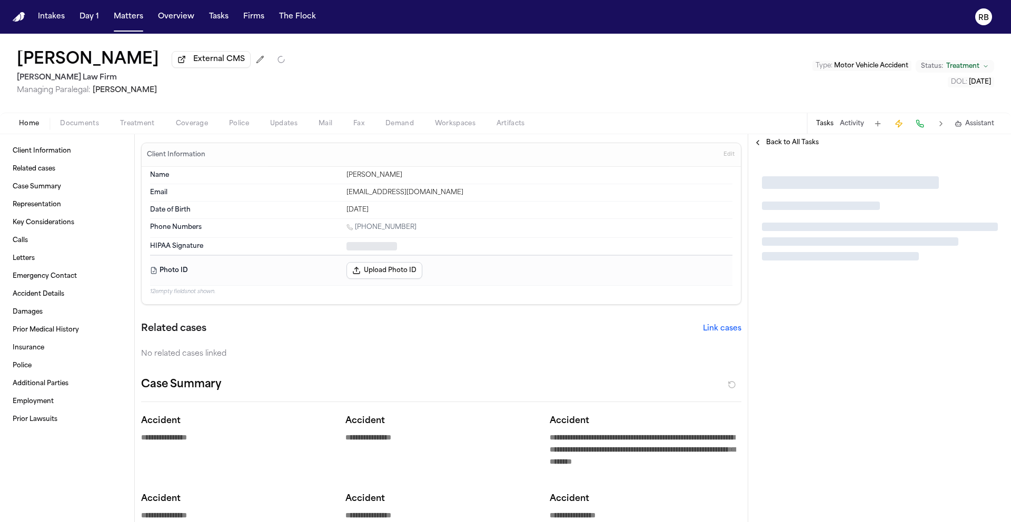
type textarea "*"
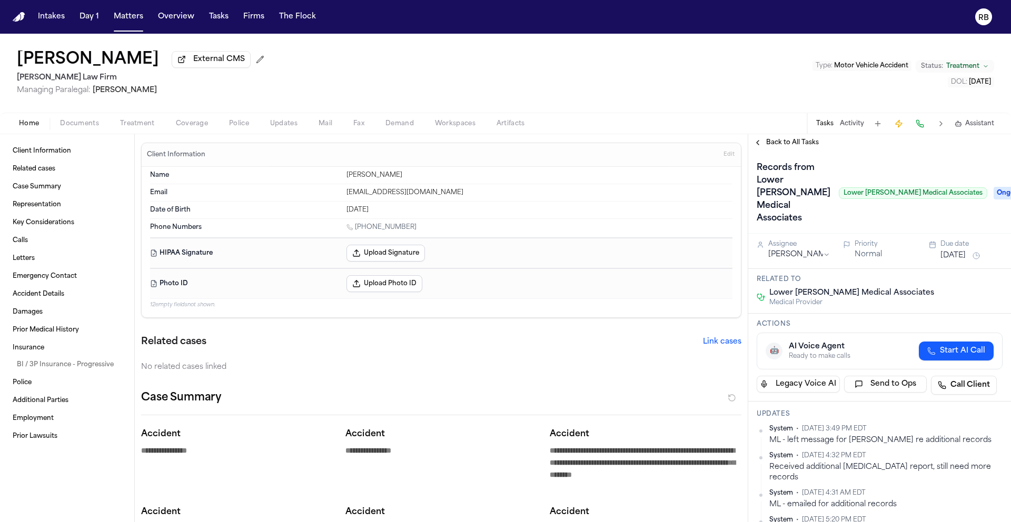
click at [129, 121] on span "Treatment" at bounding box center [137, 124] width 35 height 8
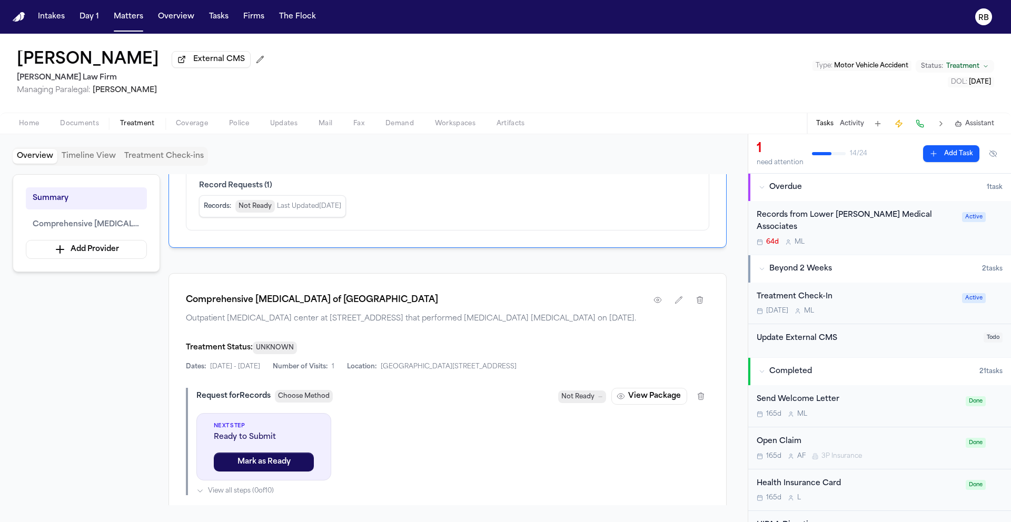
click at [907, 238] on div "64d M L" at bounding box center [856, 242] width 199 height 8
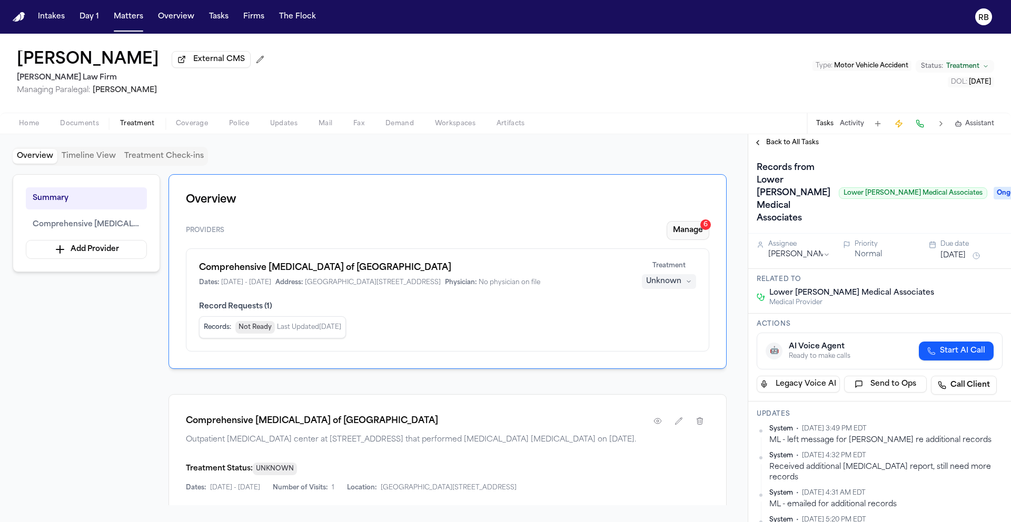
click at [685, 233] on button "Manage 6" at bounding box center [687, 230] width 43 height 19
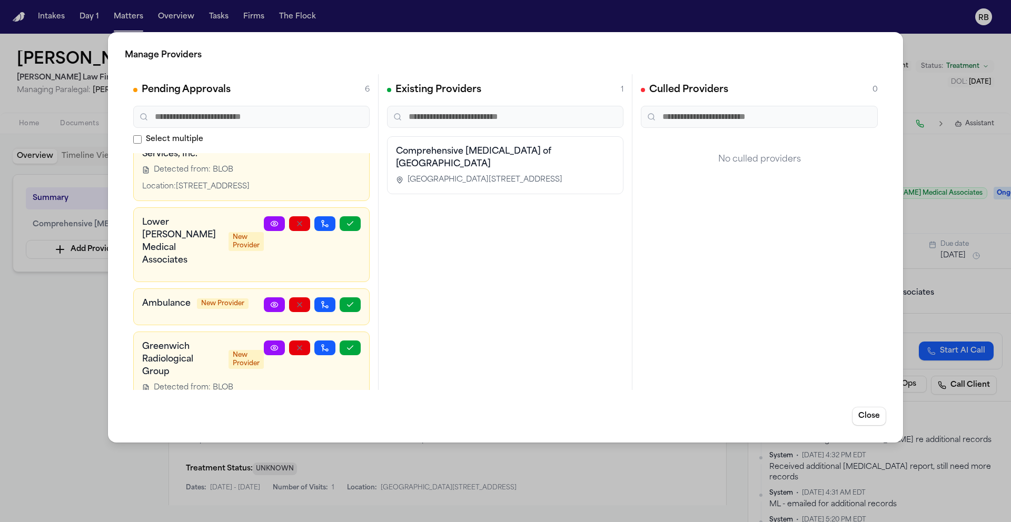
scroll to position [151, 0]
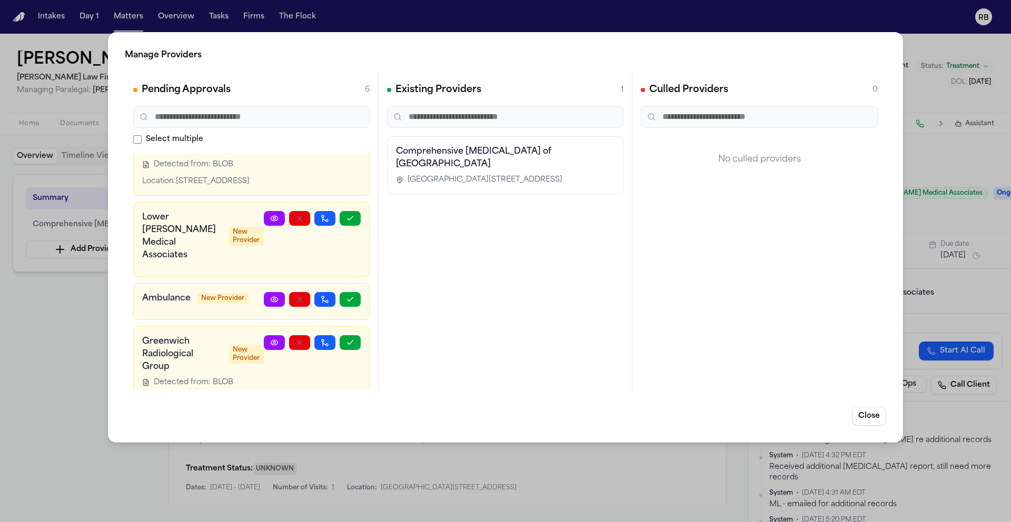
click at [264, 226] on link at bounding box center [274, 218] width 21 height 15
click at [42, 331] on div "Manage Providers Pending Approvals 6 Select multiple MSR Injury Doctors / MSR C…" at bounding box center [505, 261] width 1011 height 522
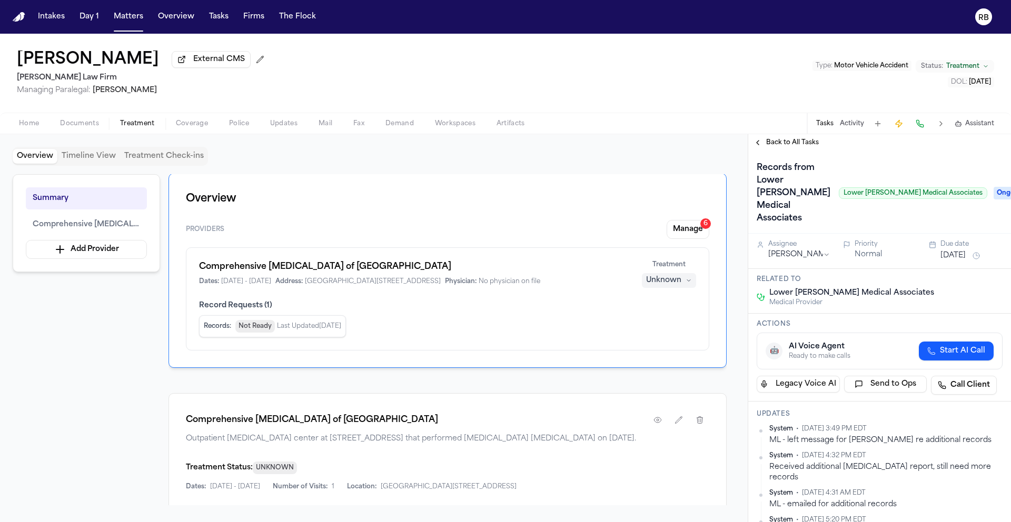
scroll to position [0, 0]
click at [682, 237] on button "Manage 6" at bounding box center [687, 230] width 43 height 19
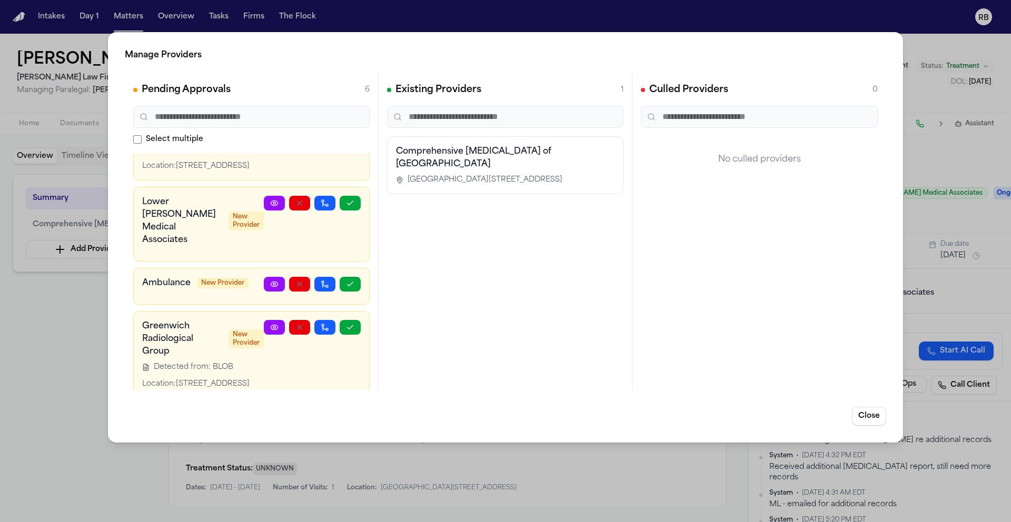
scroll to position [167, 0]
click at [346, 206] on icon "button" at bounding box center [350, 202] width 8 height 8
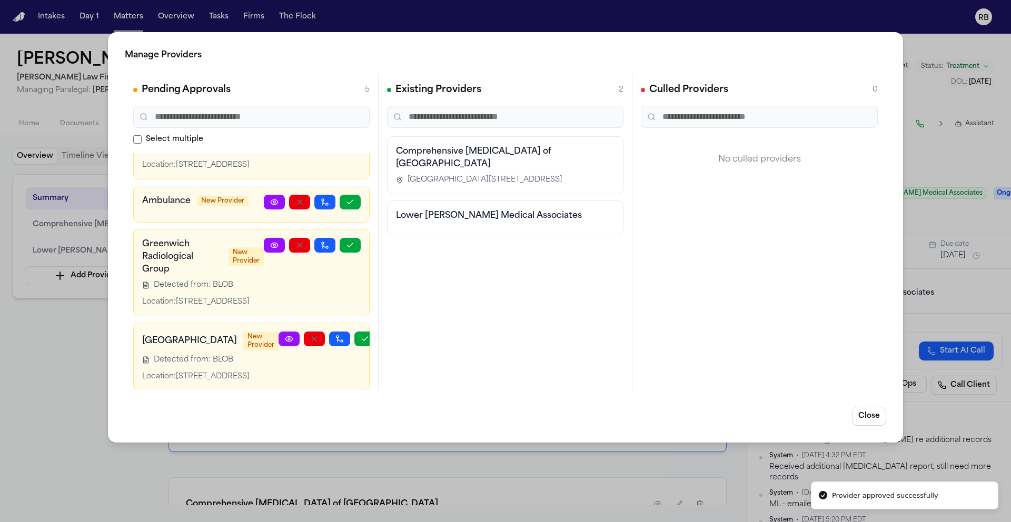
click at [55, 327] on div "Manage Providers Pending Approvals 5 Select multiple MSR Injury Doctors / MSR C…" at bounding box center [505, 261] width 1011 height 522
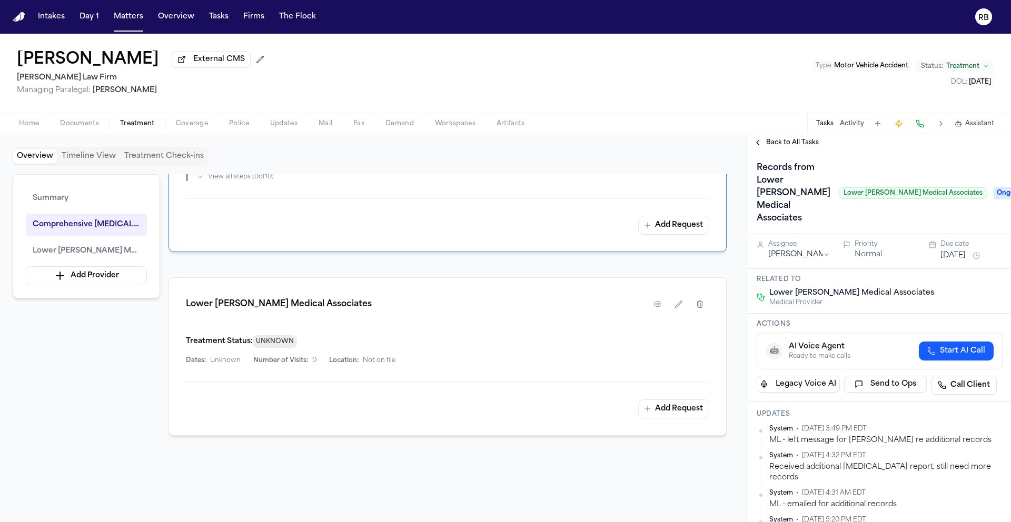
scroll to position [551, 0]
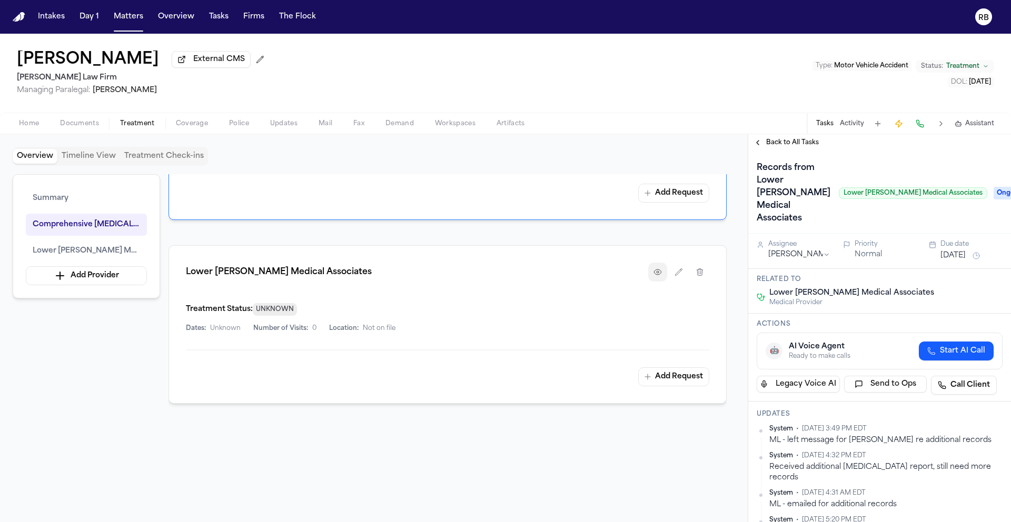
click at [649, 282] on div "Lower [PERSON_NAME] Medical Associates" at bounding box center [447, 272] width 523 height 19
click at [651, 282] on button "button" at bounding box center [657, 272] width 19 height 19
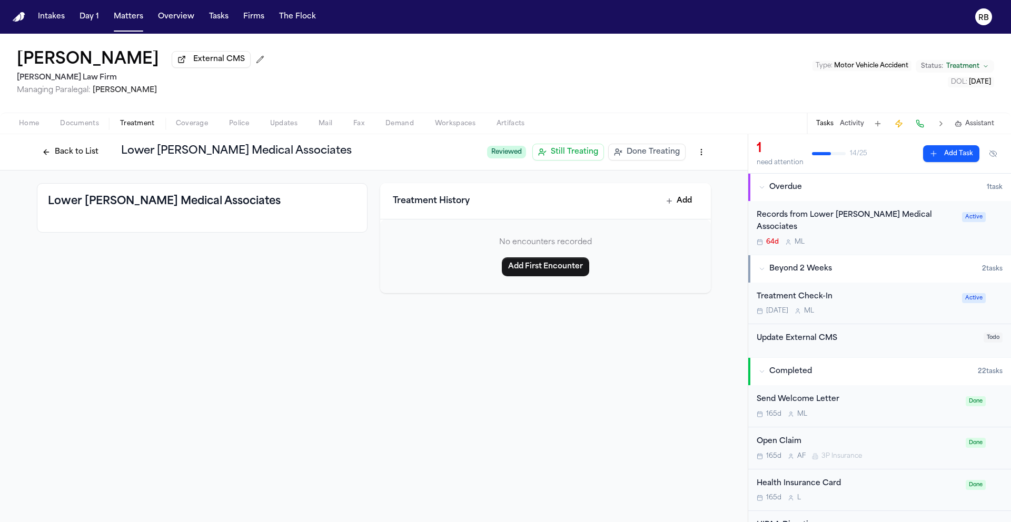
click at [918, 238] on div "64d M L" at bounding box center [856, 242] width 199 height 8
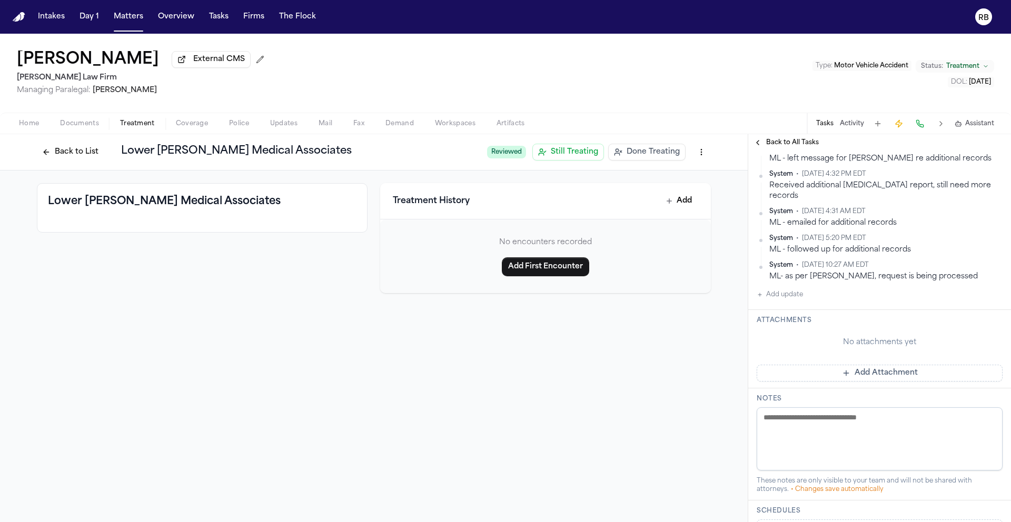
scroll to position [290, 0]
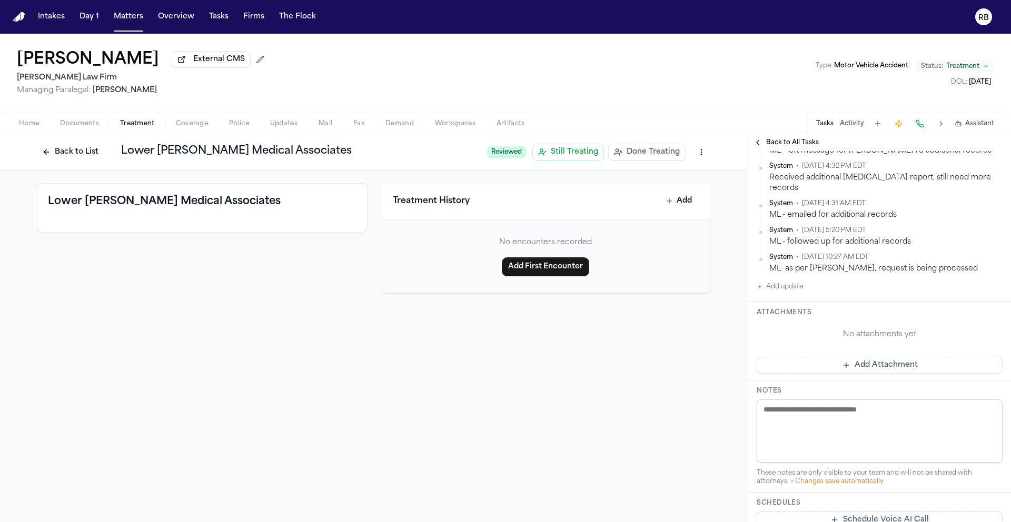
click at [872, 357] on button "Add Attachment" at bounding box center [880, 365] width 246 height 17
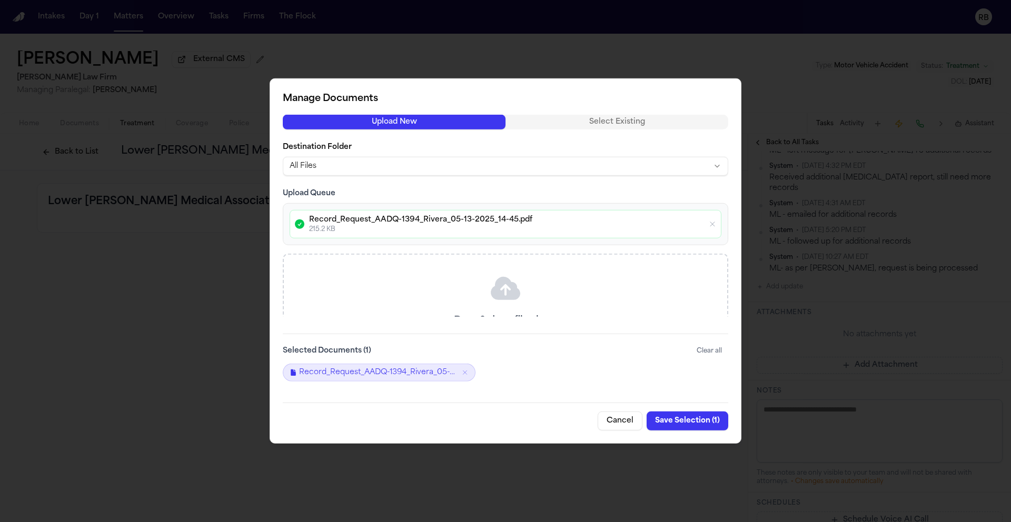
click at [675, 418] on button "Save Selection ( 1 )" at bounding box center [687, 421] width 82 height 19
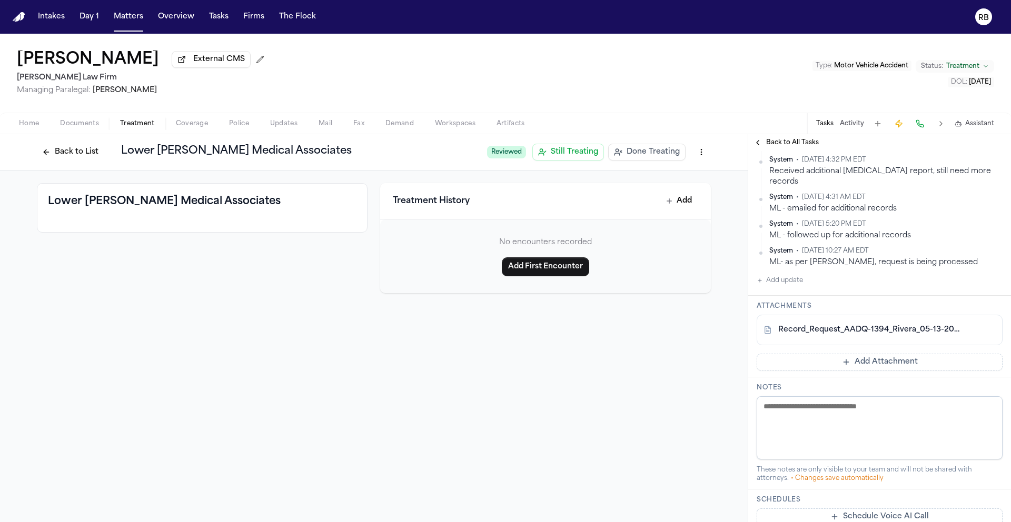
scroll to position [296, 0]
click at [797, 274] on button "Add update" at bounding box center [780, 280] width 46 height 13
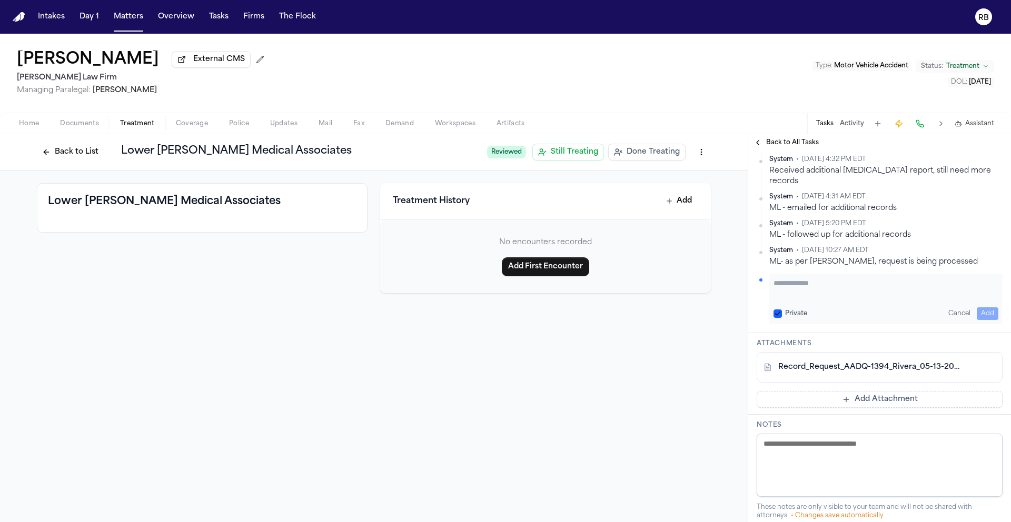
click at [841, 282] on div "Private Cancel Add" at bounding box center [885, 299] width 233 height 51
click at [842, 278] on textarea "Add your update" at bounding box center [885, 288] width 225 height 21
click at [980, 307] on button "Add" at bounding box center [988, 313] width 22 height 13
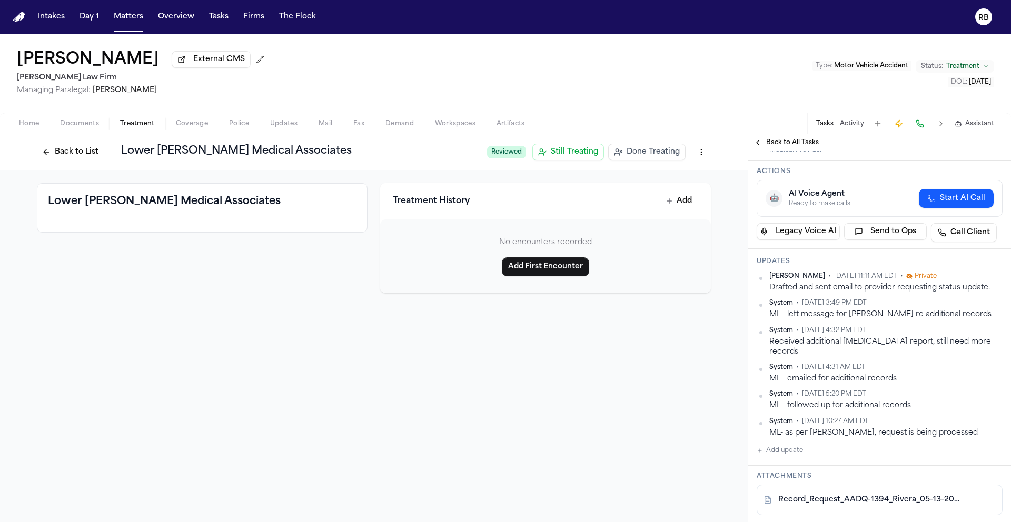
scroll to position [0, 0]
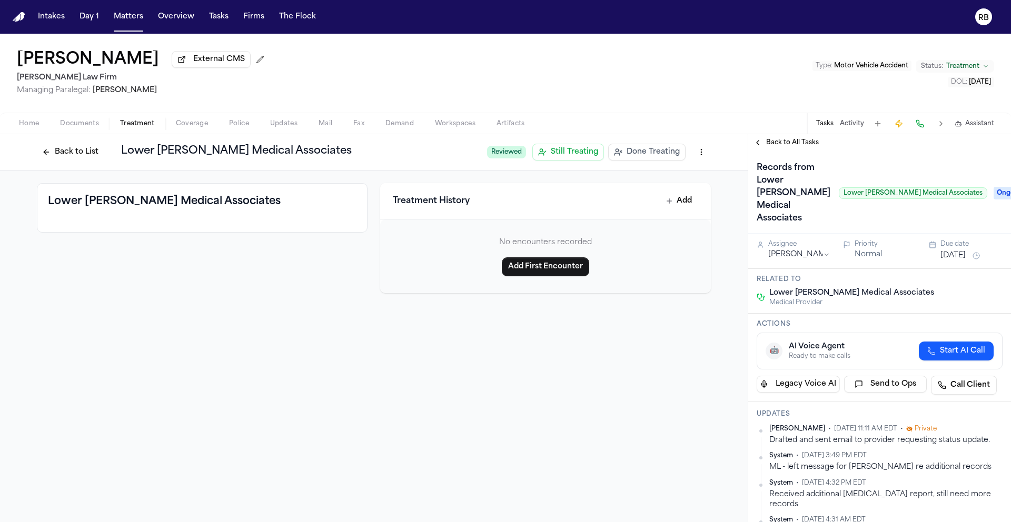
click at [993, 187] on span "Ongoing" at bounding box center [1014, 193] width 42 height 13
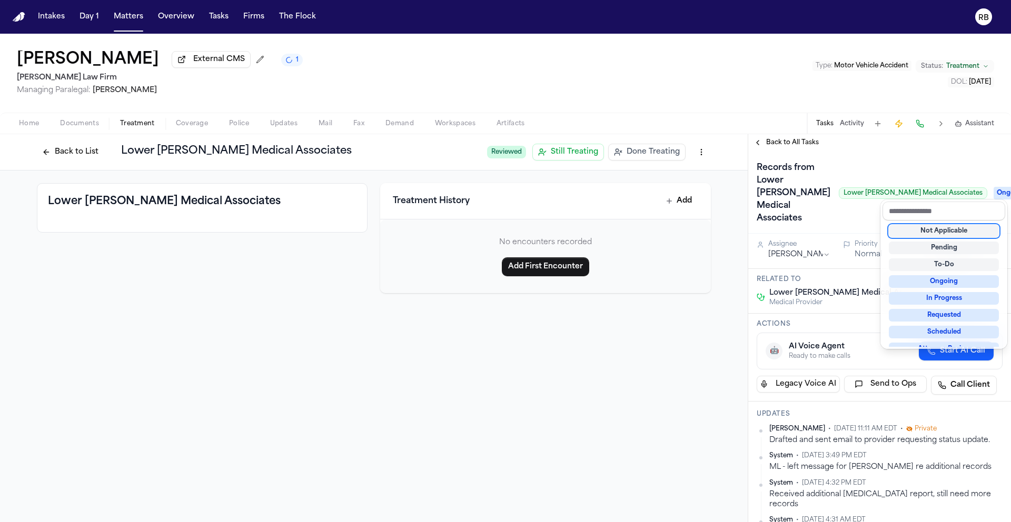
click at [853, 215] on div "Records from Lower Hudson Medical Associates Lower Hudson Medical Associates On…" at bounding box center [880, 193] width 246 height 67
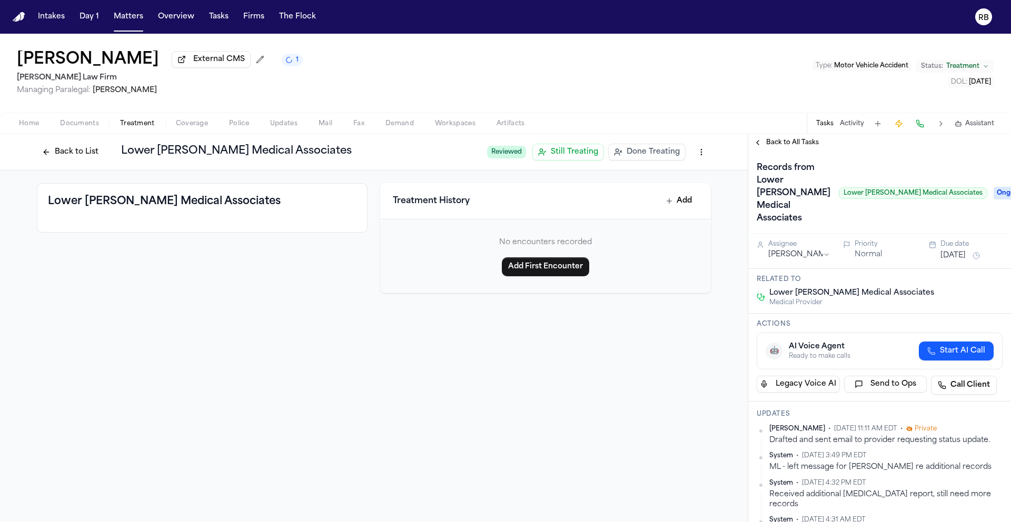
click at [959, 251] on button "Aug 8, 2025" at bounding box center [952, 256] width 25 height 11
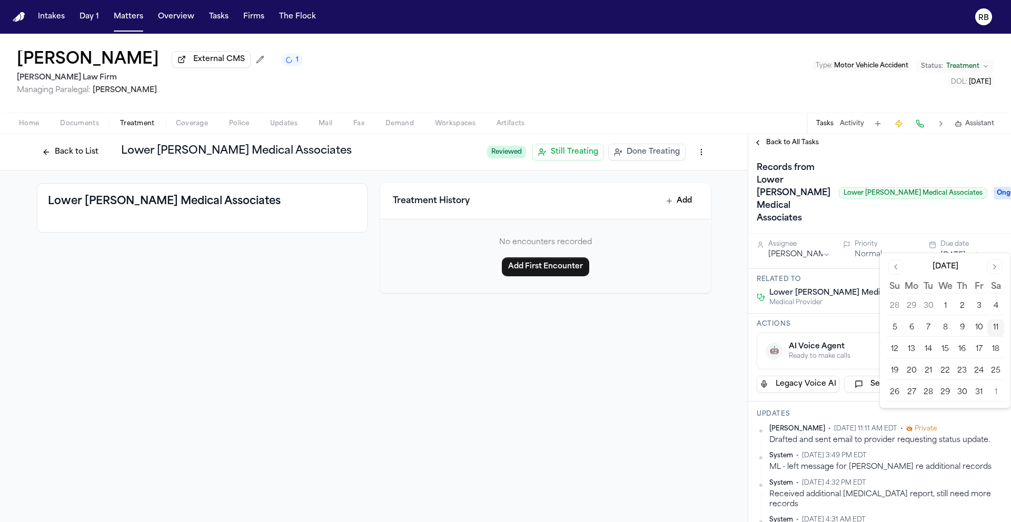
click at [982, 346] on button "17" at bounding box center [978, 349] width 17 height 17
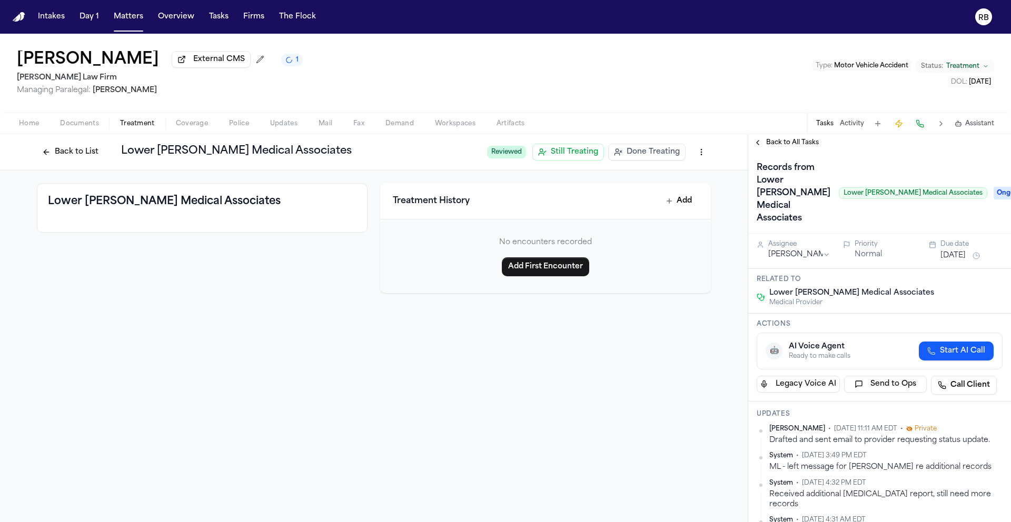
click at [900, 211] on div "Records from Lower Hudson Medical Associates Lower Hudson Medical Associates" at bounding box center [872, 193] width 231 height 67
click at [789, 142] on span "Back to All Tasks" at bounding box center [792, 142] width 53 height 8
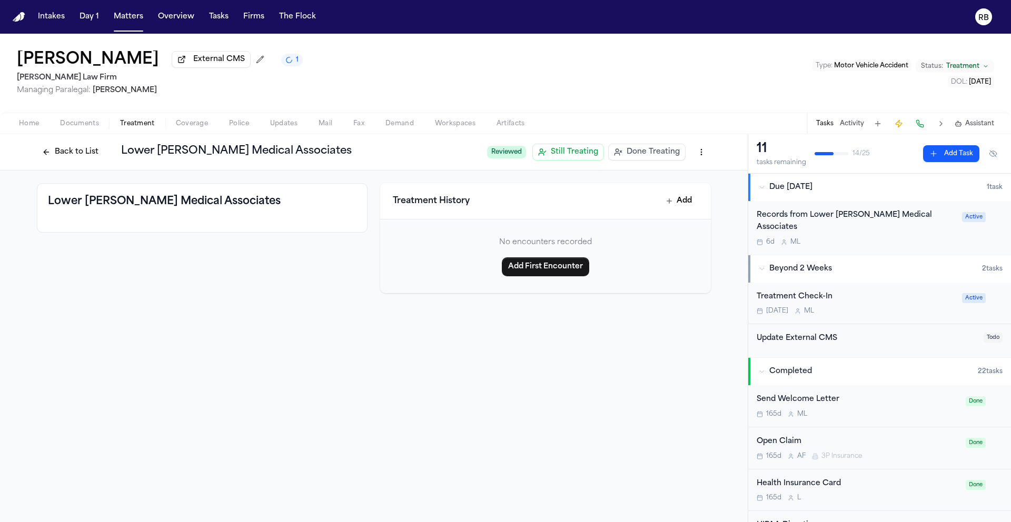
click at [698, 384] on div "Back to List Lower Hudson Medical Associates Reviewed Still Treating Done Treat…" at bounding box center [374, 328] width 748 height 388
click at [451, 333] on div "Back to List Lower Hudson Medical Associates Reviewed Still Treating Done Treat…" at bounding box center [374, 328] width 748 height 388
click at [417, 95] on div "Erik Rivera External CMS 1 Martello Law Firm Managing Paralegal: Michelle Landa…" at bounding box center [505, 73] width 1011 height 79
